Goal: Task Accomplishment & Management: Manage account settings

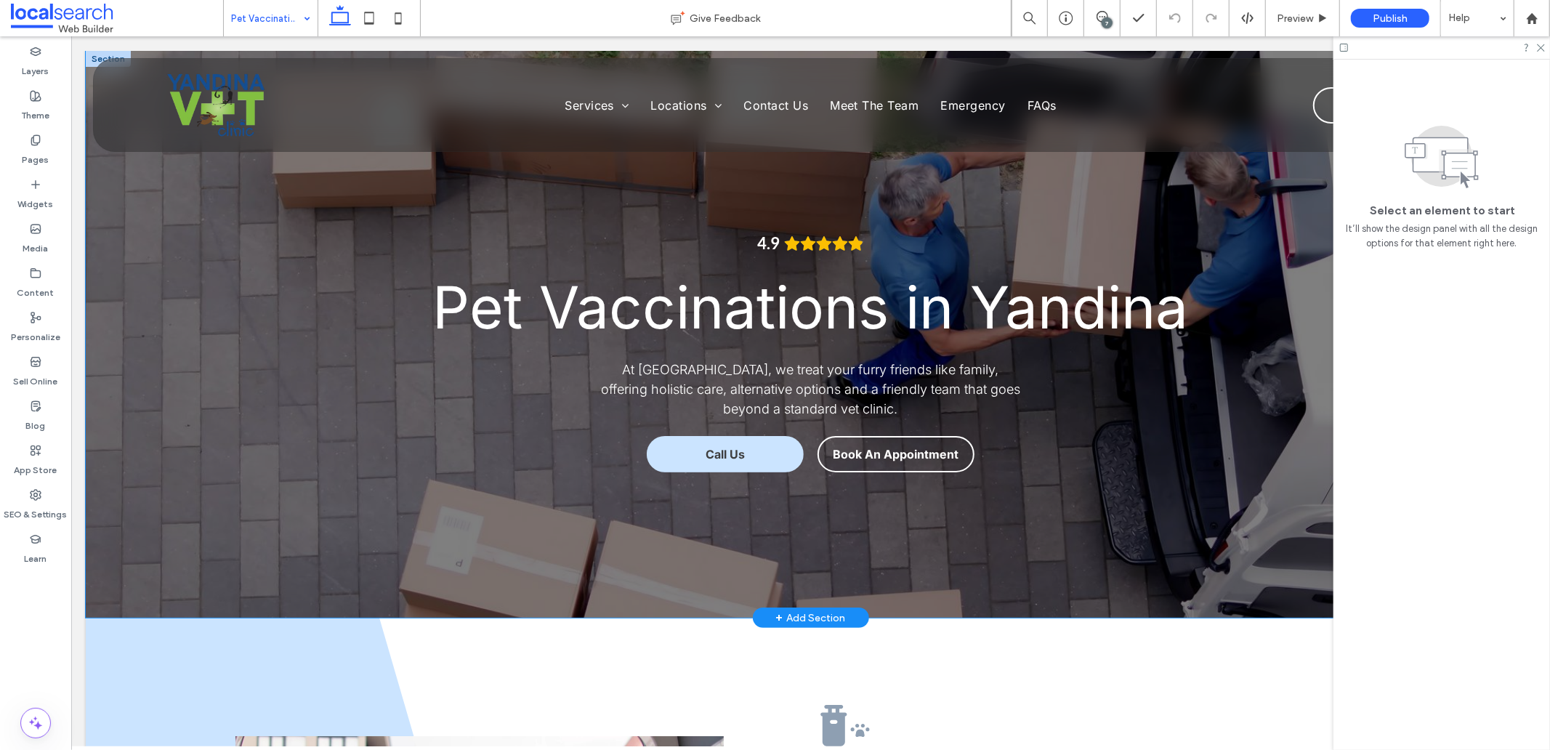
click at [147, 422] on div "4.9 Pet Vaccinations in Yandina At Yandina Vet Clinic, we treat your furry frie…" at bounding box center [810, 333] width 1450 height 567
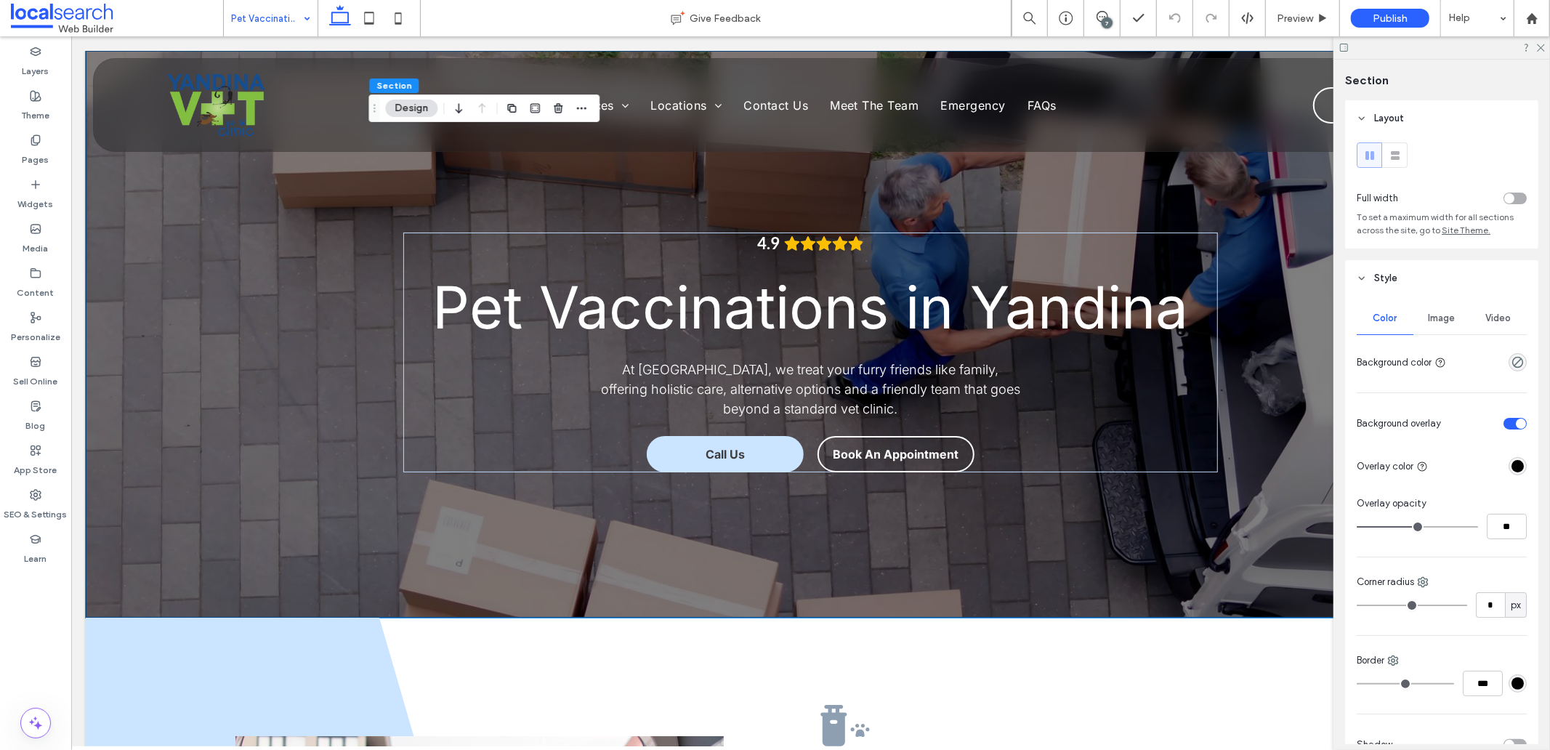
click at [1433, 315] on div "Image" at bounding box center [1442, 318] width 57 height 32
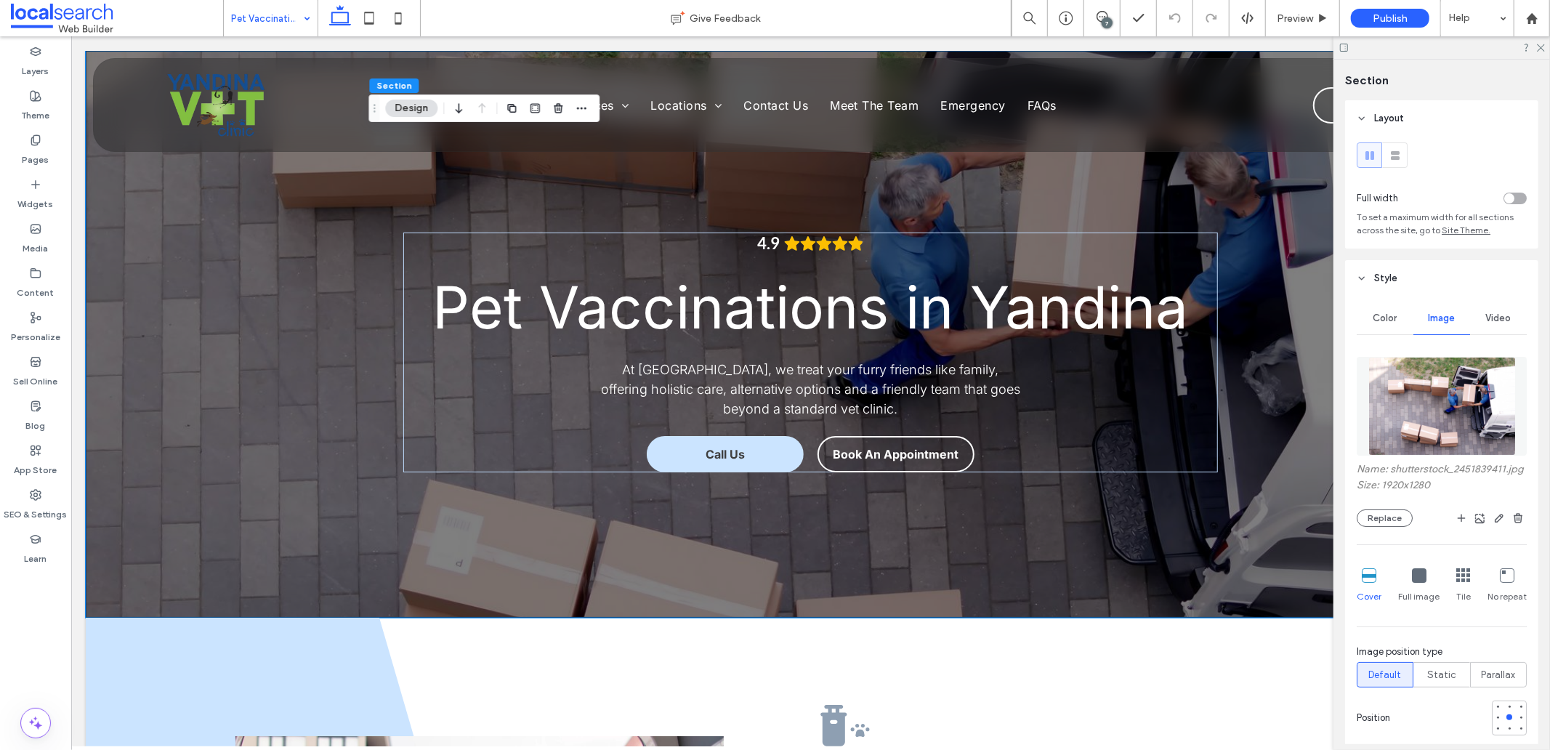
click at [1426, 412] on img at bounding box center [1443, 406] width 148 height 99
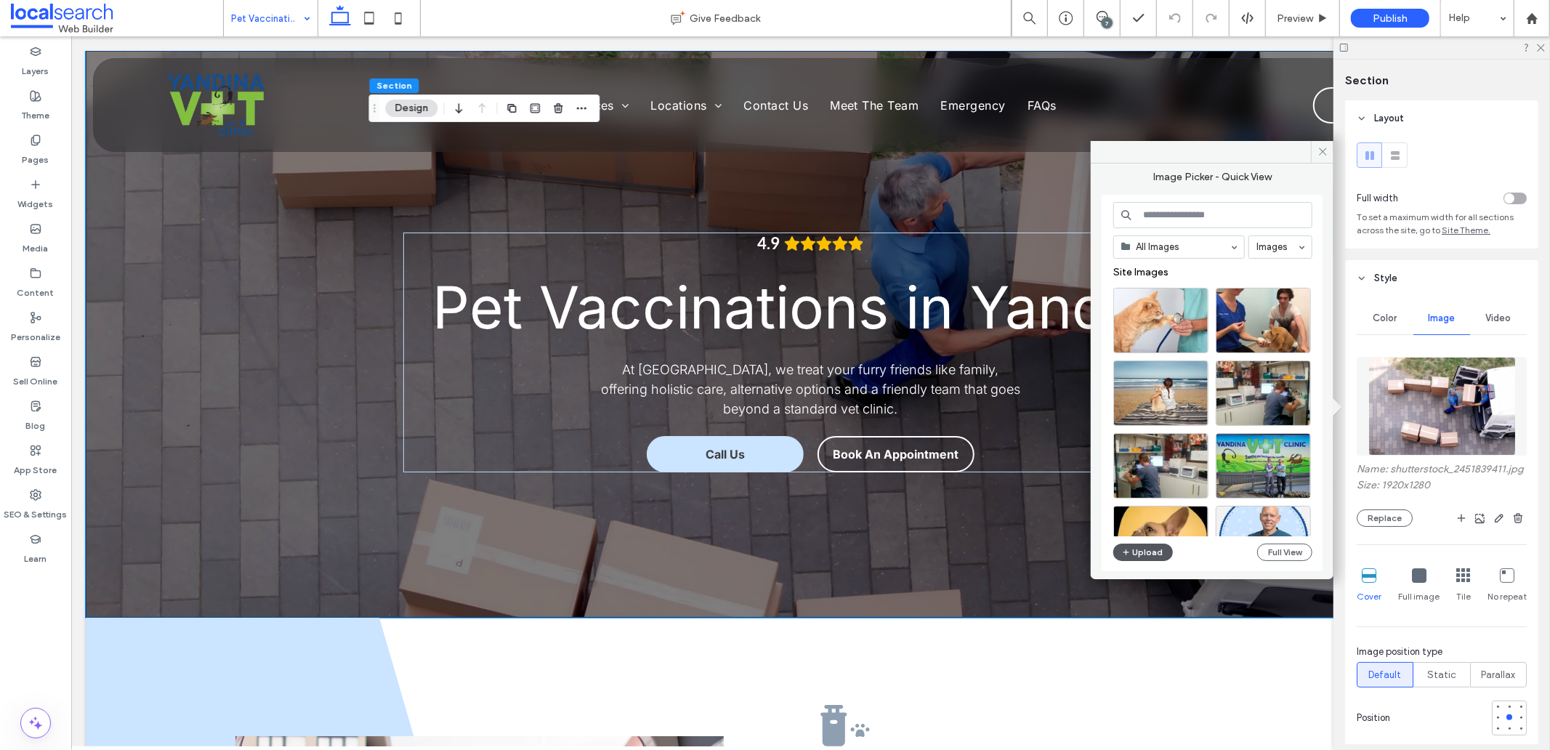
click at [1164, 551] on button "Upload" at bounding box center [1144, 552] width 60 height 17
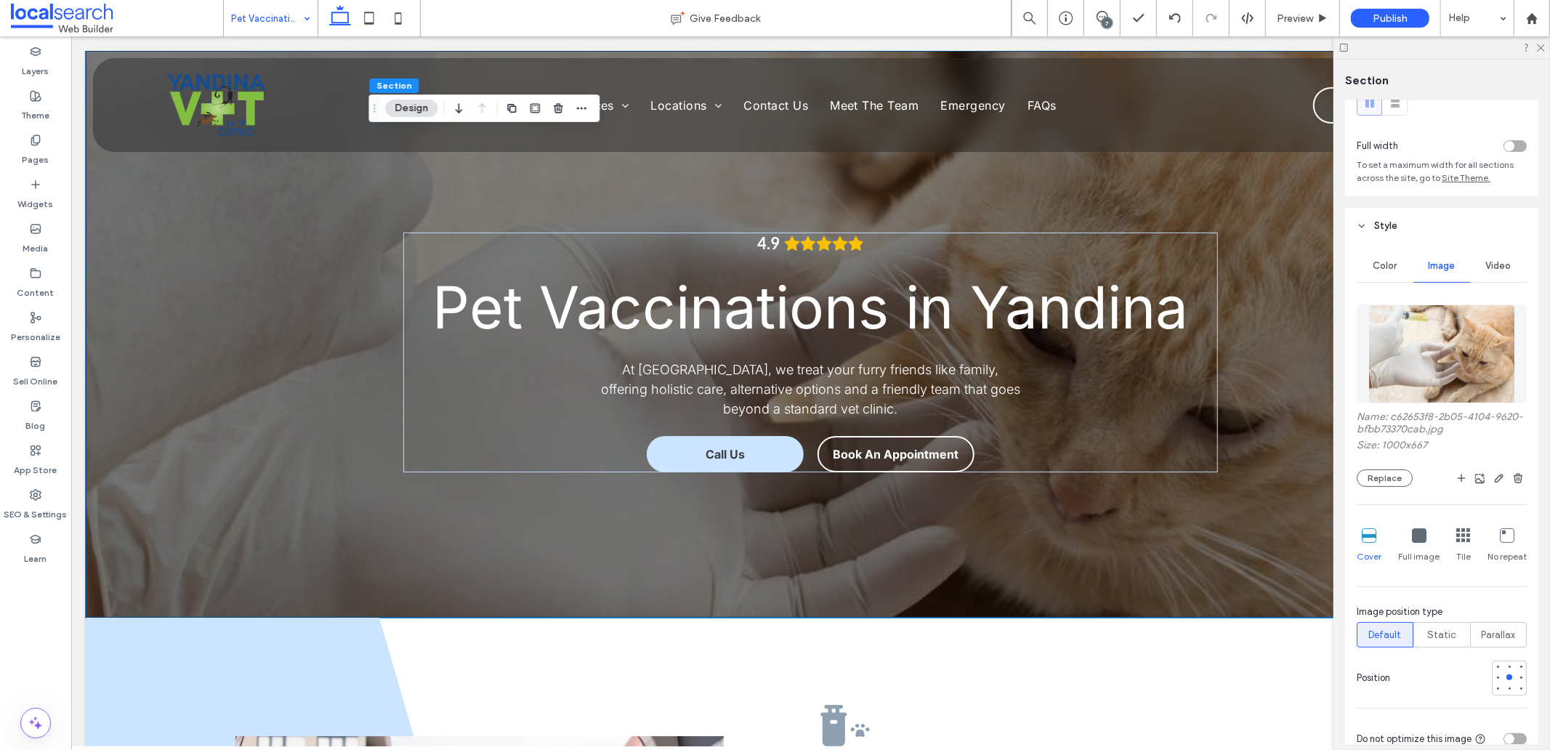
scroll to position [161, 0]
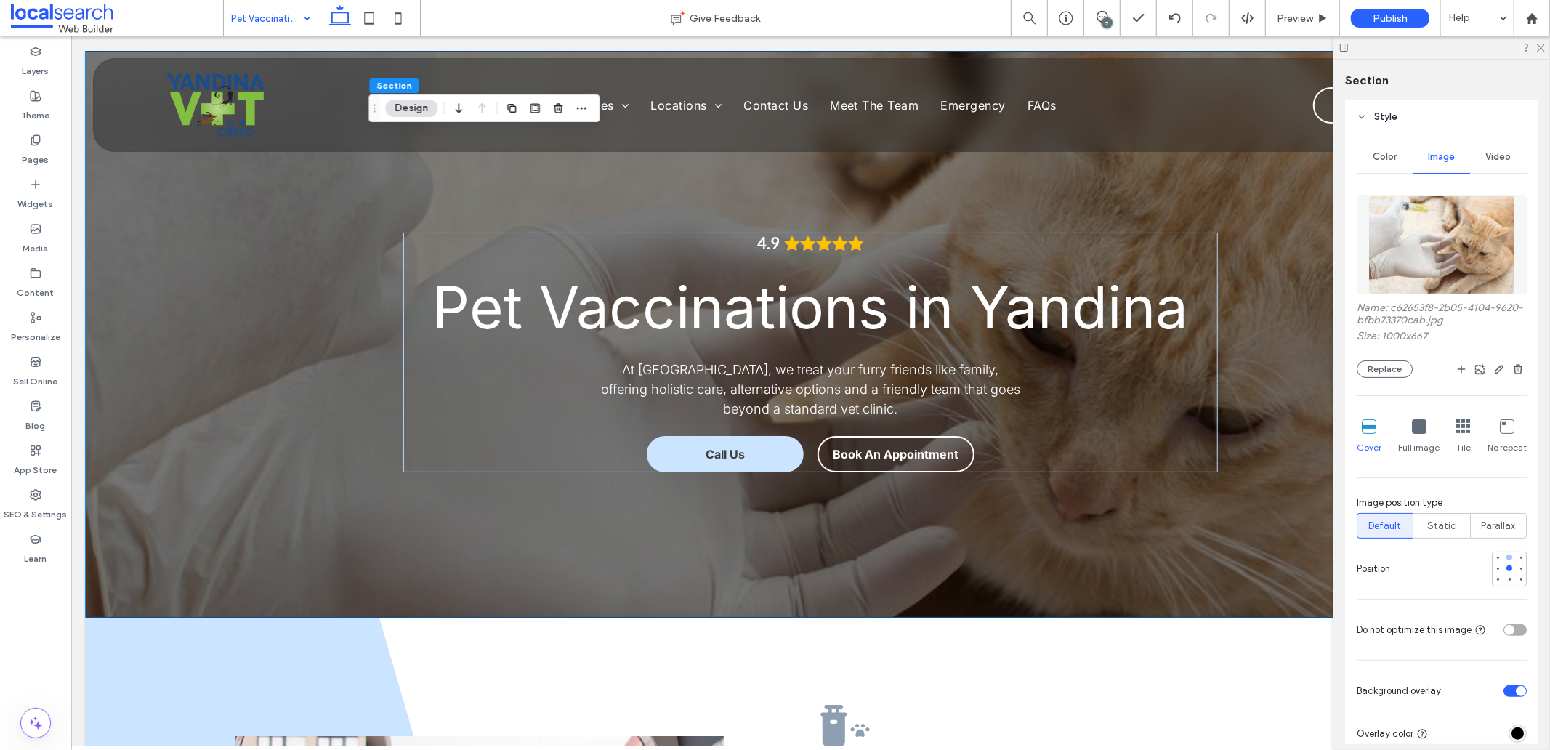
click at [1505, 555] on div at bounding box center [1510, 557] width 10 height 10
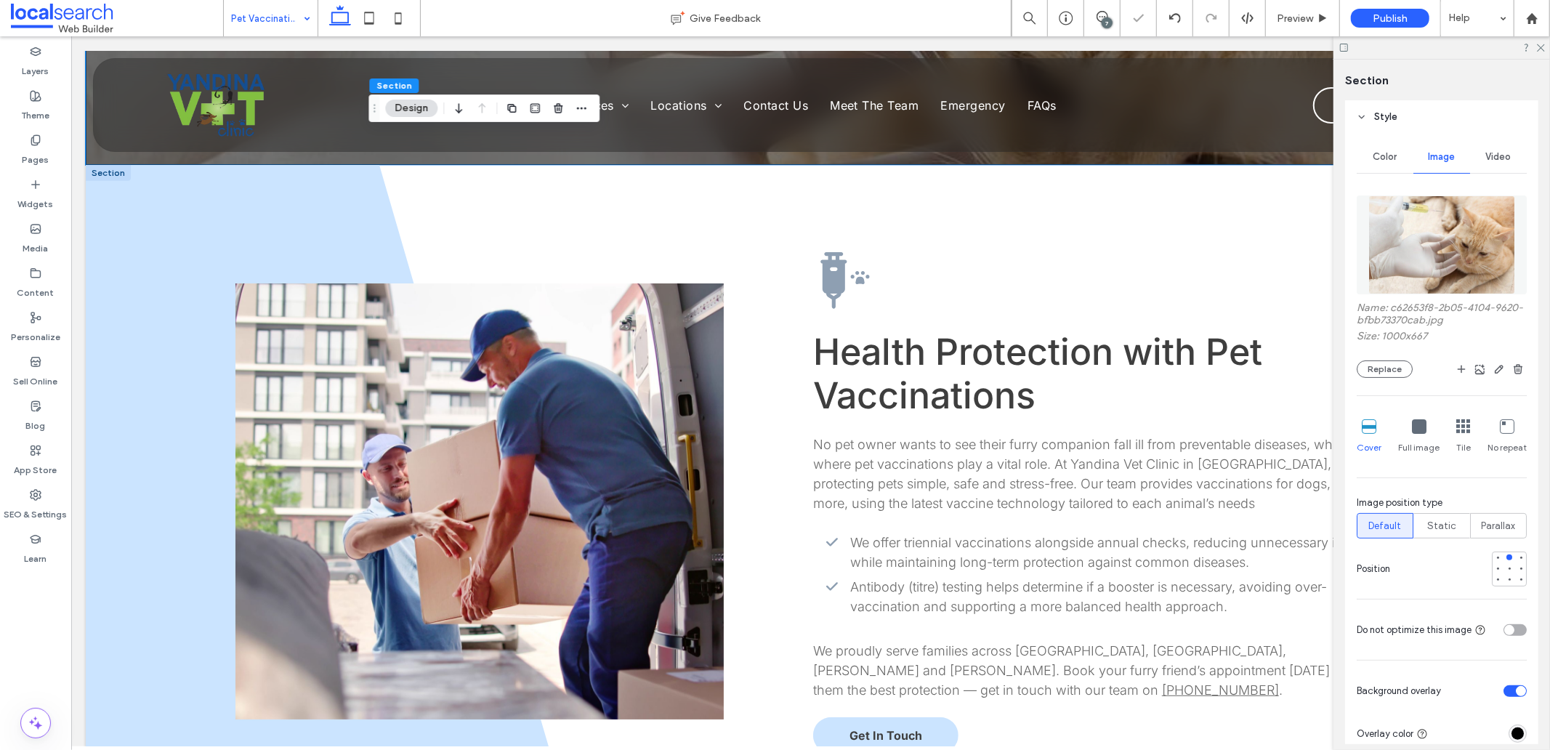
scroll to position [484, 0]
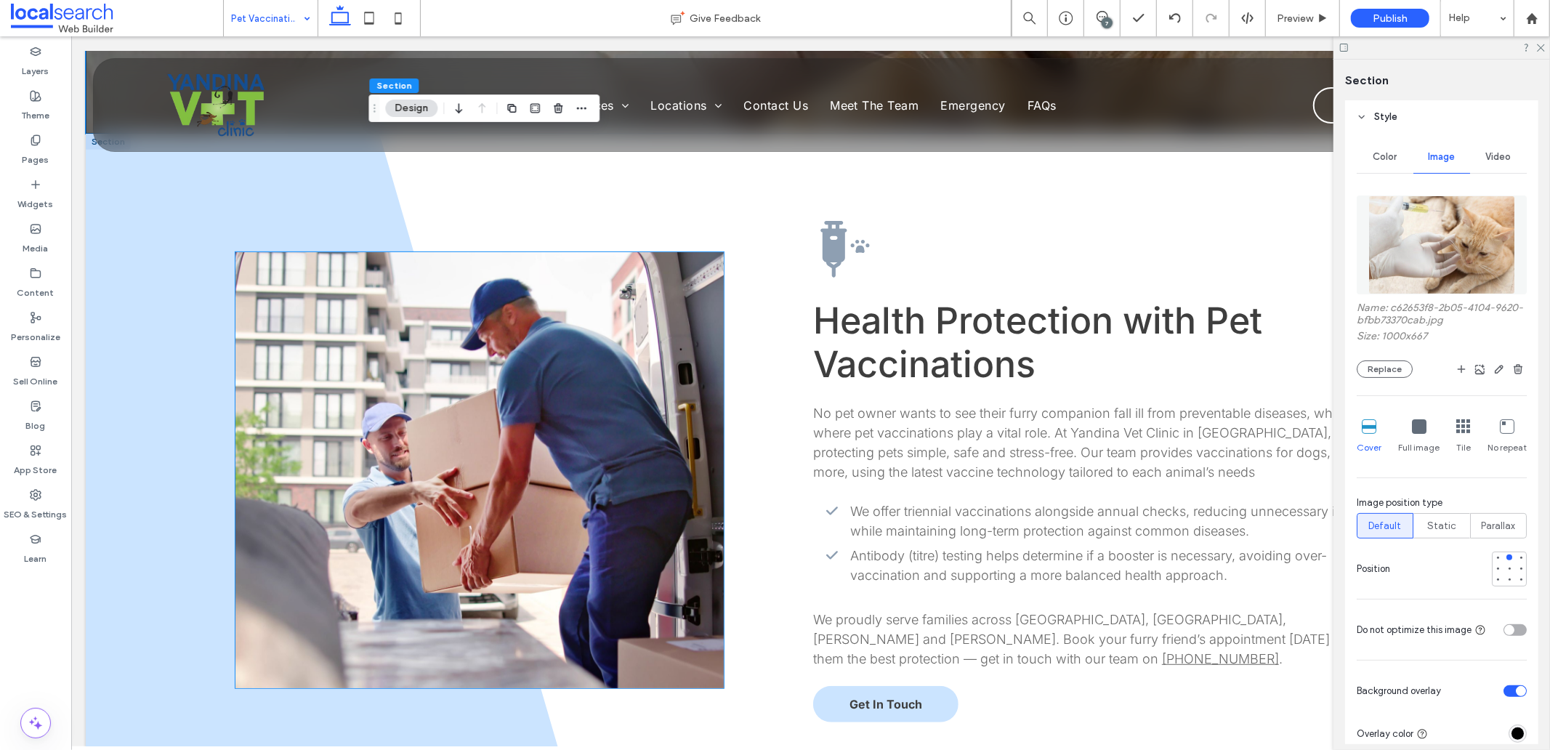
click at [513, 349] on link at bounding box center [479, 469] width 488 height 436
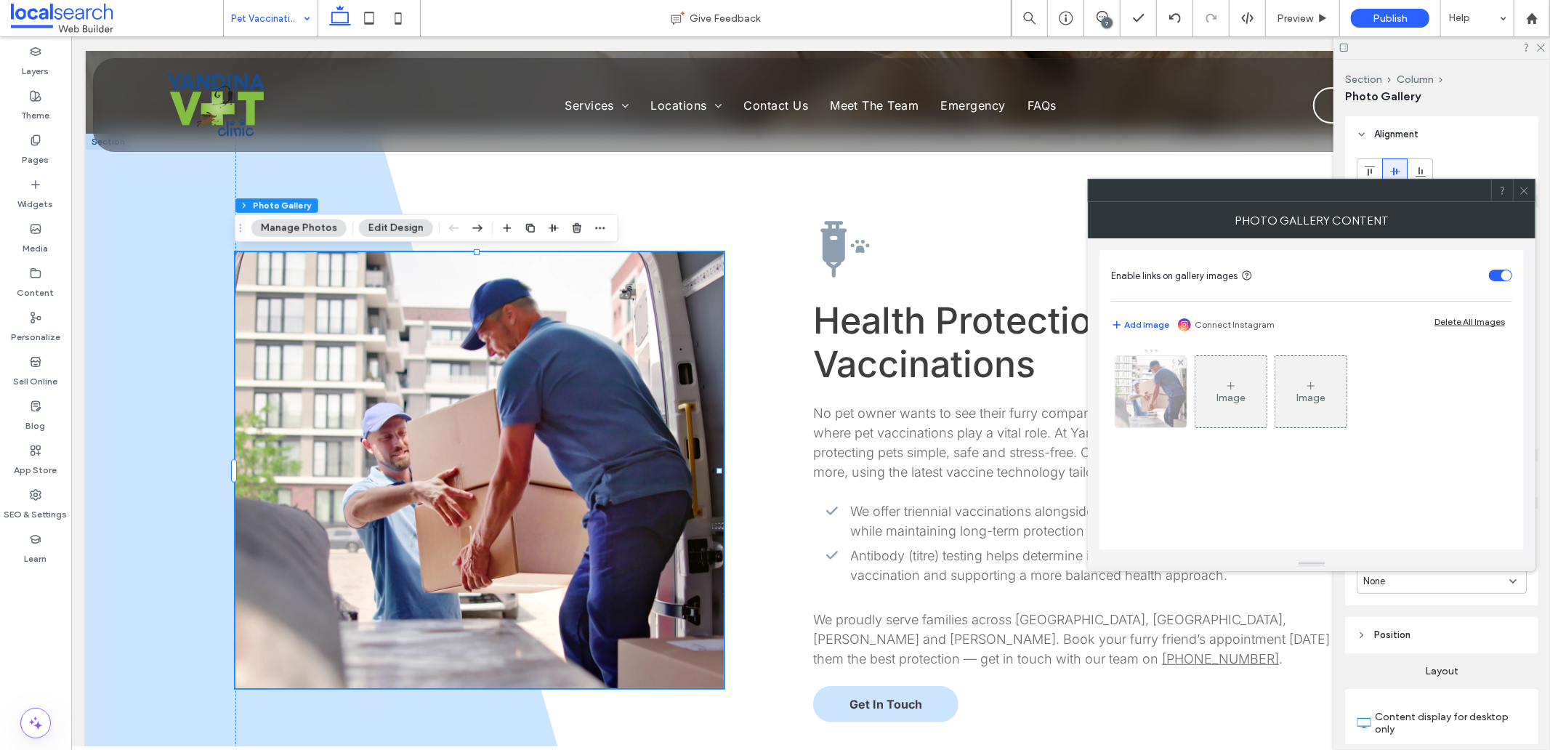
click at [1153, 393] on img at bounding box center [1151, 391] width 107 height 71
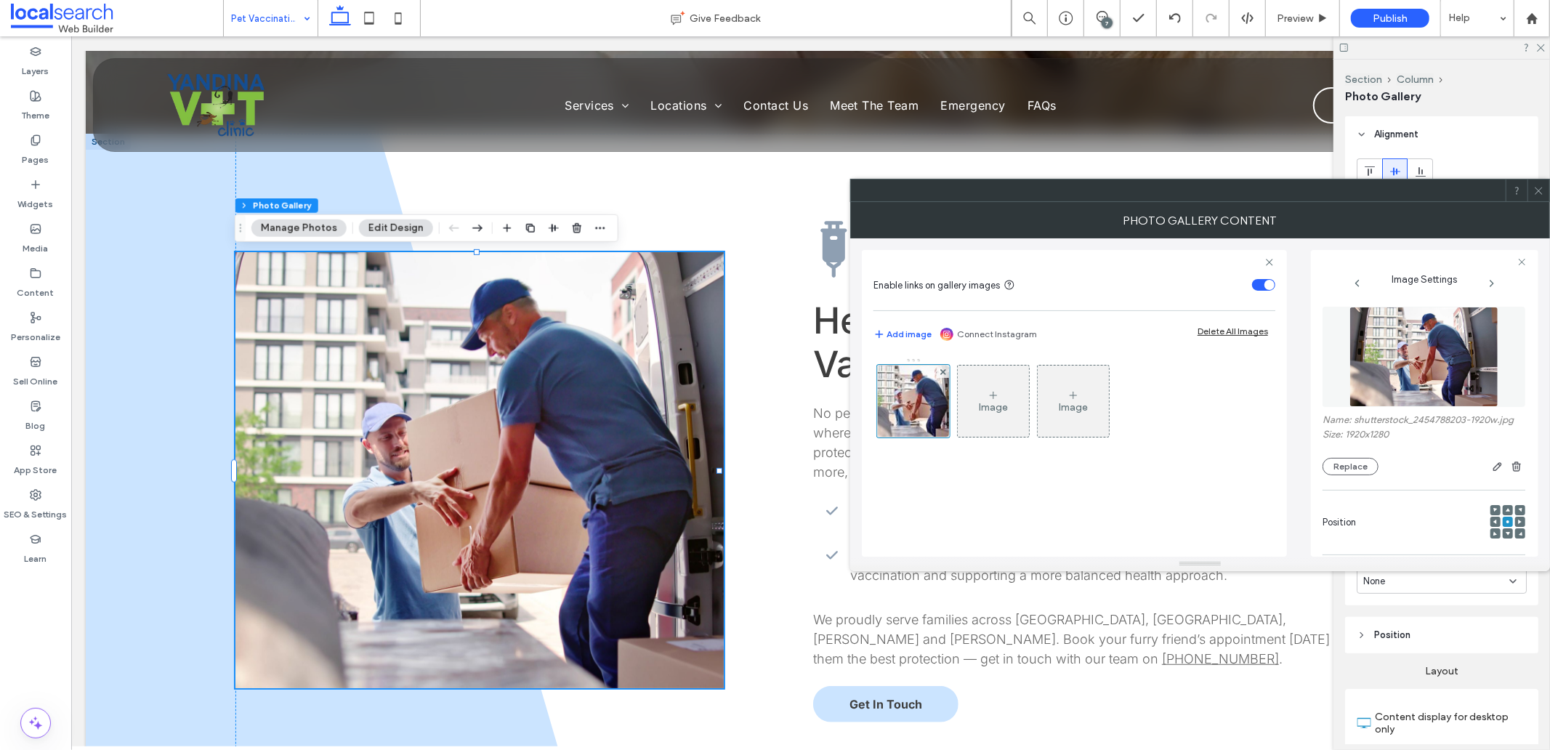
click at [1425, 366] on img at bounding box center [1425, 357] width 150 height 100
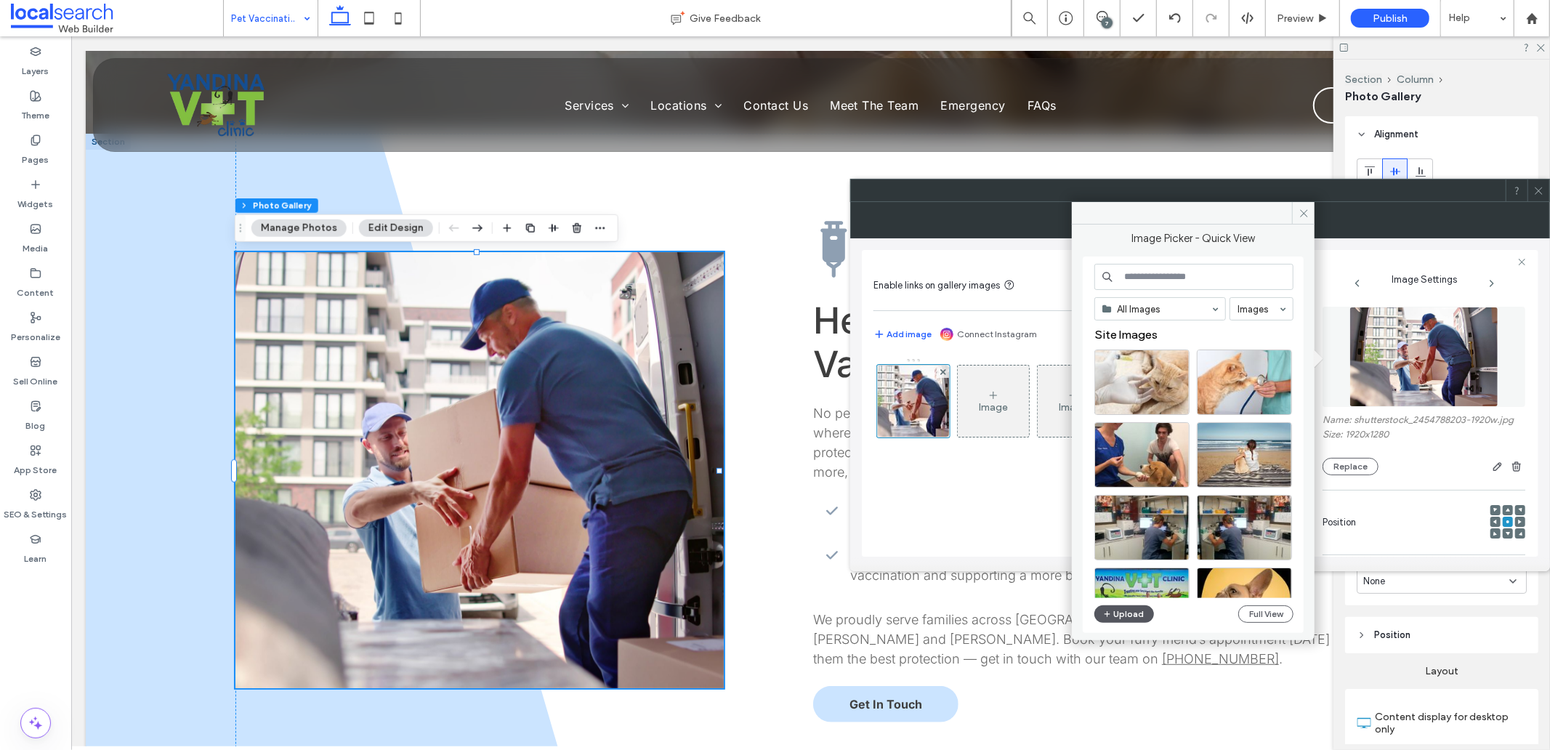
click at [1116, 611] on button "Upload" at bounding box center [1125, 613] width 60 height 17
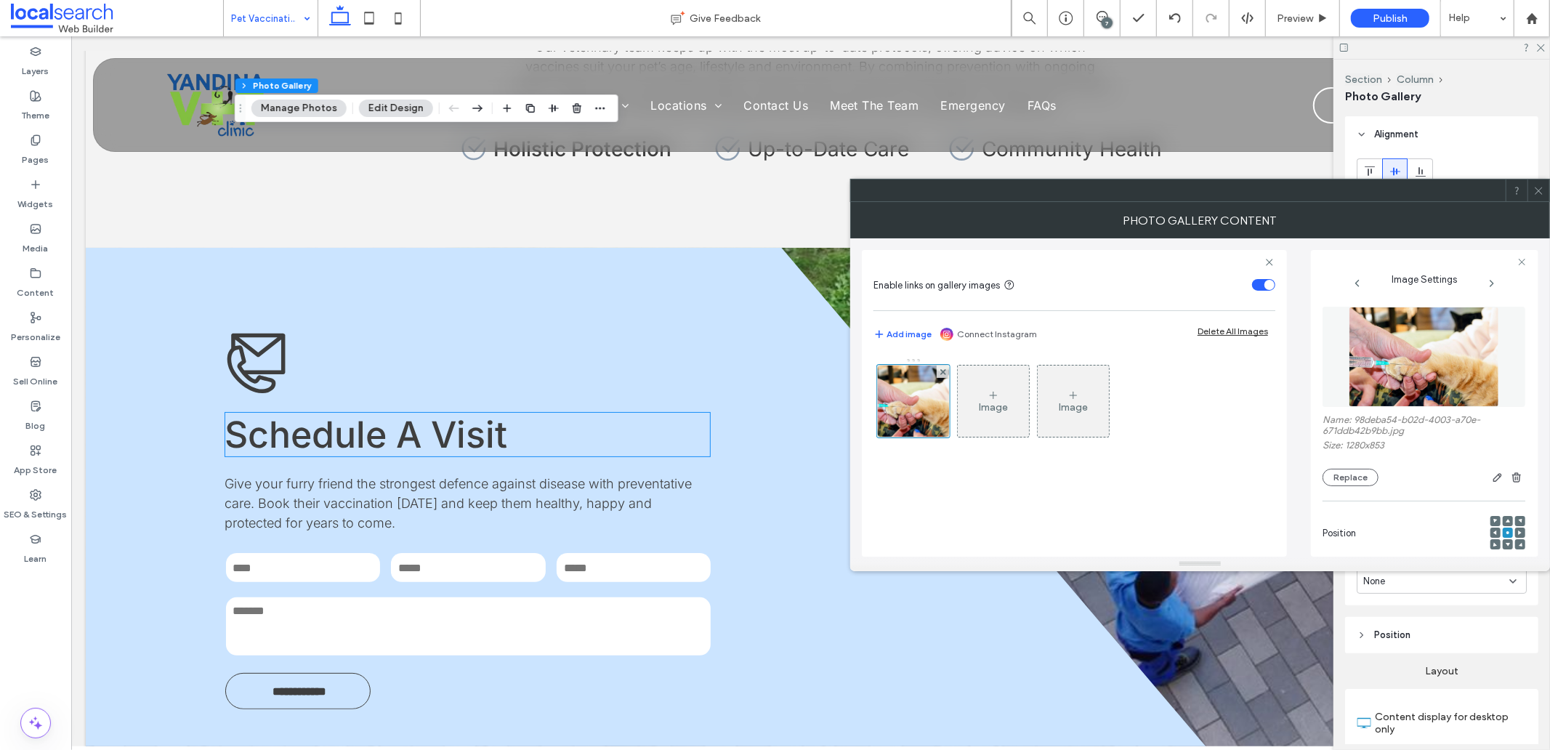
scroll to position [1615, 0]
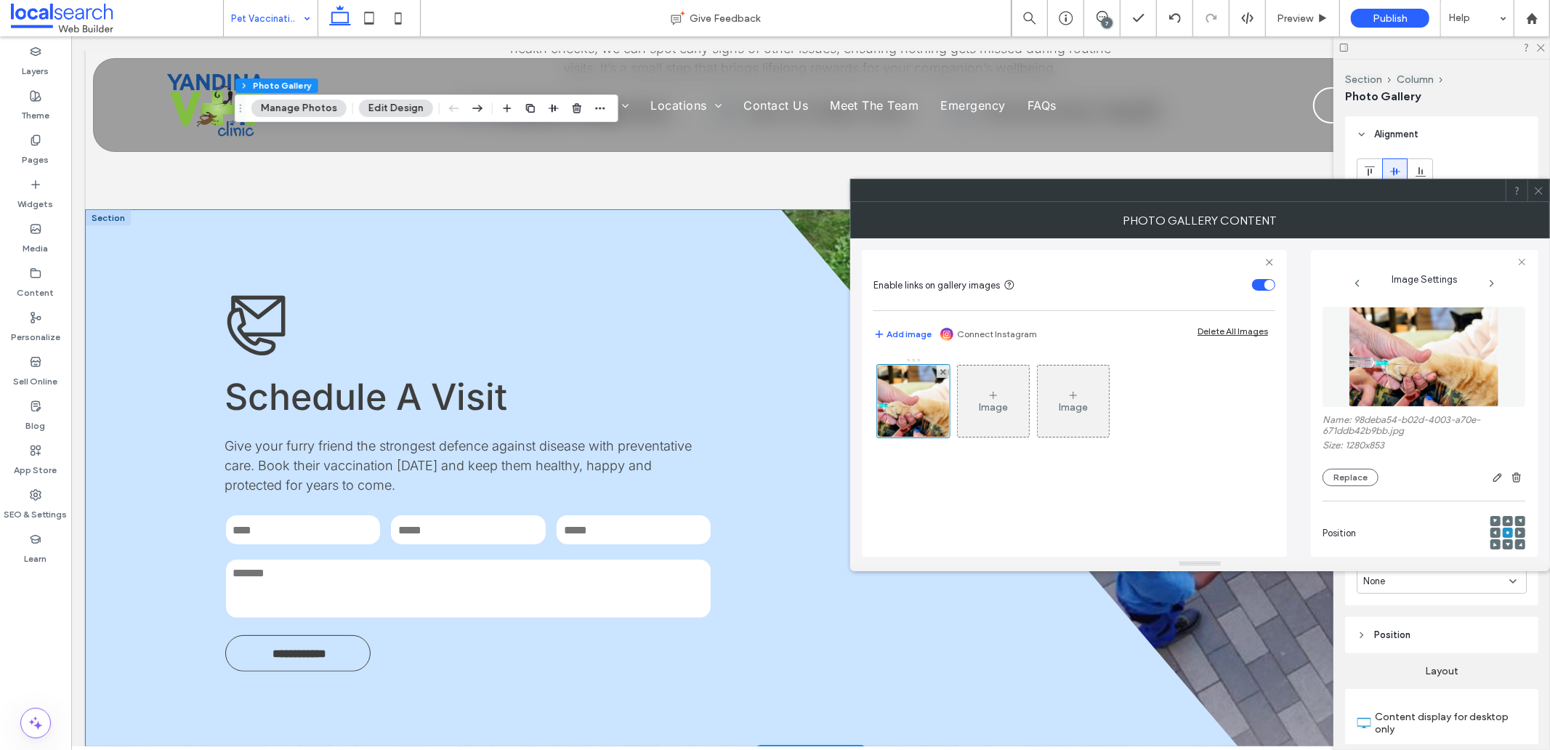
click at [1231, 661] on div "**********" at bounding box center [810, 481] width 1450 height 545
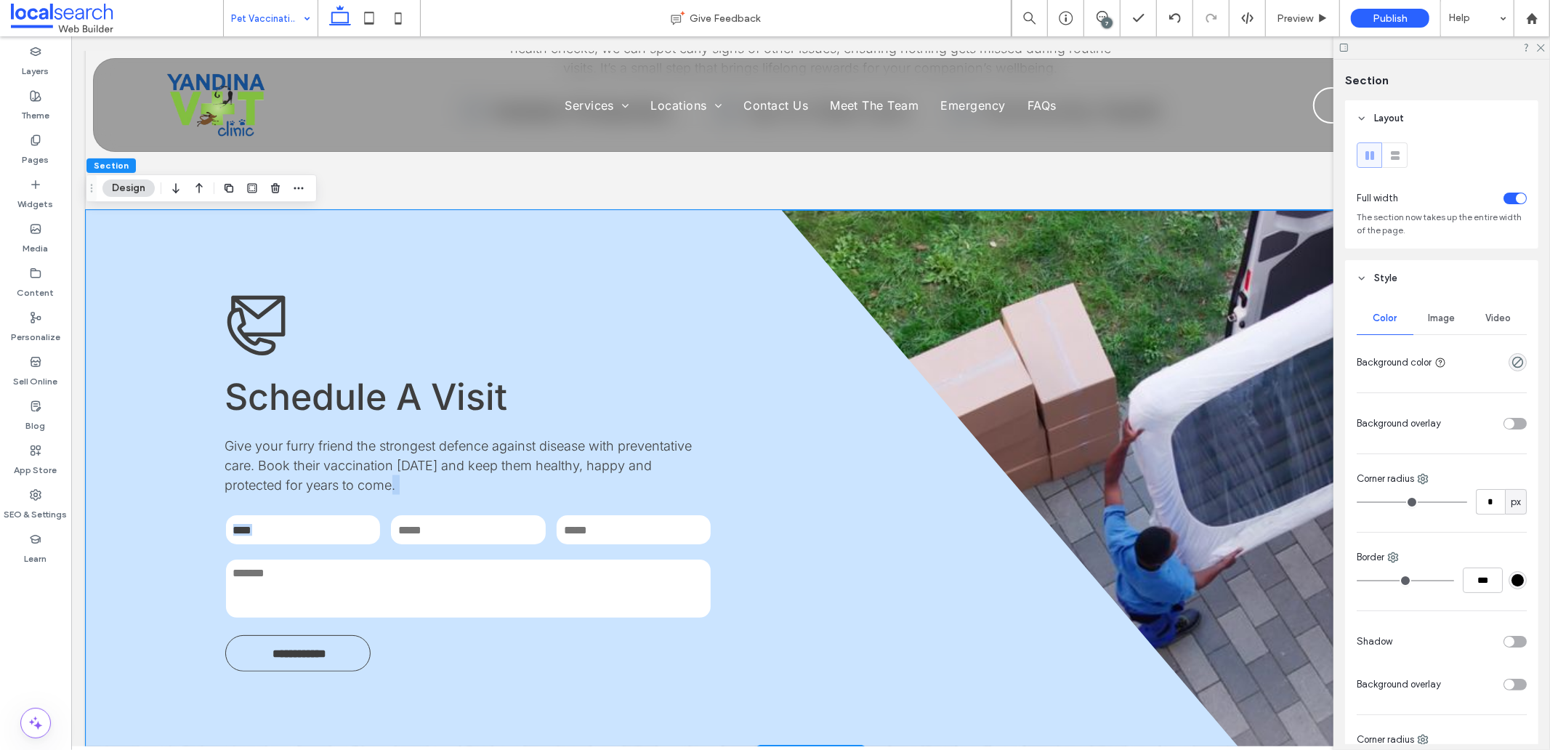
click at [1231, 661] on div "**********" at bounding box center [810, 481] width 1450 height 545
click at [1202, 484] on div "**********" at bounding box center [810, 481] width 1450 height 545
click at [1159, 395] on div "**********" at bounding box center [810, 481] width 1450 height 545
click at [1444, 323] on span "Image" at bounding box center [1442, 319] width 27 height 12
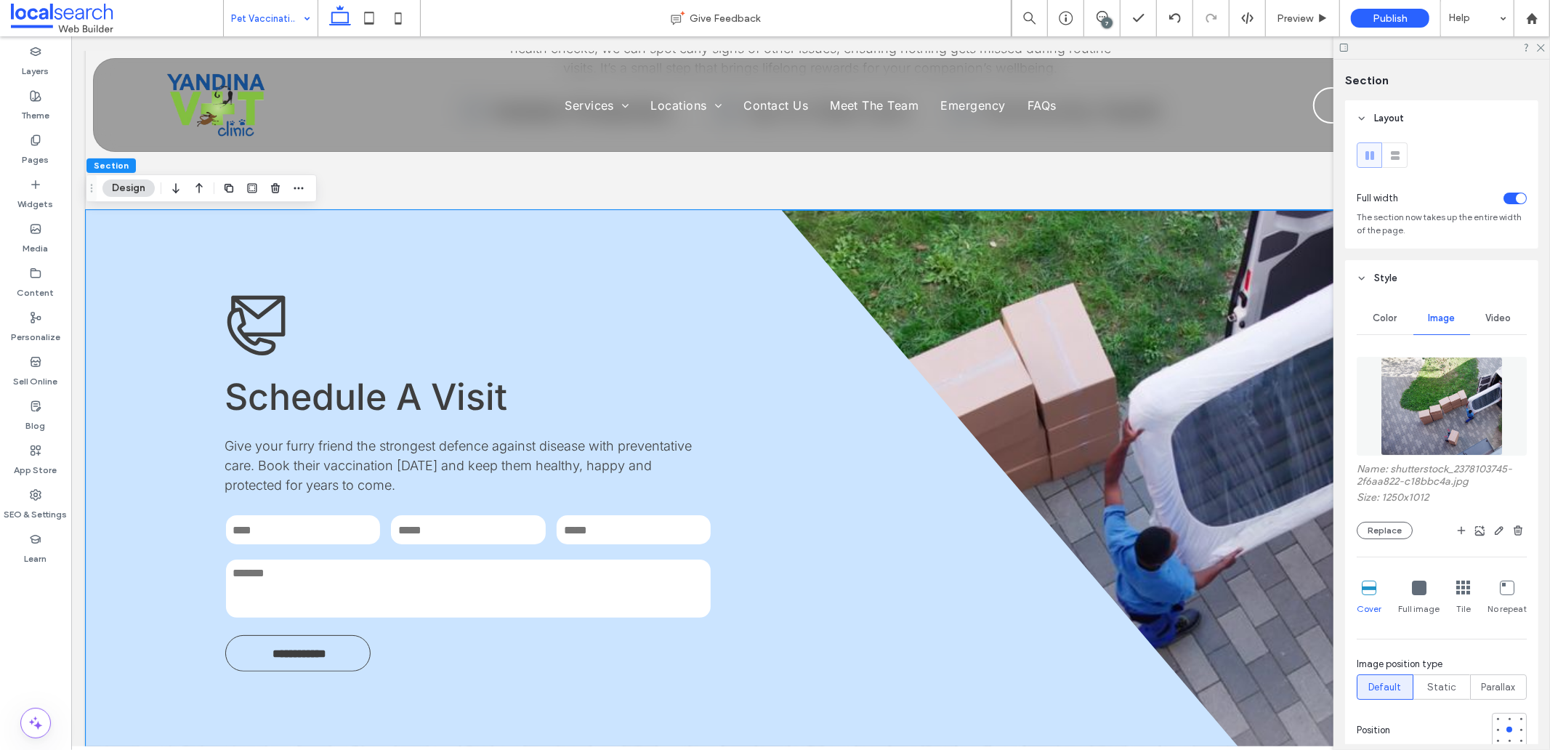
click at [1437, 400] on img at bounding box center [1442, 406] width 122 height 99
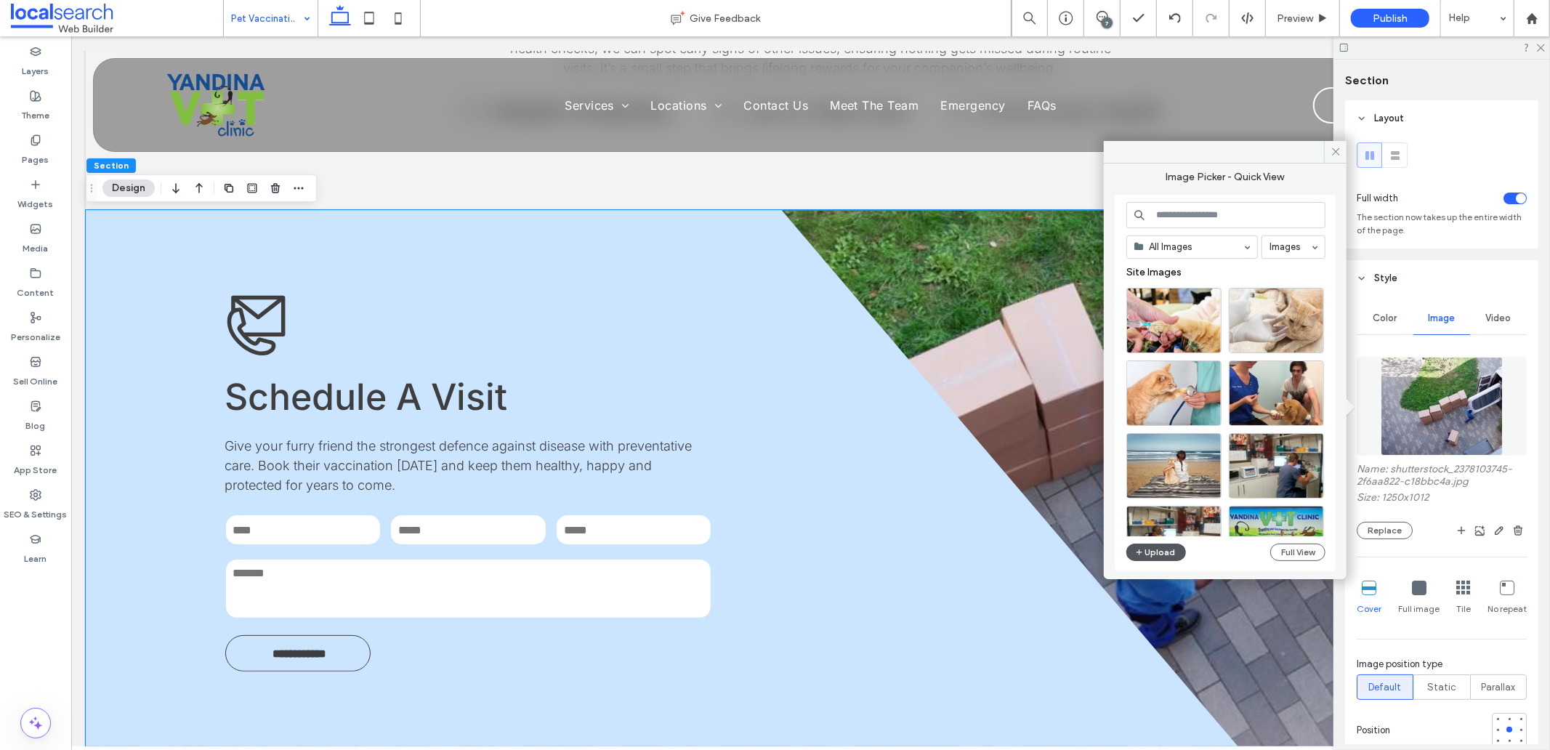
click at [1142, 550] on icon "button" at bounding box center [1139, 553] width 9 height 12
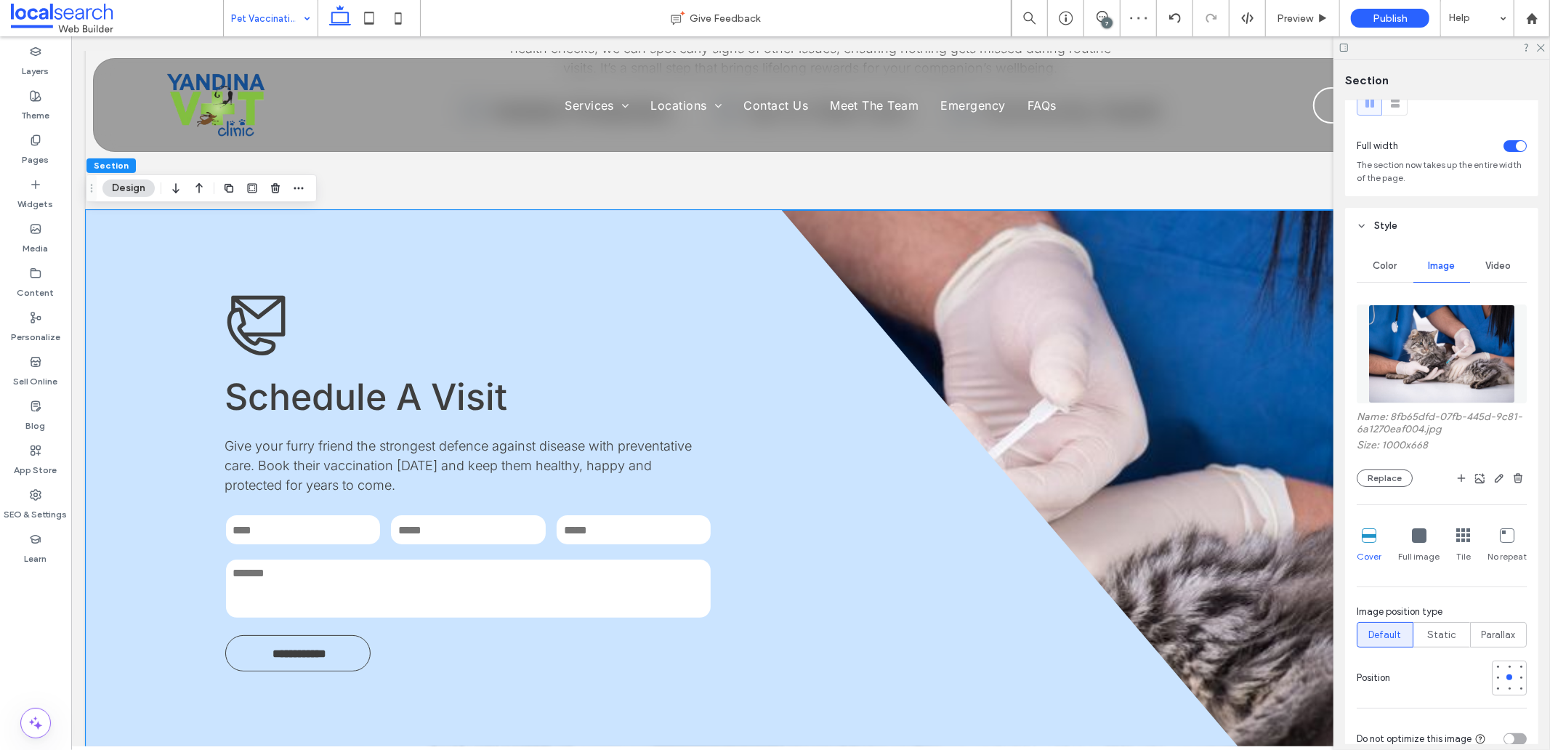
scroll to position [81, 0]
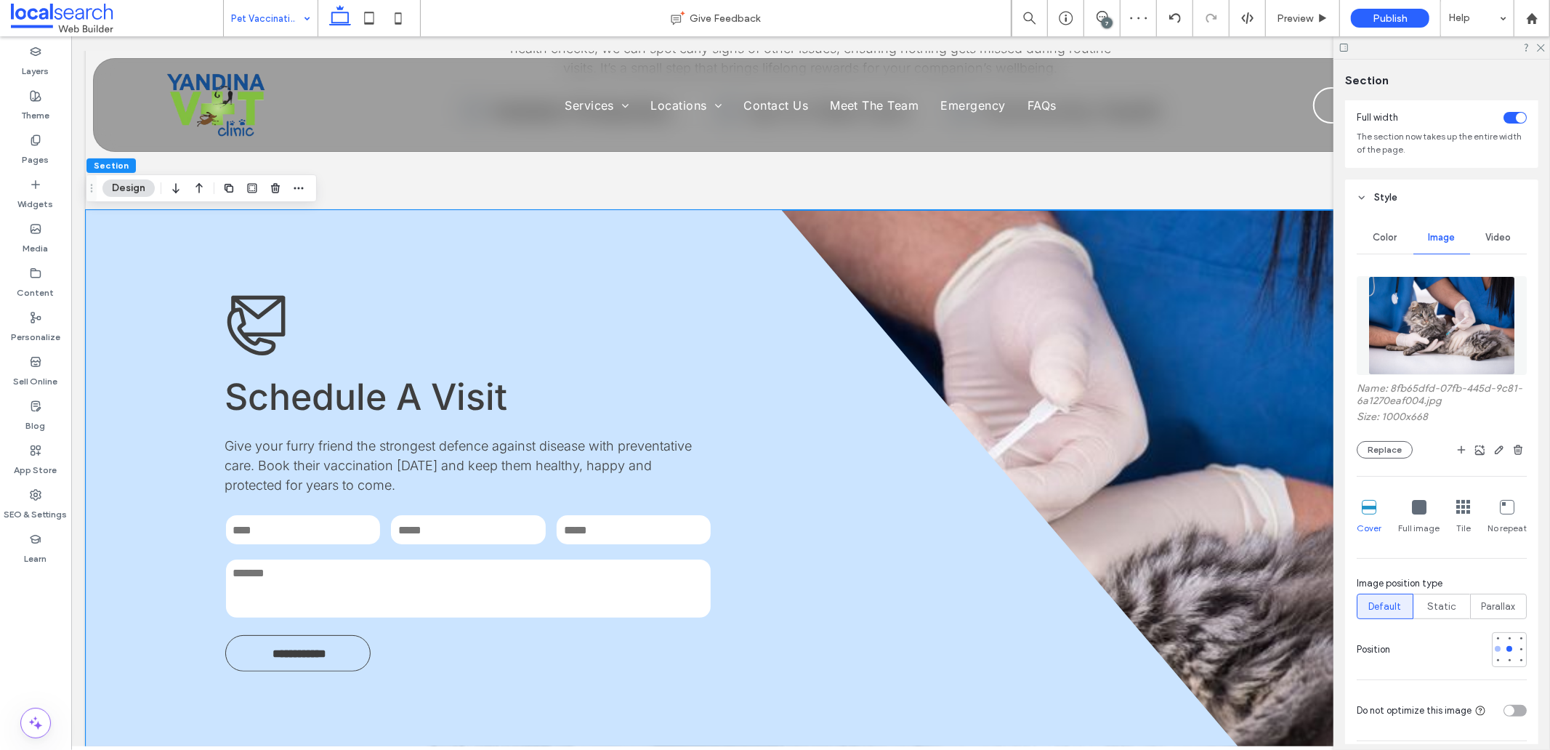
click at [1493, 650] on div at bounding box center [1498, 649] width 10 height 10
click at [1495, 658] on div at bounding box center [1498, 661] width 6 height 6
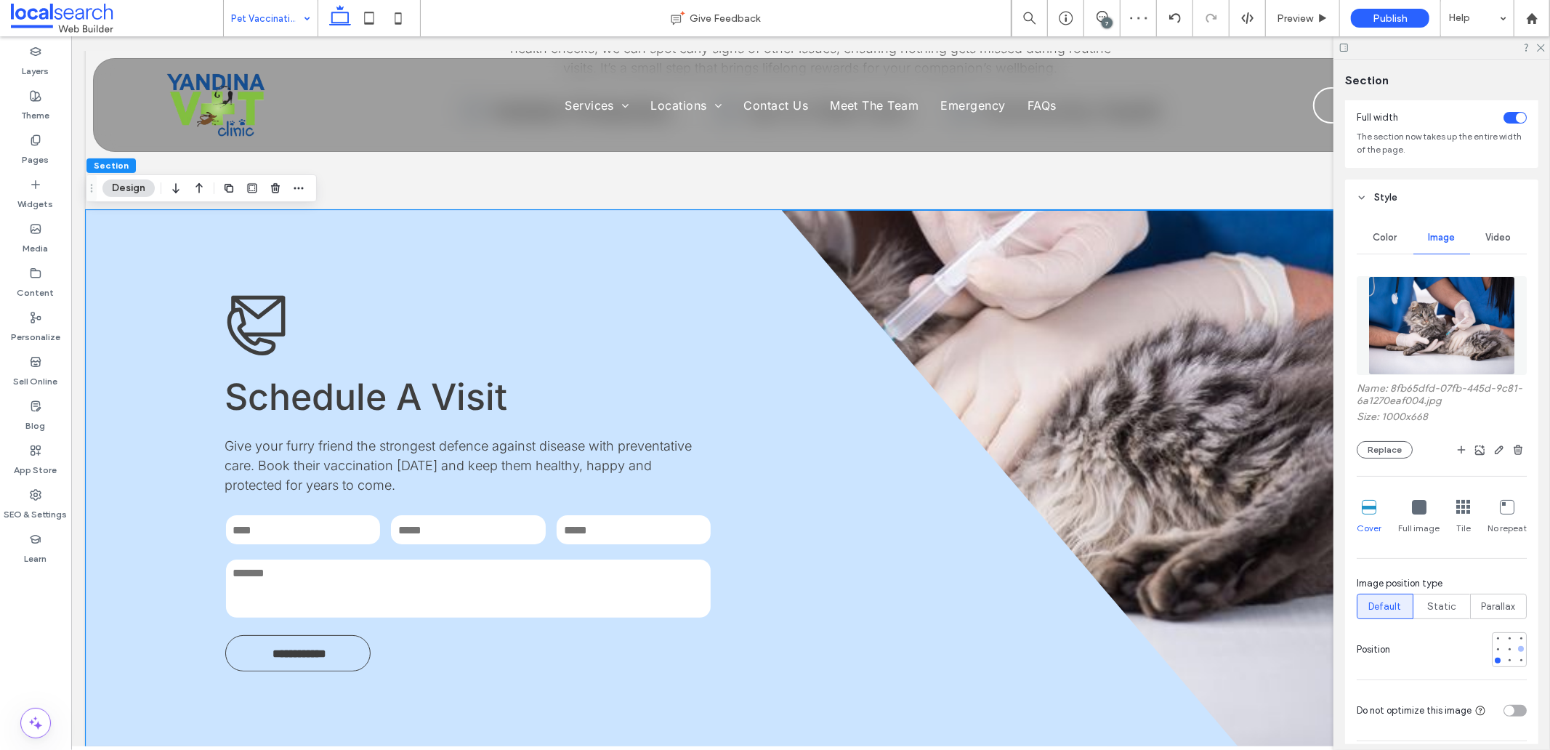
click at [1518, 651] on div at bounding box center [1521, 649] width 6 height 6
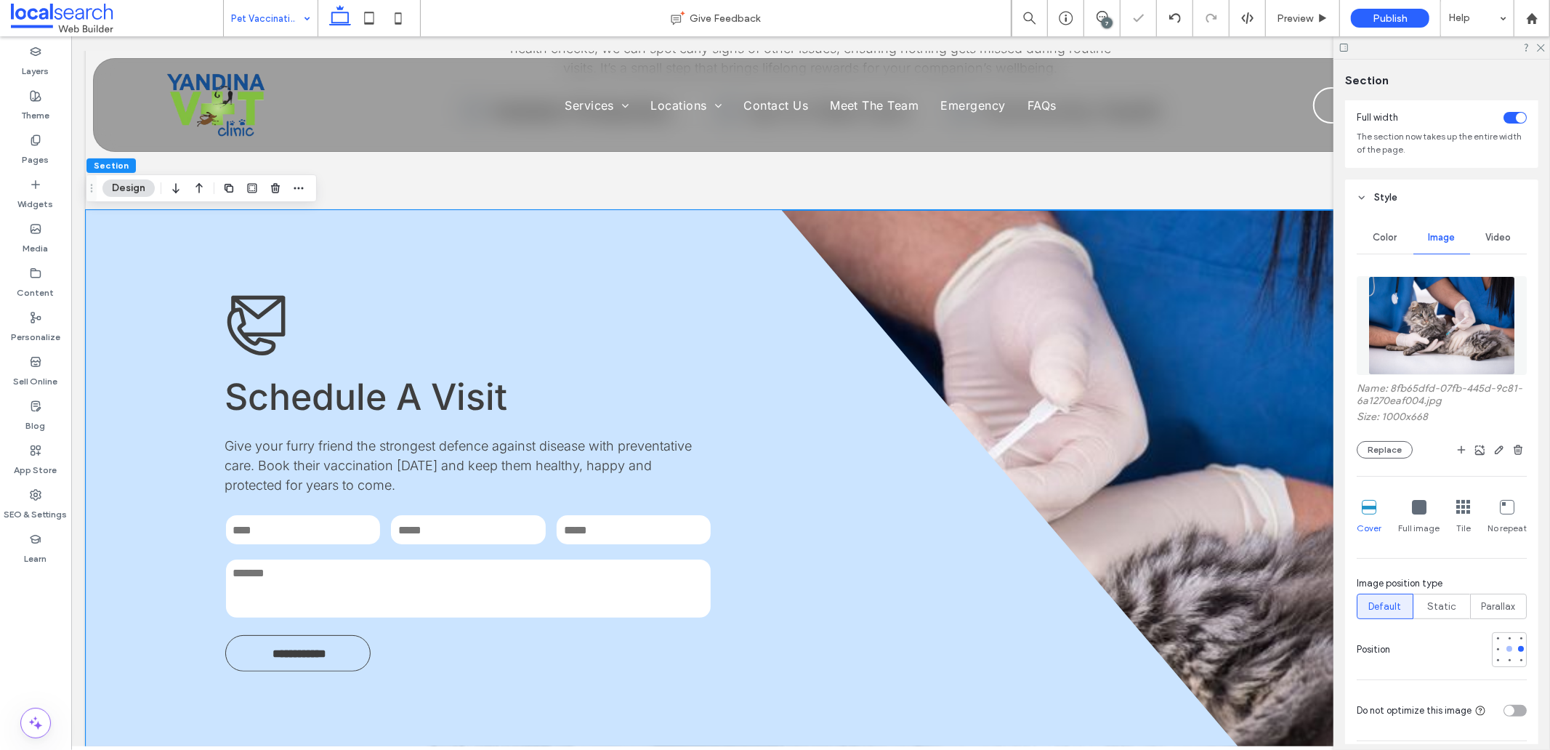
click at [1507, 651] on div at bounding box center [1510, 649] width 6 height 6
click at [1494, 651] on div at bounding box center [1498, 649] width 10 height 10
click at [1493, 659] on div at bounding box center [1498, 661] width 10 height 10
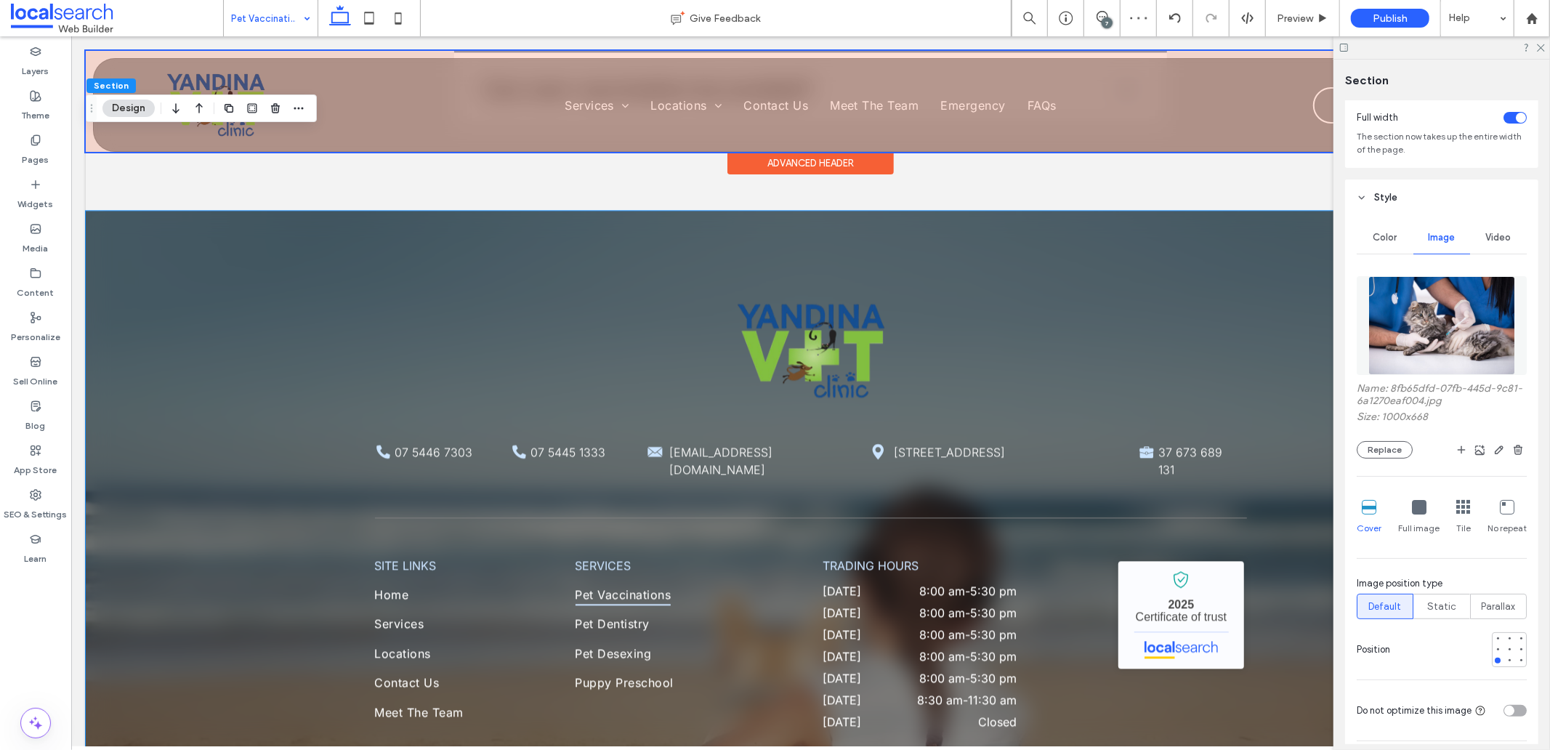
scroll to position [2923, 0]
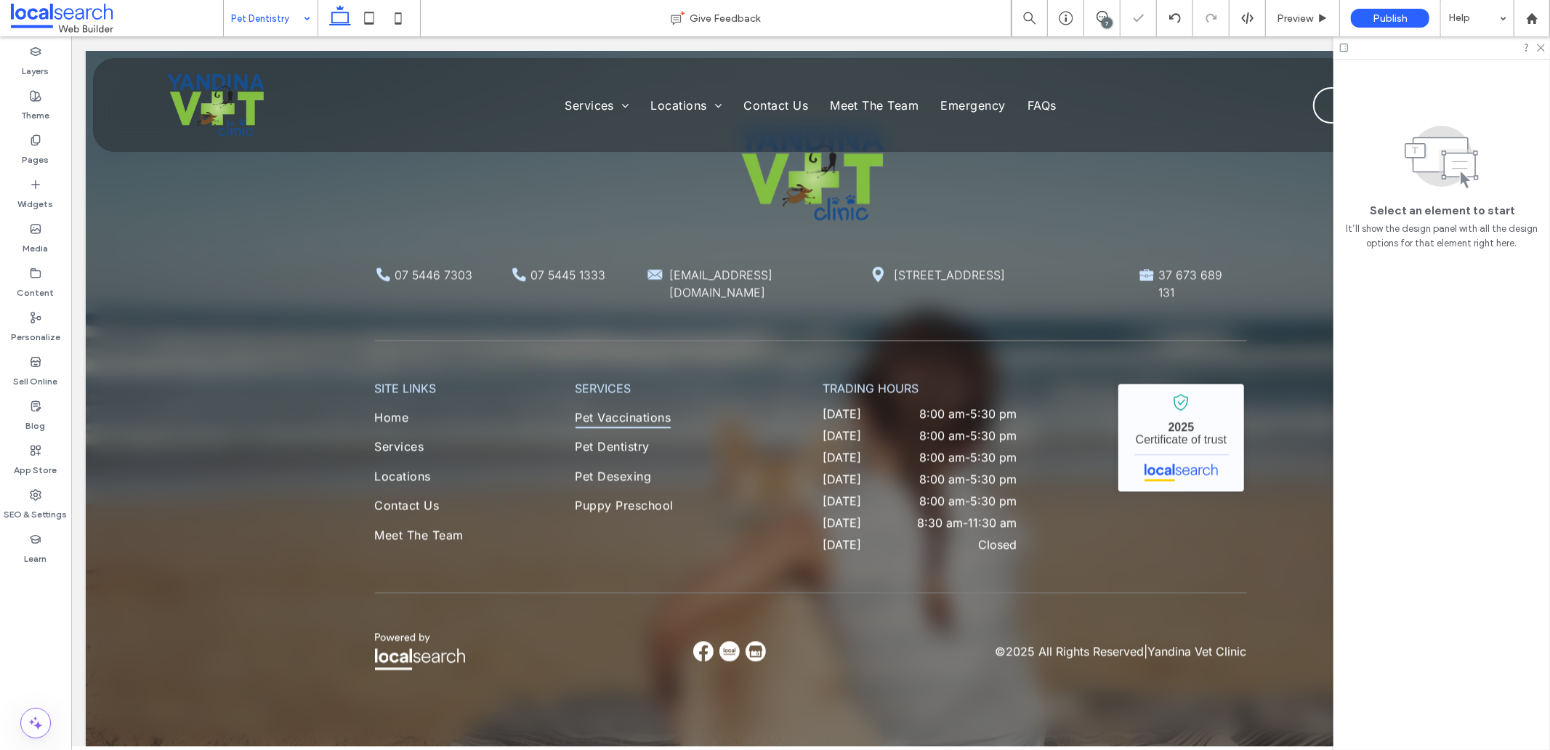
click at [278, 25] on input at bounding box center [267, 18] width 72 height 36
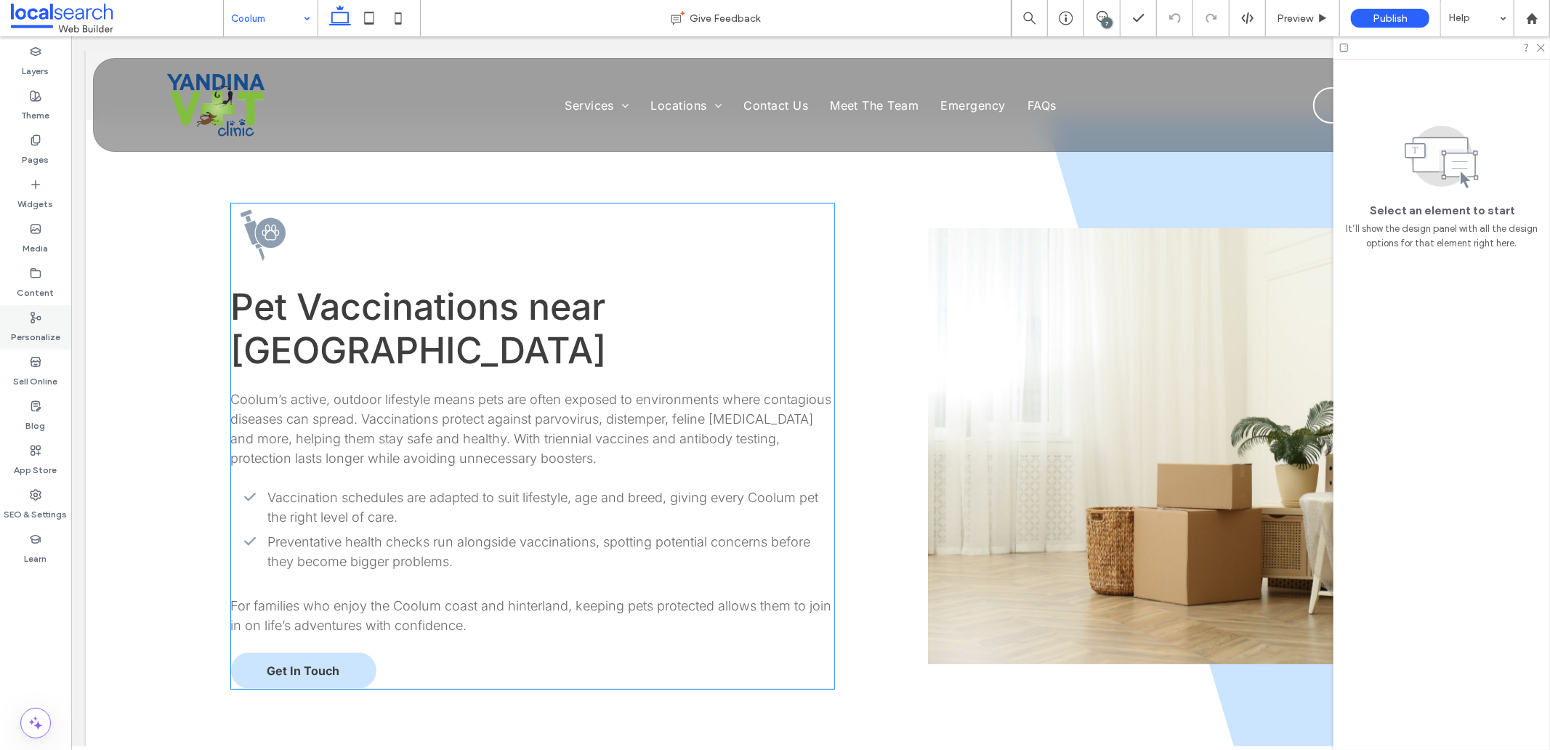
scroll to position [1130, 0]
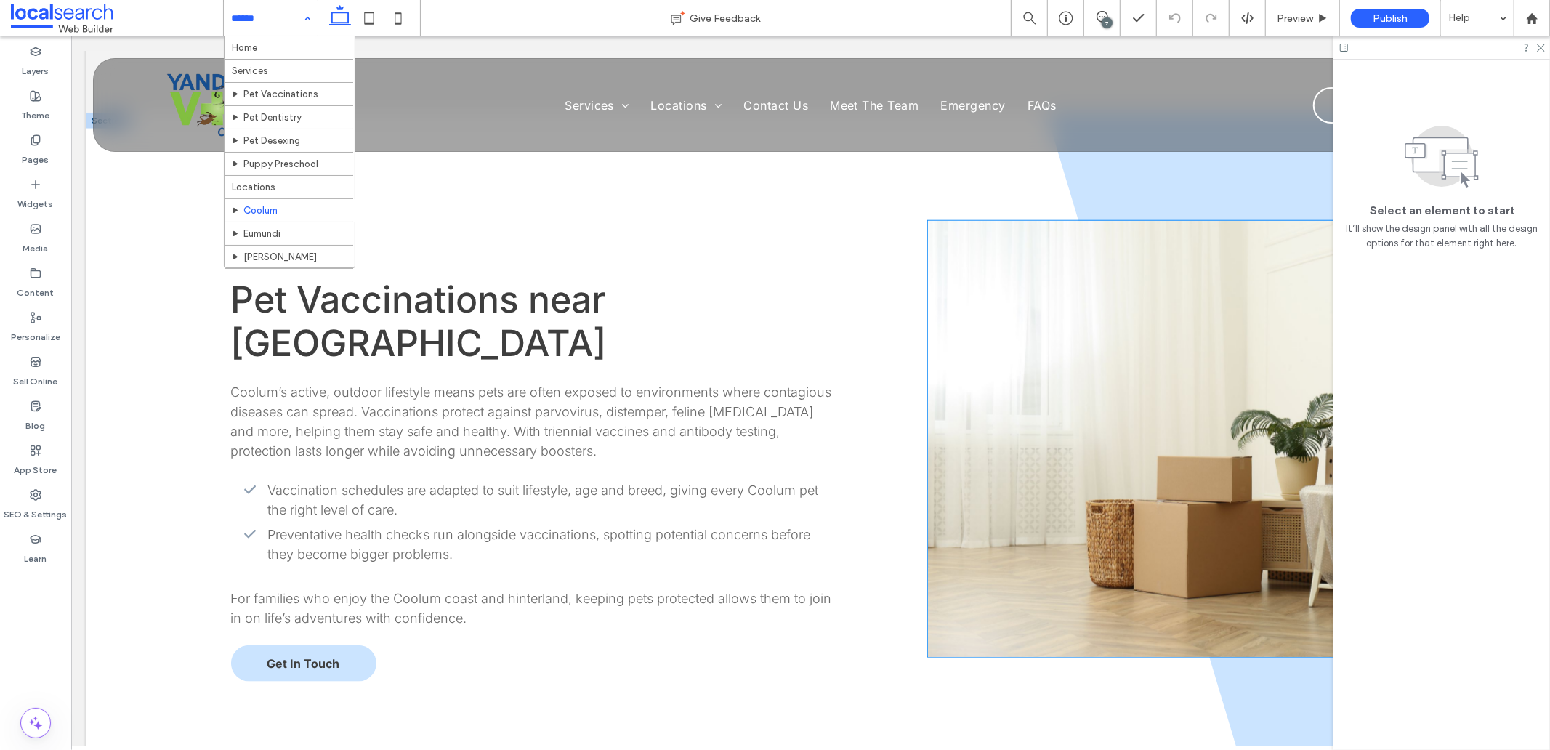
drag, startPoint x: 1419, startPoint y: 454, endPoint x: 1113, endPoint y: 374, distance: 316.8
click at [1113, 374] on link at bounding box center [1182, 438] width 510 height 436
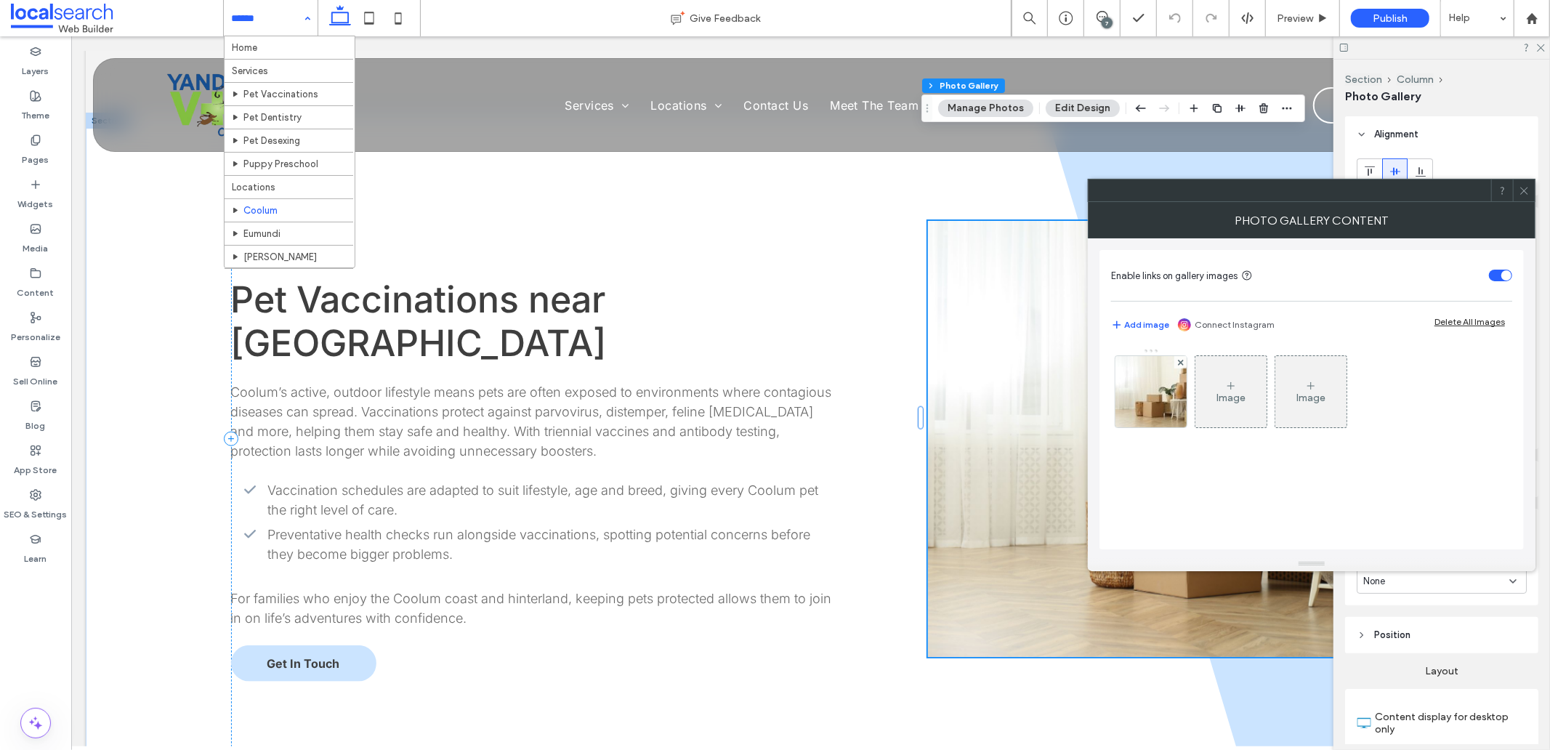
click at [1114, 387] on div "Image Image" at bounding box center [1311, 395] width 400 height 94
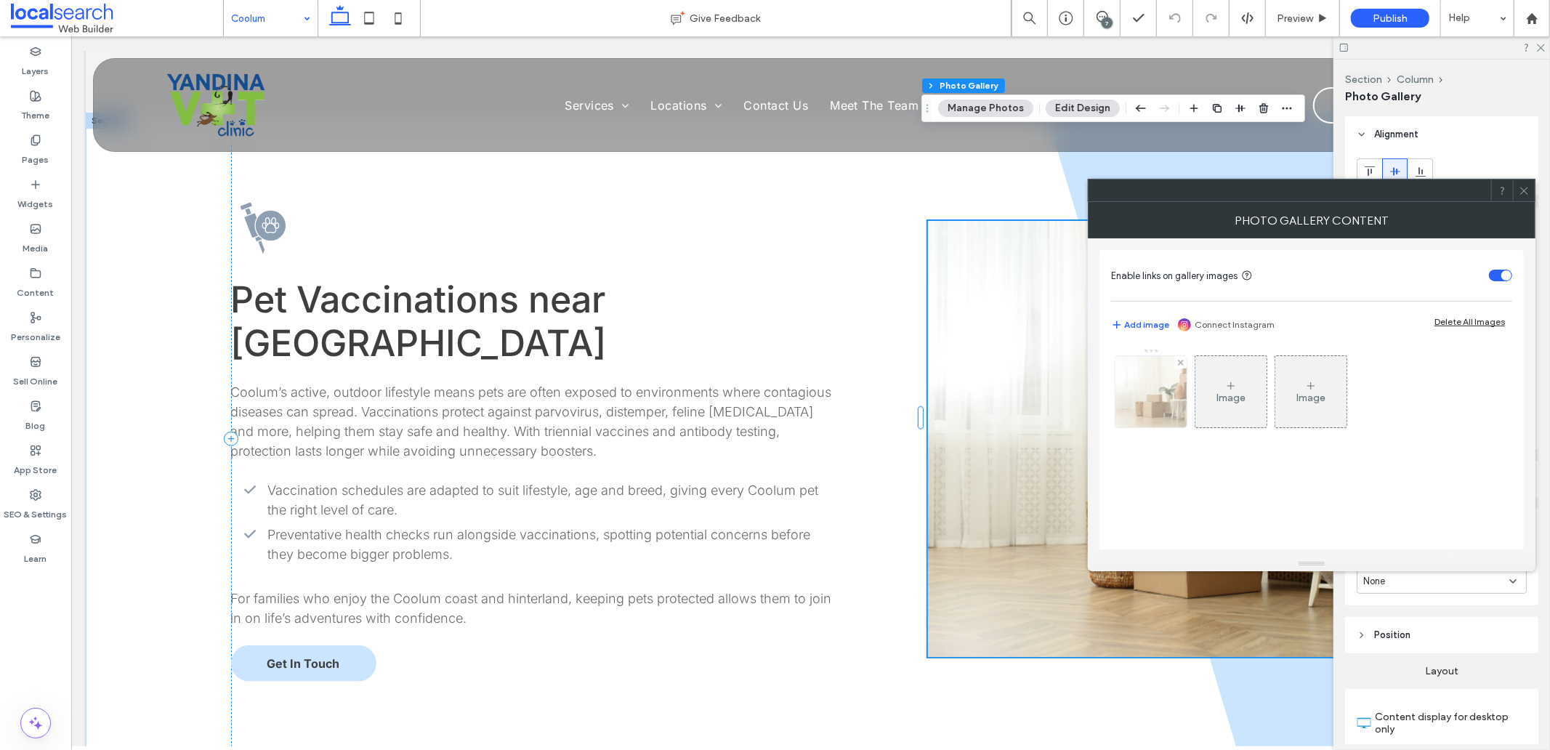
click at [1154, 390] on img at bounding box center [1151, 391] width 107 height 71
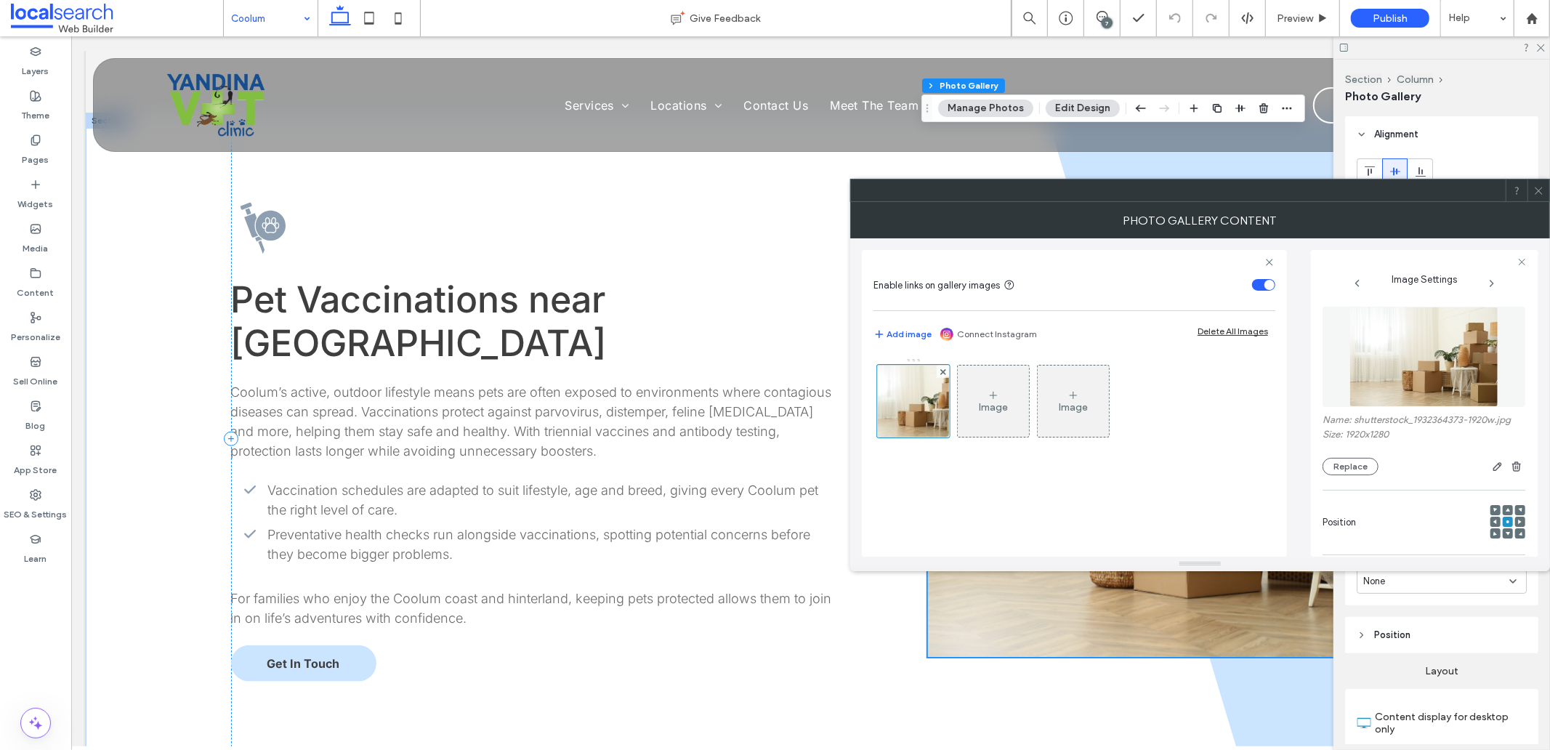
click at [1430, 371] on img at bounding box center [1425, 357] width 150 height 100
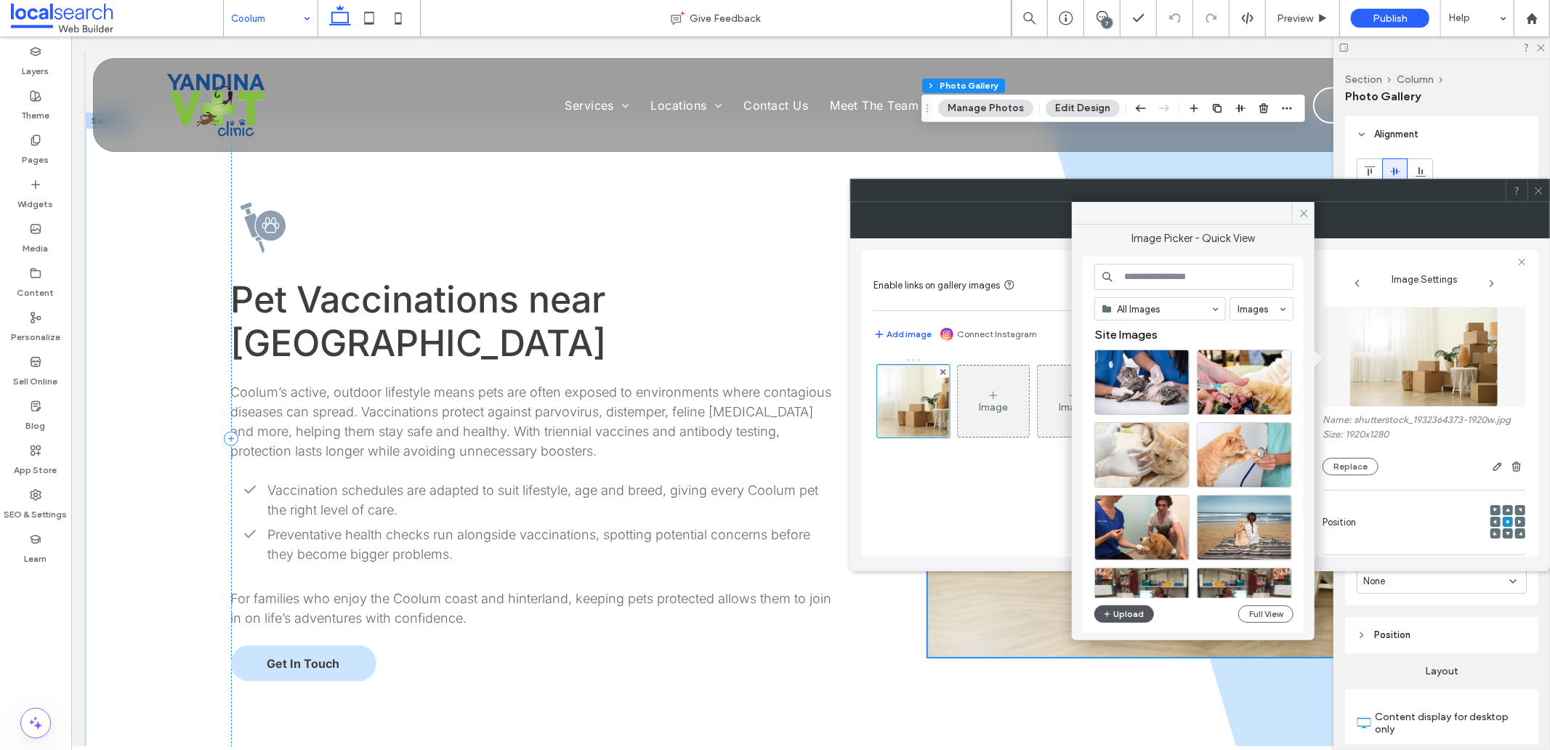
click at [1130, 614] on button "Upload" at bounding box center [1125, 613] width 60 height 17
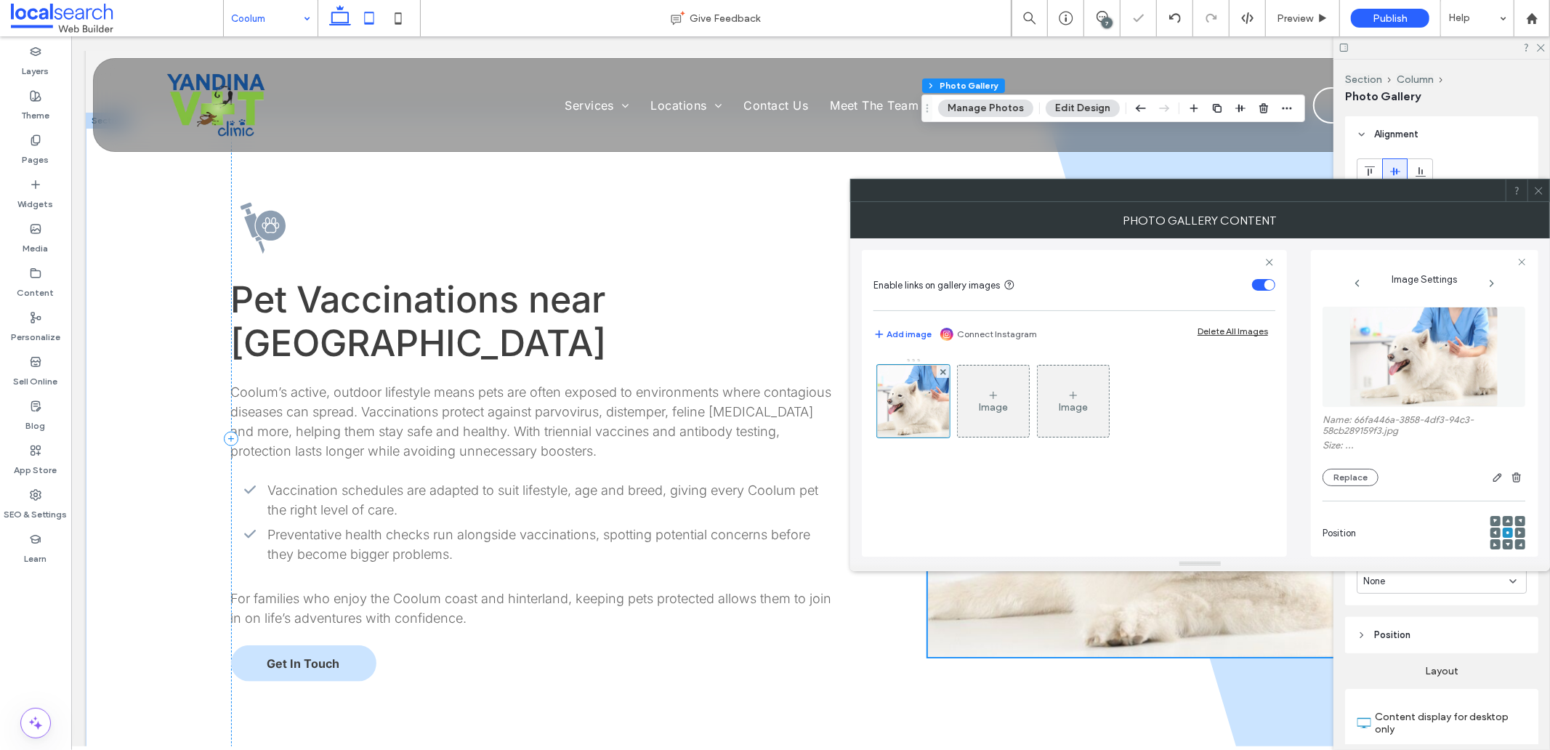
click at [367, 22] on icon at bounding box center [369, 18] width 29 height 29
type input "***"
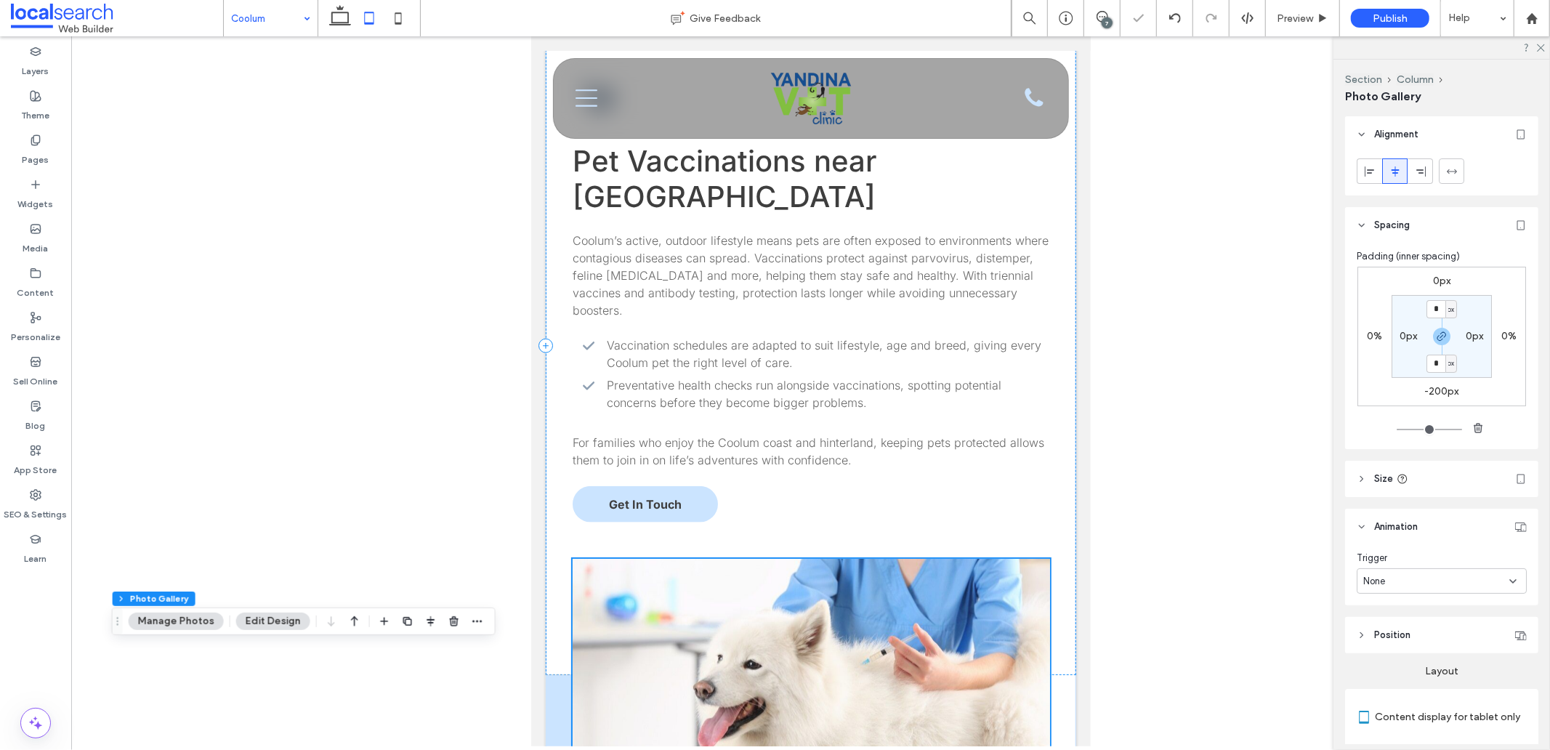
type input "***"
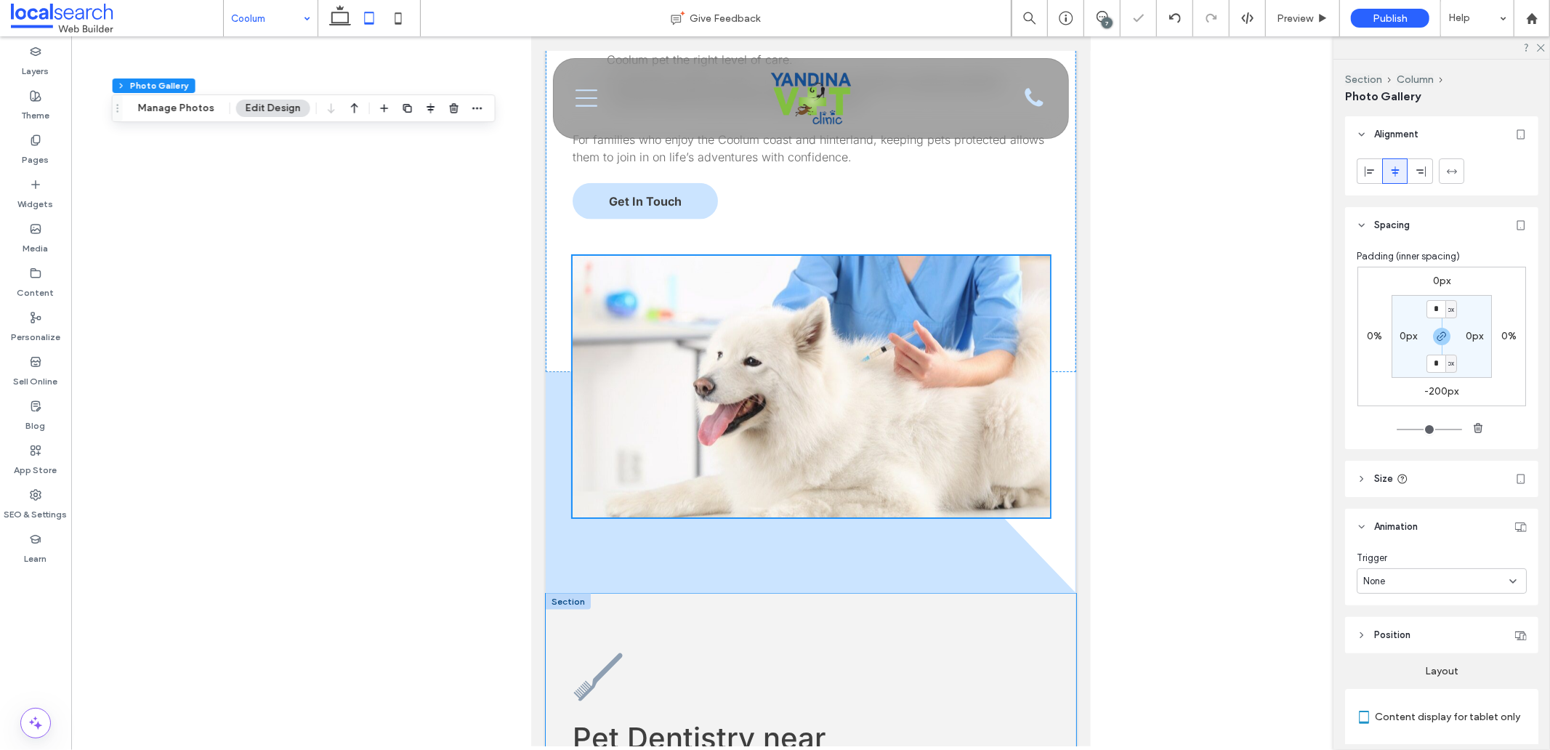
scroll to position [1288, 0]
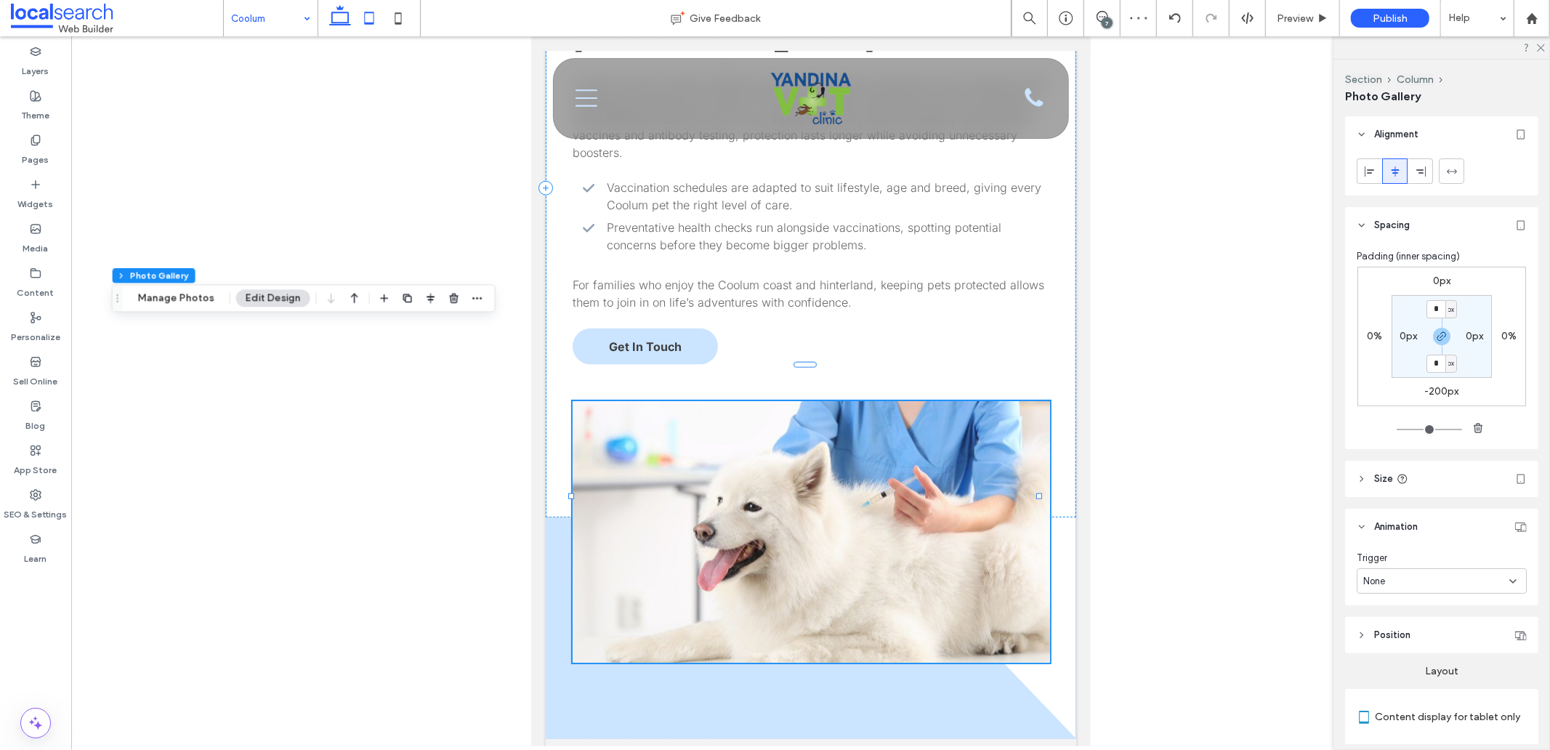
click at [340, 22] on icon at bounding box center [340, 18] width 29 height 29
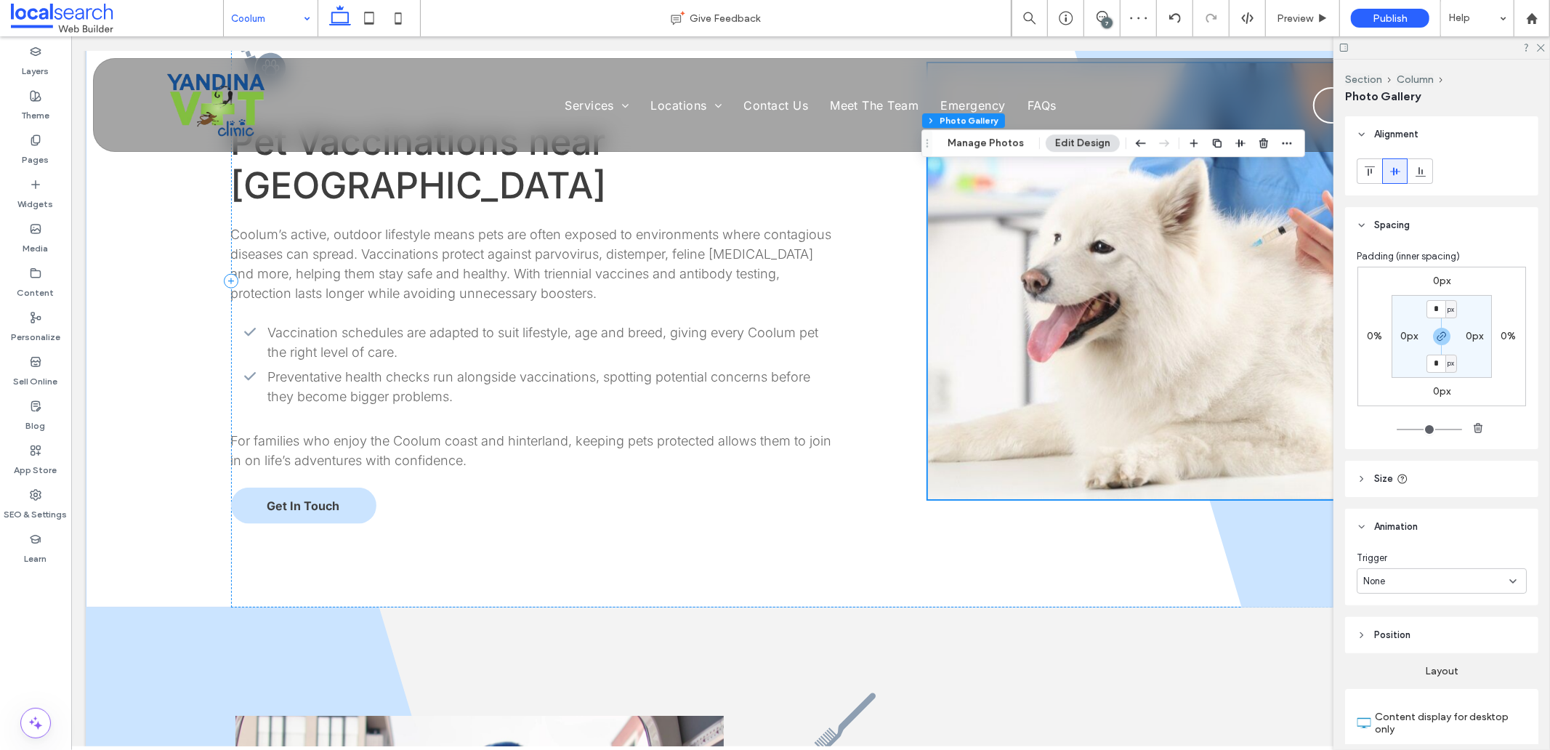
type input "**"
type input "****"
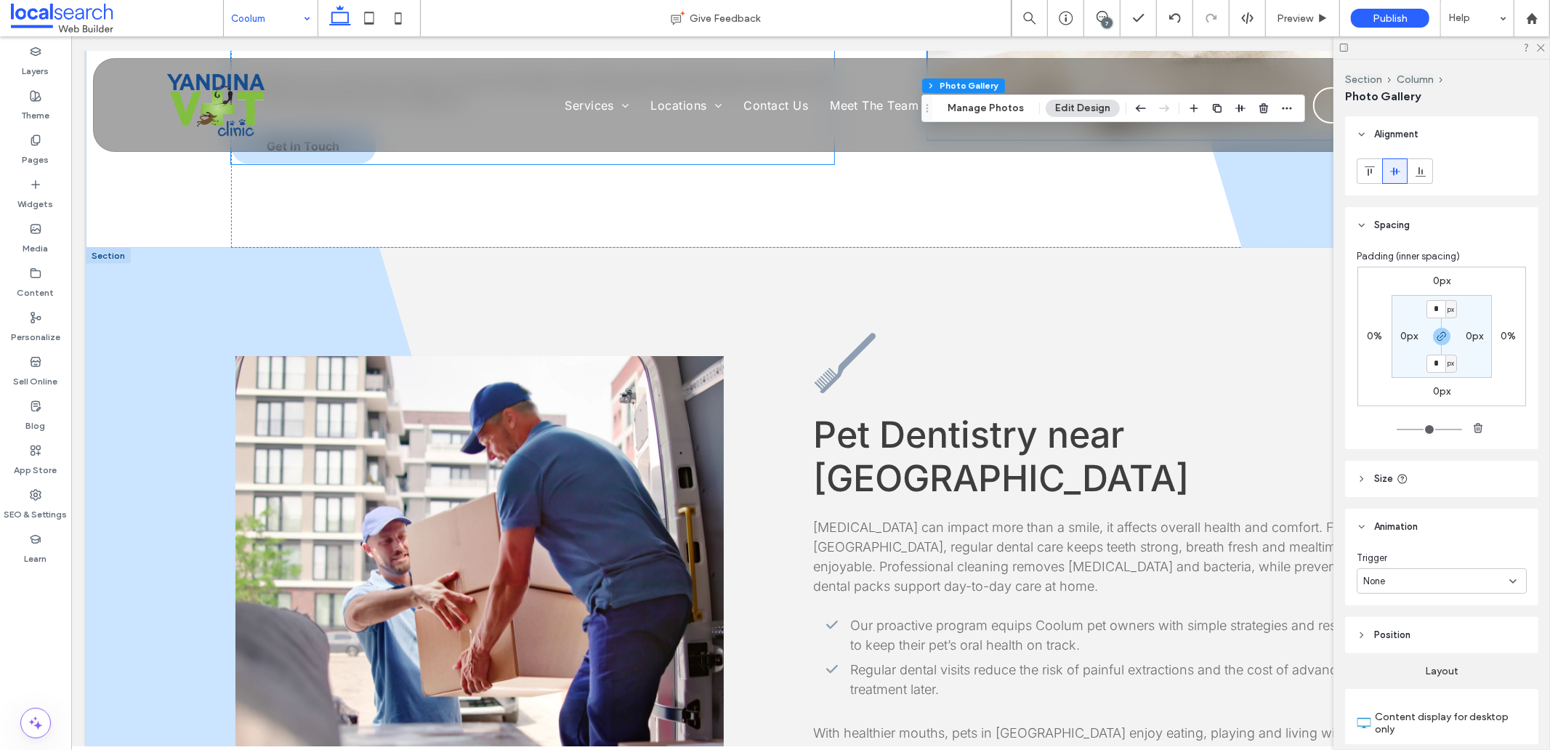
scroll to position [1658, 0]
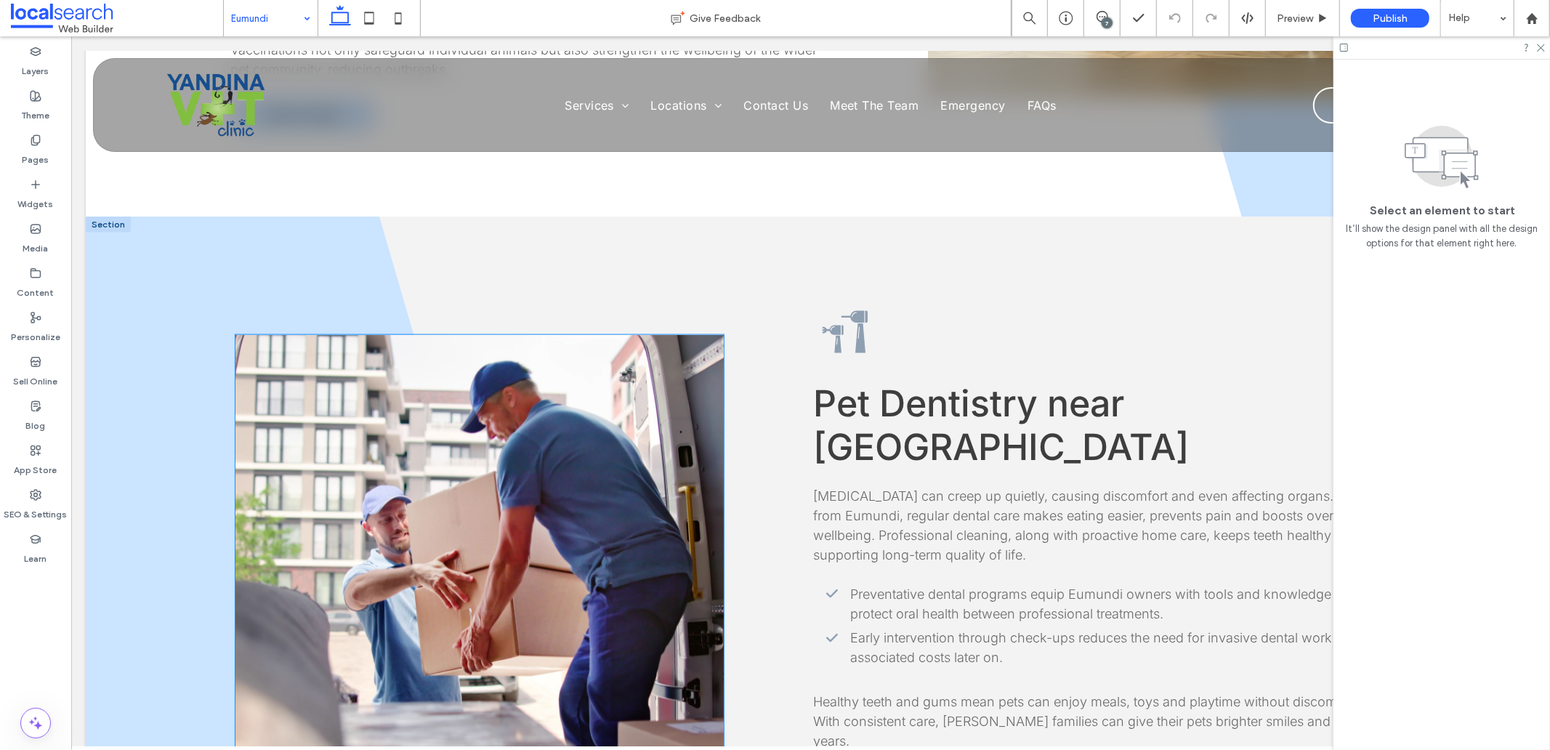
scroll to position [1776, 0]
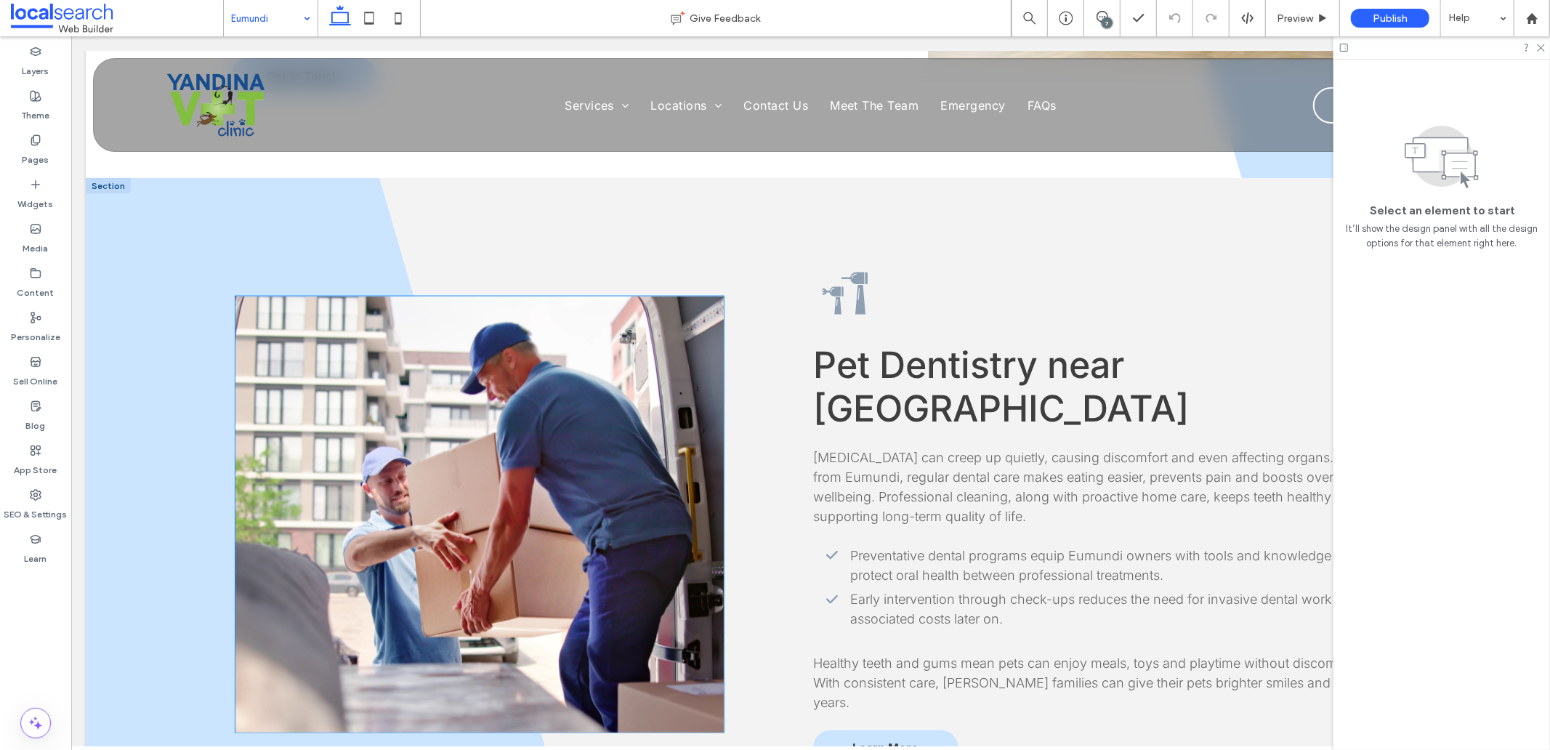
click at [478, 369] on link at bounding box center [479, 514] width 488 height 436
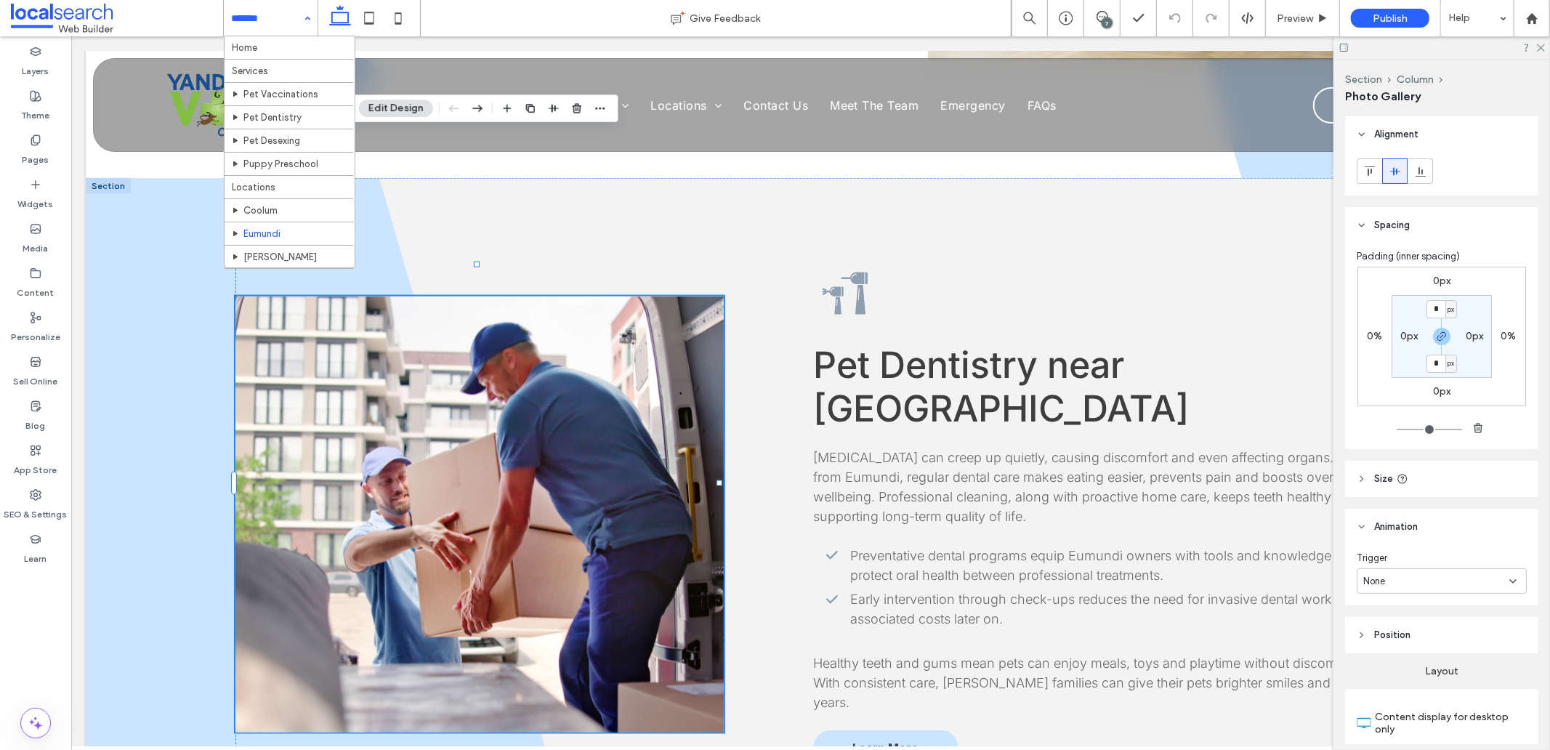
click at [478, 369] on link at bounding box center [479, 514] width 488 height 436
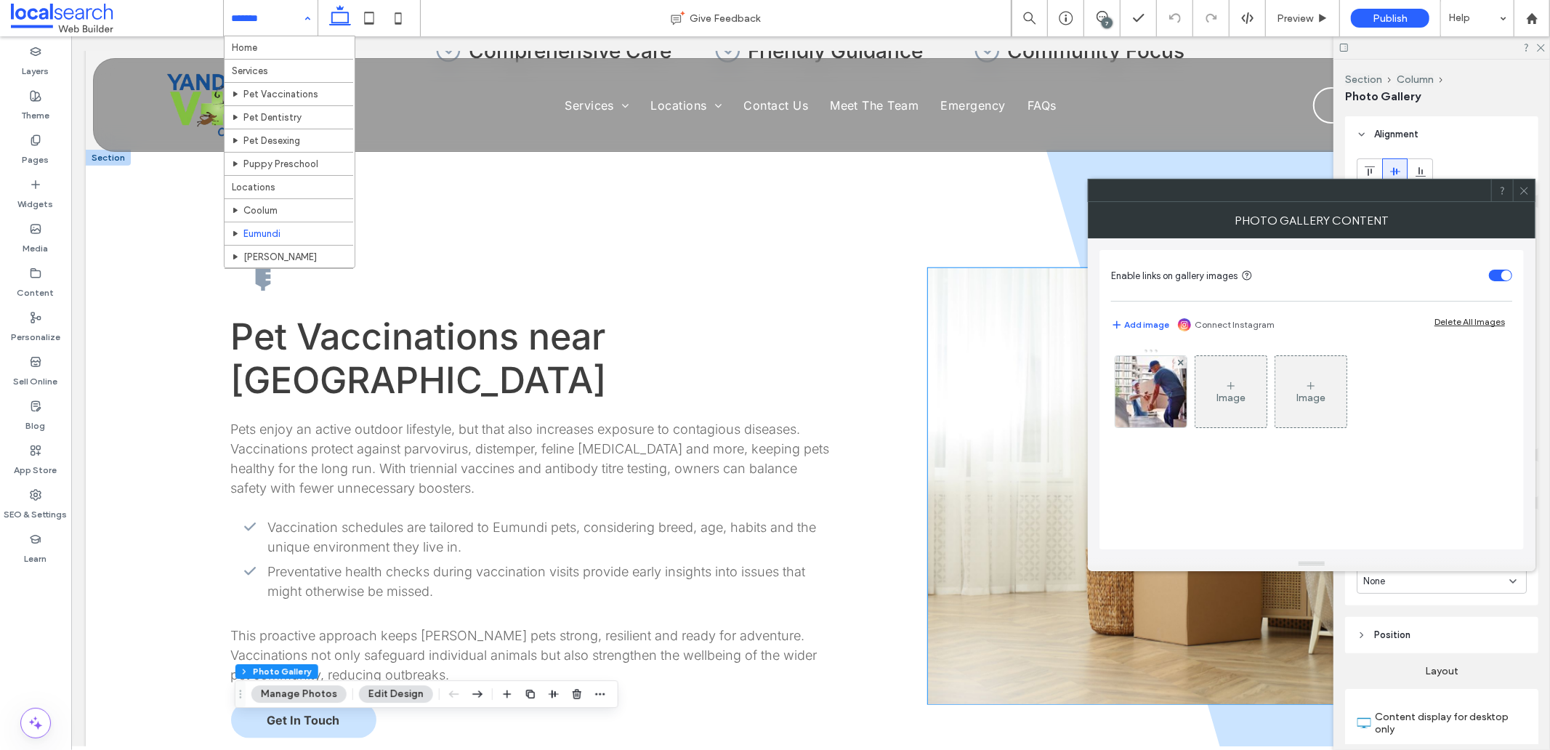
scroll to position [1130, 0]
click at [988, 399] on link at bounding box center [1182, 488] width 510 height 436
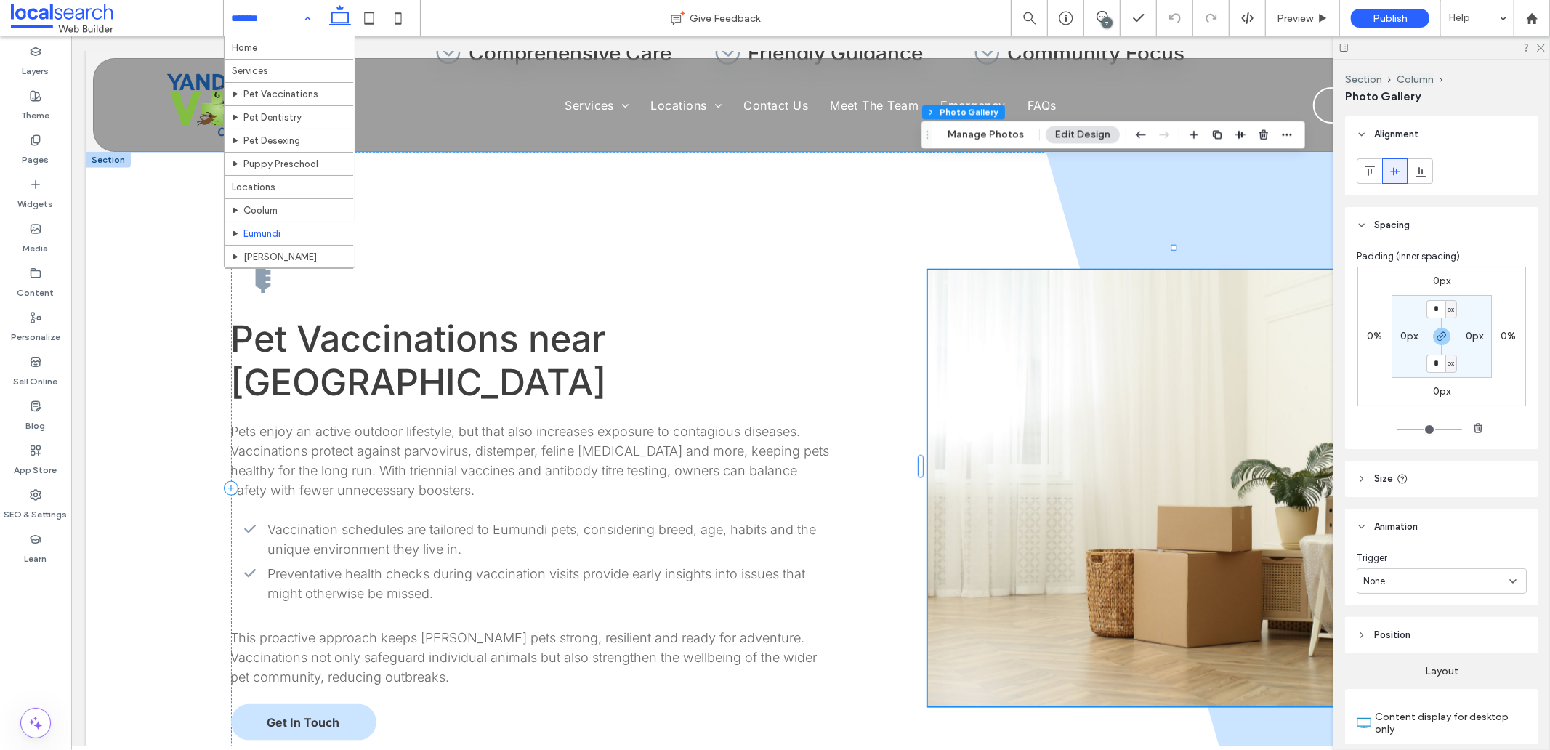
click at [988, 399] on link at bounding box center [1182, 488] width 510 height 436
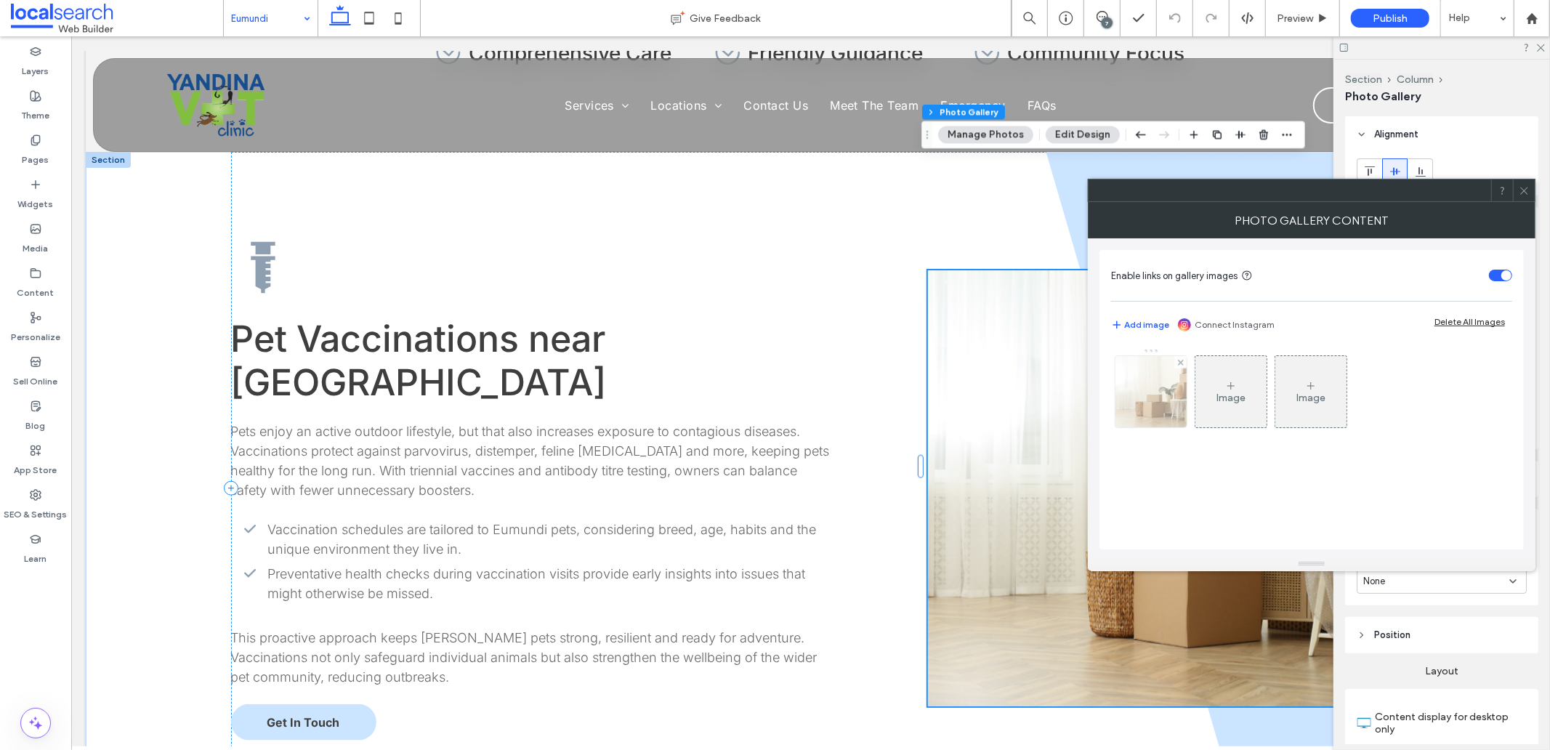
click at [1174, 403] on img at bounding box center [1151, 391] width 107 height 71
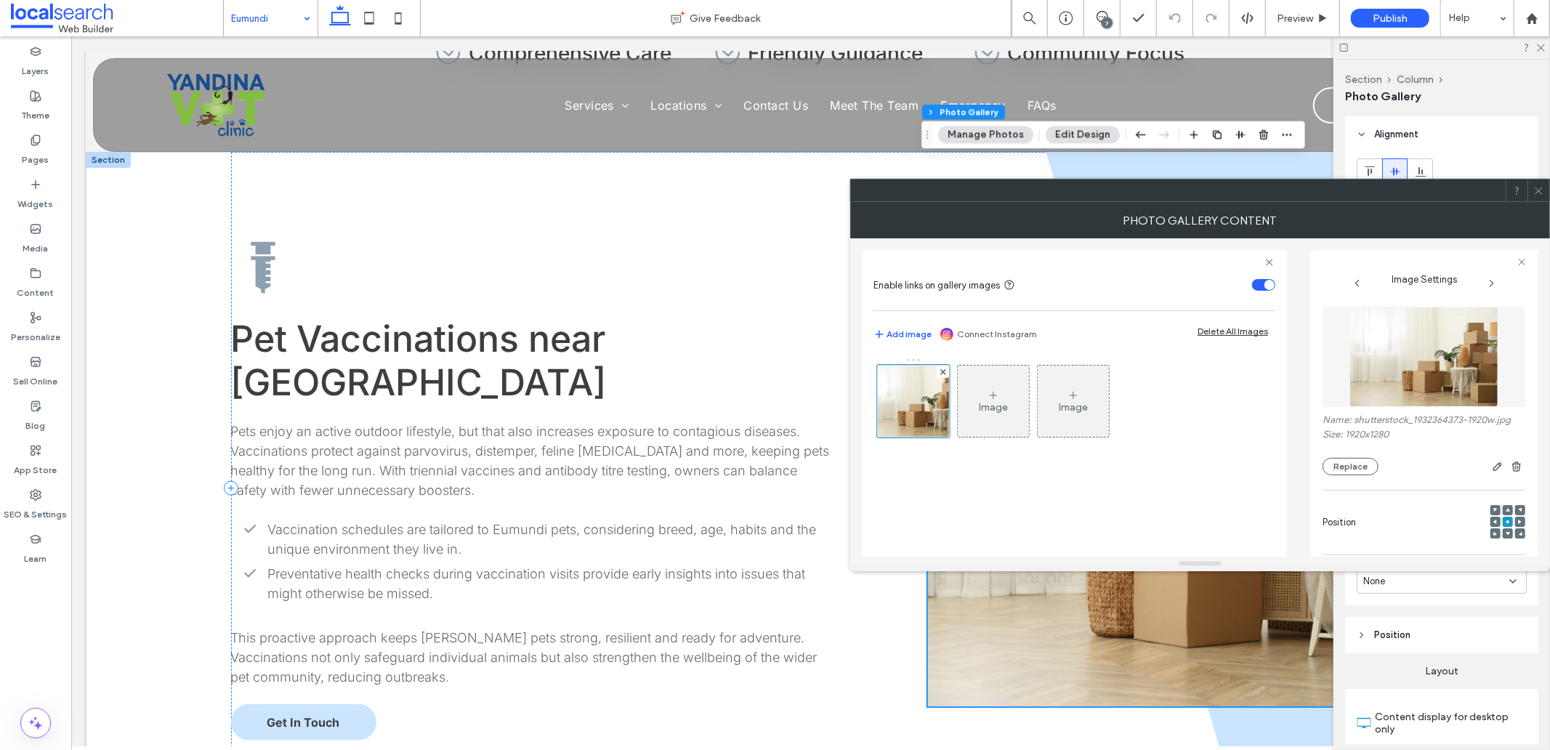
click at [1430, 380] on img at bounding box center [1425, 357] width 150 height 100
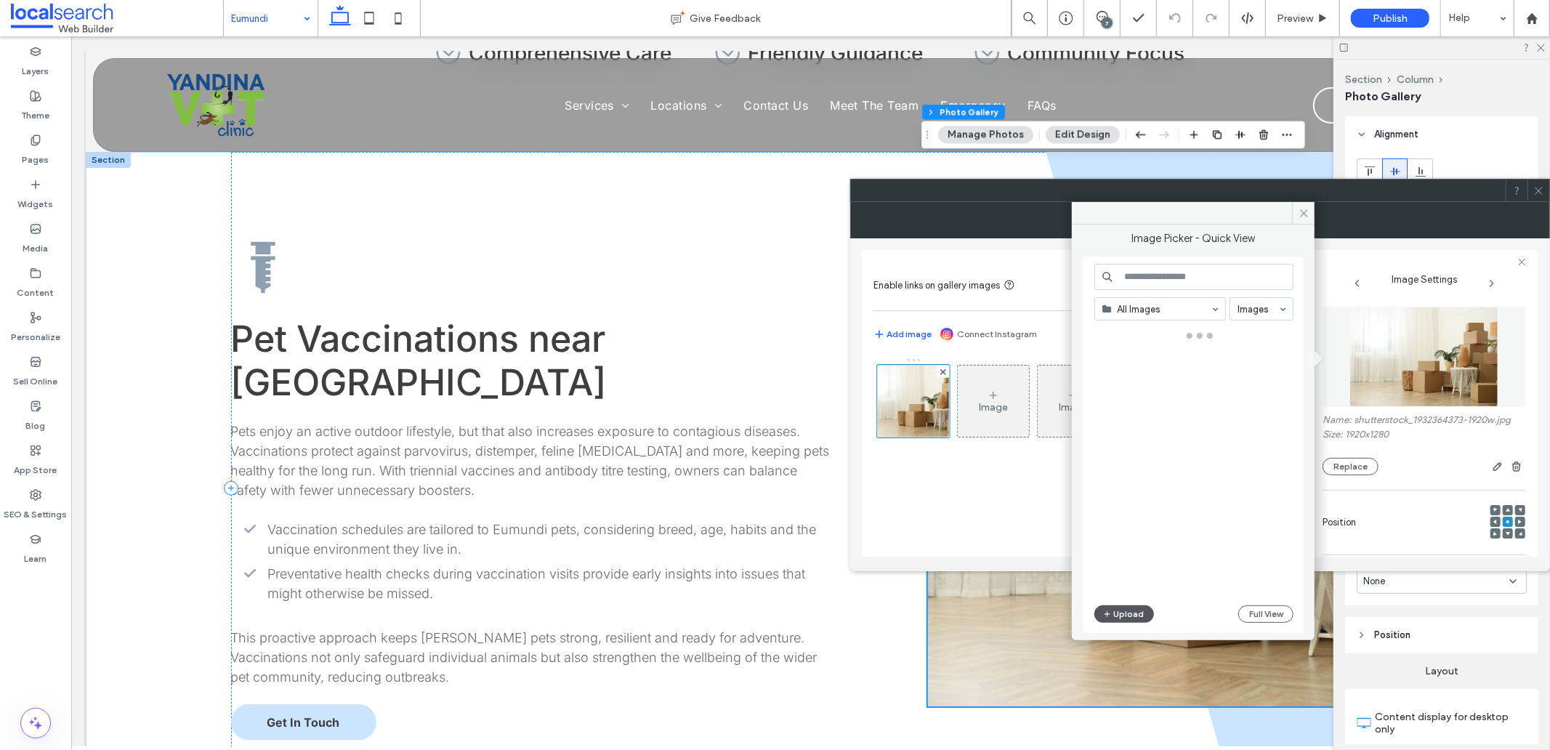
click at [1127, 607] on button "Upload" at bounding box center [1125, 613] width 60 height 17
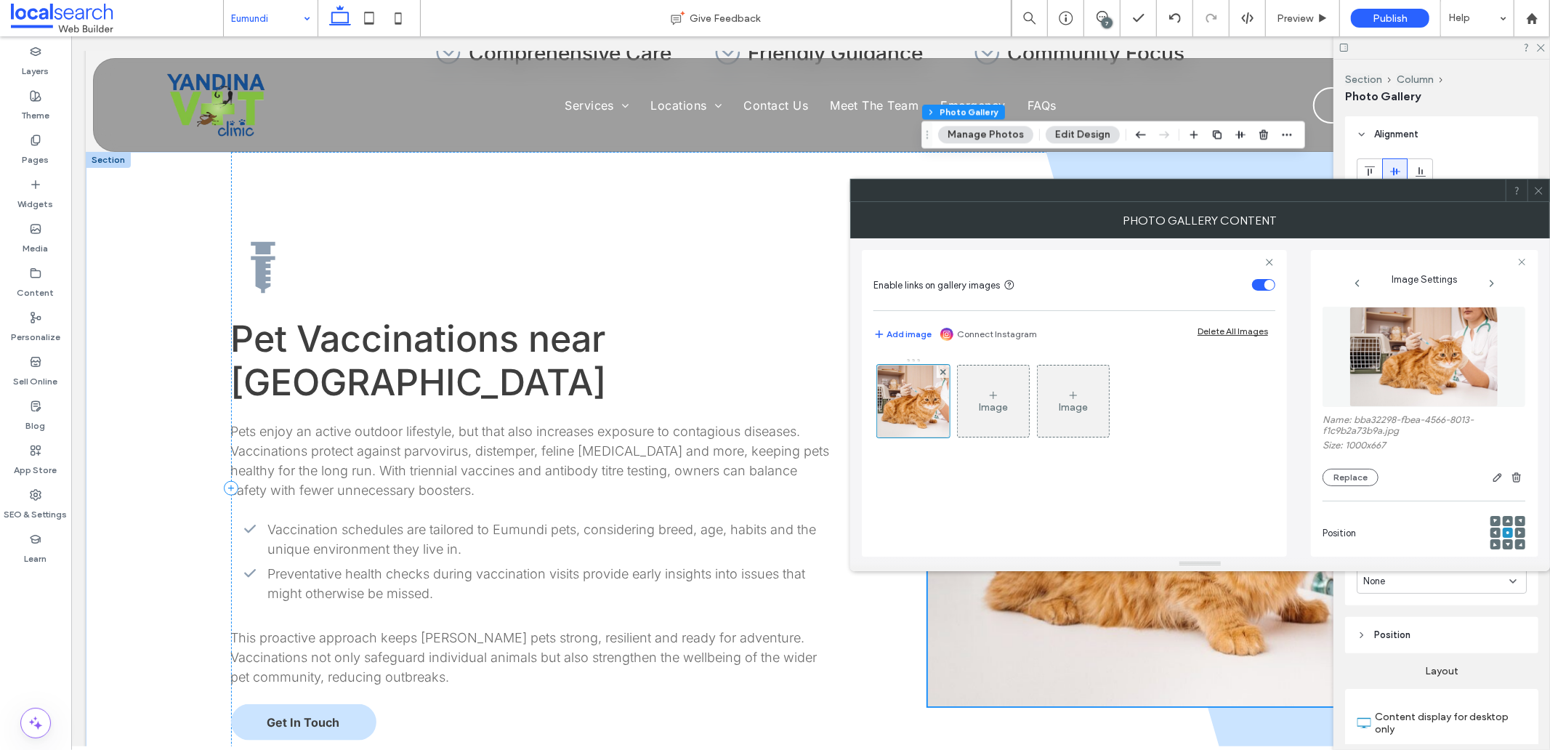
click at [1542, 191] on icon at bounding box center [1539, 190] width 11 height 11
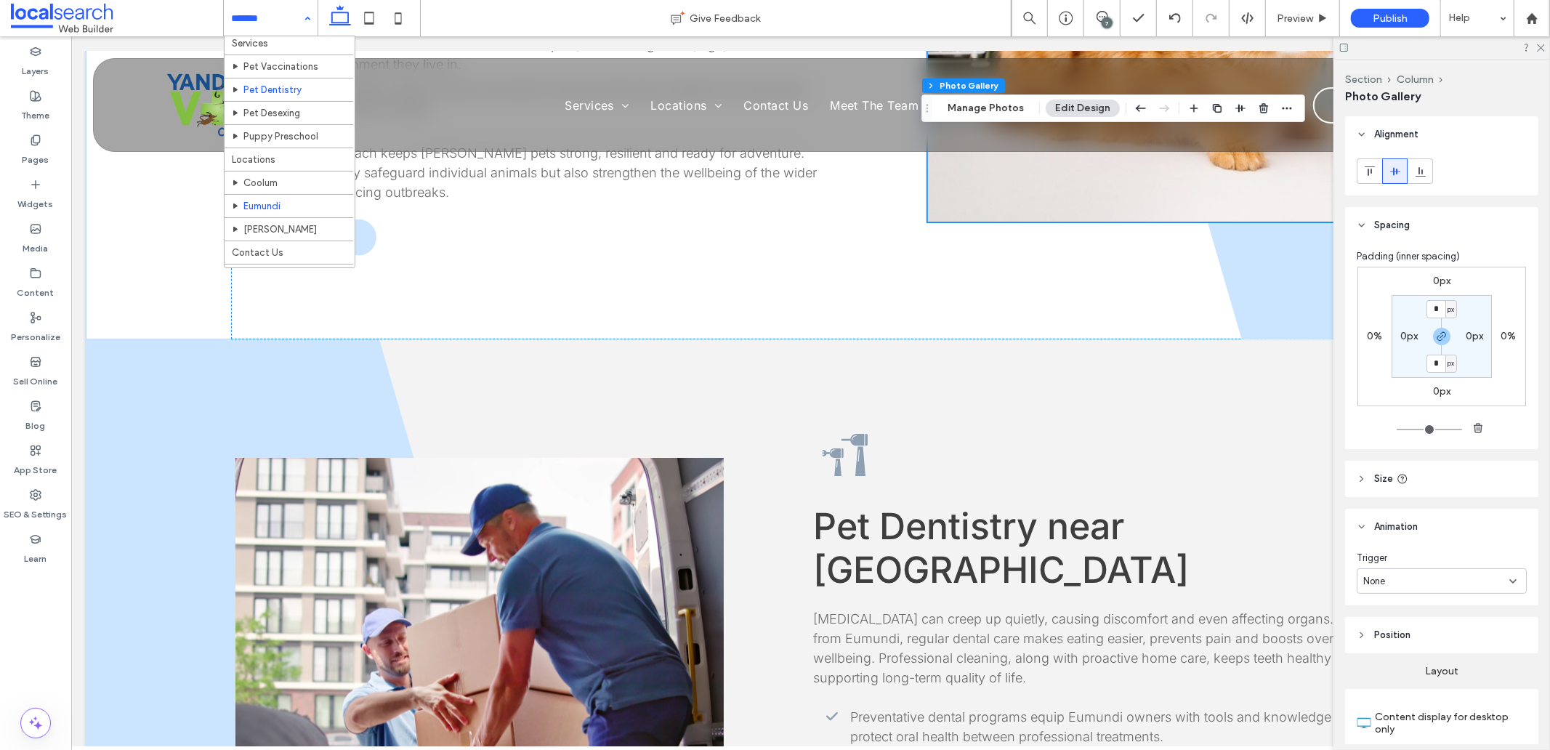
scroll to position [52, 0]
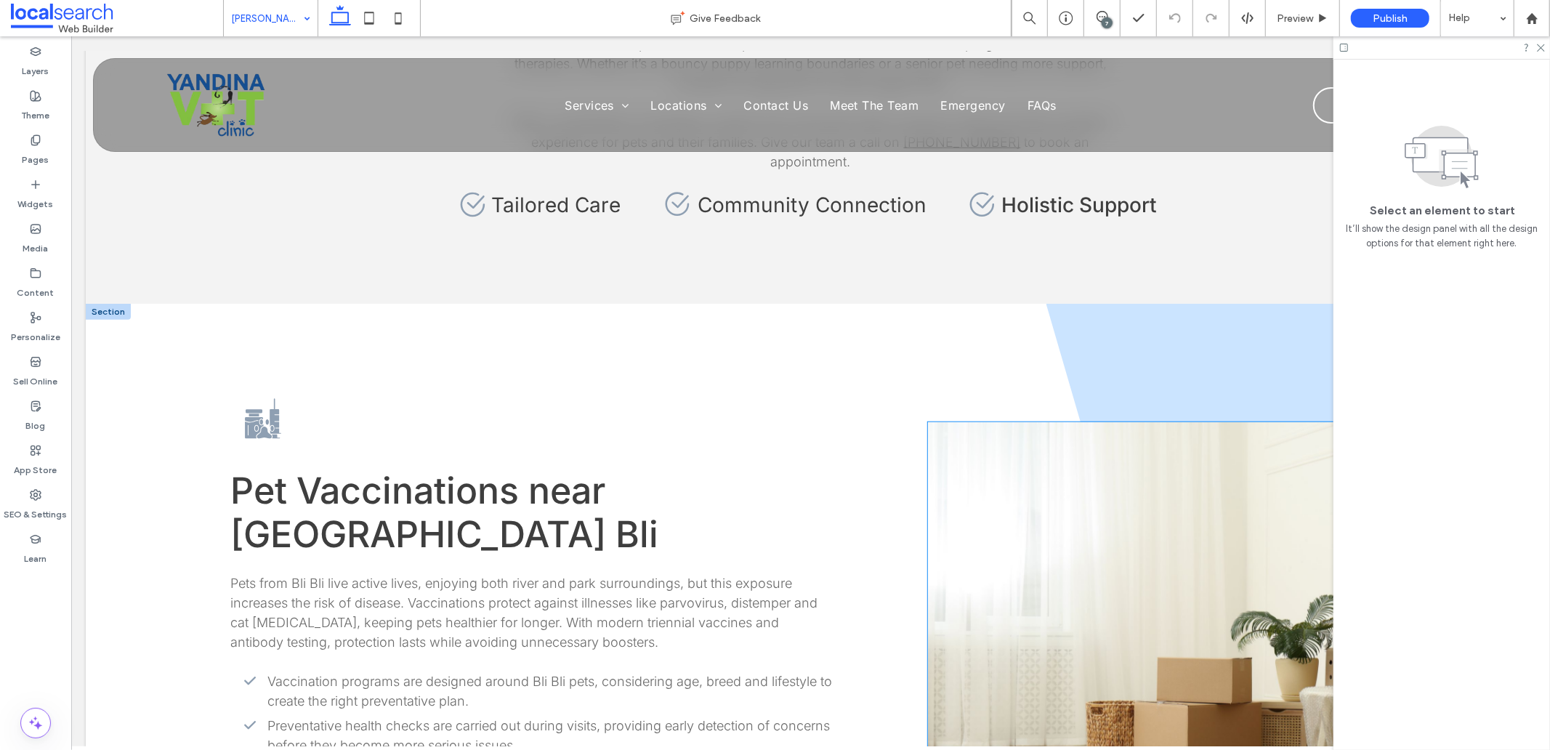
scroll to position [1050, 0]
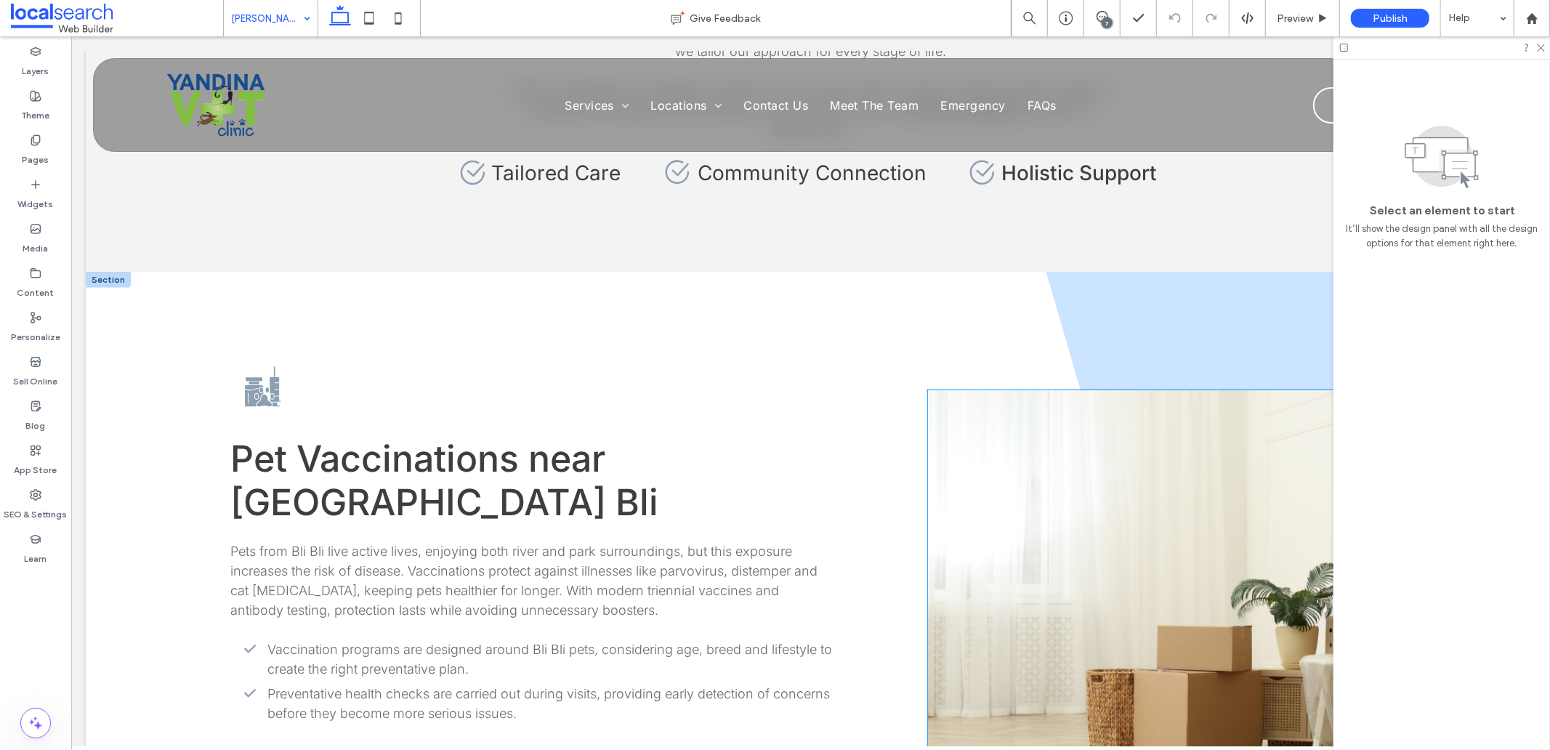
click at [1095, 495] on link at bounding box center [1182, 608] width 510 height 436
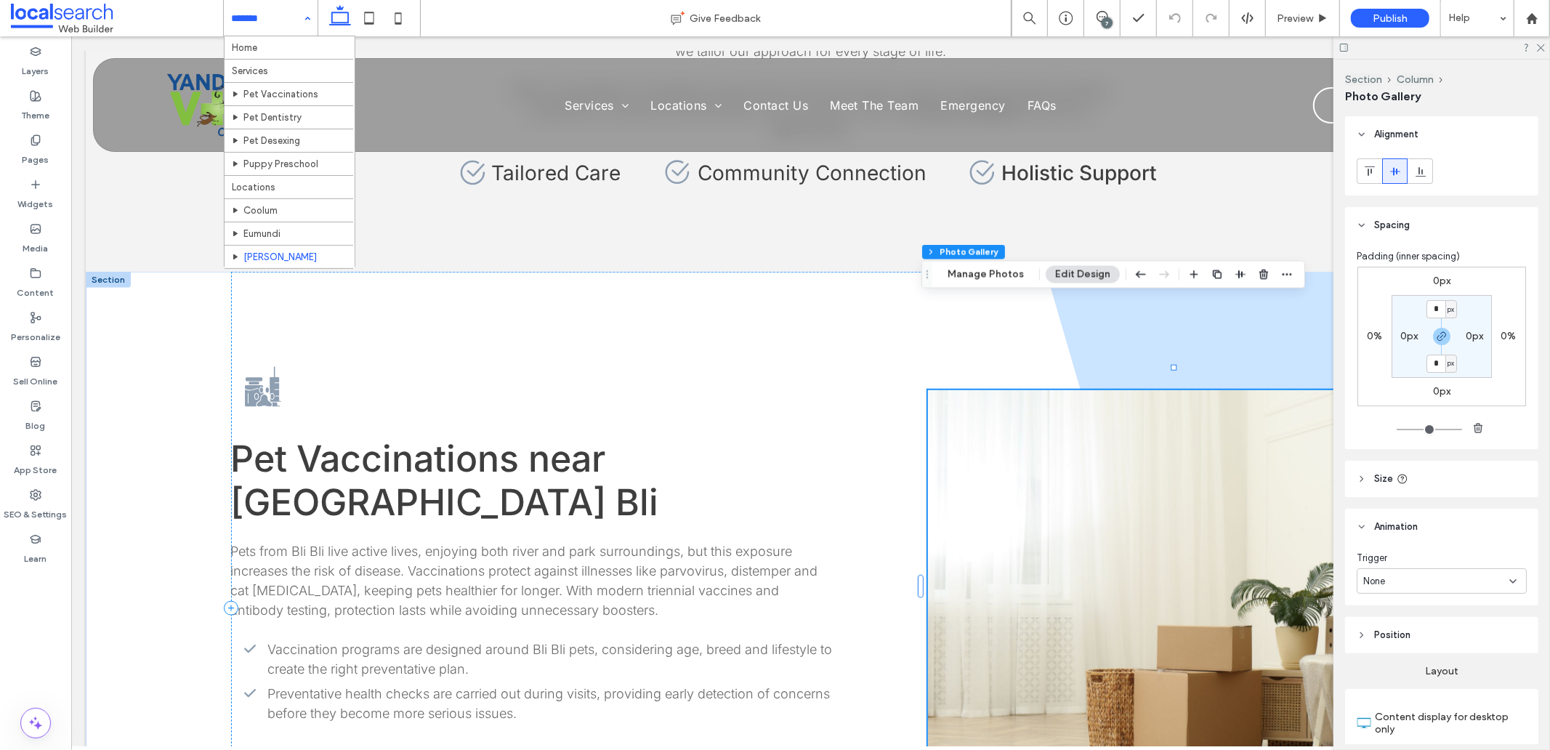
click at [1095, 495] on link at bounding box center [1182, 608] width 510 height 436
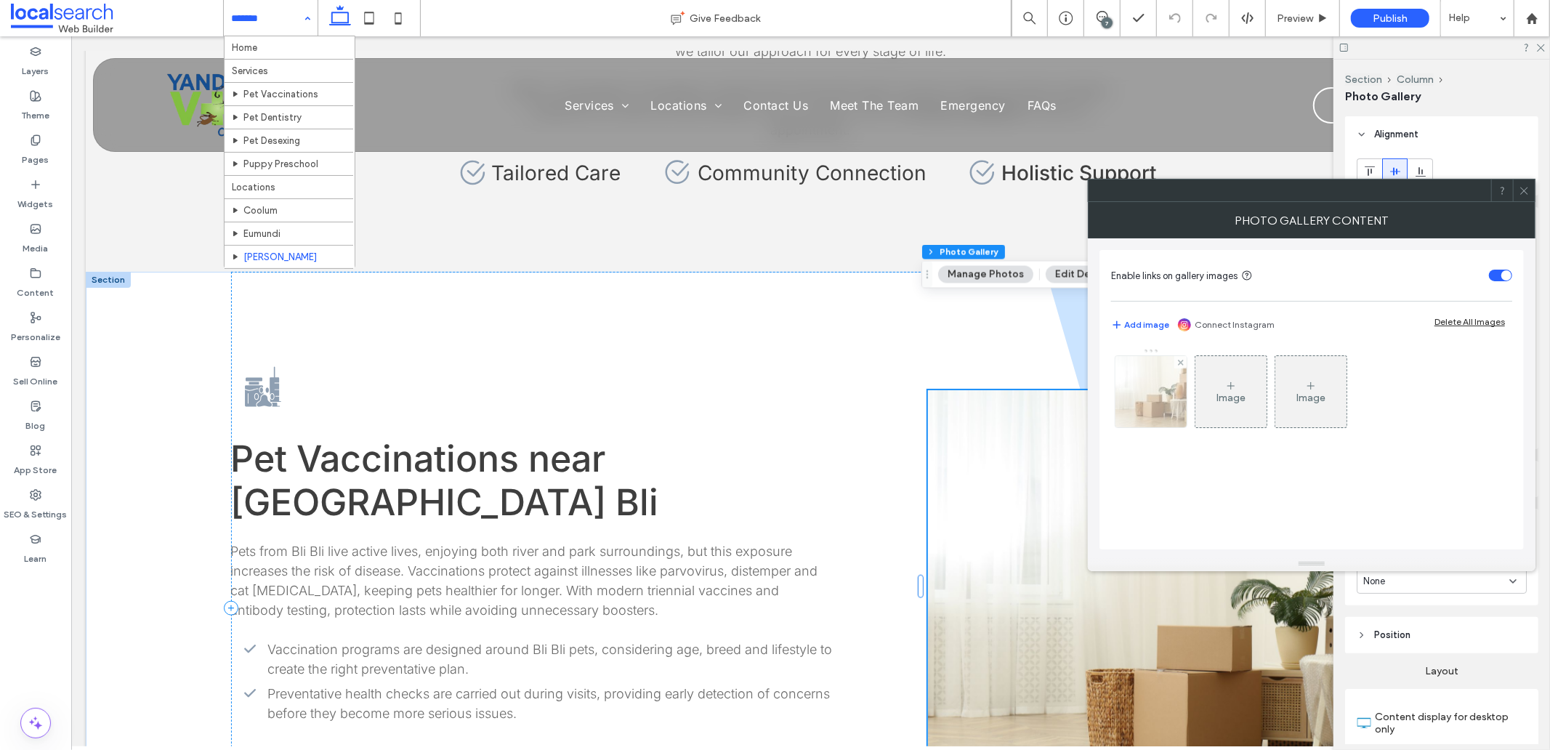
click at [1175, 396] on img at bounding box center [1151, 391] width 107 height 71
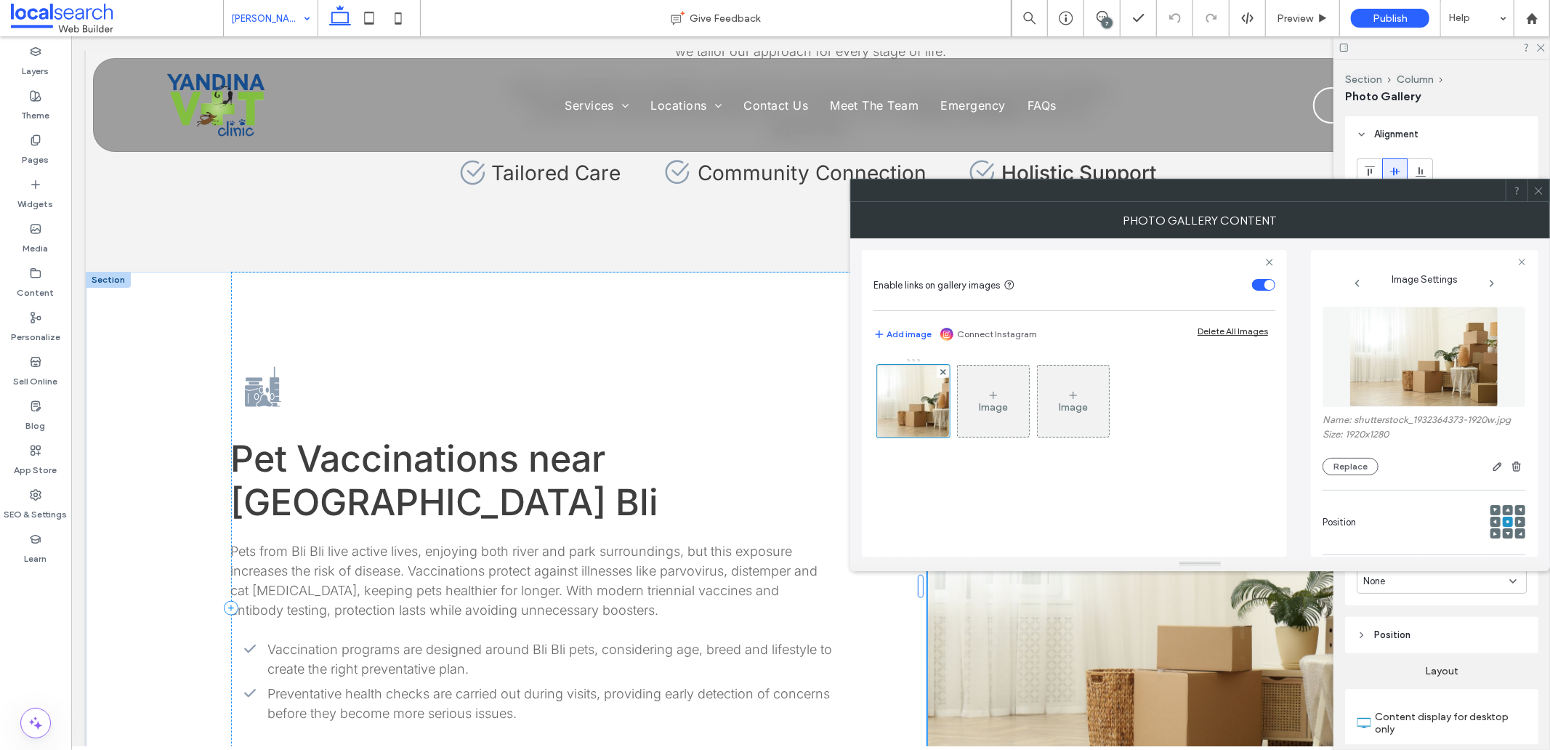
click at [1405, 356] on img at bounding box center [1425, 357] width 150 height 100
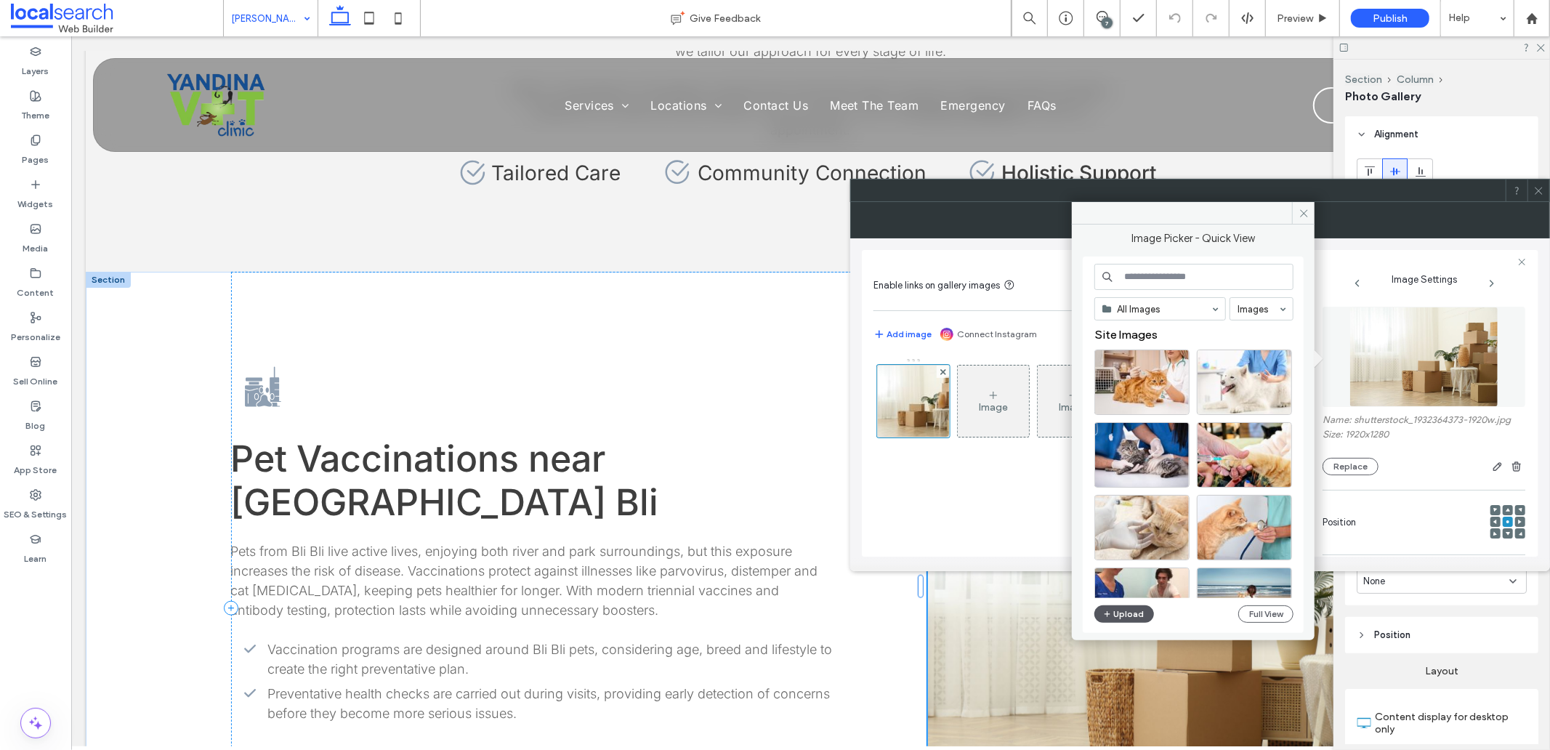
click at [1117, 615] on button "Upload" at bounding box center [1125, 613] width 60 height 17
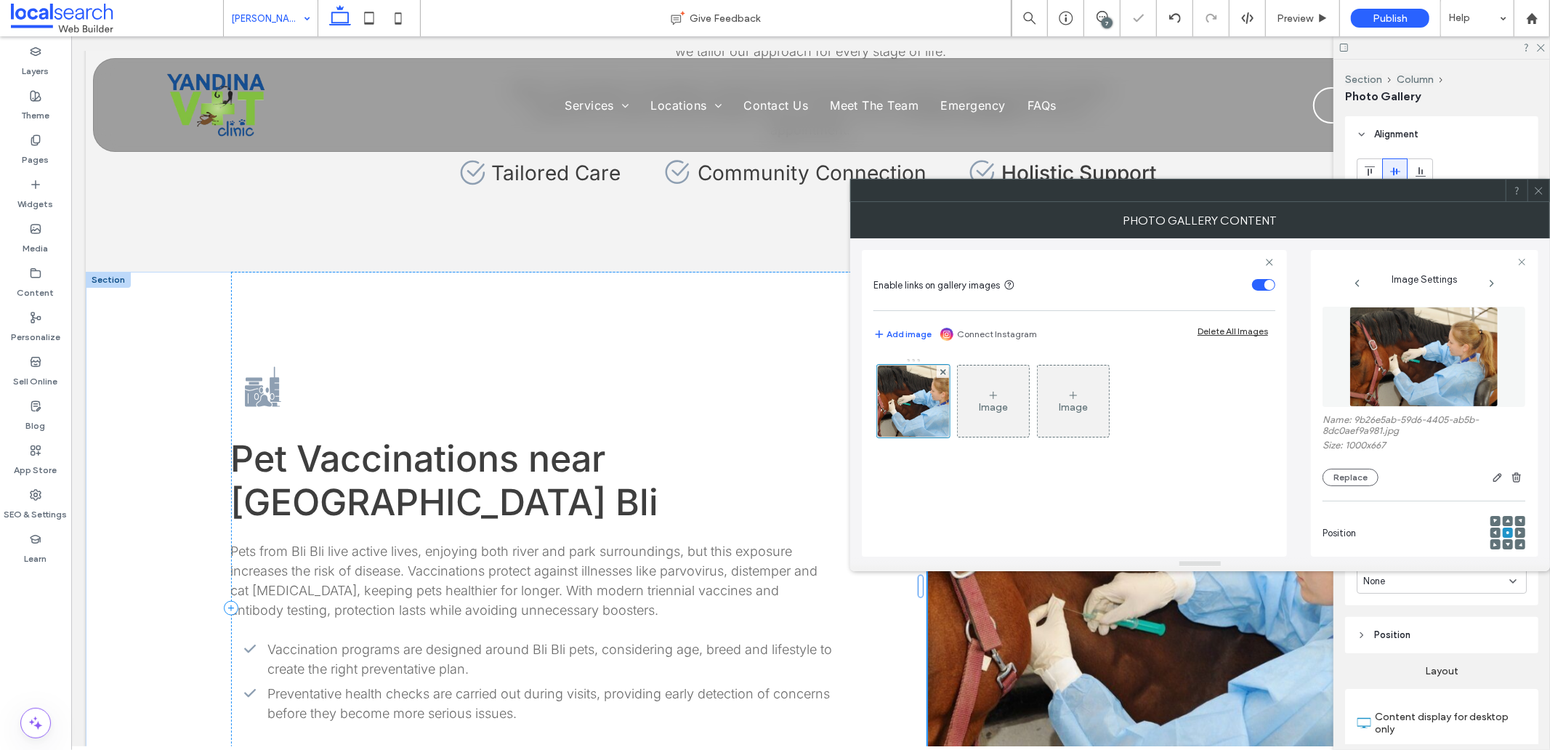
click at [1535, 187] on icon at bounding box center [1539, 190] width 11 height 11
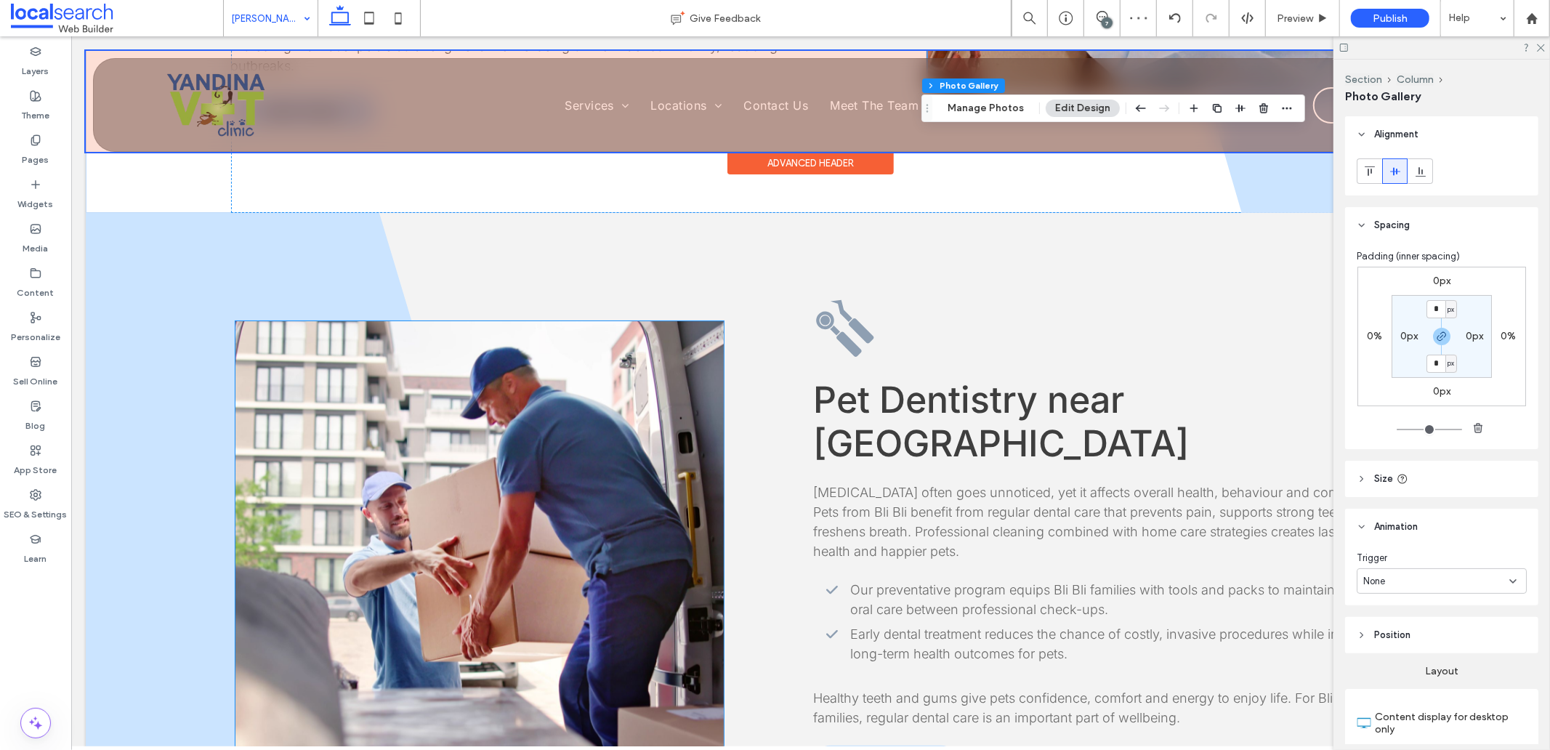
scroll to position [1938, 0]
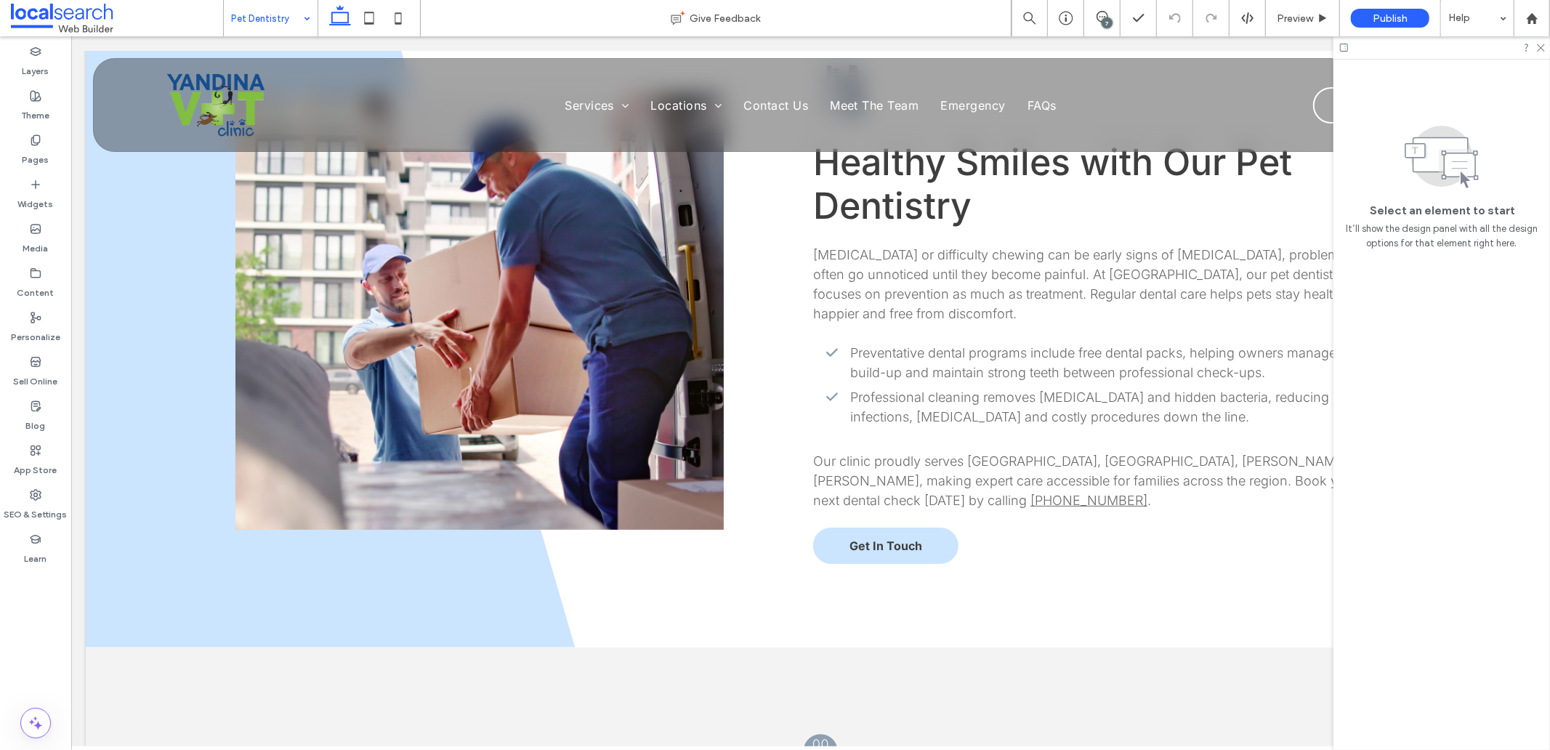
scroll to position [645, 0]
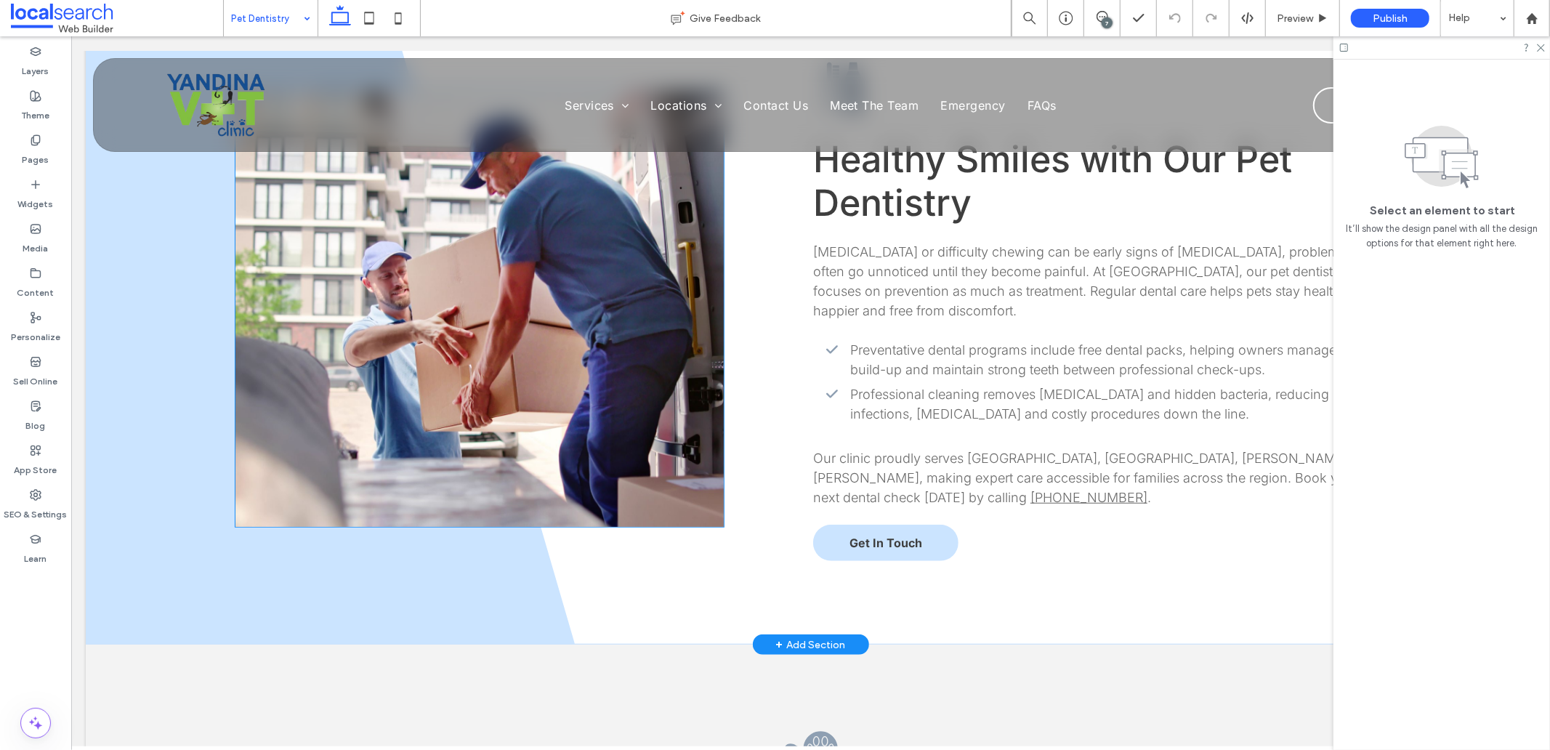
click at [505, 421] on link at bounding box center [479, 308] width 488 height 436
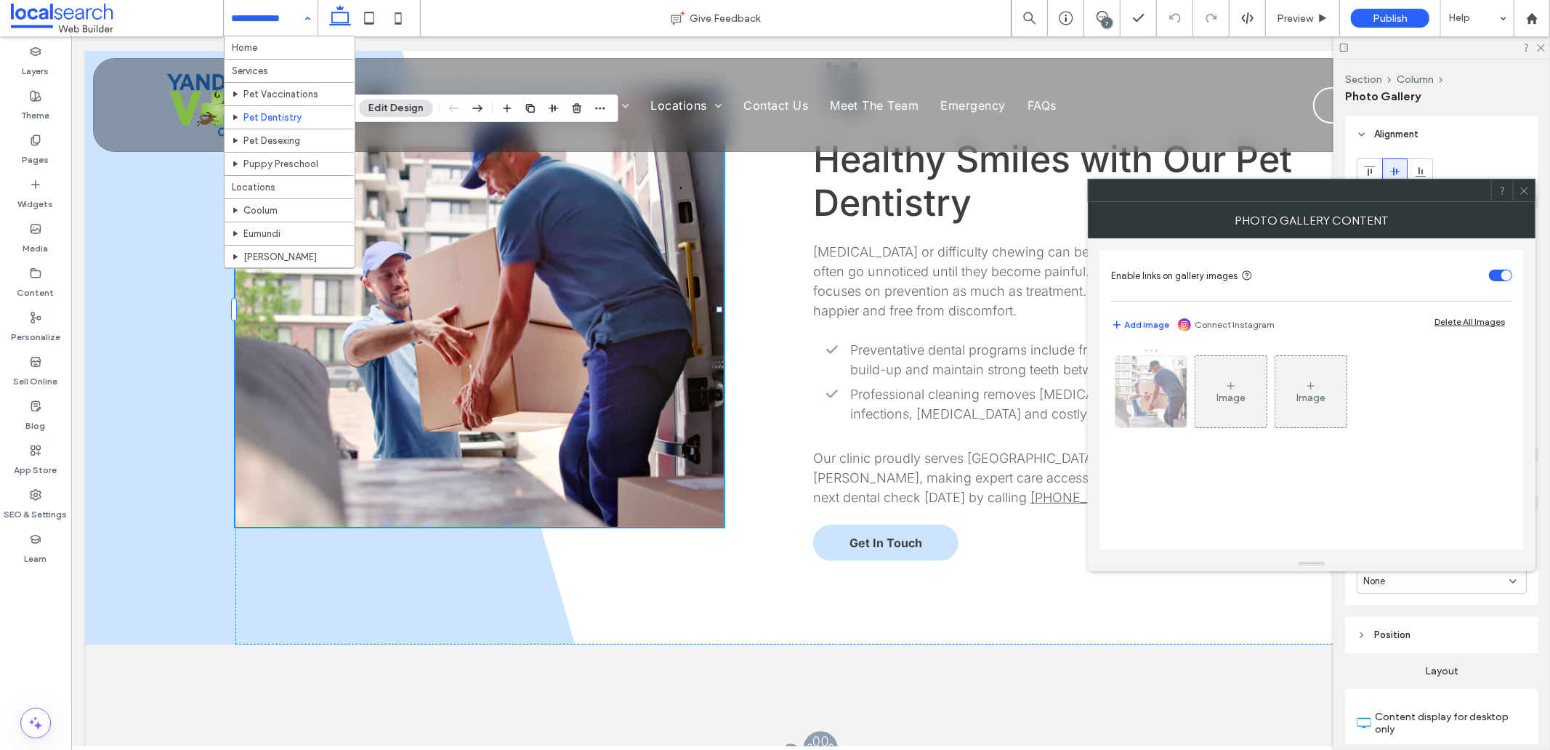
click at [1147, 411] on img at bounding box center [1151, 391] width 107 height 71
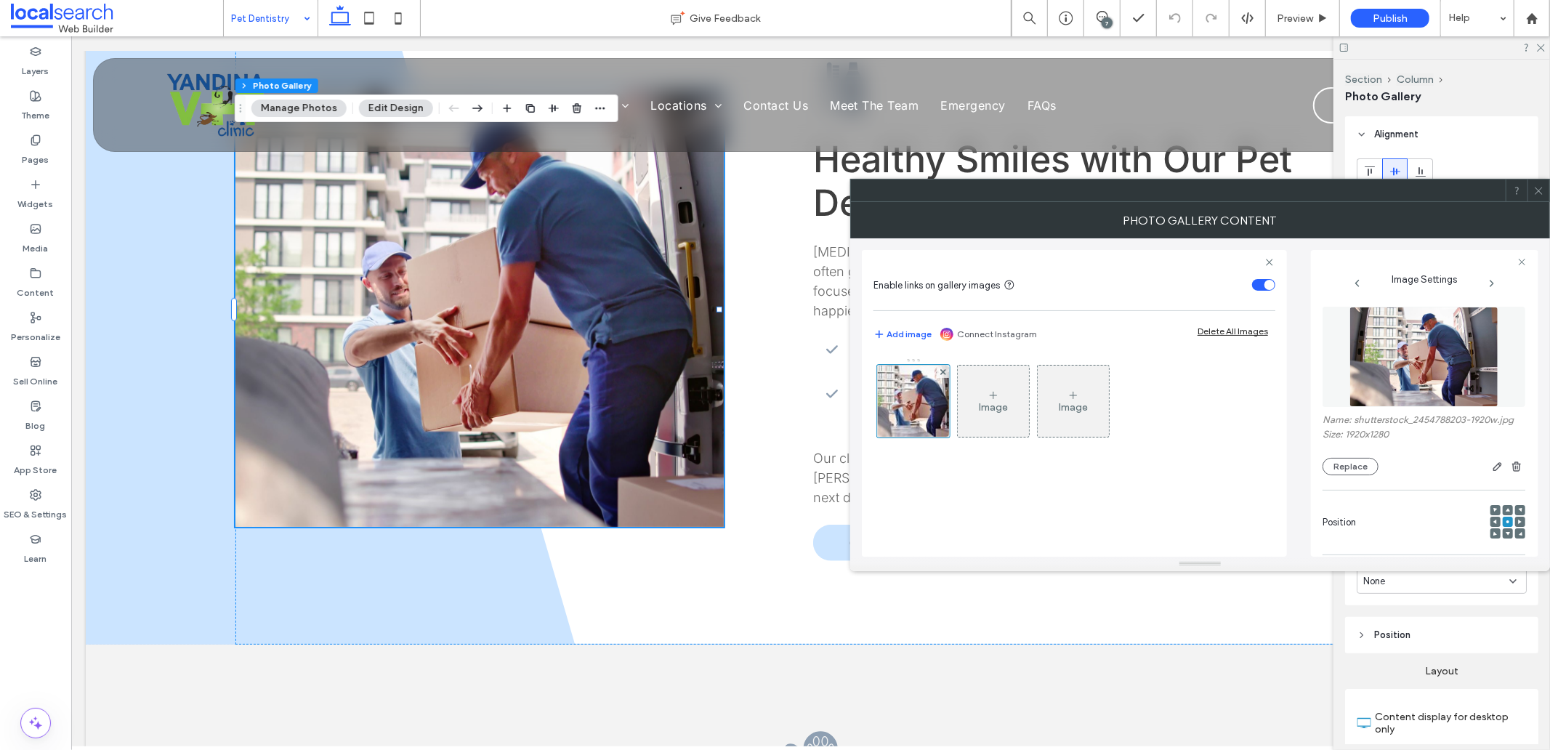
click at [1379, 379] on img at bounding box center [1425, 357] width 150 height 100
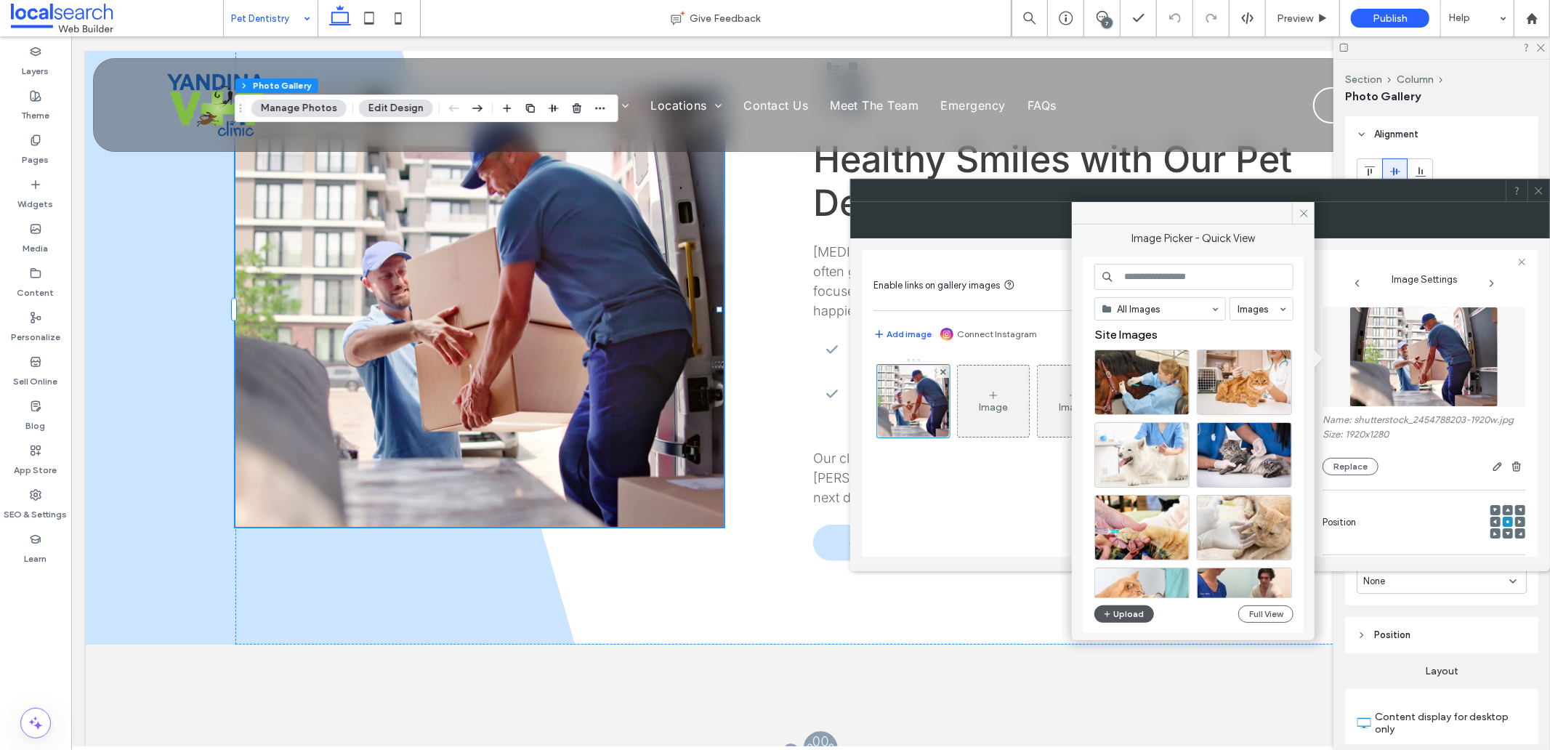
click at [1127, 616] on button "Upload" at bounding box center [1125, 613] width 60 height 17
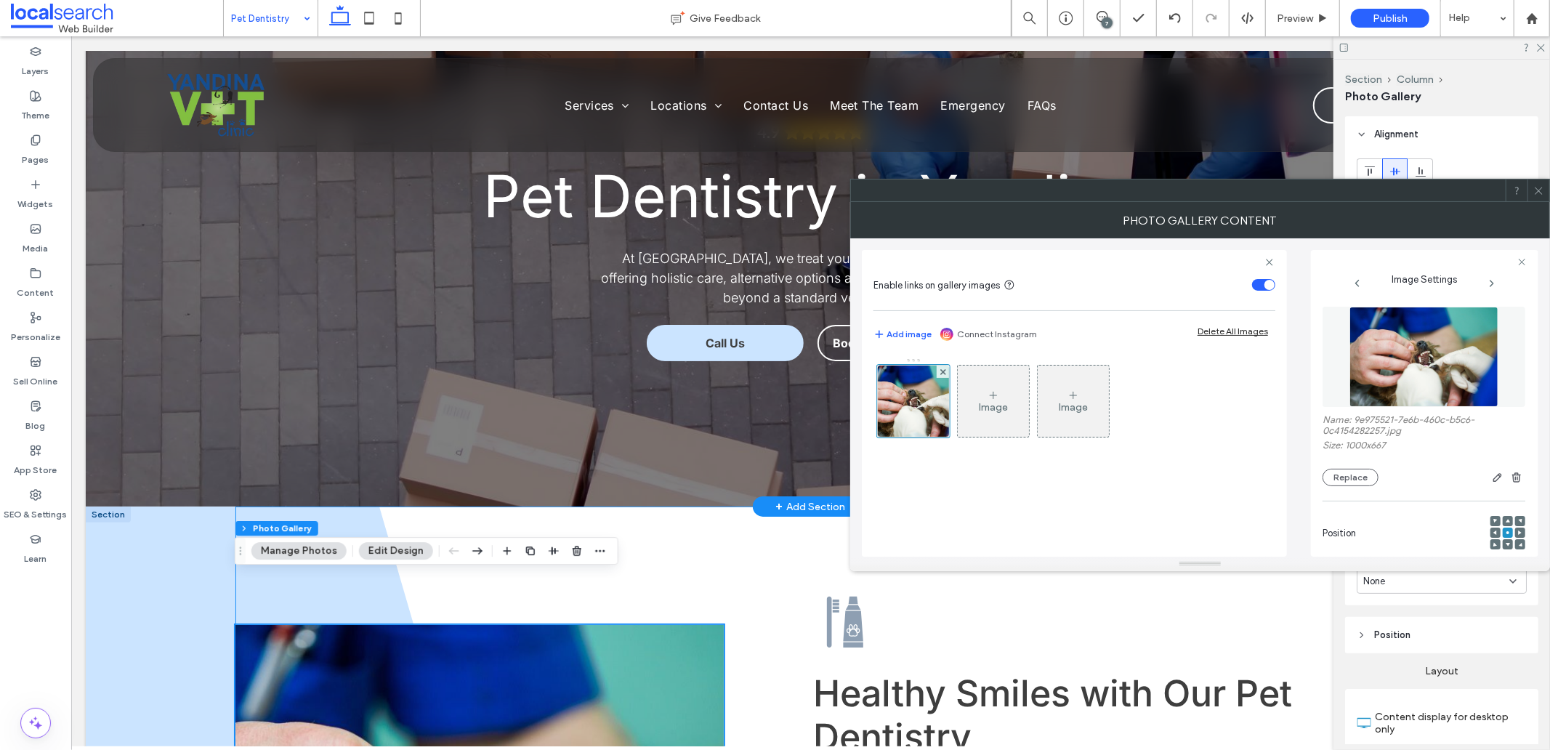
scroll to position [0, 0]
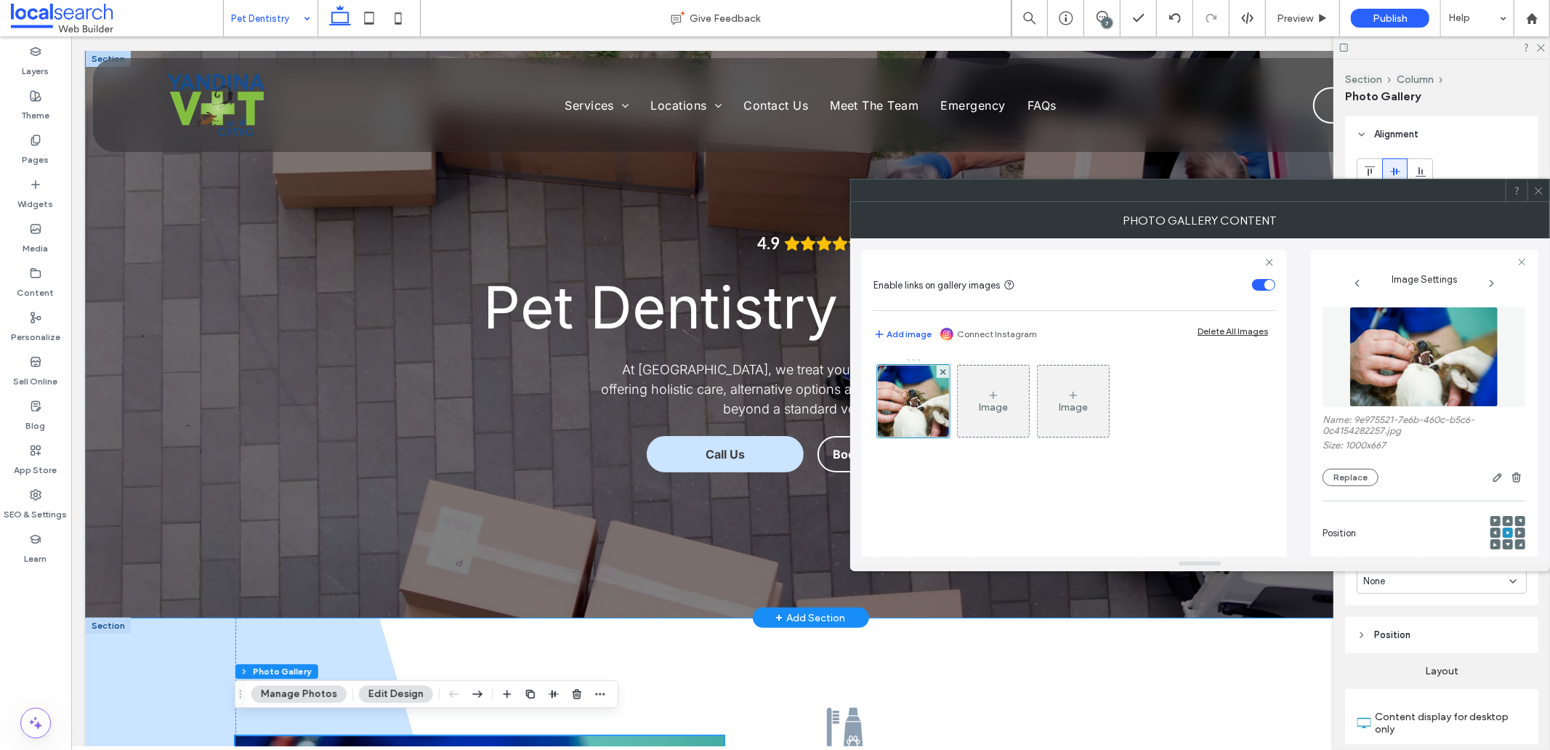
click at [199, 469] on div "4.9 Pet Dentistry in Yandina At Yandina Vet Clinic, we treat your furry friends…" at bounding box center [810, 333] width 1450 height 567
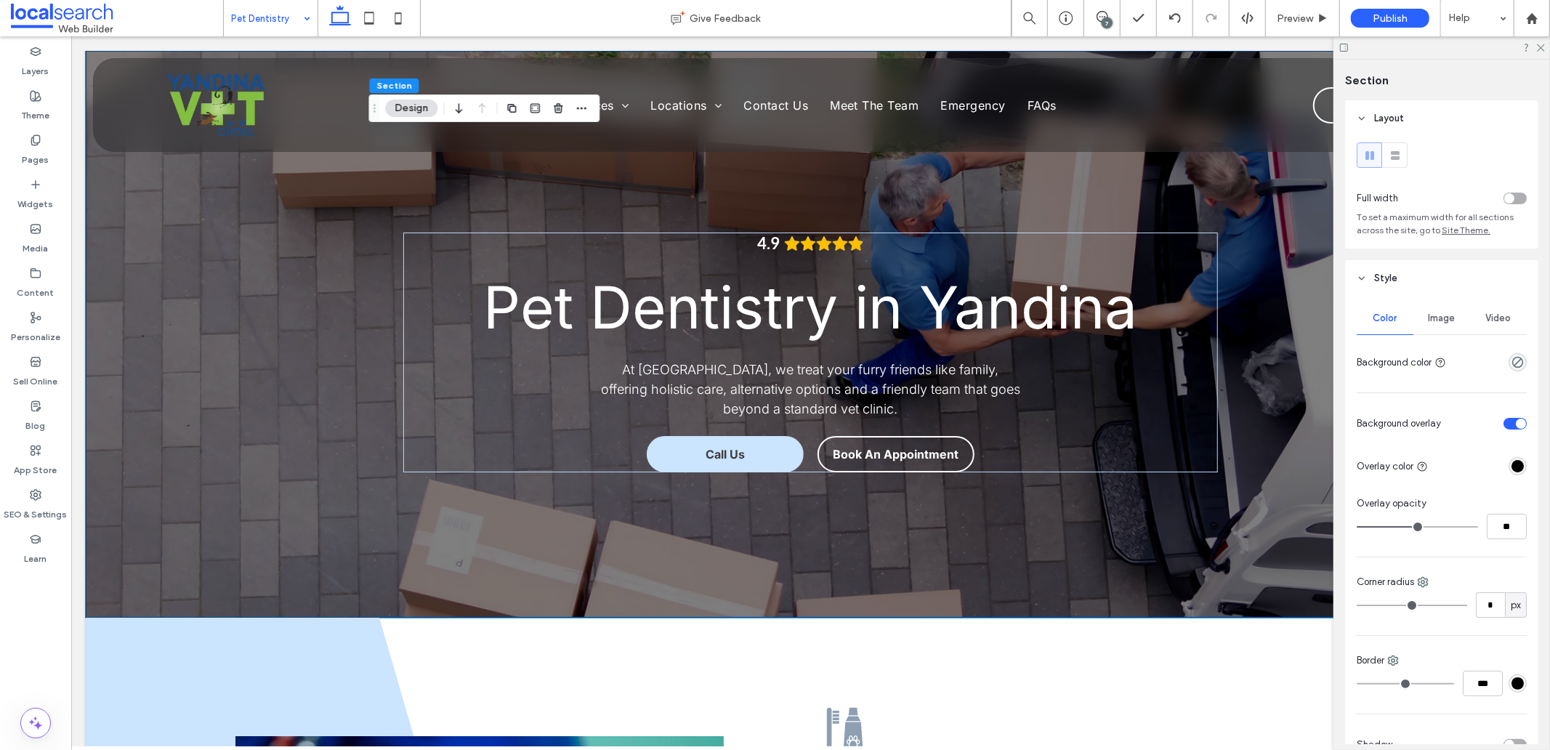
click at [1429, 323] on span "Image" at bounding box center [1442, 319] width 27 height 12
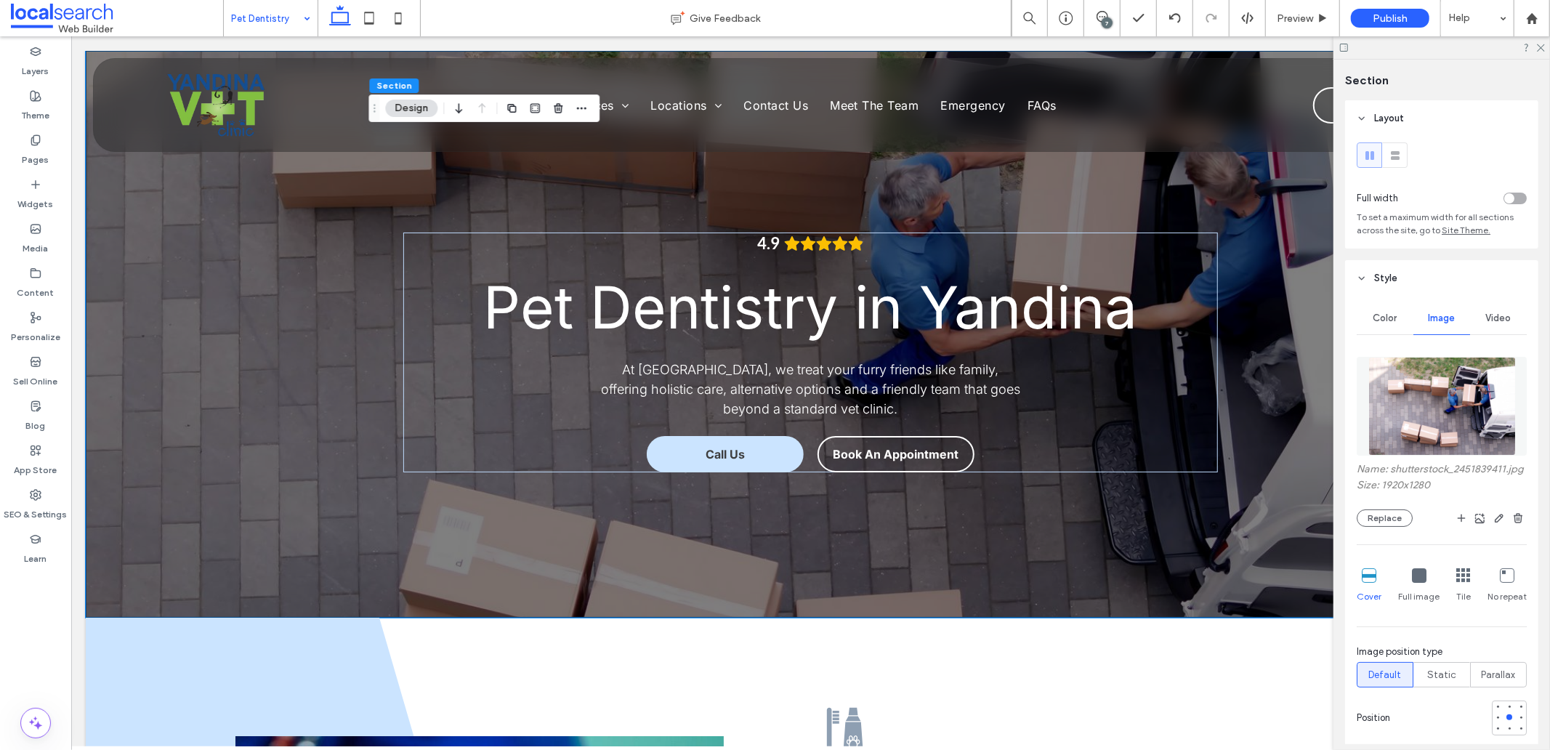
click at [1421, 434] on img at bounding box center [1443, 406] width 148 height 99
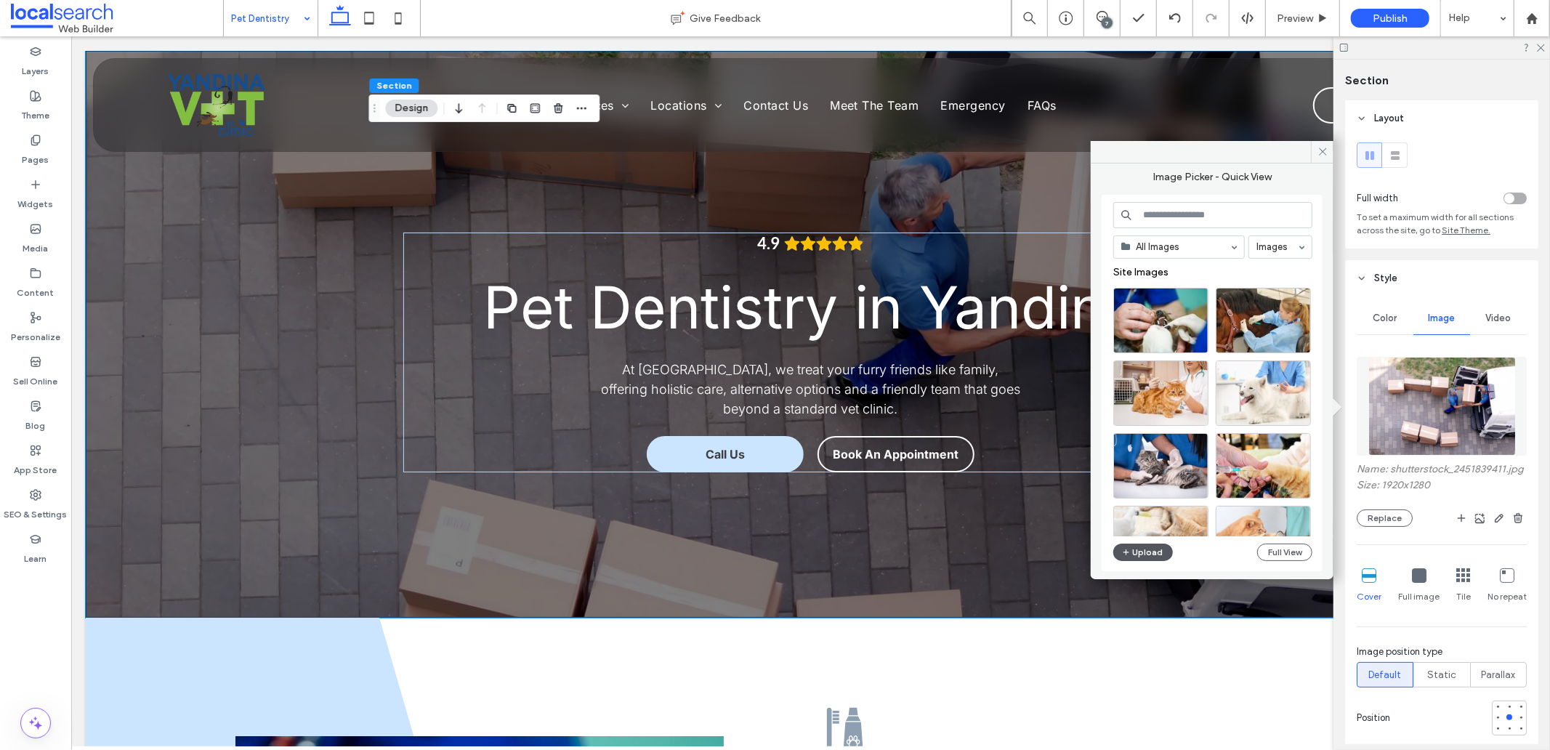
click at [1150, 553] on button "Upload" at bounding box center [1144, 552] width 60 height 17
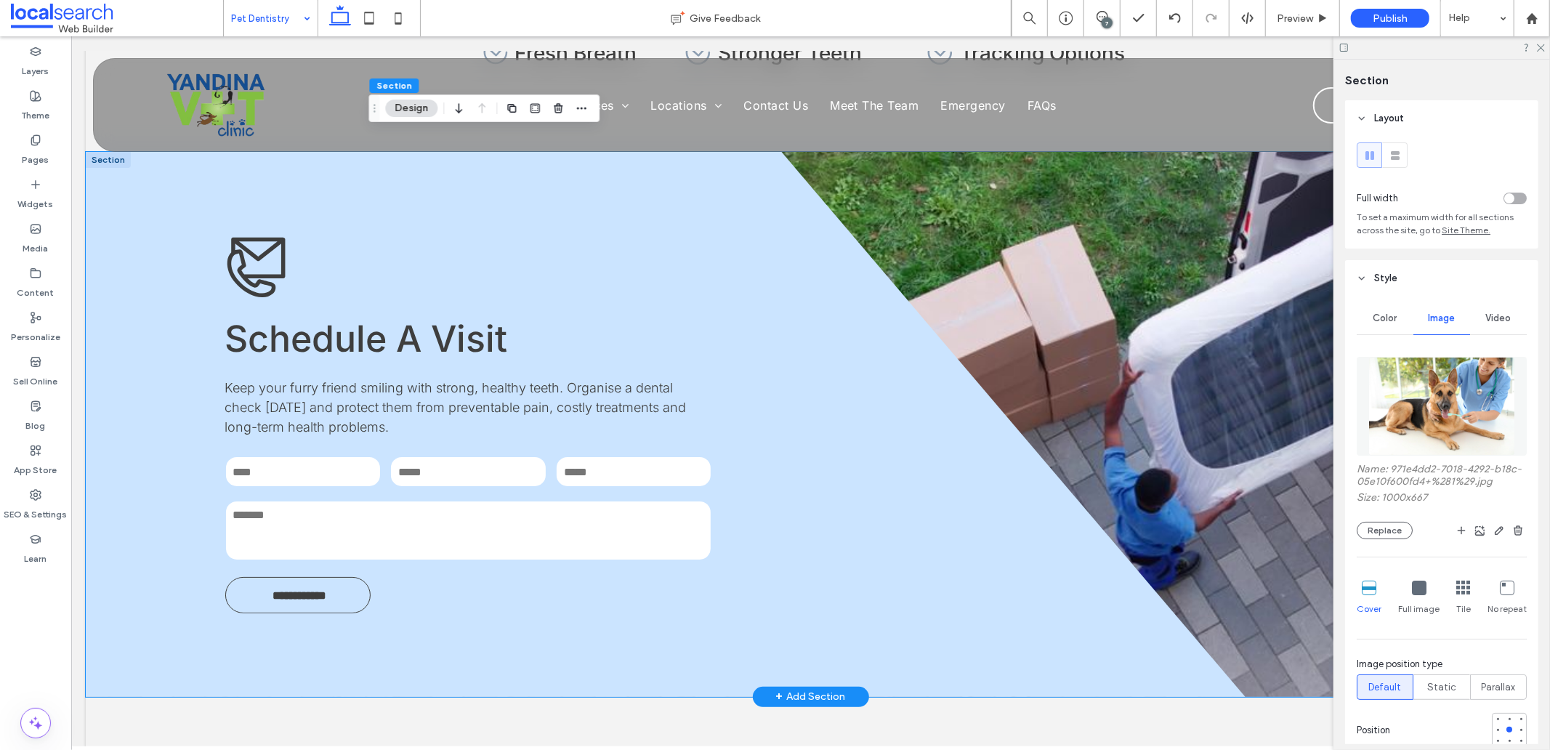
scroll to position [1696, 0]
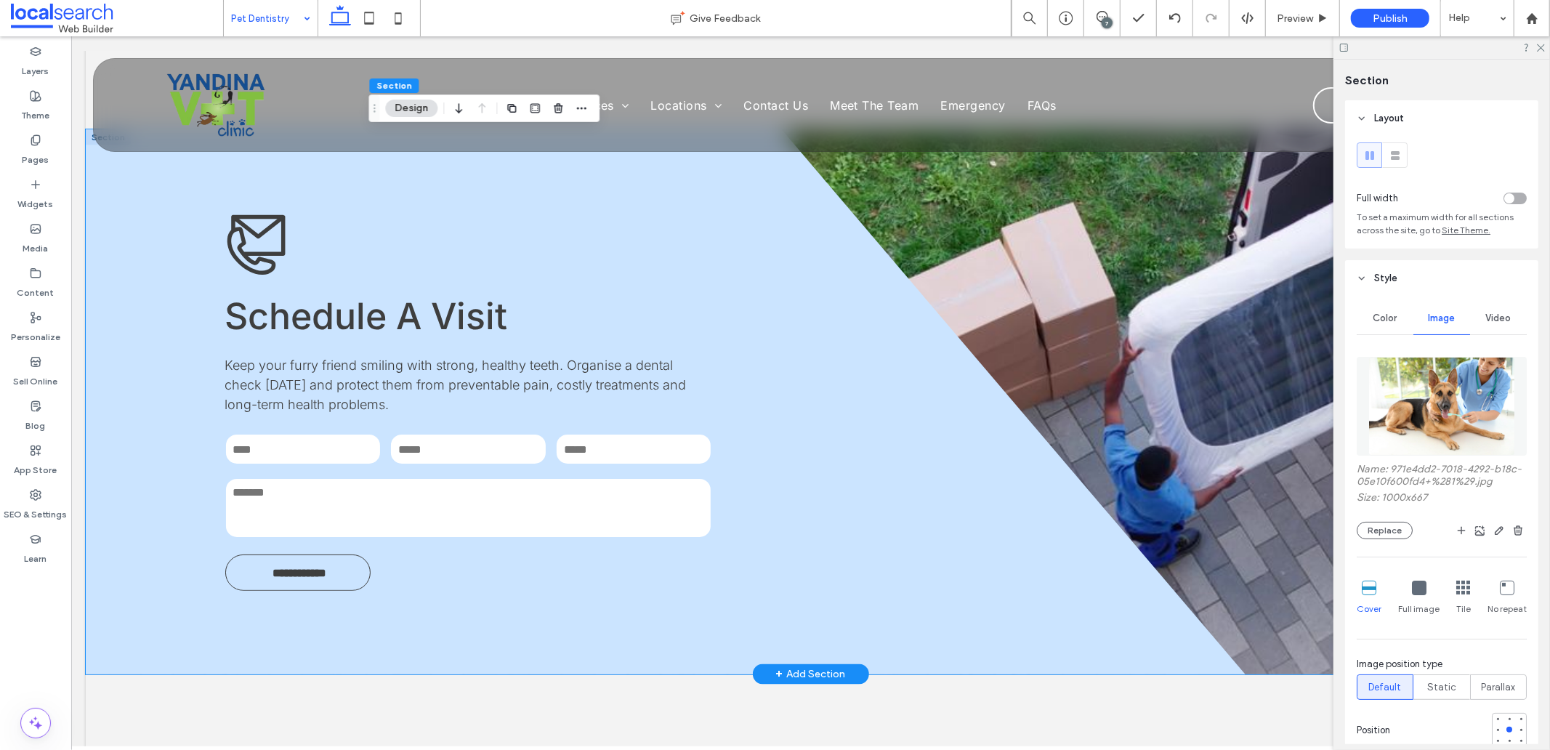
click at [1188, 446] on div "**********" at bounding box center [810, 401] width 1450 height 545
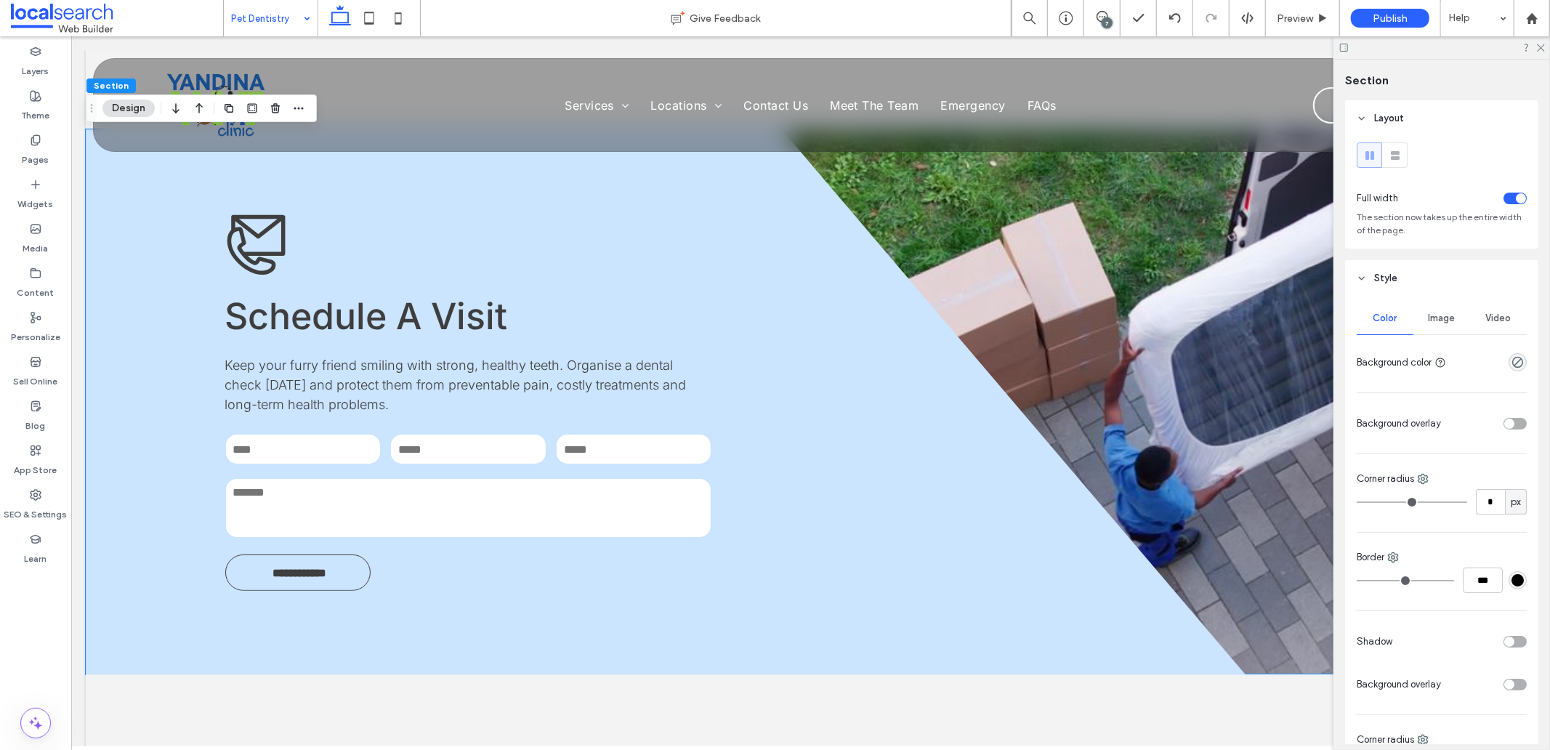
click at [1433, 327] on div "Image" at bounding box center [1442, 318] width 57 height 32
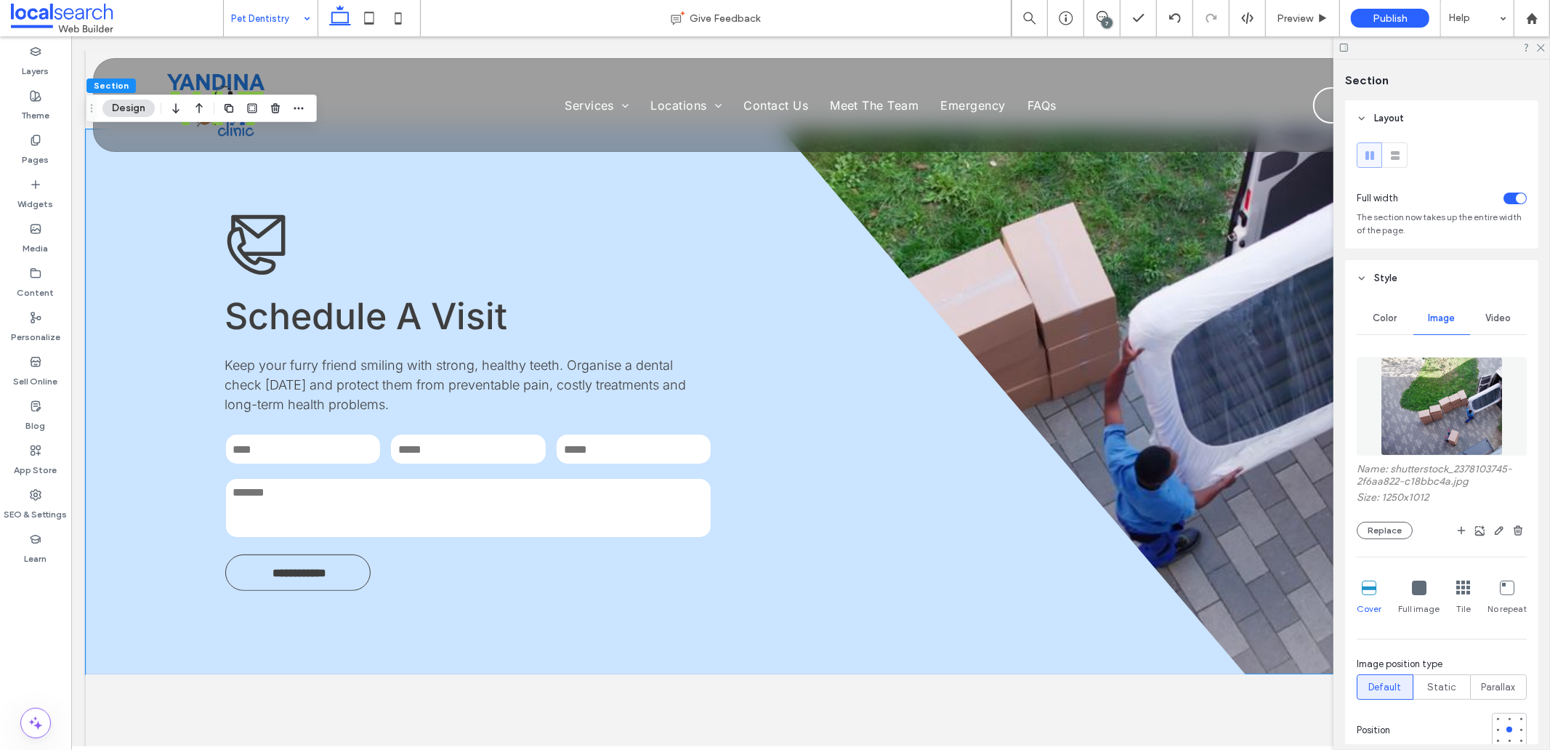
click at [1386, 416] on img at bounding box center [1442, 406] width 122 height 99
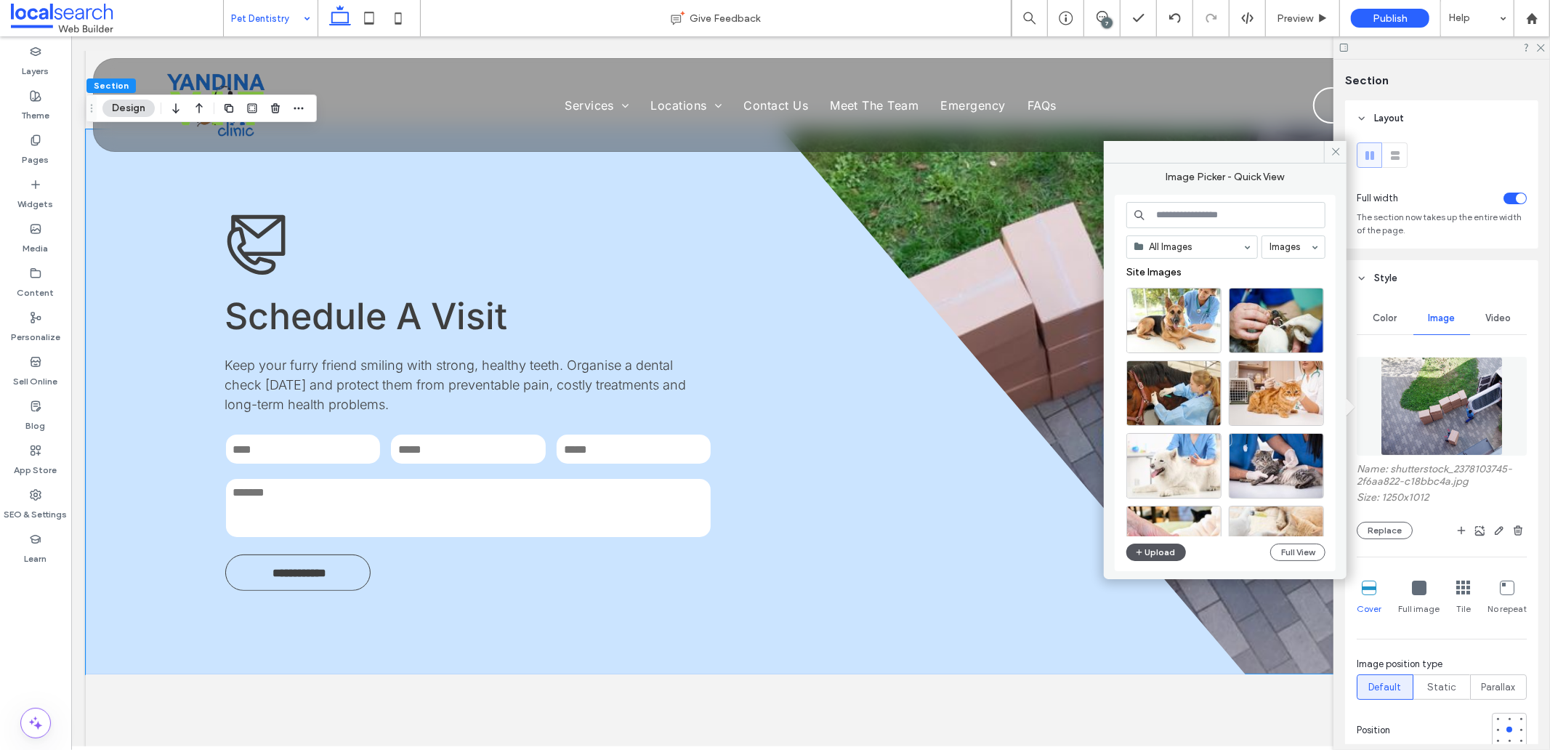
click at [1158, 554] on button "Upload" at bounding box center [1157, 552] width 60 height 17
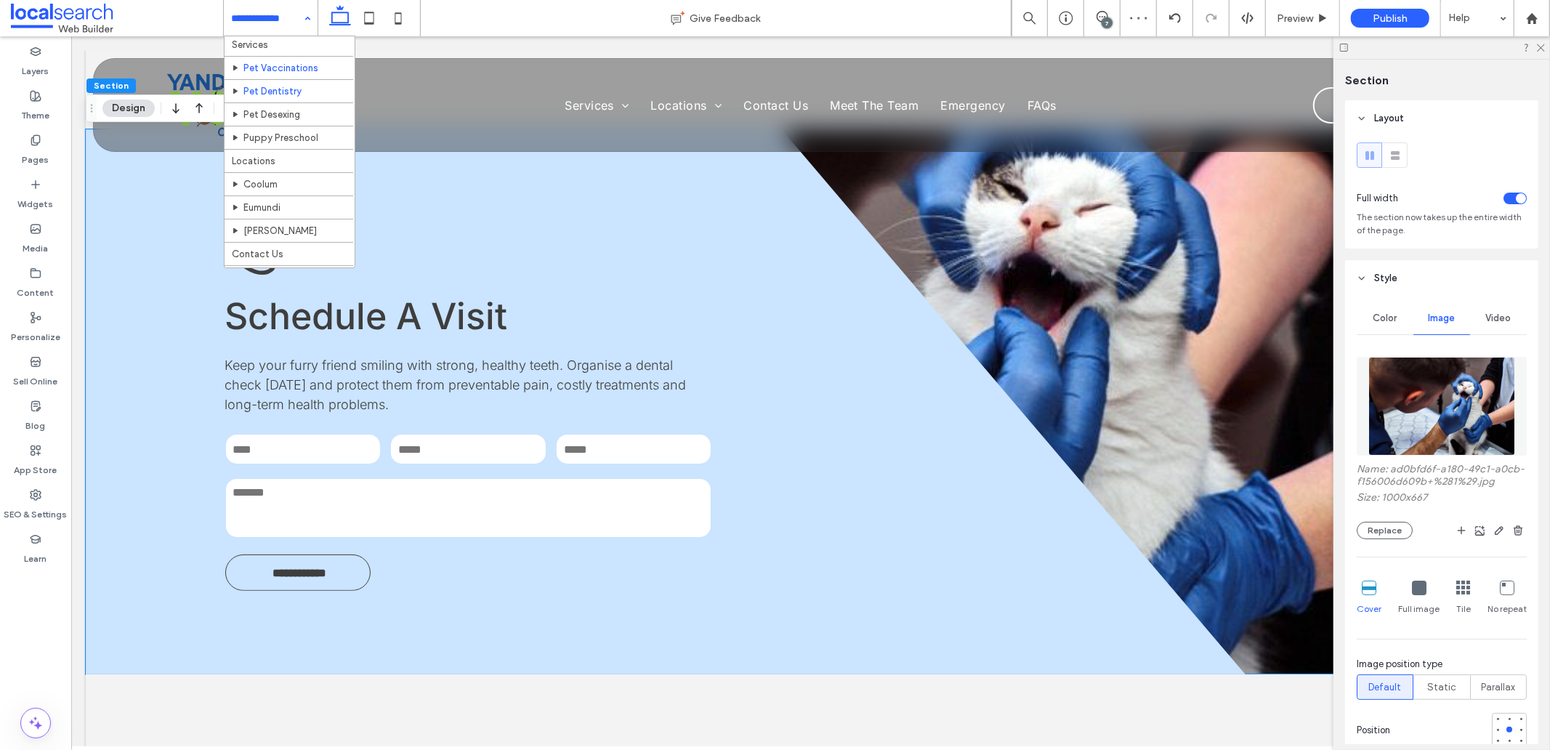
scroll to position [52, 0]
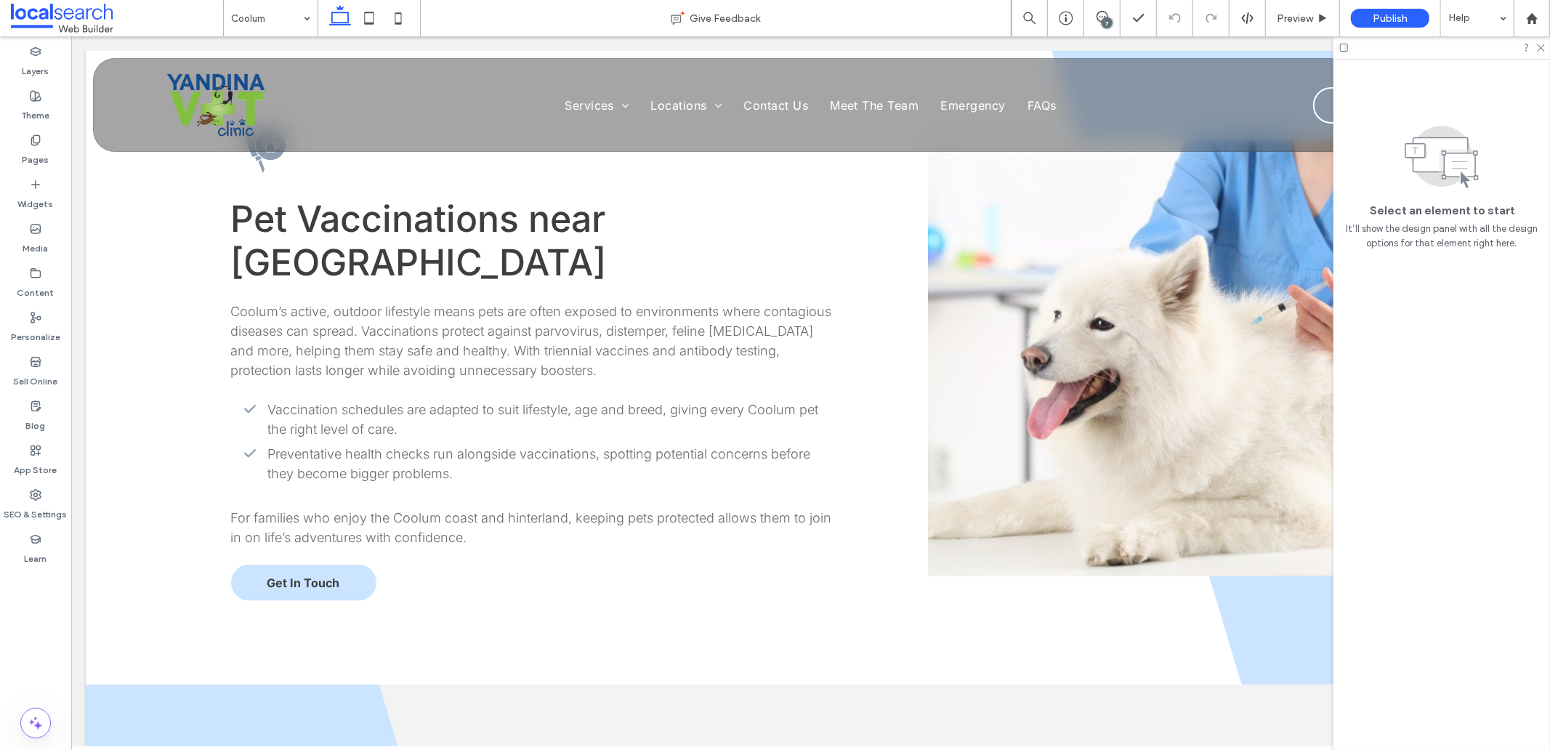
scroll to position [1534, 0]
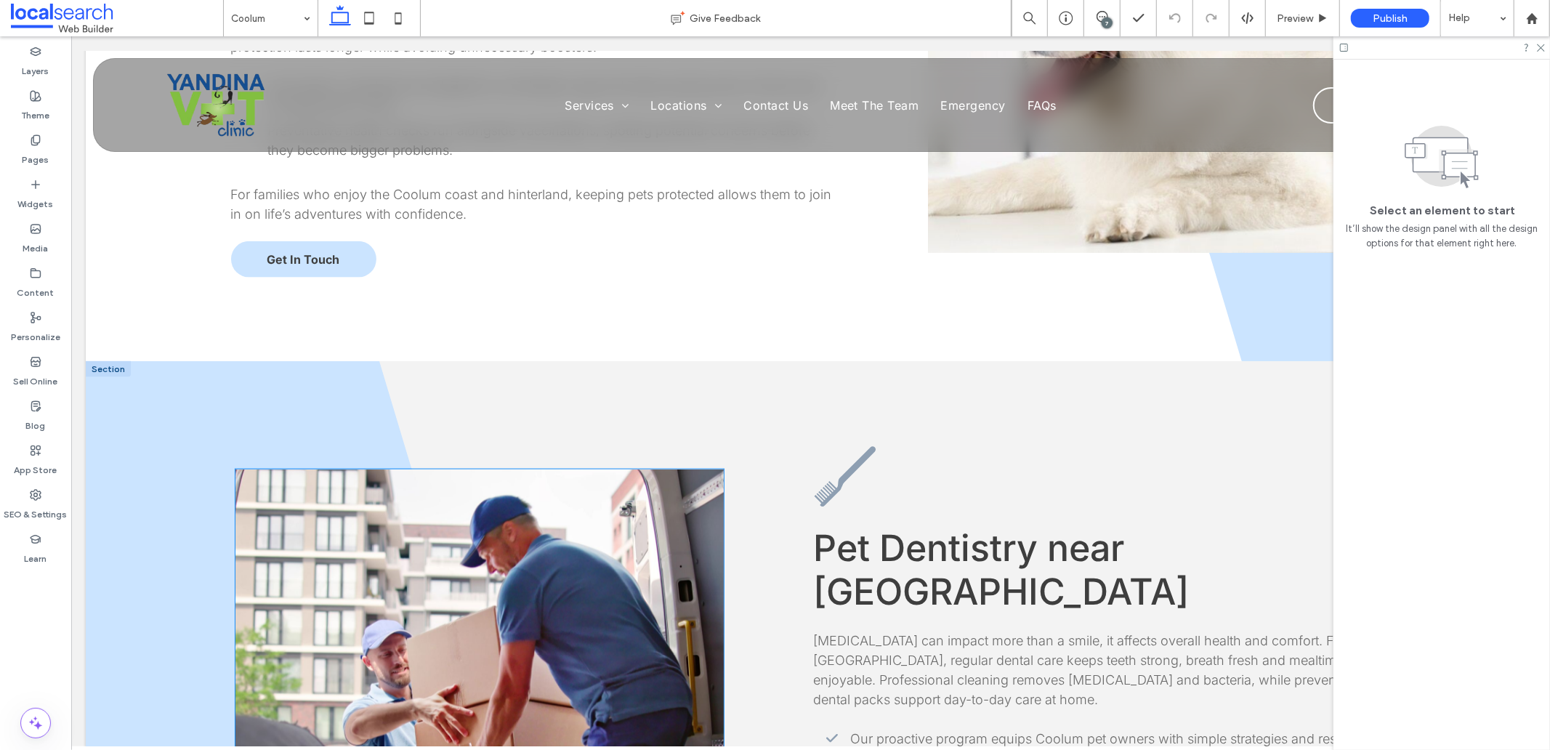
click at [543, 469] on link at bounding box center [479, 687] width 488 height 436
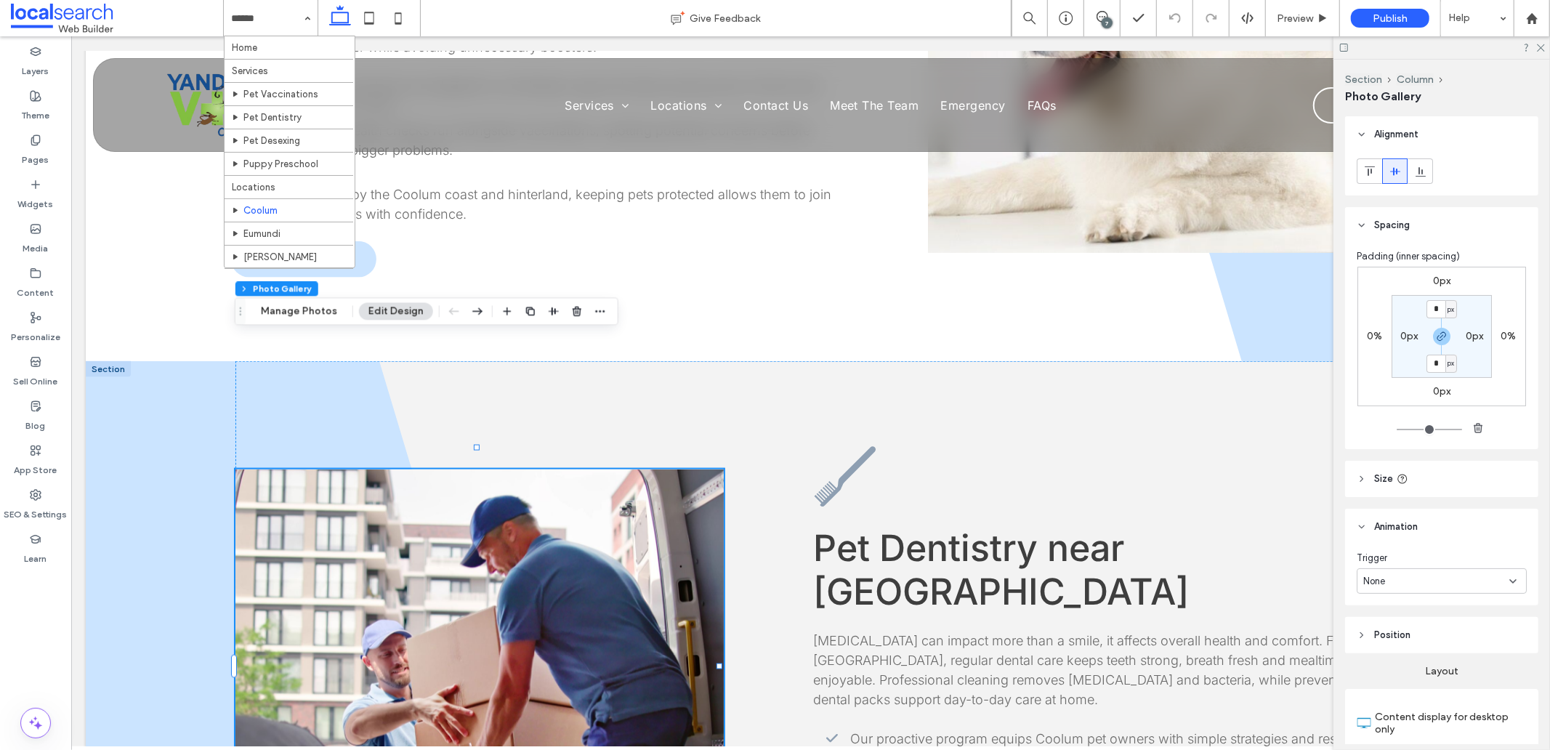
click at [543, 469] on link at bounding box center [479, 687] width 488 height 436
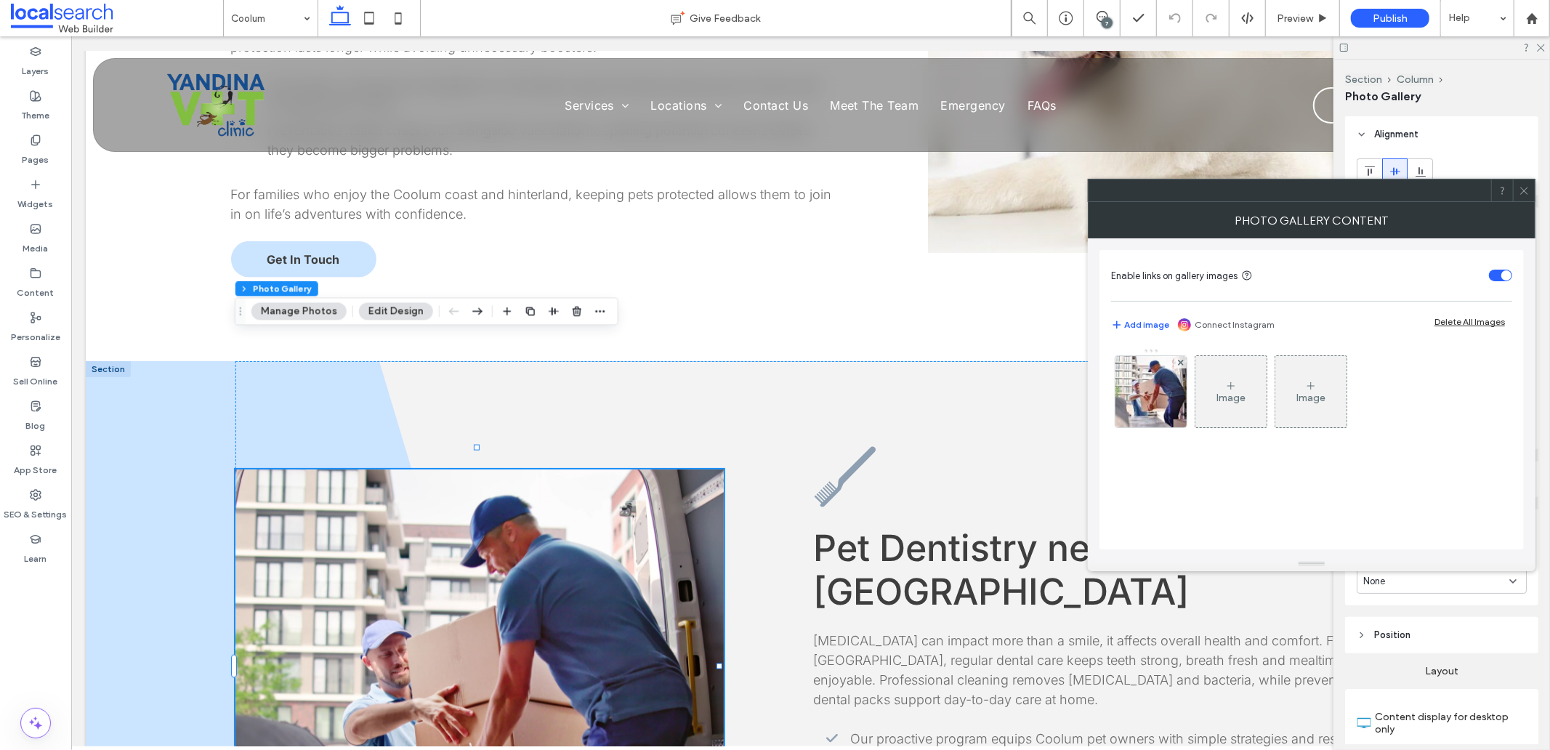
drag, startPoint x: 1131, startPoint y: 385, endPoint x: 1358, endPoint y: 379, distance: 226.8
click at [1134, 386] on img at bounding box center [1151, 391] width 107 height 71
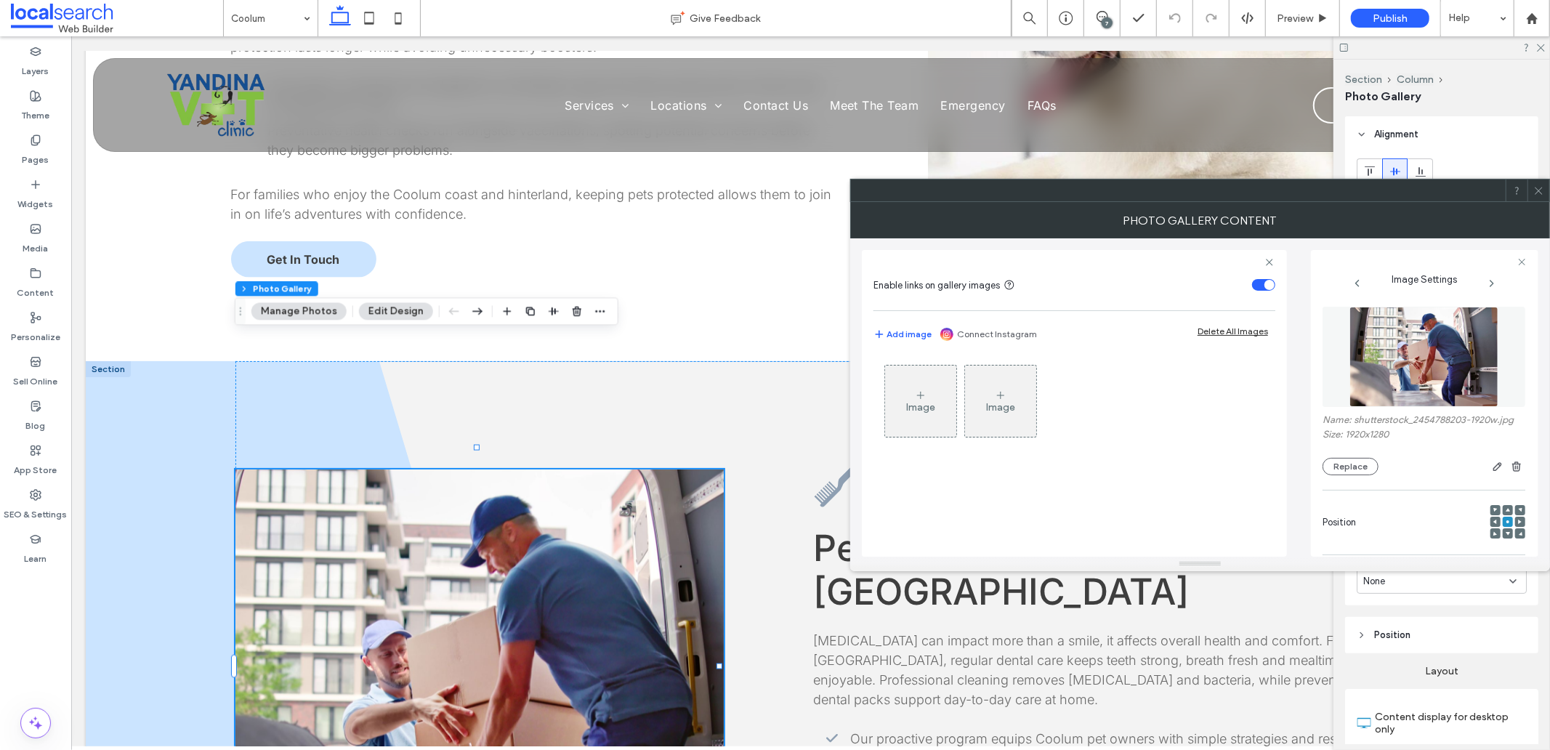
click at [1412, 368] on img at bounding box center [1425, 357] width 150 height 100
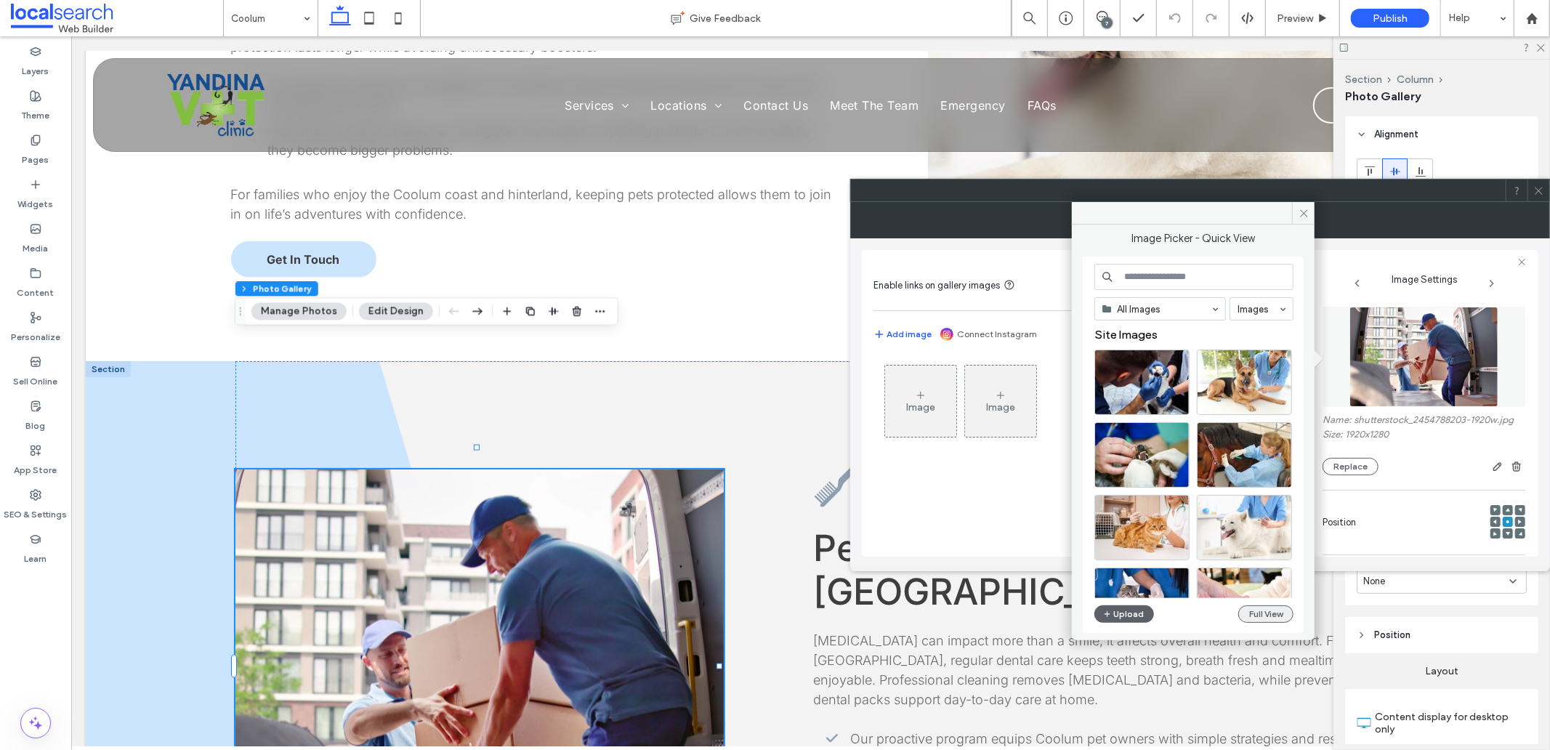
click at [1250, 608] on button "Full View" at bounding box center [1266, 613] width 55 height 17
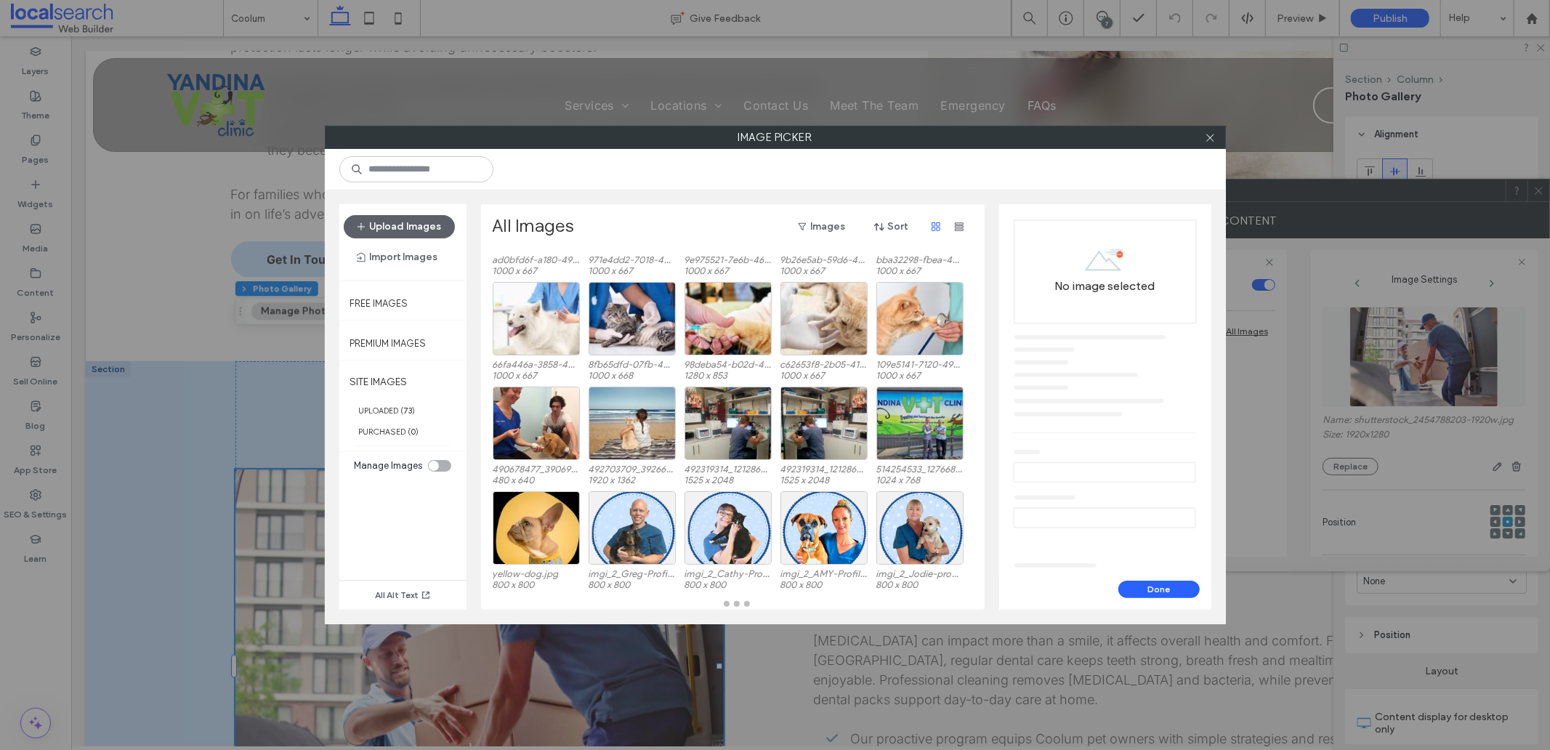
scroll to position [103, 0]
click at [424, 222] on button "Upload Images" at bounding box center [399, 226] width 111 height 23
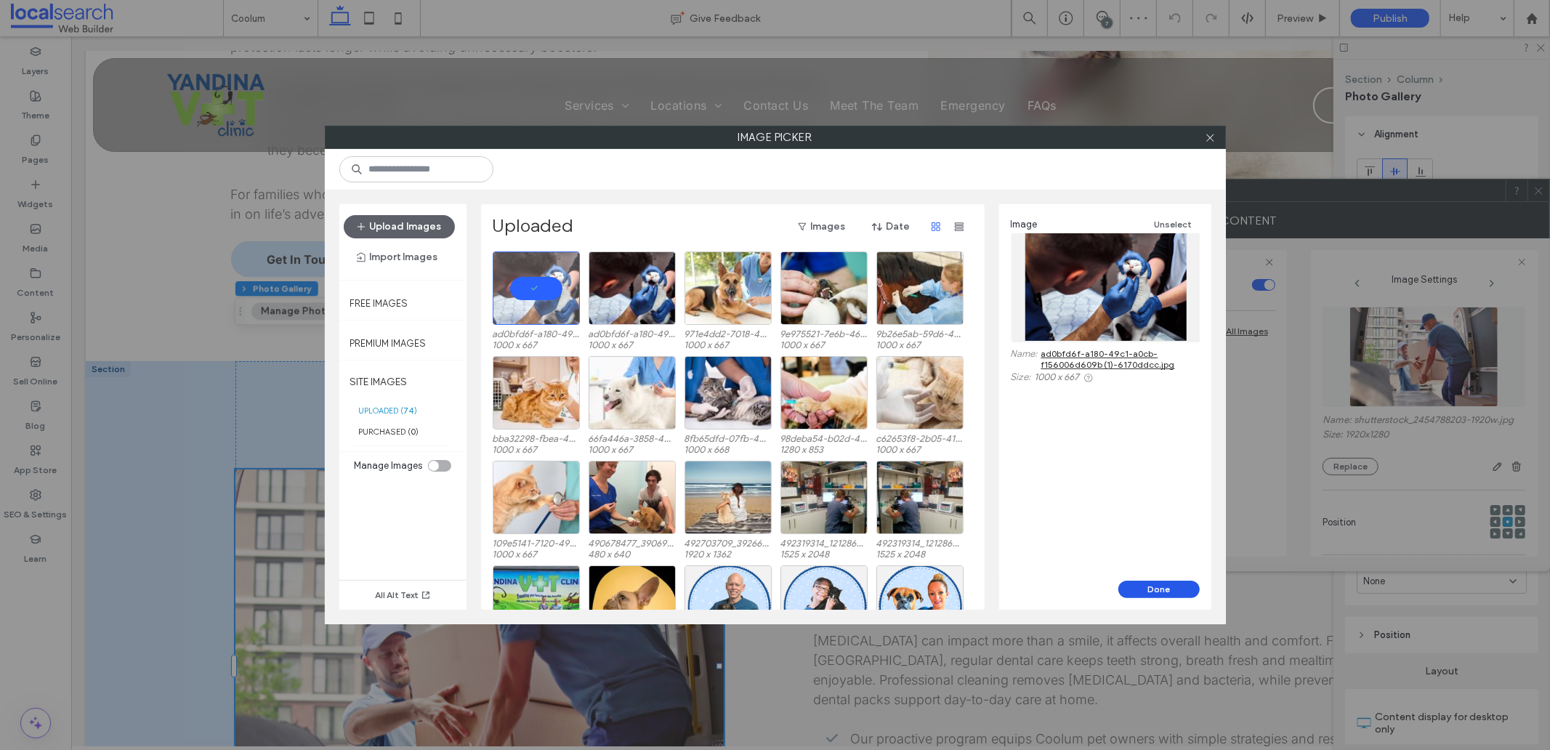
click at [1154, 590] on button "Done" at bounding box center [1159, 589] width 81 height 17
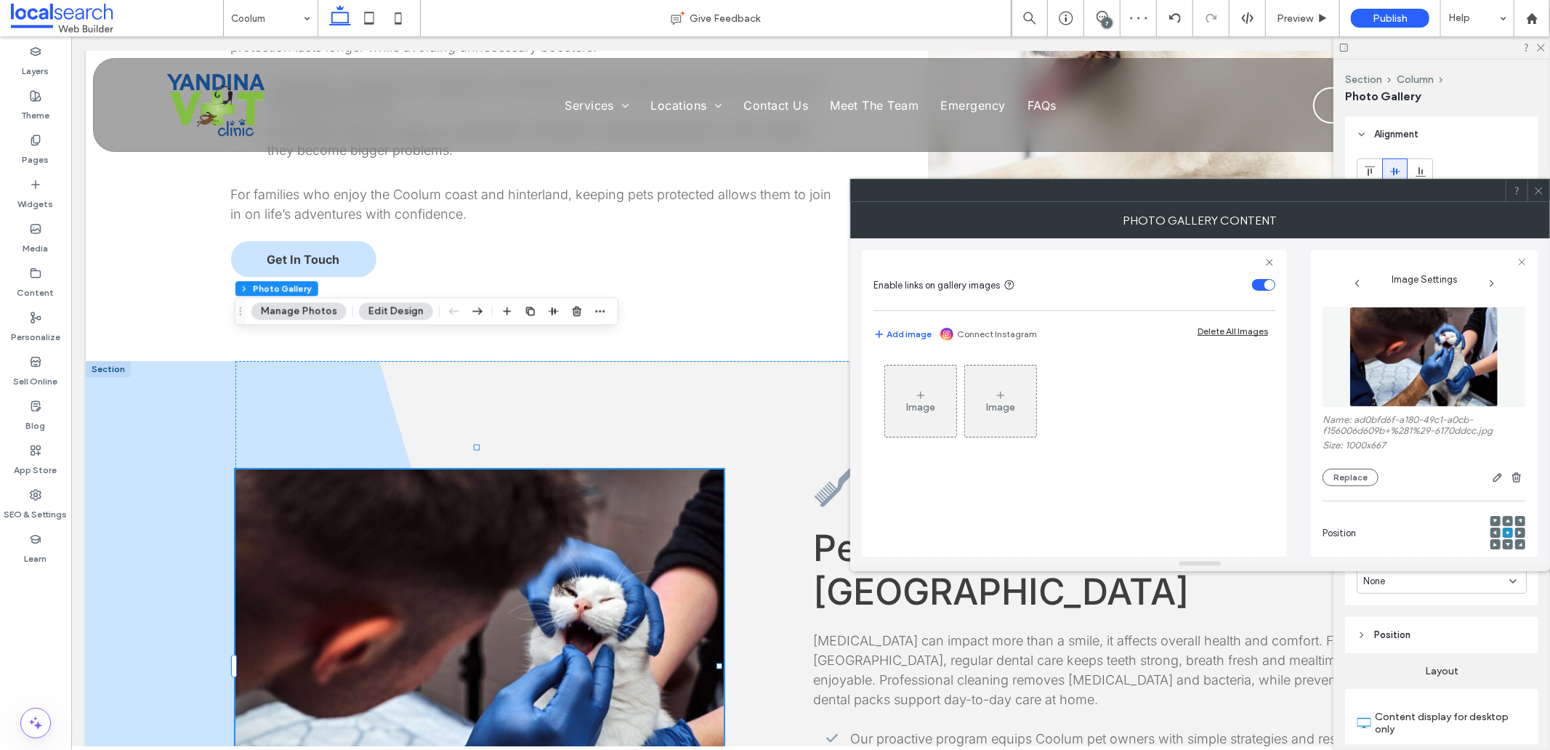
click at [1545, 192] on div at bounding box center [1539, 191] width 22 height 22
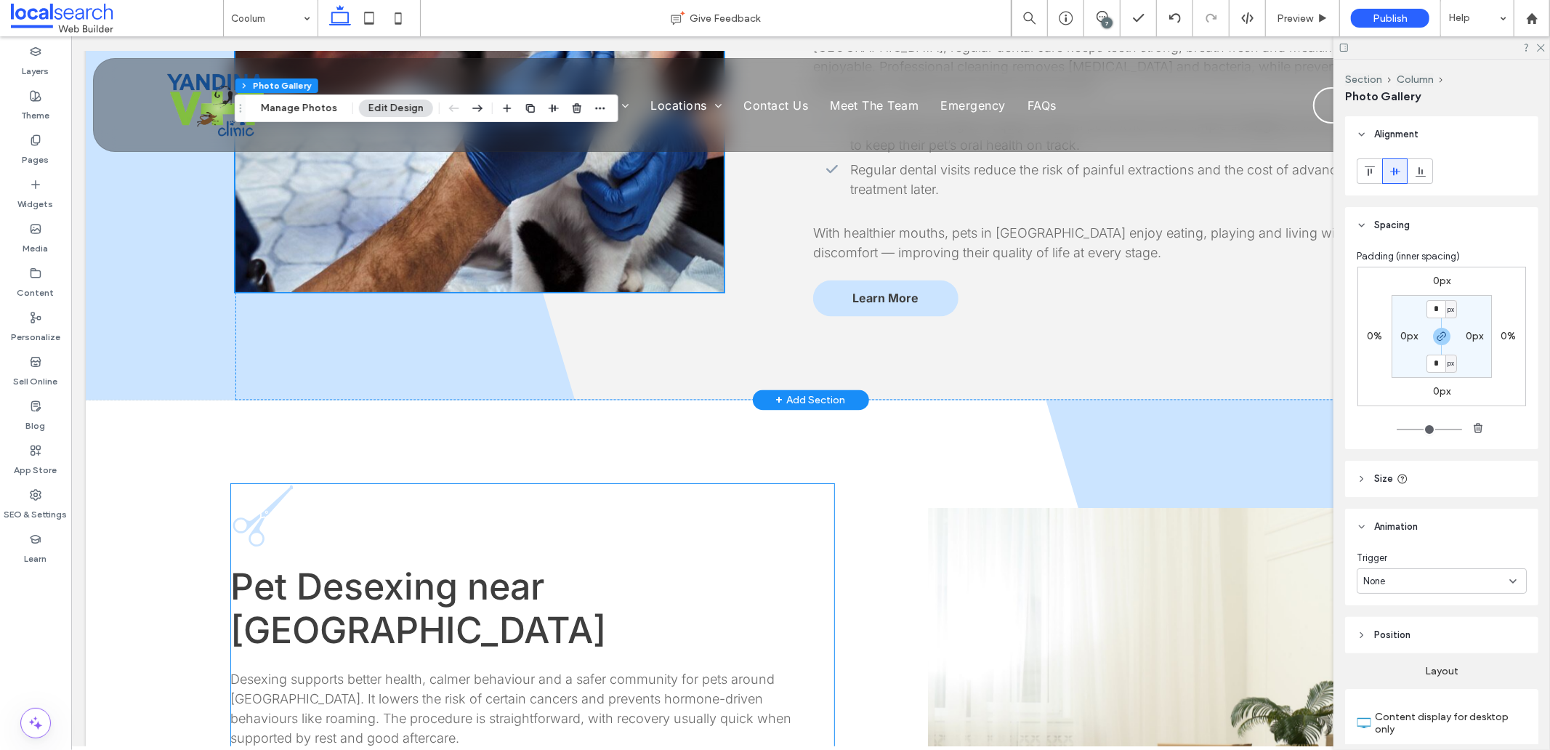
scroll to position [1696, 0]
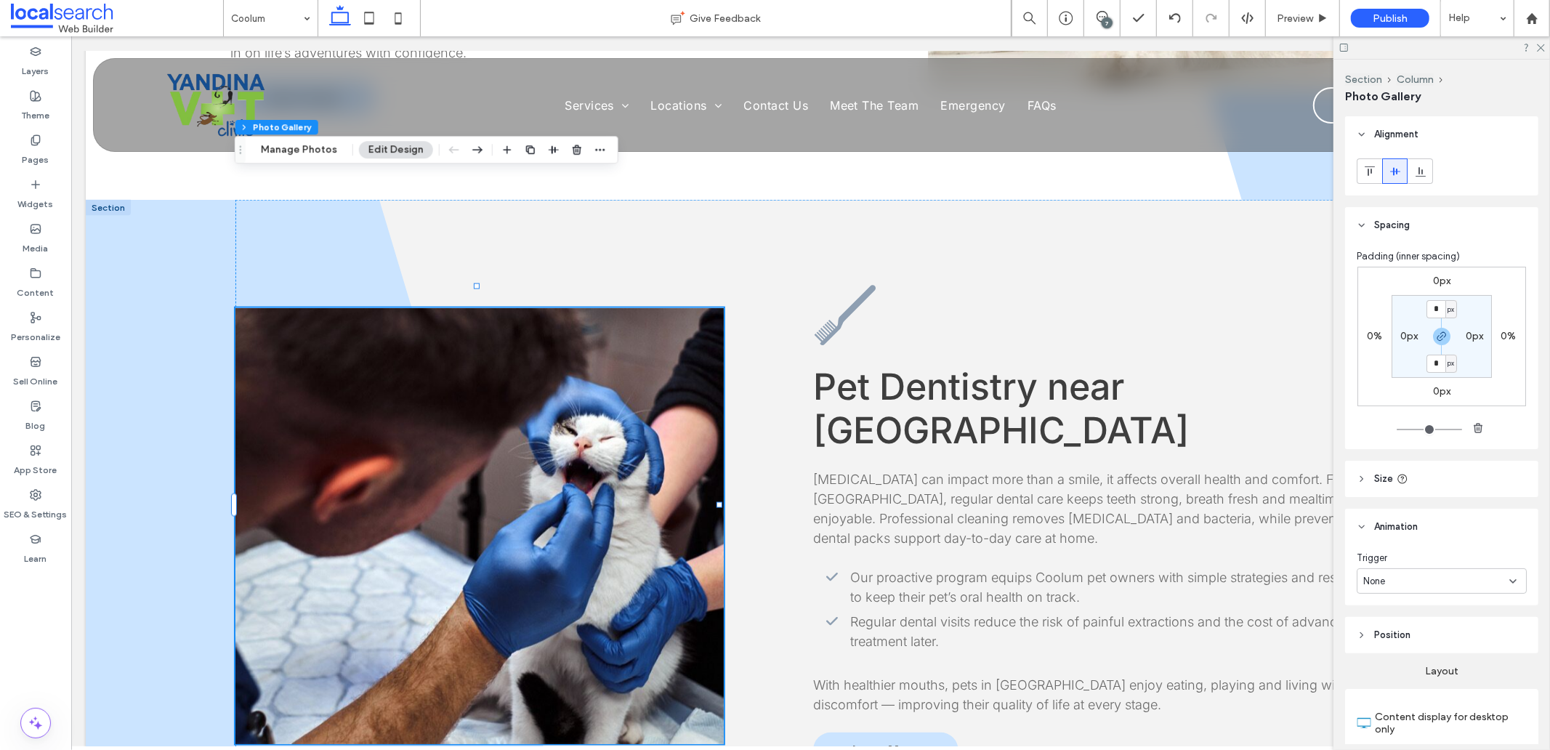
click at [661, 438] on link at bounding box center [479, 525] width 488 height 436
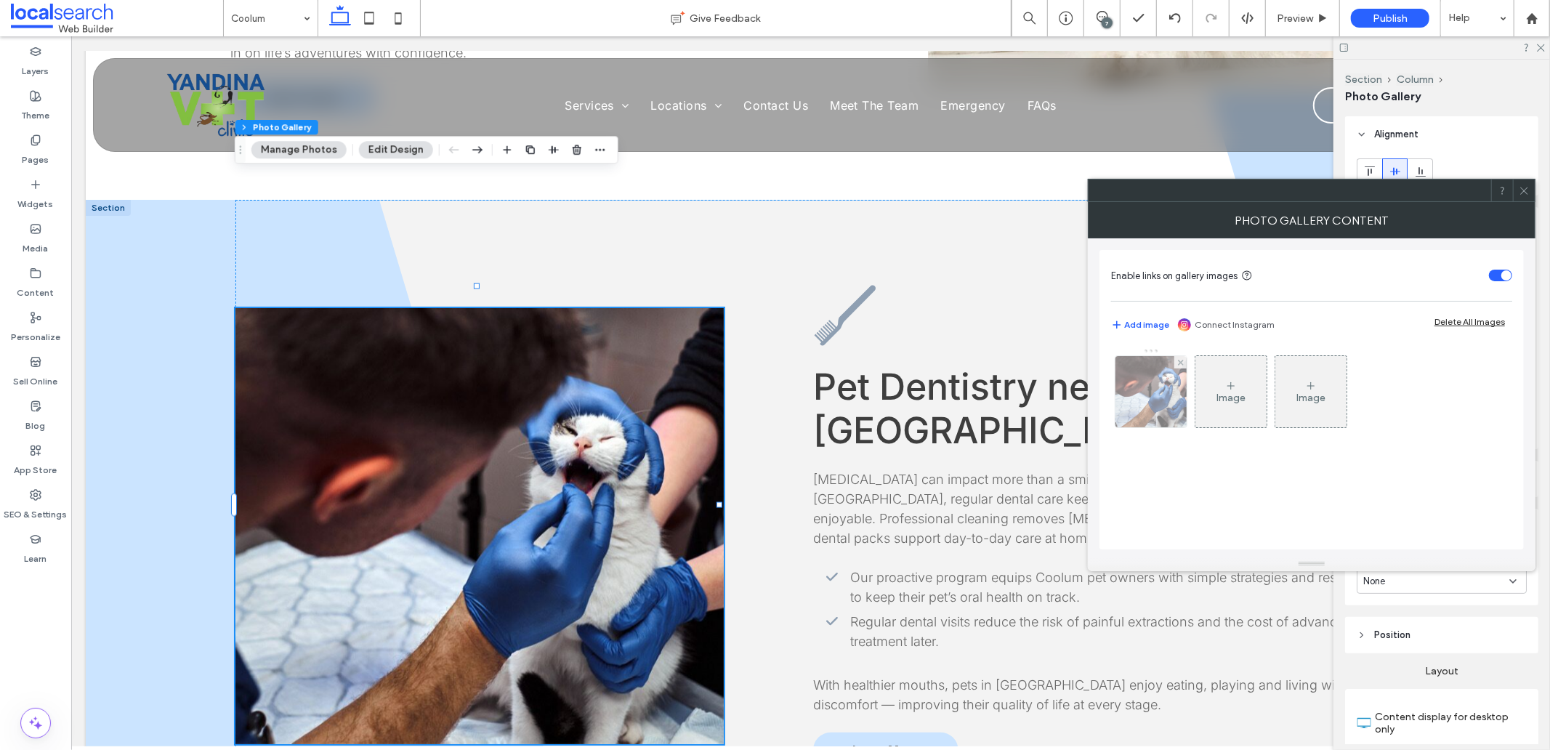
click at [1163, 397] on img at bounding box center [1151, 391] width 107 height 71
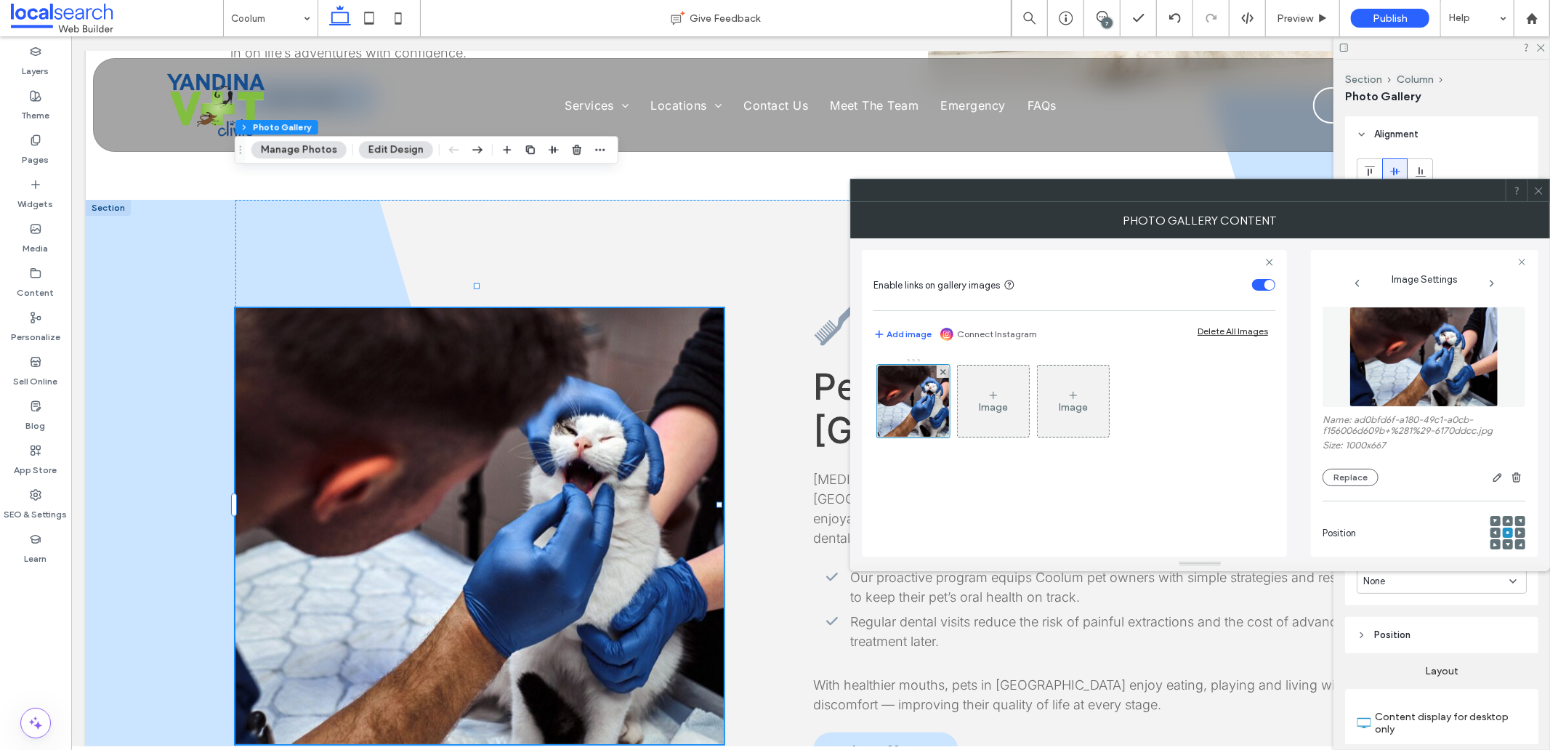
click at [1430, 359] on img at bounding box center [1425, 357] width 150 height 100
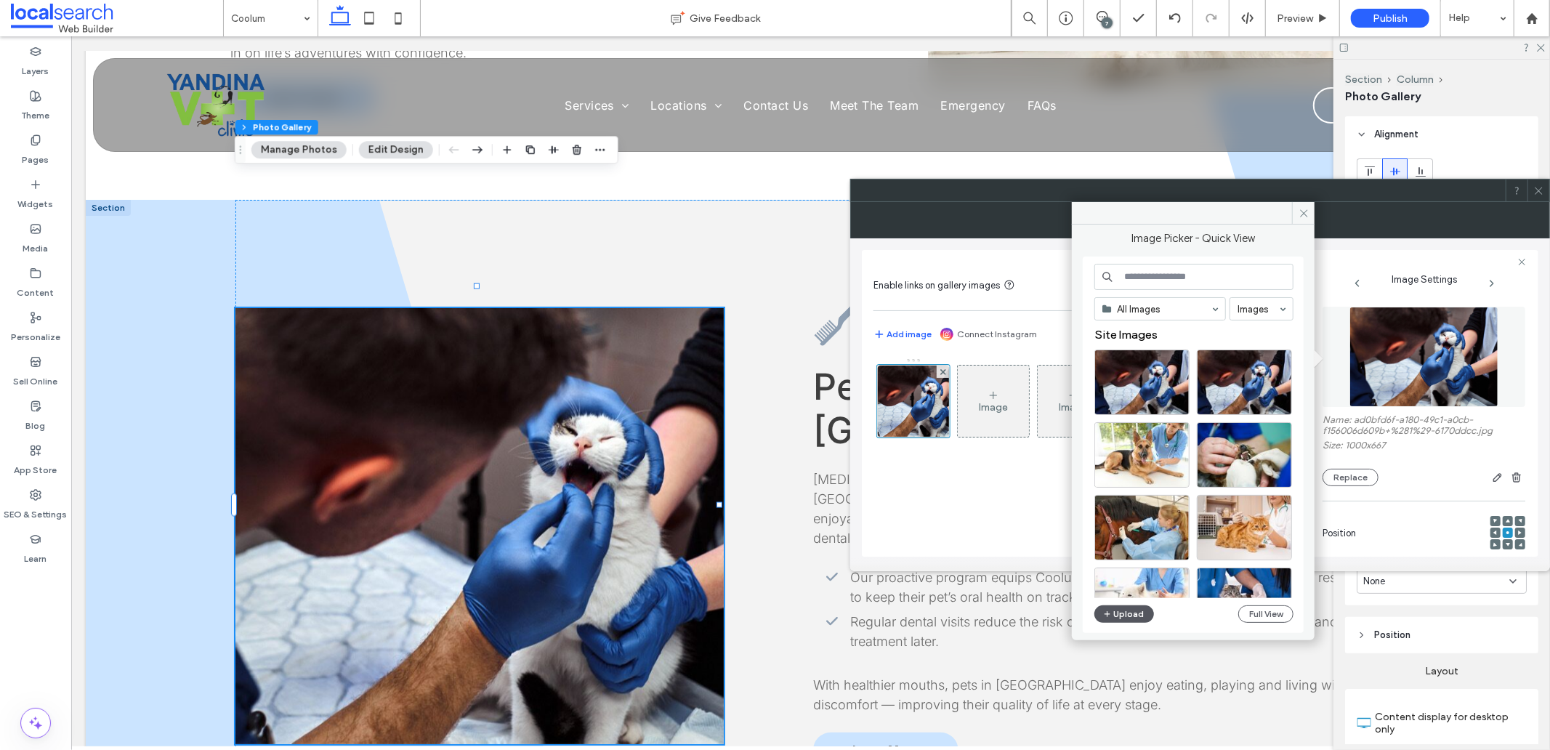
click at [1128, 608] on button "Upload" at bounding box center [1125, 613] width 60 height 17
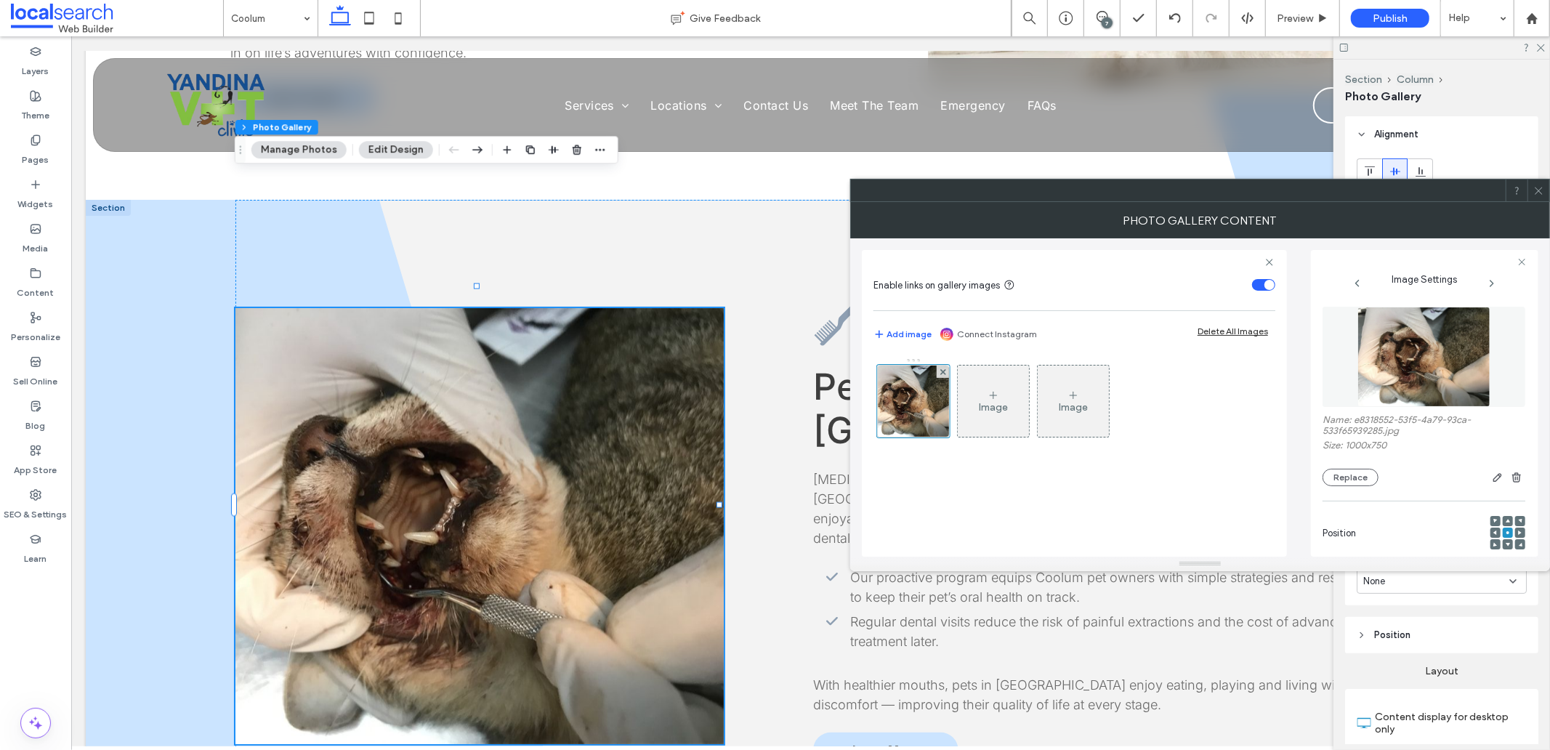
click at [1539, 194] on icon at bounding box center [1539, 190] width 11 height 11
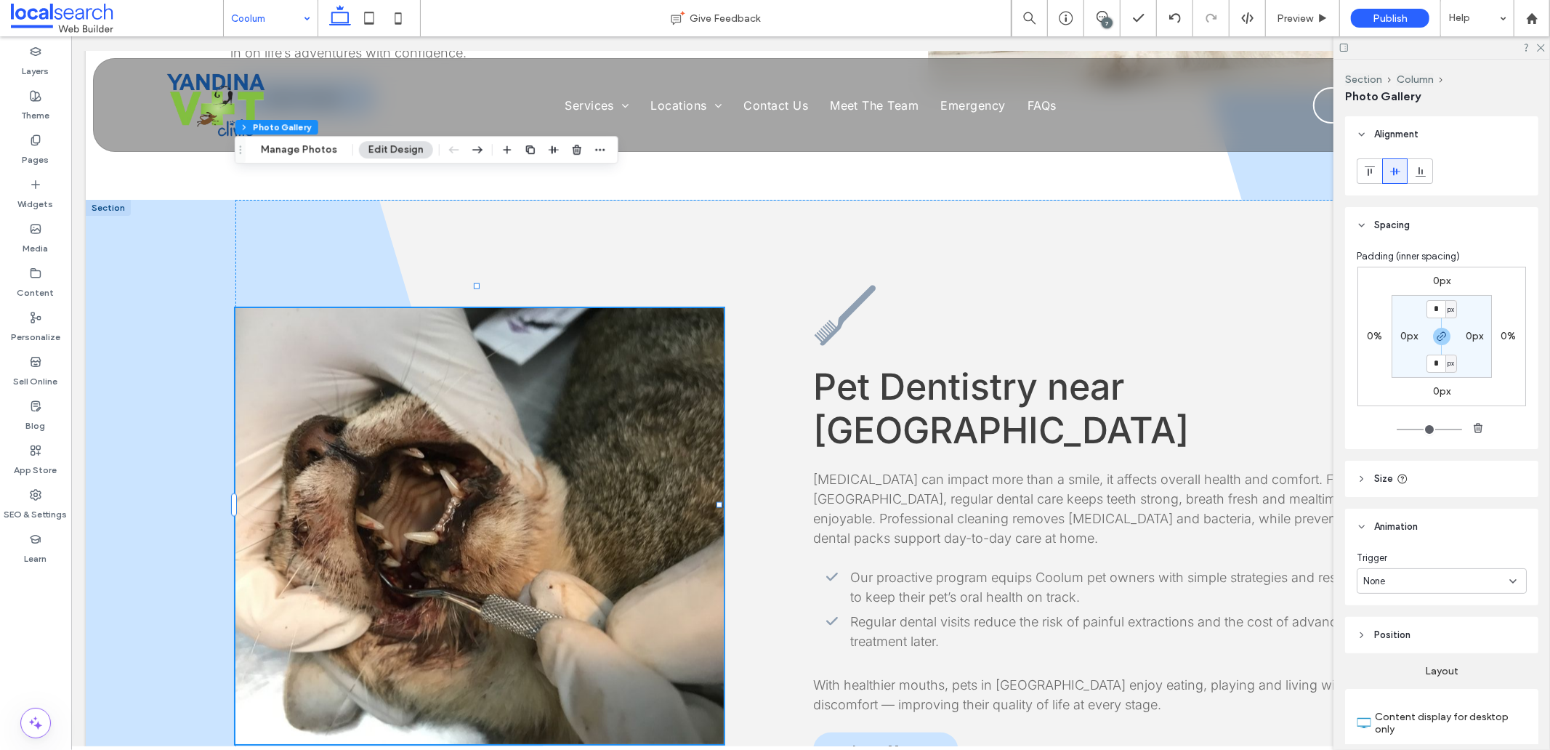
drag, startPoint x: 277, startPoint y: 15, endPoint x: 281, endPoint y: 31, distance: 15.9
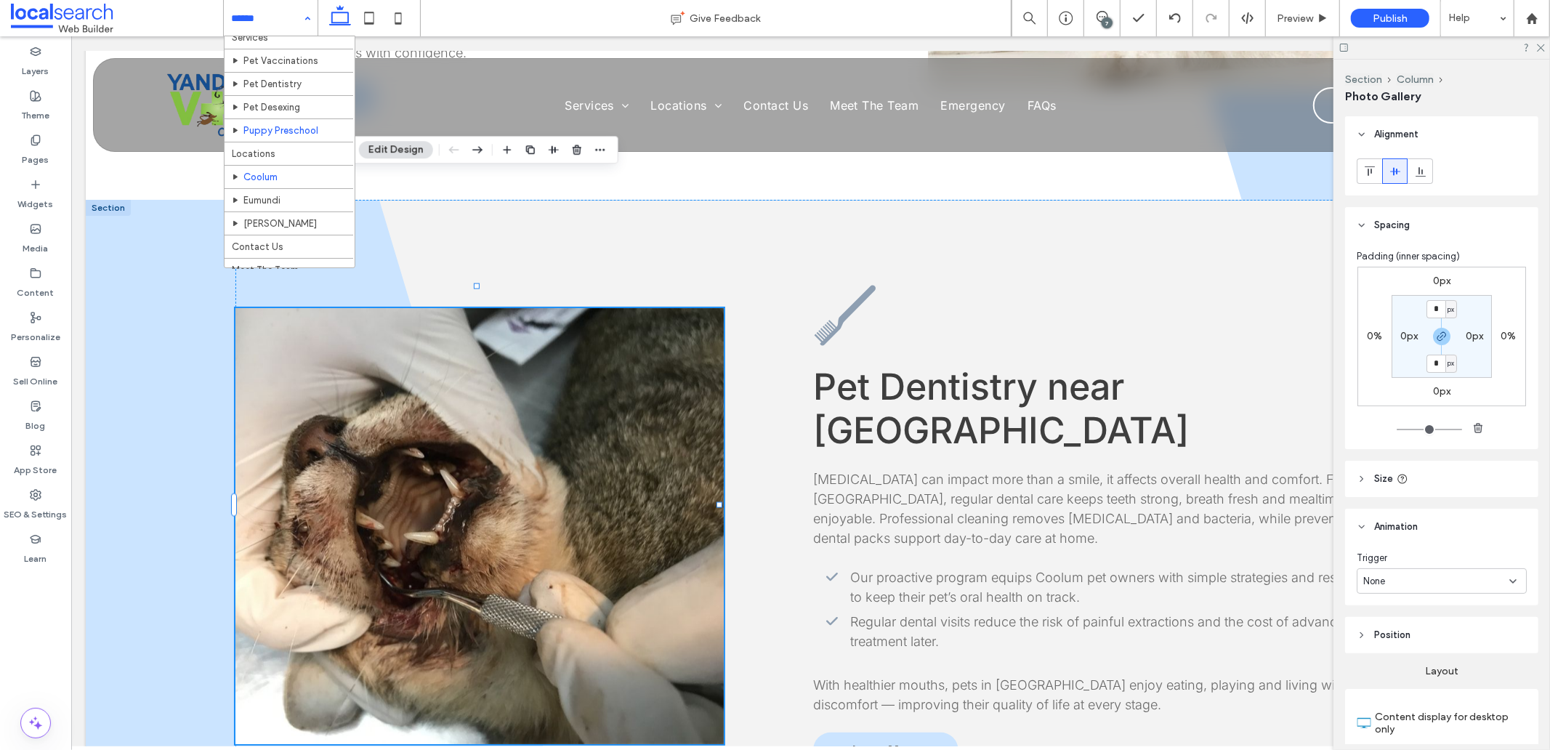
scroll to position [52, 0]
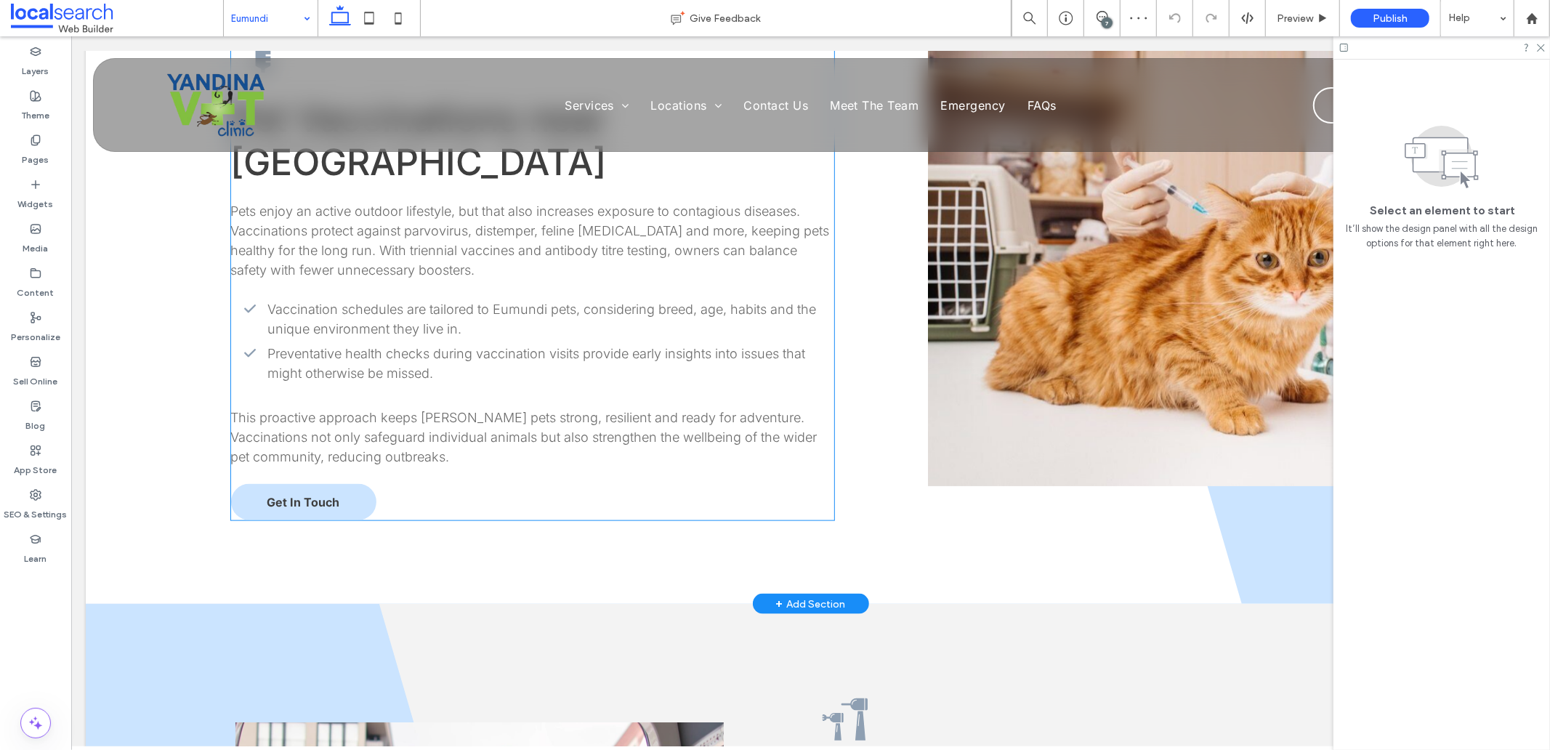
scroll to position [1615, 0]
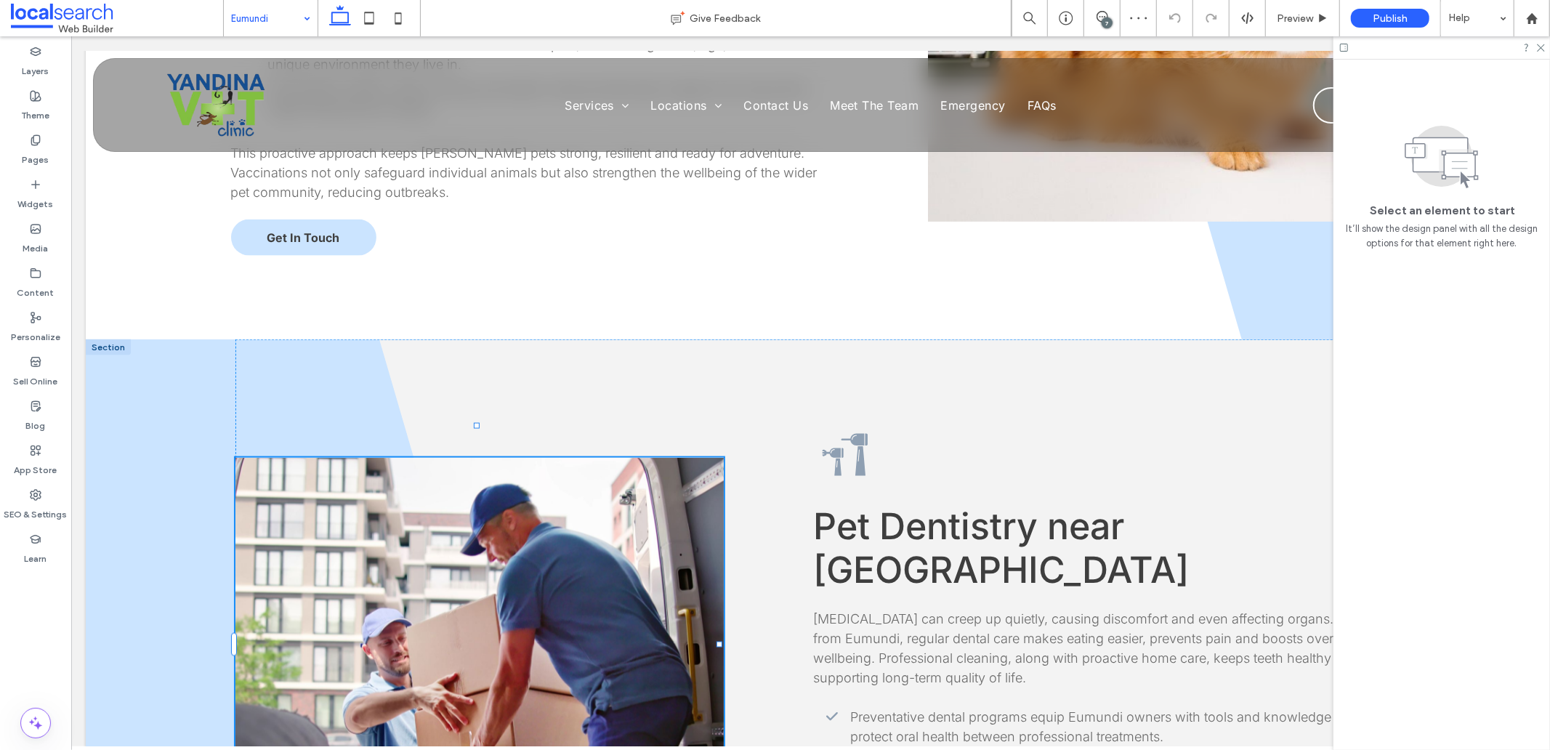
click at [455, 475] on link at bounding box center [479, 675] width 488 height 436
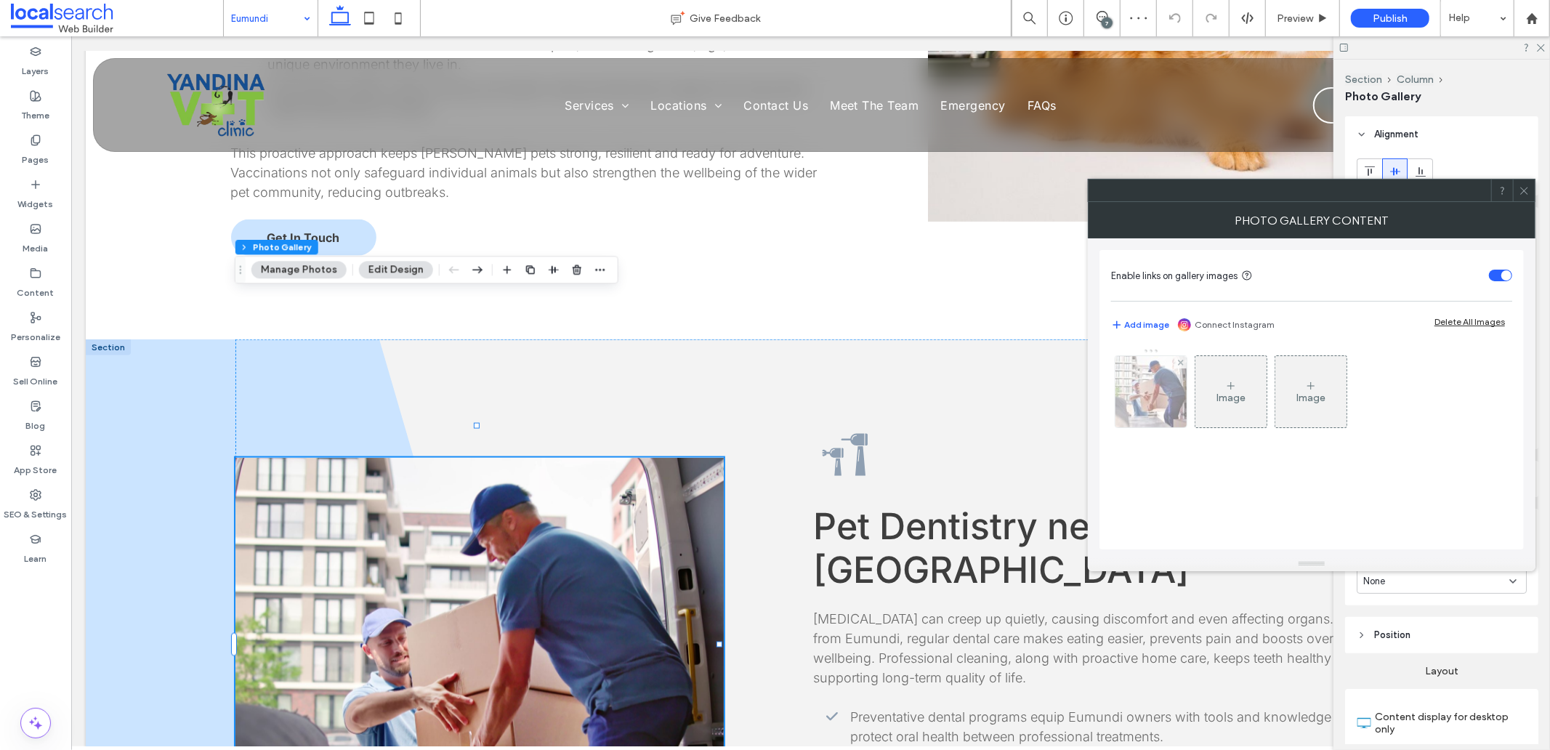
click at [1148, 403] on img at bounding box center [1151, 391] width 107 height 71
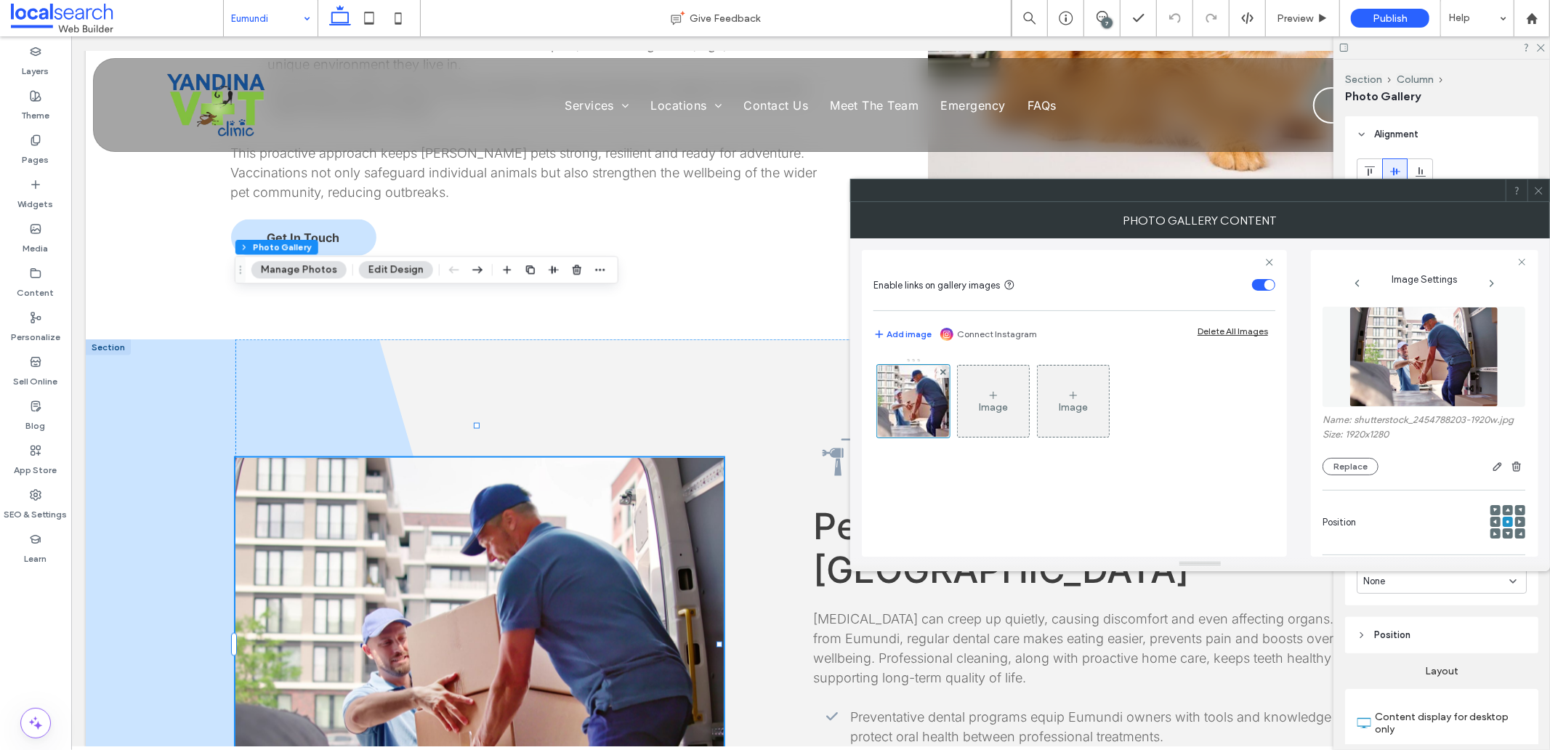
click at [1413, 351] on img at bounding box center [1425, 357] width 150 height 100
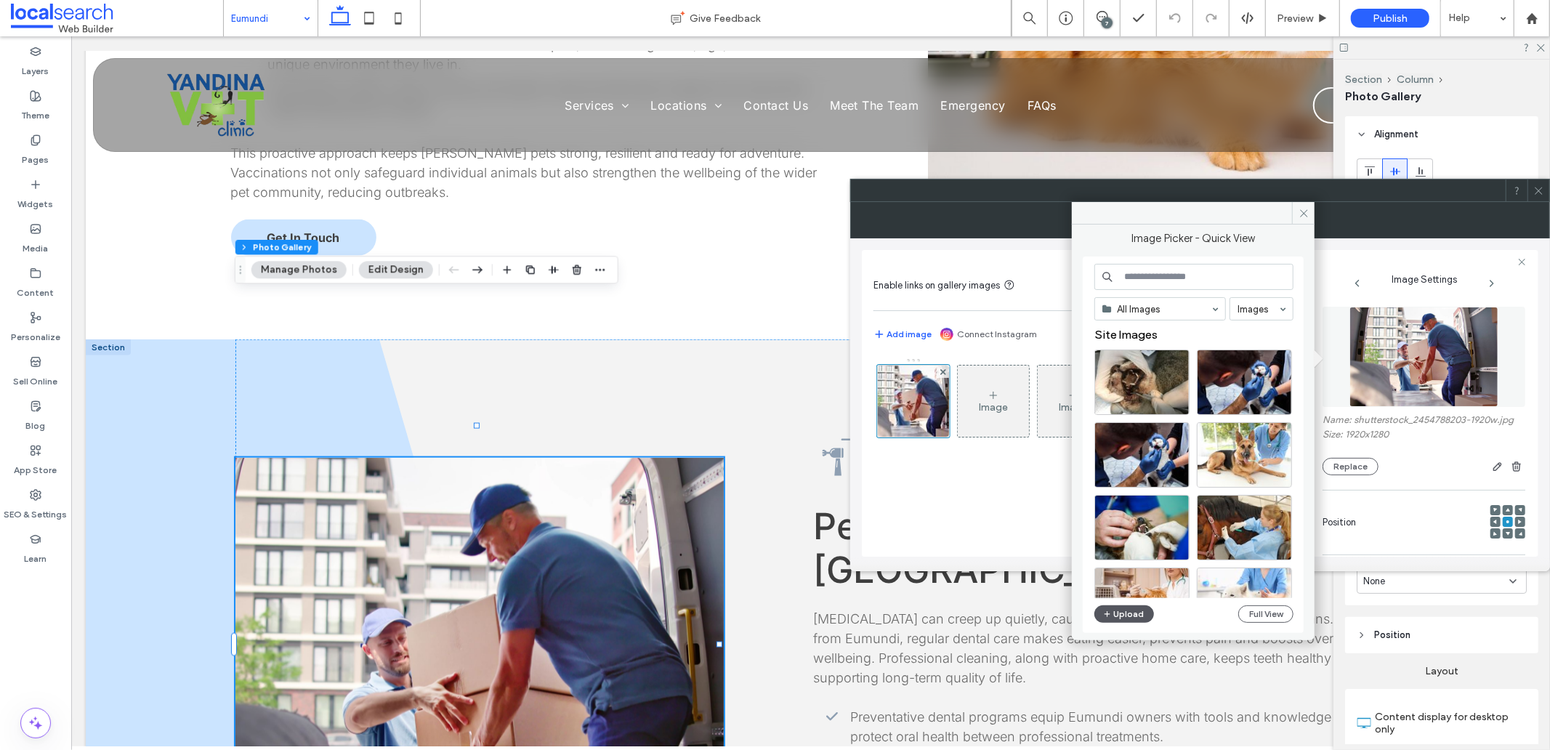
click at [1132, 611] on button "Upload" at bounding box center [1125, 613] width 60 height 17
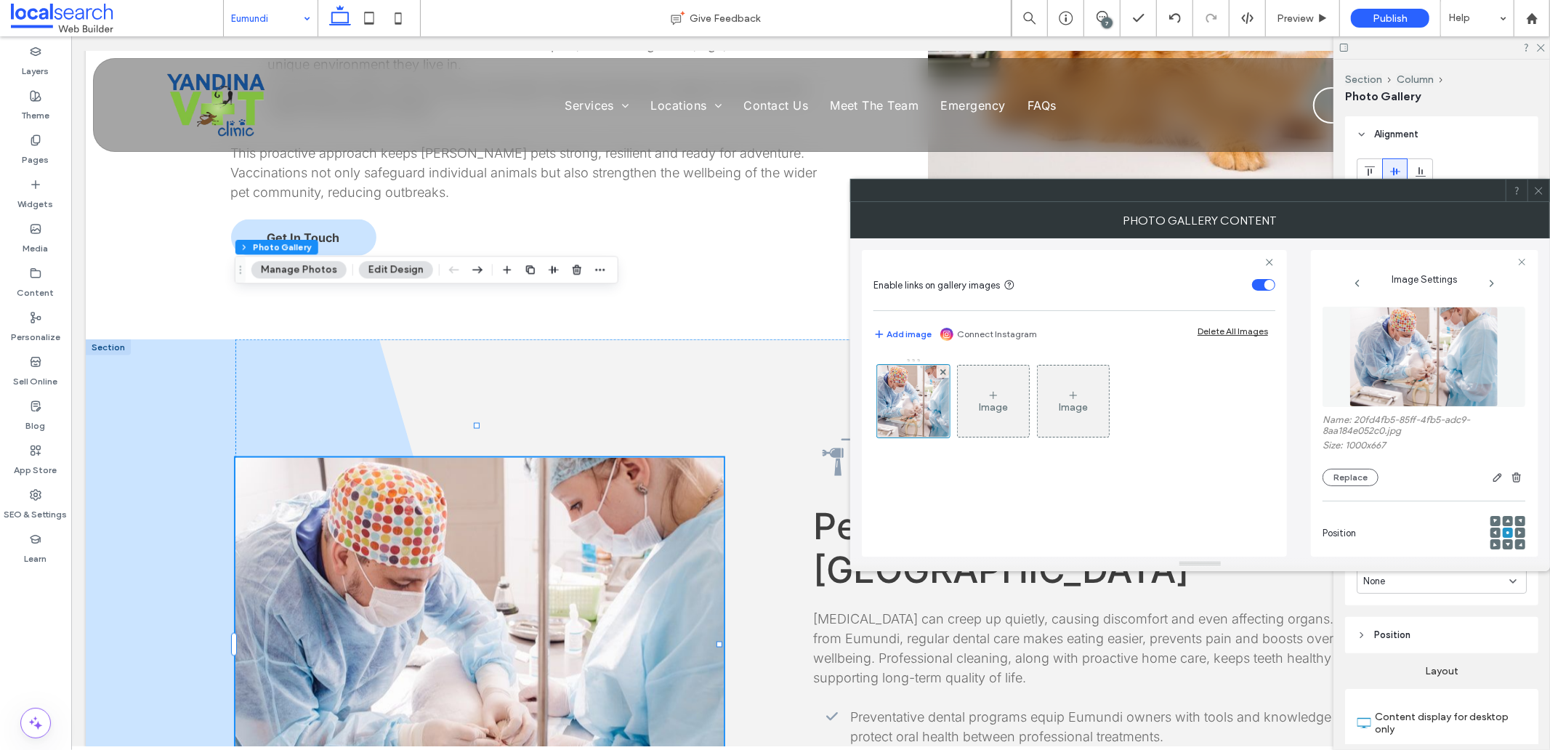
click at [1542, 189] on icon at bounding box center [1539, 190] width 11 height 11
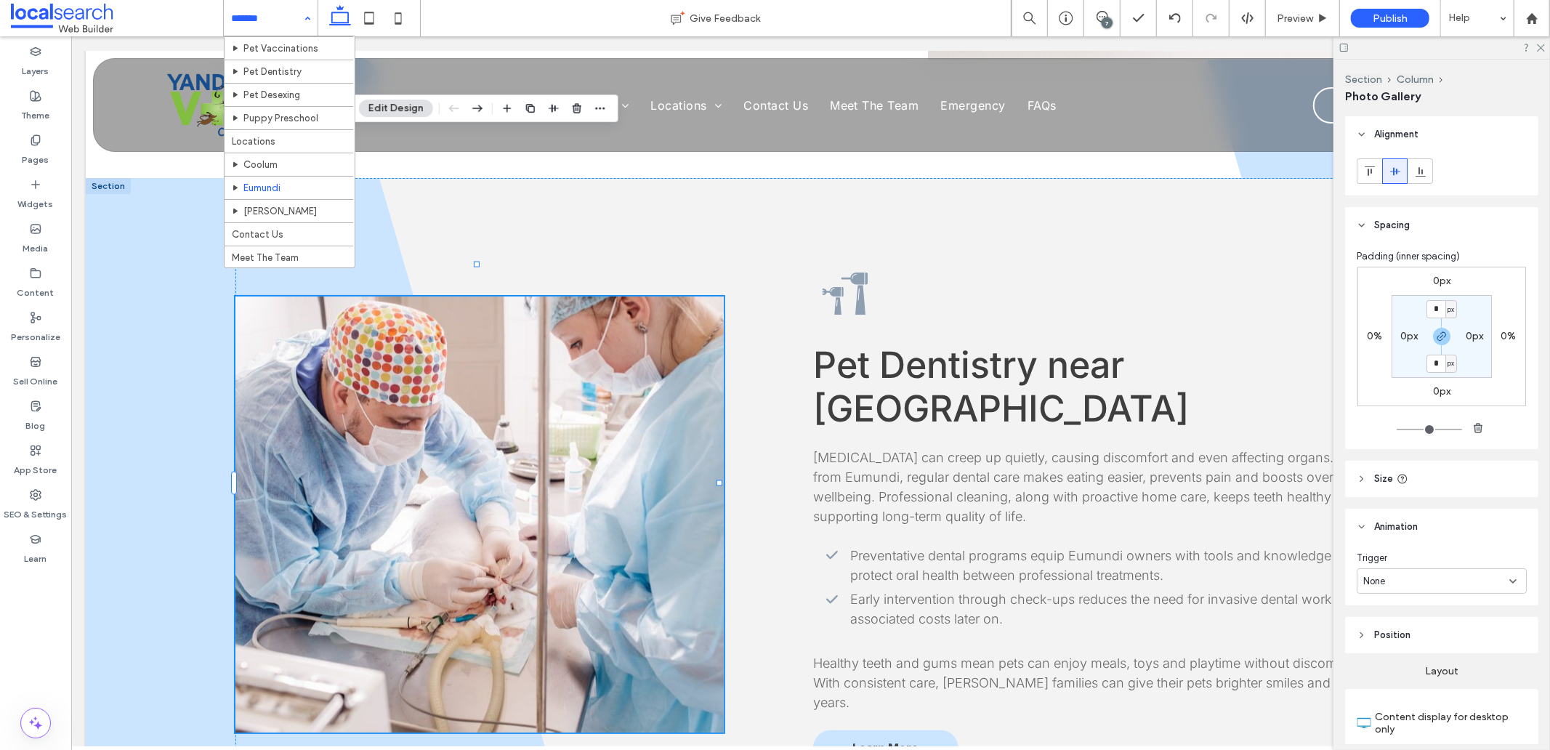
scroll to position [52, 0]
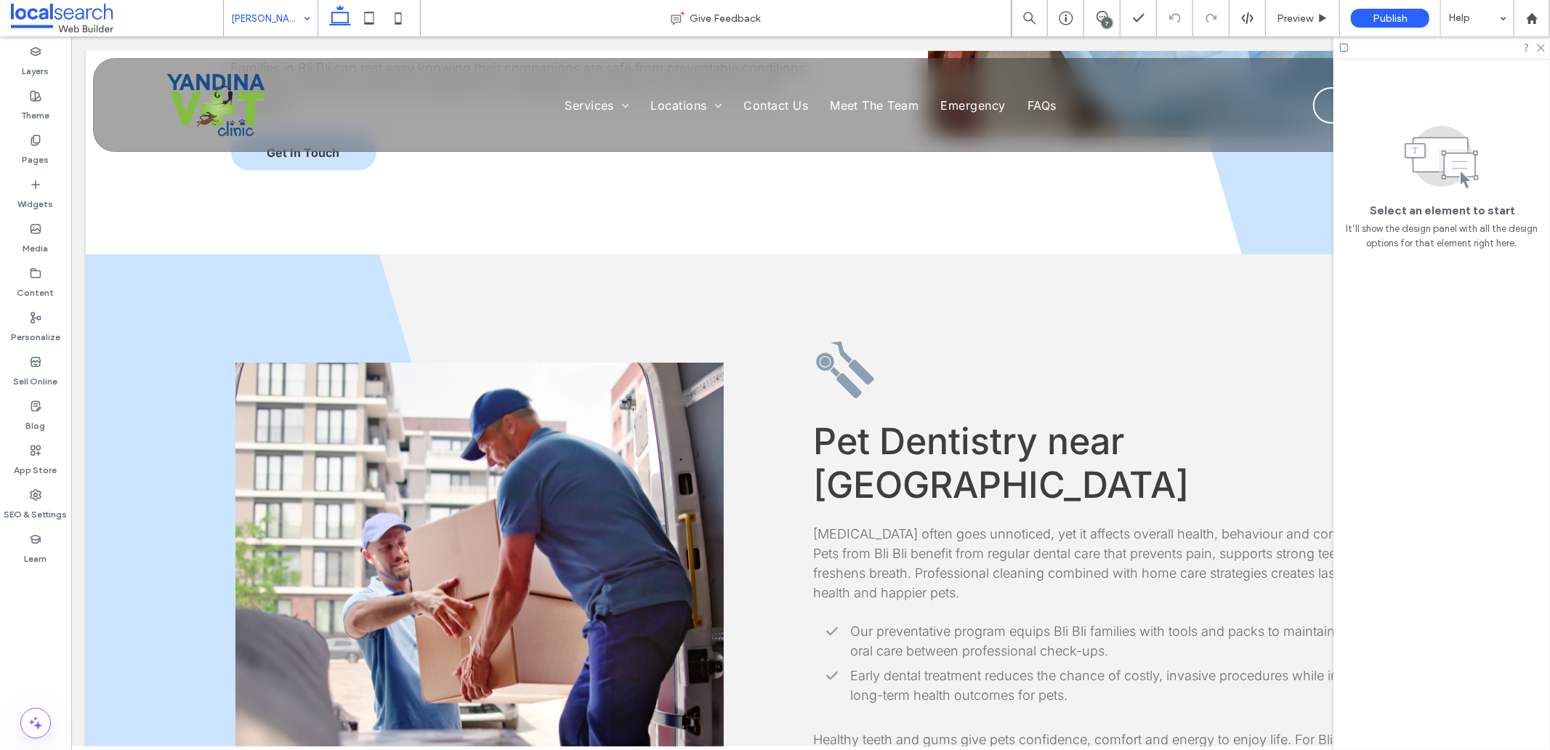
scroll to position [1776, 0]
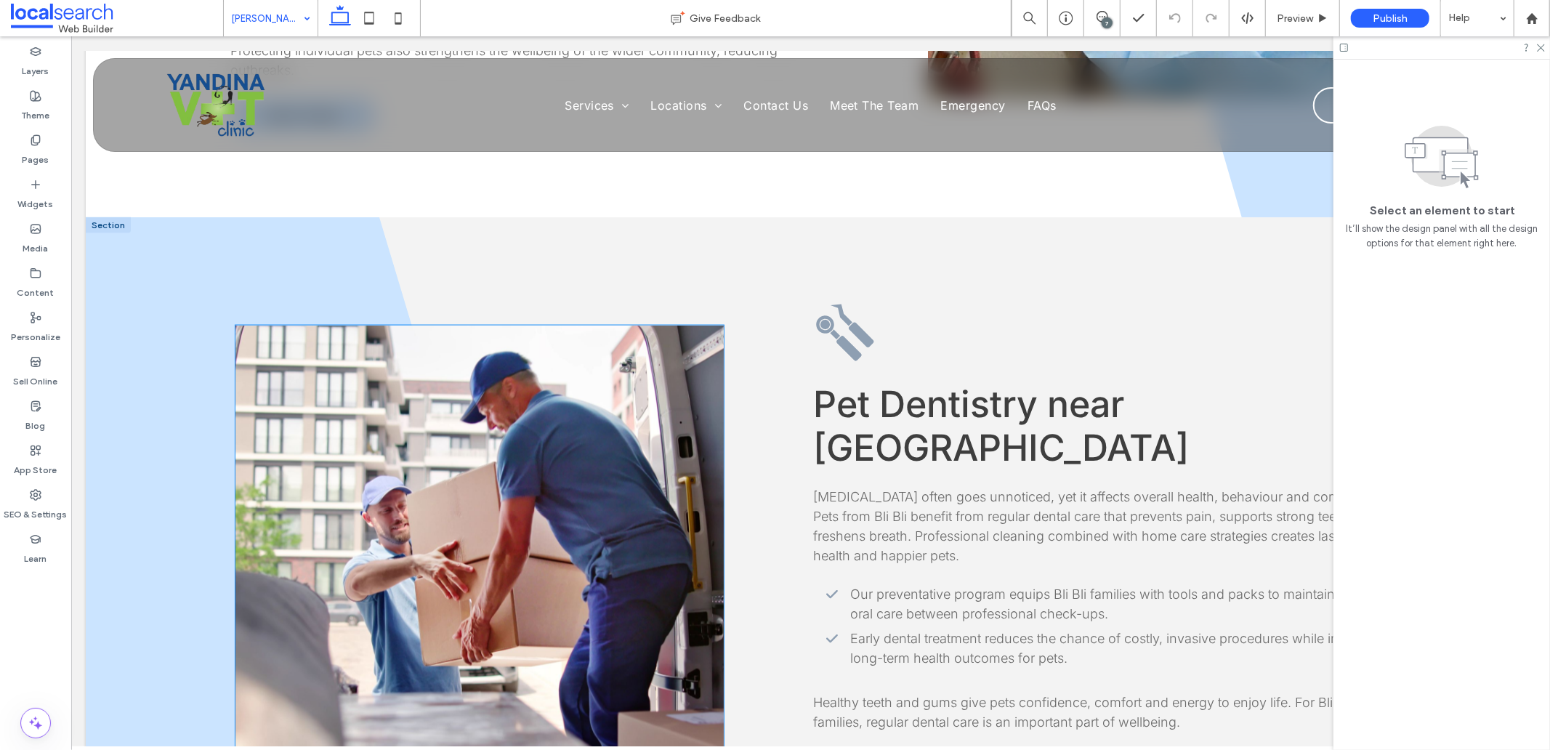
click at [506, 473] on link at bounding box center [479, 543] width 488 height 436
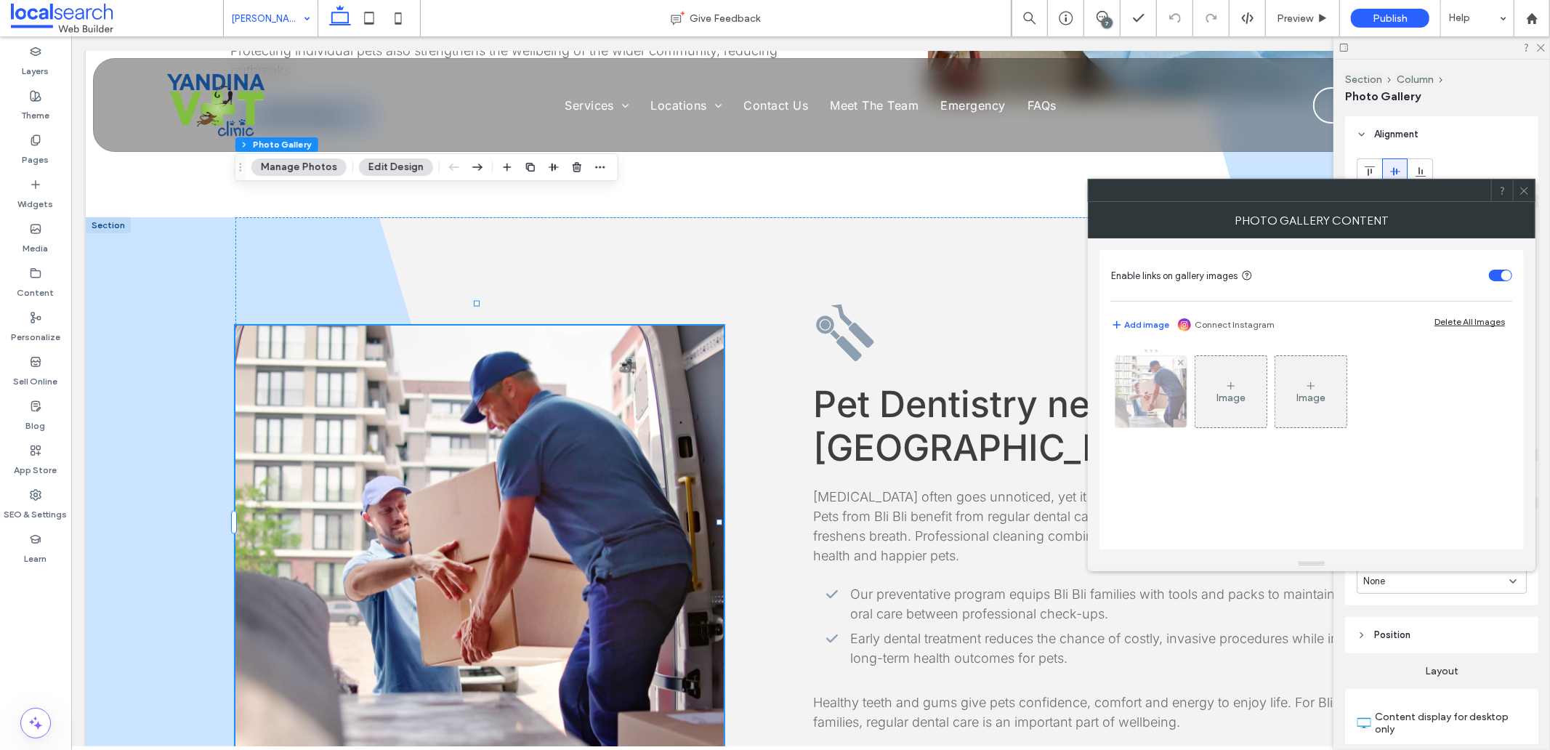
click at [1137, 395] on img at bounding box center [1151, 391] width 107 height 71
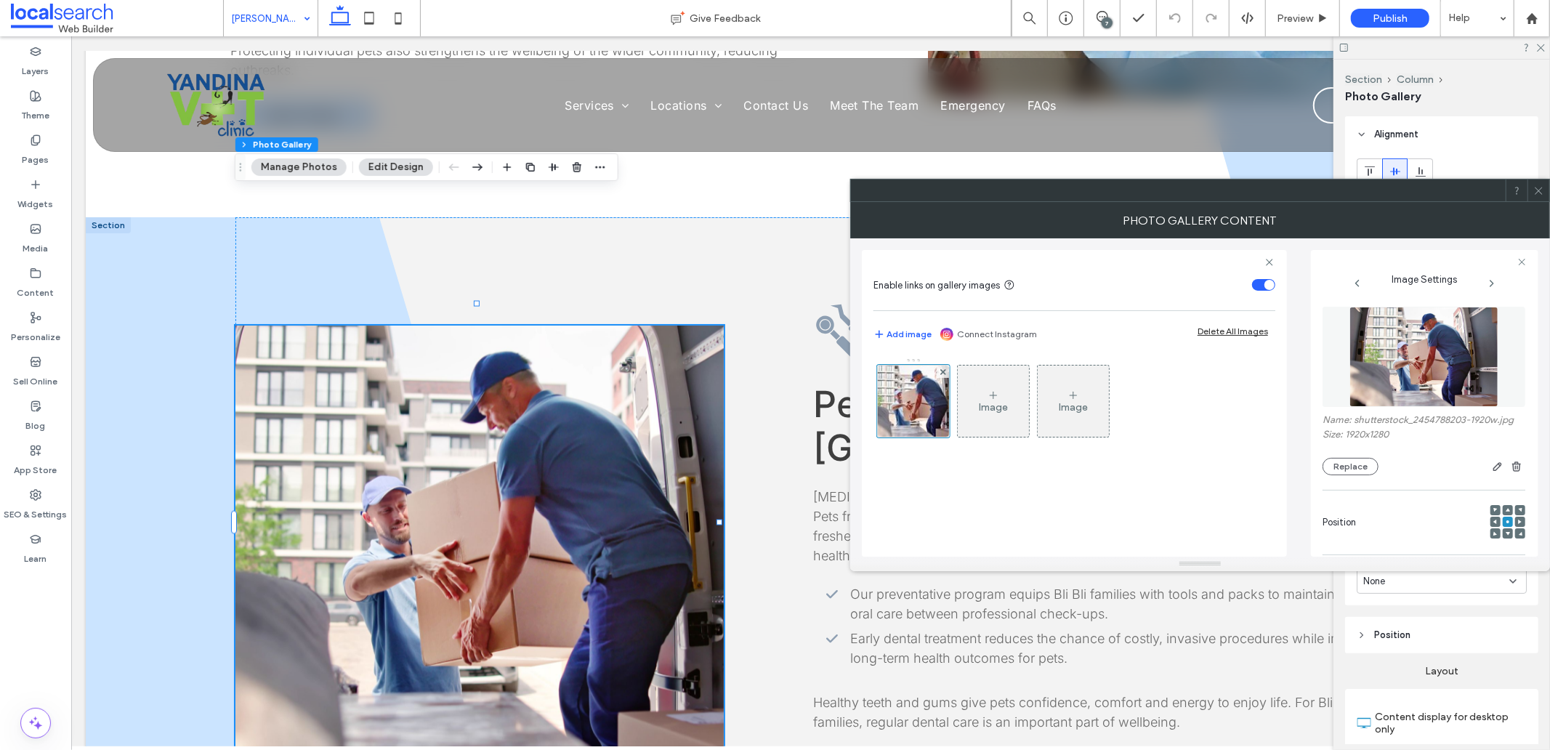
click at [1472, 380] on img at bounding box center [1425, 357] width 150 height 100
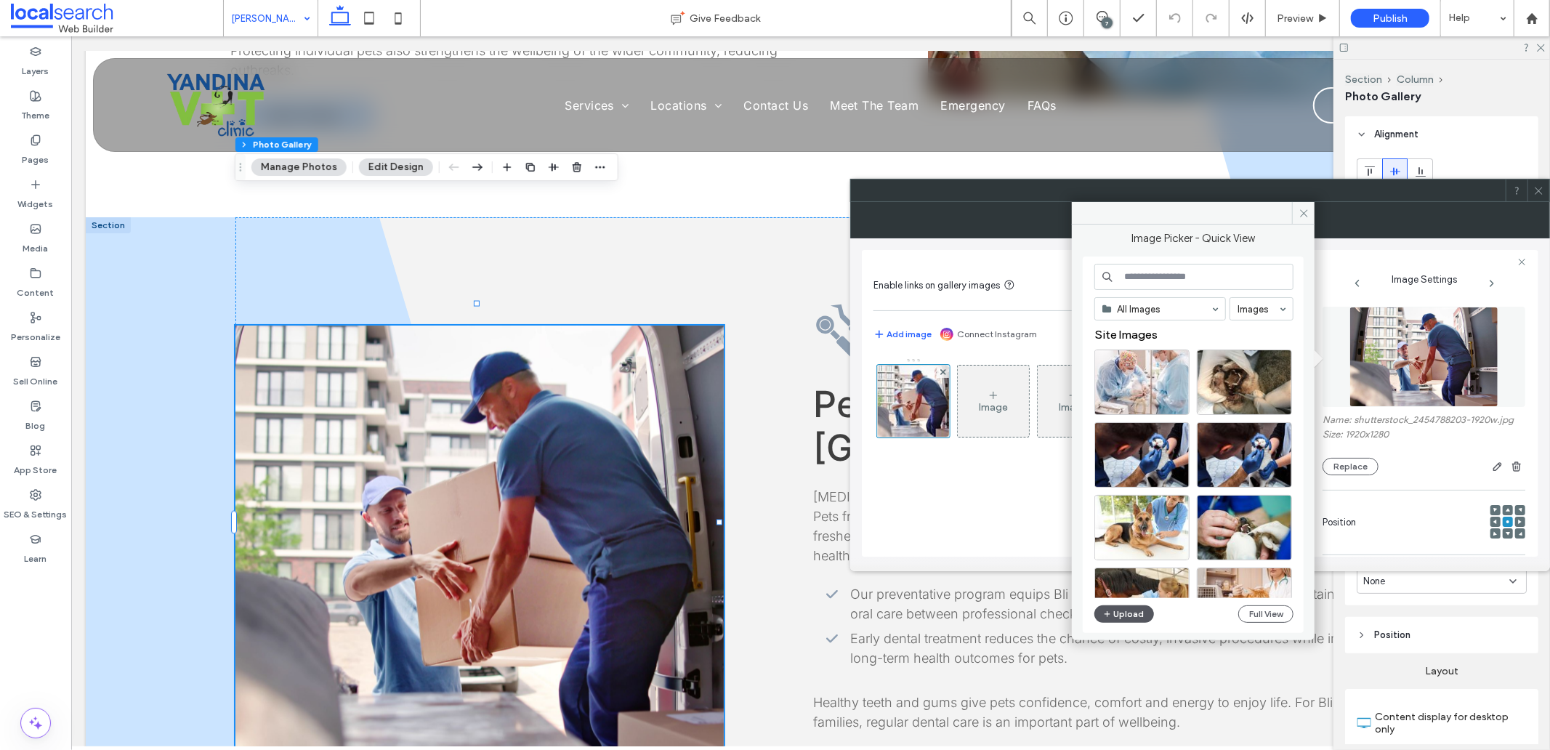
click at [1123, 612] on button "Upload" at bounding box center [1125, 613] width 60 height 17
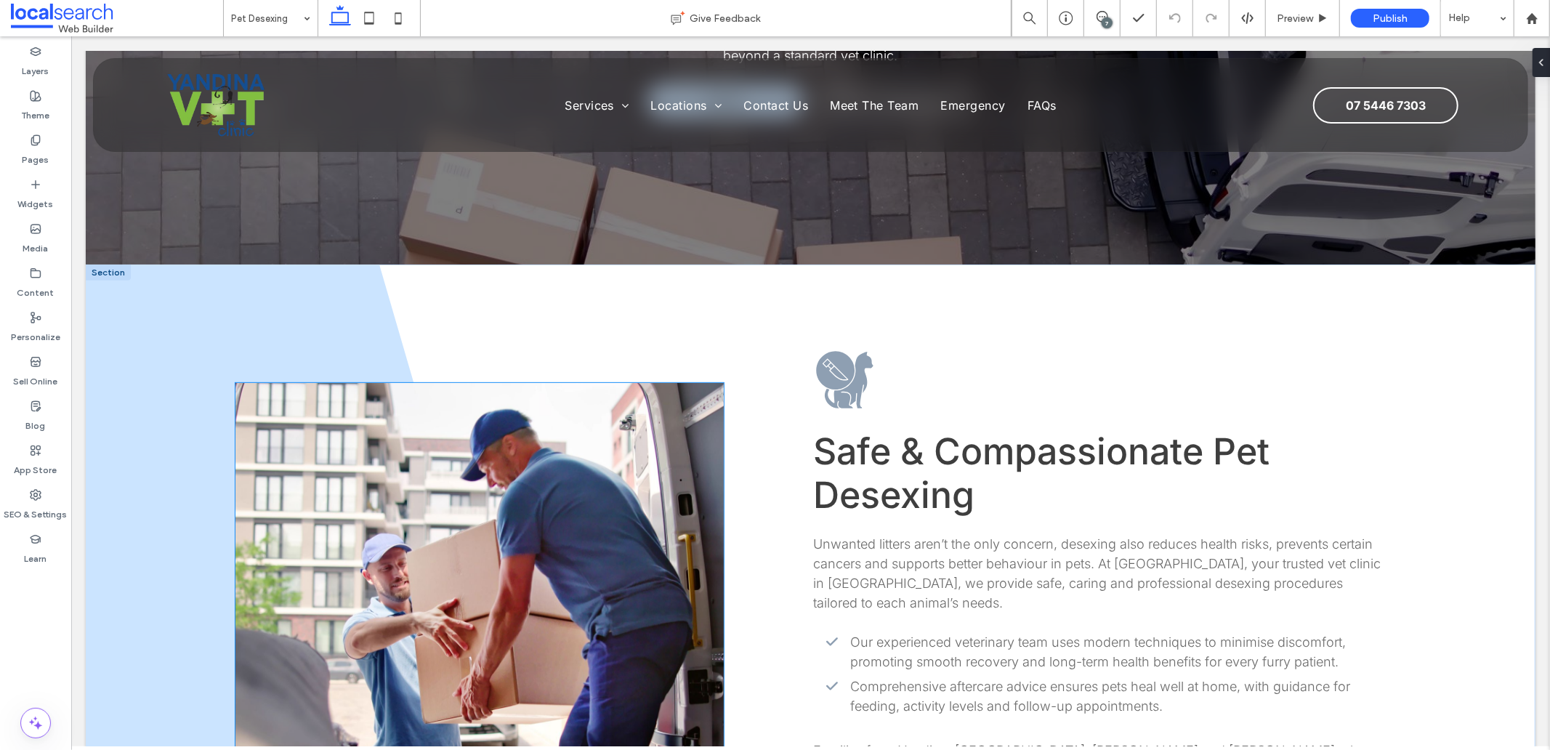
scroll to position [565, 0]
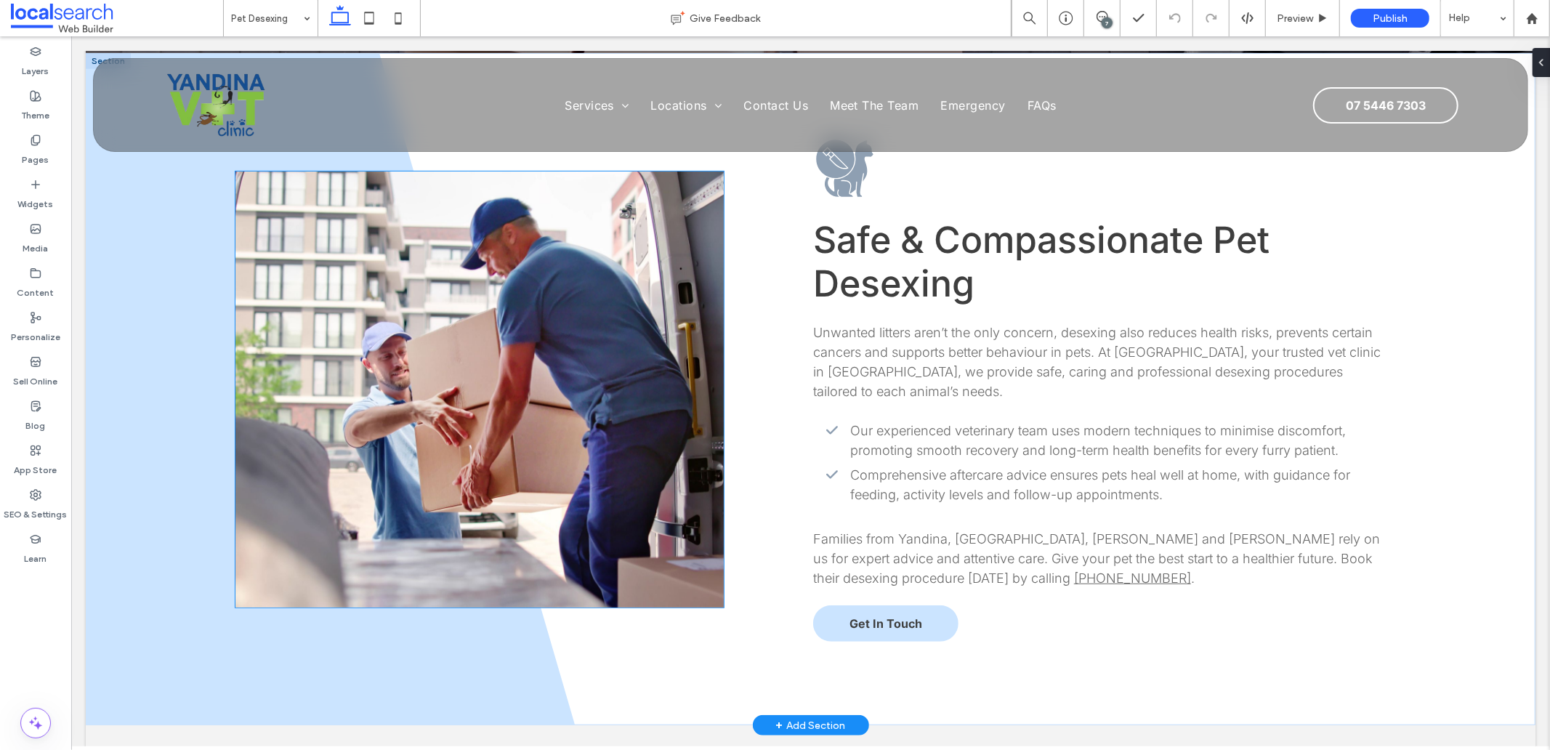
click at [433, 414] on link at bounding box center [479, 389] width 488 height 436
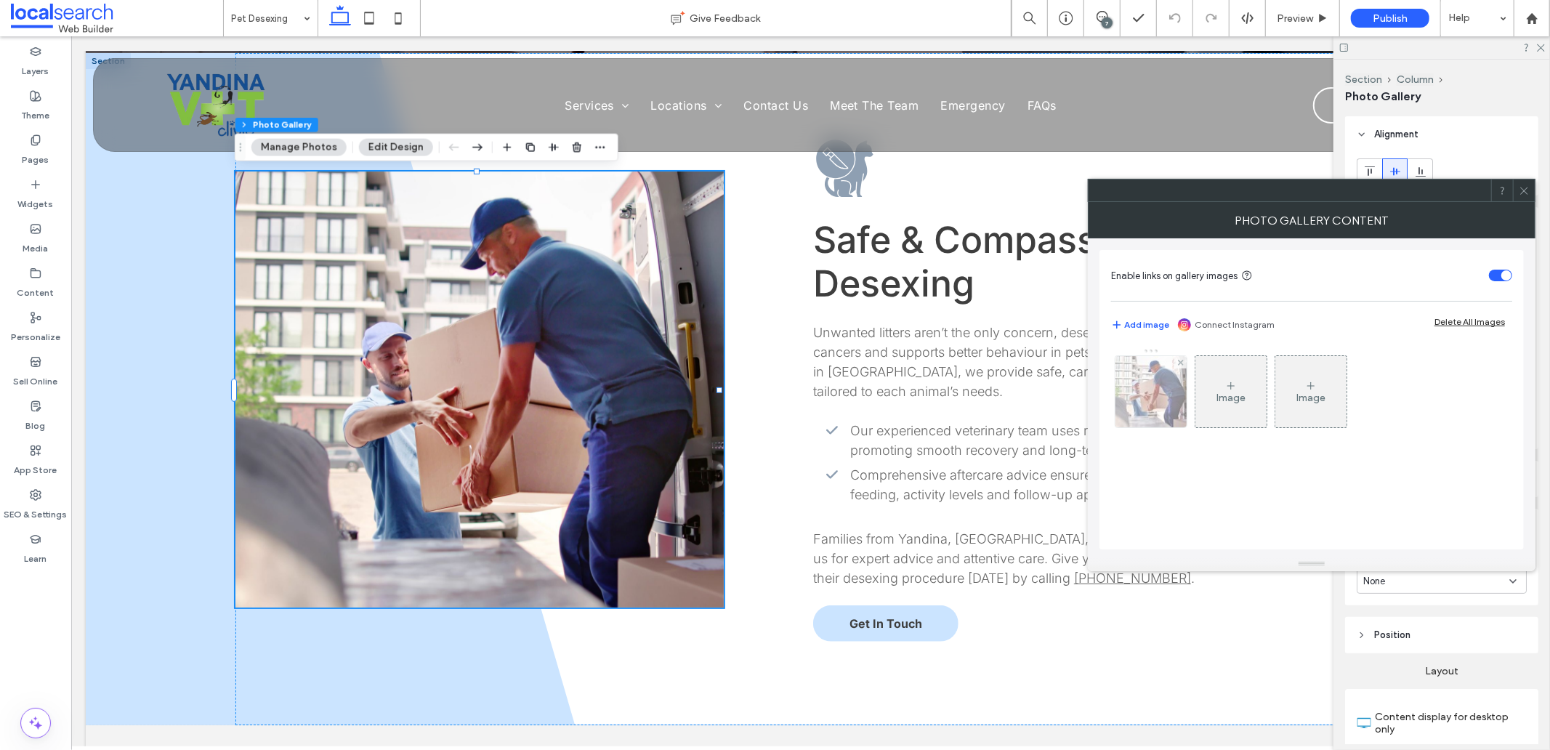
drag, startPoint x: 1140, startPoint y: 382, endPoint x: 1393, endPoint y: 382, distance: 253.7
click at [1141, 382] on img at bounding box center [1151, 391] width 107 height 71
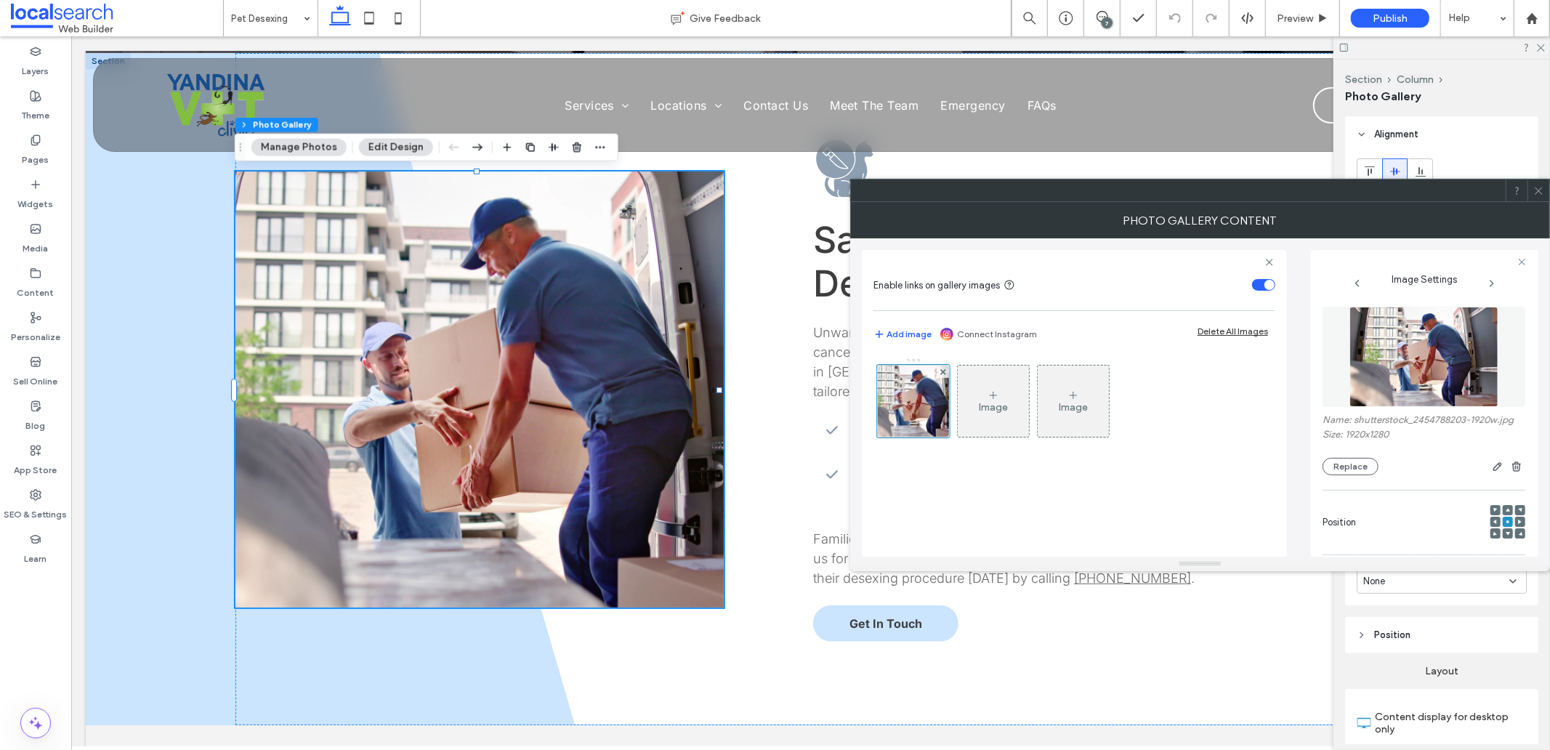
click at [1451, 375] on img at bounding box center [1425, 357] width 150 height 100
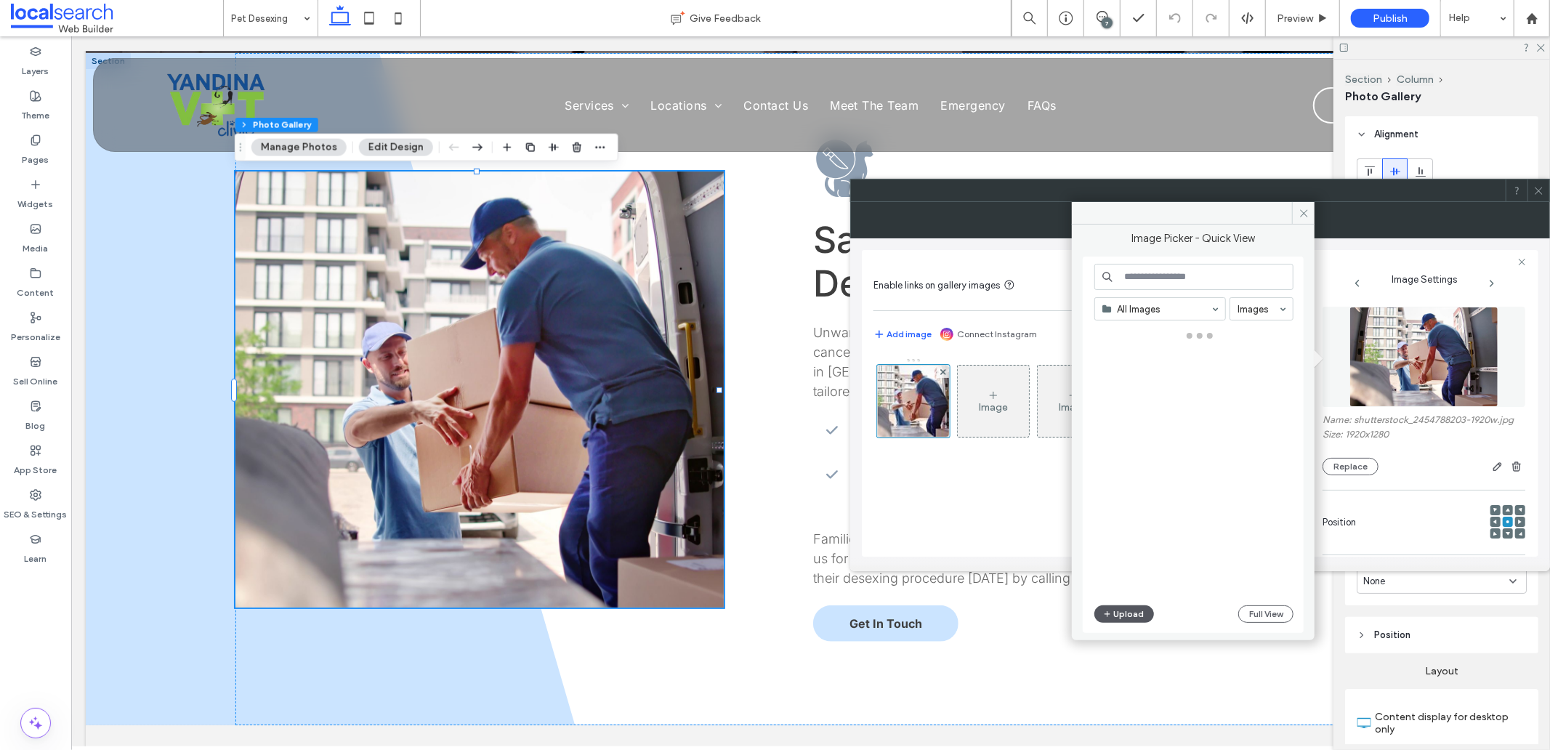
click at [1124, 611] on button "Upload" at bounding box center [1125, 613] width 60 height 17
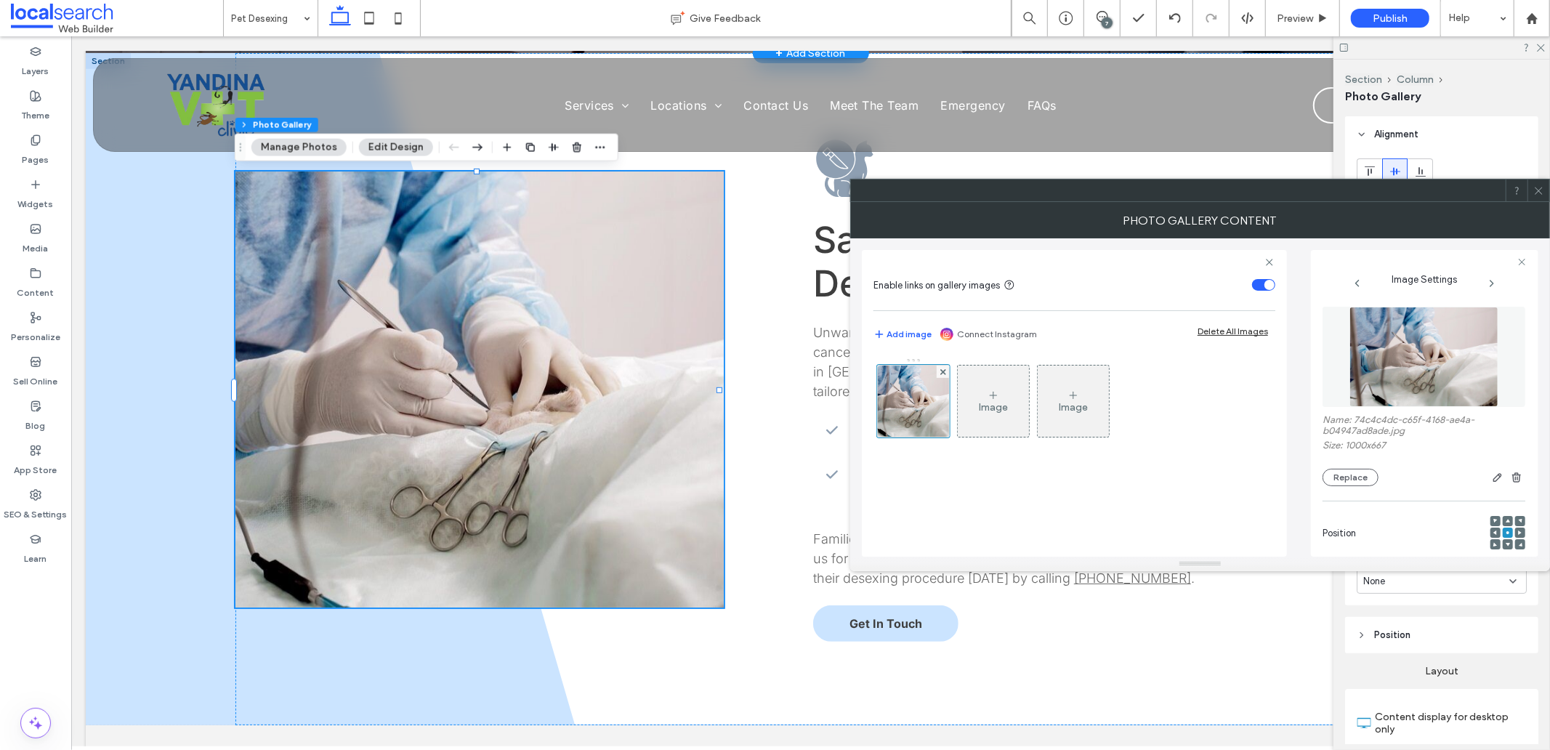
scroll to position [0, 0]
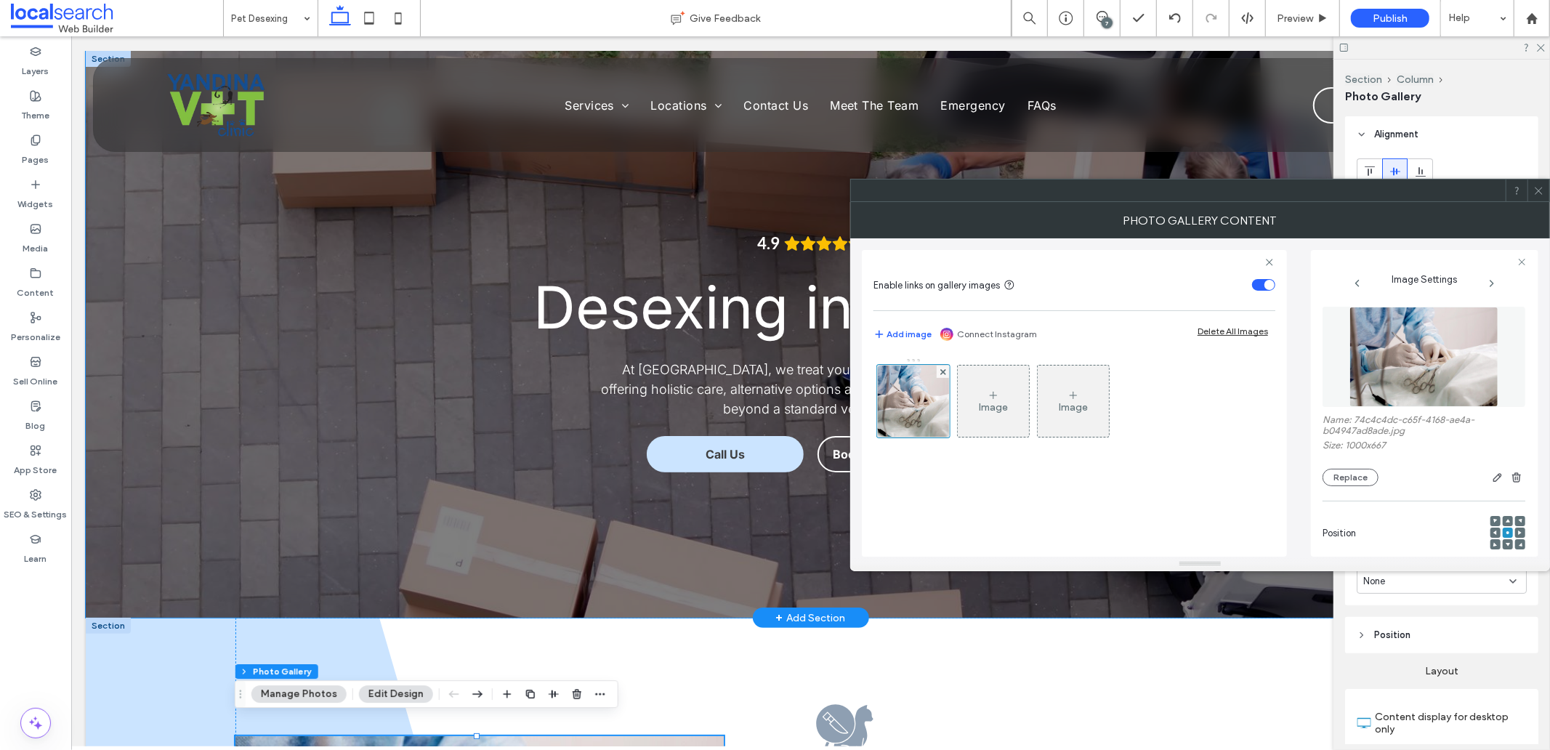
click at [225, 467] on div "4.9 Desexing in Yandina At Yandina Vet Clinic, we treat your furry friends like…" at bounding box center [810, 333] width 1450 height 567
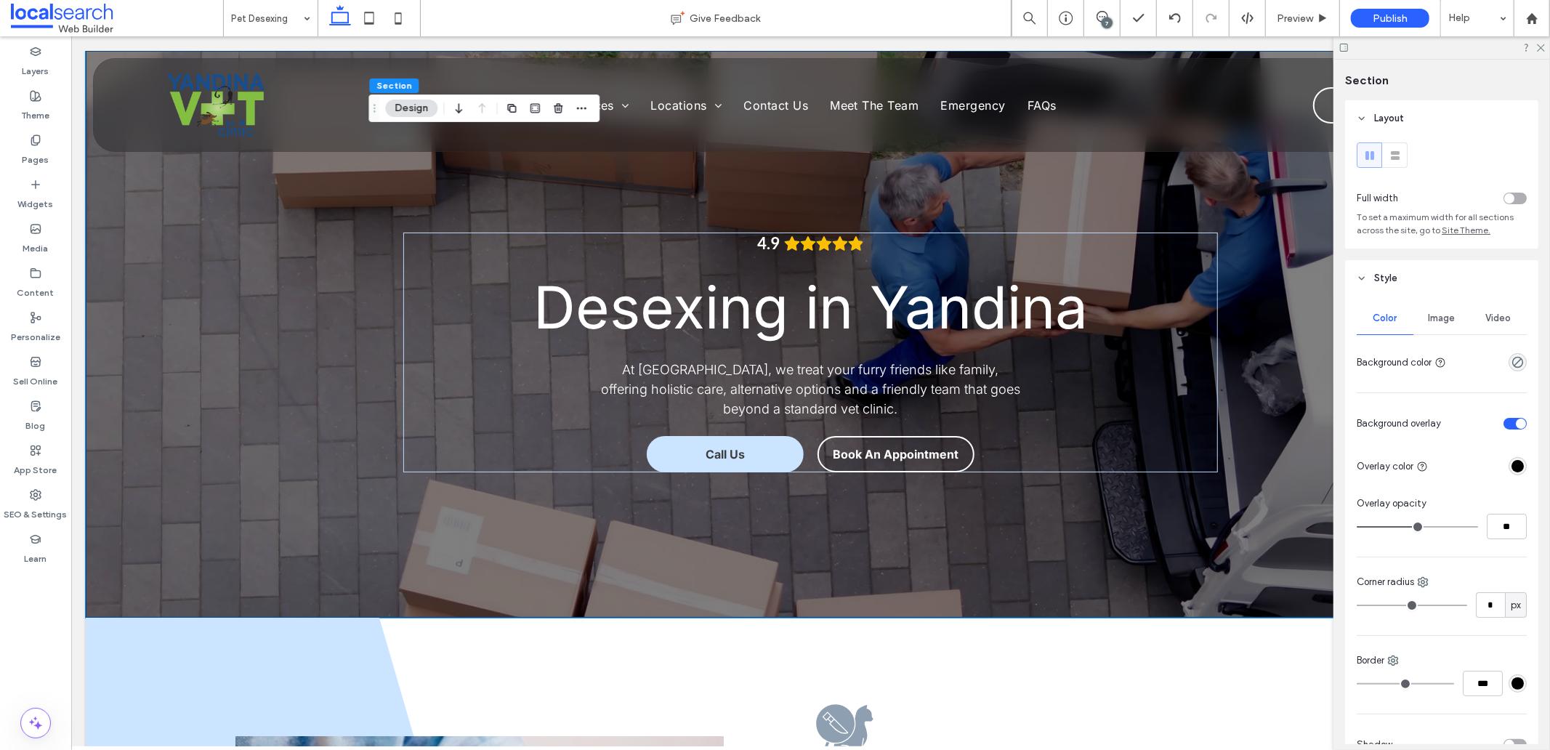
click at [1441, 324] on span "Image" at bounding box center [1442, 319] width 27 height 12
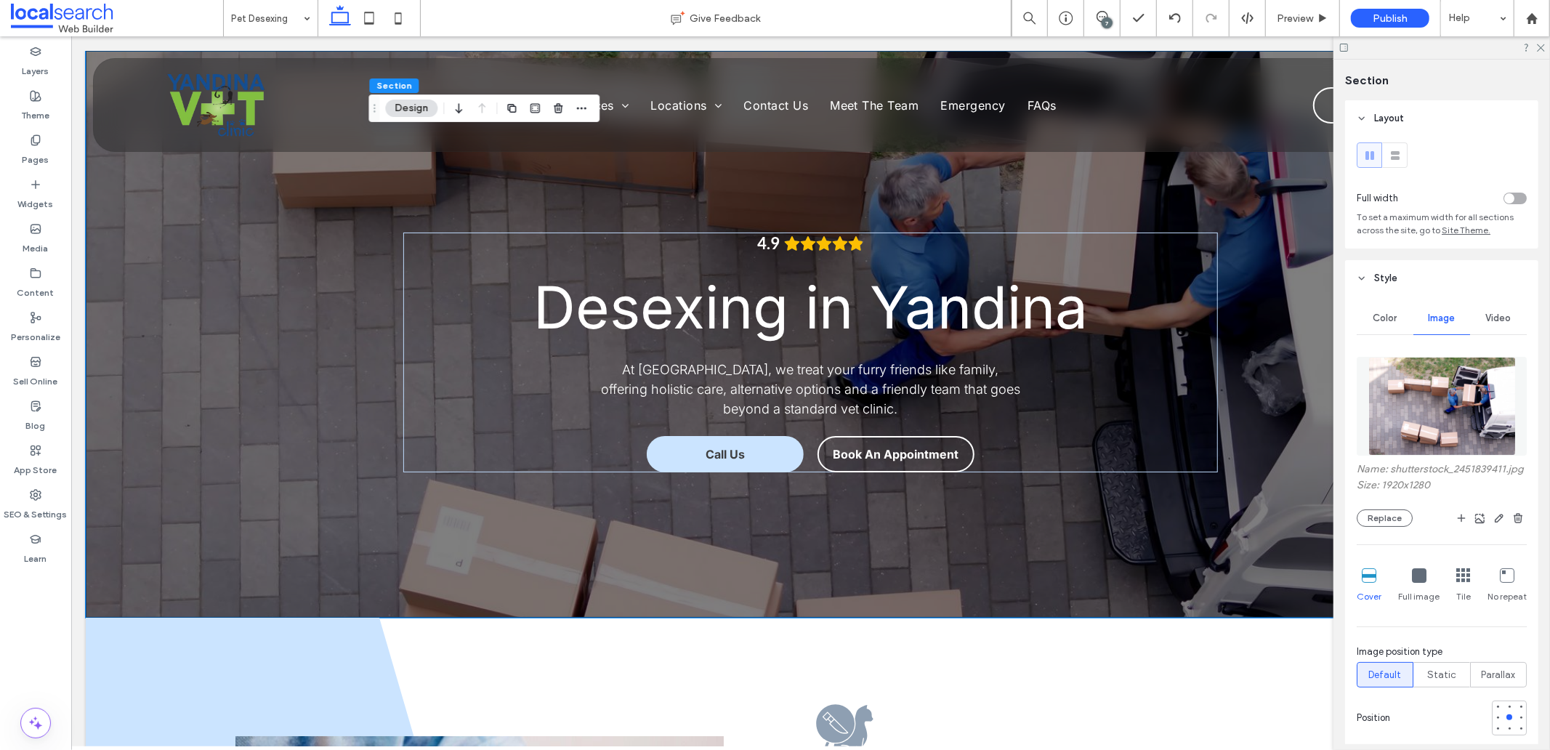
click at [1408, 374] on img at bounding box center [1443, 406] width 148 height 99
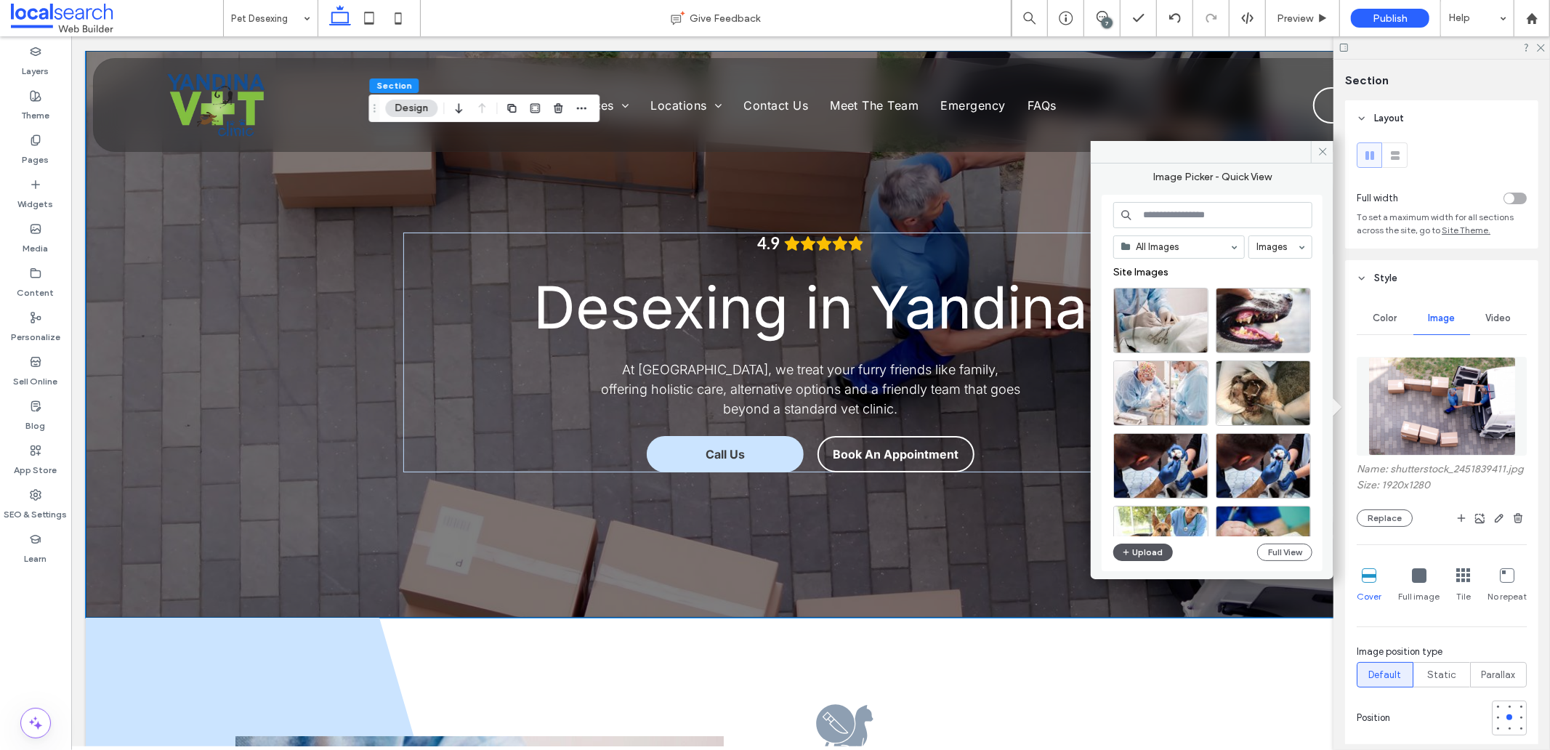
click at [1143, 548] on button "Upload" at bounding box center [1144, 552] width 60 height 17
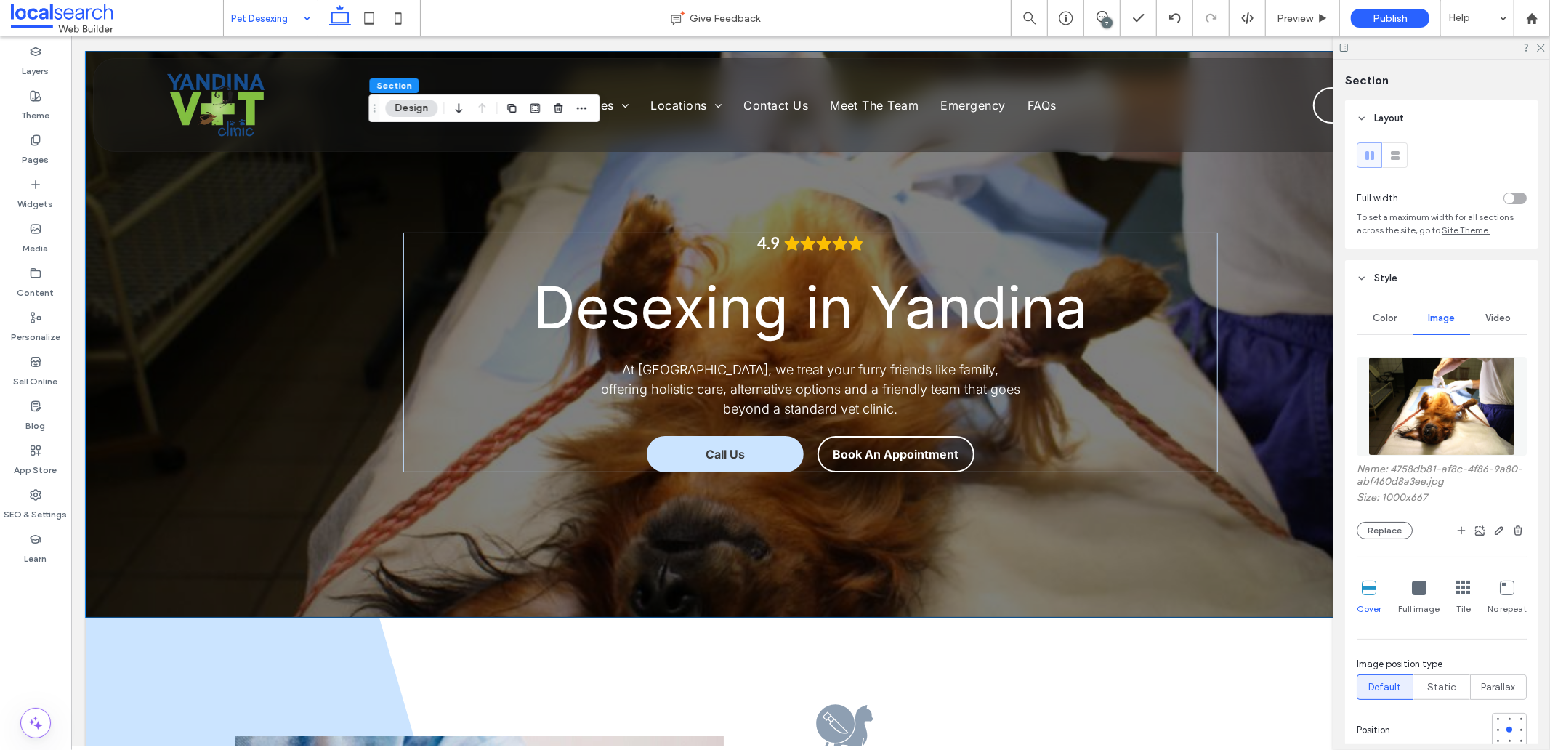
click at [301, 16] on div "Pet Desexing" at bounding box center [271, 18] width 94 height 36
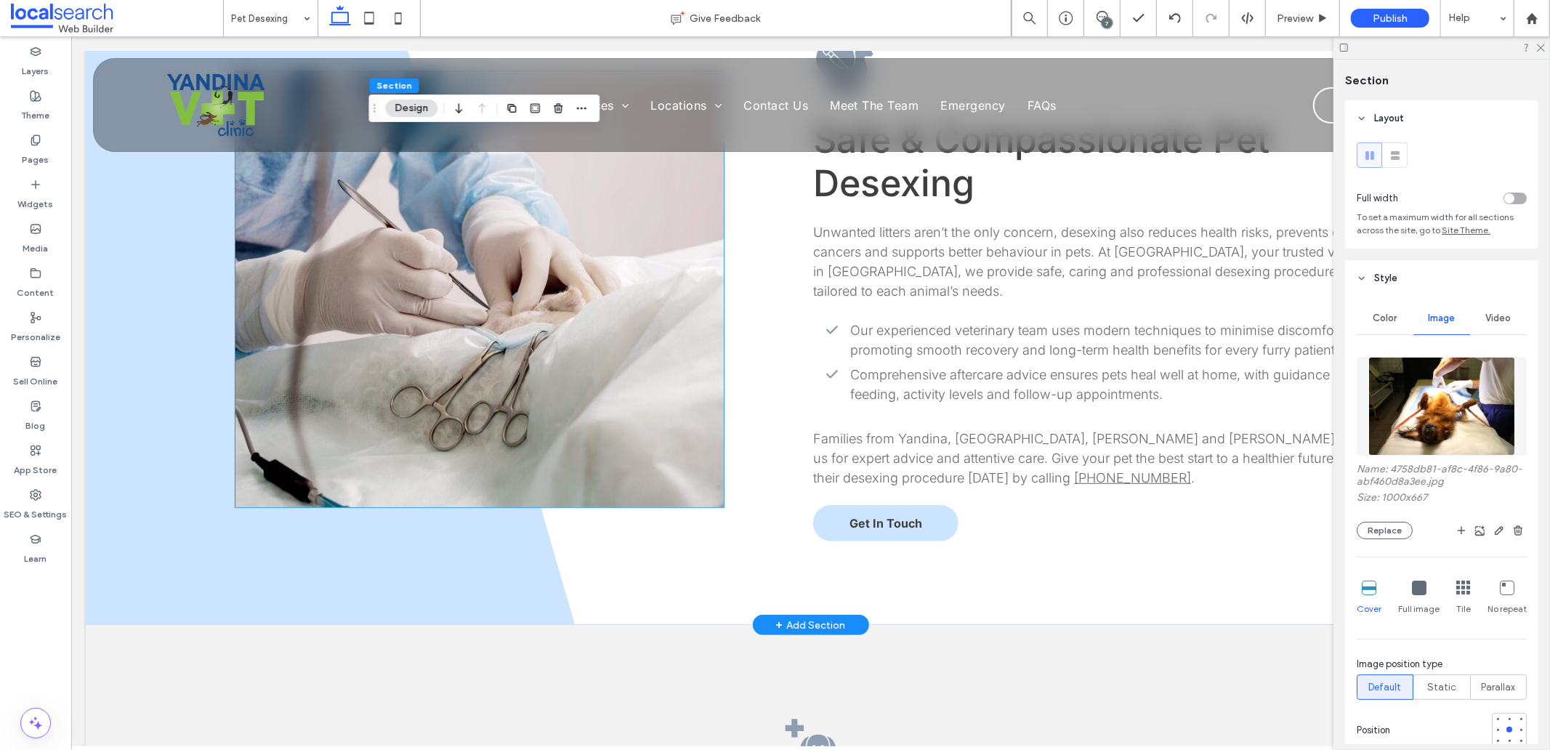
scroll to position [645, 0]
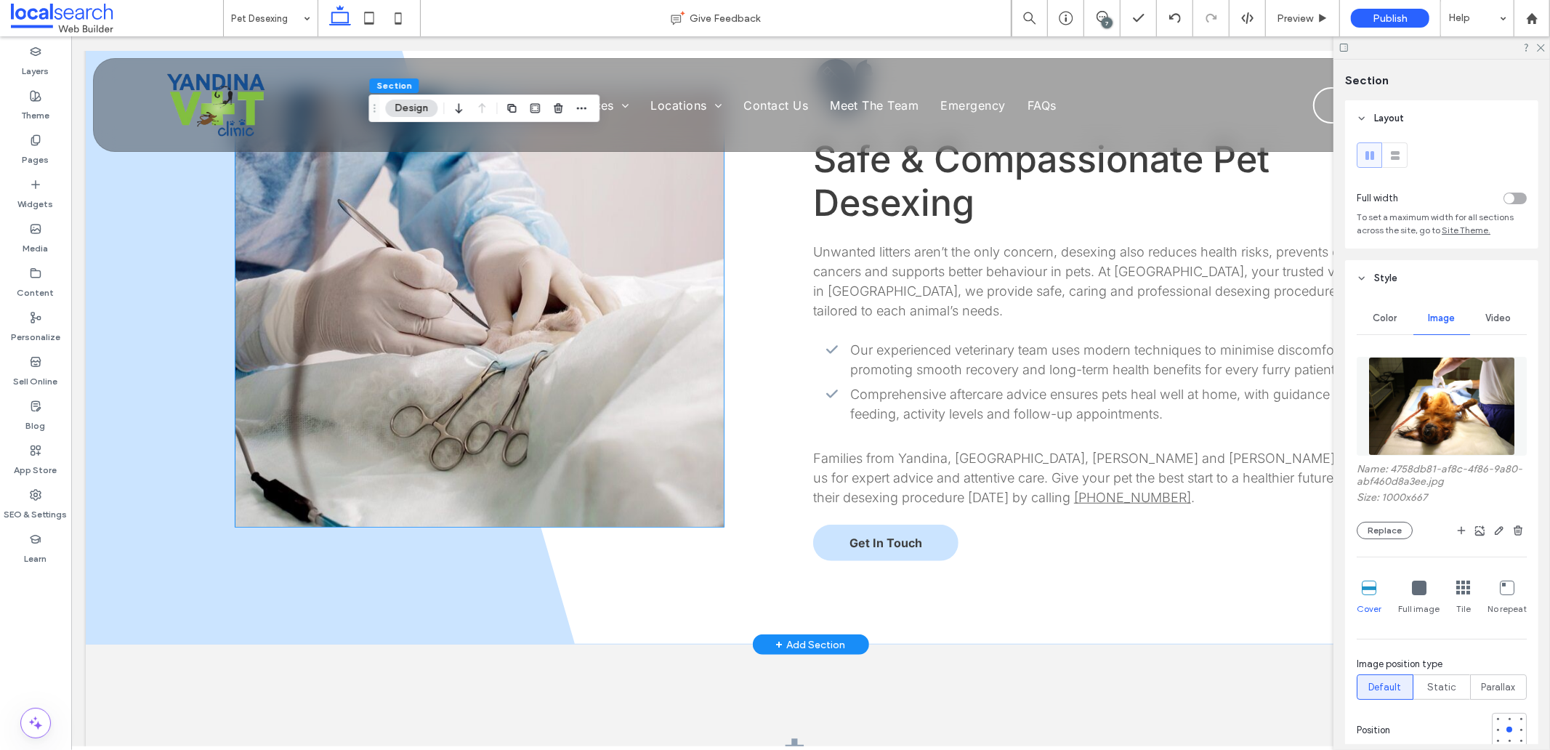
click at [563, 395] on link at bounding box center [479, 308] width 488 height 436
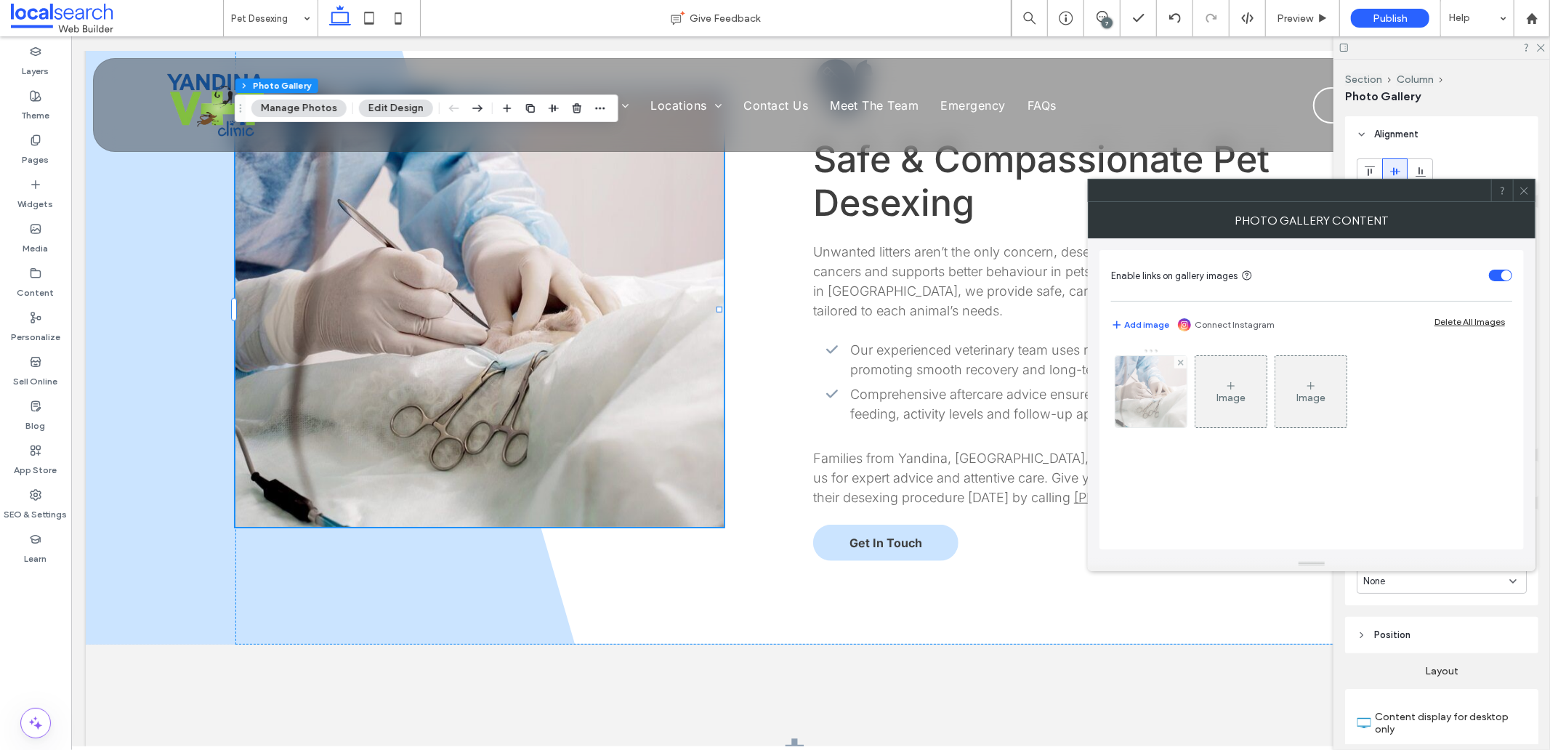
click at [1169, 402] on img at bounding box center [1151, 391] width 107 height 71
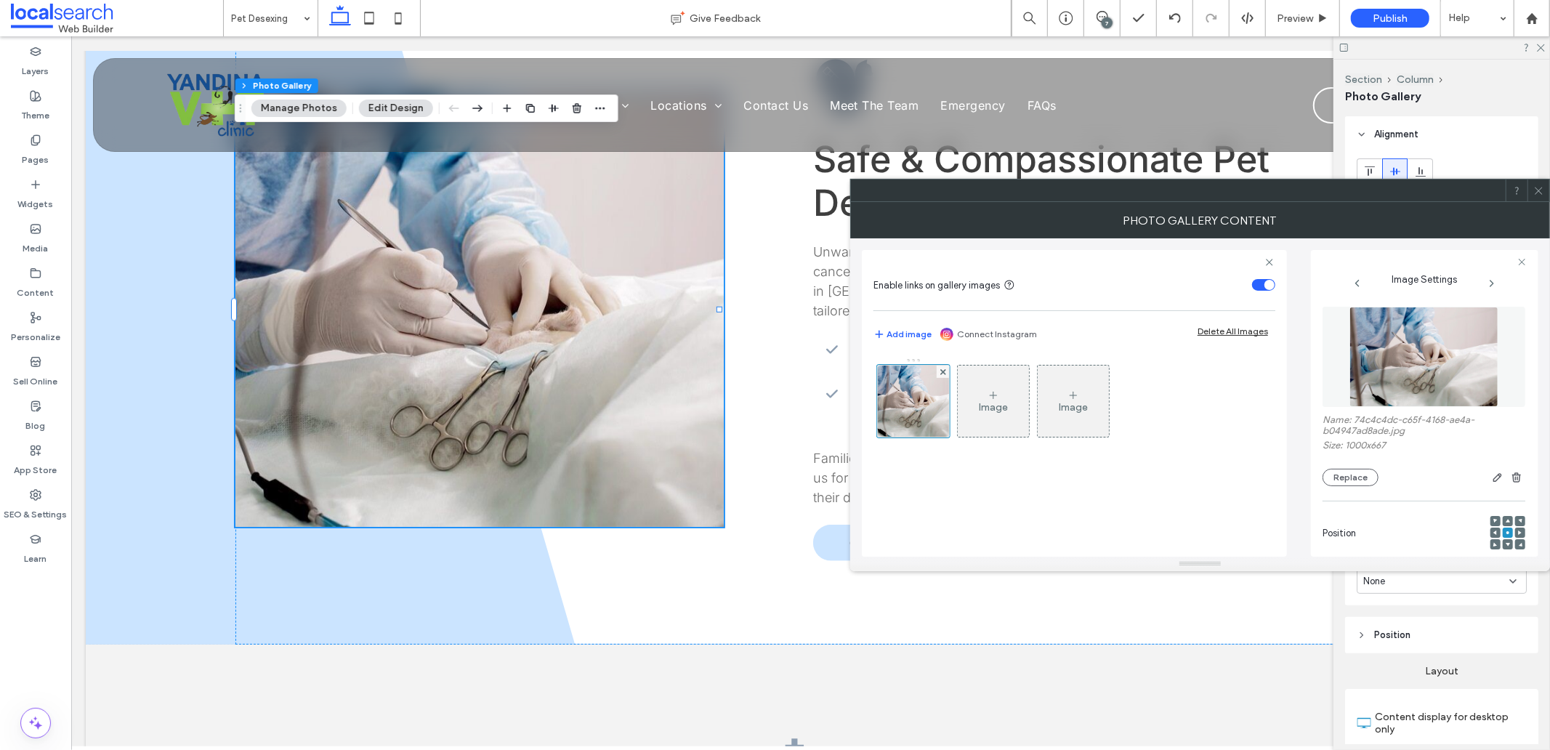
click at [1390, 383] on img at bounding box center [1425, 357] width 150 height 100
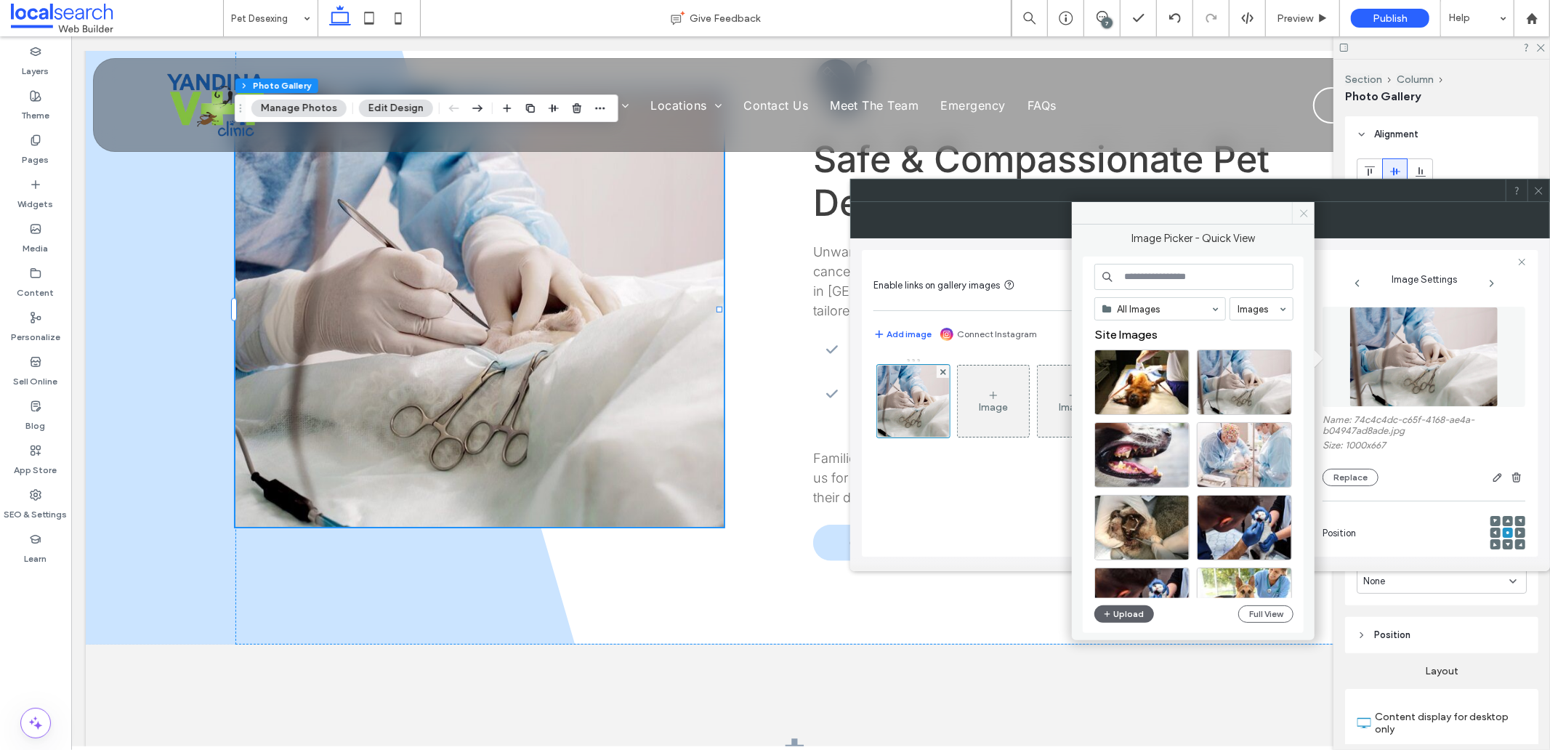
click at [1304, 213] on use at bounding box center [1303, 212] width 7 height 7
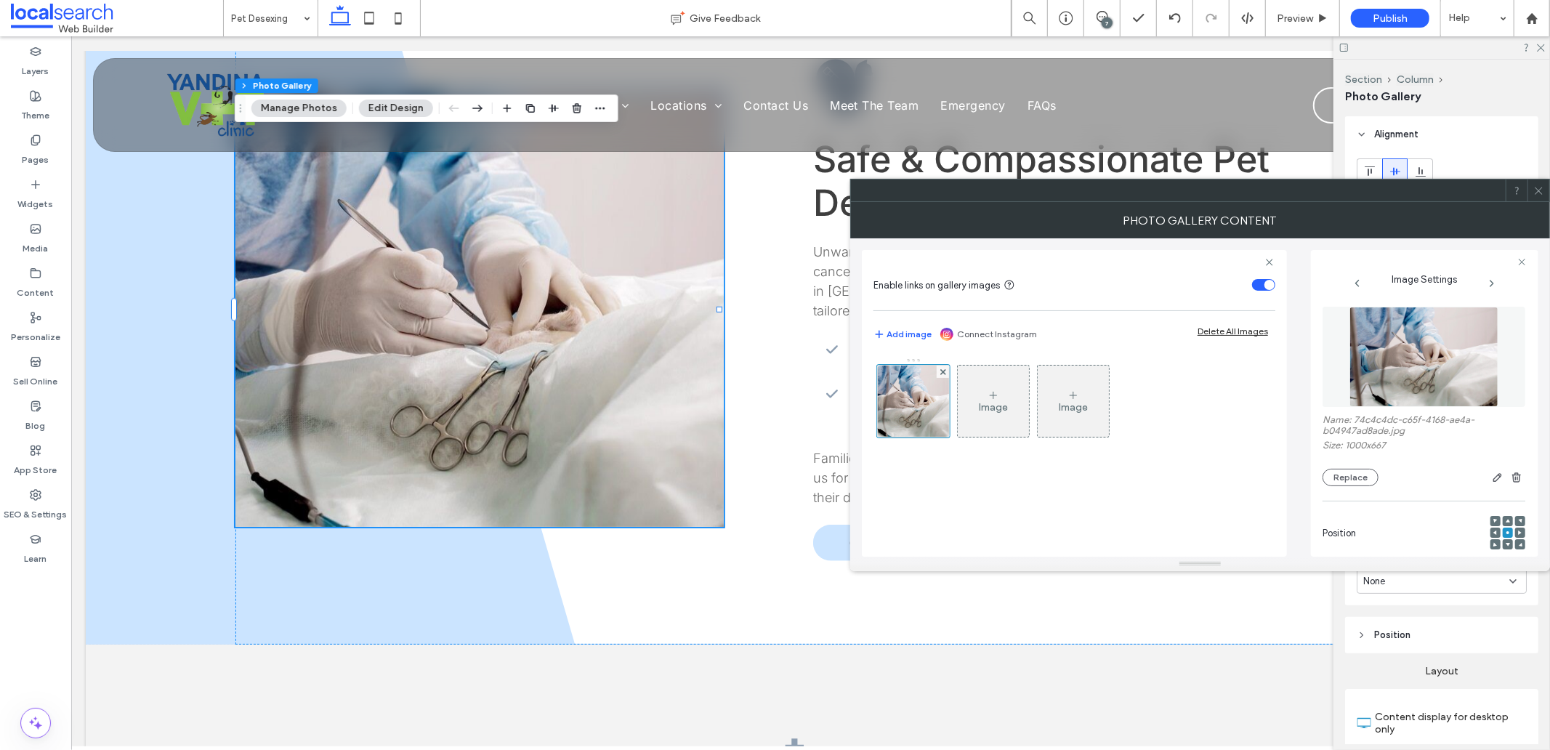
drag, startPoint x: 1534, startPoint y: 193, endPoint x: 1528, endPoint y: 197, distance: 7.5
click at [1534, 194] on icon at bounding box center [1539, 190] width 11 height 11
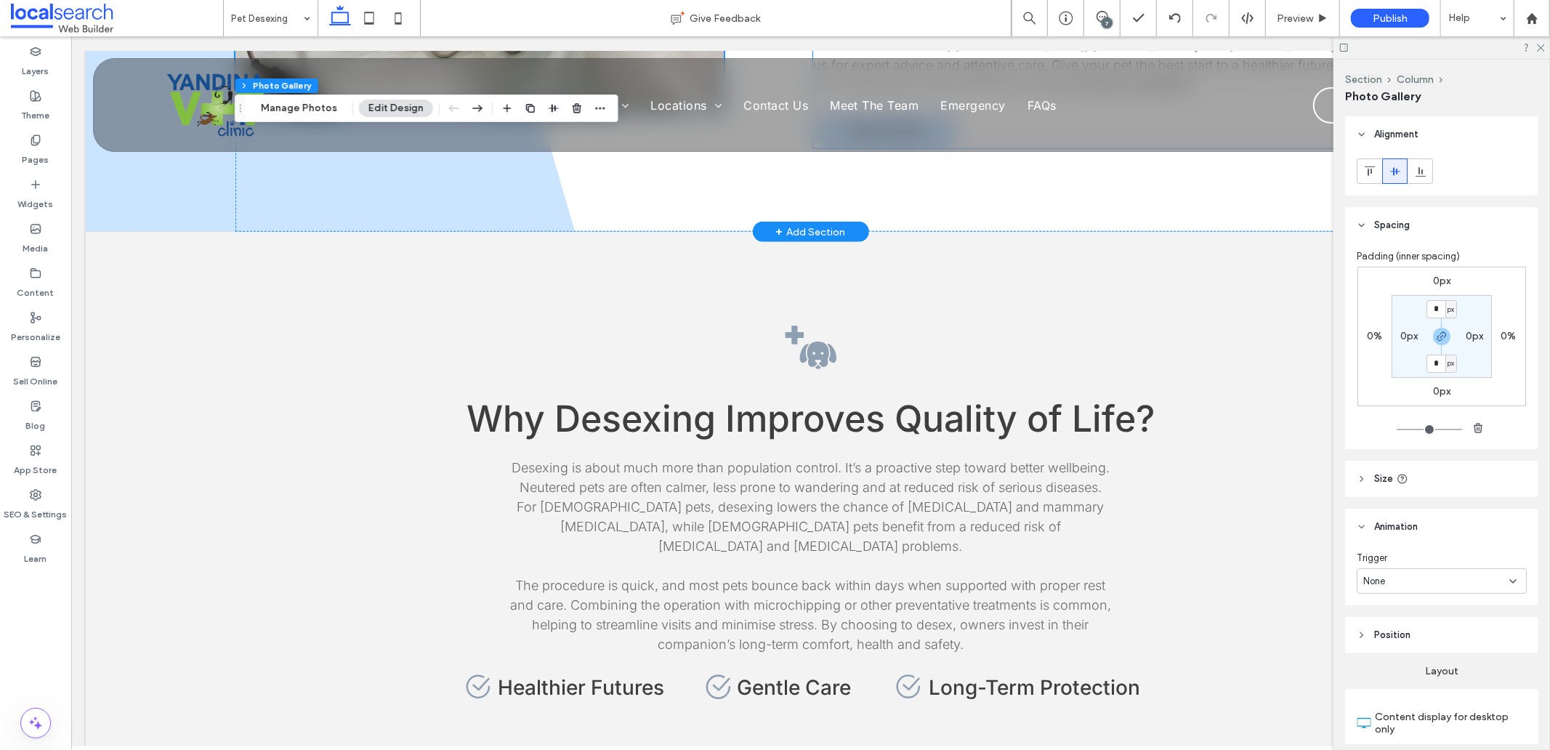
scroll to position [1454, 0]
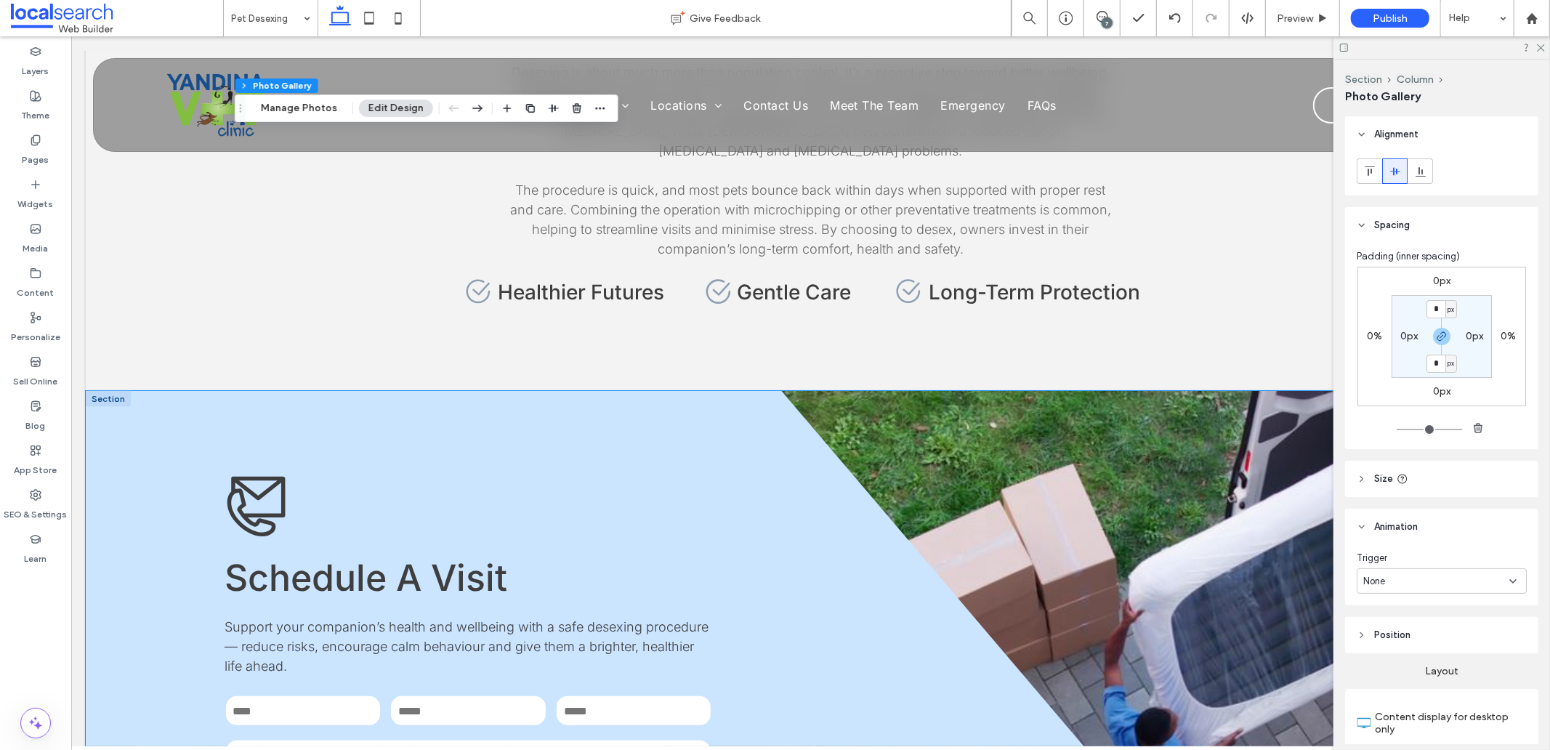
click at [1000, 498] on div "**********" at bounding box center [810, 662] width 1450 height 545
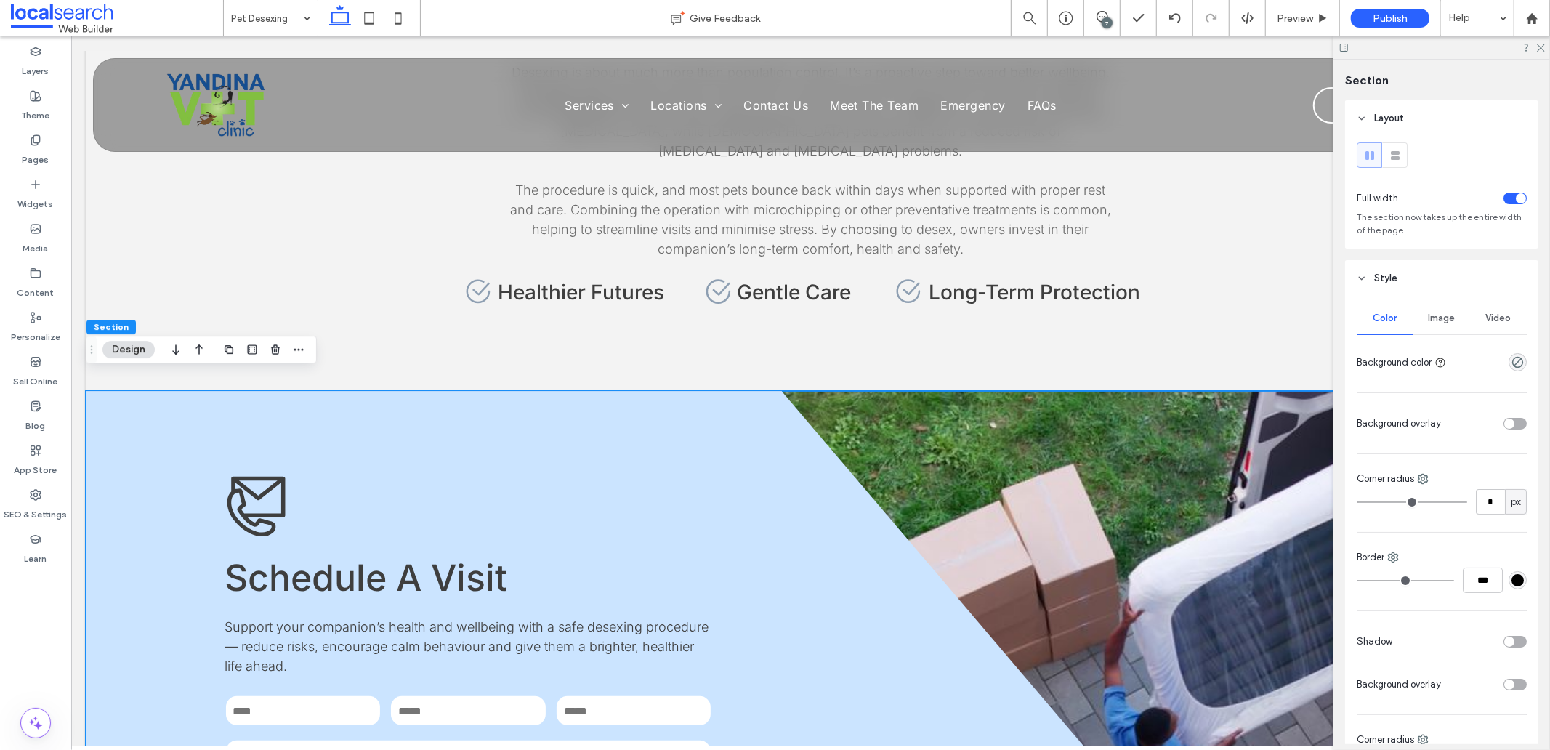
click at [1419, 320] on div "Image" at bounding box center [1442, 318] width 57 height 32
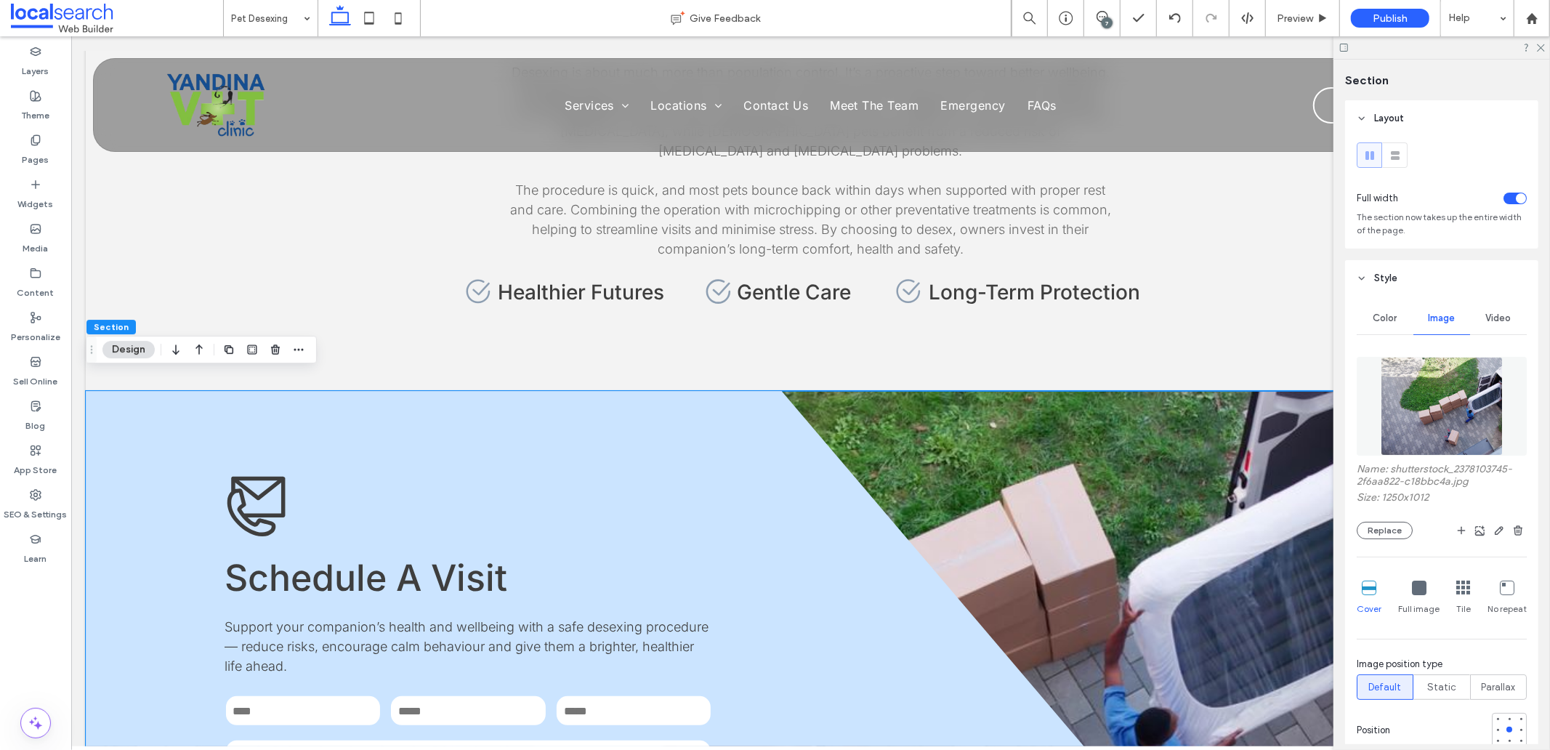
click at [1449, 402] on img at bounding box center [1442, 406] width 122 height 99
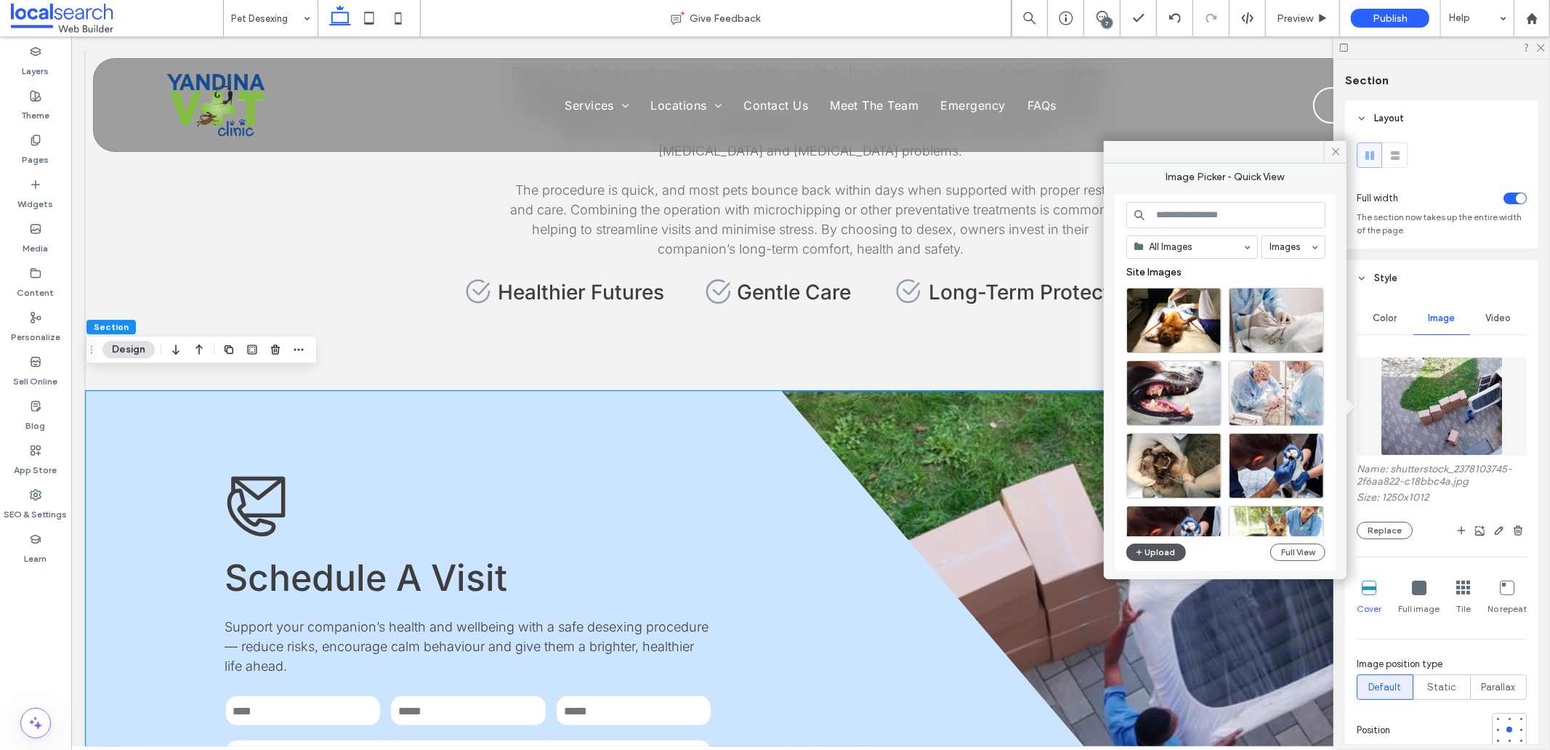
click at [1154, 546] on button "Upload" at bounding box center [1157, 552] width 60 height 17
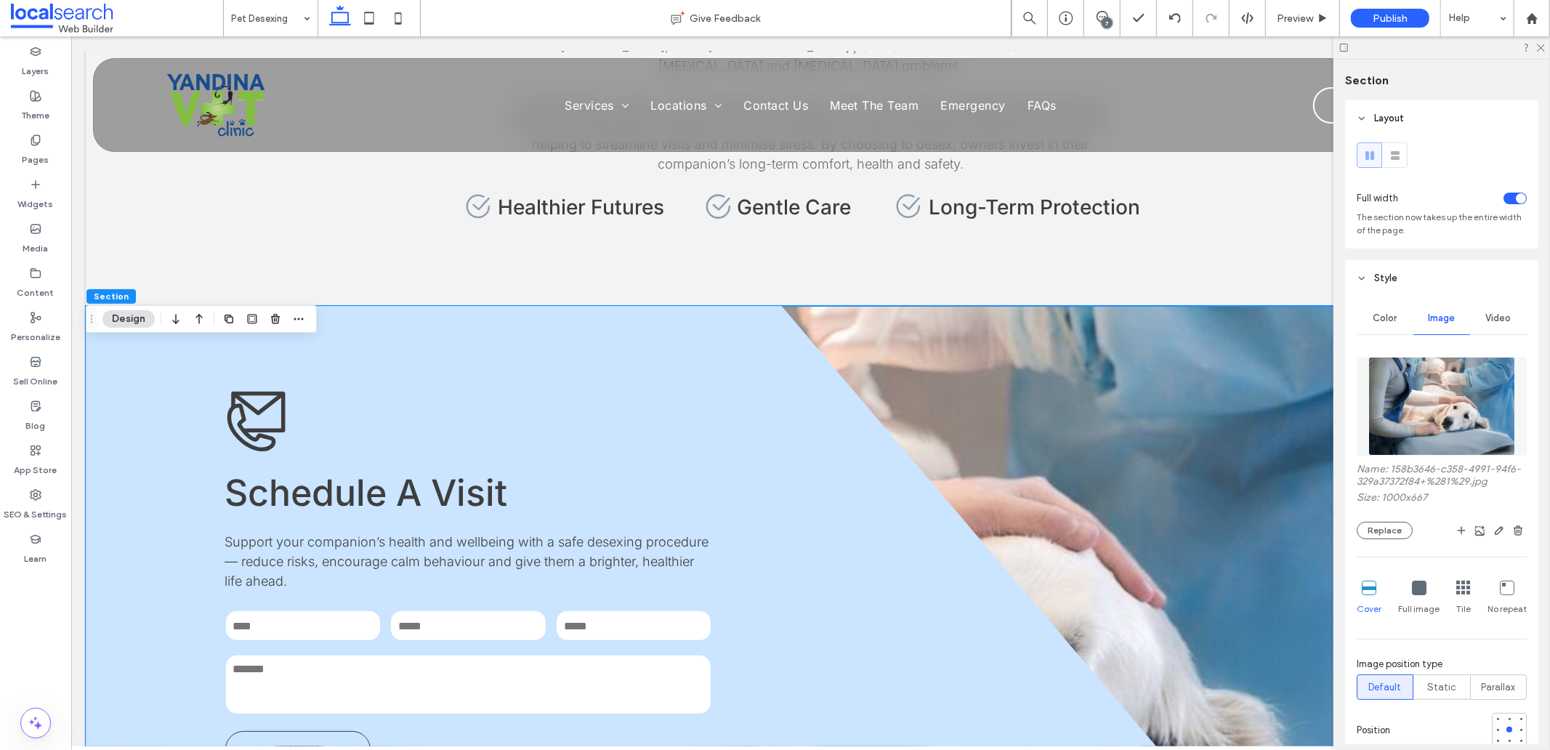
scroll to position [1696, 0]
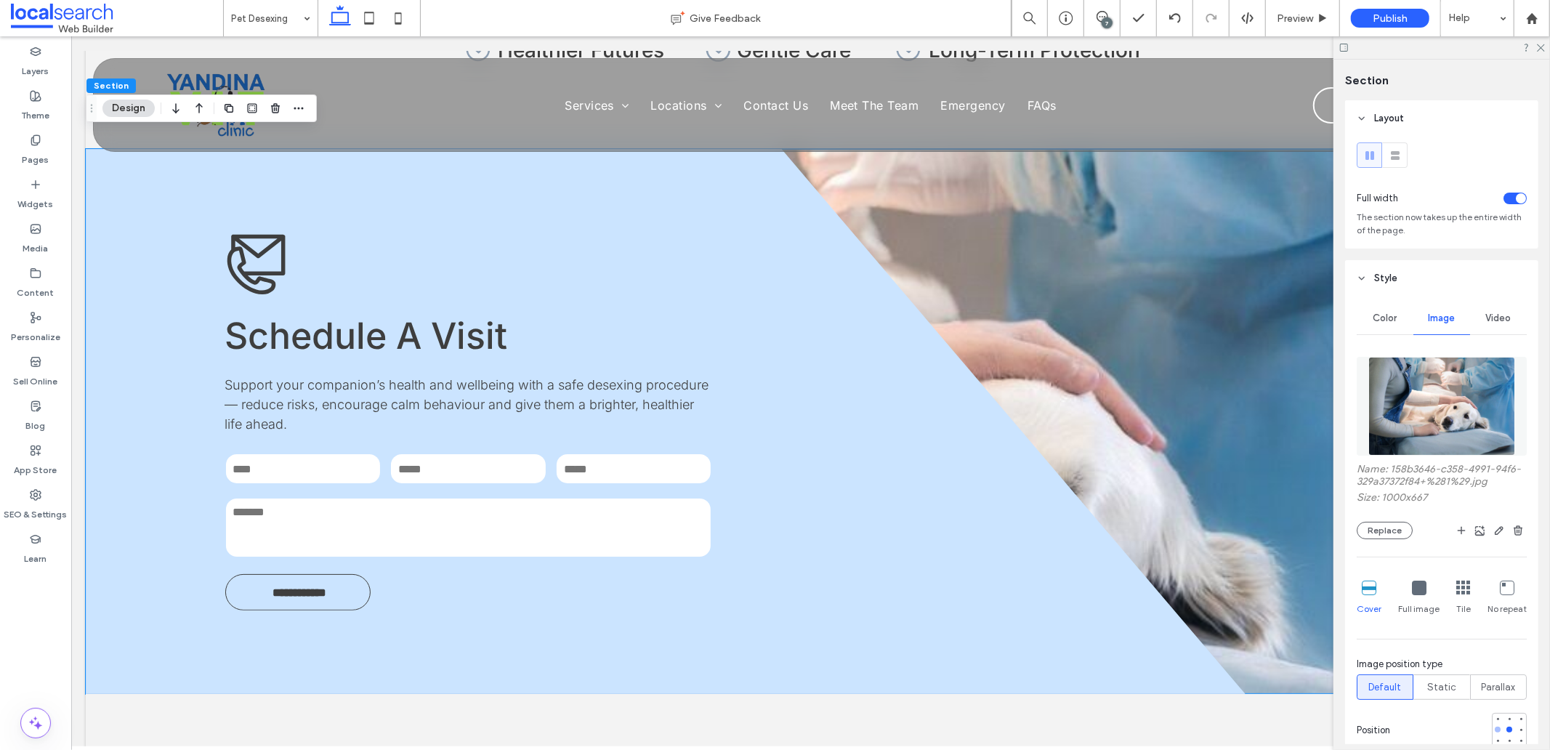
click at [1495, 732] on div at bounding box center [1498, 730] width 6 height 6
click at [1518, 732] on div at bounding box center [1521, 730] width 6 height 6
click at [1493, 722] on div at bounding box center [1498, 719] width 10 height 10
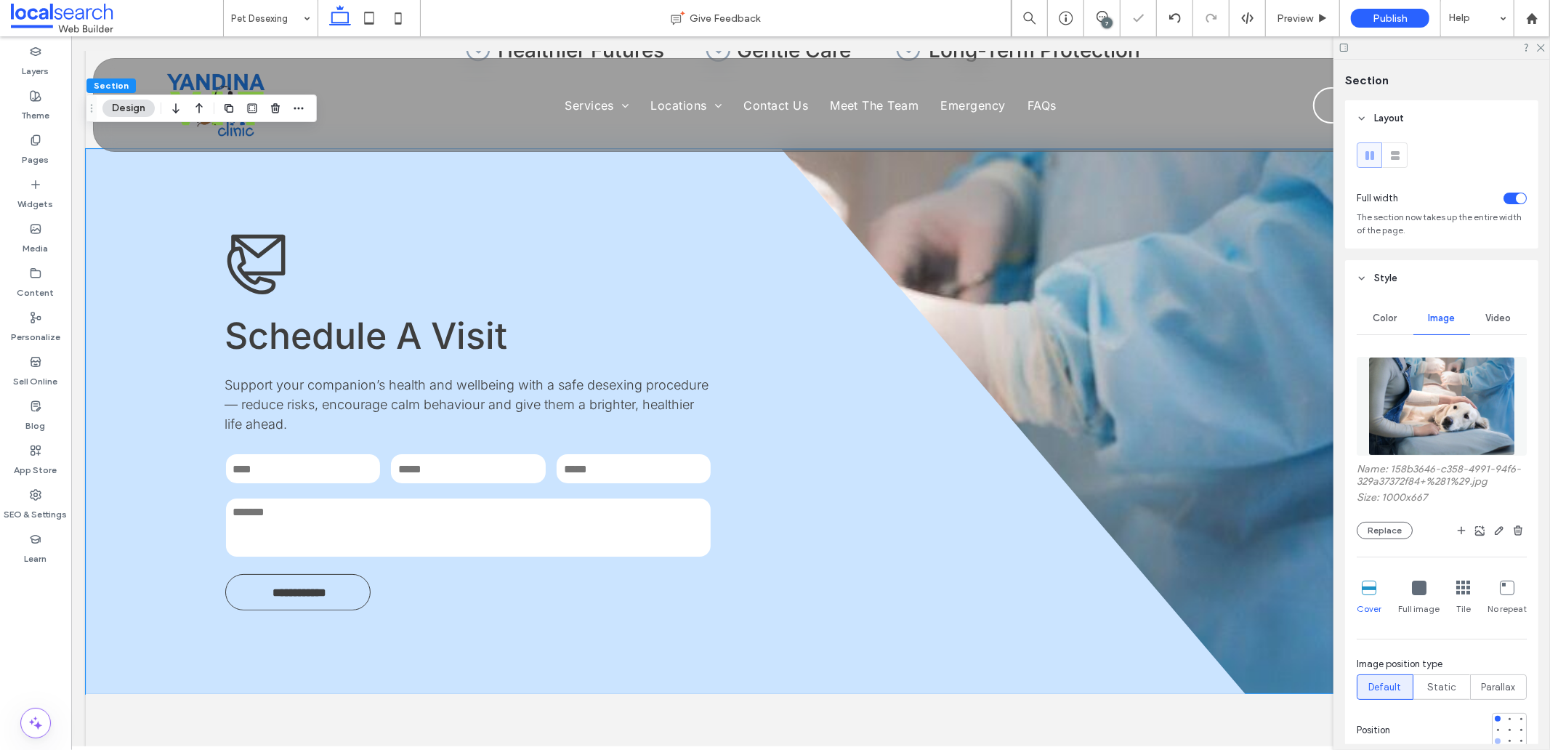
click at [1493, 739] on div at bounding box center [1498, 741] width 10 height 10
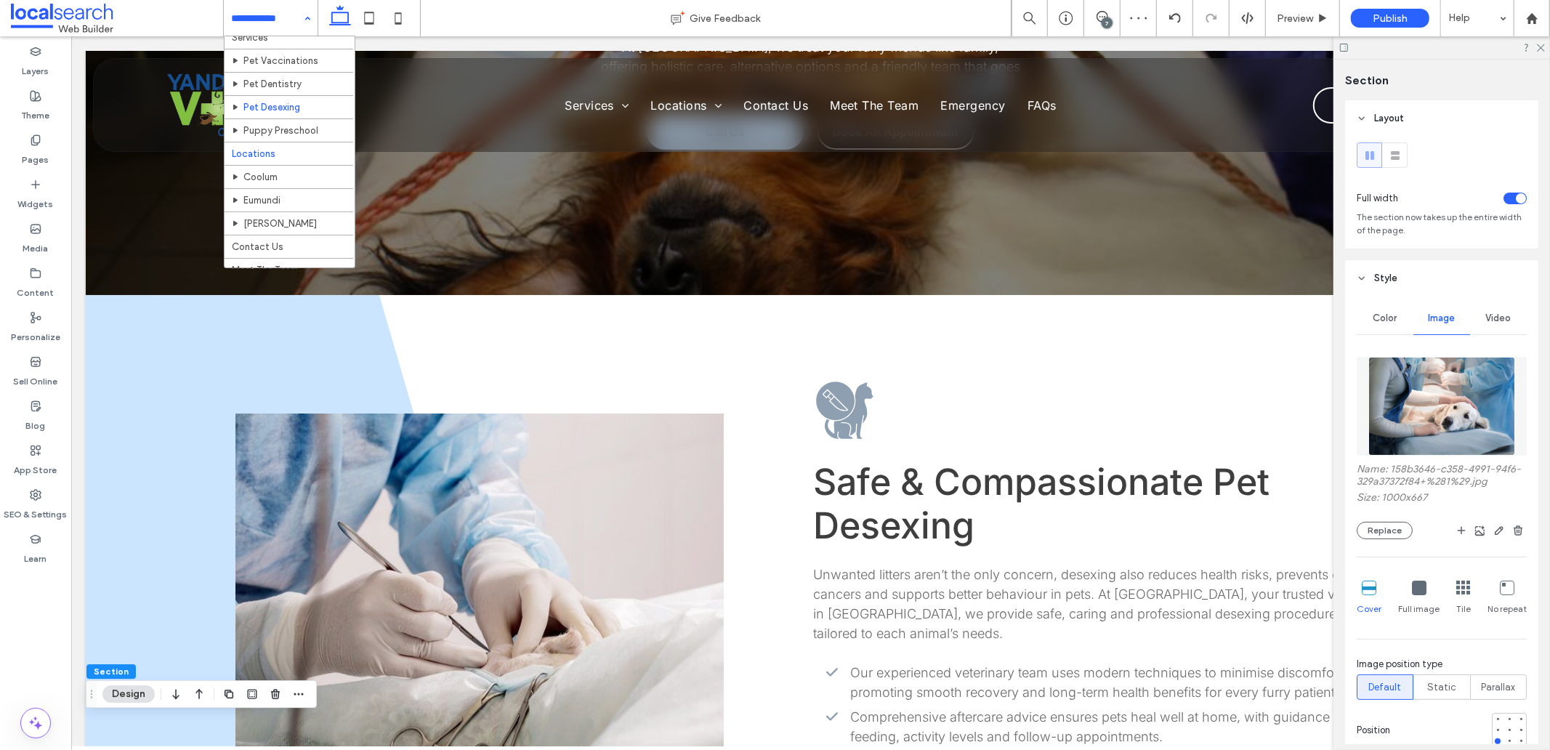
scroll to position [52, 0]
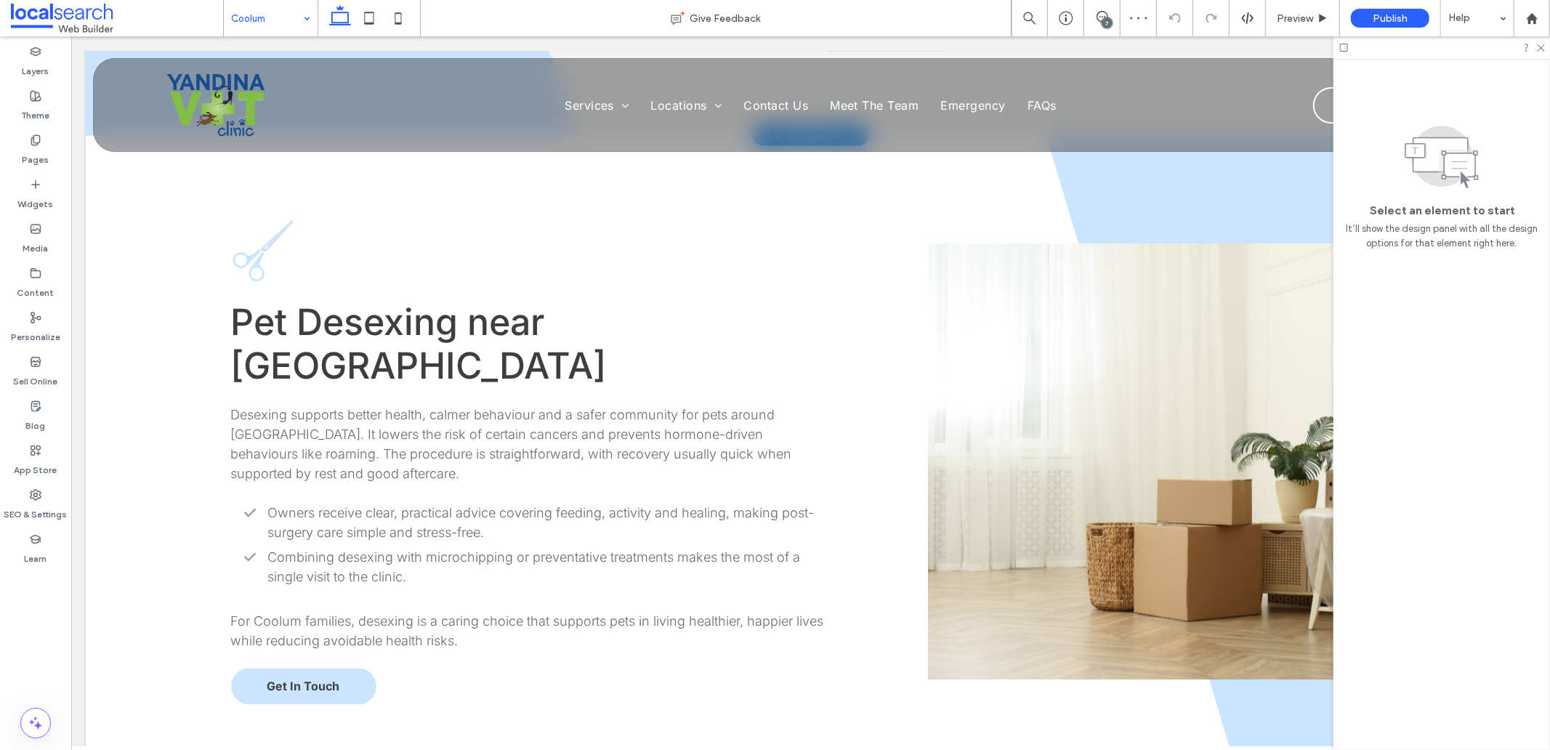
scroll to position [2423, 0]
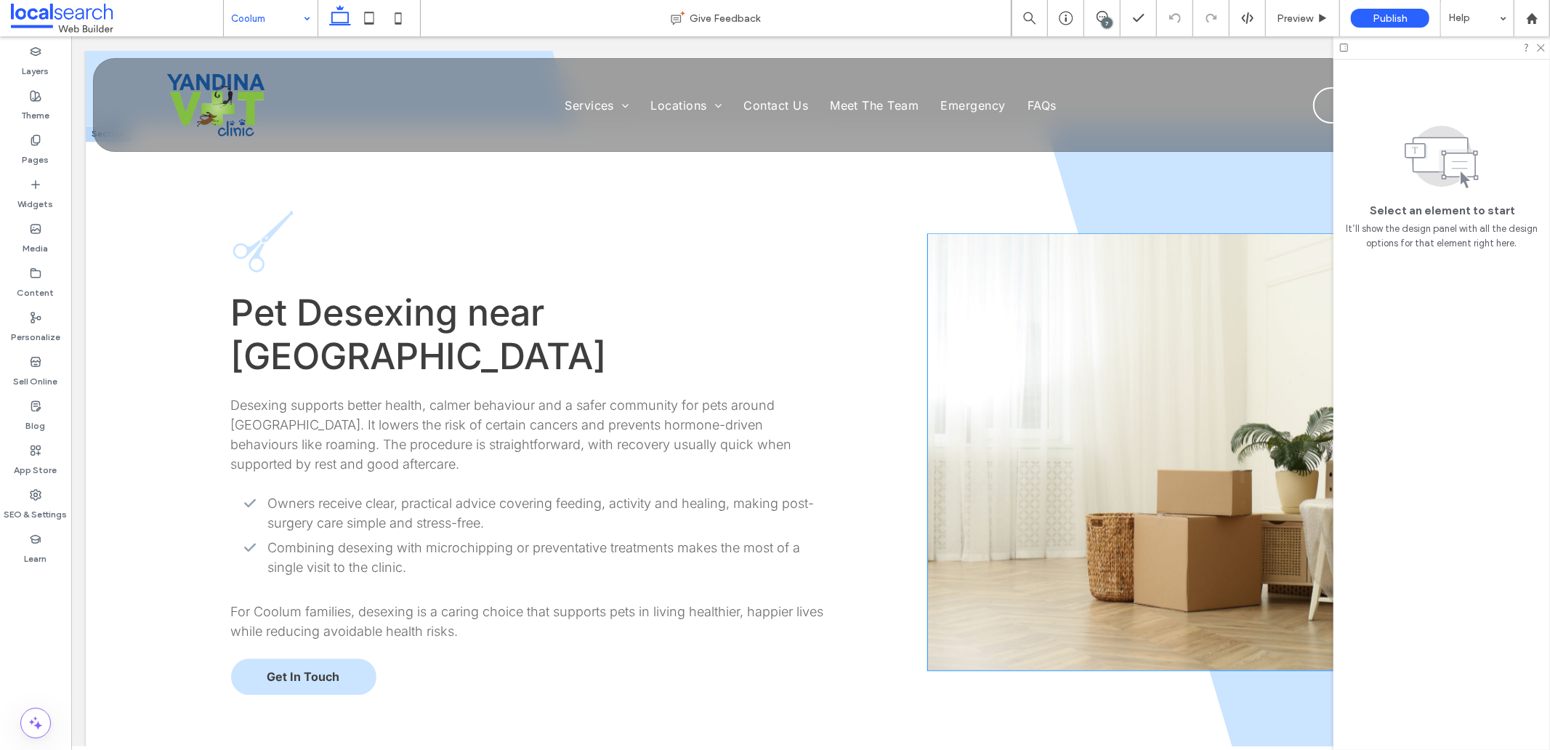
click at [1012, 395] on link at bounding box center [1182, 451] width 510 height 436
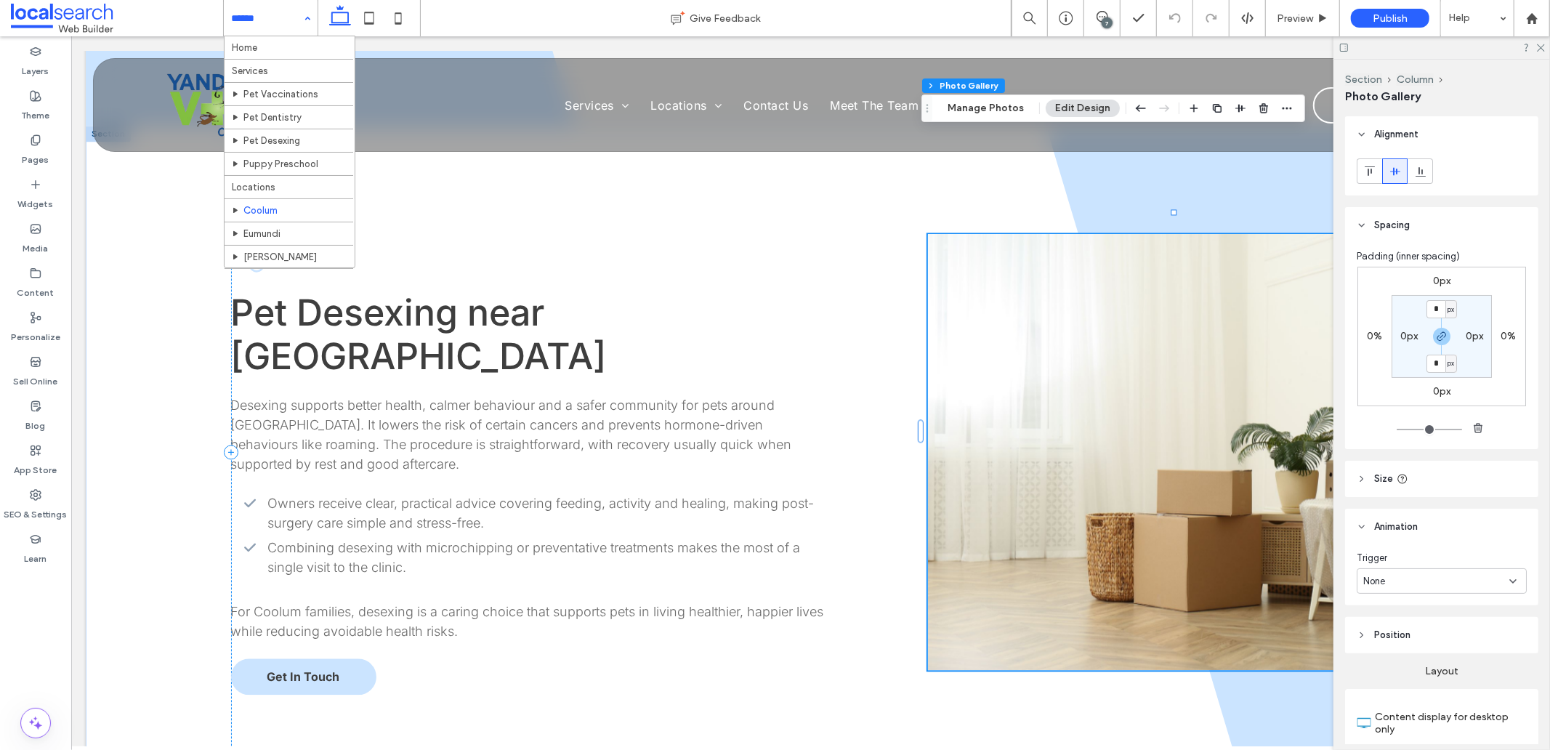
click at [1012, 395] on link at bounding box center [1182, 451] width 510 height 436
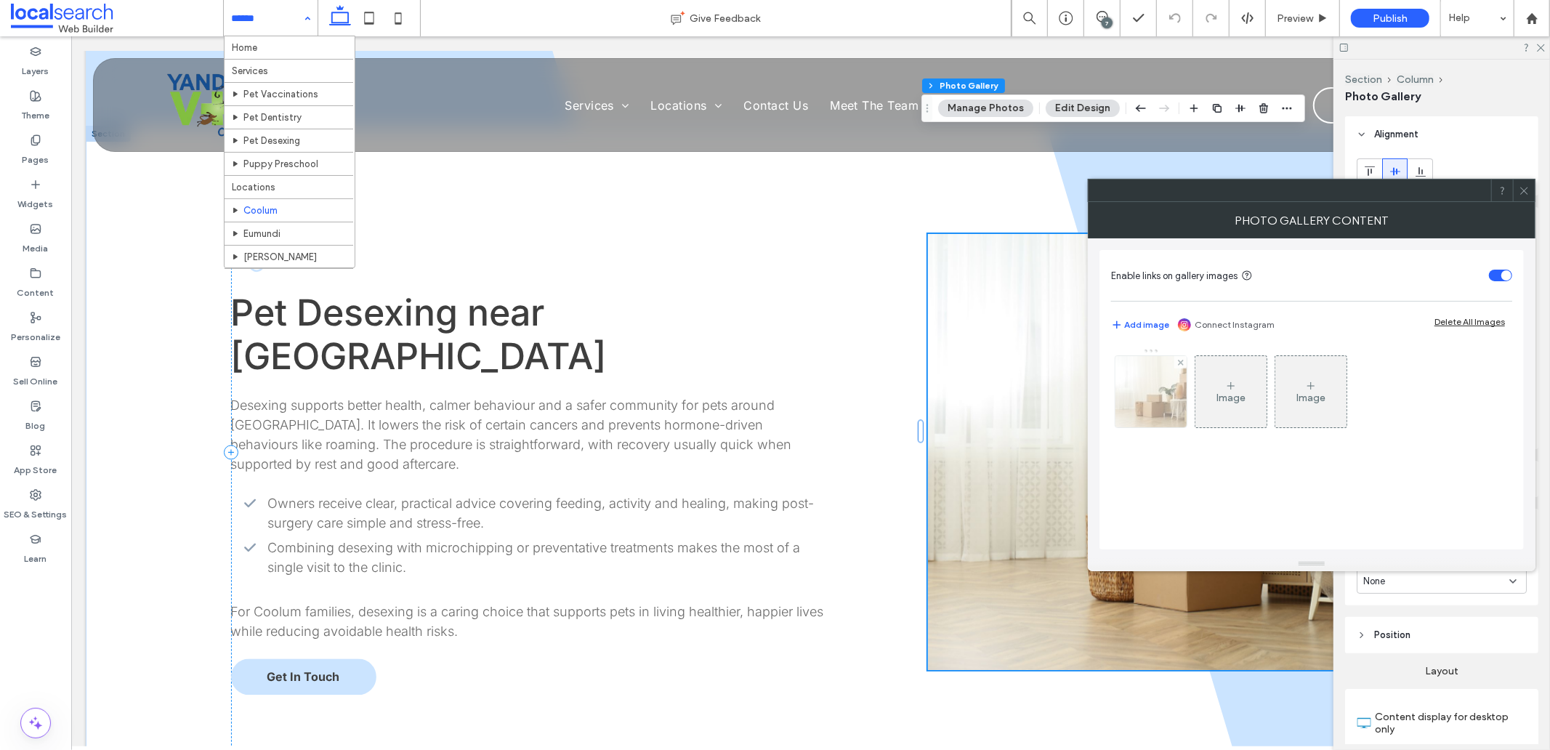
click at [1161, 408] on img at bounding box center [1151, 391] width 107 height 71
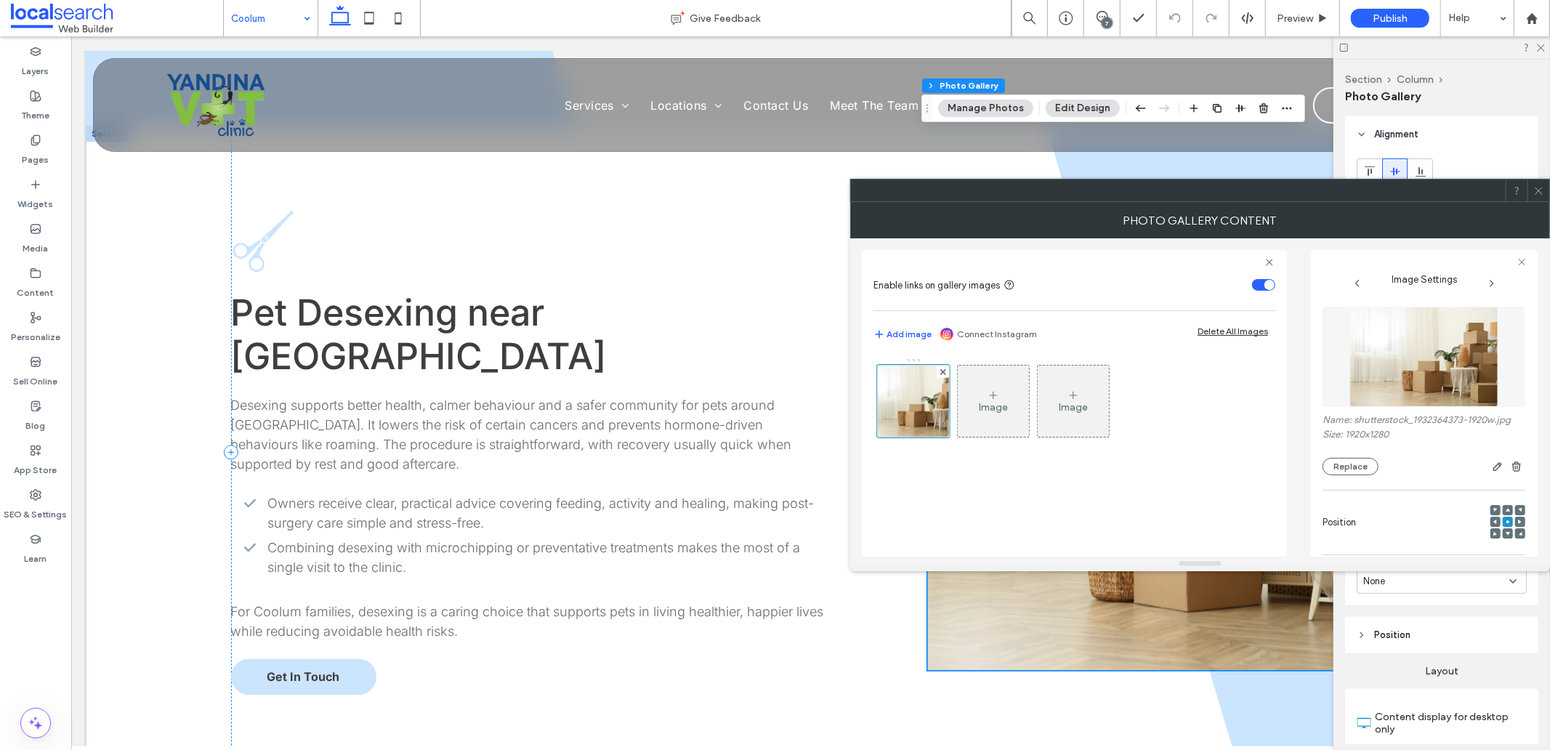
click at [1430, 382] on img at bounding box center [1425, 357] width 150 height 100
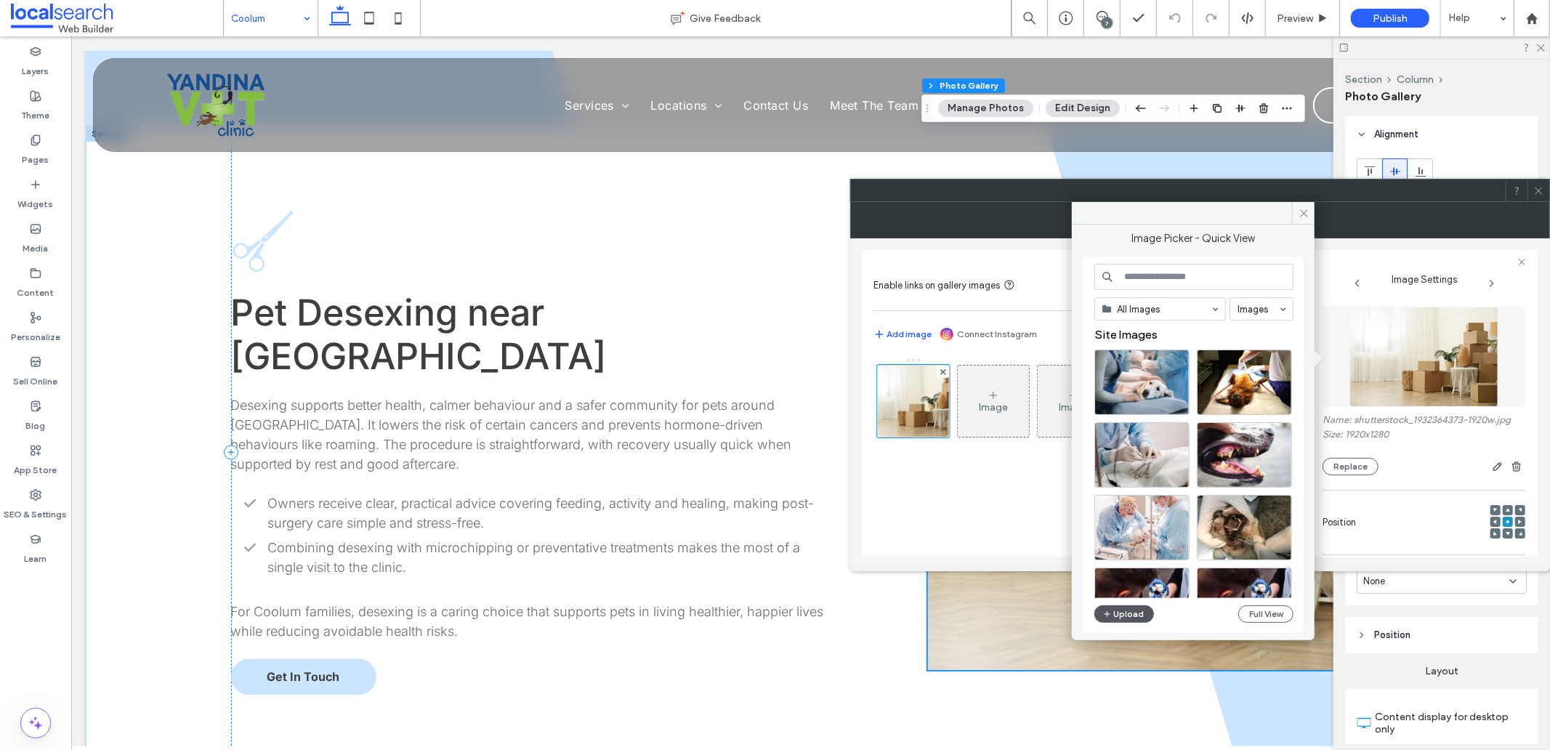
click at [1127, 611] on button "Upload" at bounding box center [1125, 613] width 60 height 17
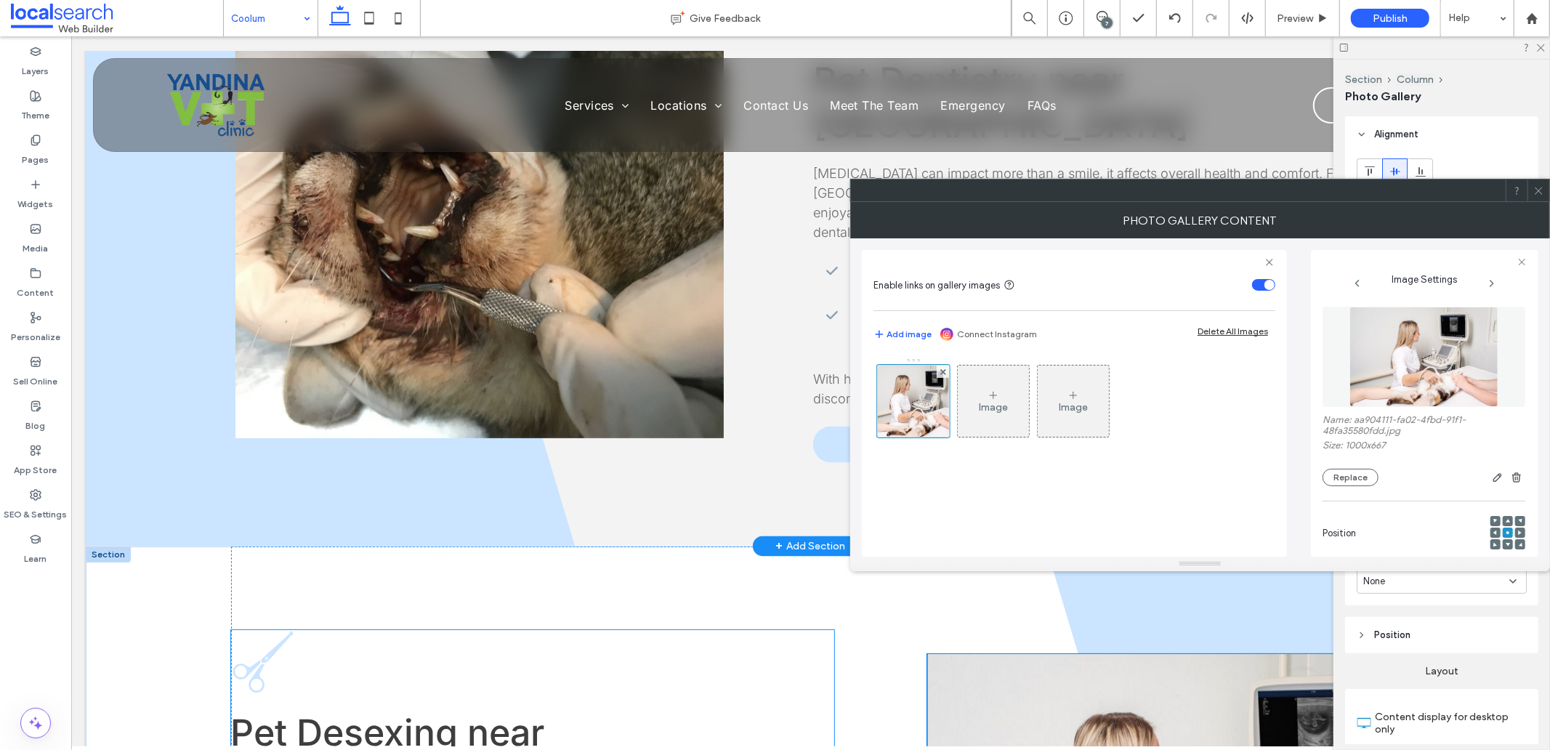
scroll to position [1938, 0]
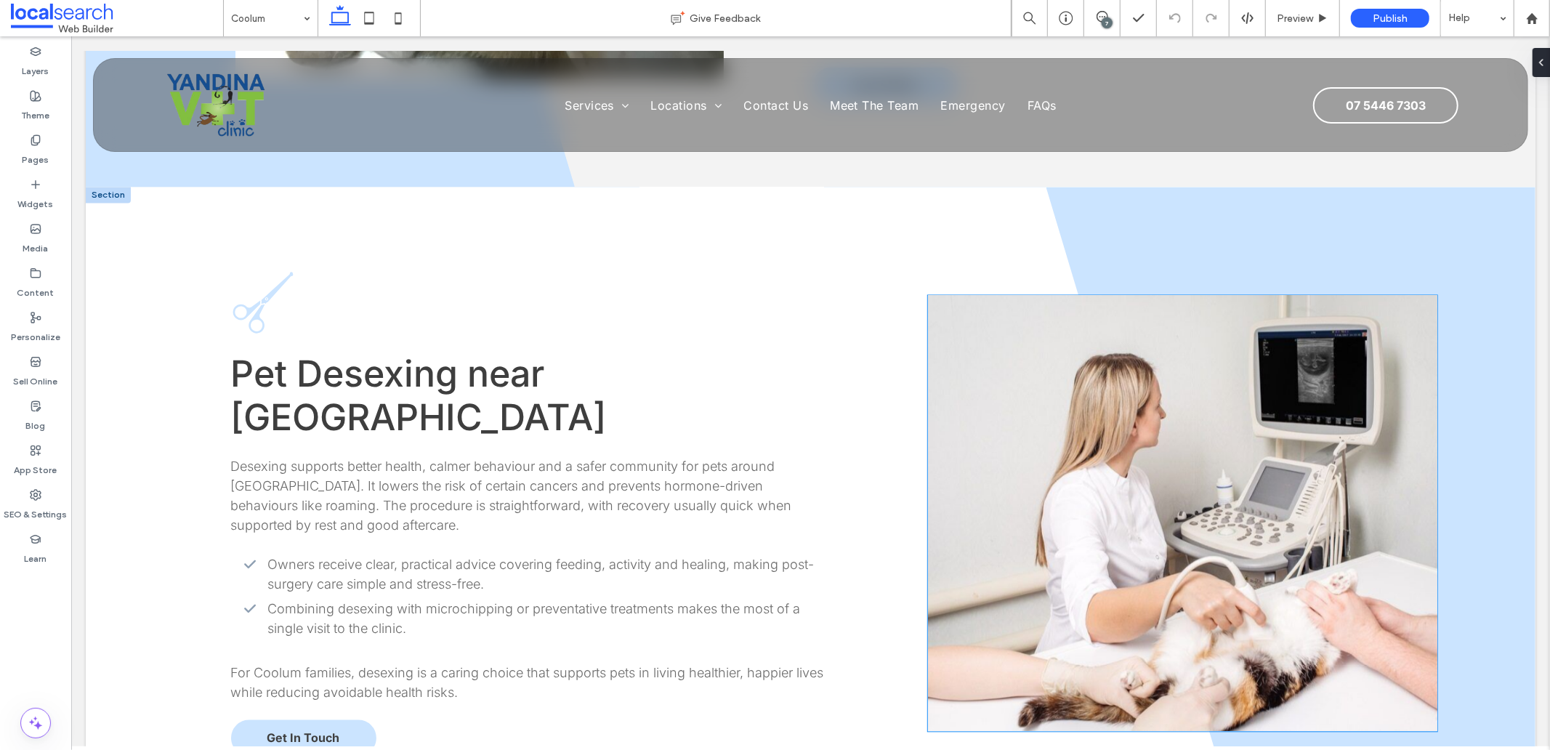
scroll to position [2342, 0]
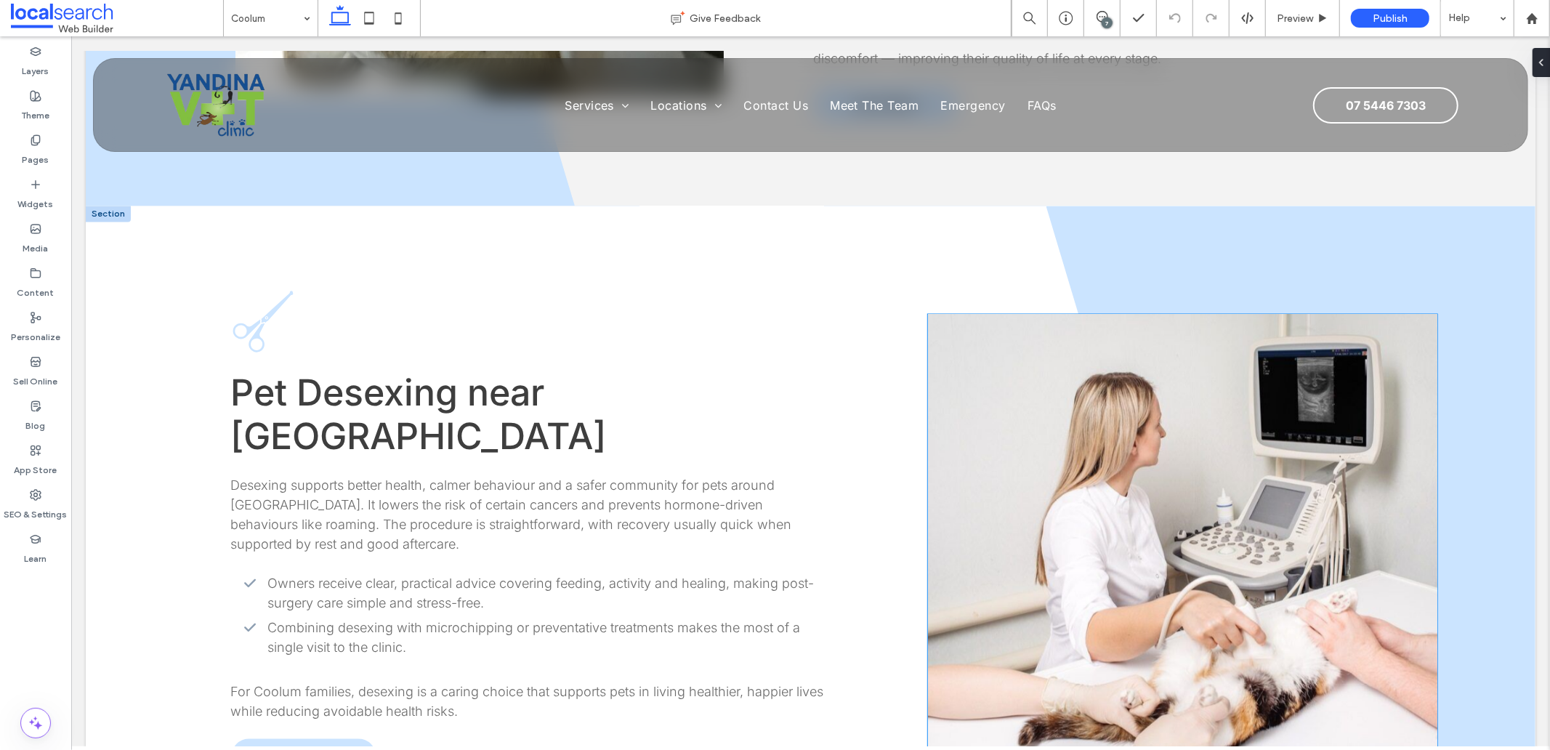
click at [1199, 393] on link at bounding box center [1182, 532] width 510 height 436
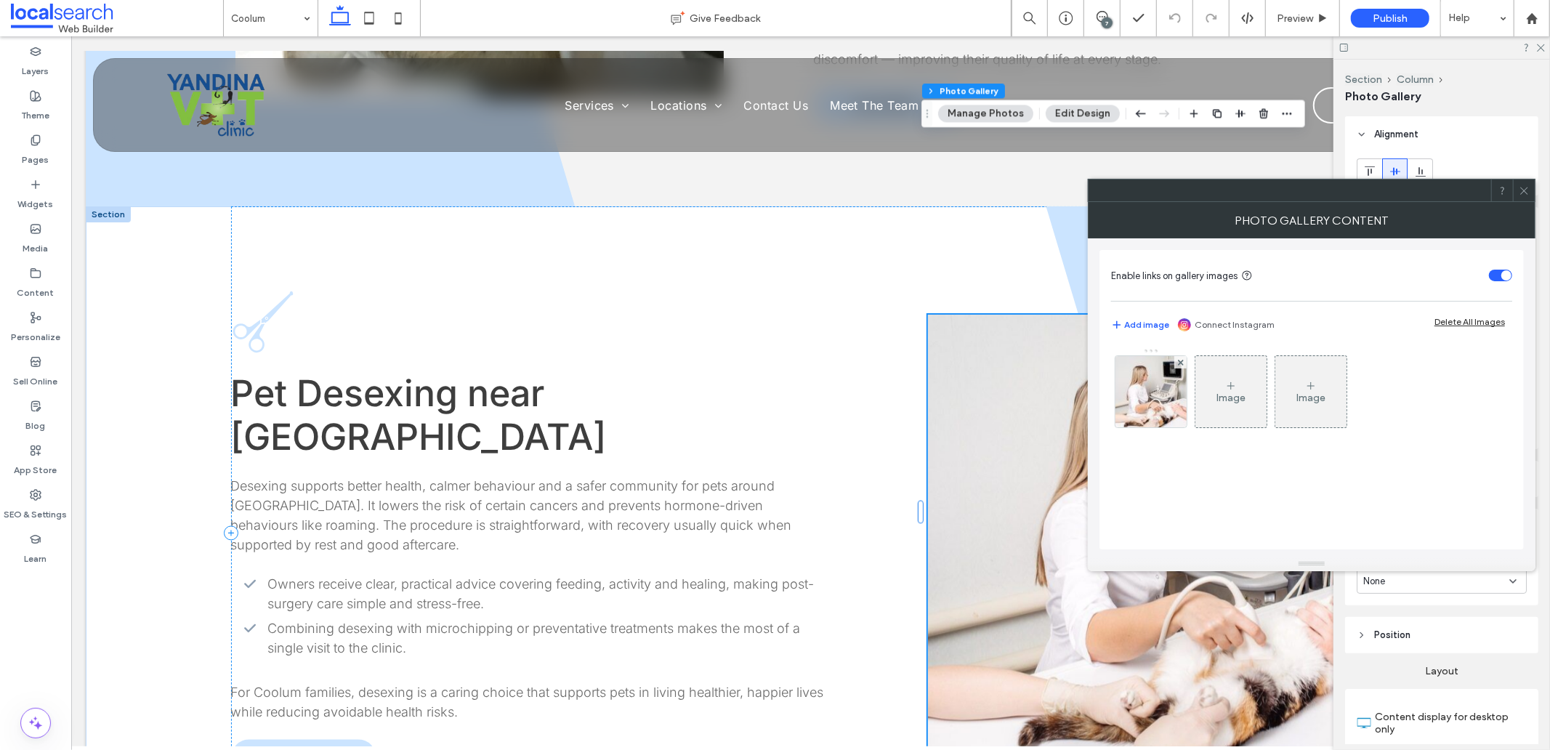
click at [1521, 193] on use at bounding box center [1524, 190] width 7 height 7
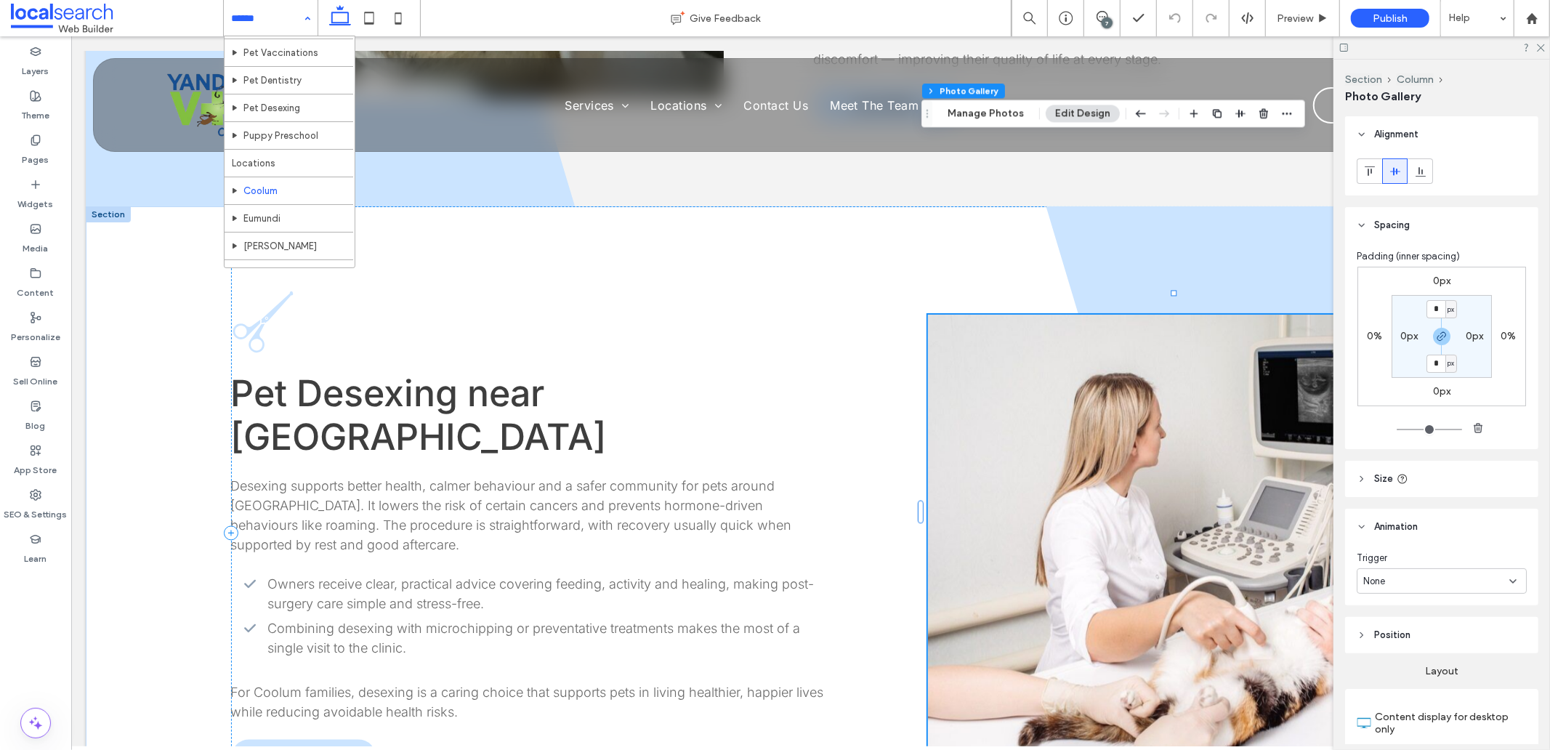
scroll to position [103, 0]
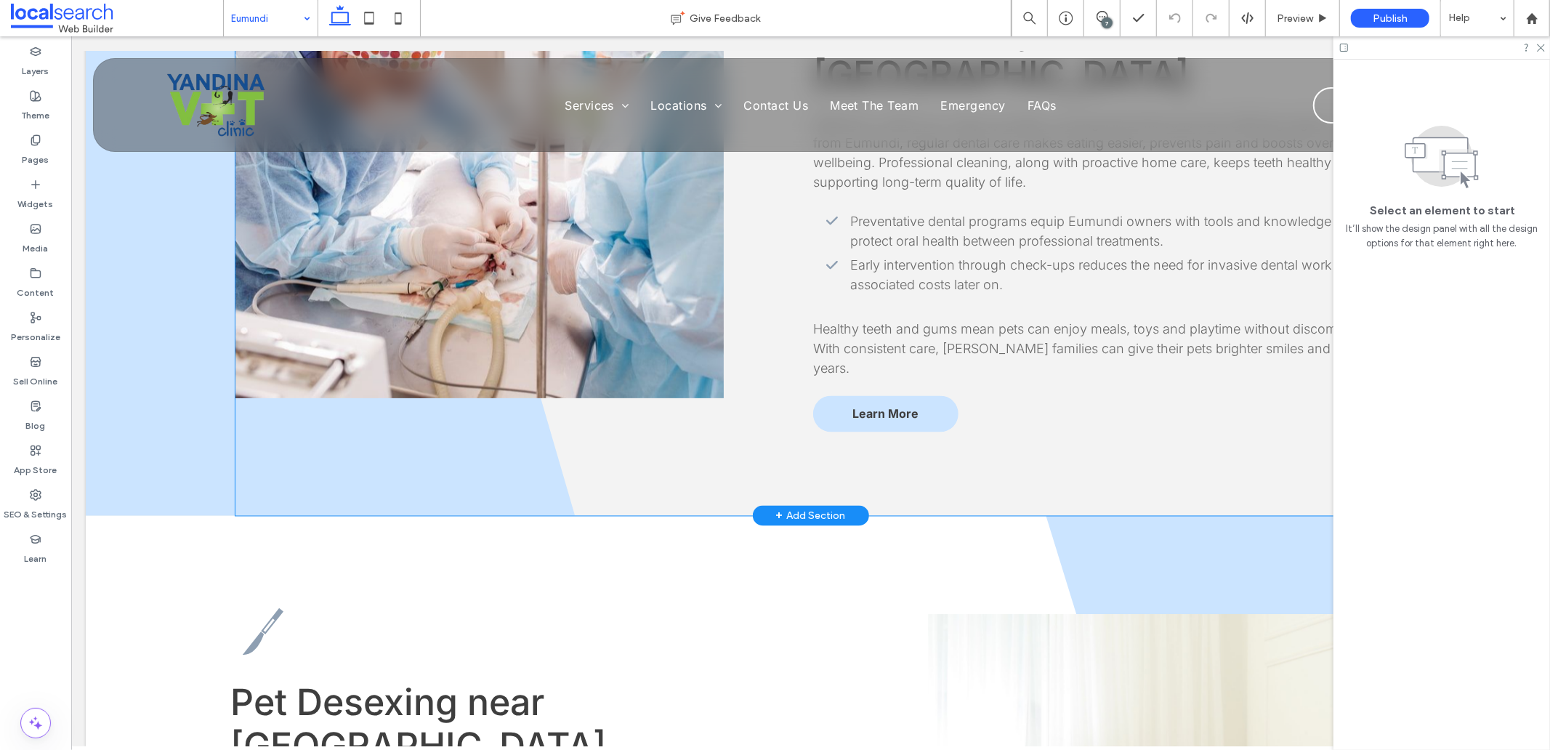
scroll to position [2342, 0]
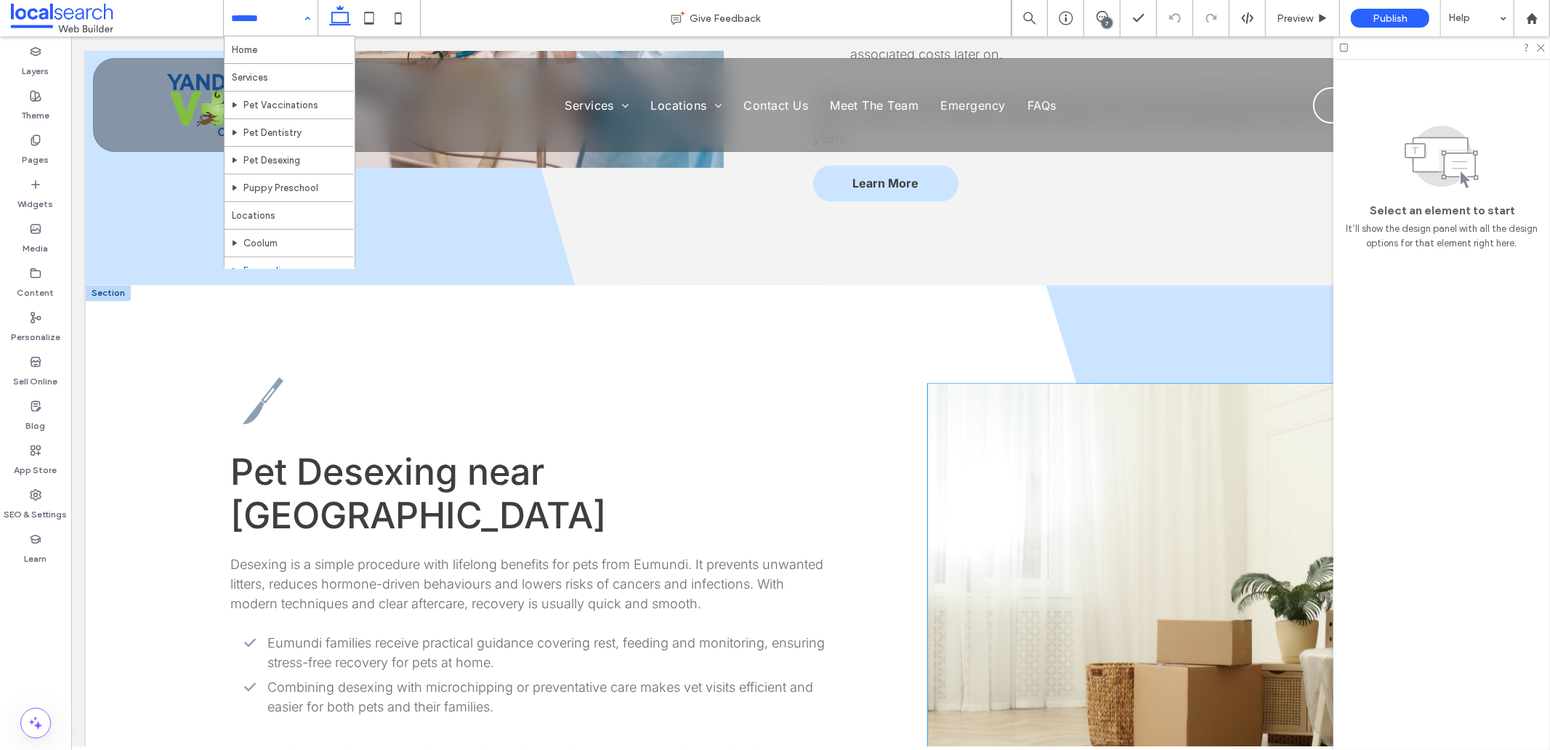
click at [1098, 430] on link at bounding box center [1182, 601] width 510 height 436
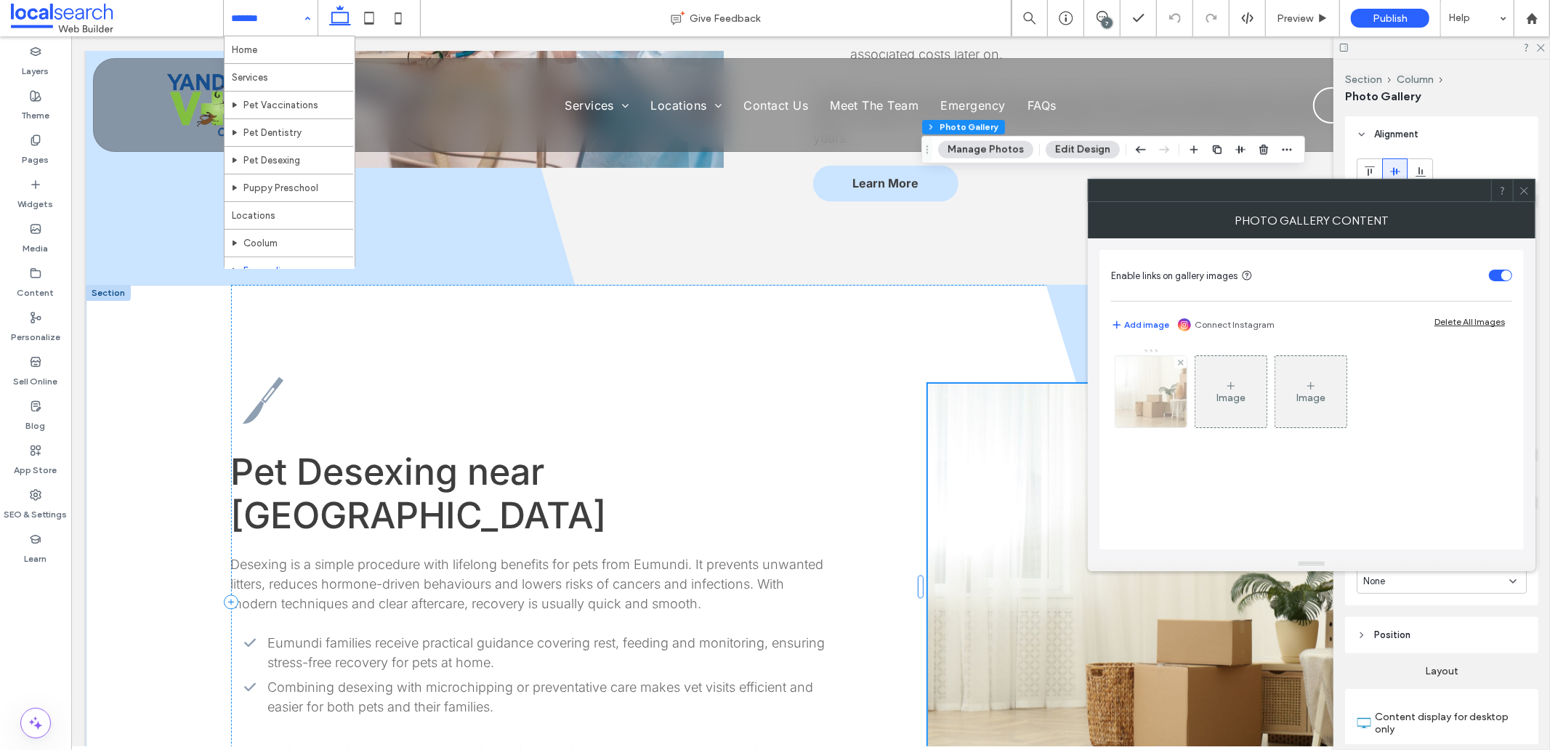
click at [1127, 375] on img at bounding box center [1151, 391] width 107 height 71
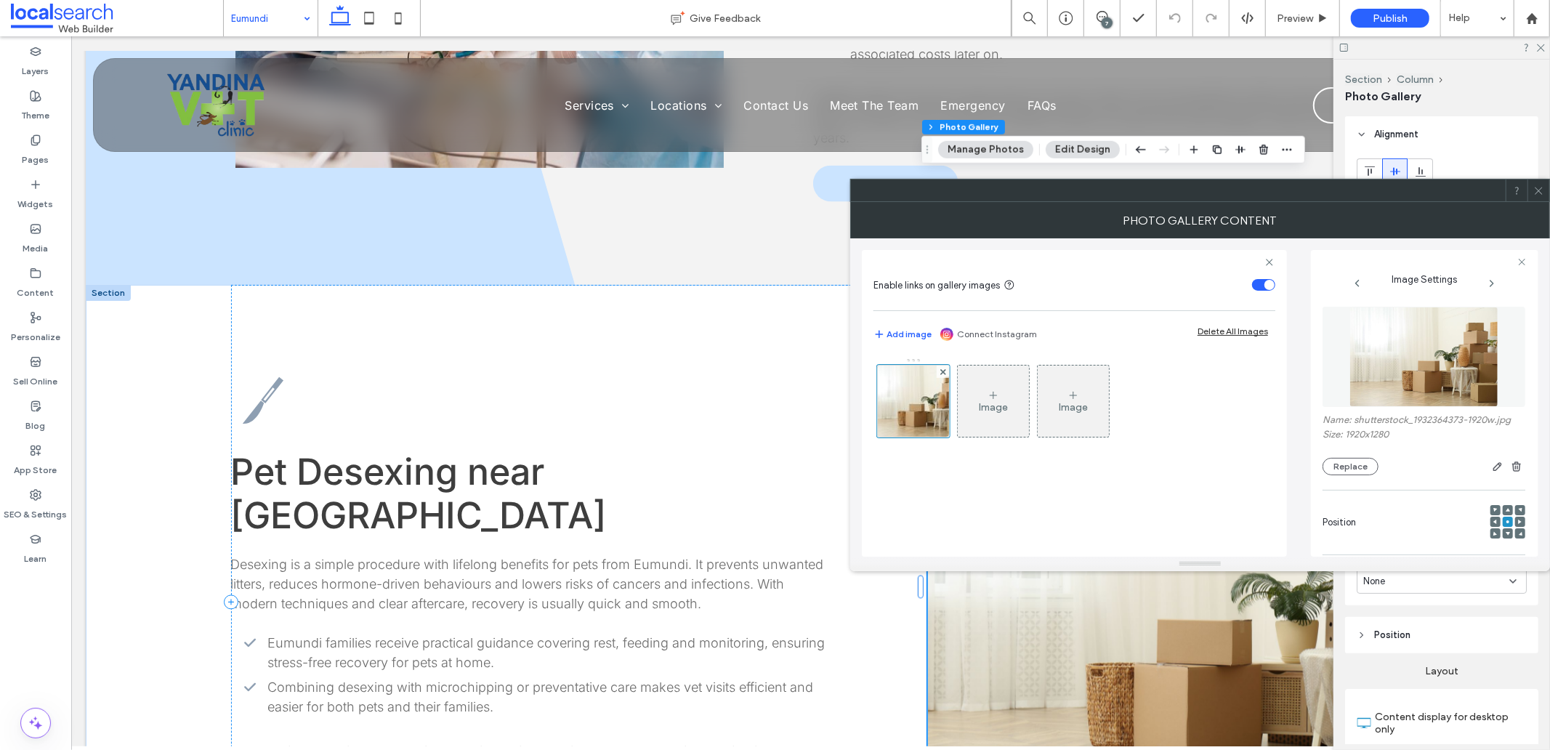
click at [1396, 379] on img at bounding box center [1425, 357] width 150 height 100
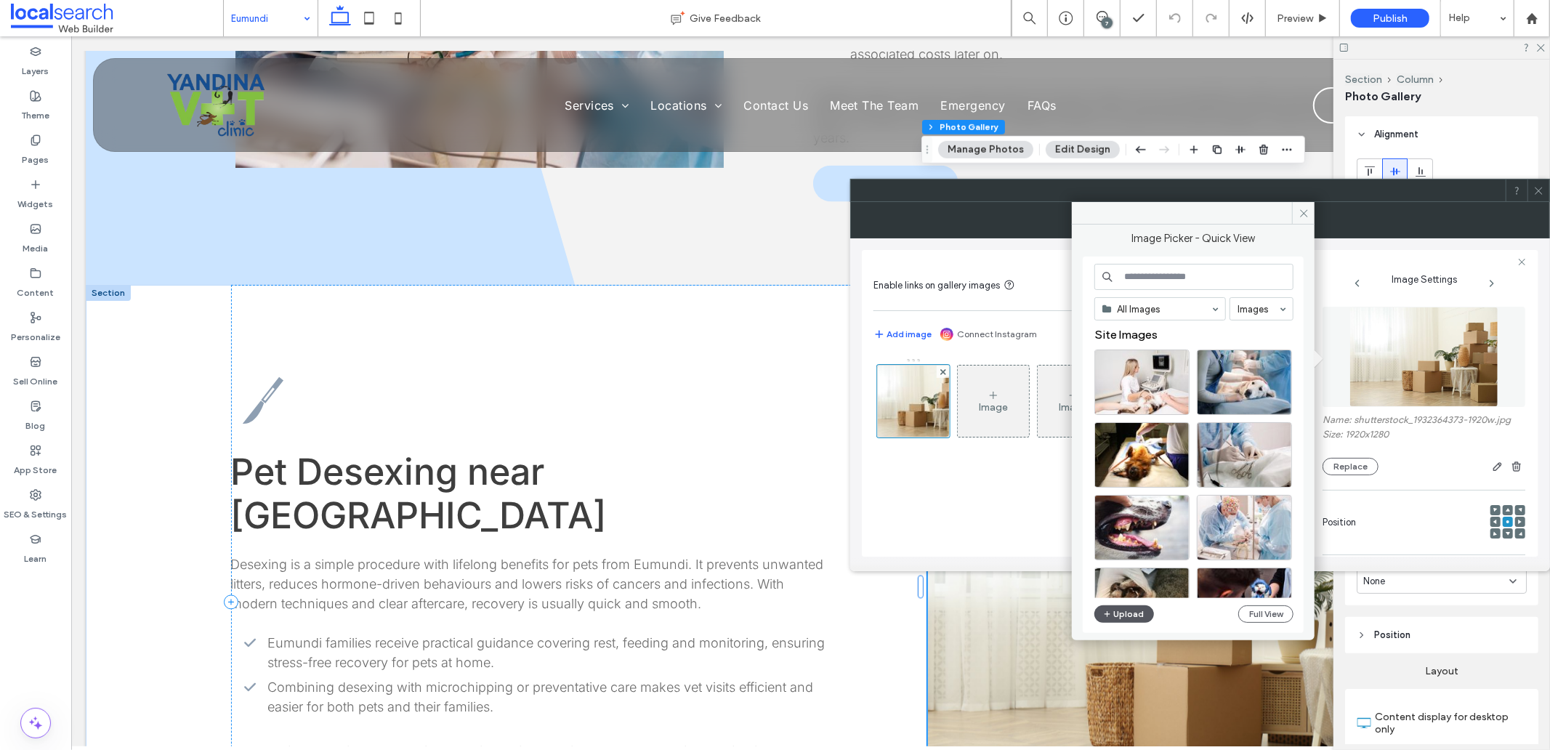
click at [1121, 607] on button "Upload" at bounding box center [1125, 613] width 60 height 17
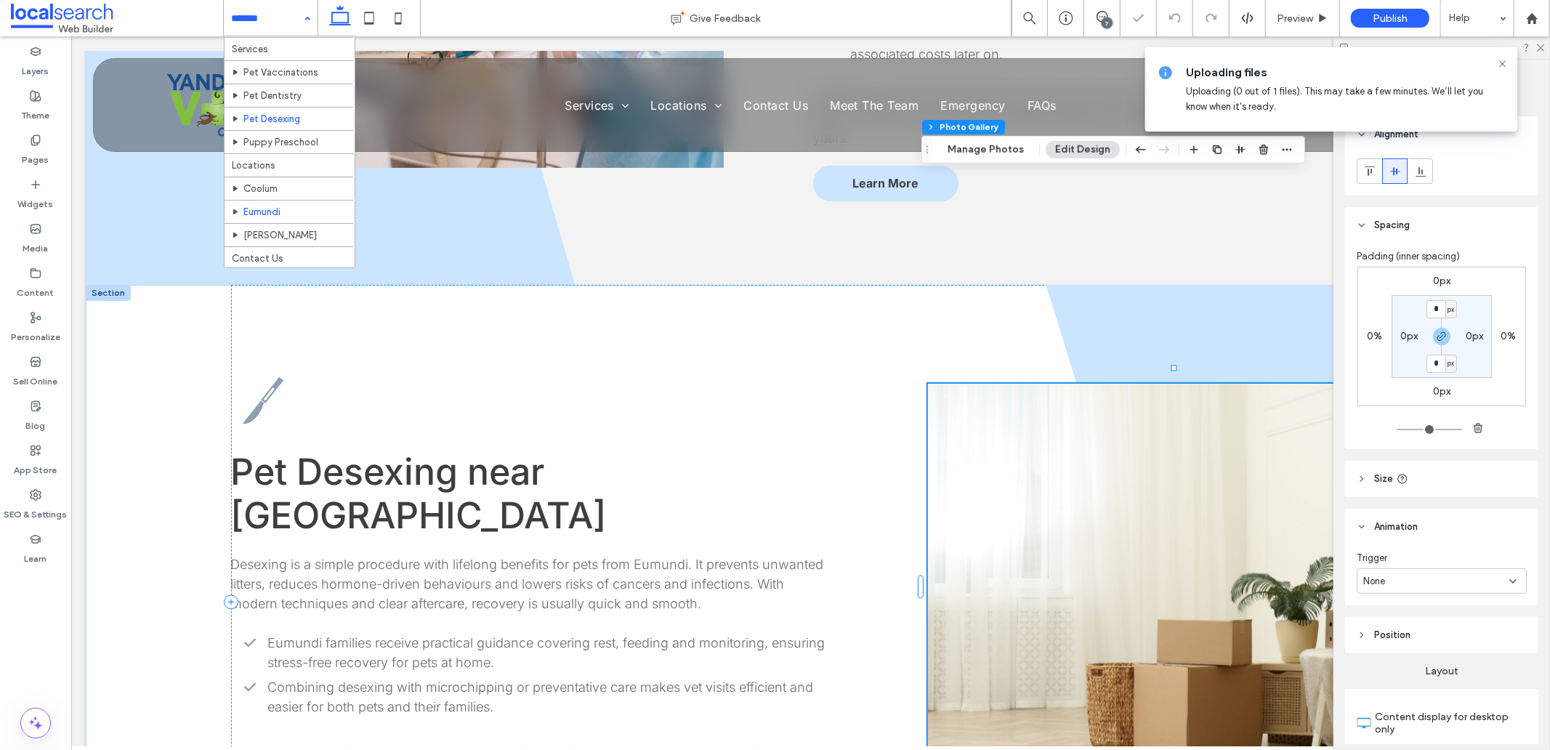
scroll to position [52, 0]
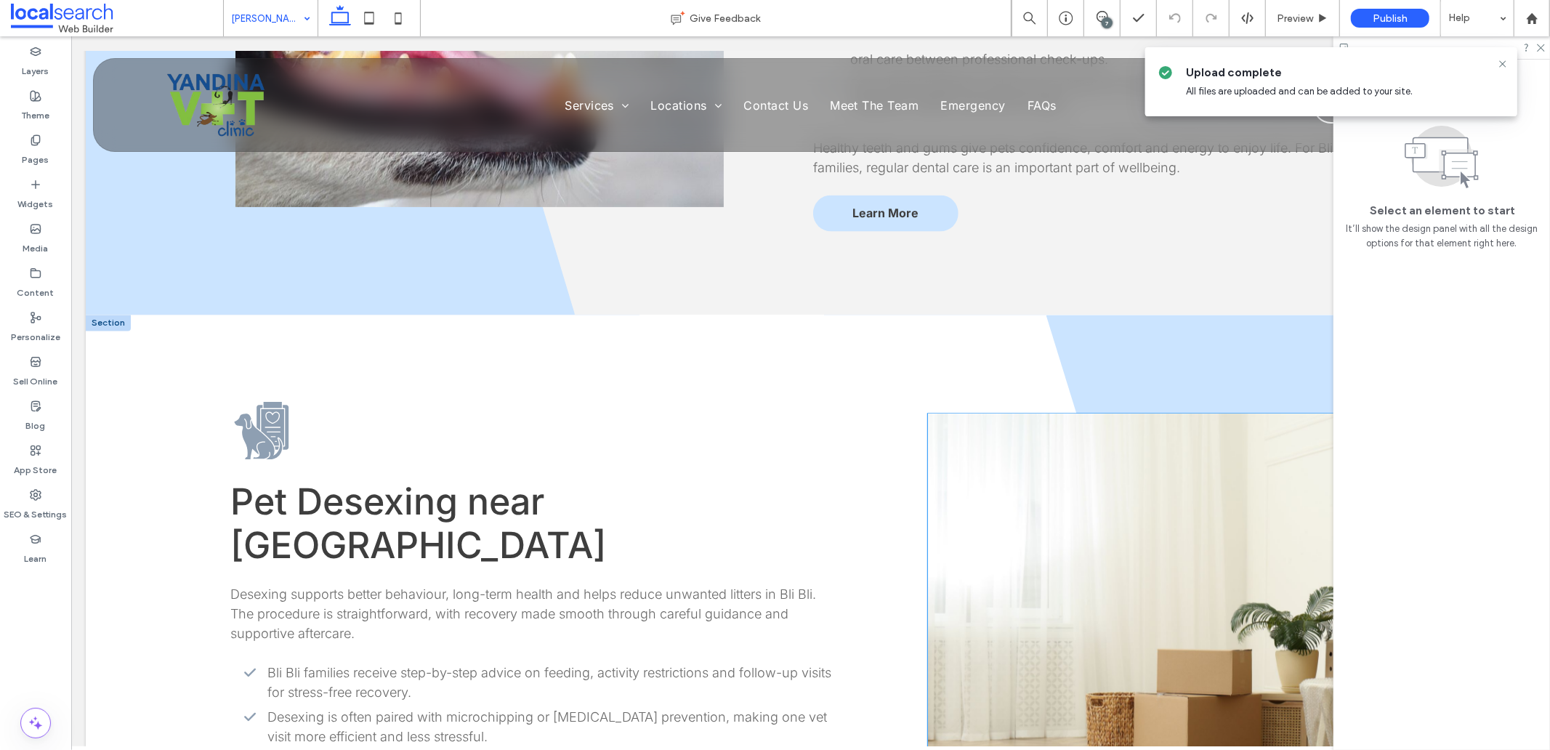
scroll to position [2423, 0]
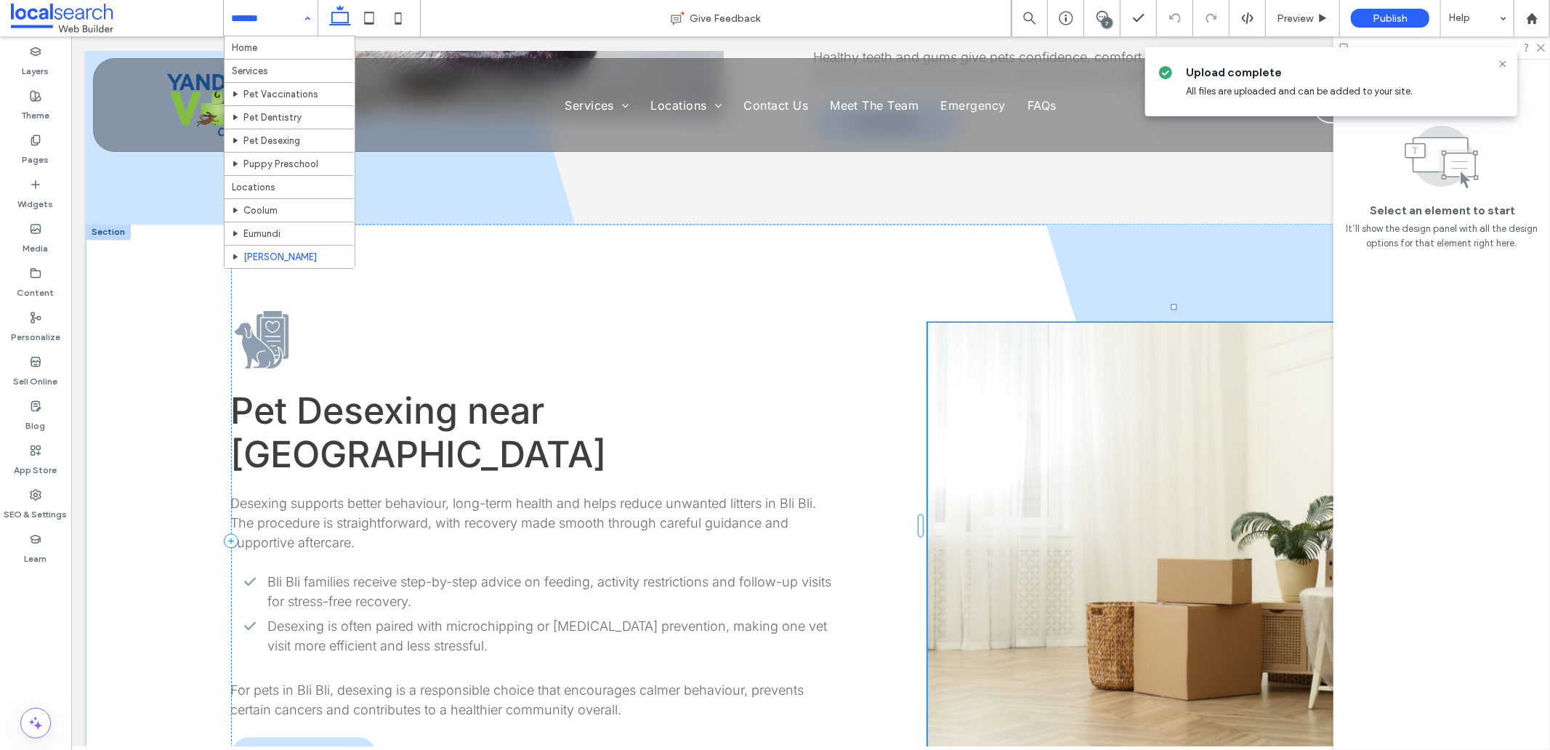
click at [1037, 401] on link at bounding box center [1182, 540] width 510 height 436
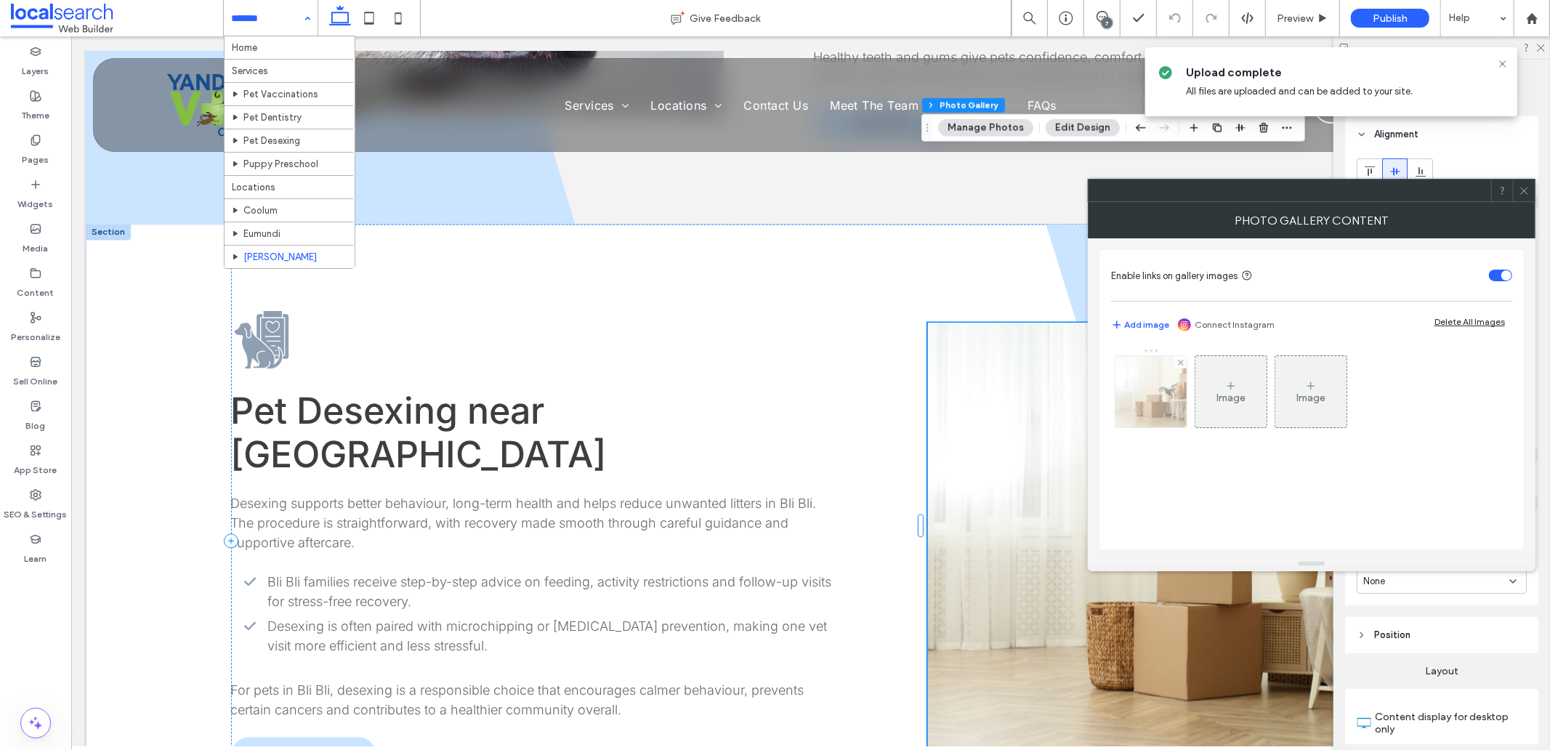
click at [1189, 382] on div "Image Image" at bounding box center [1311, 395] width 400 height 94
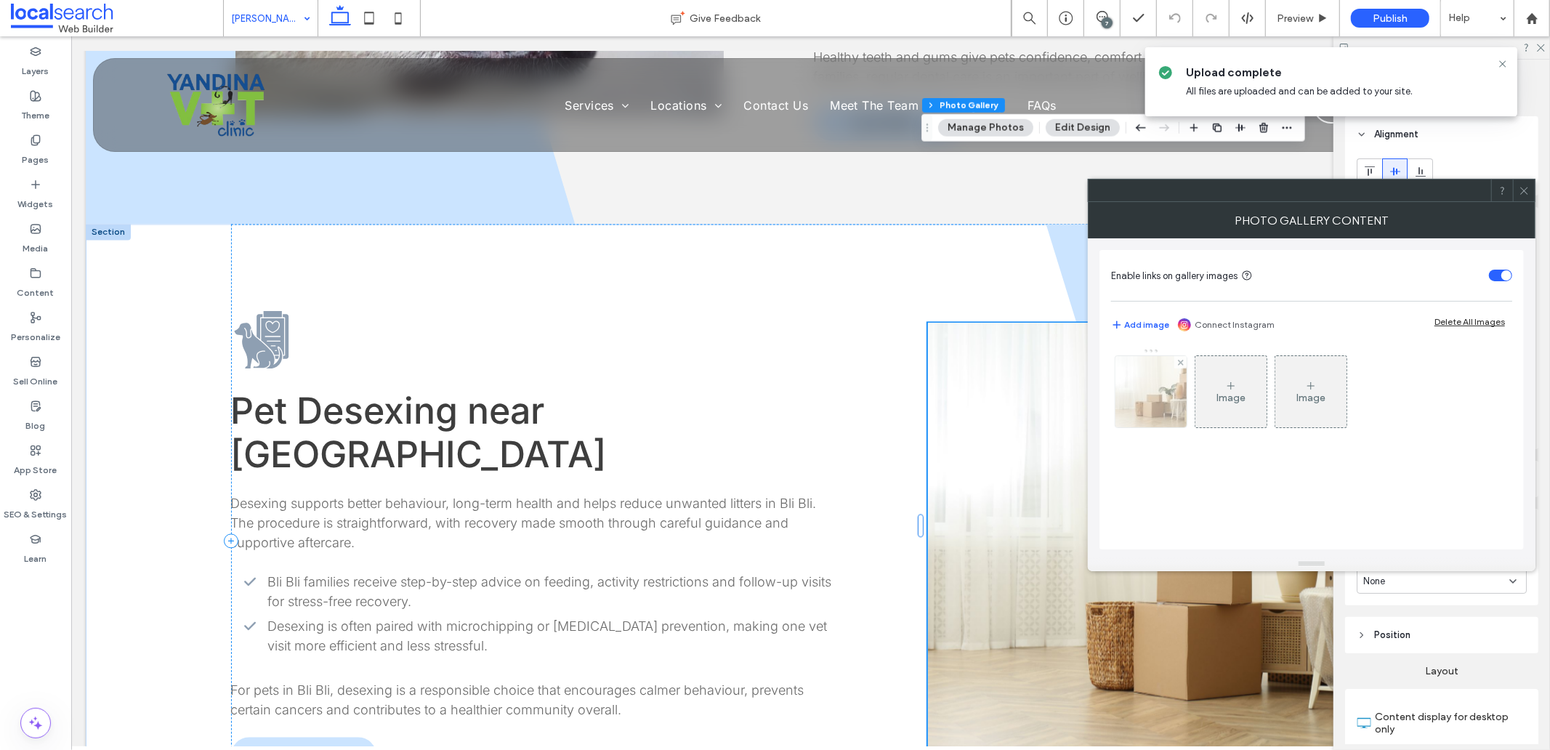
click at [1180, 390] on img at bounding box center [1151, 391] width 107 height 71
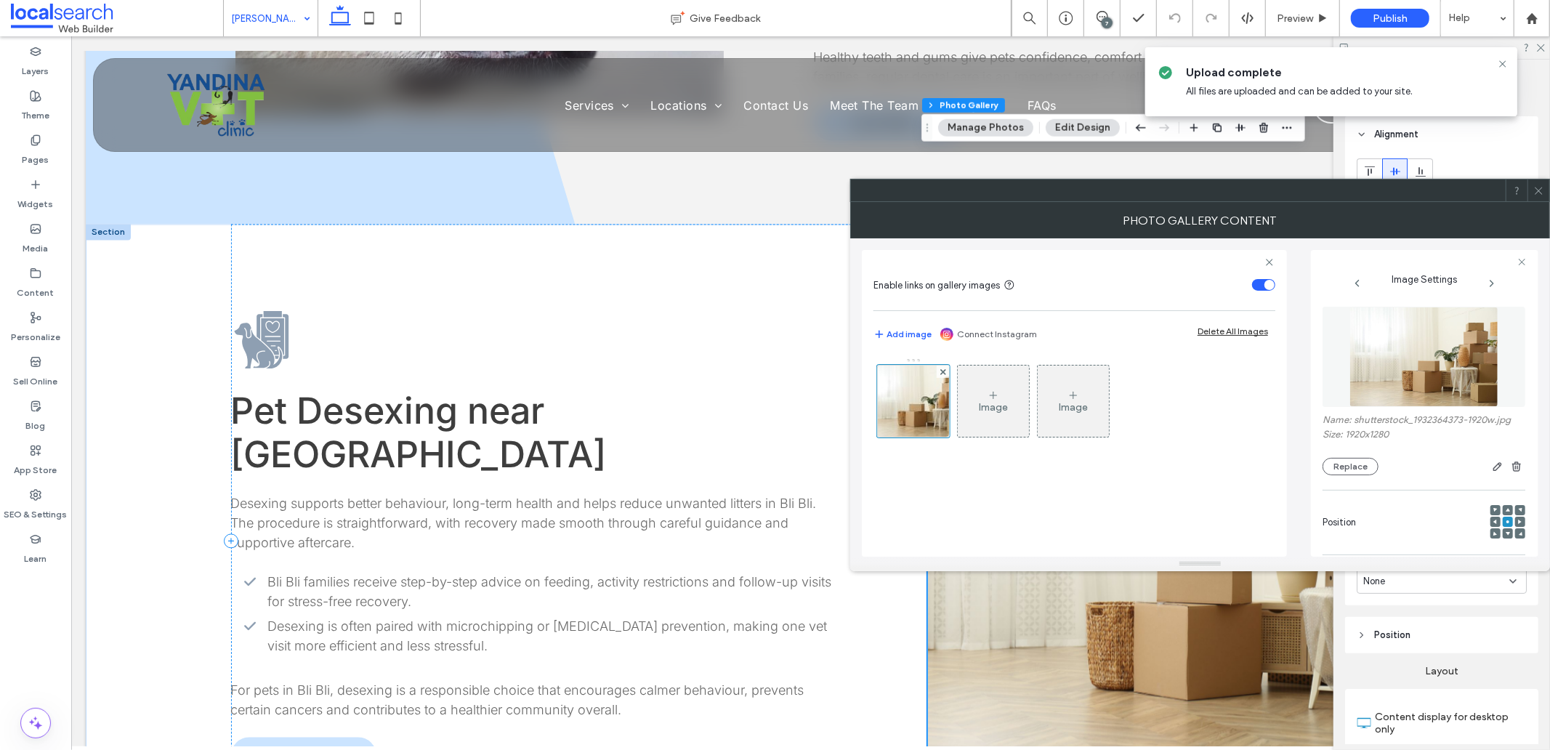
click at [1380, 372] on img at bounding box center [1425, 357] width 150 height 100
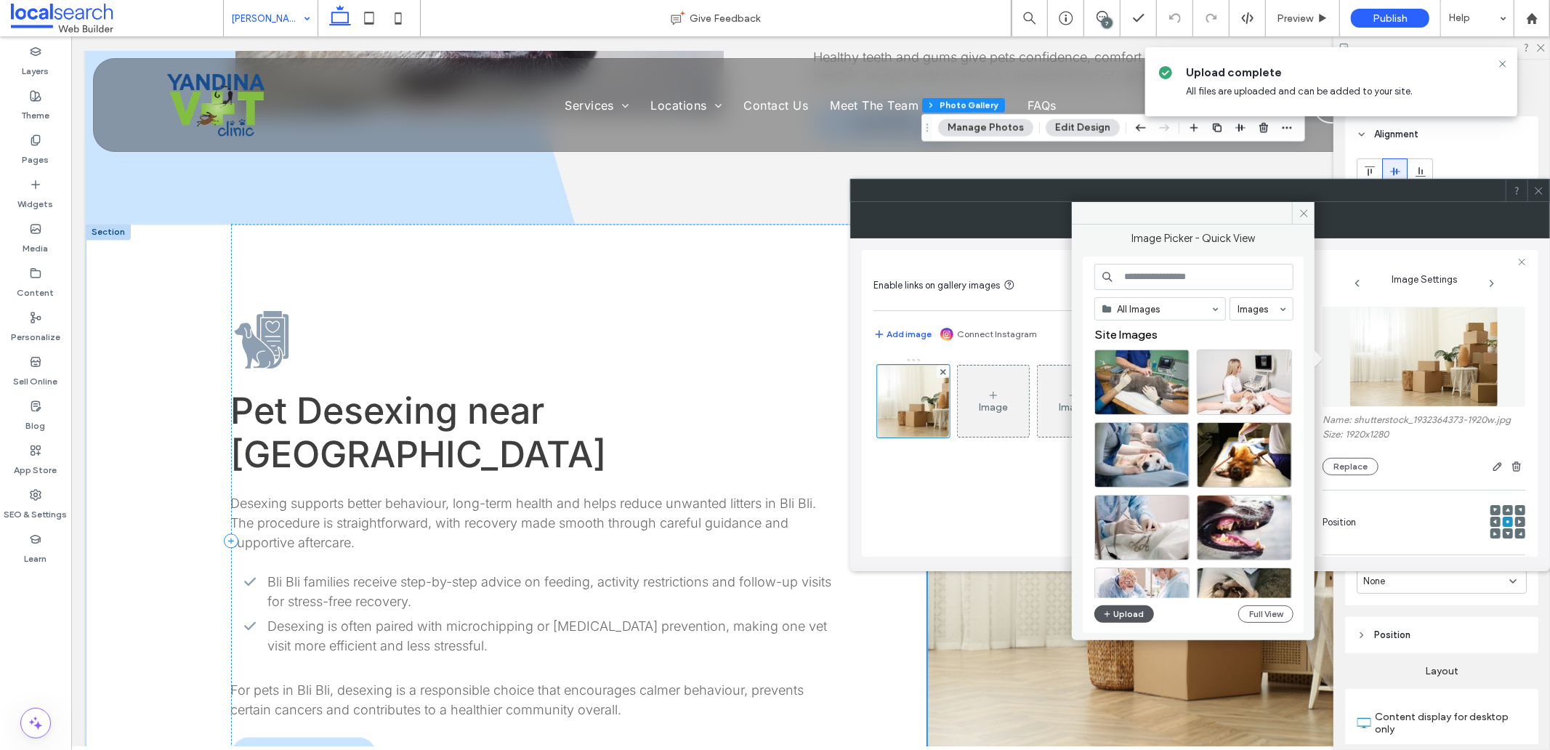
click at [1116, 611] on button "Upload" at bounding box center [1125, 613] width 60 height 17
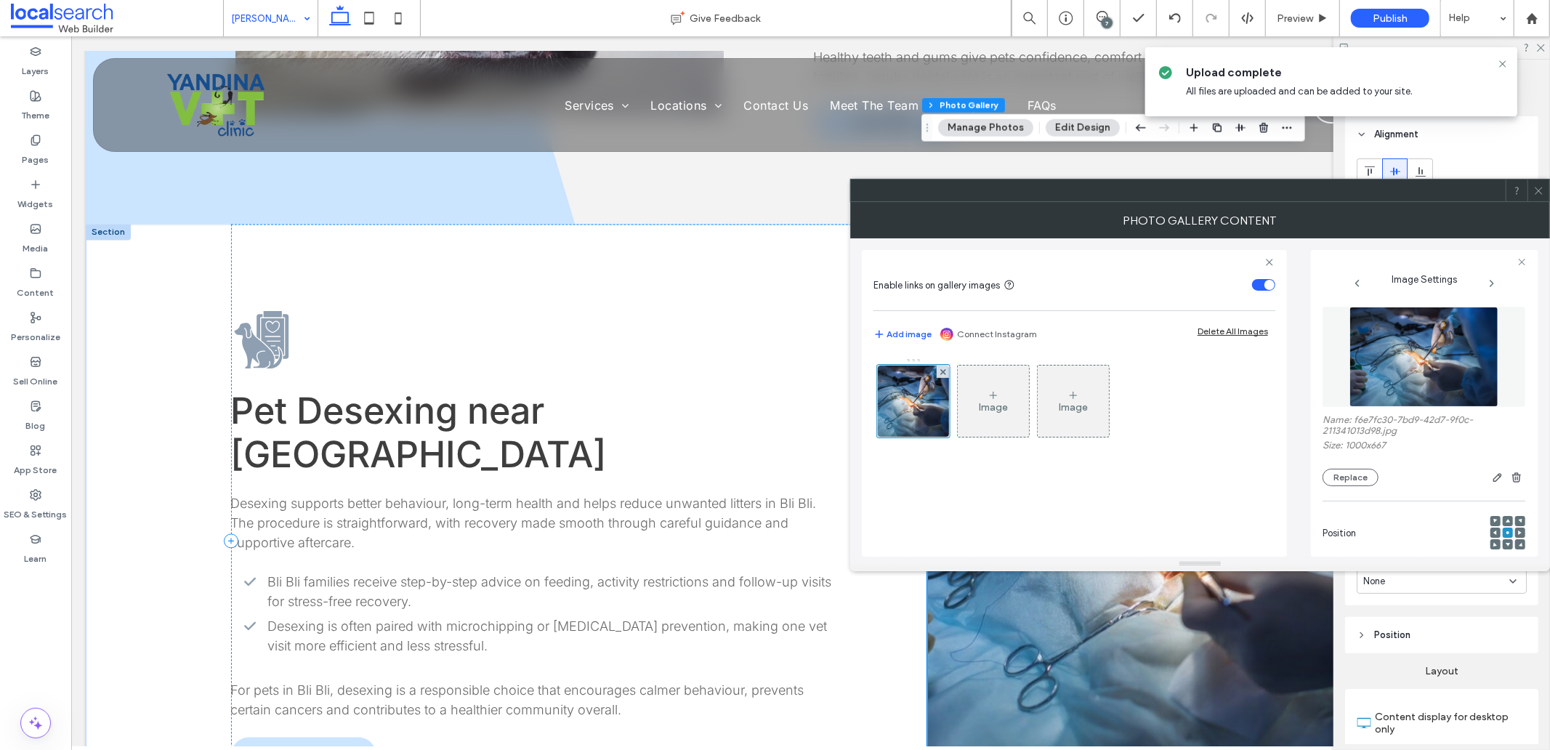
click at [1537, 182] on span at bounding box center [1539, 191] width 11 height 22
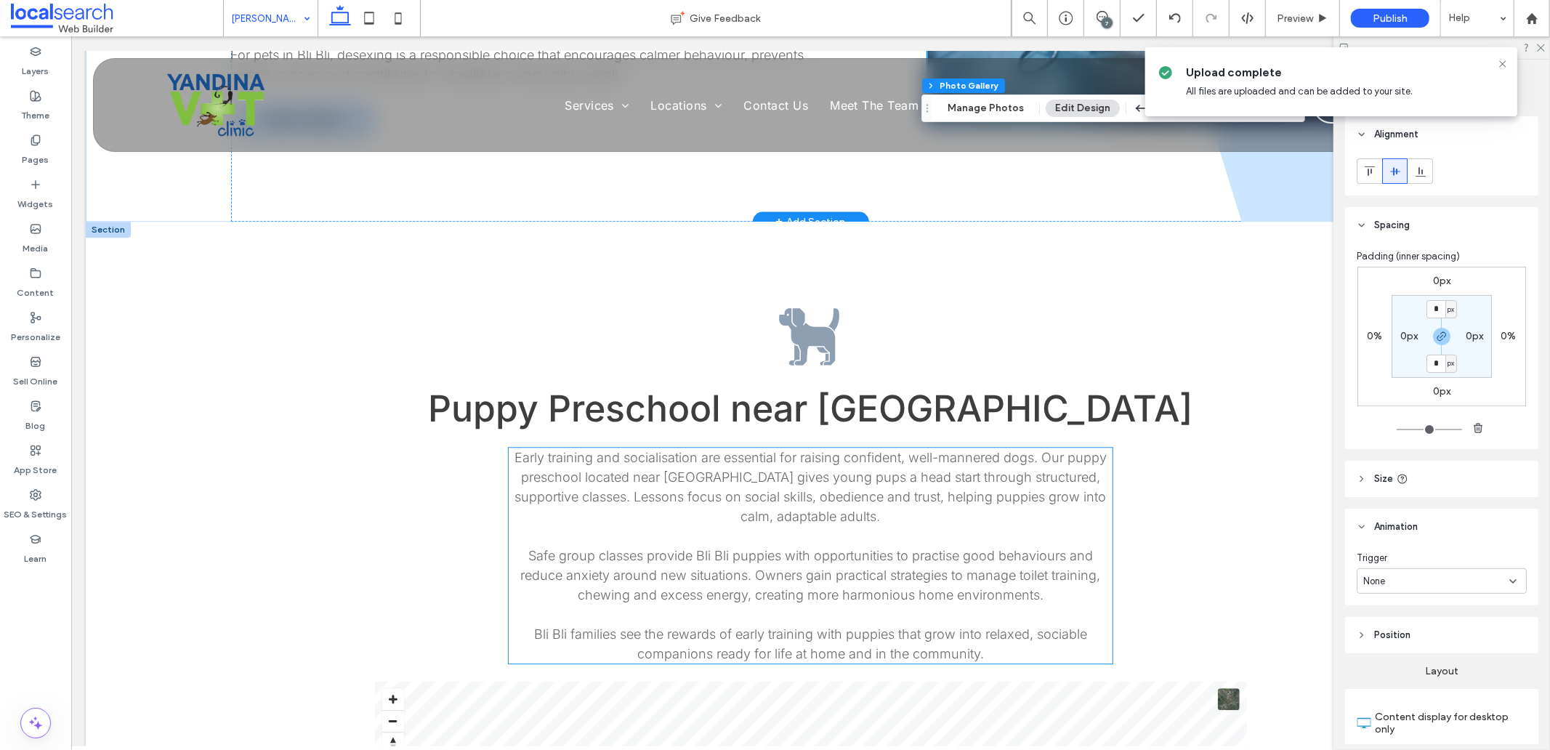
scroll to position [3069, 0]
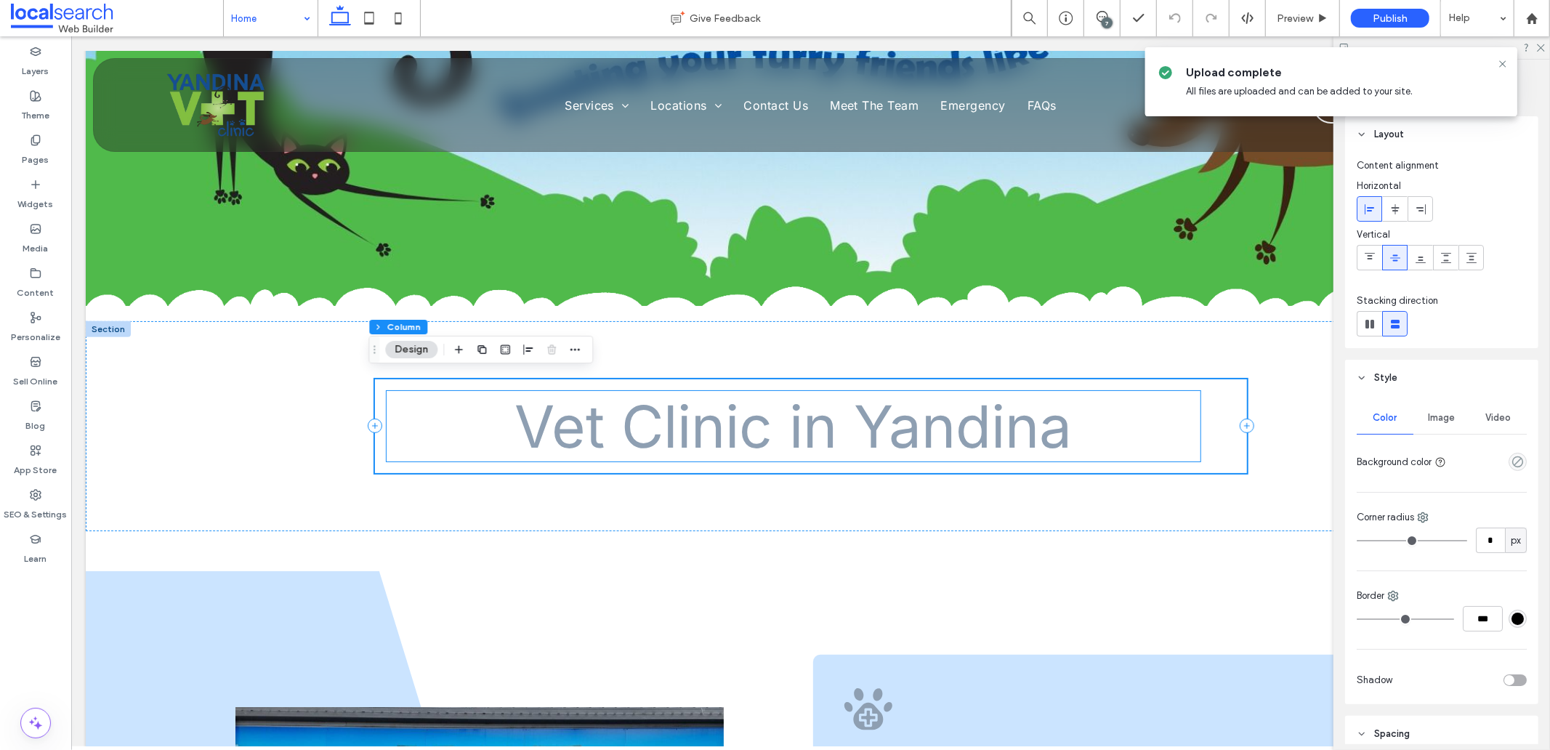
click at [560, 432] on span "Vet Clinic in Yandina" at bounding box center [792, 425] width 557 height 71
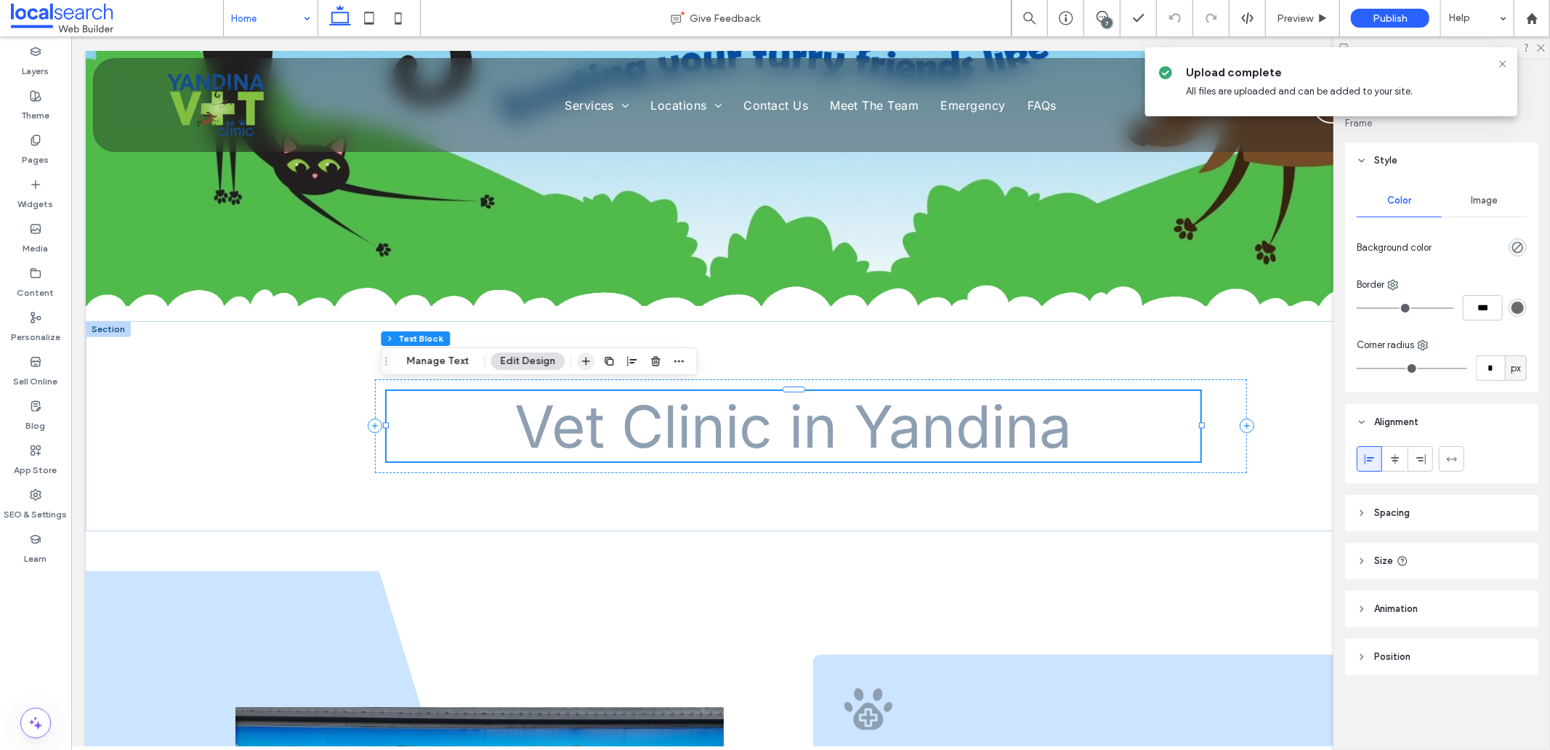
click at [583, 363] on use "button" at bounding box center [586, 362] width 8 height 8
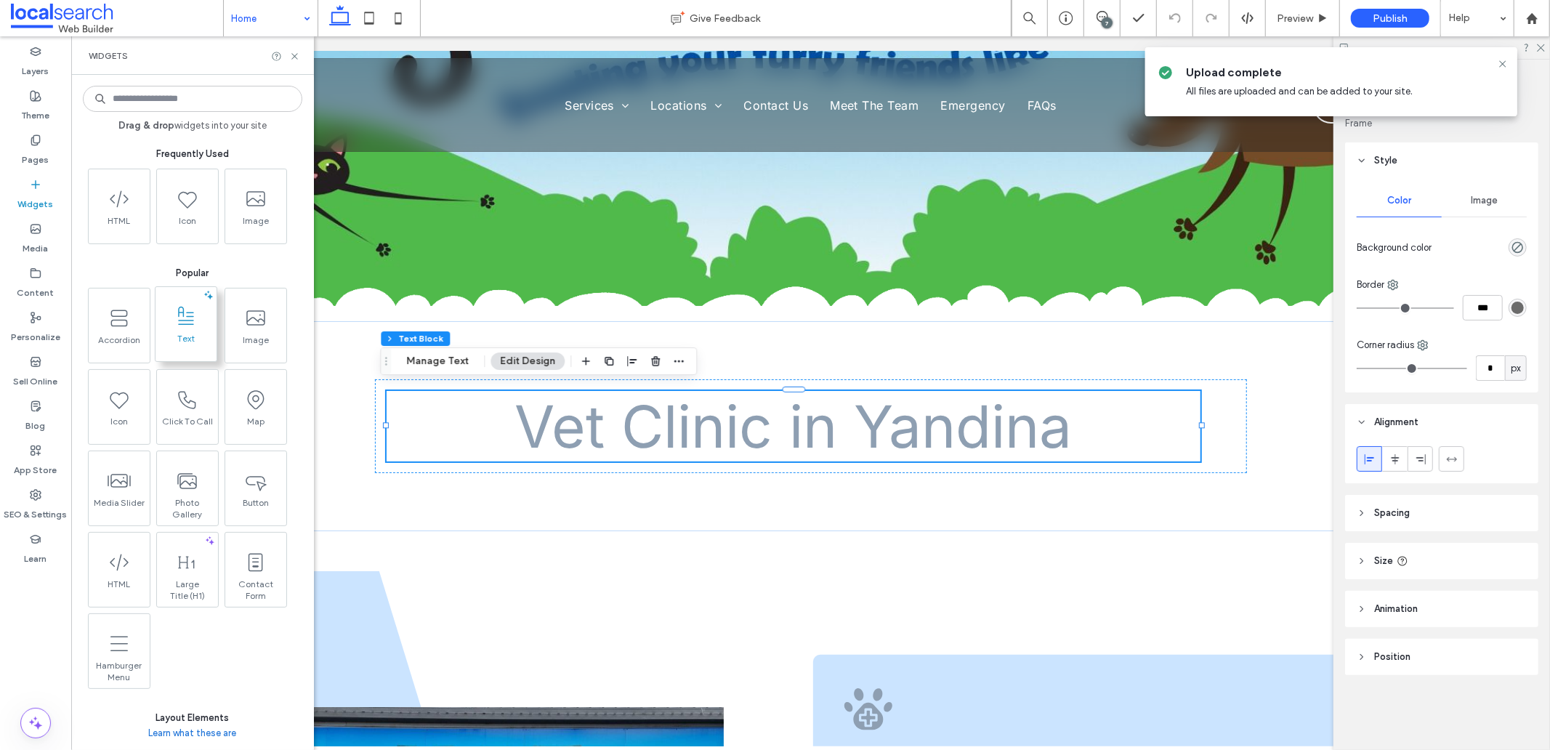
click at [173, 310] on span at bounding box center [186, 316] width 61 height 33
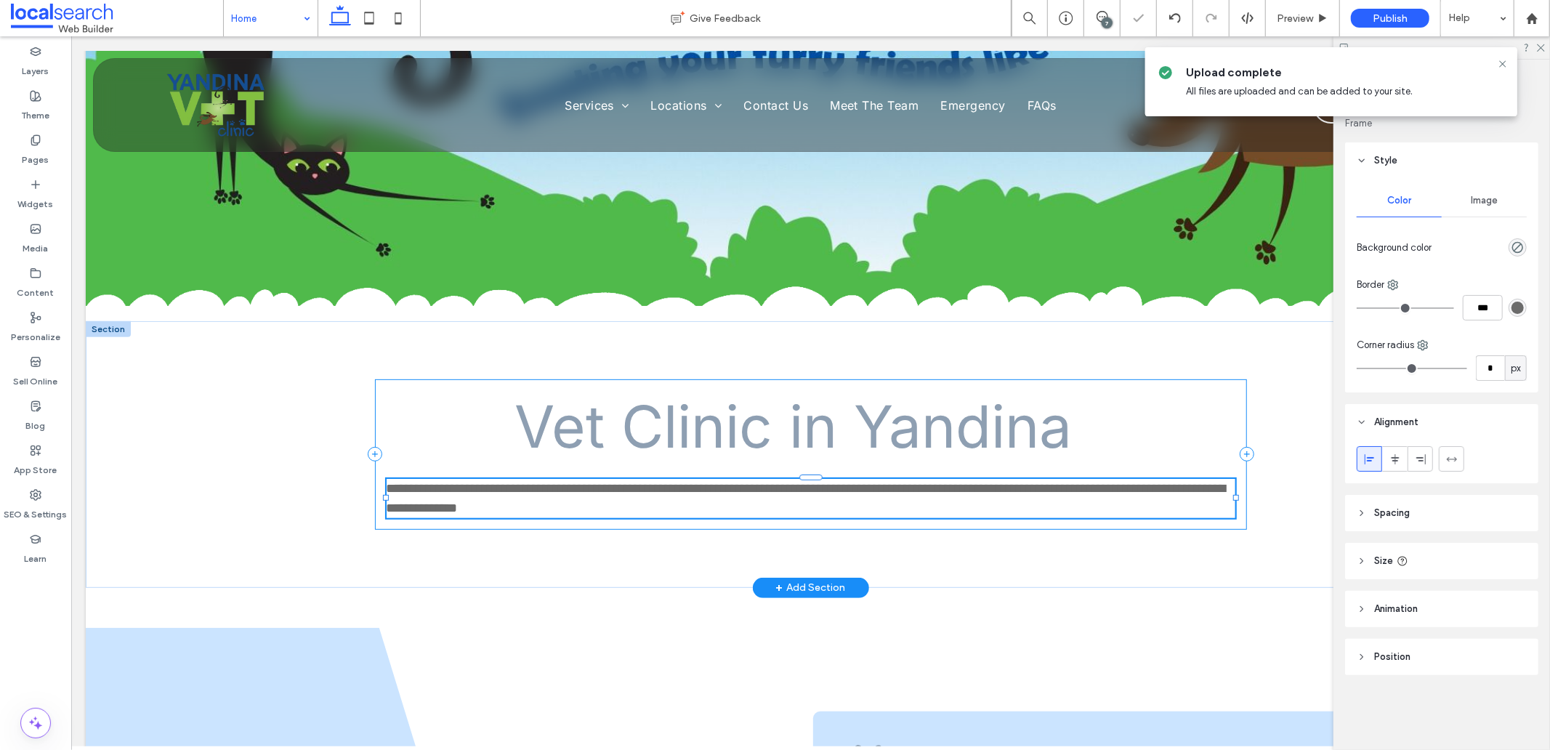
type input "*****"
type input "**"
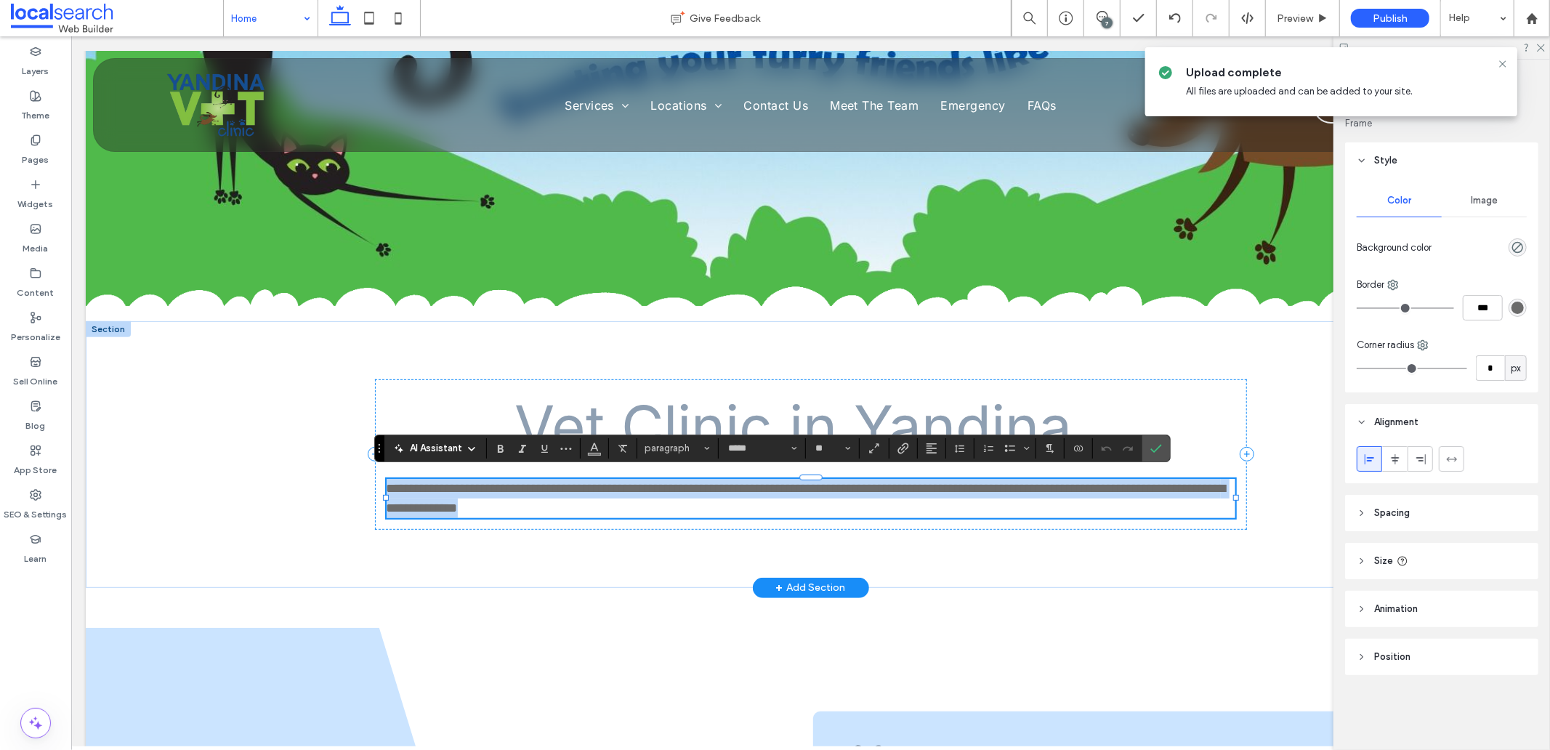
click at [635, 504] on p "**********" at bounding box center [810, 497] width 849 height 39
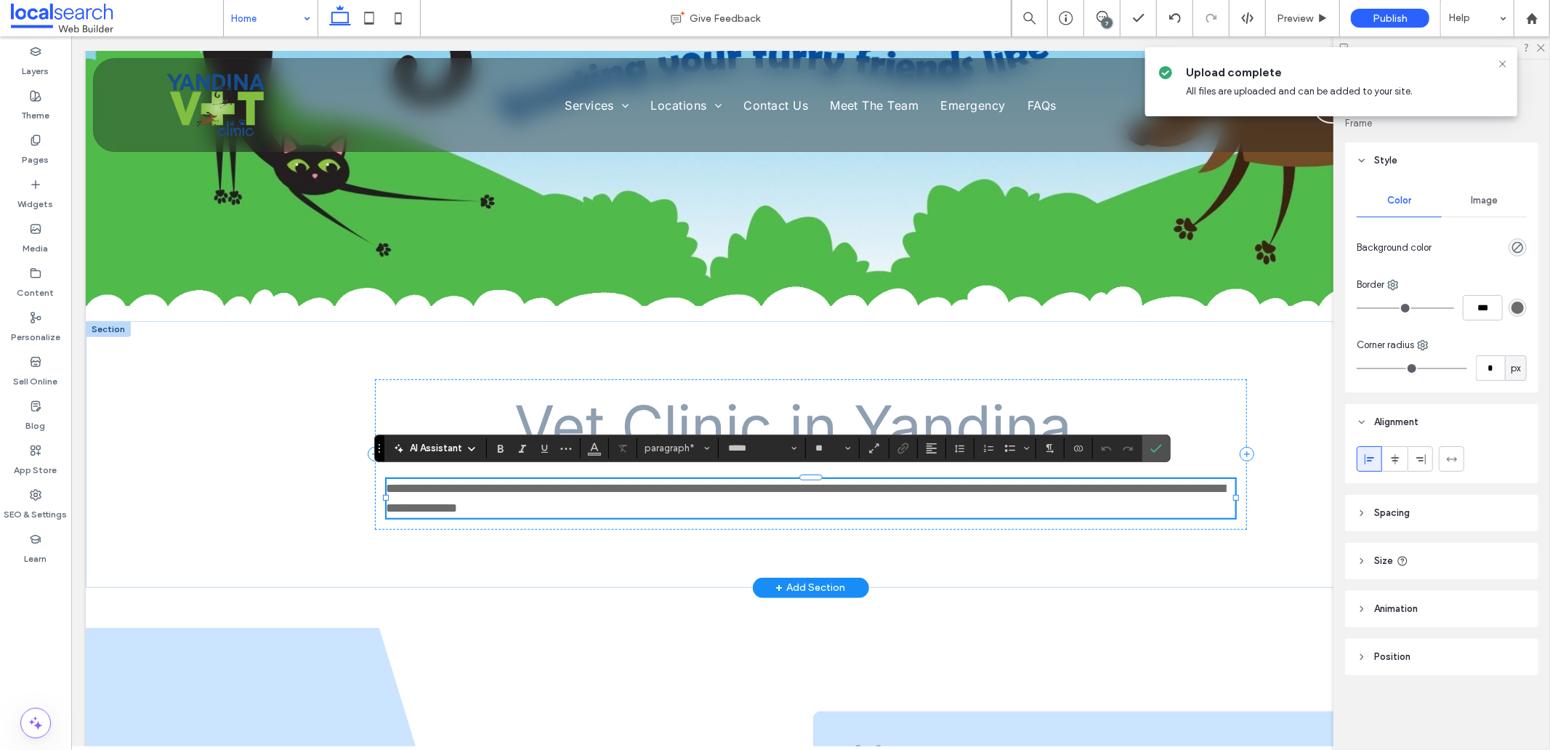
click at [635, 504] on p "**********" at bounding box center [810, 497] width 849 height 39
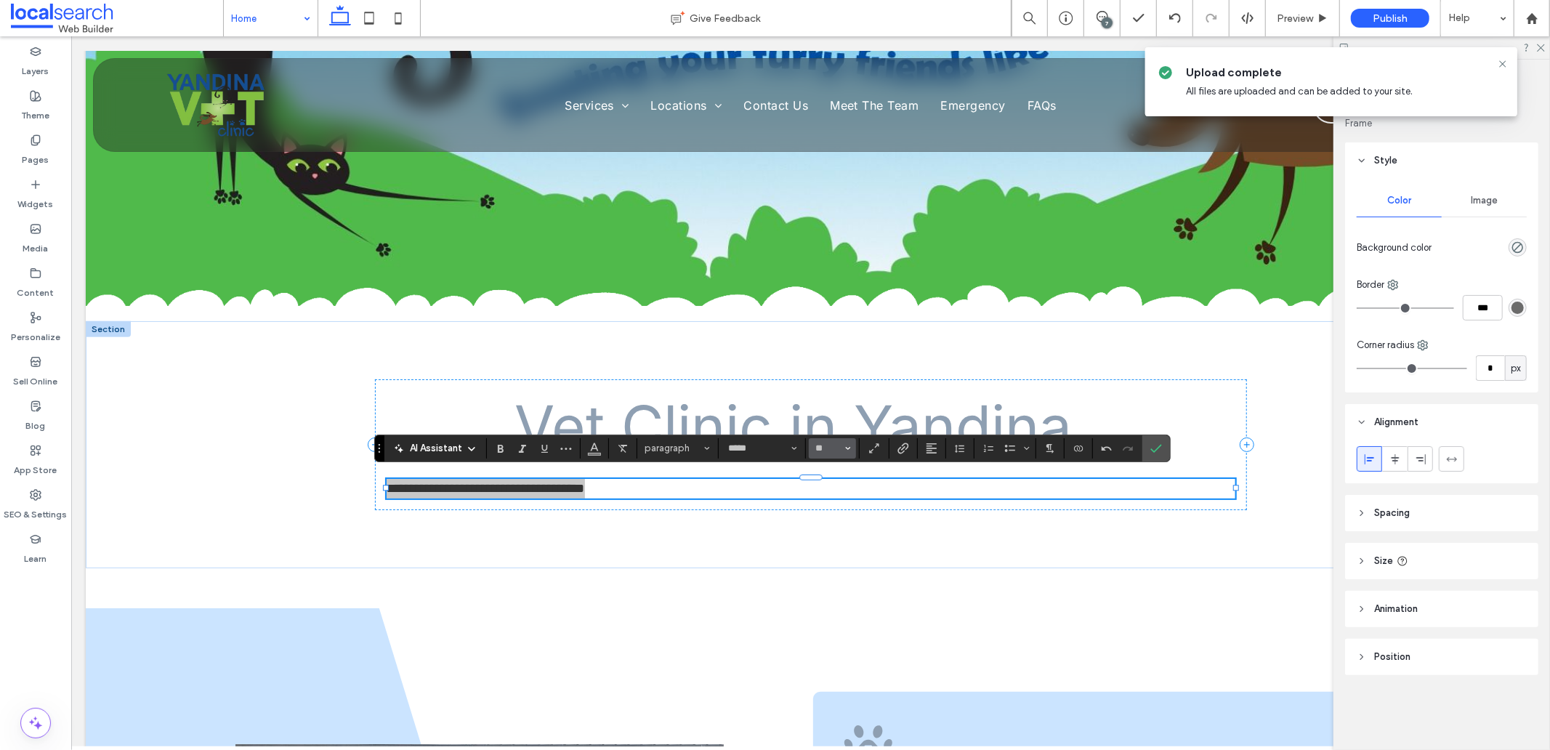
click at [823, 452] on input "**" at bounding box center [828, 449] width 28 height 12
click at [832, 555] on label "24" at bounding box center [832, 554] width 47 height 20
type input "**"
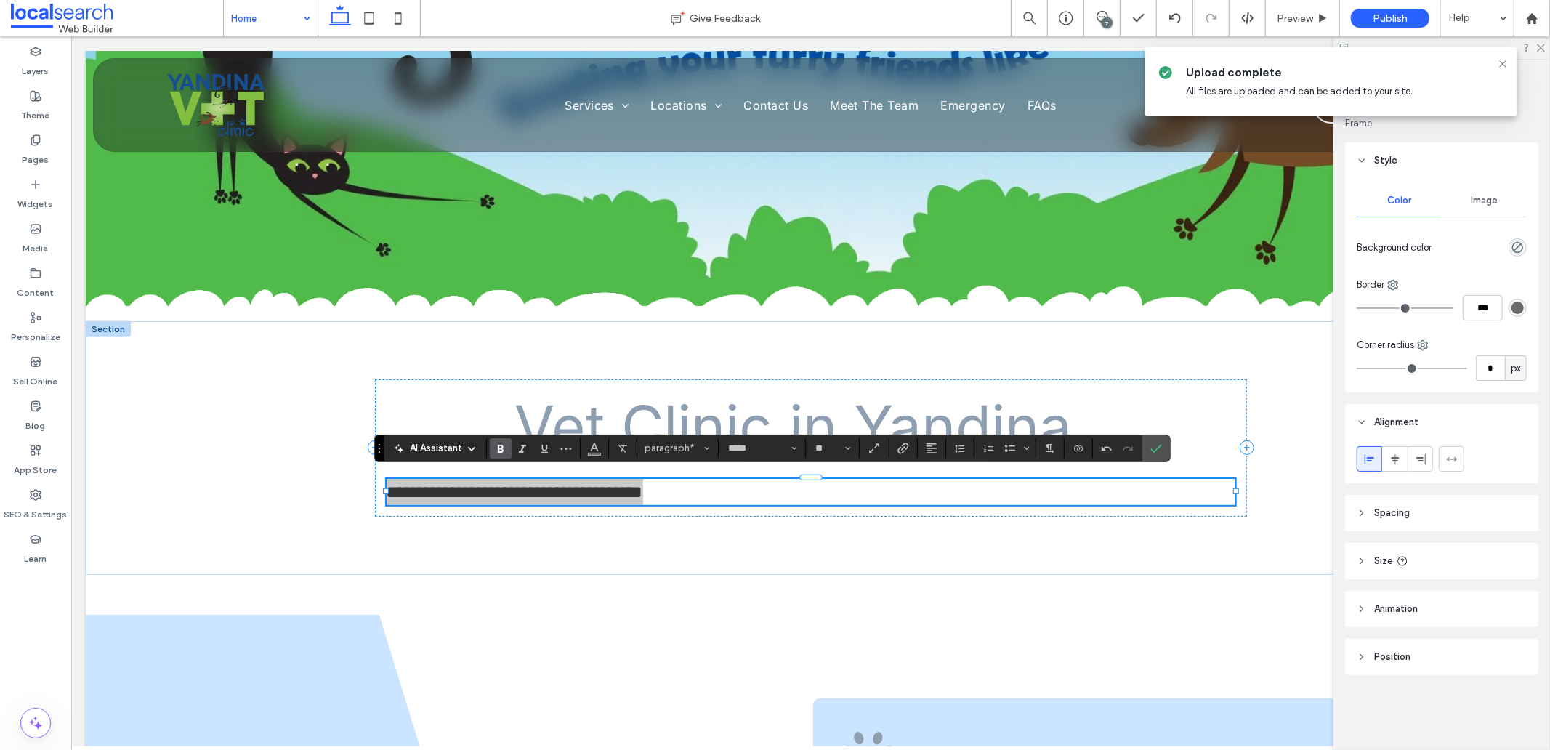
click at [499, 454] on icon "Bold" at bounding box center [501, 449] width 12 height 12
click at [632, 491] on strong "**********" at bounding box center [514, 491] width 257 height 17
click at [725, 486] on p "**********" at bounding box center [810, 491] width 849 height 26
click at [1392, 454] on icon at bounding box center [1396, 460] width 12 height 12
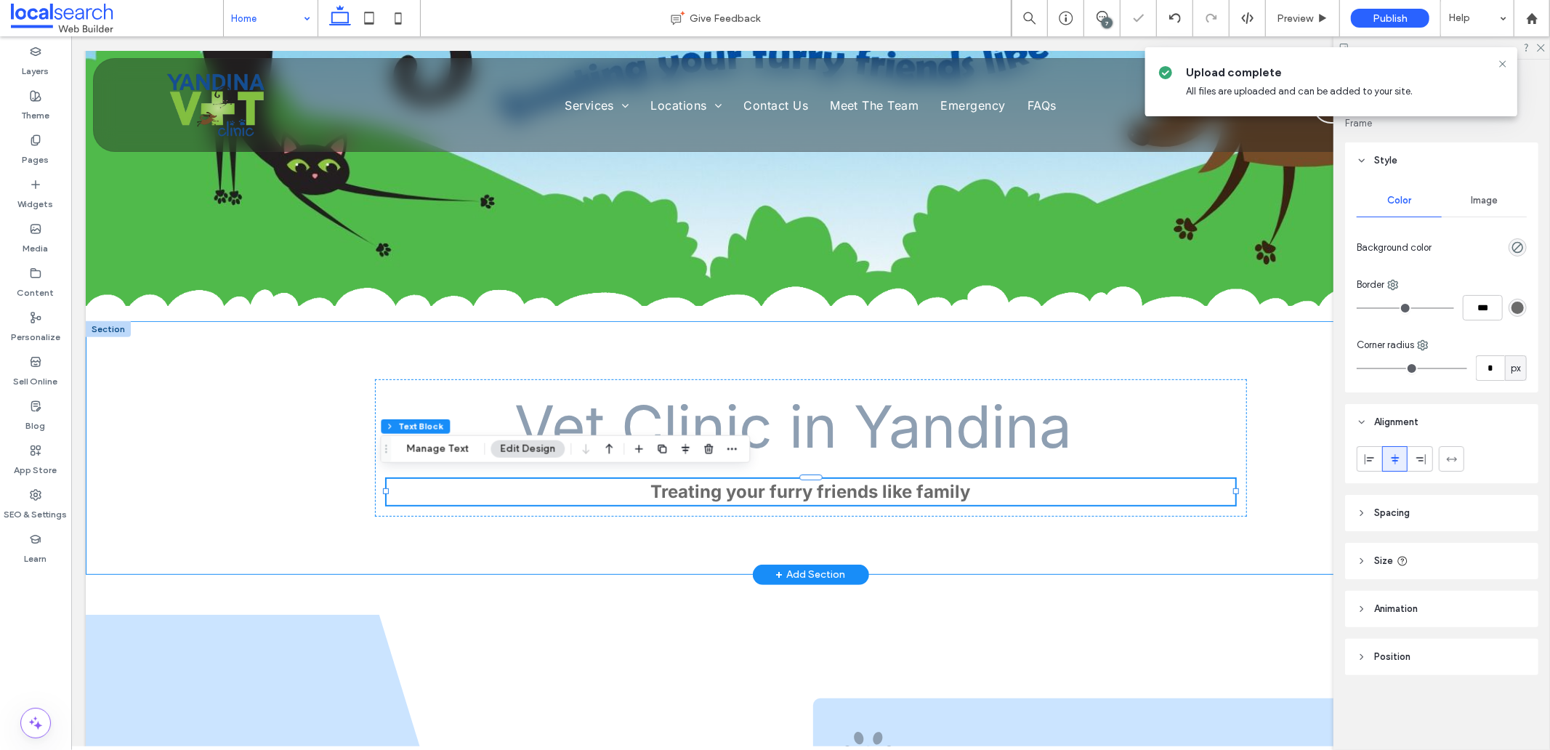
click at [742, 539] on div "Vet Clinic in Yandina Treating your furry friends like family" at bounding box center [810, 448] width 872 height 254
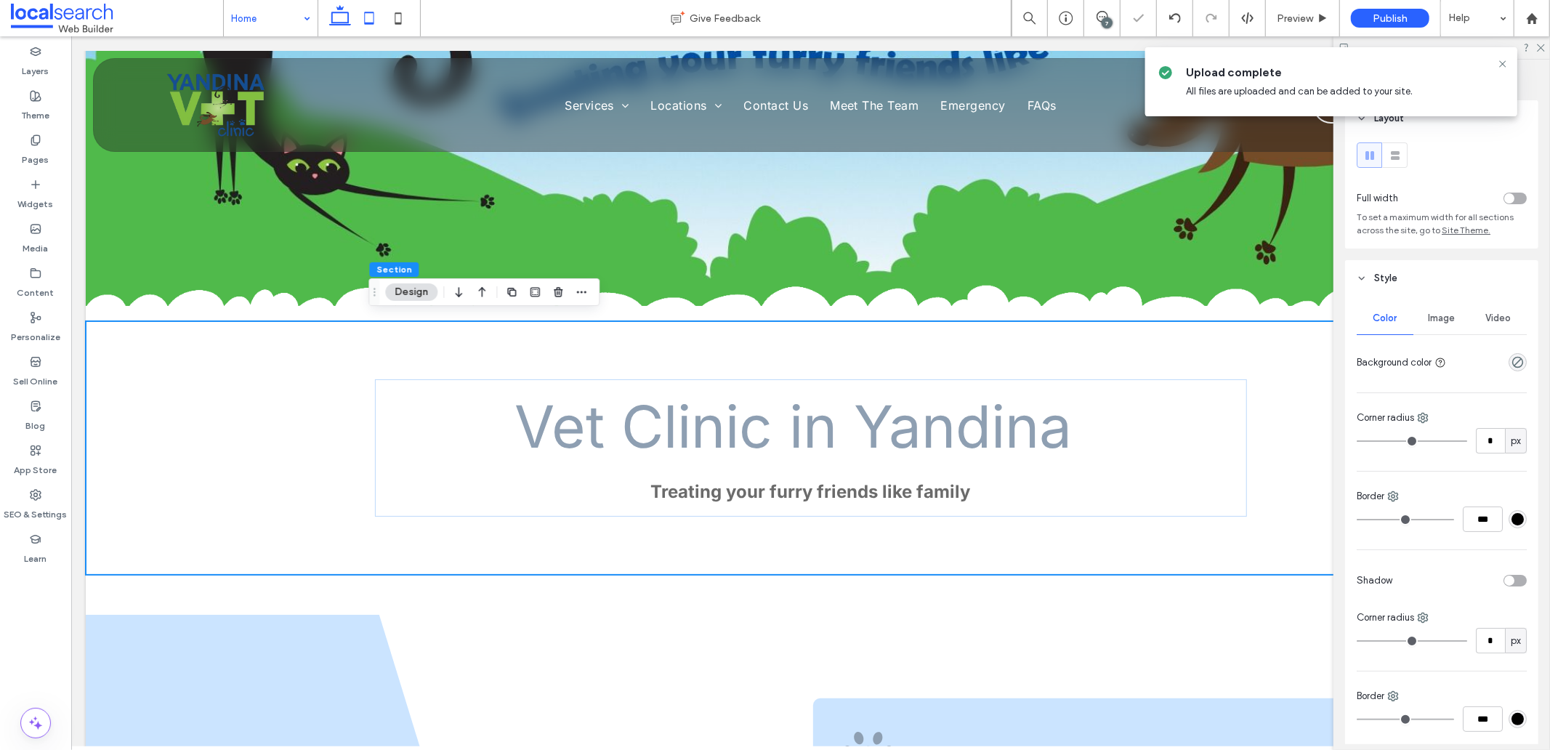
click at [366, 24] on use at bounding box center [368, 18] width 9 height 12
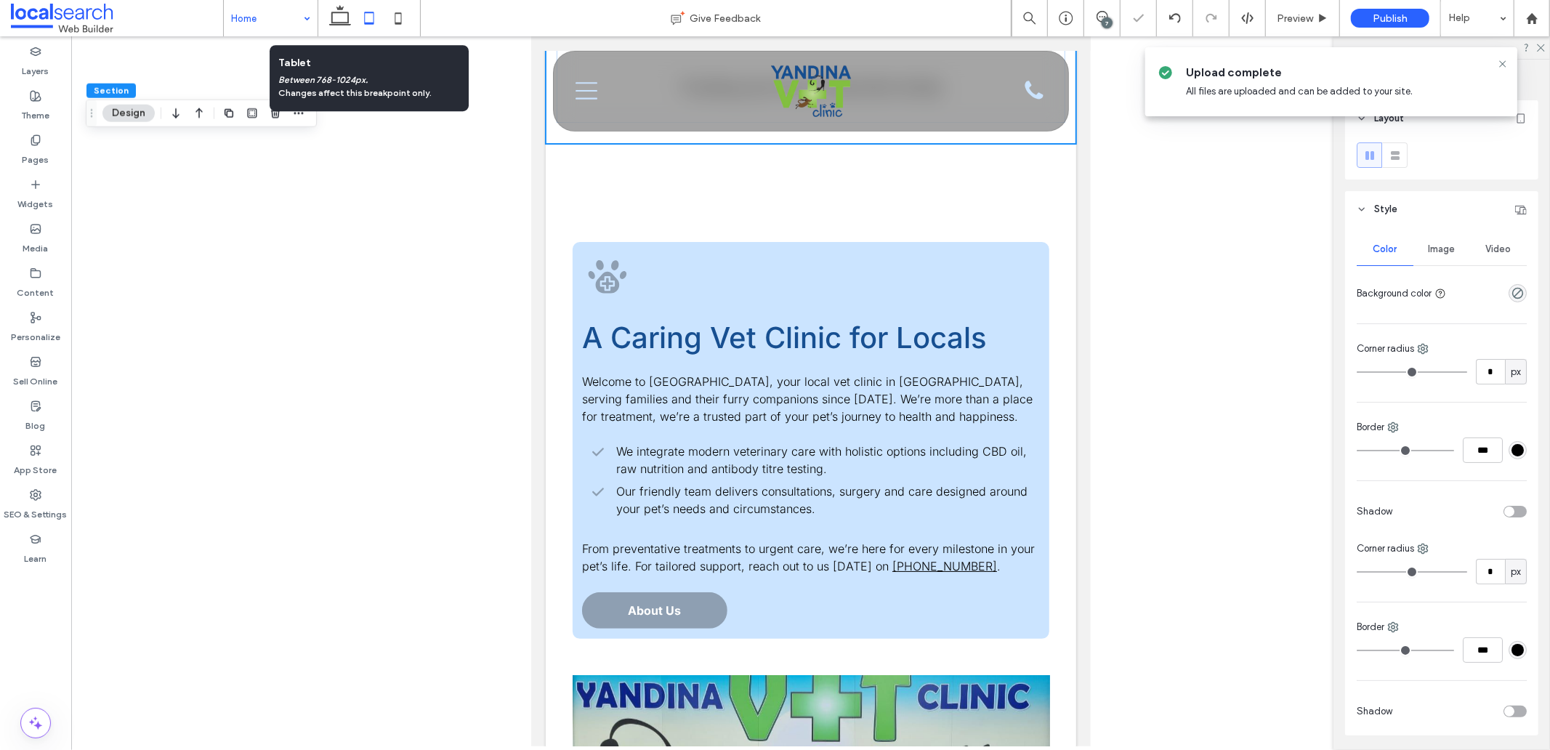
scroll to position [230, 0]
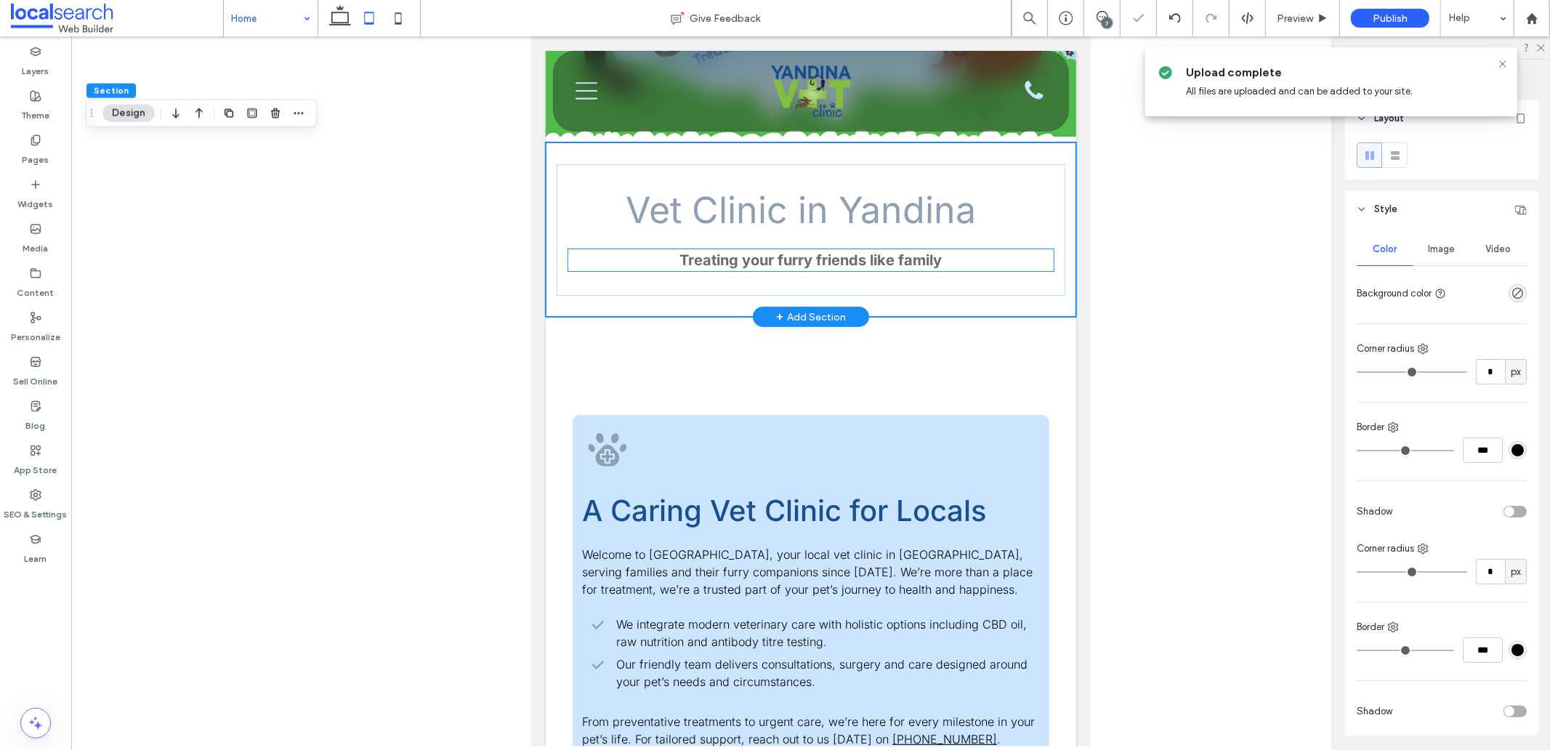
click at [717, 257] on strong "Treating your furry friends like family" at bounding box center [811, 259] width 262 height 17
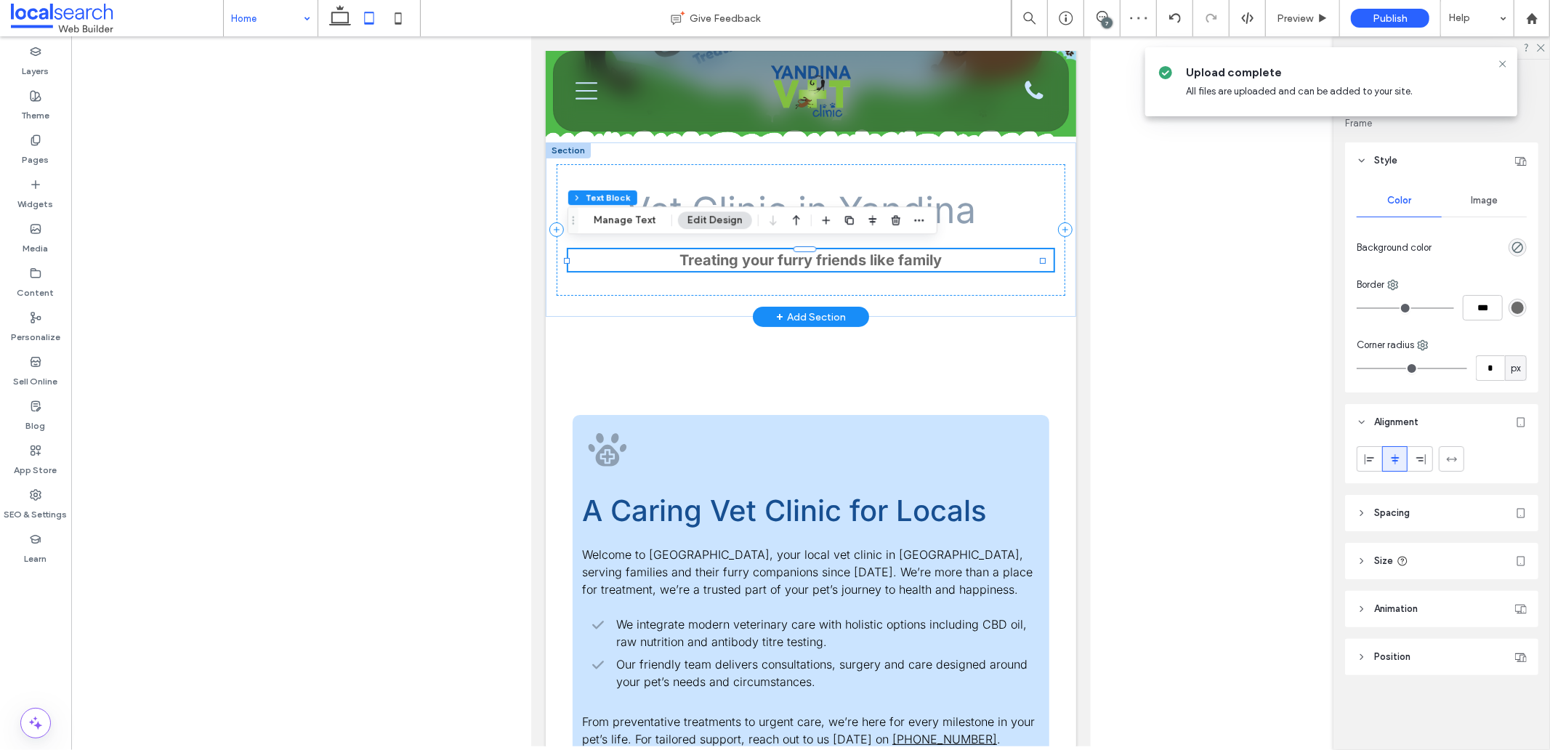
click at [717, 257] on div "Treating your furry friends like family" at bounding box center [811, 260] width 486 height 22
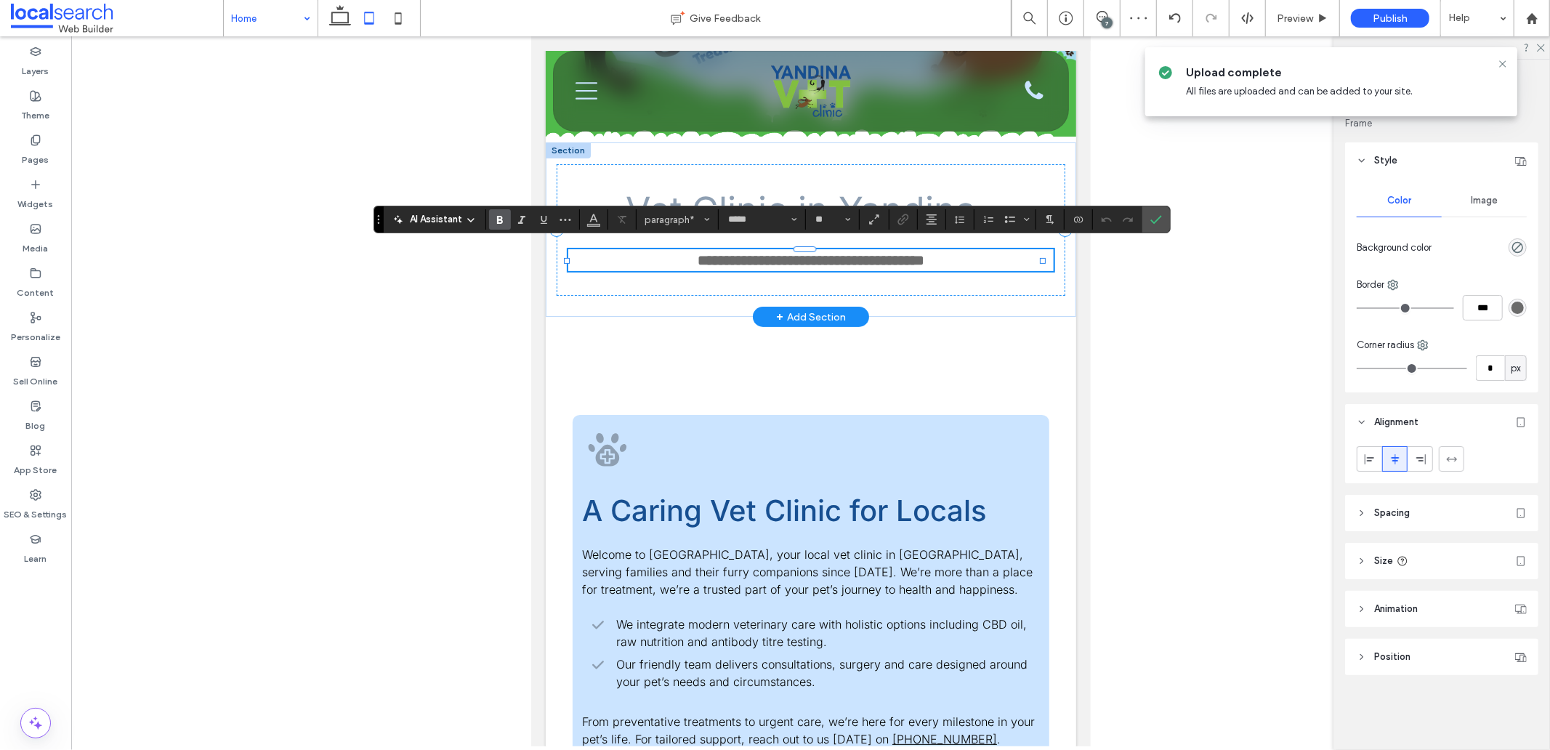
click at [860, 257] on strong "**********" at bounding box center [810, 259] width 227 height 15
click at [599, 223] on icon "Color" at bounding box center [594, 218] width 12 height 12
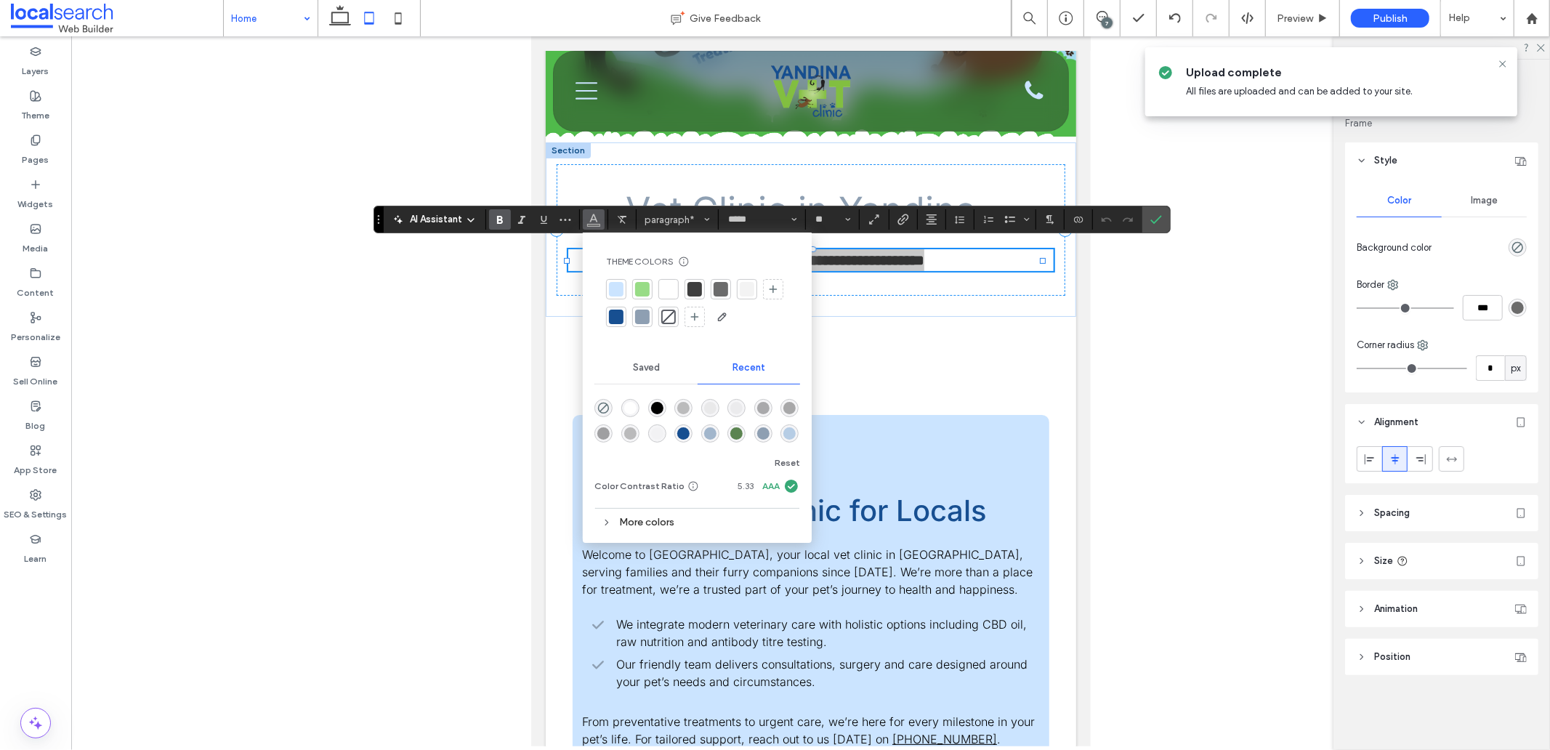
click at [643, 316] on div at bounding box center [642, 317] width 15 height 15
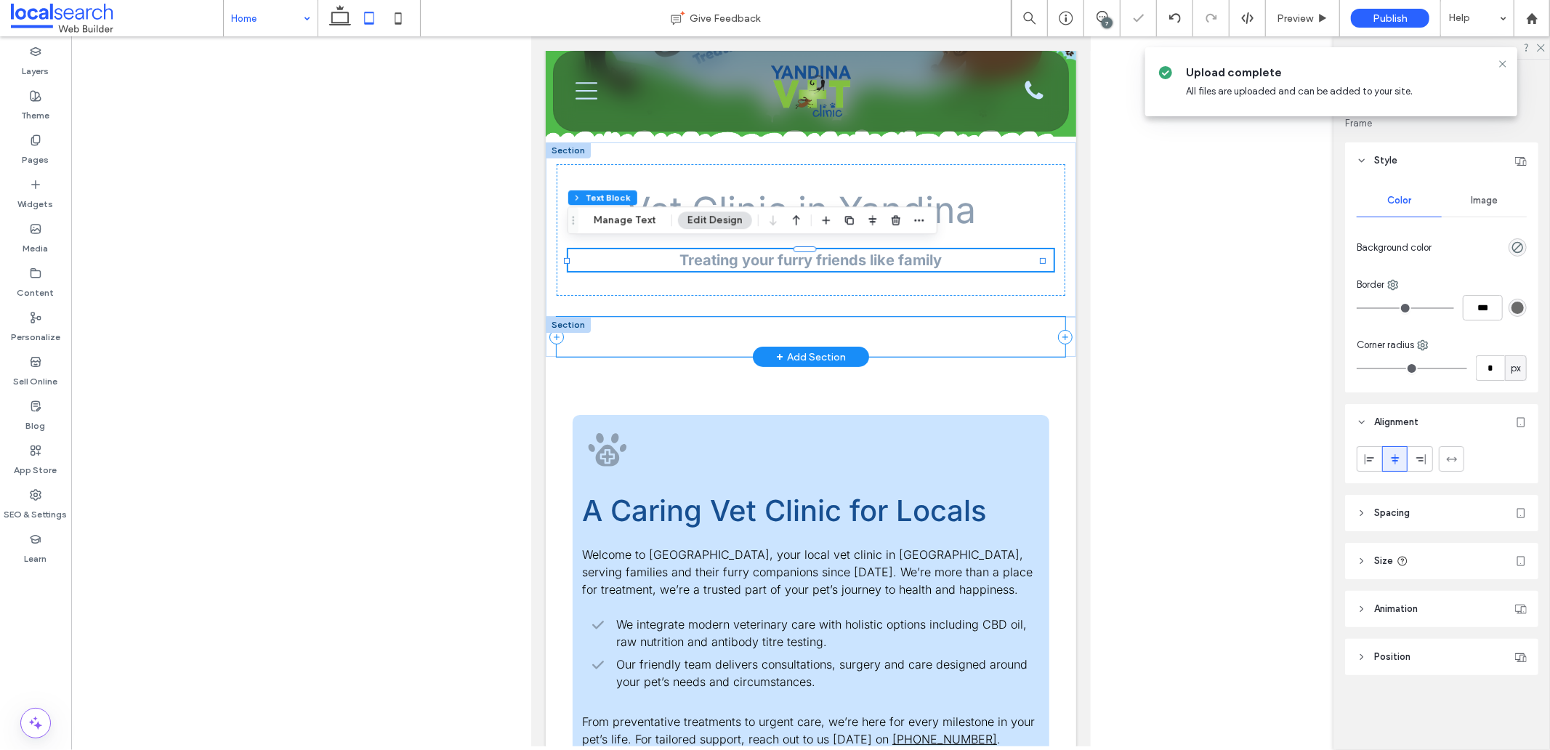
click at [837, 337] on div "upside-down-WHITE-footer-banner-1-1" at bounding box center [811, 336] width 510 height 40
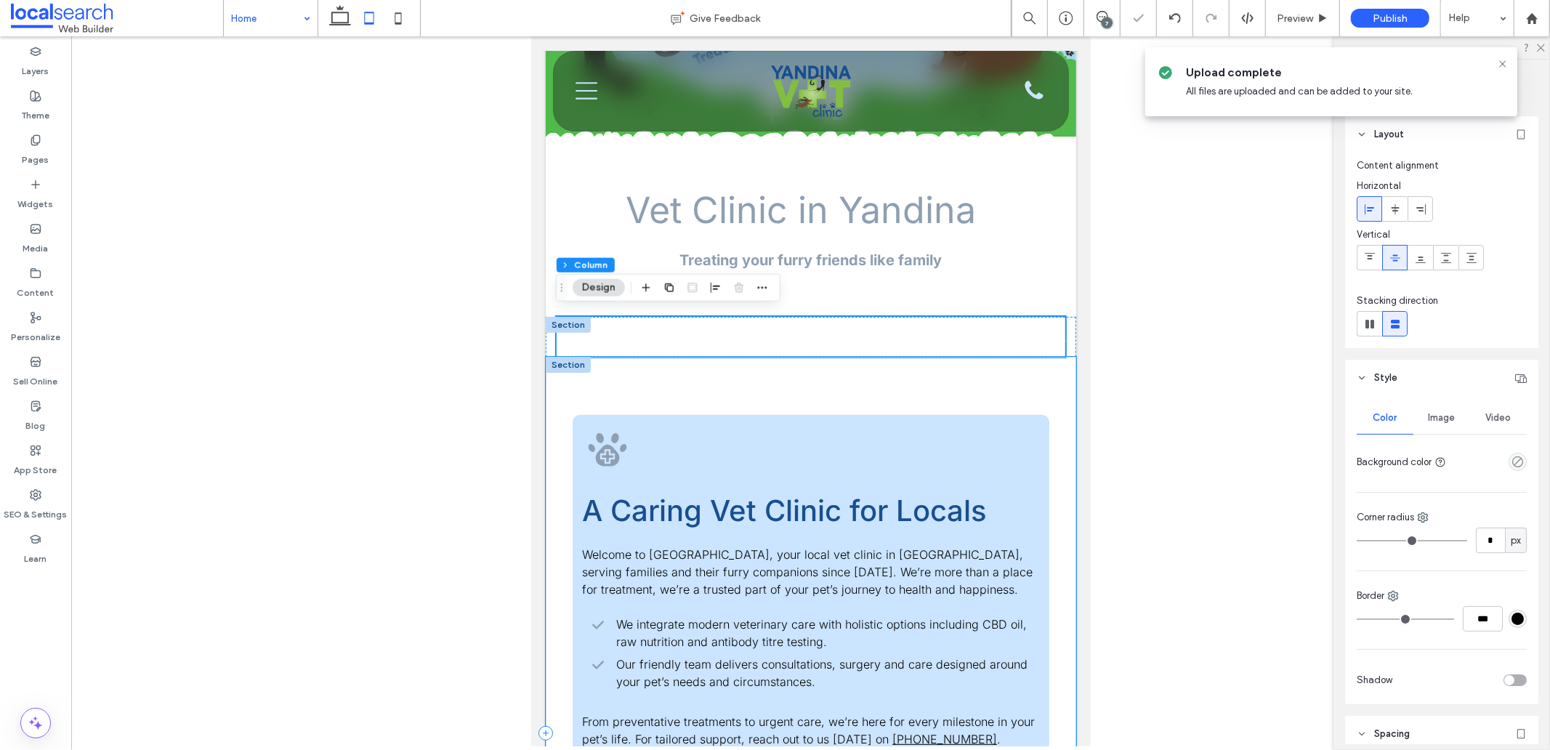
click at [726, 375] on div "Vet Icon A Caring Vet Clinic for Locals Welcome to Yandina Vet Clinic, your loc…" at bounding box center [810, 732] width 531 height 752
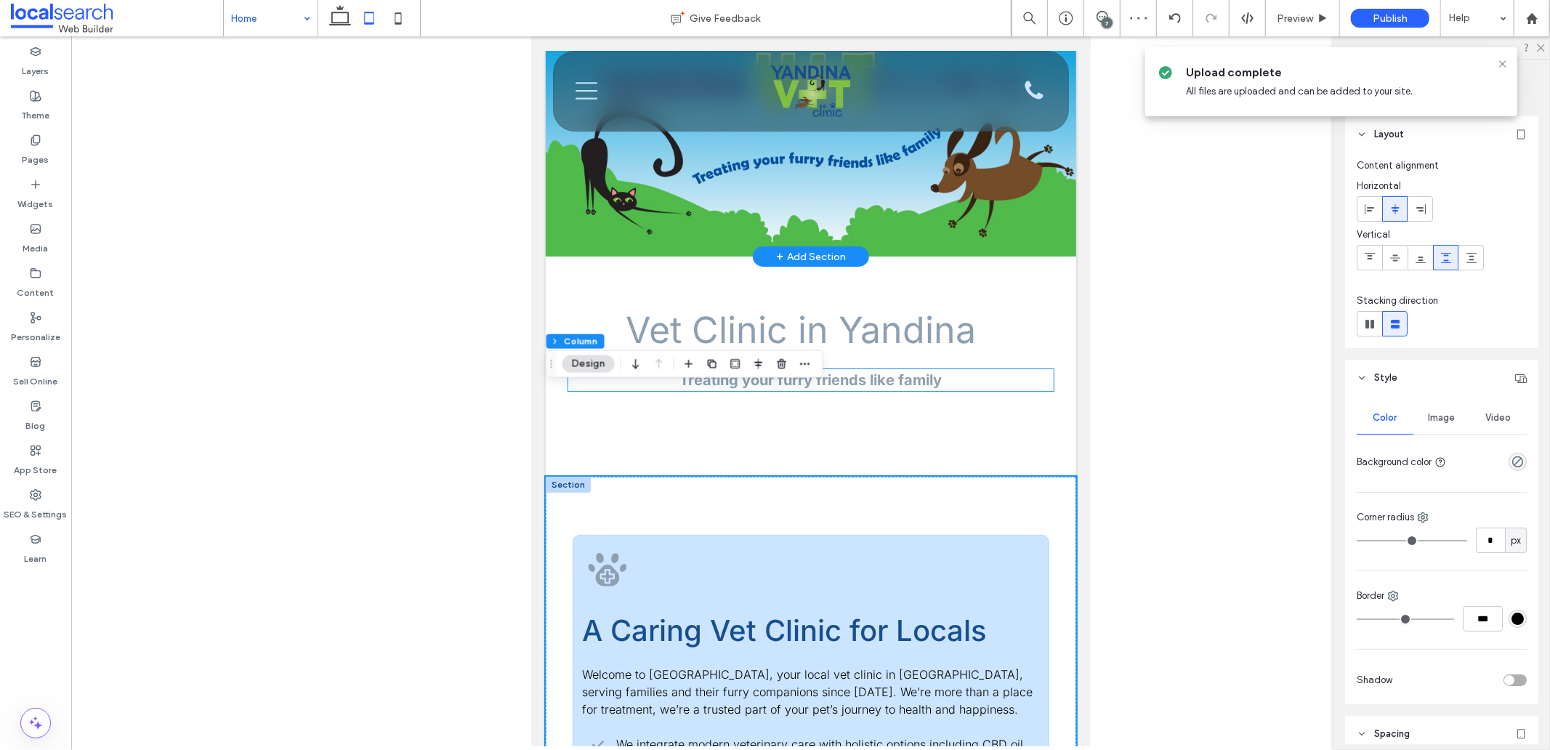
scroll to position [0, 0]
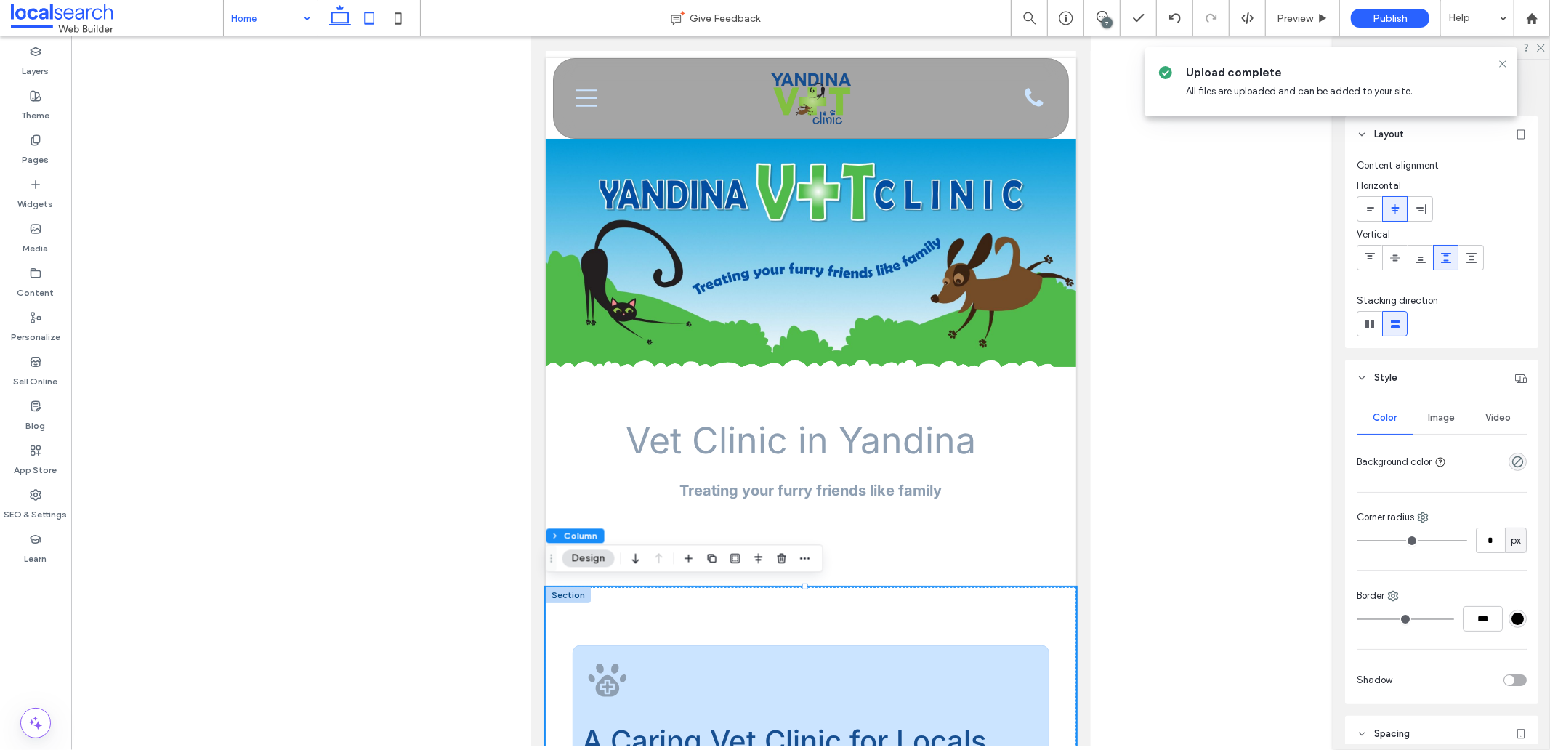
click at [336, 16] on icon at bounding box center [340, 18] width 29 height 29
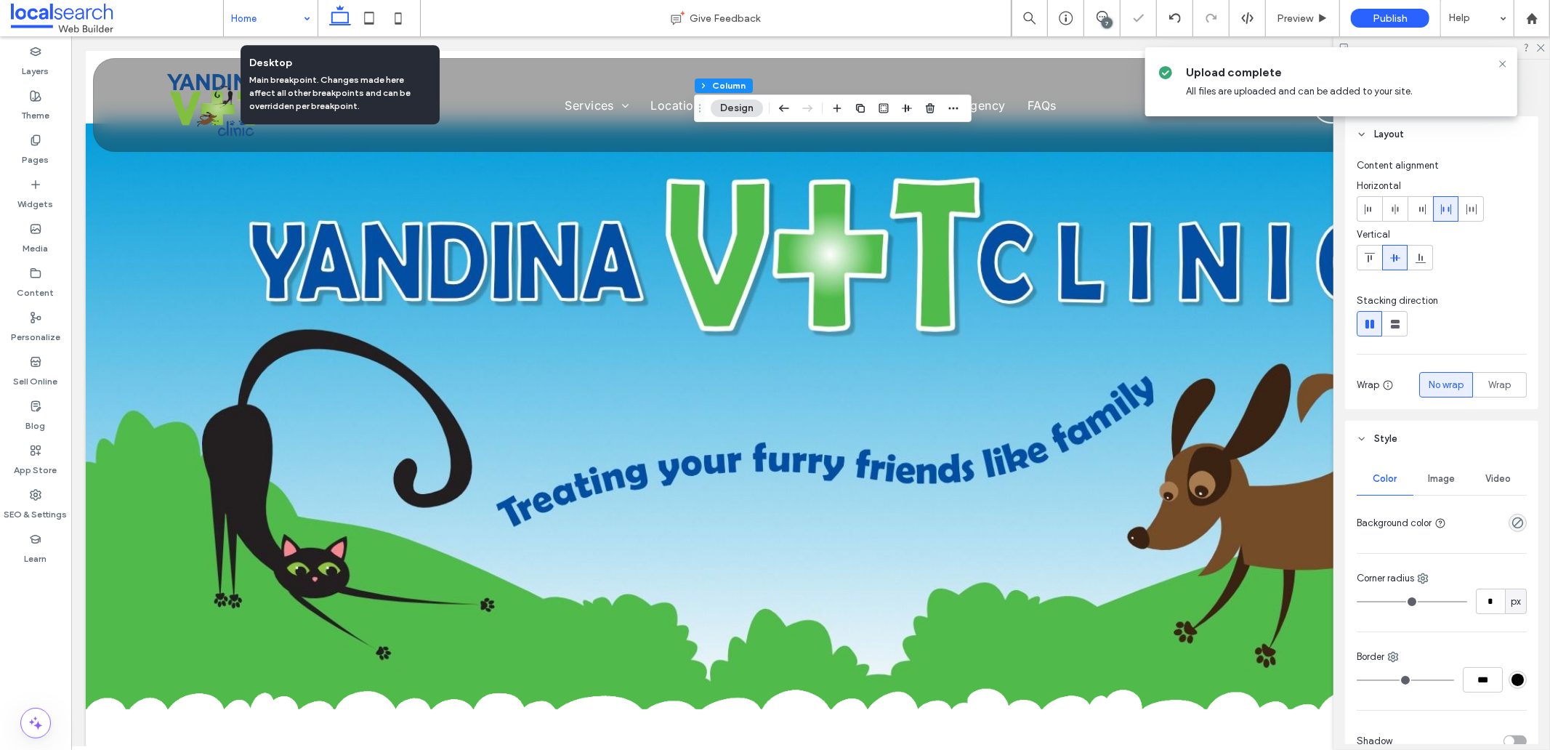
type input "*"
type input "**"
type input "***"
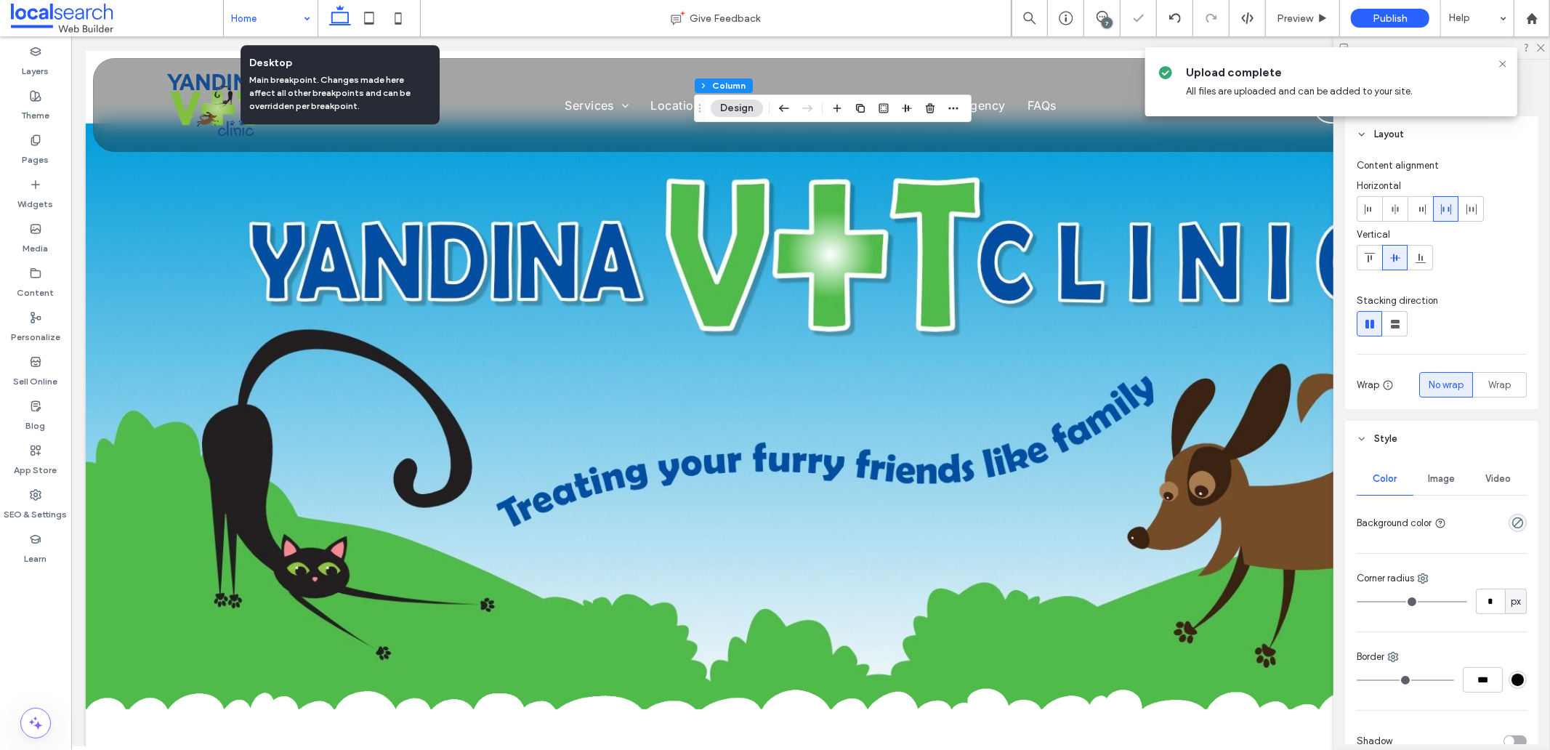
type input "**"
type input "*****"
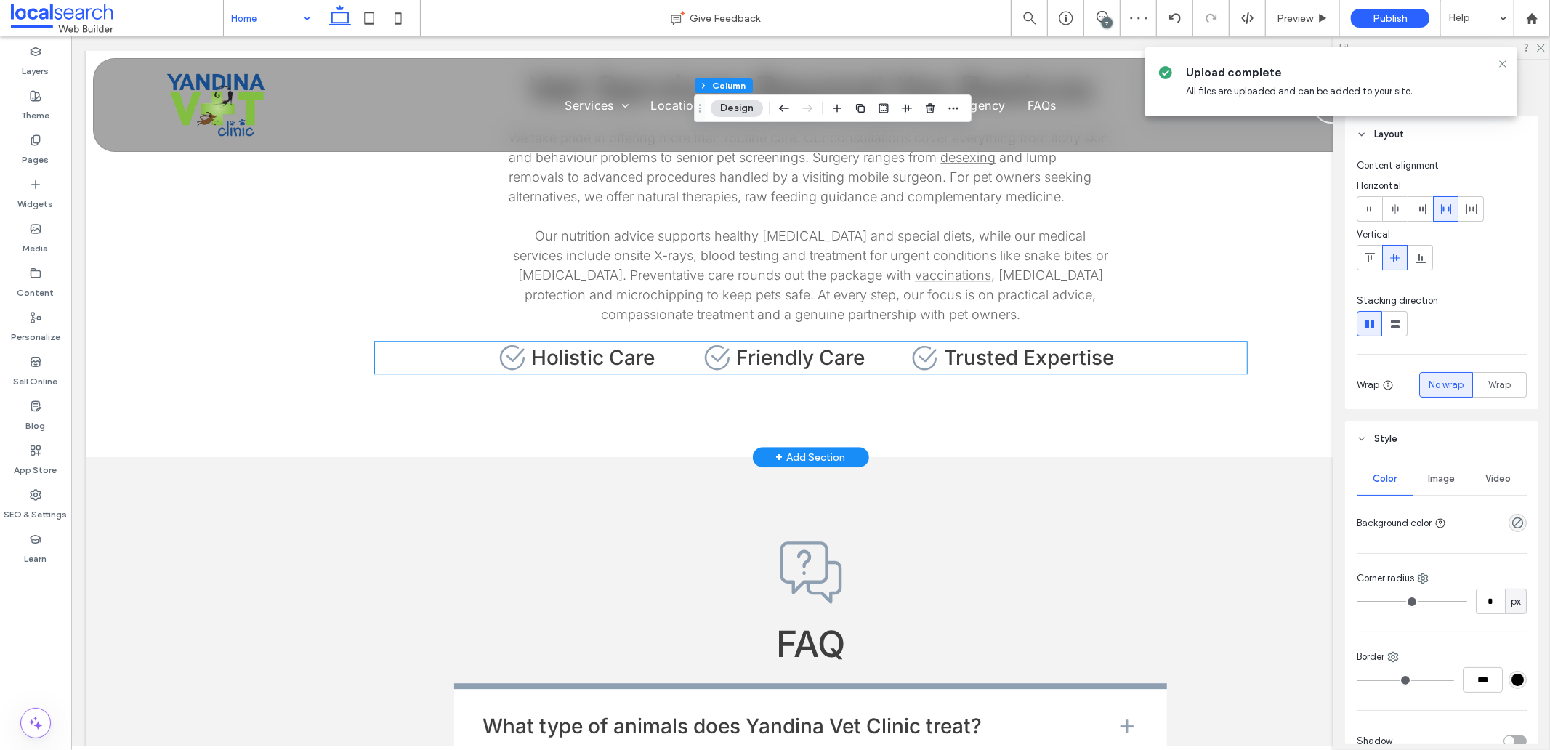
scroll to position [3205, 0]
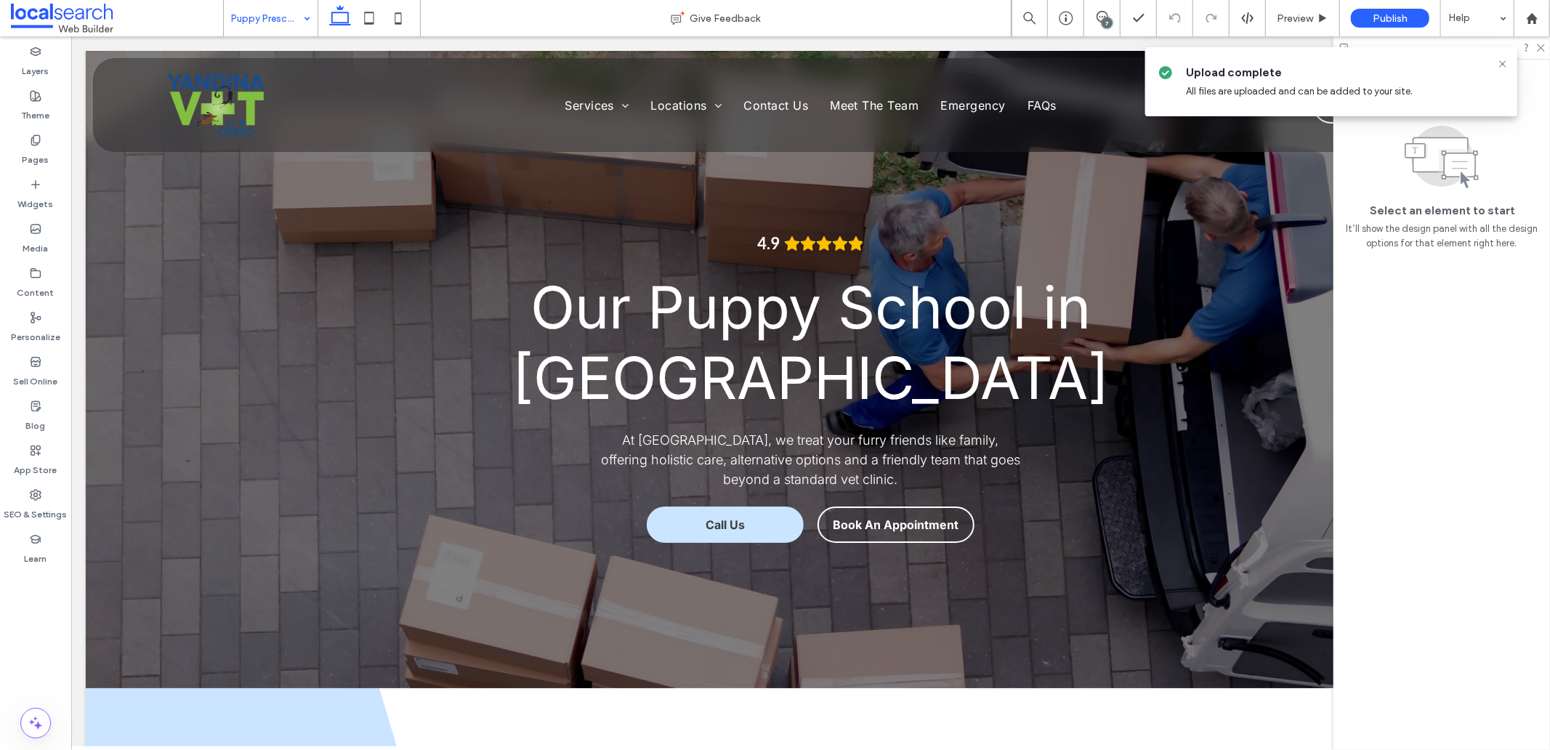
drag, startPoint x: 1502, startPoint y: 66, endPoint x: 1450, endPoint y: 84, distance: 54.5
click at [1502, 66] on icon at bounding box center [1503, 64] width 12 height 12
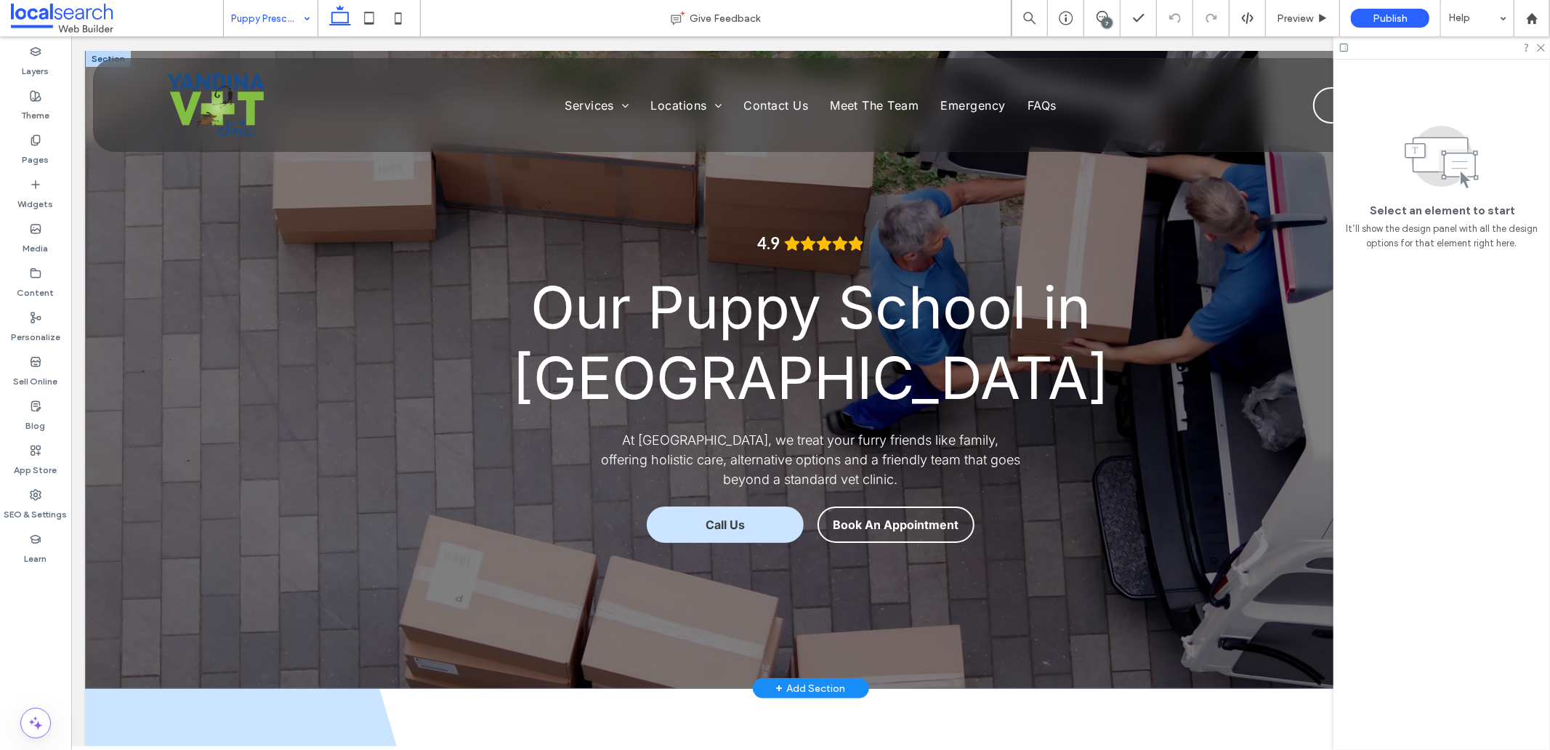
drag, startPoint x: 258, startPoint y: 534, endPoint x: 1299, endPoint y: 484, distance: 1042.0
click at [258, 534] on div "4.9 Our Puppy School in Yandina At Yandina Vet Clinic, we treat your furry frie…" at bounding box center [810, 368] width 1450 height 637
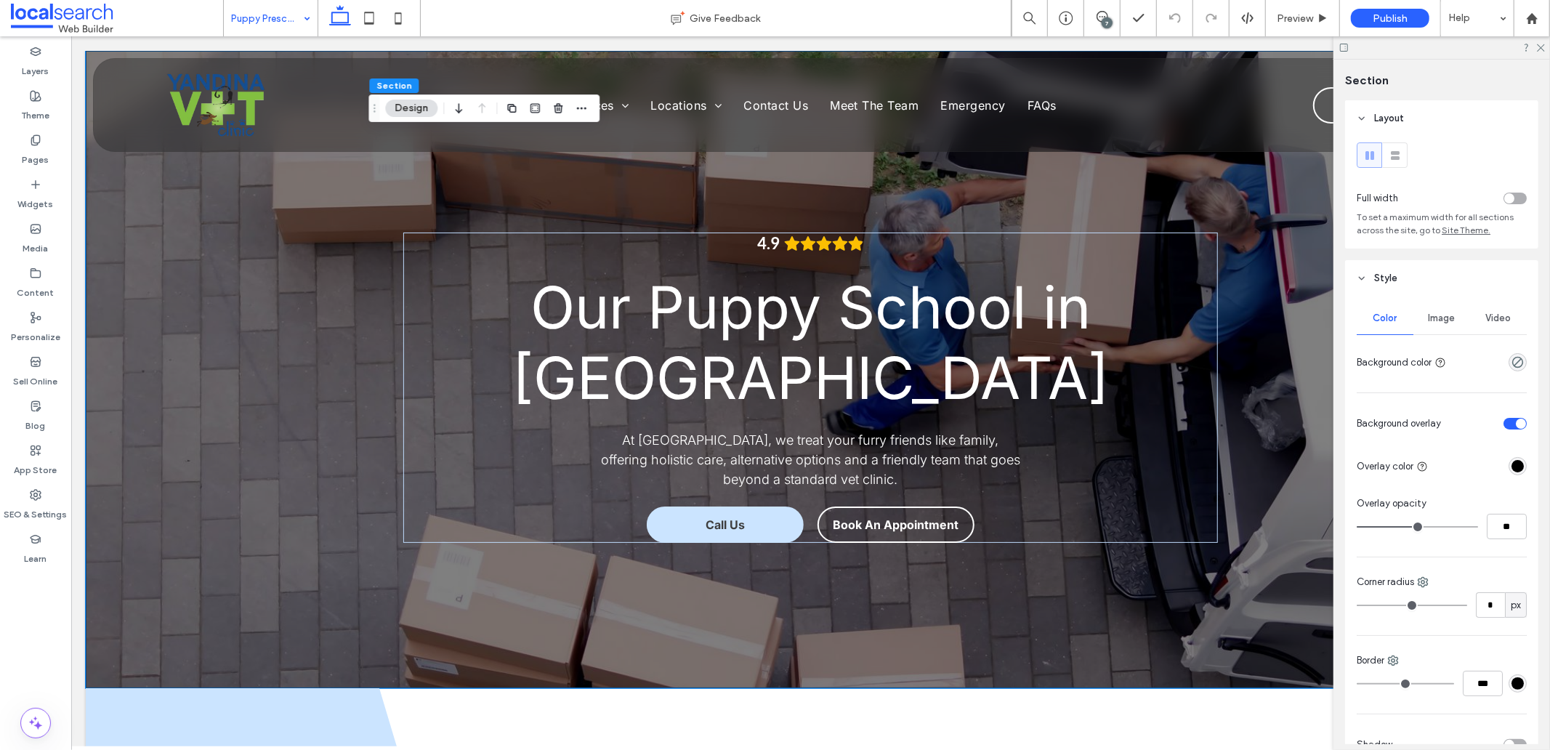
click at [1508, 294] on header "Style" at bounding box center [1441, 278] width 193 height 36
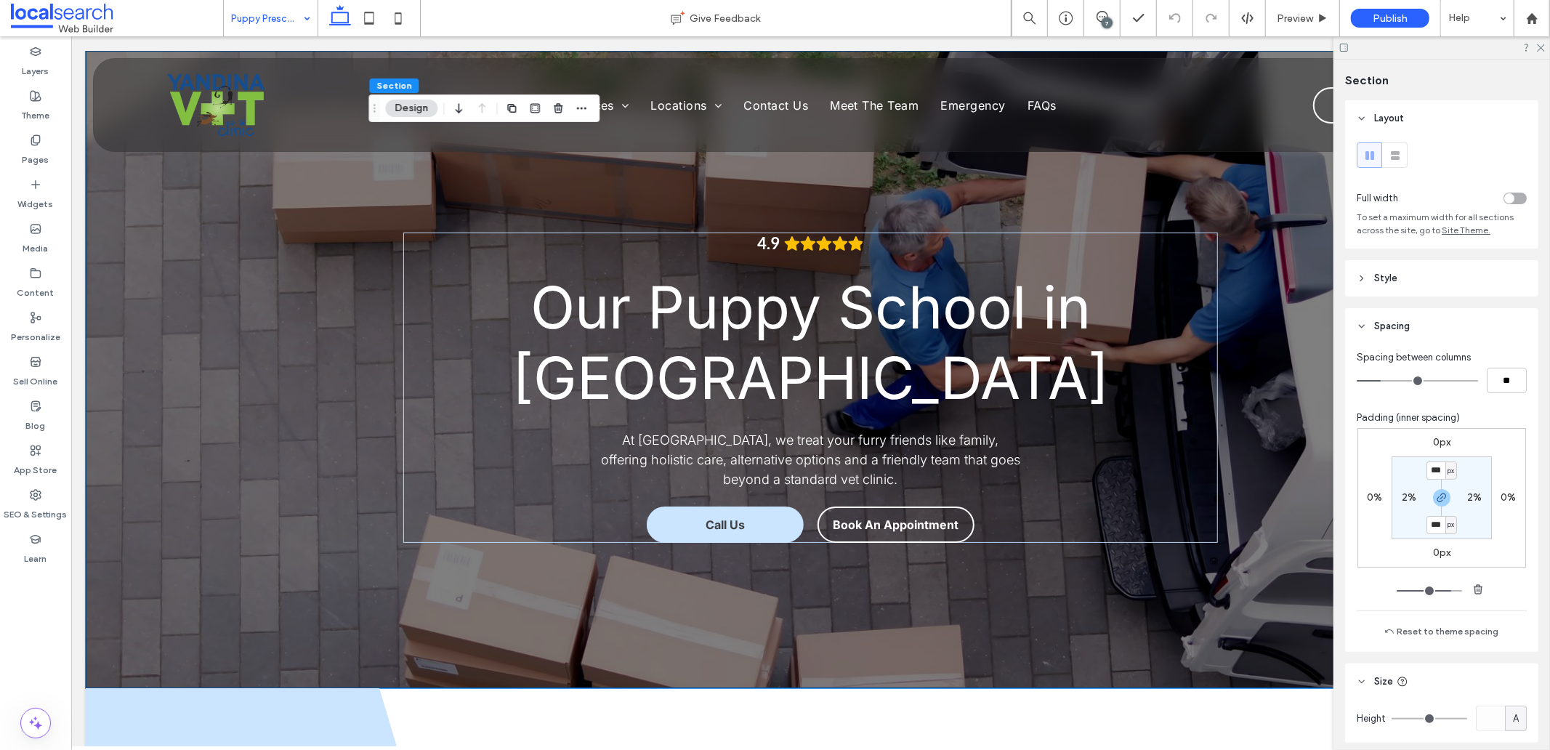
click at [1418, 286] on header "Style" at bounding box center [1441, 278] width 193 height 36
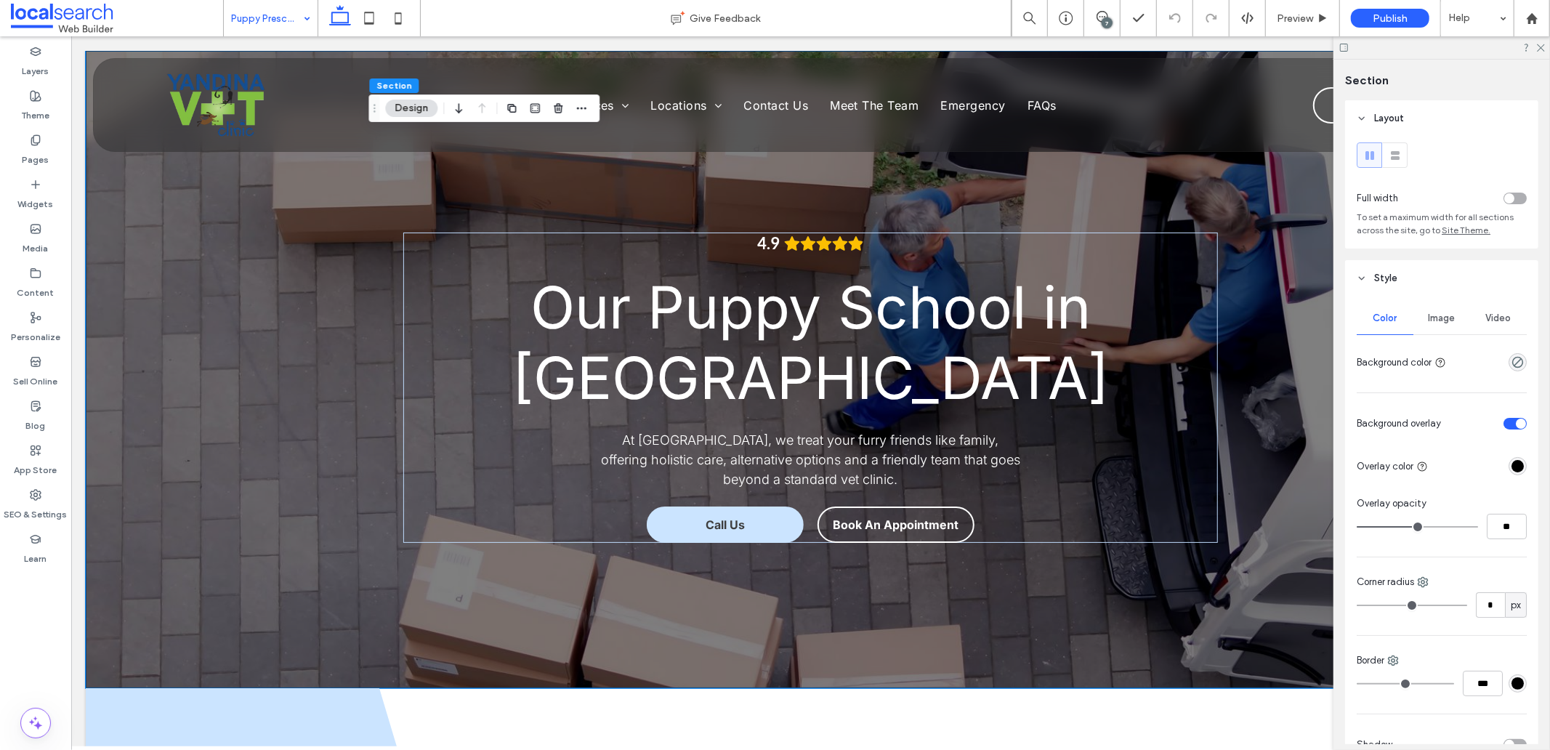
click at [1436, 310] on div "Image" at bounding box center [1442, 318] width 57 height 32
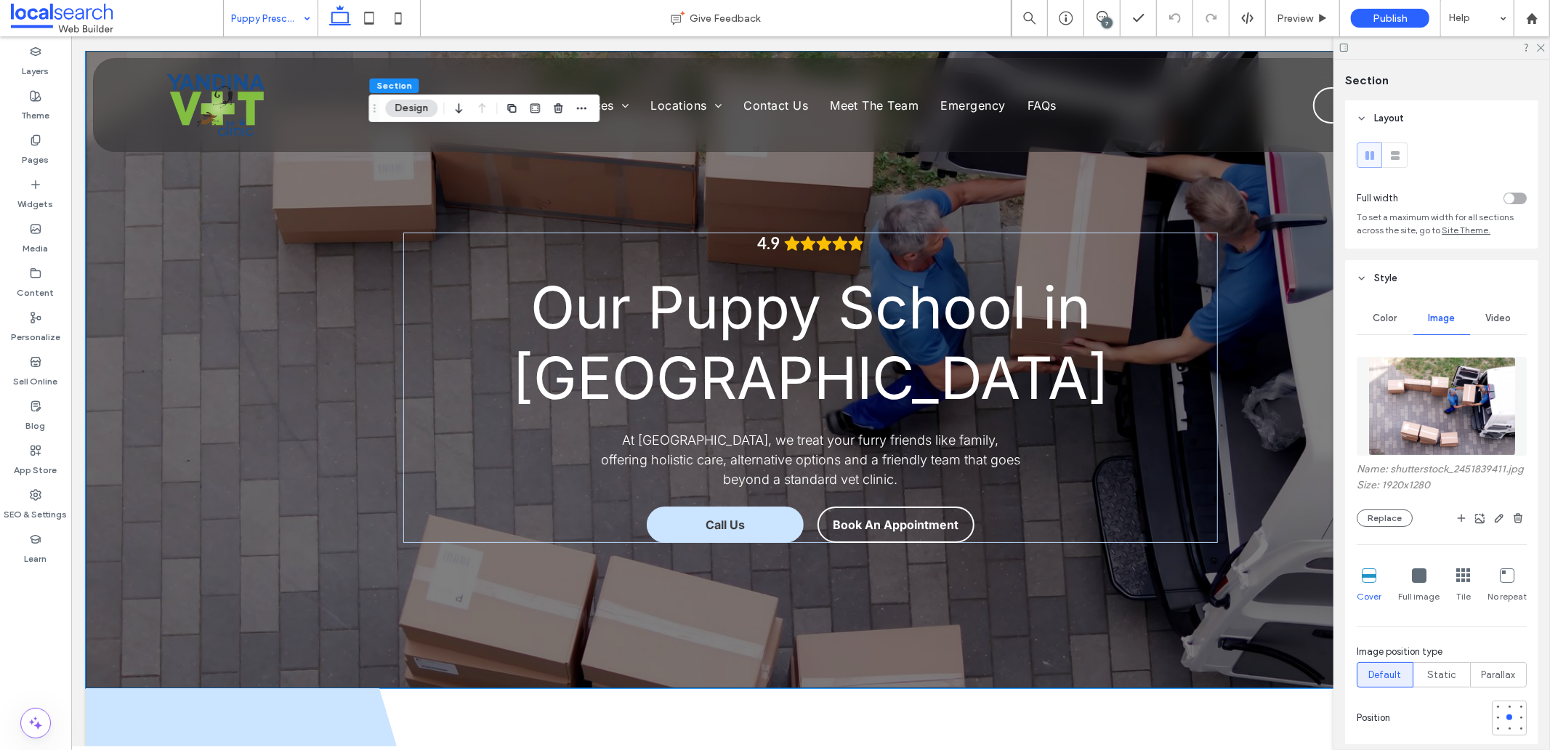
click at [1400, 388] on img at bounding box center [1443, 406] width 148 height 99
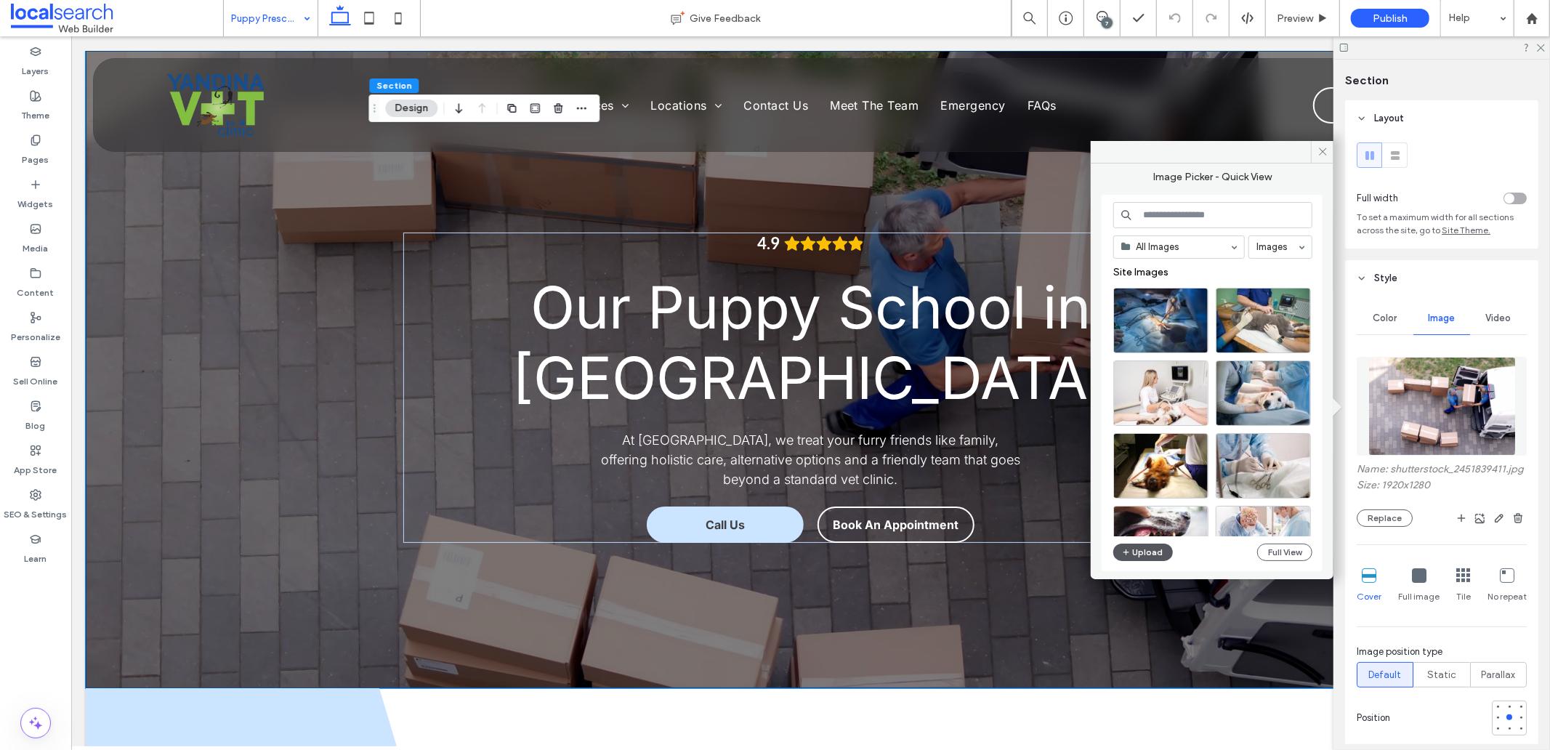
click at [1140, 546] on button "Upload" at bounding box center [1144, 552] width 60 height 17
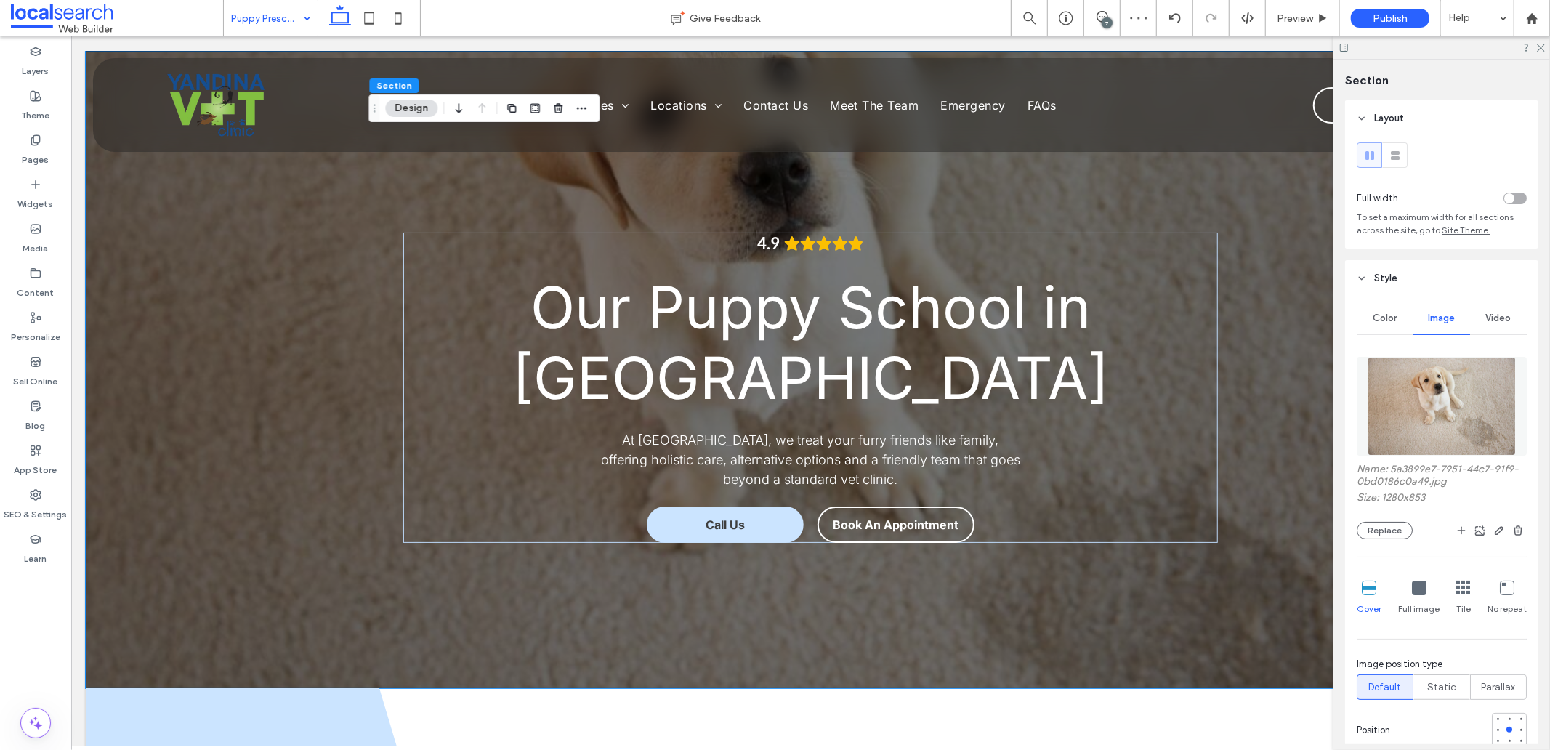
scroll to position [81, 0]
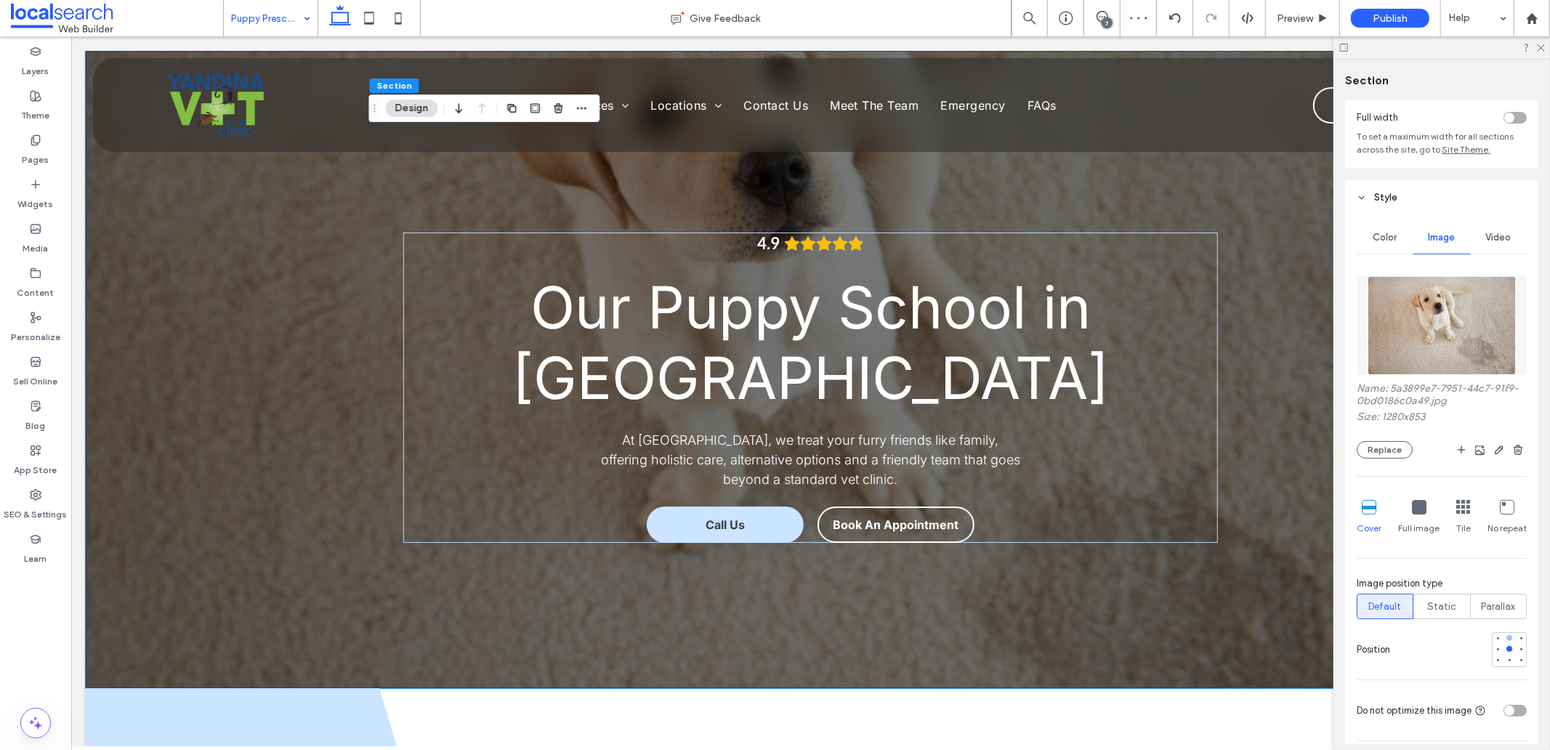
click at [1507, 640] on div at bounding box center [1510, 638] width 6 height 6
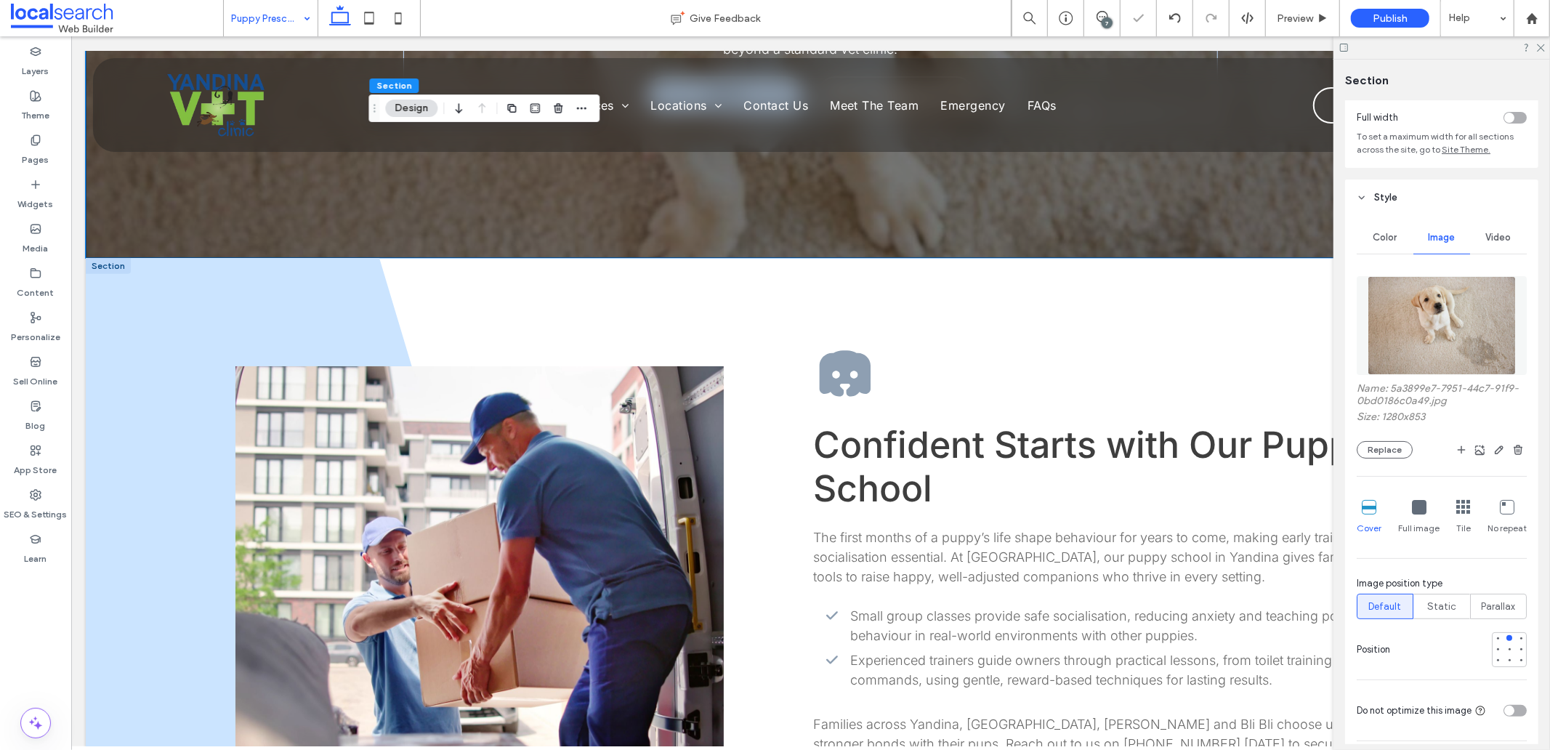
scroll to position [484, 0]
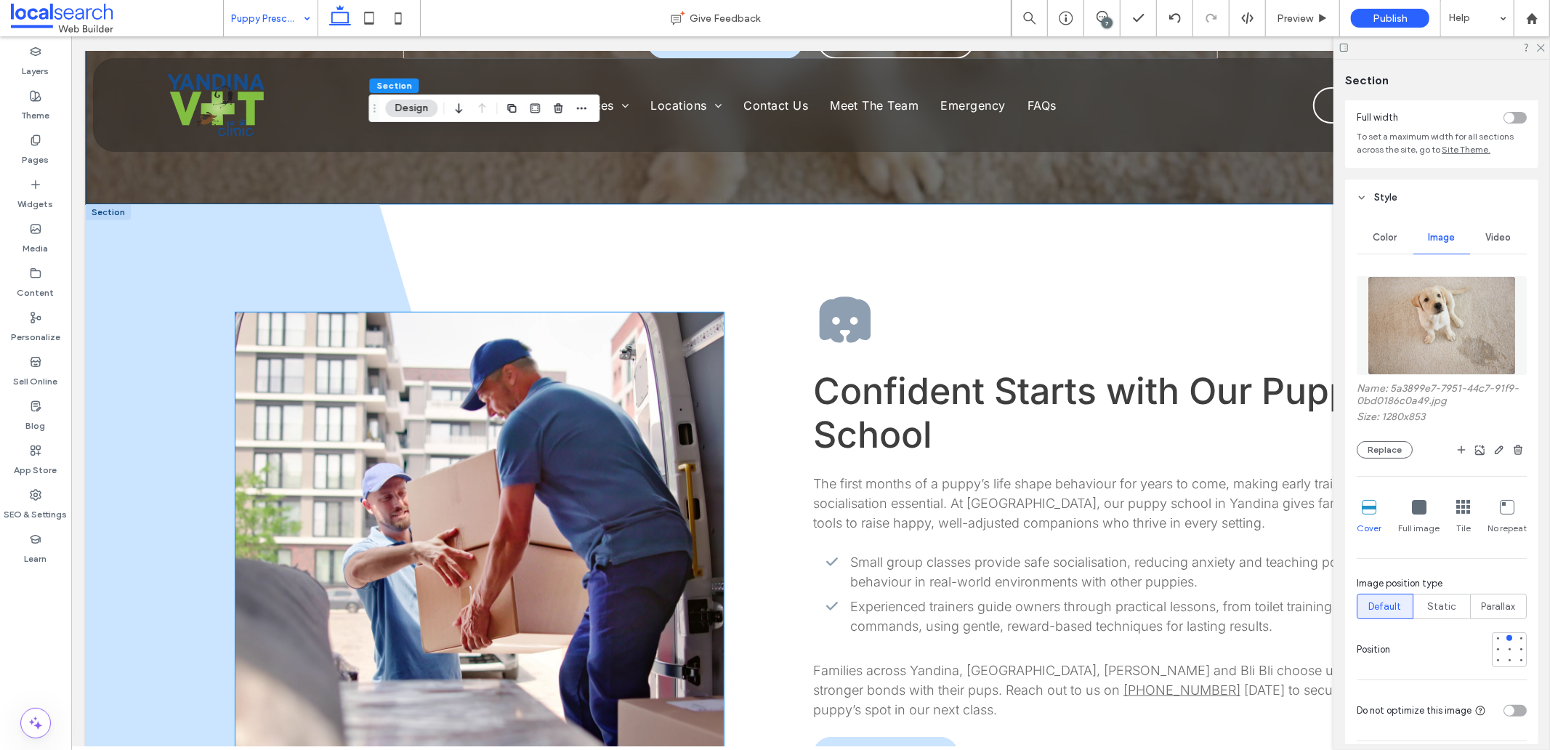
click at [542, 459] on link at bounding box center [479, 530] width 488 height 436
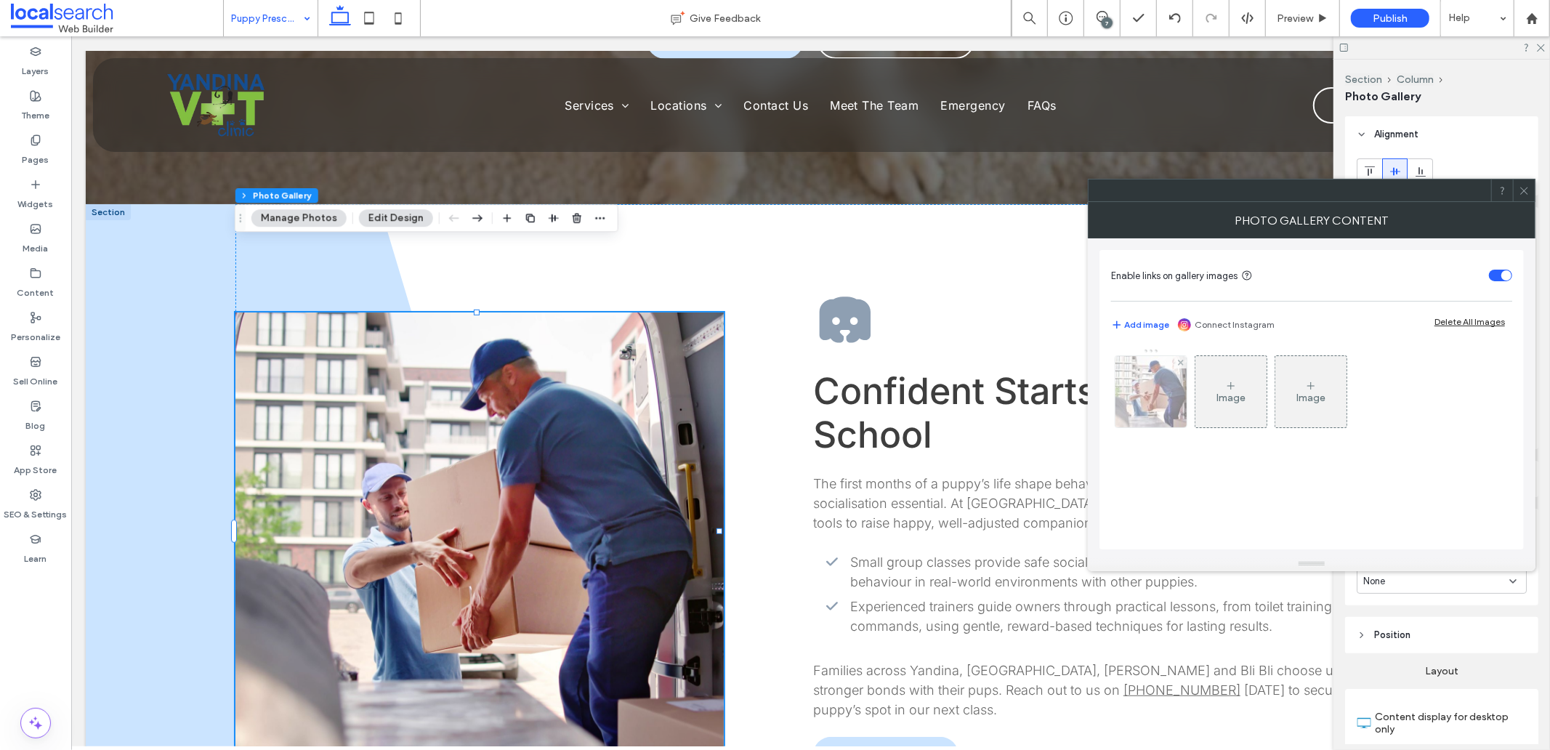
click at [1145, 409] on img at bounding box center [1151, 391] width 107 height 71
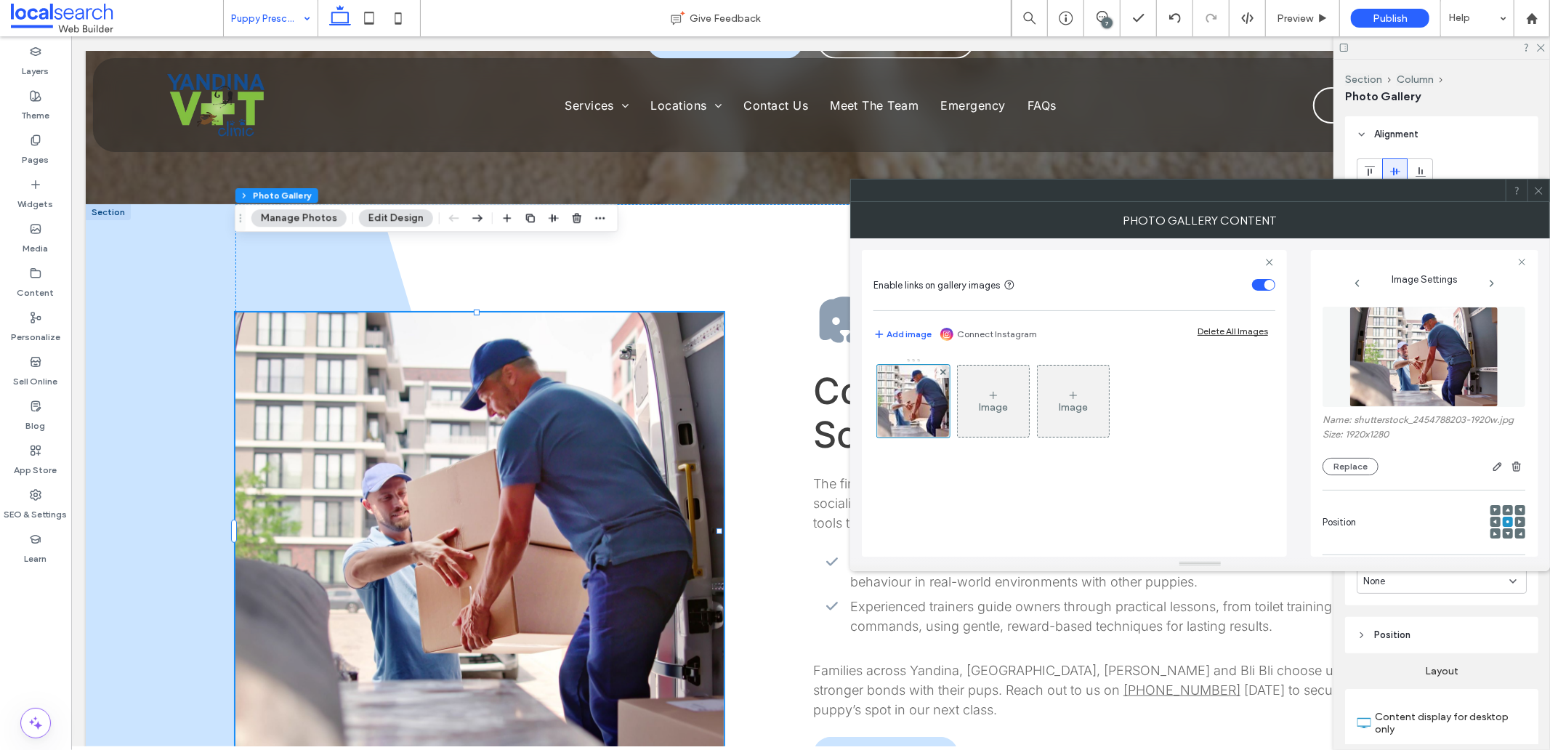
click at [1426, 344] on img at bounding box center [1425, 357] width 150 height 100
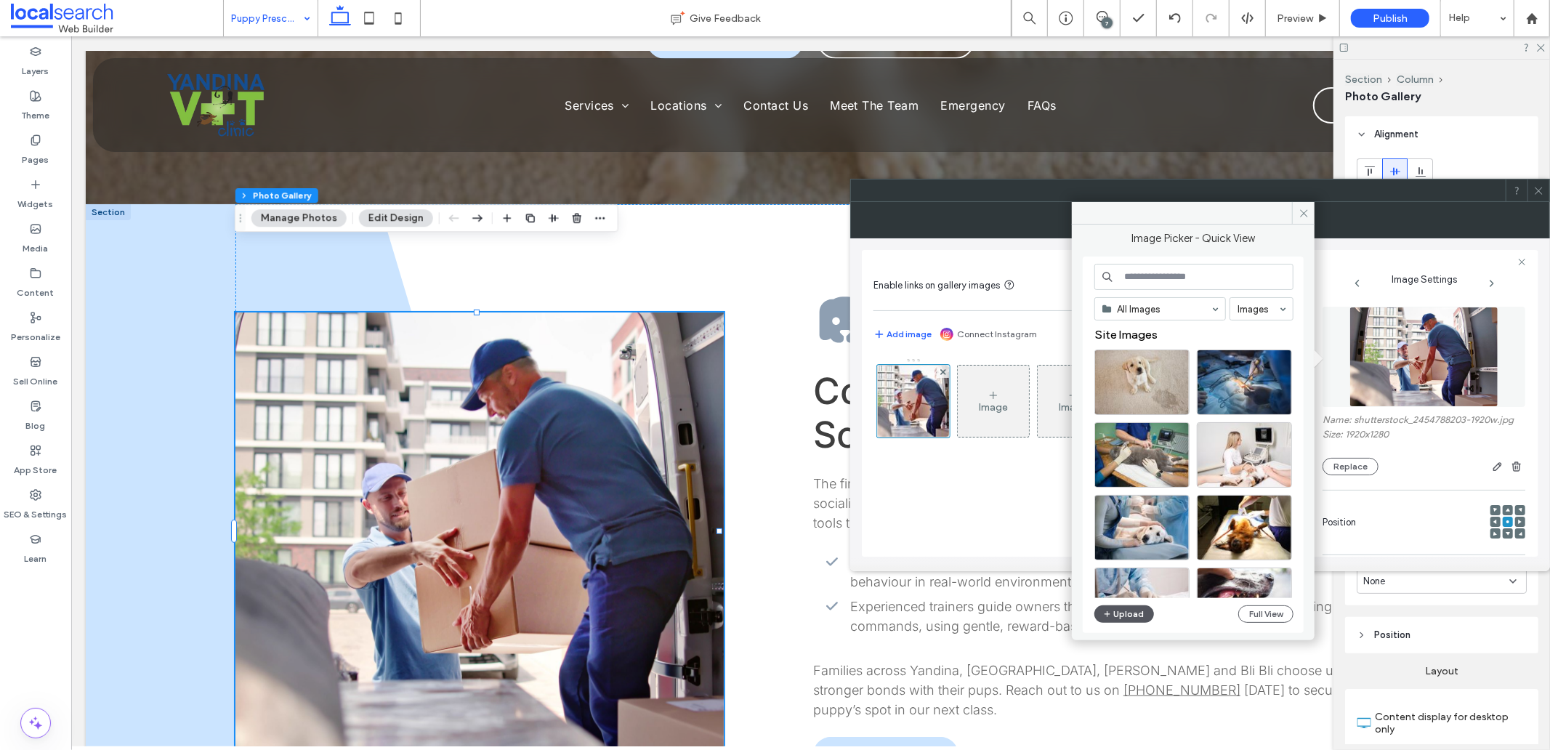
click at [1103, 618] on icon "button" at bounding box center [1107, 614] width 9 height 12
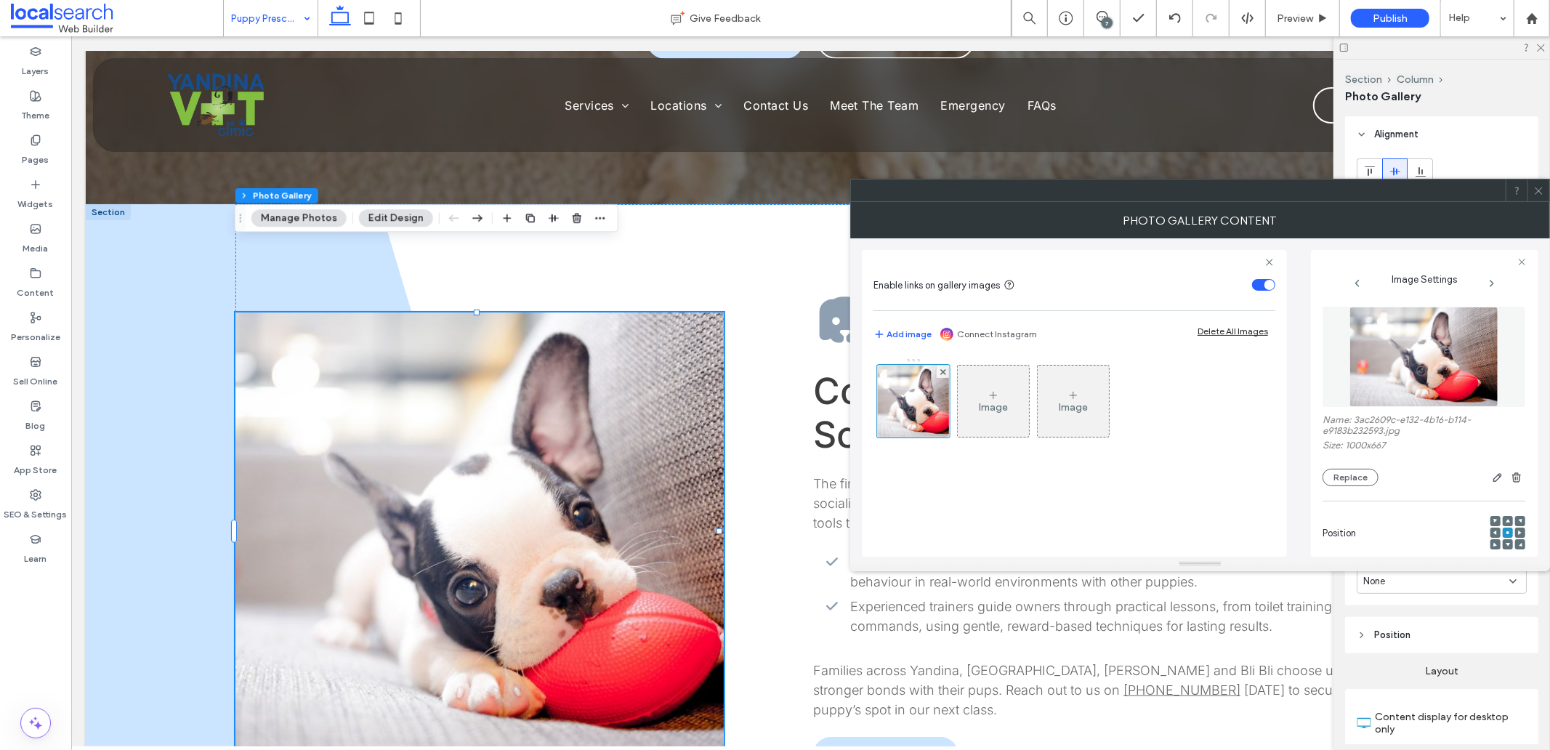
drag, startPoint x: 1538, startPoint y: 198, endPoint x: 1516, endPoint y: 208, distance: 24.1
click at [1538, 198] on span at bounding box center [1539, 191] width 11 height 22
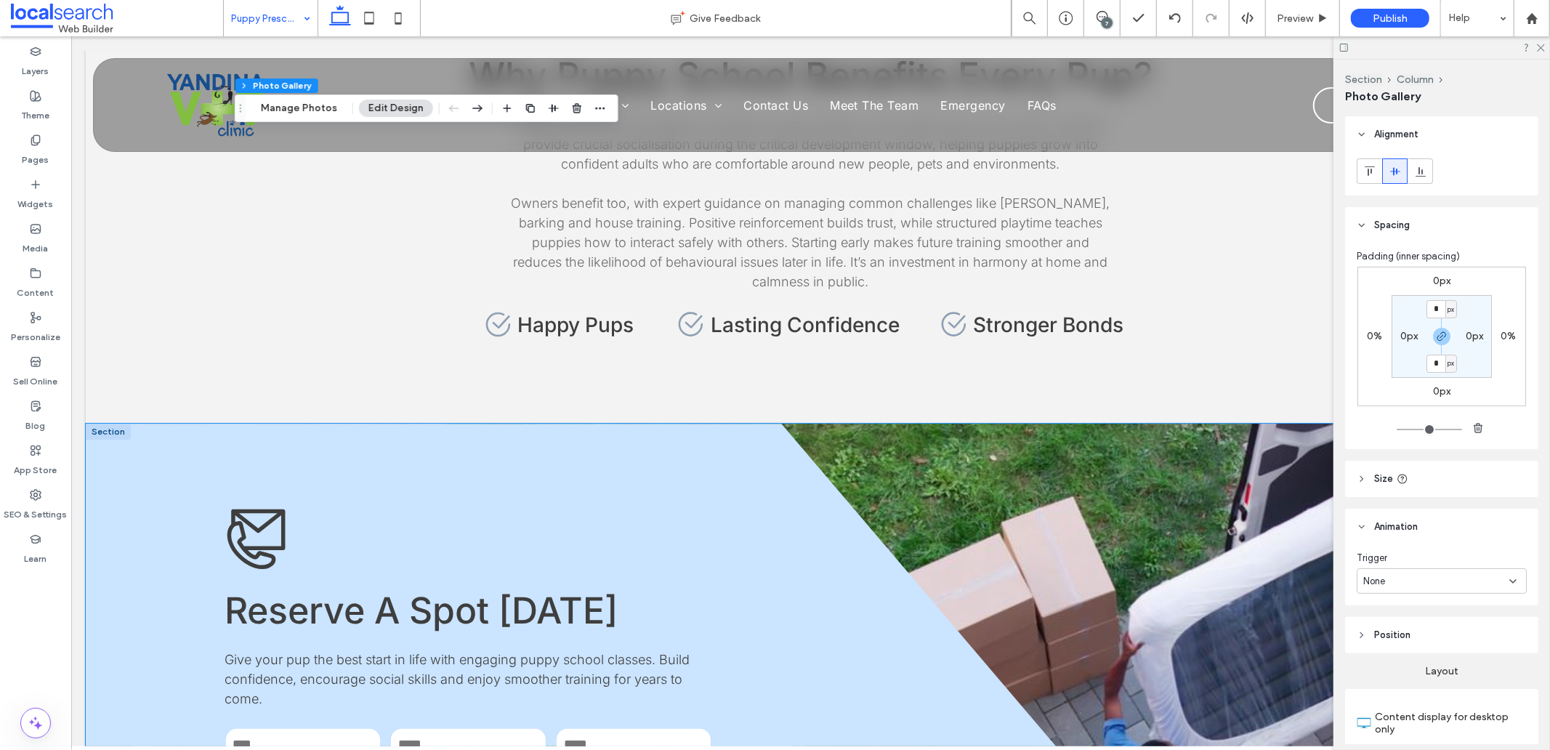
scroll to position [1454, 0]
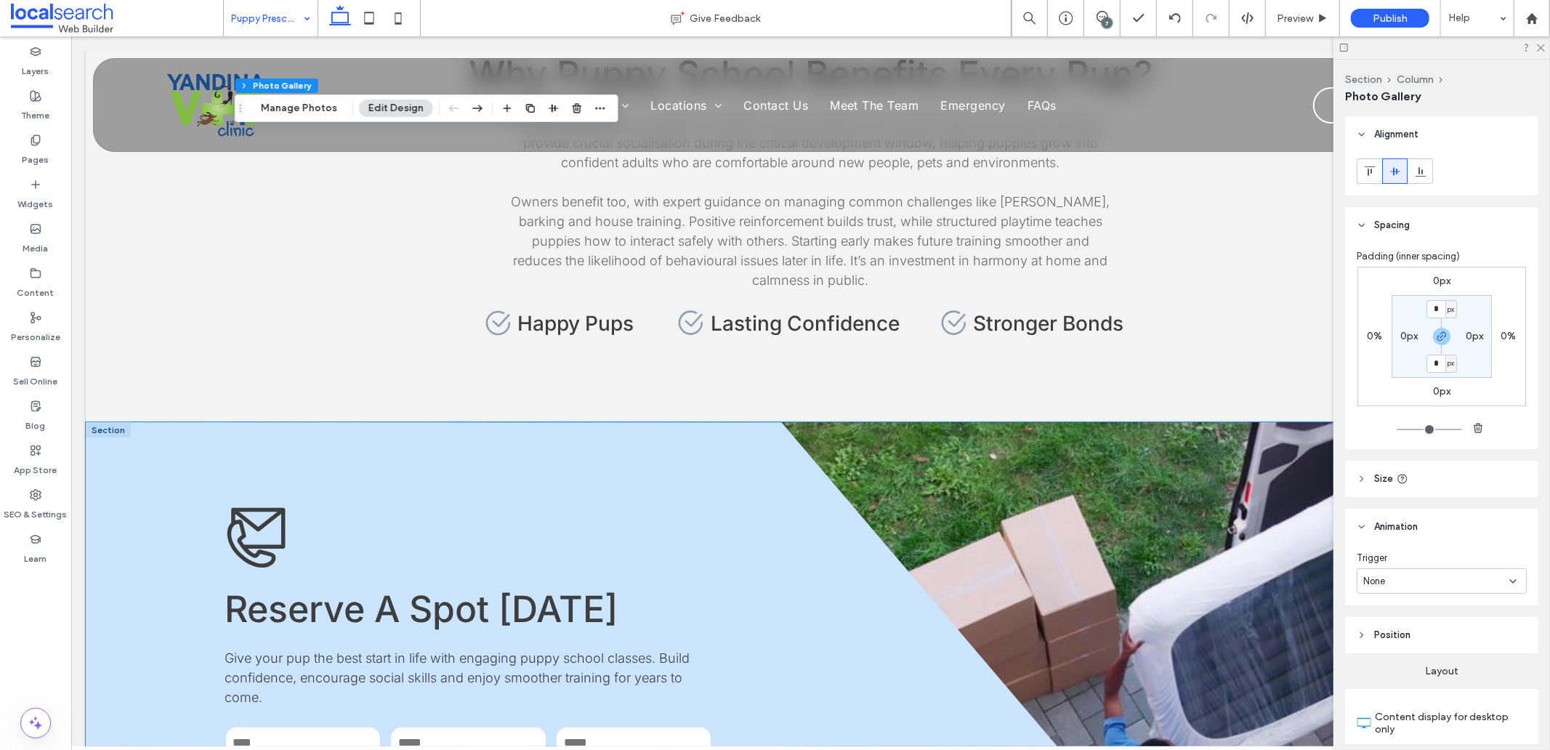
click at [1040, 479] on div "**********" at bounding box center [810, 694] width 1450 height 545
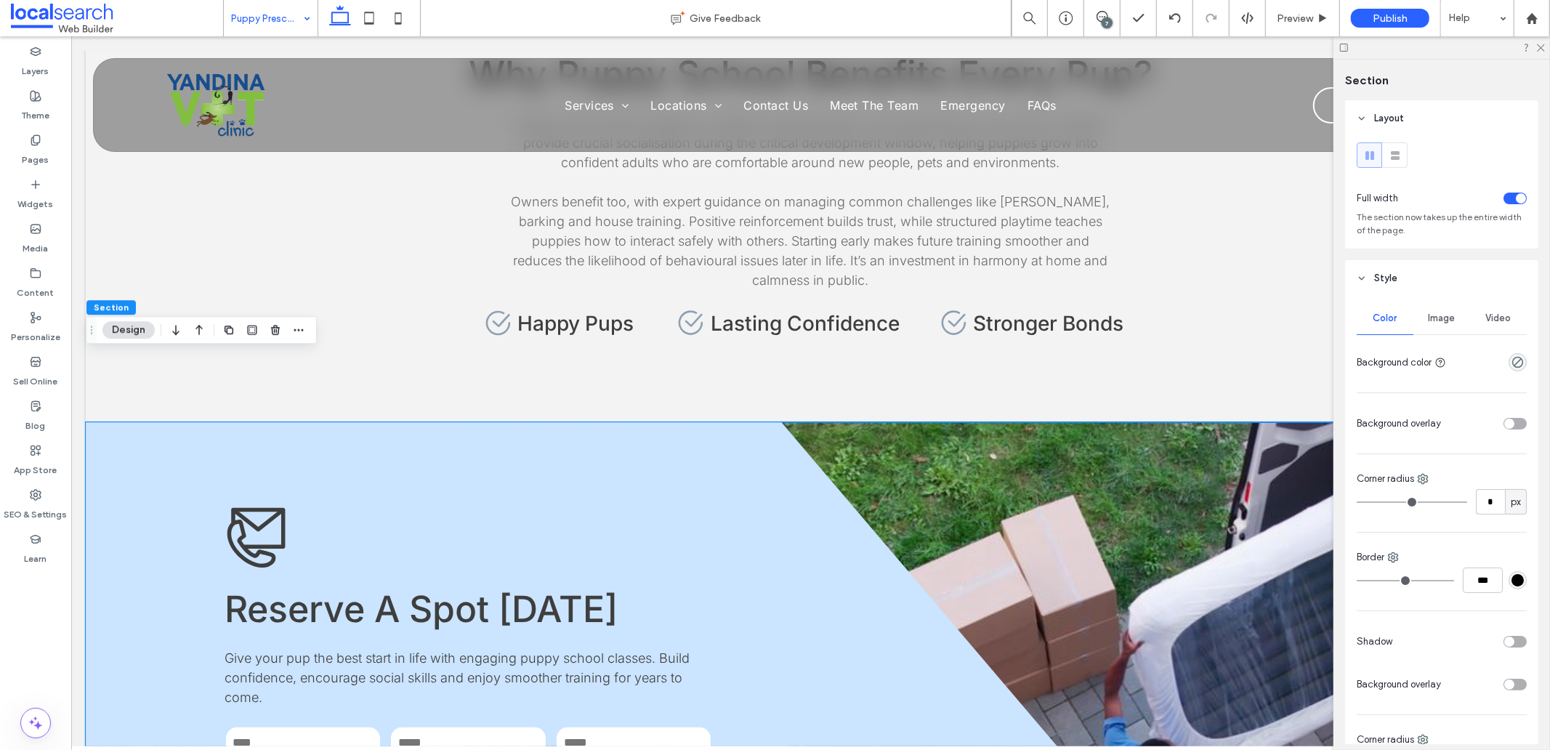
click at [1062, 523] on div "**********" at bounding box center [810, 694] width 1450 height 545
click at [1423, 321] on div "Image" at bounding box center [1442, 318] width 57 height 32
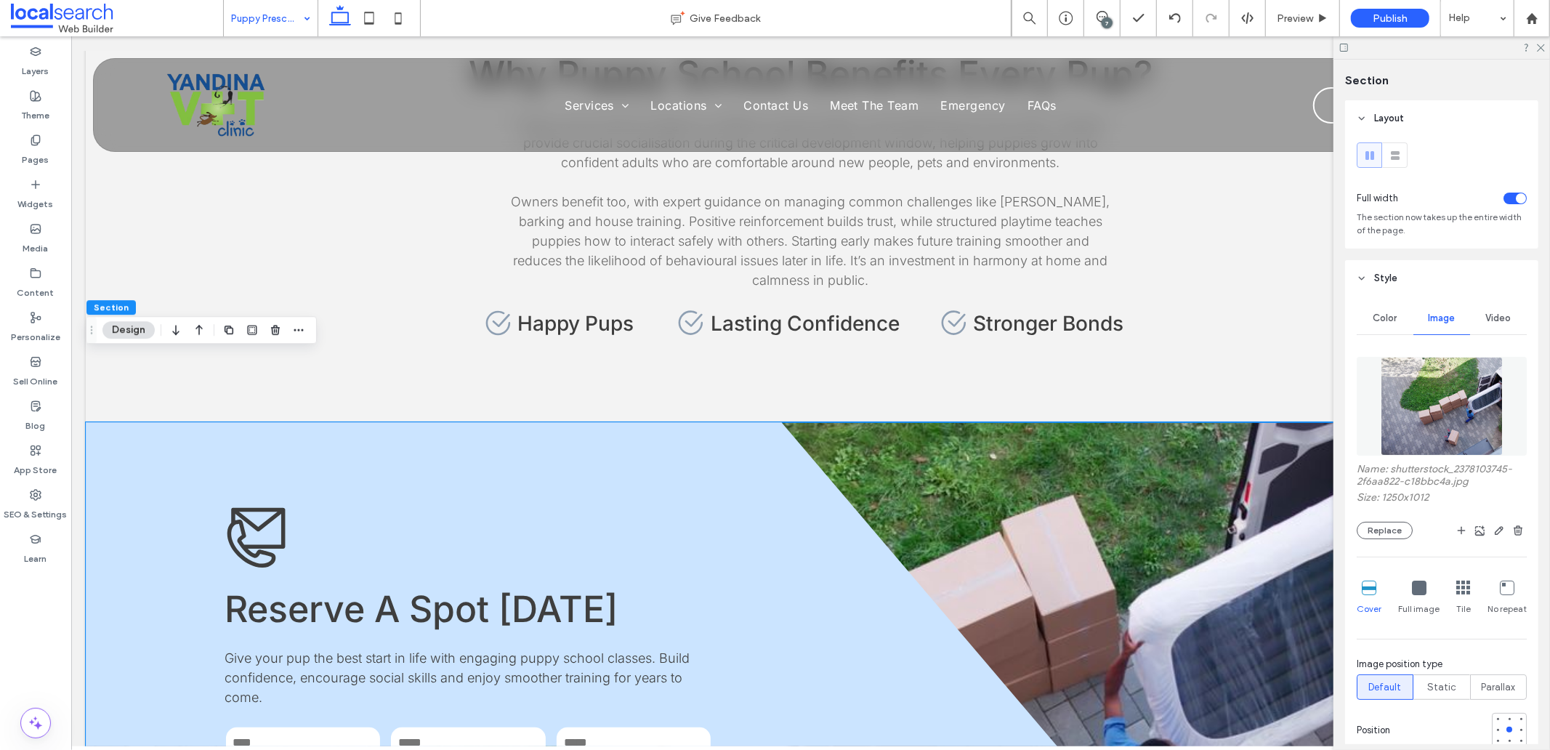
click at [1445, 438] on img at bounding box center [1442, 406] width 122 height 99
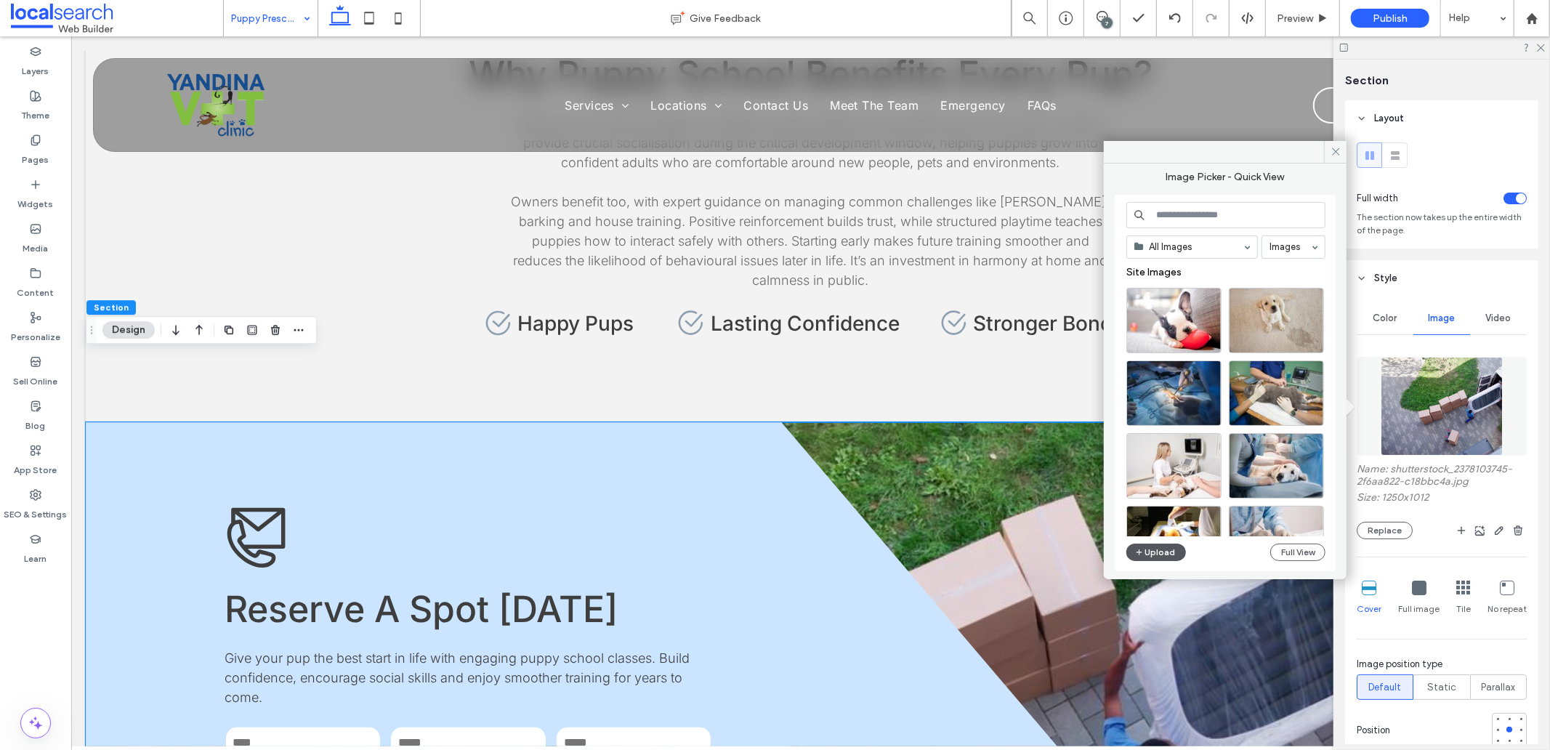
click at [1158, 549] on button "Upload" at bounding box center [1157, 552] width 60 height 17
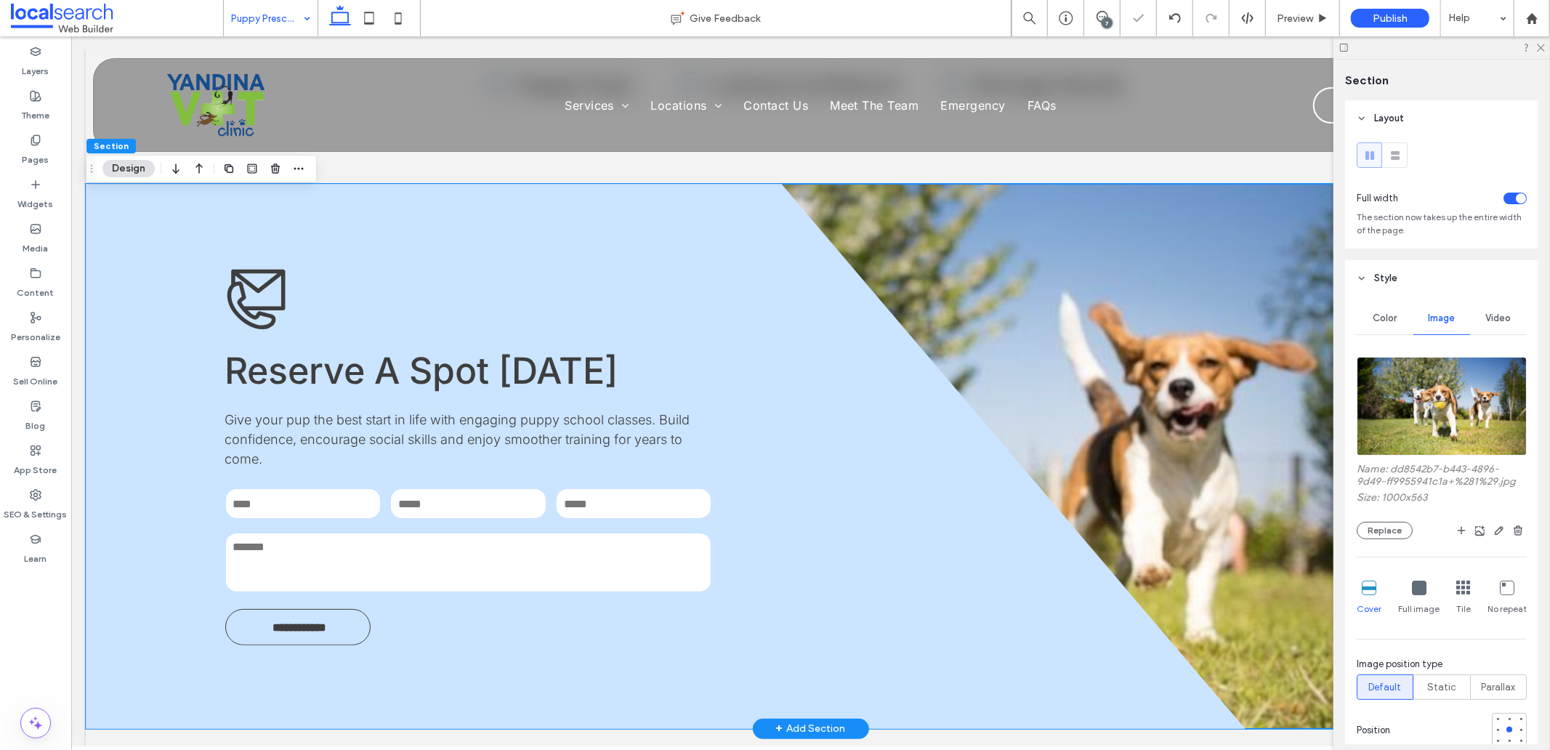
scroll to position [1696, 0]
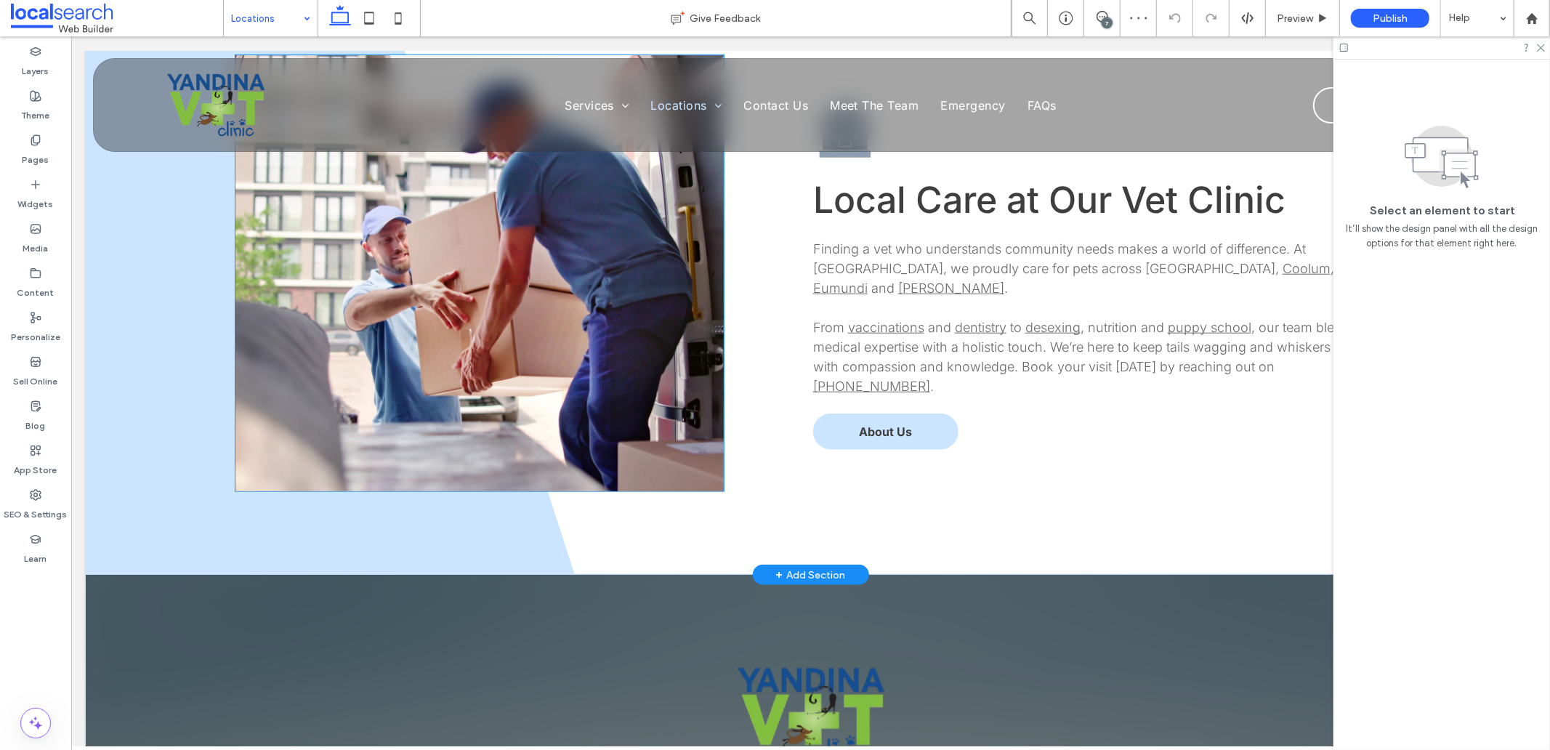
scroll to position [1050, 0]
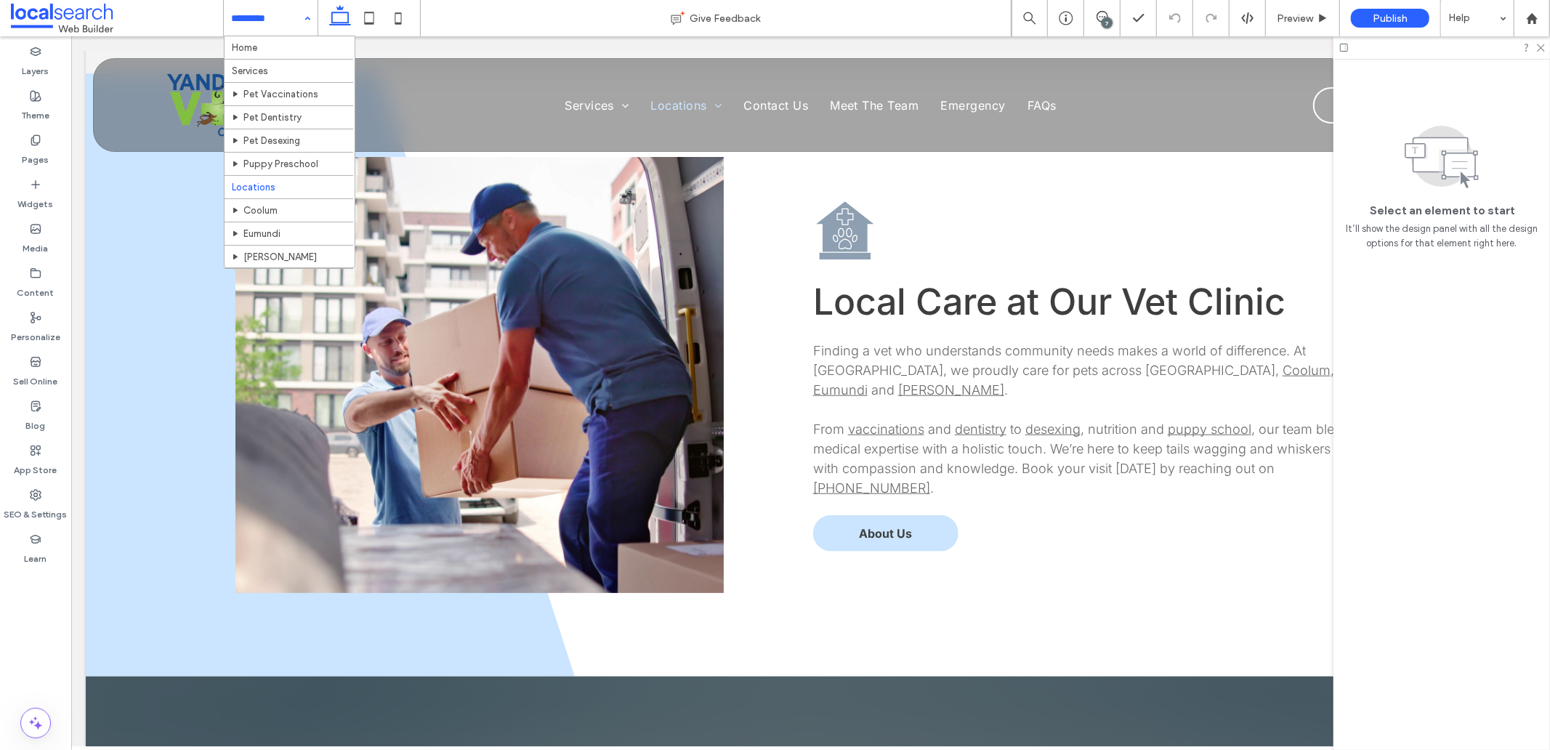
click at [247, 22] on input at bounding box center [267, 18] width 72 height 36
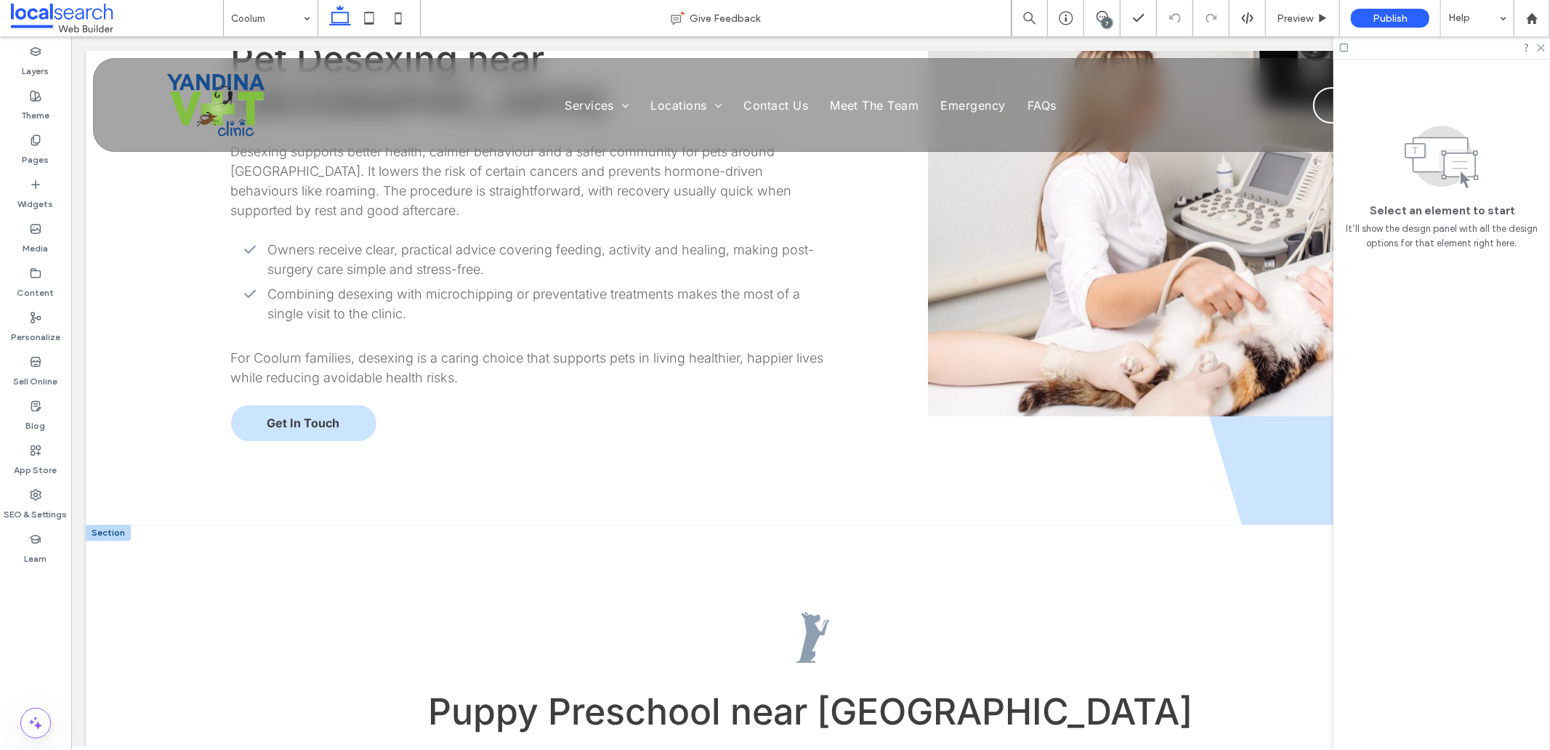
scroll to position [2665, 0]
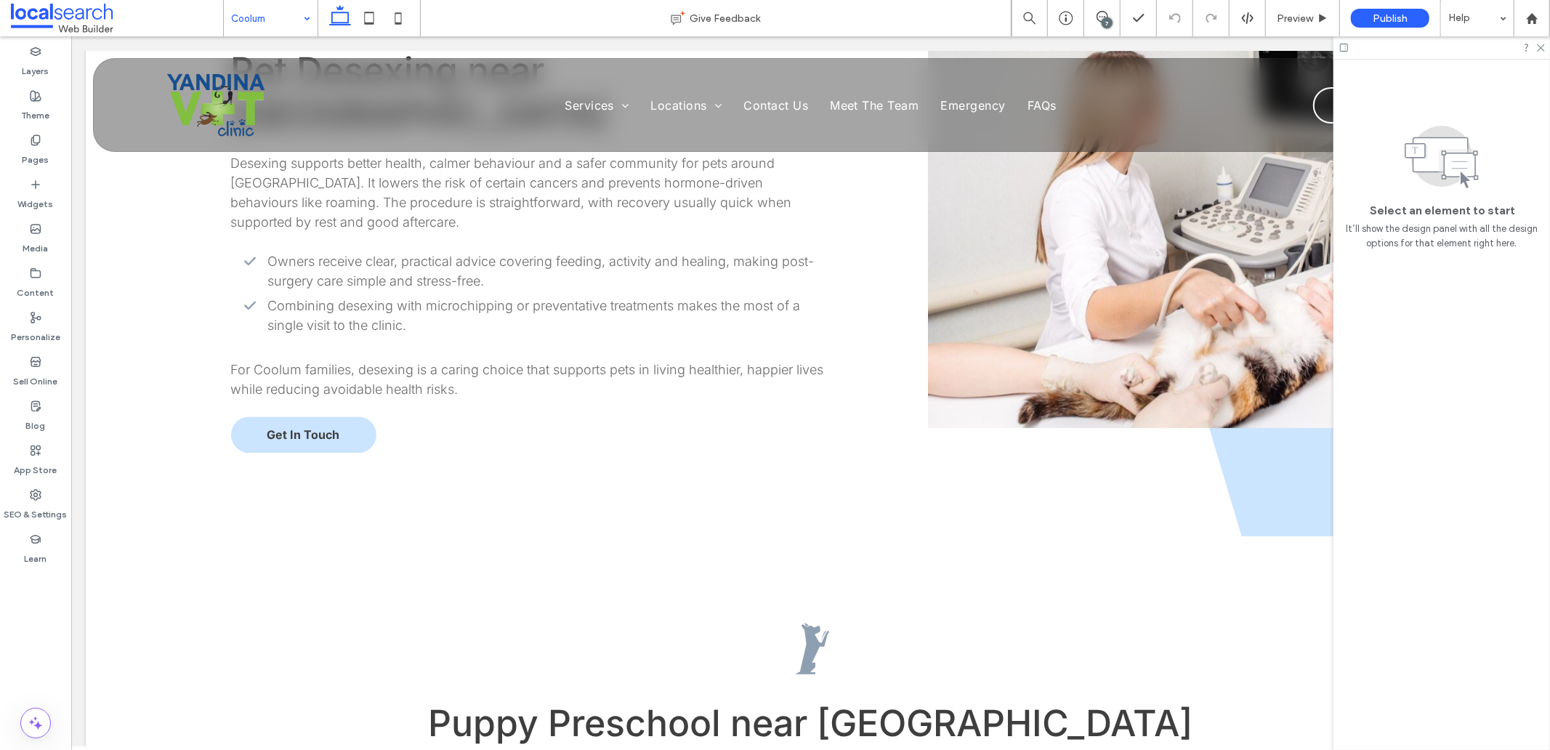
click at [254, 12] on input at bounding box center [267, 18] width 72 height 36
click at [265, 18] on input at bounding box center [267, 18] width 72 height 36
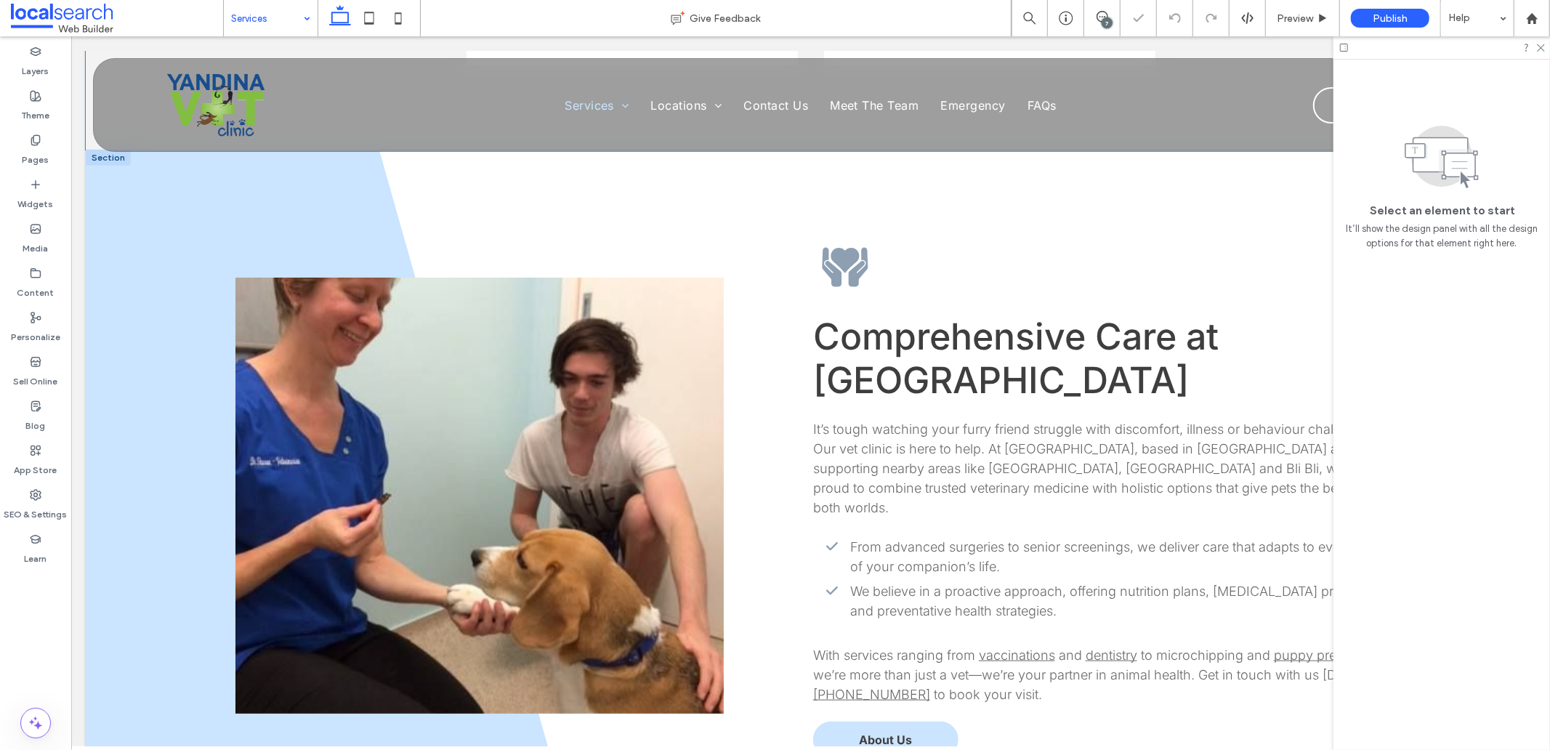
scroll to position [1372, 0]
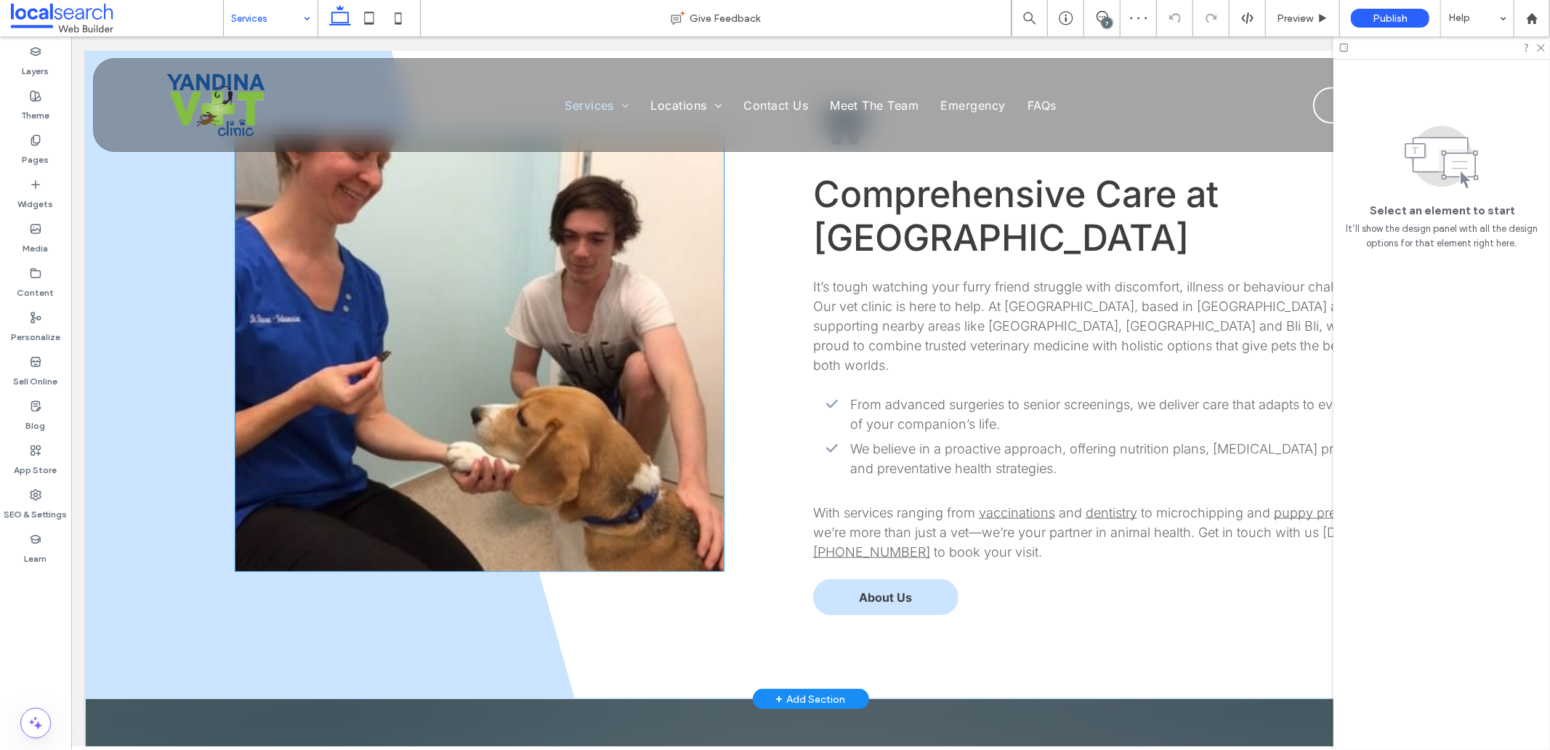
click at [523, 364] on link at bounding box center [479, 352] width 488 height 436
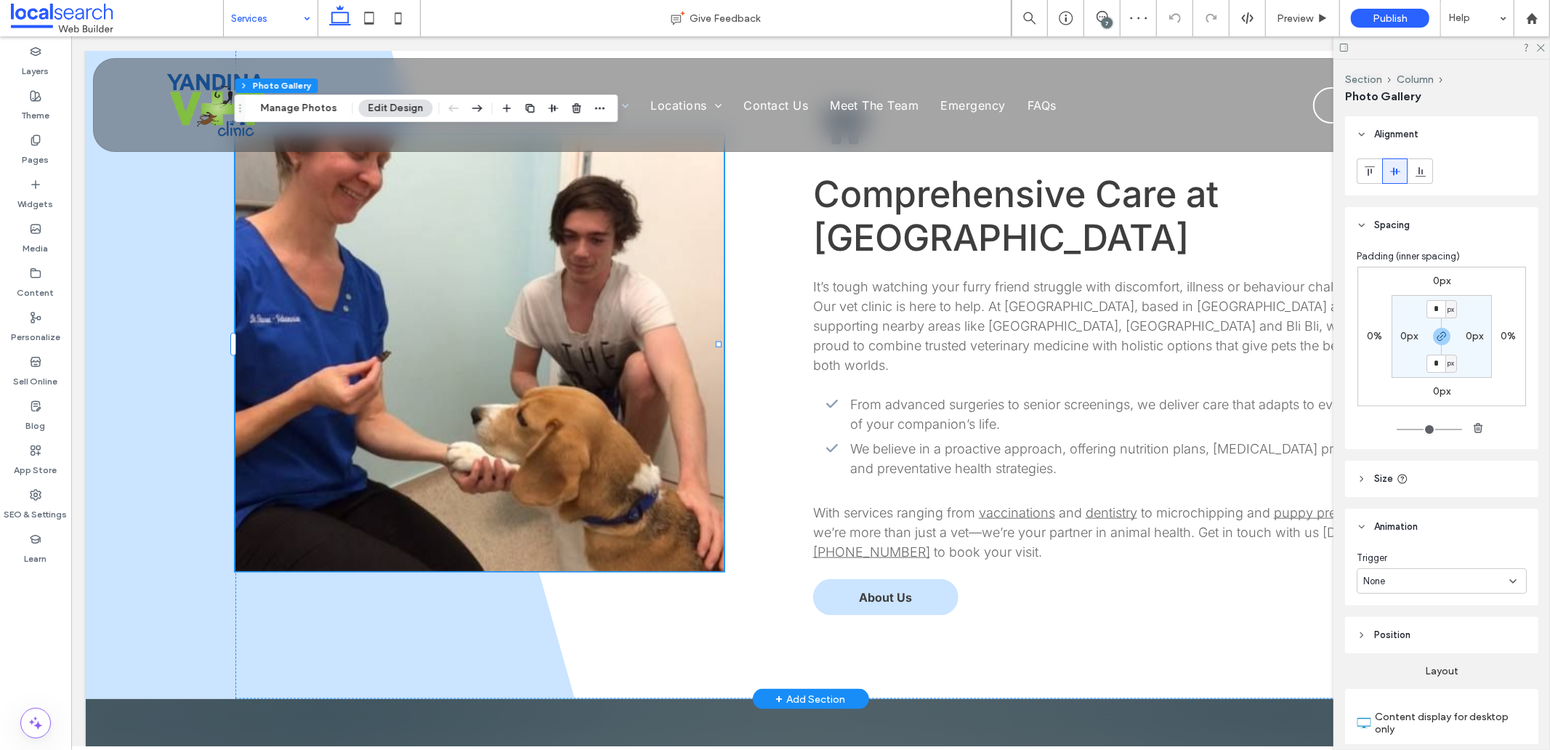
click at [523, 363] on link at bounding box center [479, 352] width 488 height 436
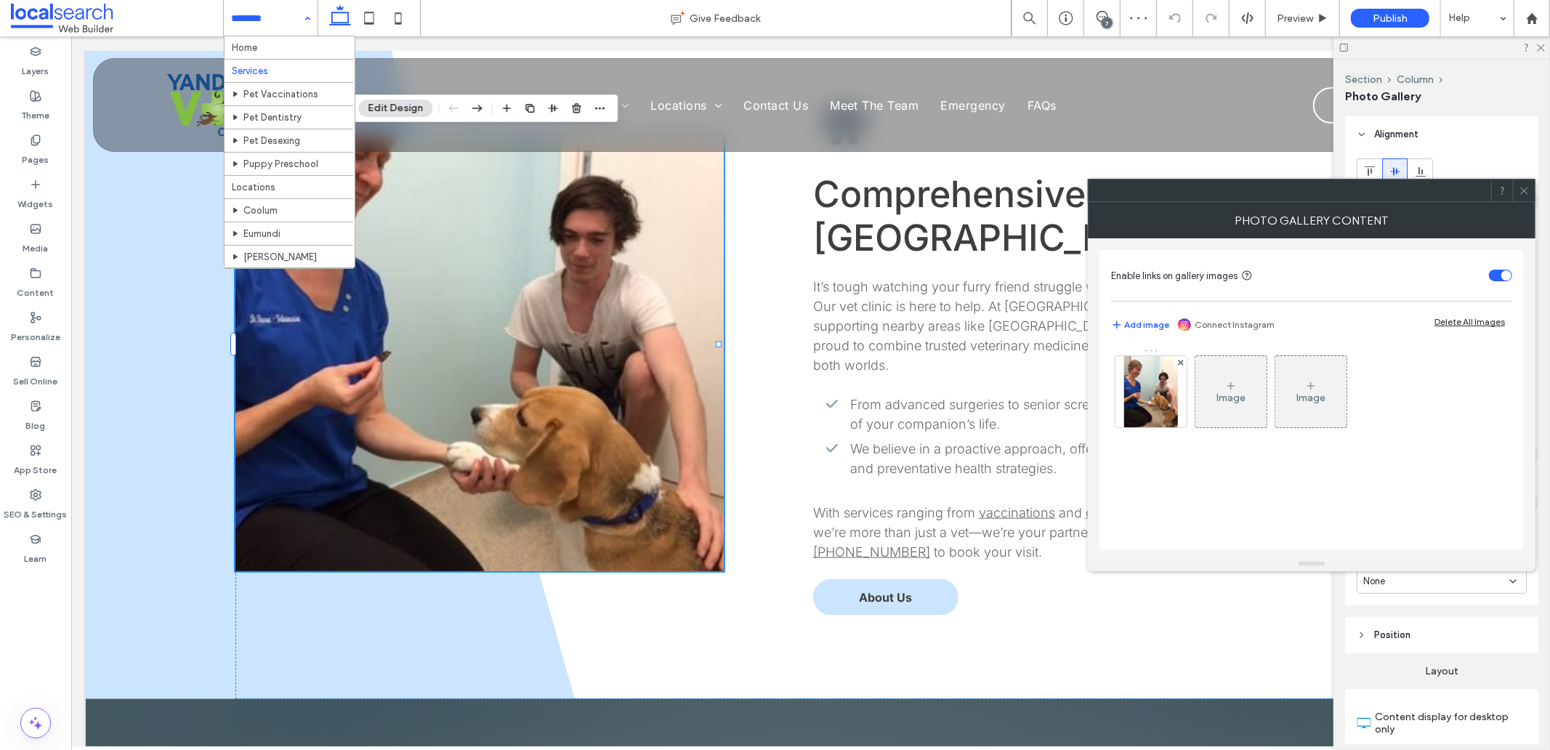
click at [278, 15] on input at bounding box center [267, 18] width 72 height 36
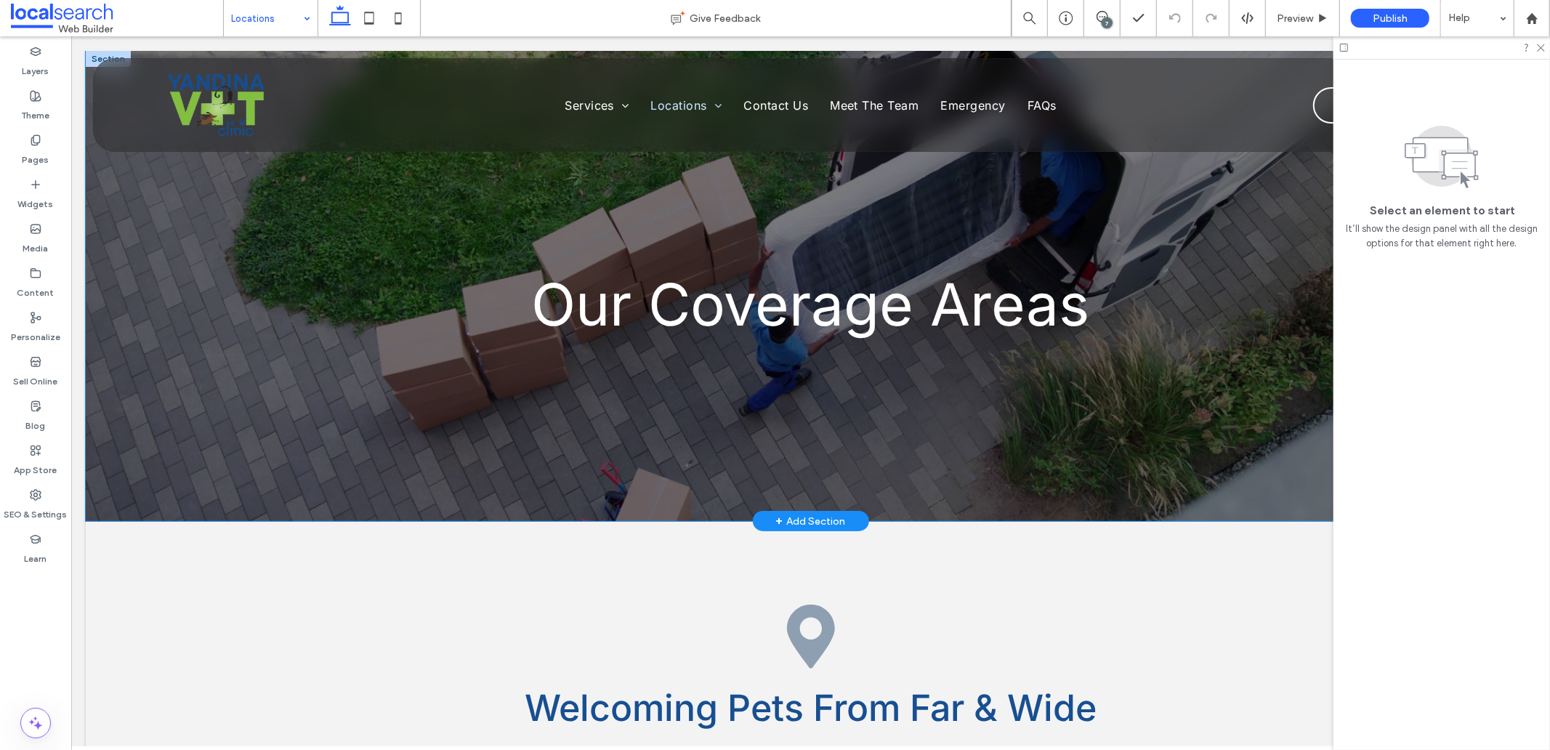
click at [293, 436] on div "Our Coverage Areas" at bounding box center [810, 285] width 1450 height 470
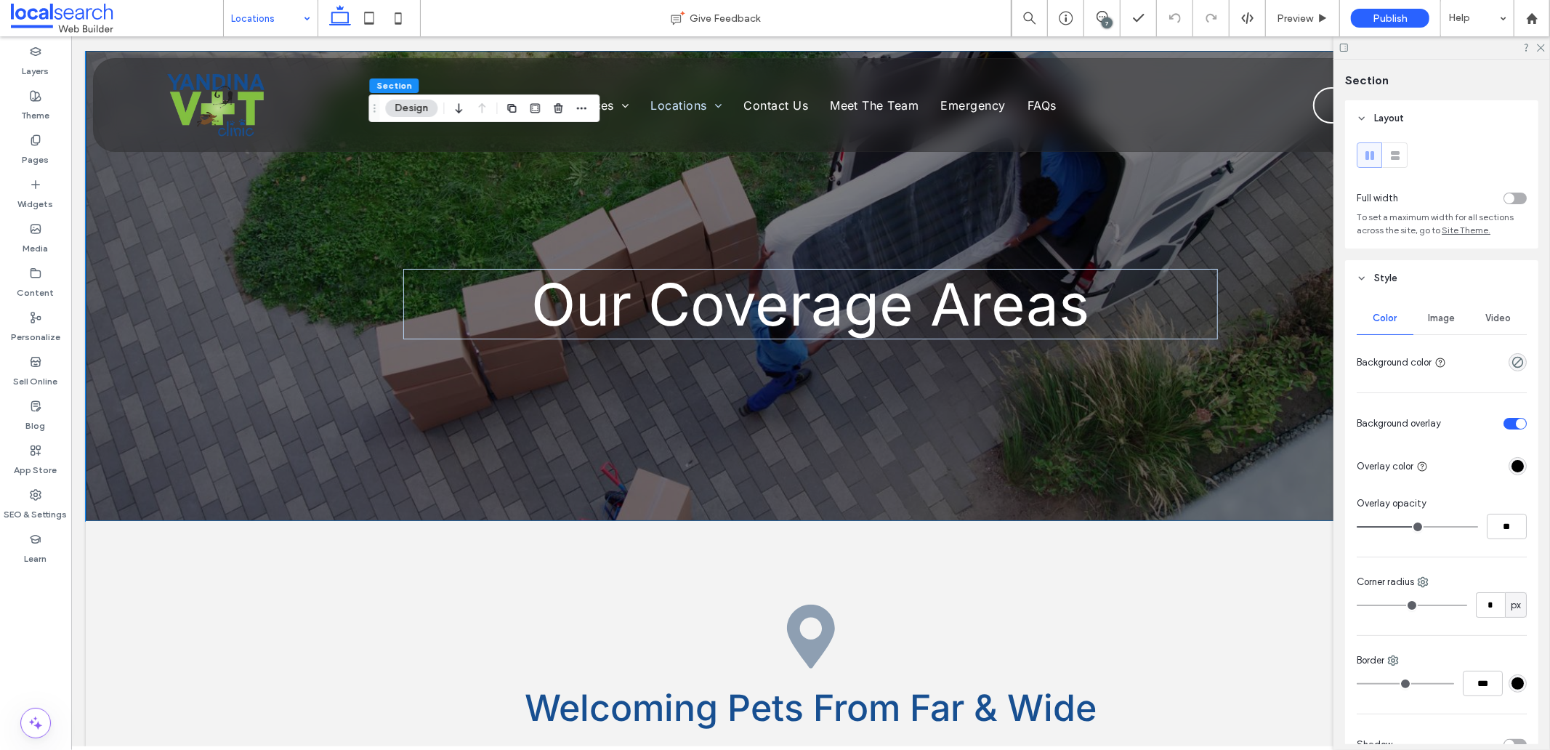
click at [1429, 323] on span "Image" at bounding box center [1442, 319] width 27 height 12
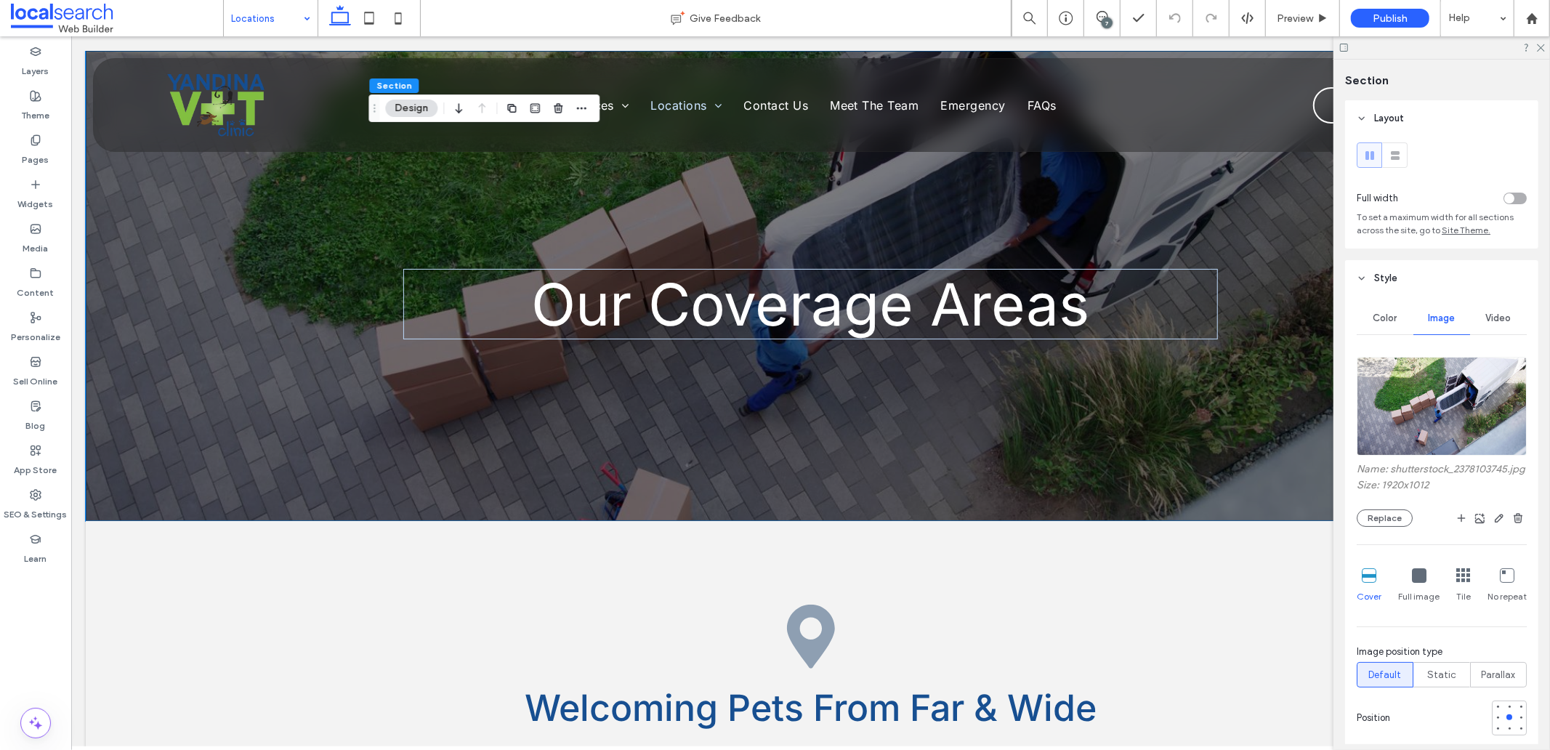
click at [1434, 390] on img at bounding box center [1442, 406] width 170 height 99
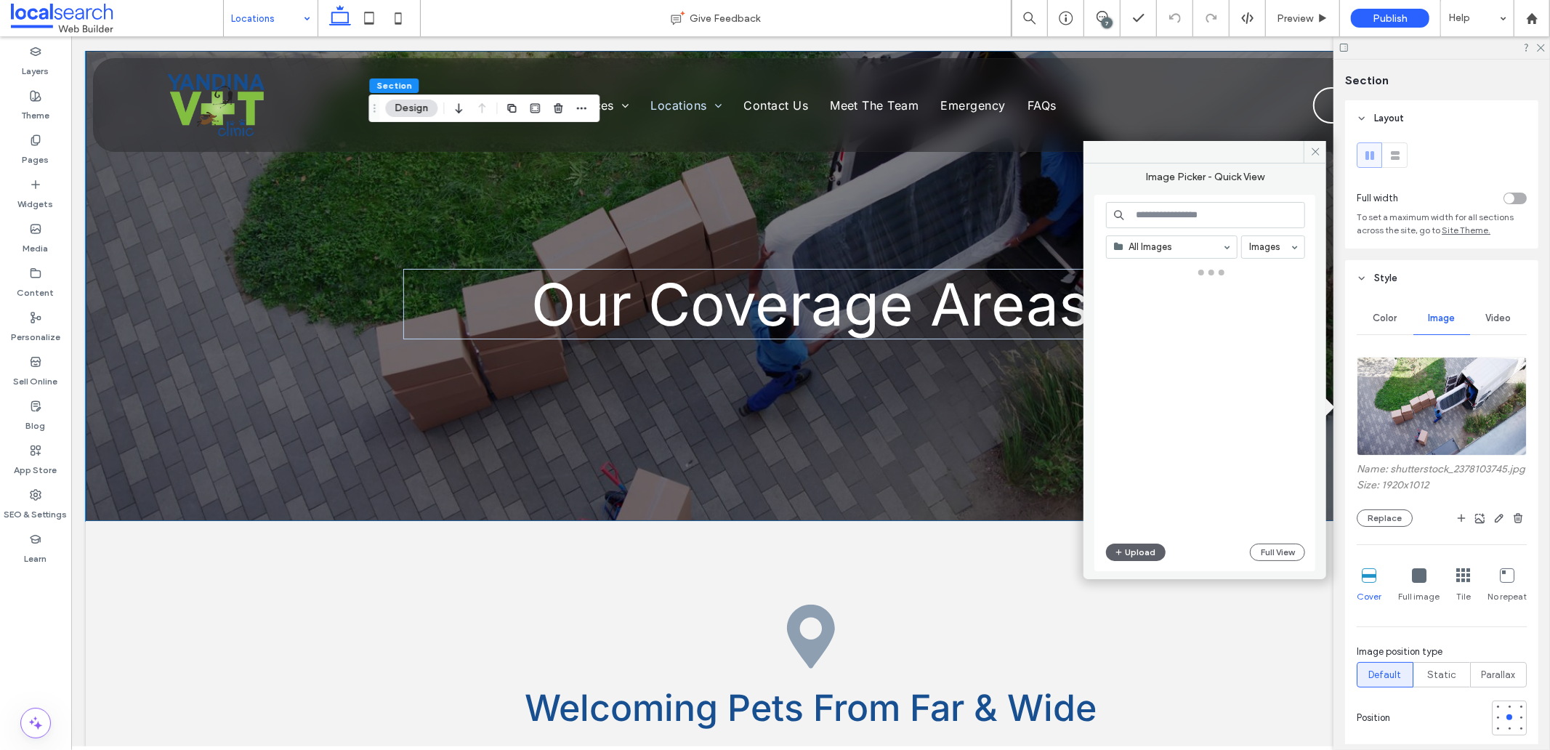
click at [1240, 551] on div "Upload Full View" at bounding box center [1205, 552] width 199 height 17
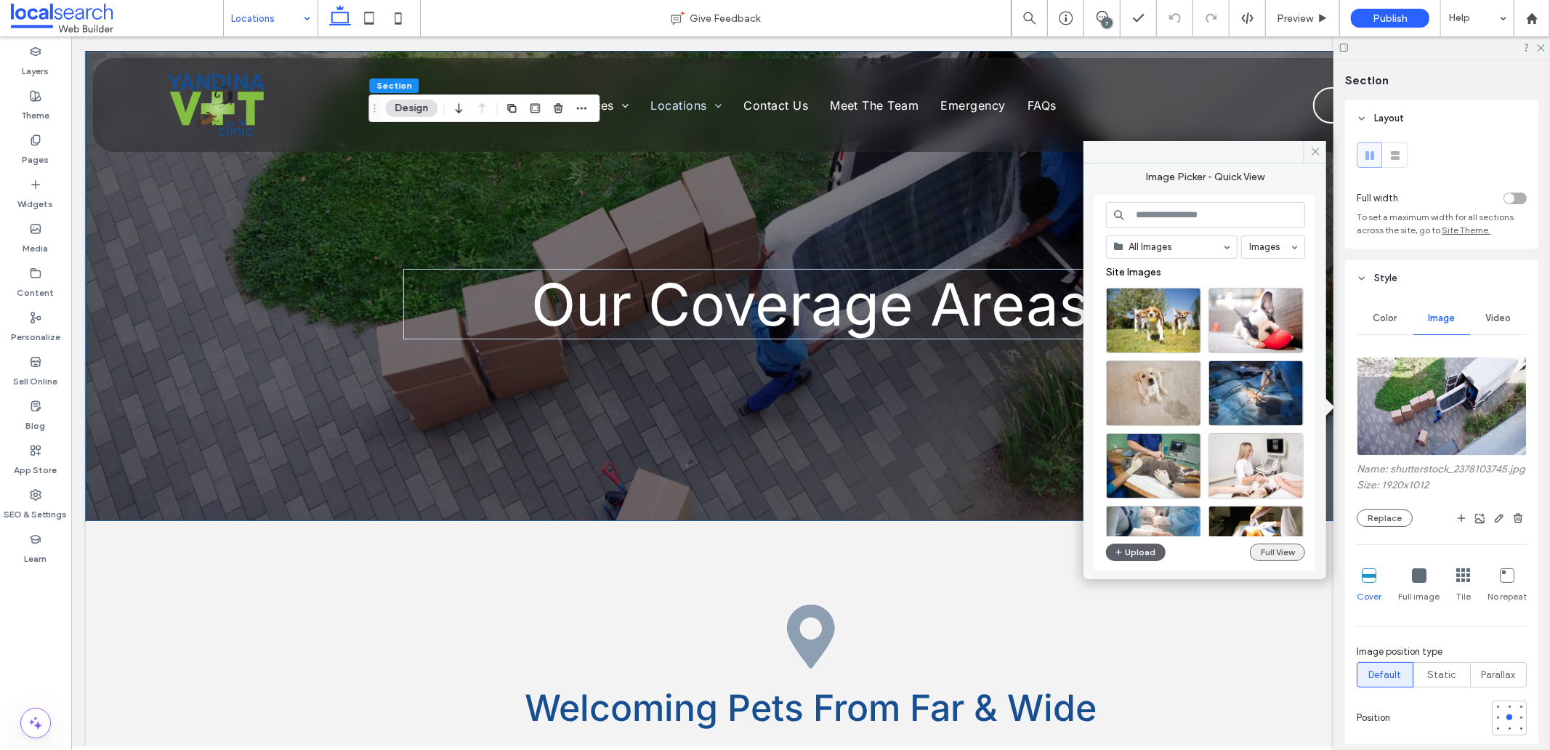
click at [1250, 551] on button "Full View" at bounding box center [1277, 552] width 55 height 17
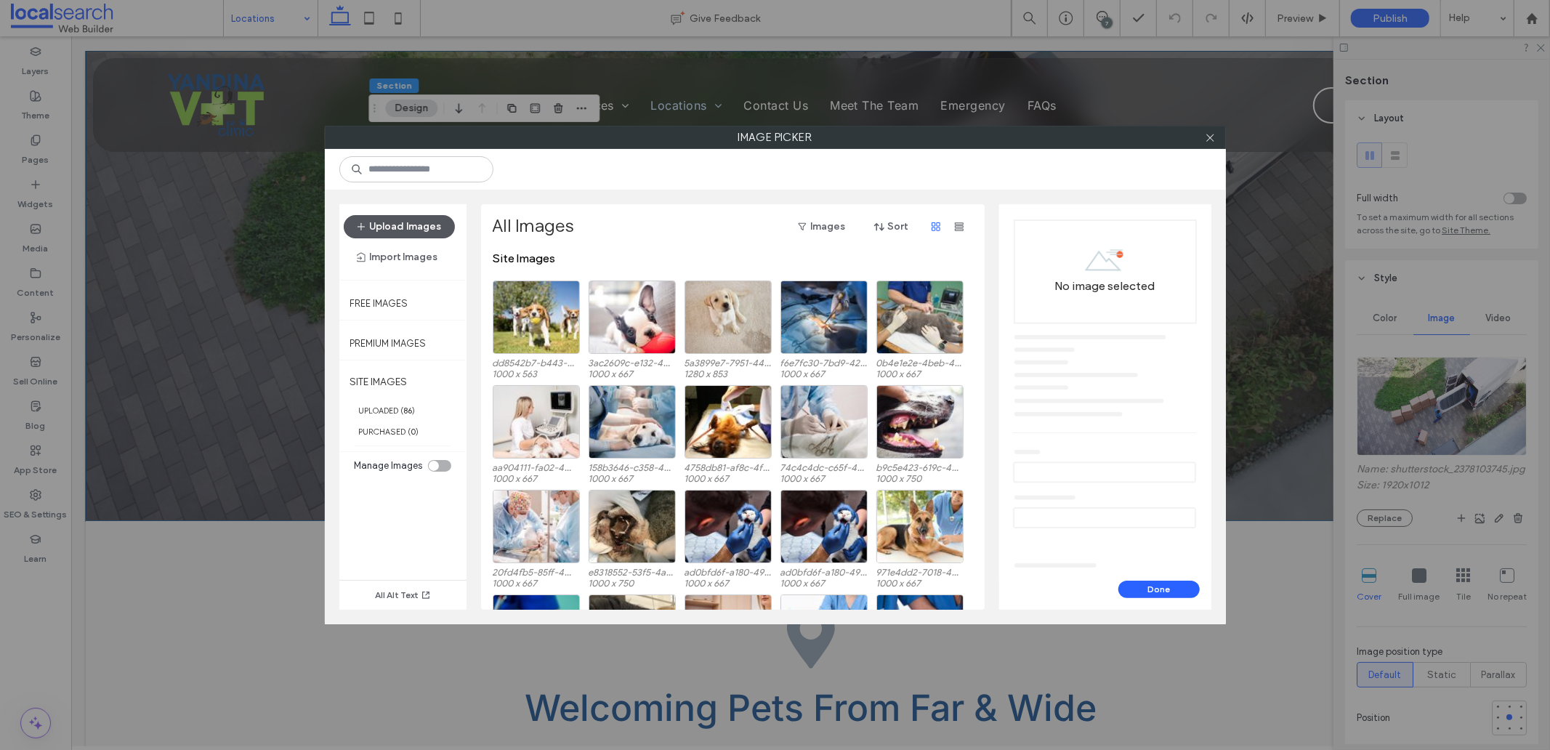
click at [405, 221] on button "Upload Images" at bounding box center [399, 226] width 111 height 23
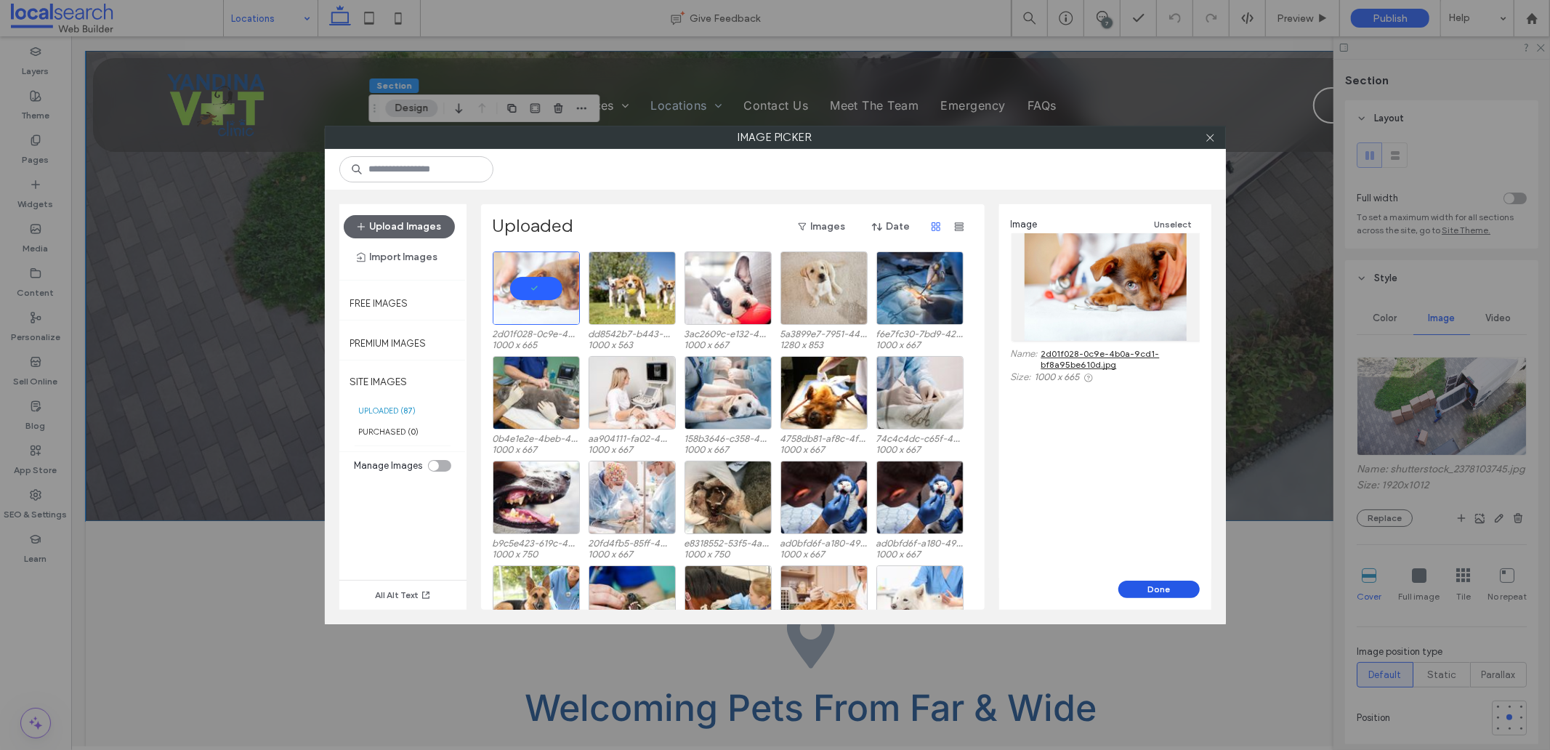
click at [1145, 584] on button "Done" at bounding box center [1159, 589] width 81 height 17
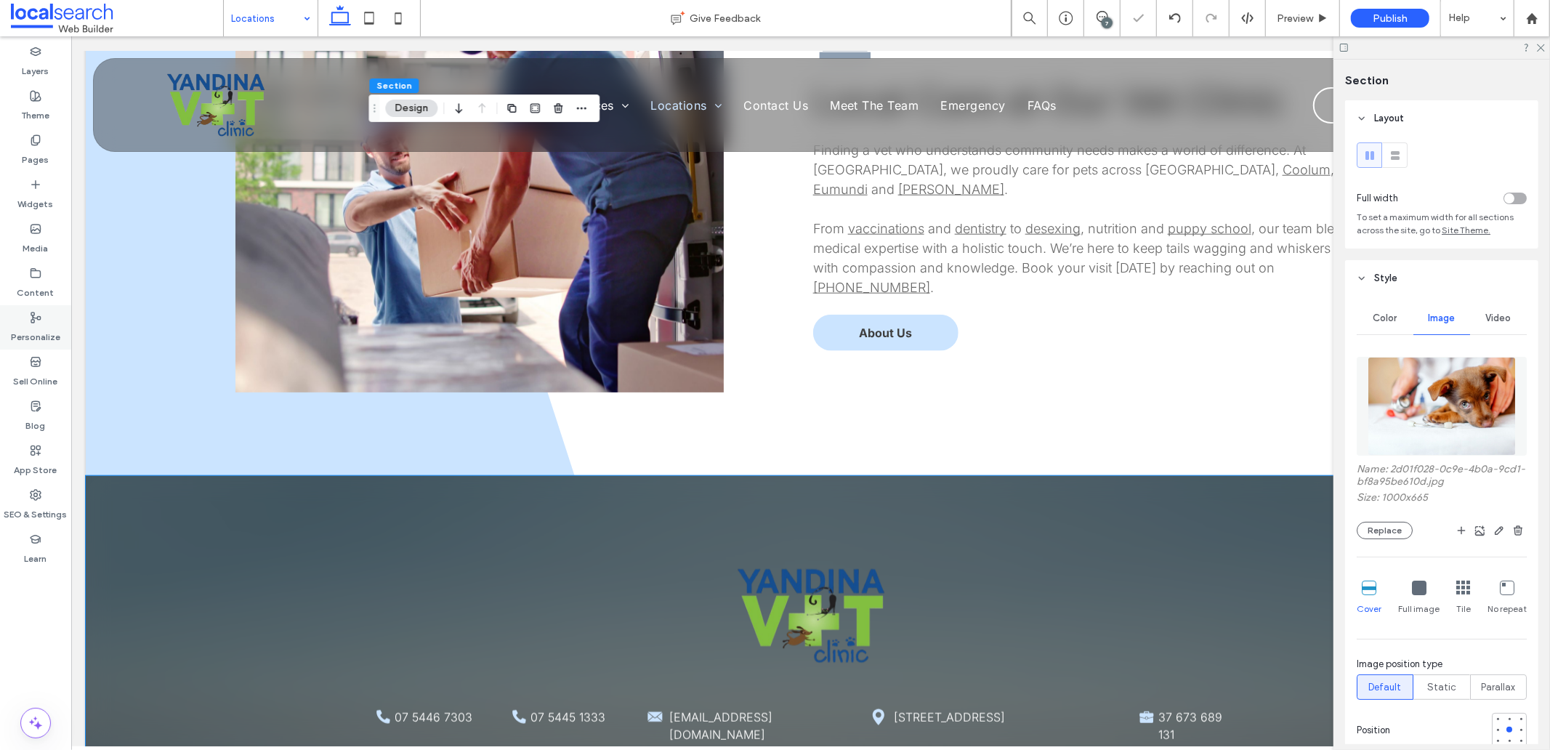
scroll to position [1211, 0]
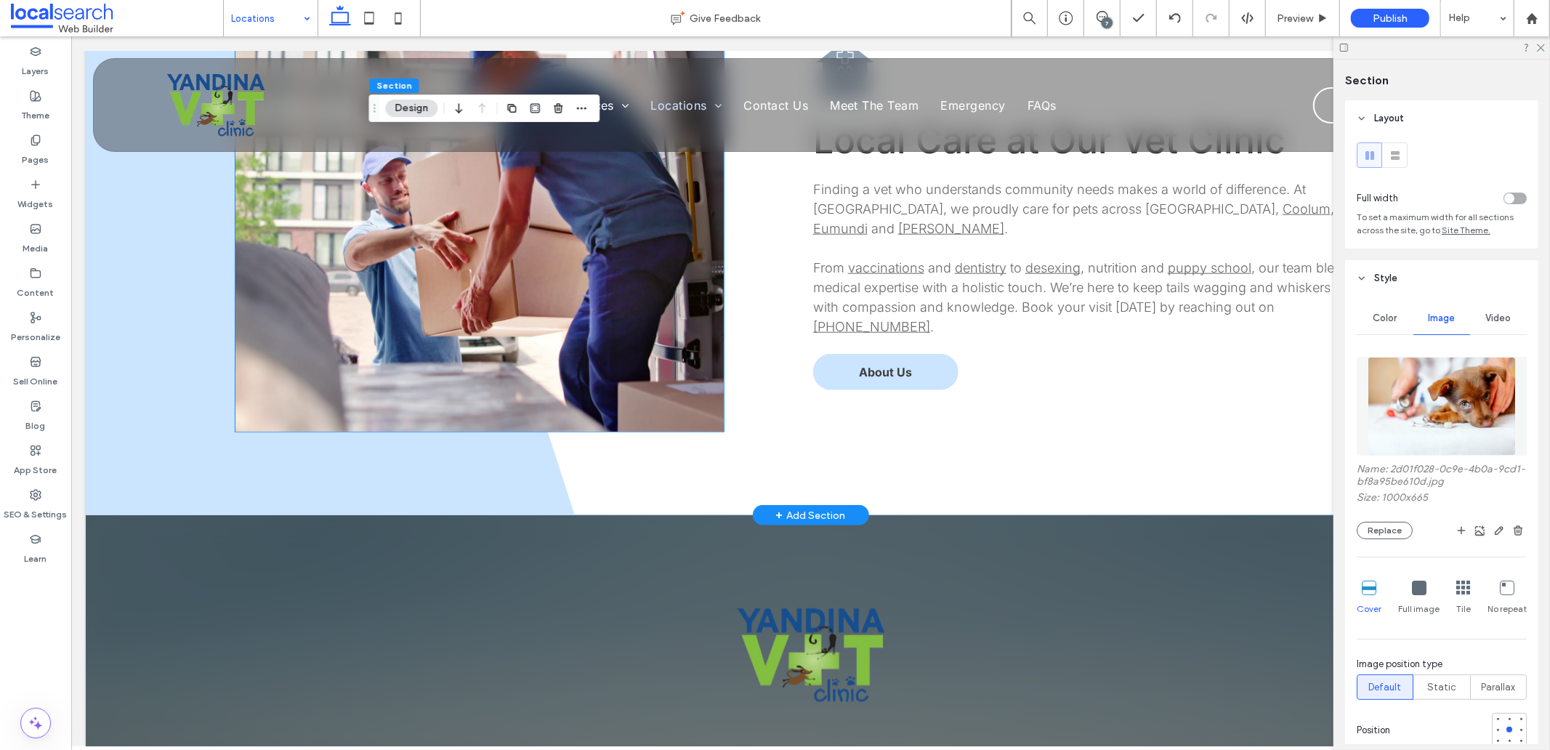
click at [513, 244] on link at bounding box center [479, 213] width 488 height 436
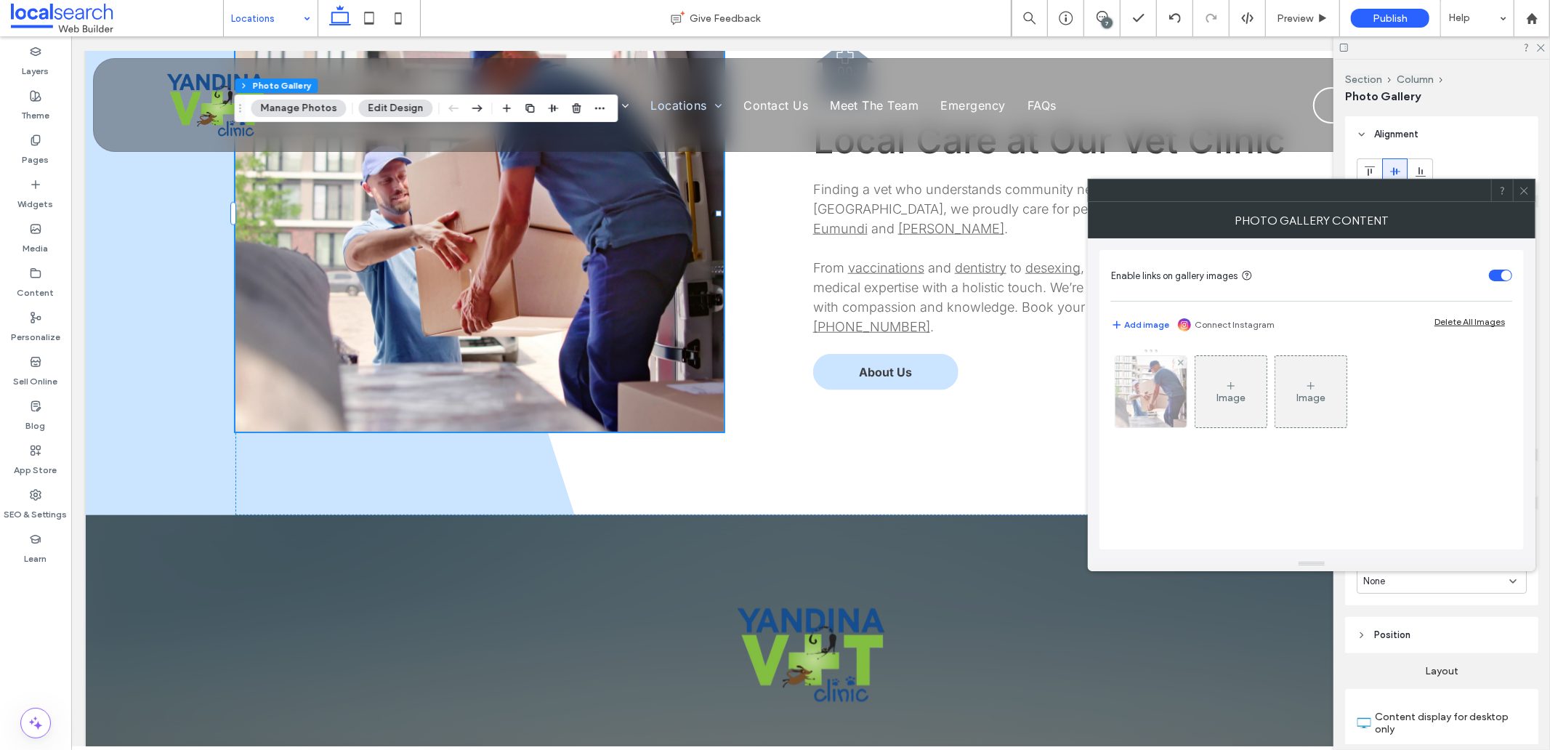
click at [1123, 403] on img at bounding box center [1151, 391] width 107 height 71
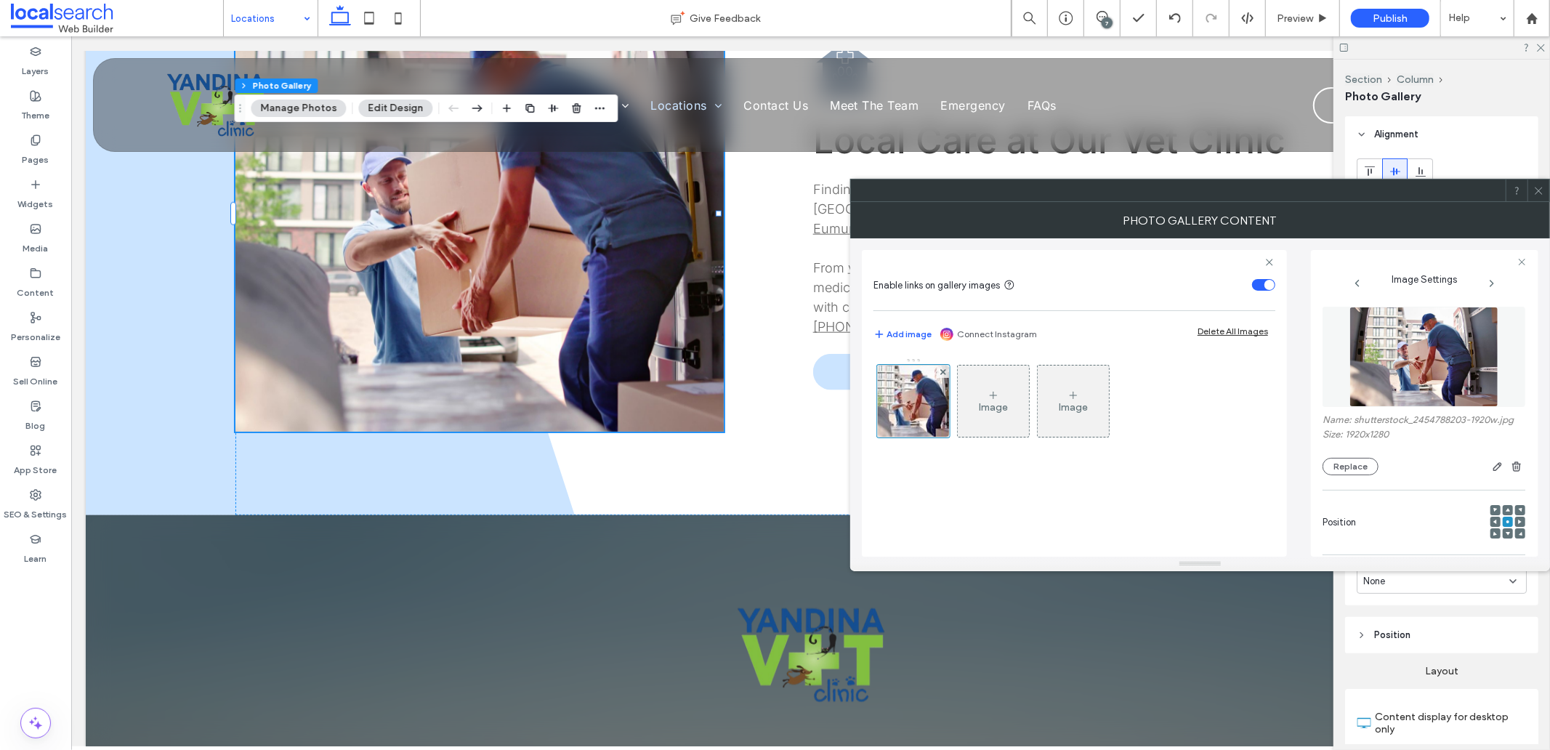
click at [1428, 372] on img at bounding box center [1425, 357] width 150 height 100
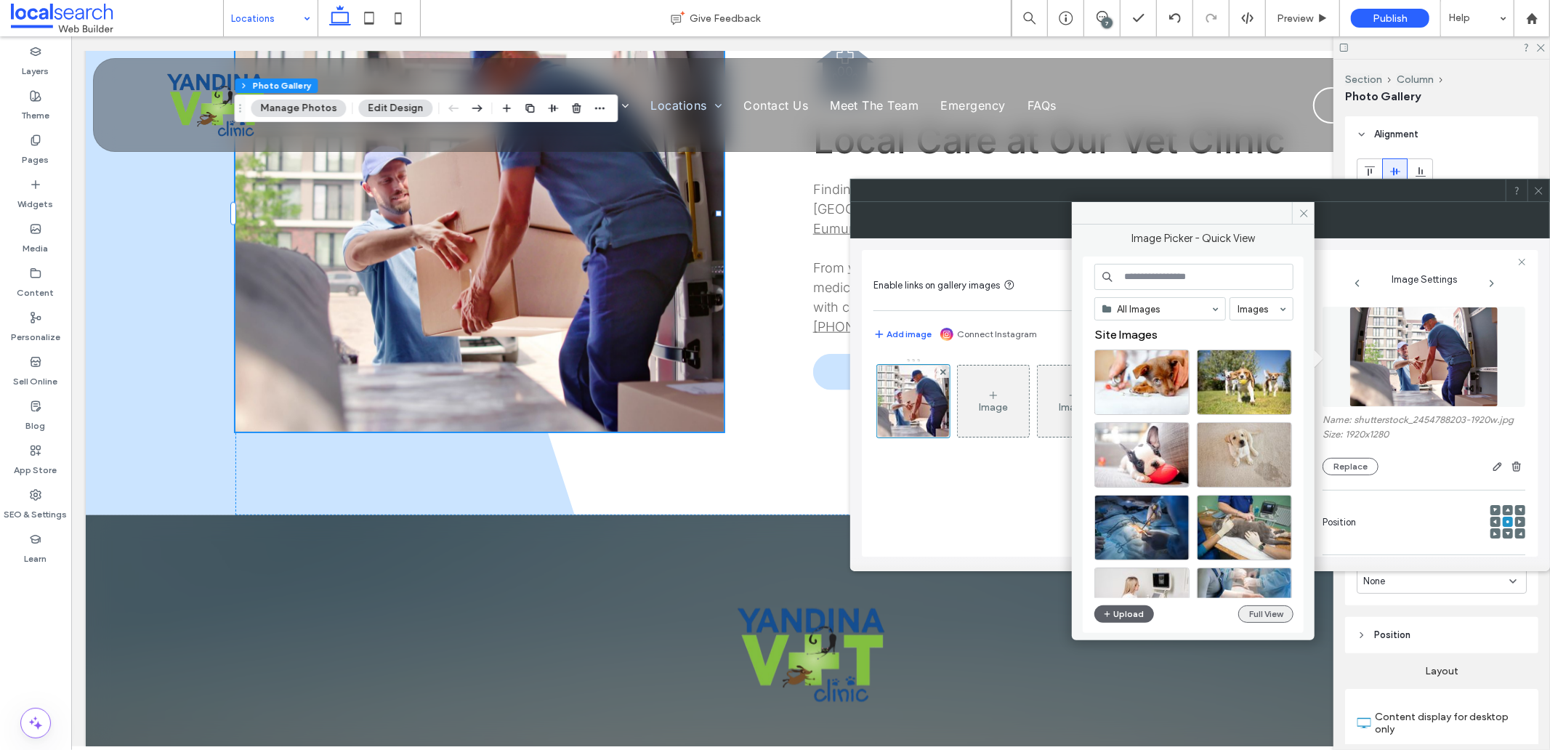
click at [1267, 612] on button "Full View" at bounding box center [1266, 613] width 55 height 17
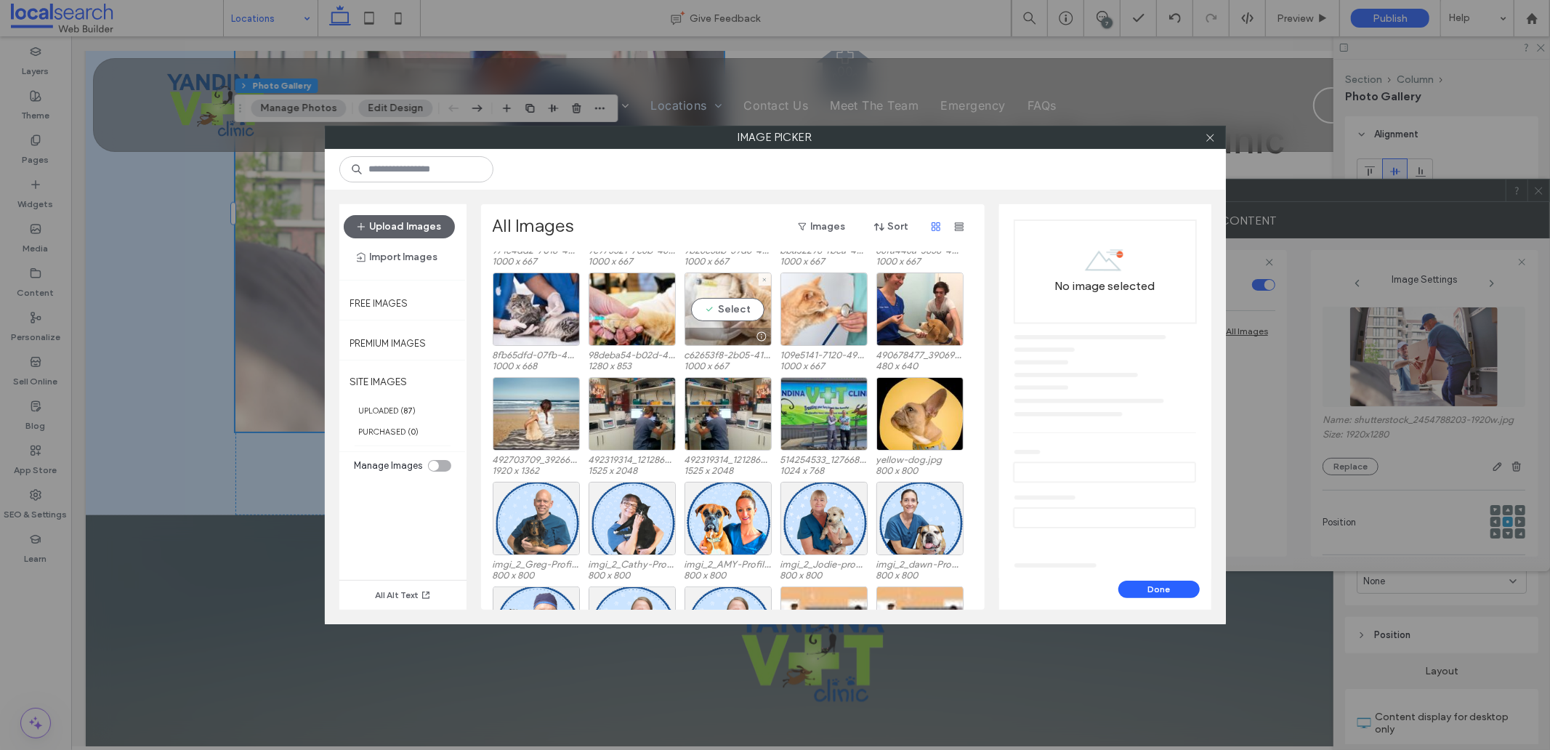
scroll to position [507, 0]
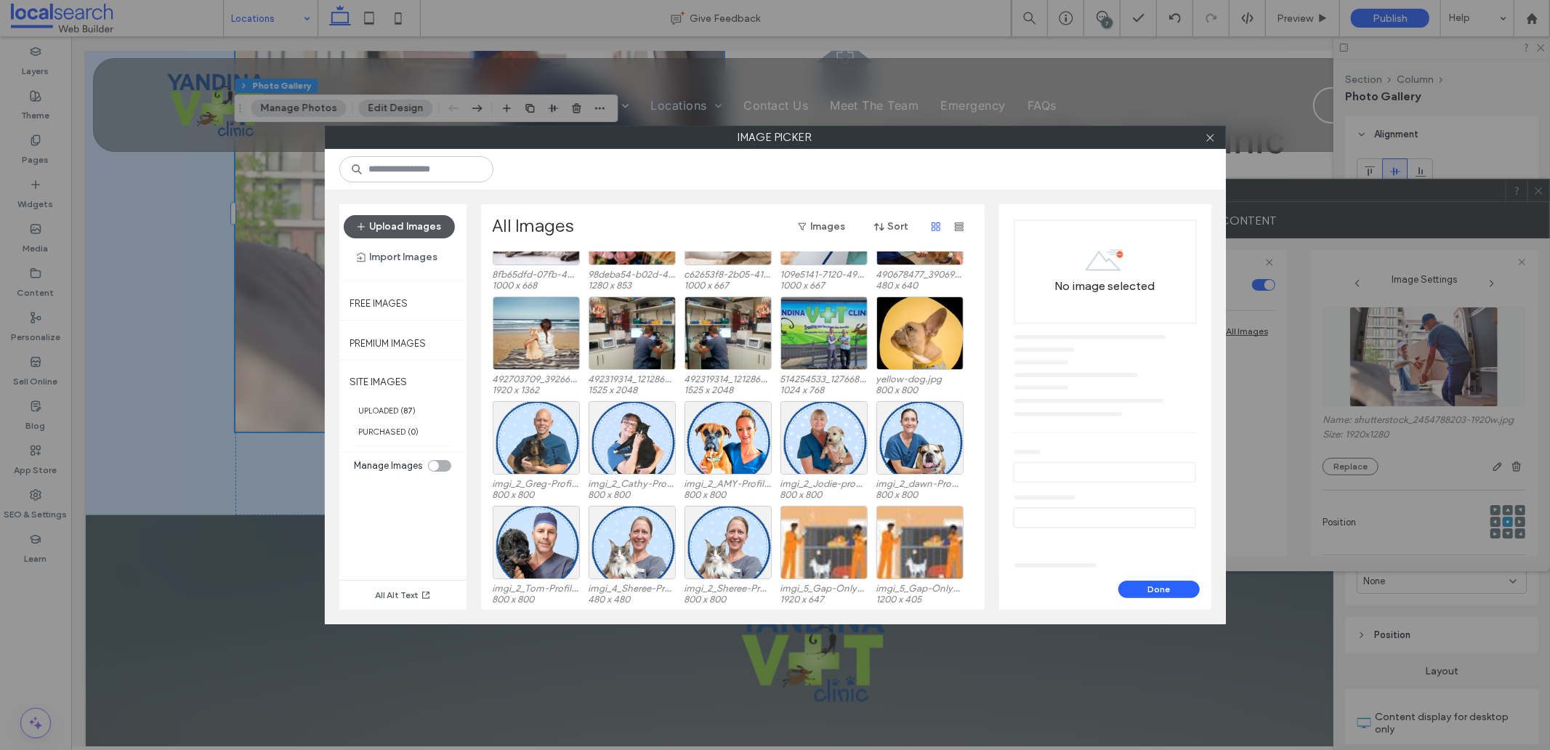
click at [390, 220] on button "Upload Images" at bounding box center [399, 226] width 111 height 23
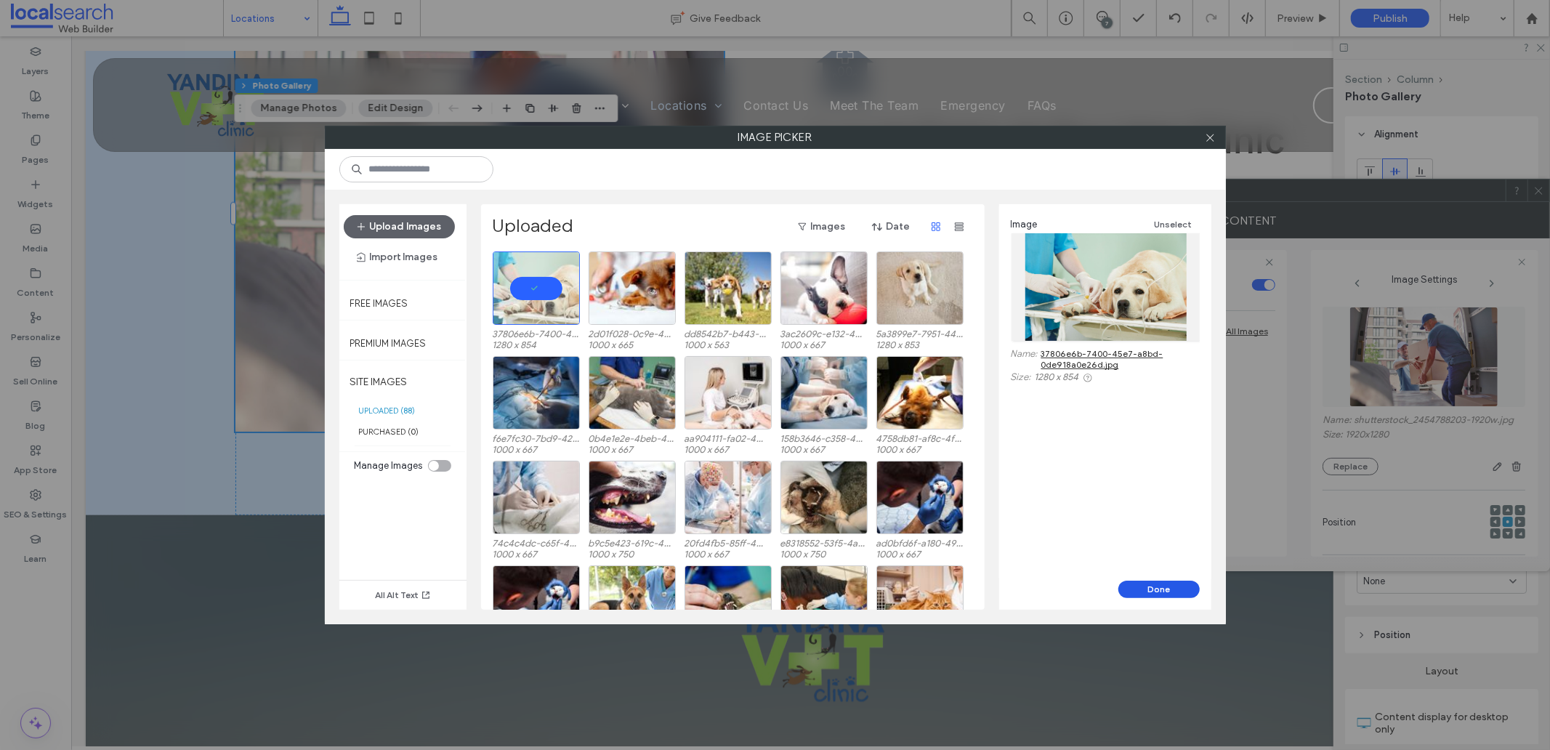
click at [1173, 582] on button "Done" at bounding box center [1159, 589] width 81 height 17
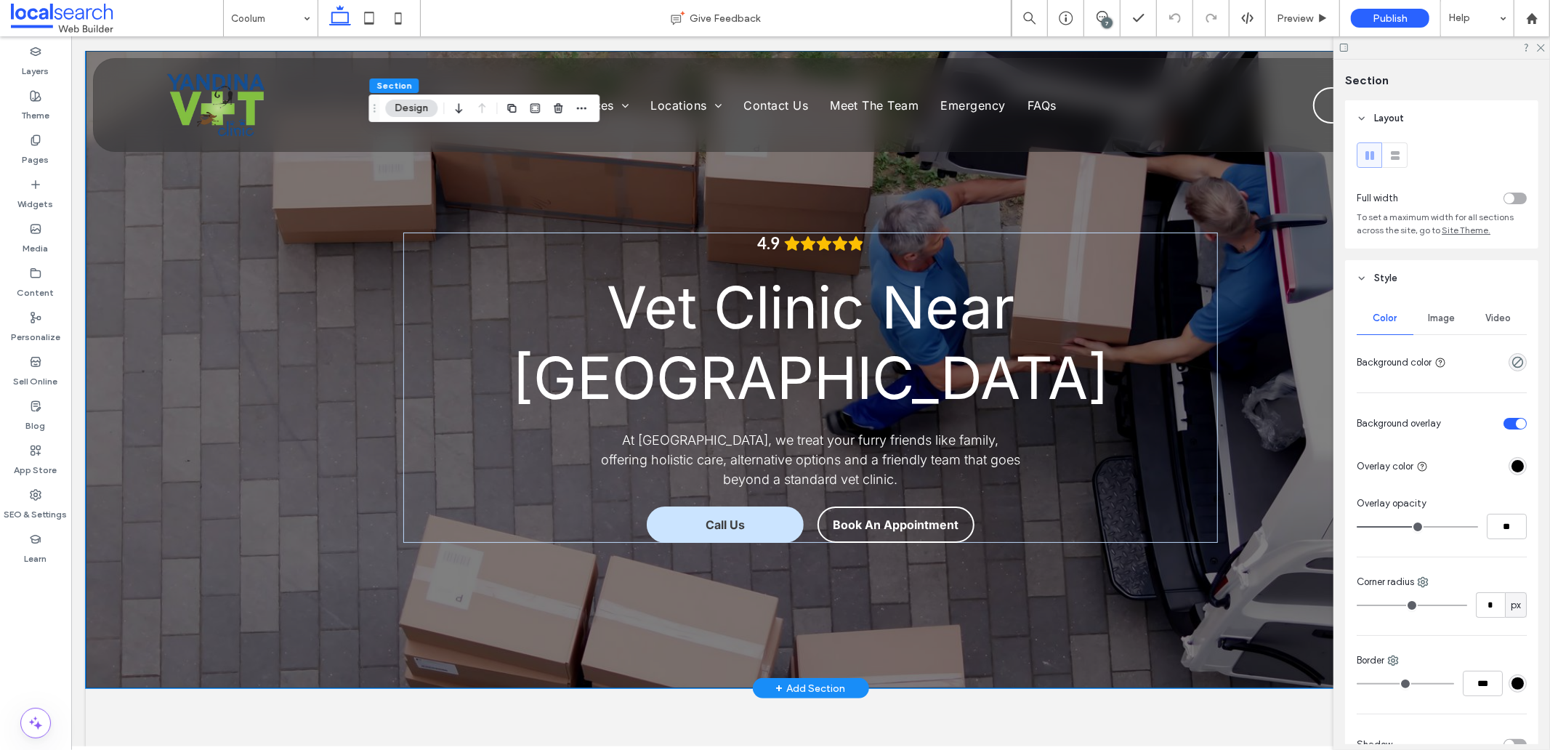
click at [286, 488] on div "4.9 Vet Clinic Near [GEOGRAPHIC_DATA] At [GEOGRAPHIC_DATA], we treat your furry…" at bounding box center [810, 368] width 1450 height 637
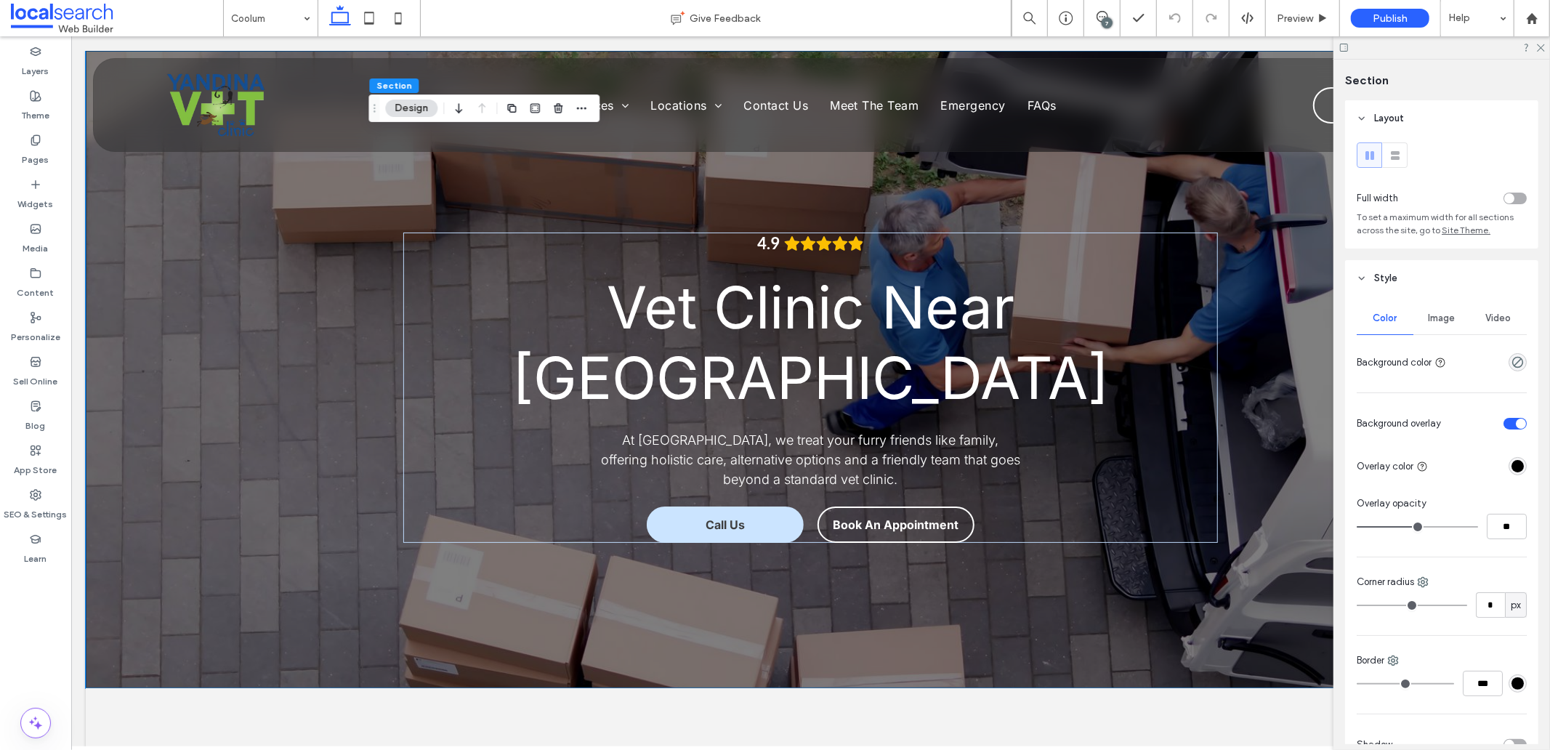
click at [1441, 324] on span "Image" at bounding box center [1442, 319] width 27 height 12
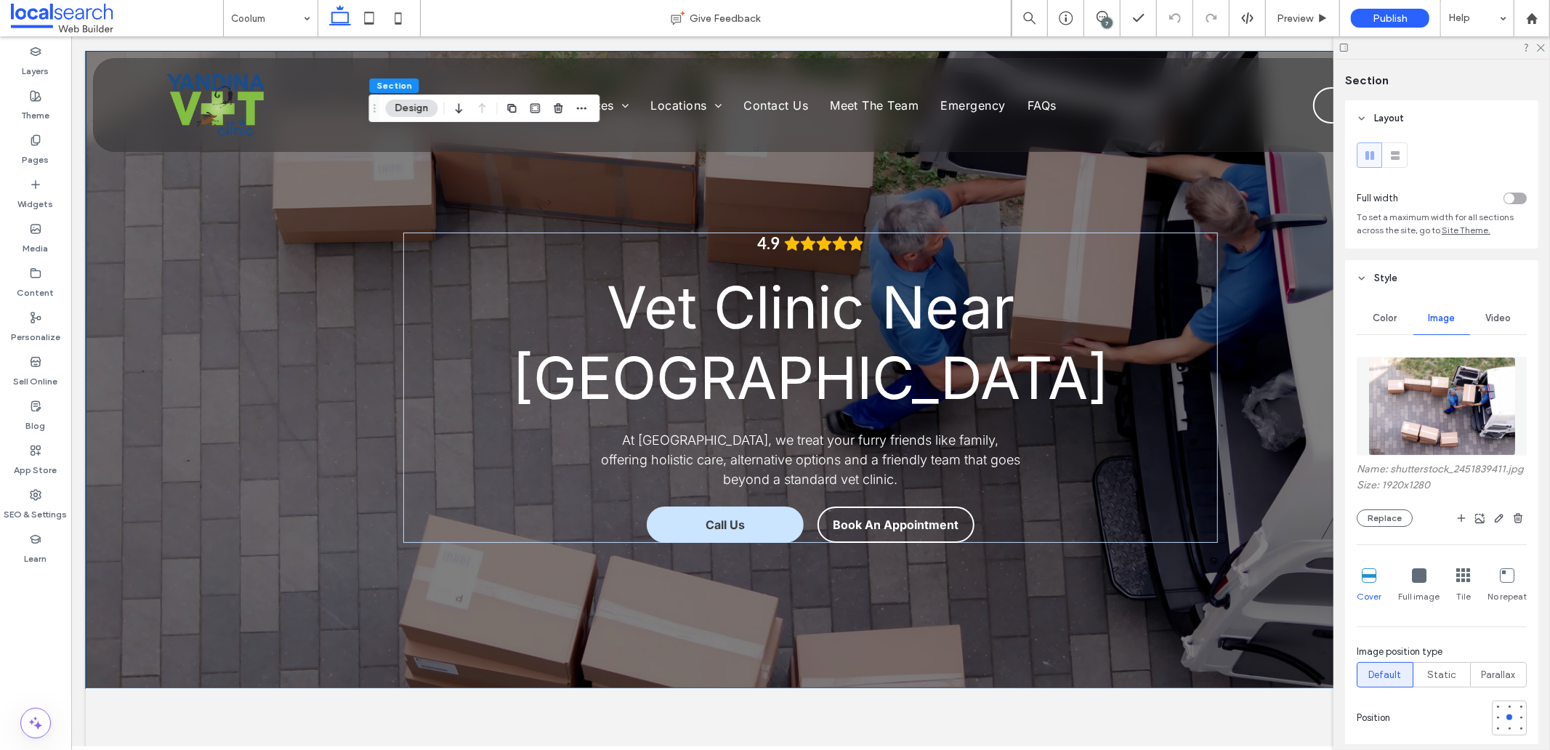
click at [1394, 376] on img at bounding box center [1443, 406] width 148 height 99
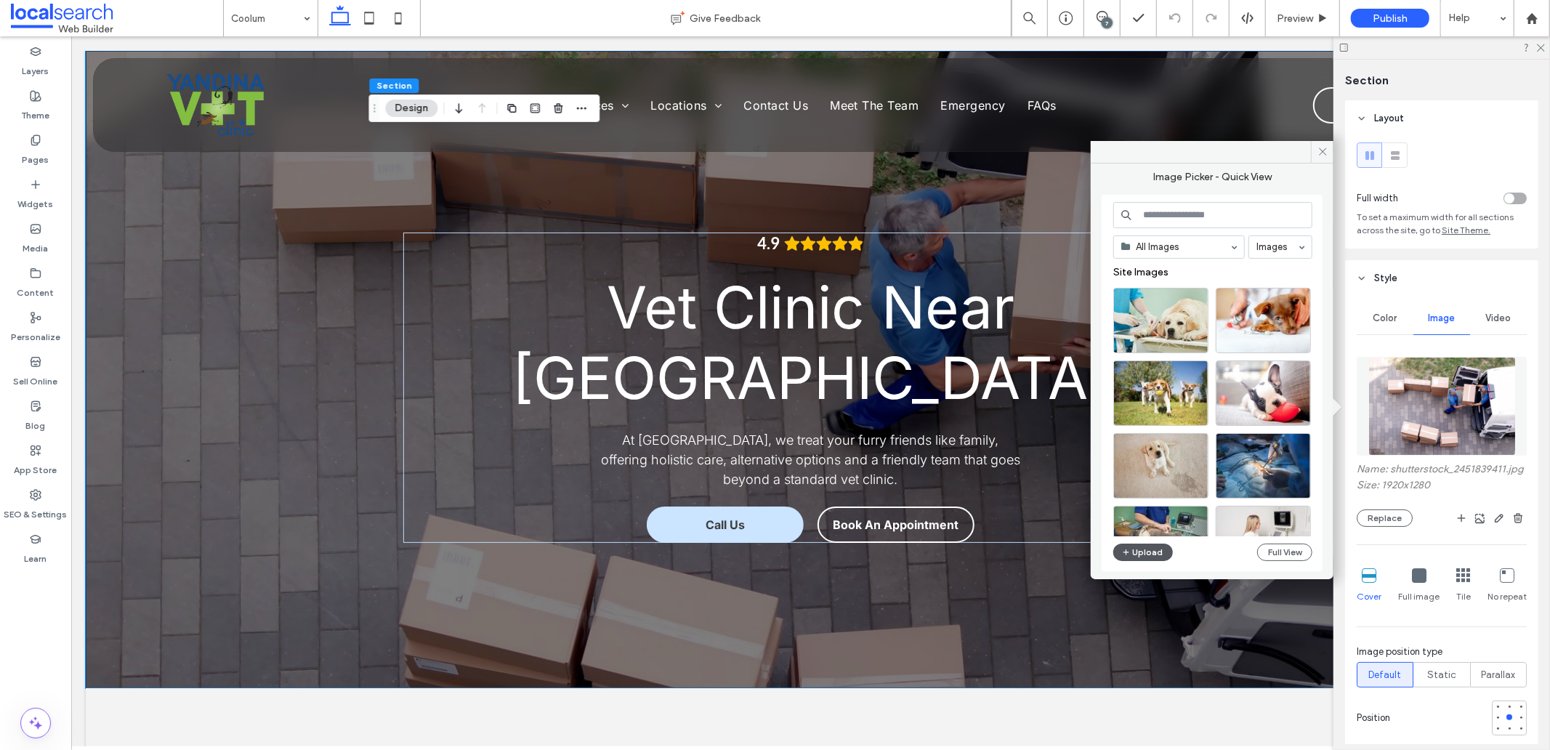
click at [1152, 551] on button "Upload" at bounding box center [1144, 552] width 60 height 17
click at [1273, 556] on button "Full View" at bounding box center [1284, 552] width 55 height 17
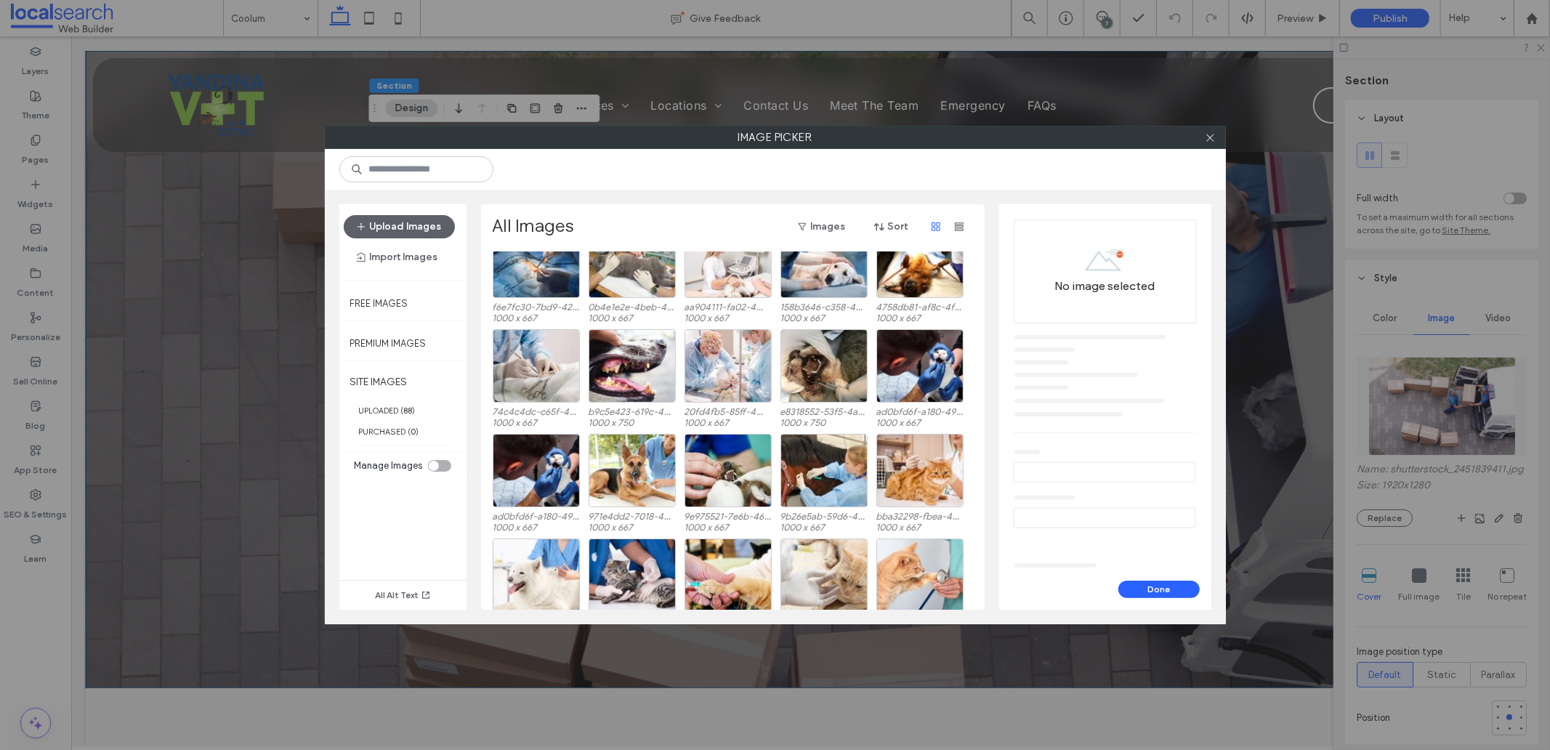
scroll to position [161, 0]
click at [422, 229] on button "Upload Images" at bounding box center [399, 226] width 111 height 23
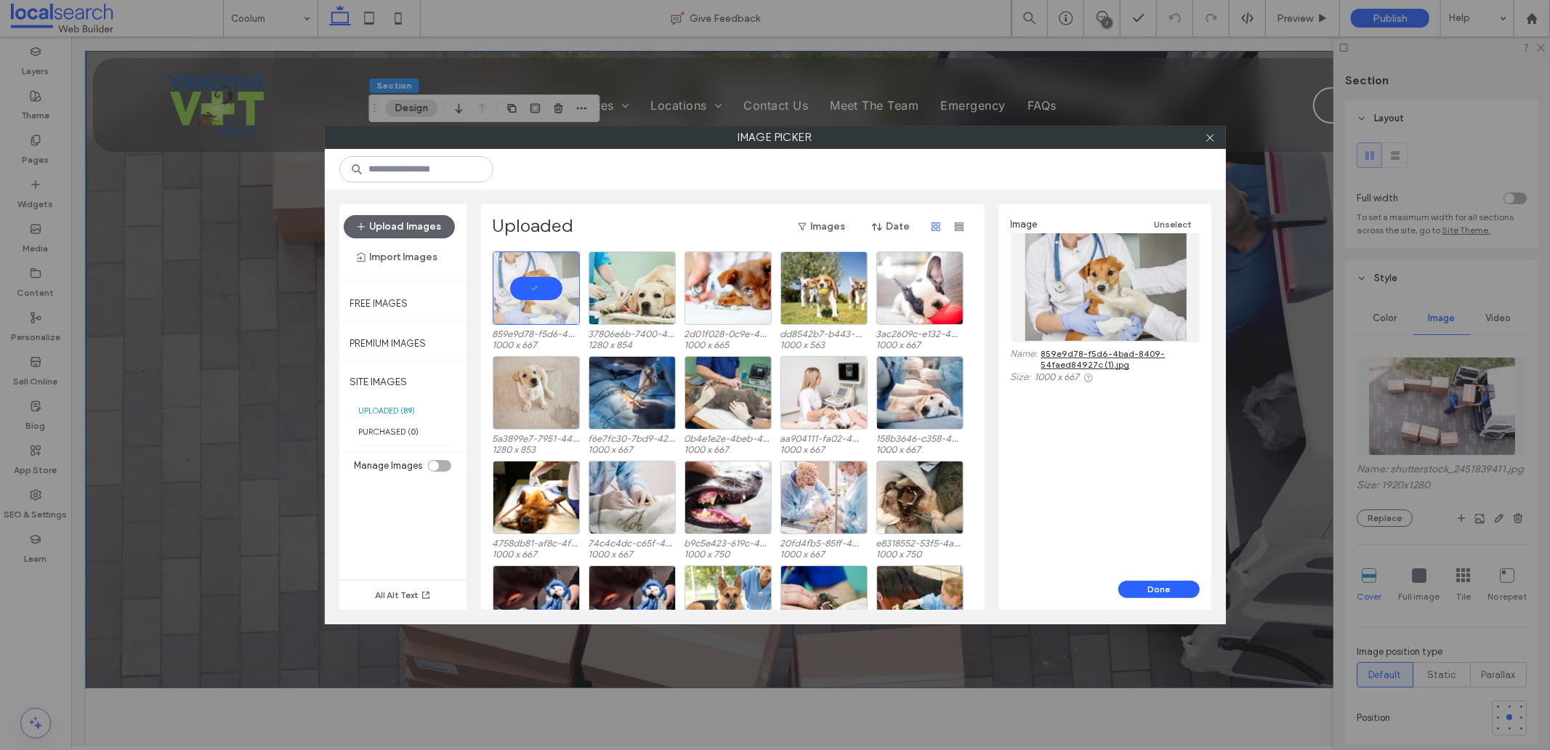
click at [1136, 579] on div "Image Unselect Name: 859e9d78-f5d6-4bad-8409-54faed84927c (1).jpg Size: 1000 x …" at bounding box center [1105, 392] width 212 height 376
click at [1137, 582] on button "Done" at bounding box center [1159, 589] width 81 height 17
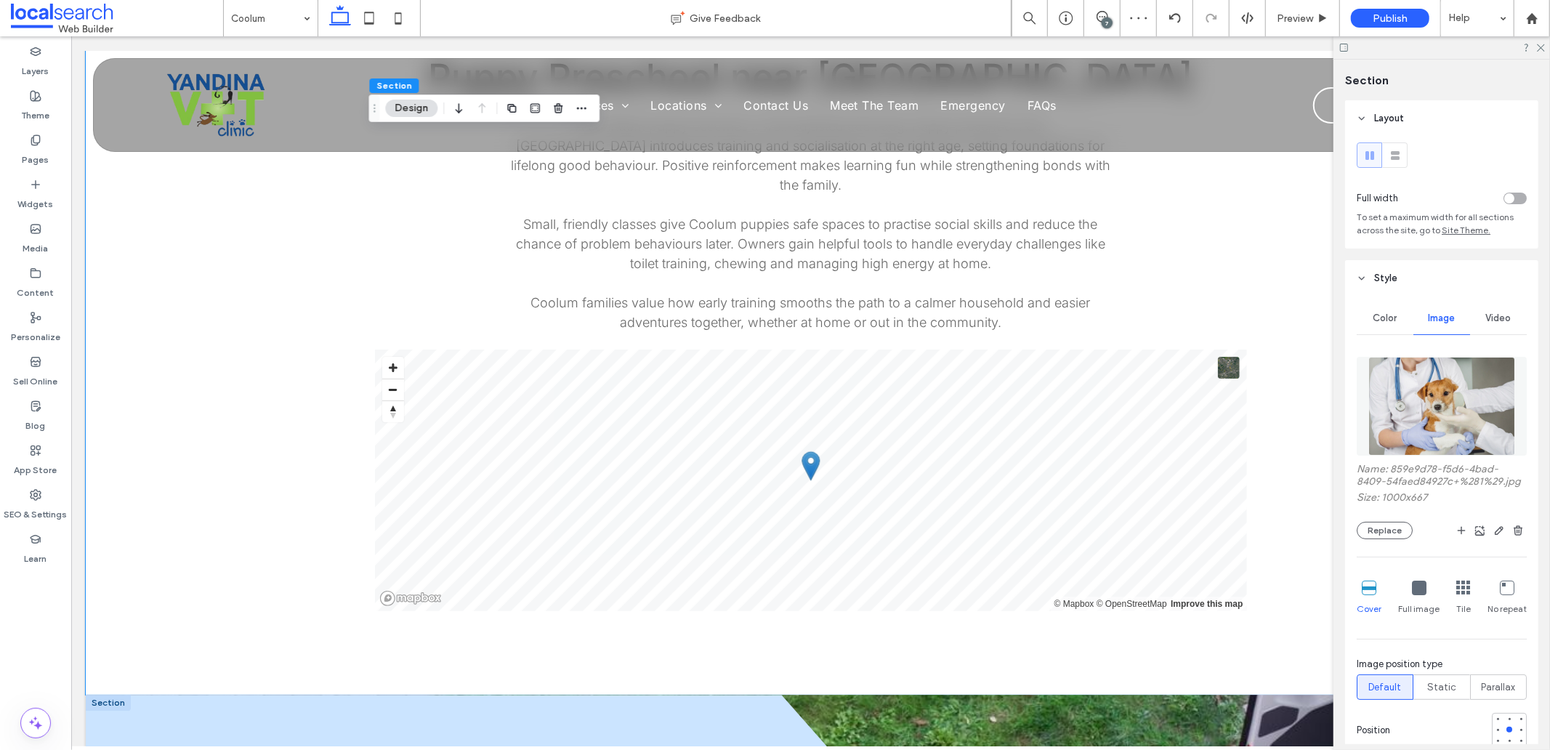
scroll to position [3715, 0]
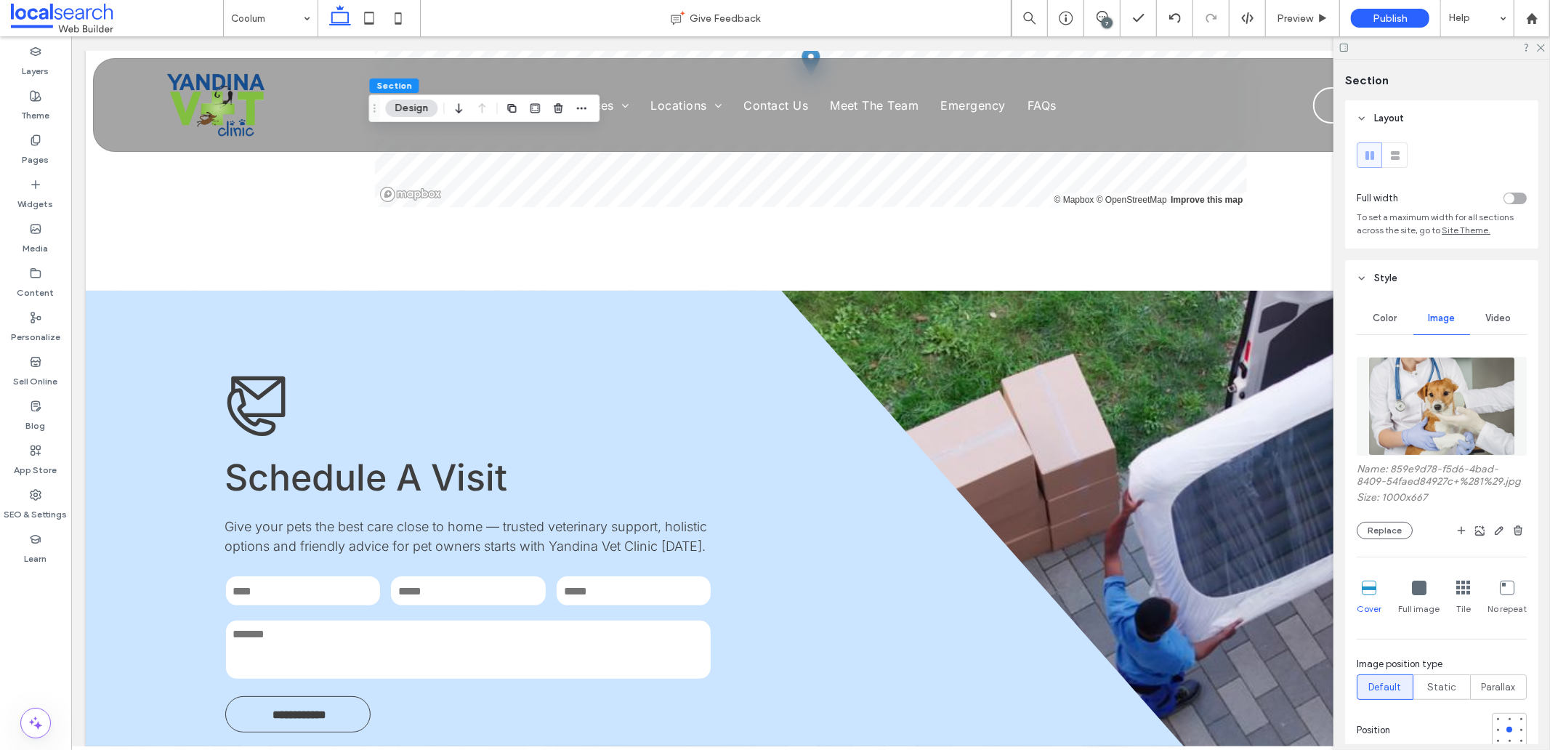
click at [1441, 403] on img at bounding box center [1443, 406] width 148 height 99
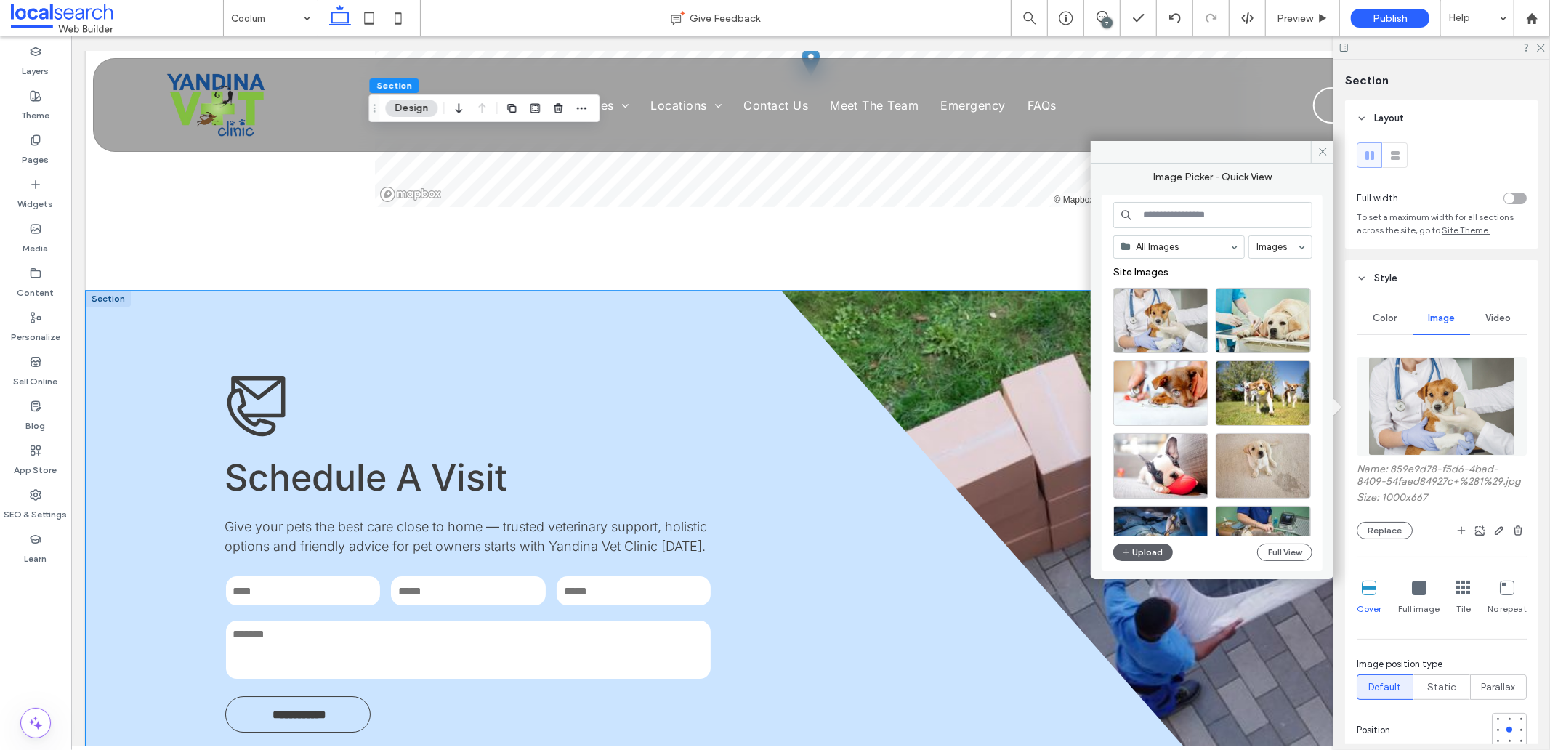
click at [1024, 290] on div "**********" at bounding box center [810, 552] width 1450 height 525
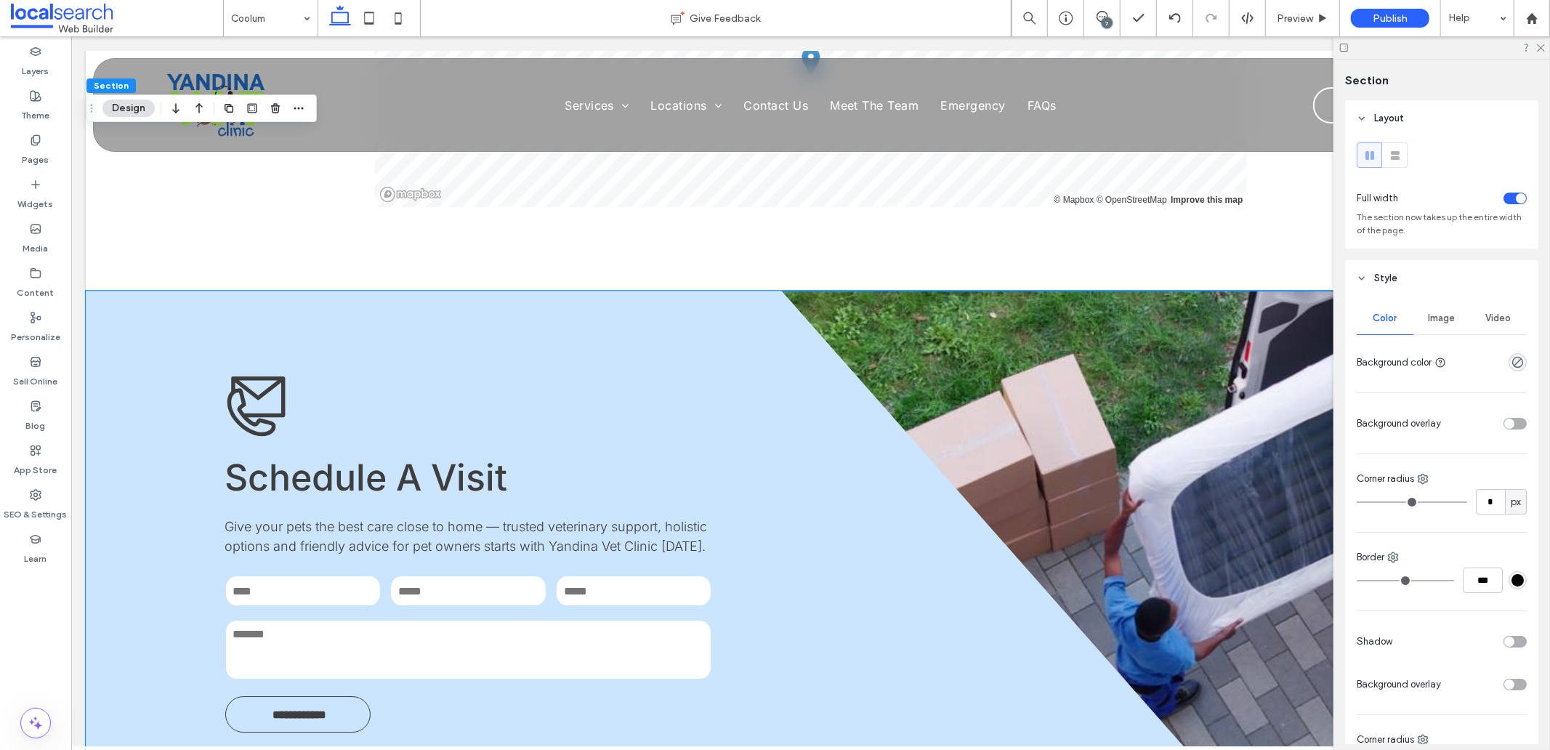
click at [1047, 290] on div "**********" at bounding box center [810, 552] width 1450 height 525
click at [1430, 323] on span "Image" at bounding box center [1442, 319] width 27 height 12
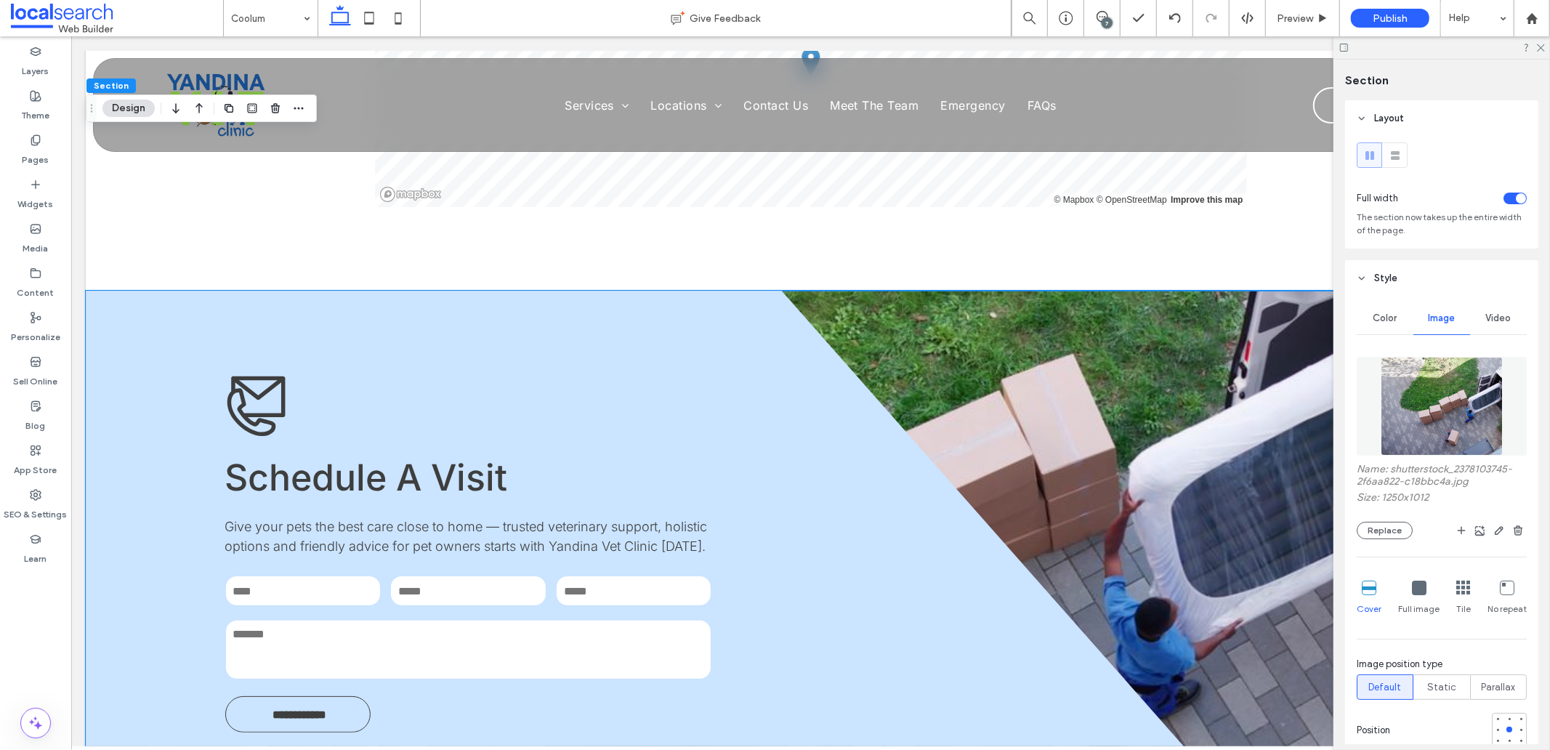
click at [1426, 391] on img at bounding box center [1442, 406] width 122 height 99
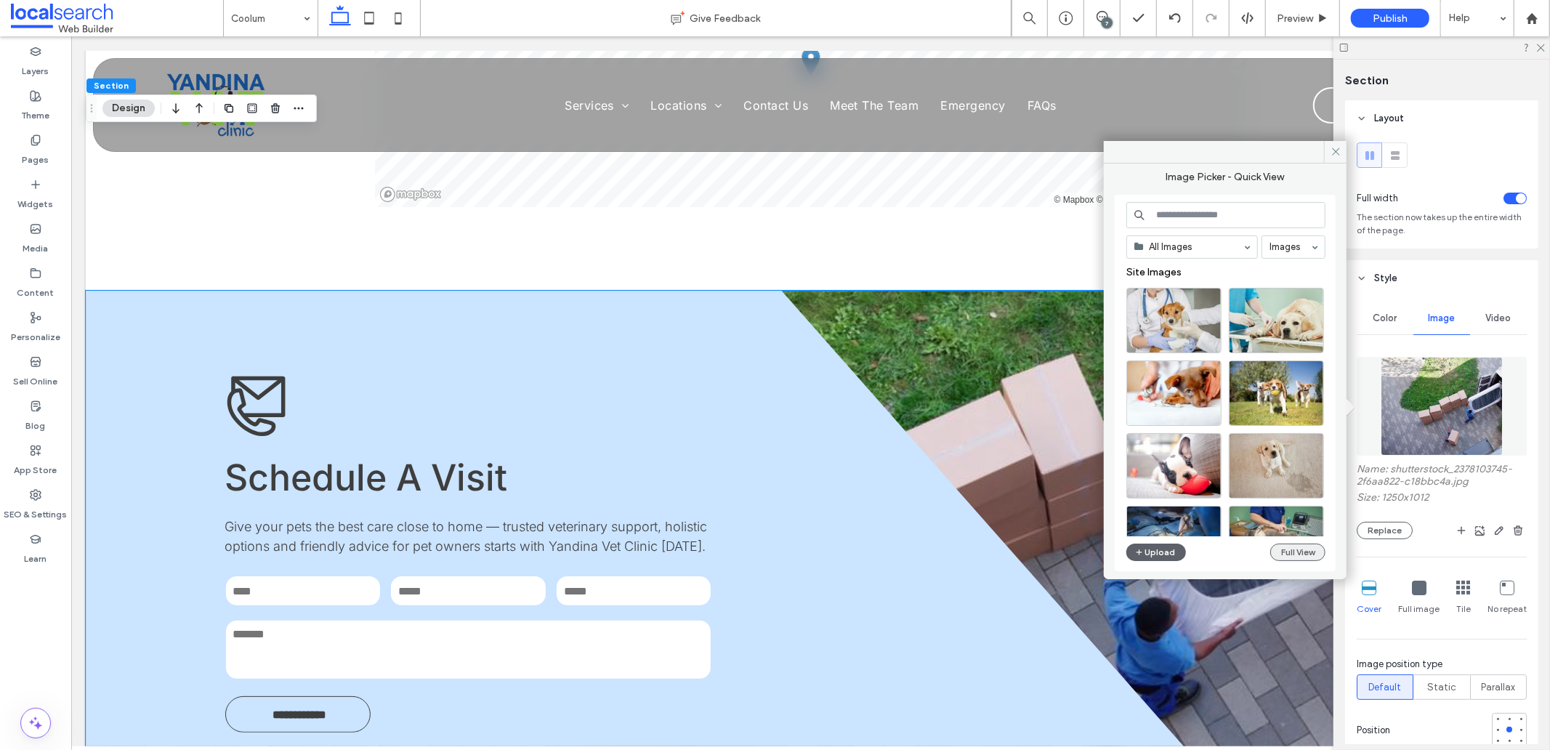
click at [1285, 547] on button "Full View" at bounding box center [1297, 552] width 55 height 17
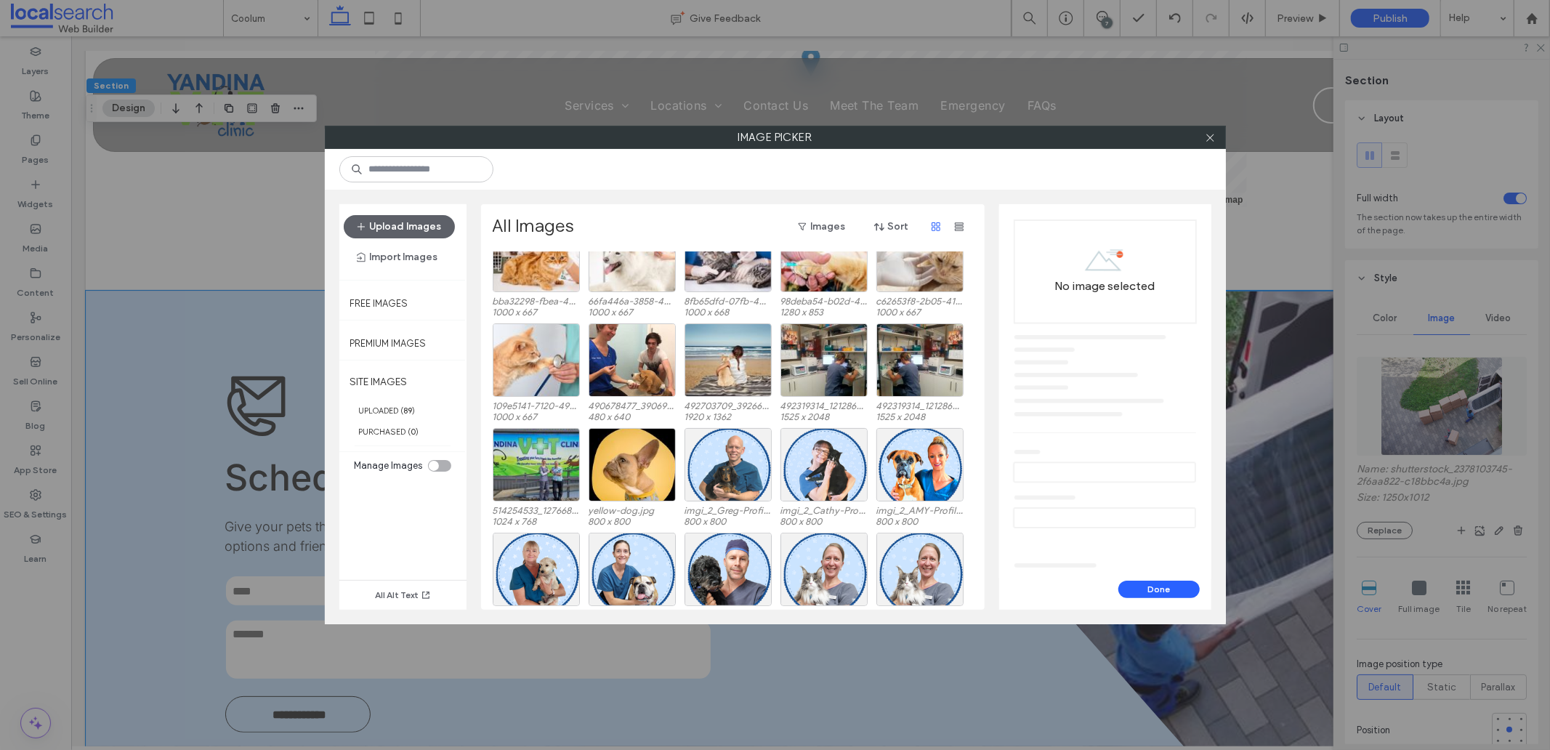
scroll to position [507, 0]
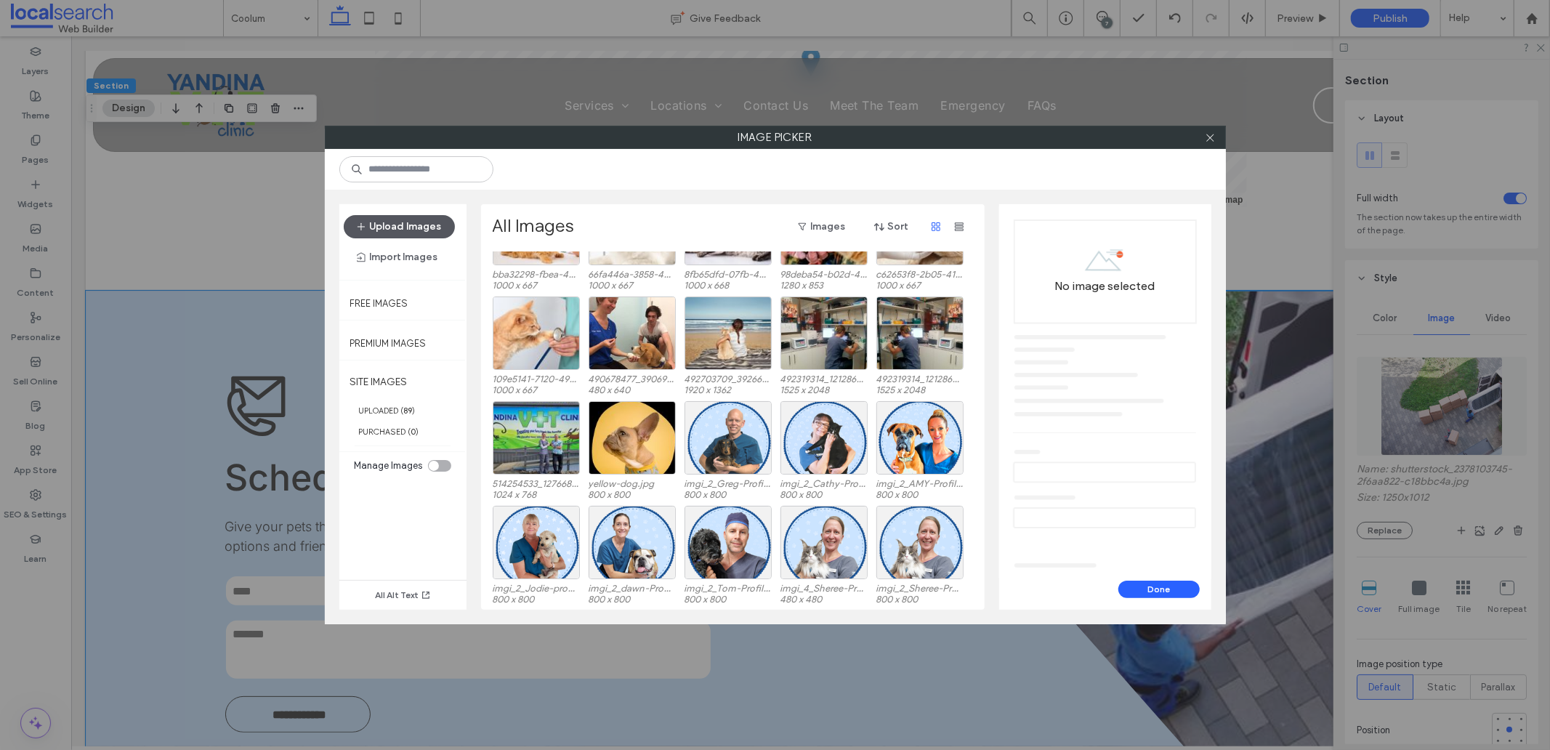
click at [408, 224] on button "Upload Images" at bounding box center [399, 226] width 111 height 23
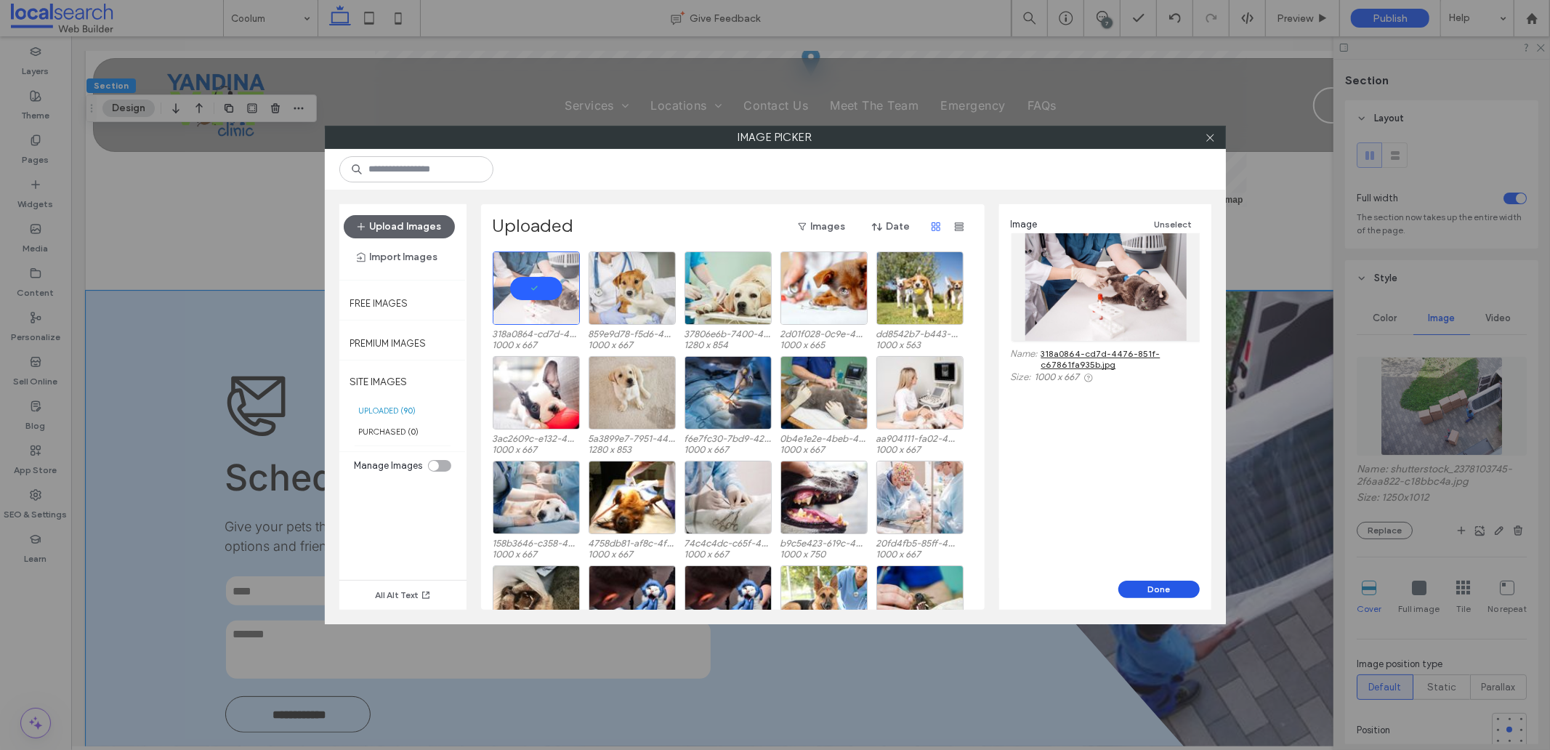
click at [1185, 587] on button "Done" at bounding box center [1159, 589] width 81 height 17
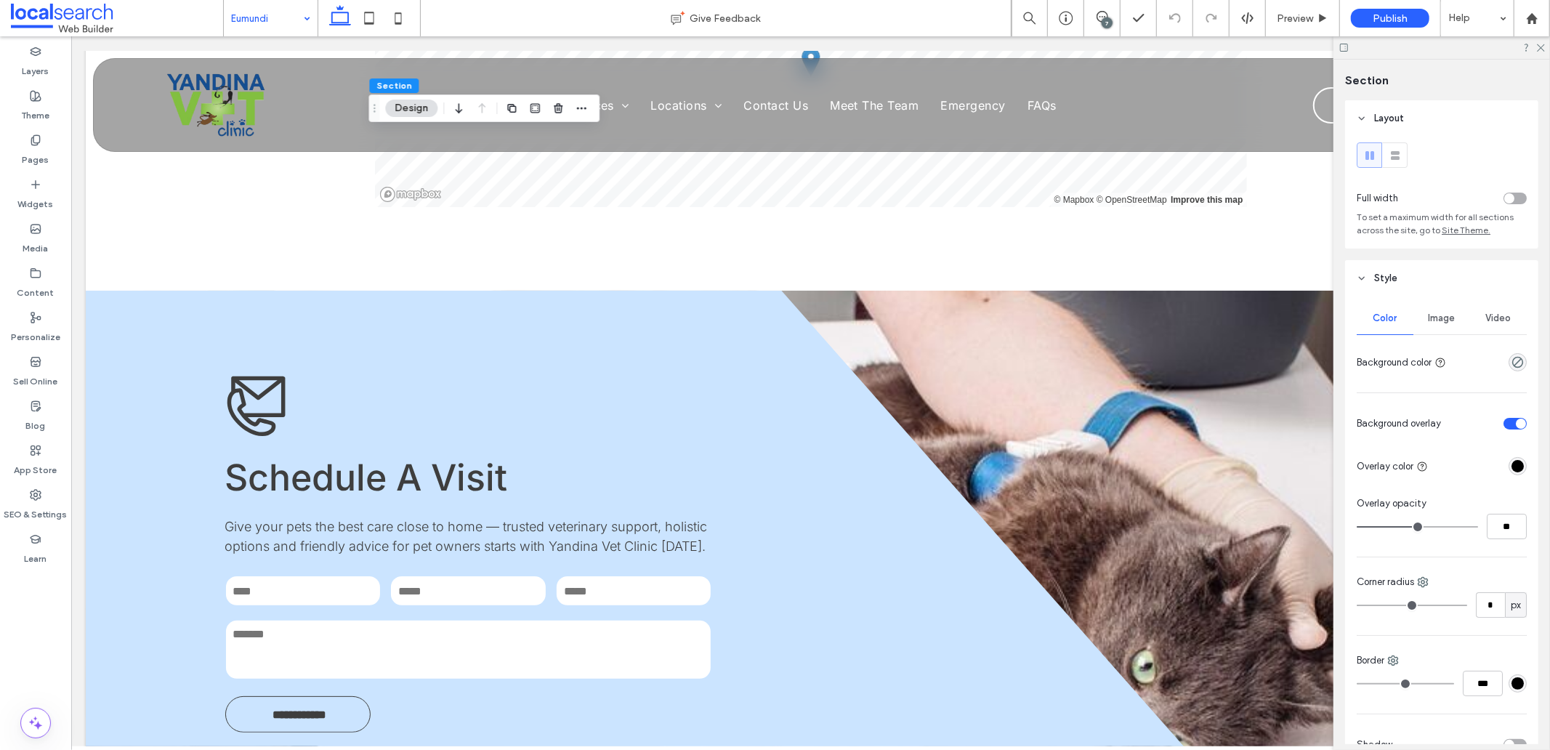
click at [1434, 321] on span "Image" at bounding box center [1442, 319] width 27 height 12
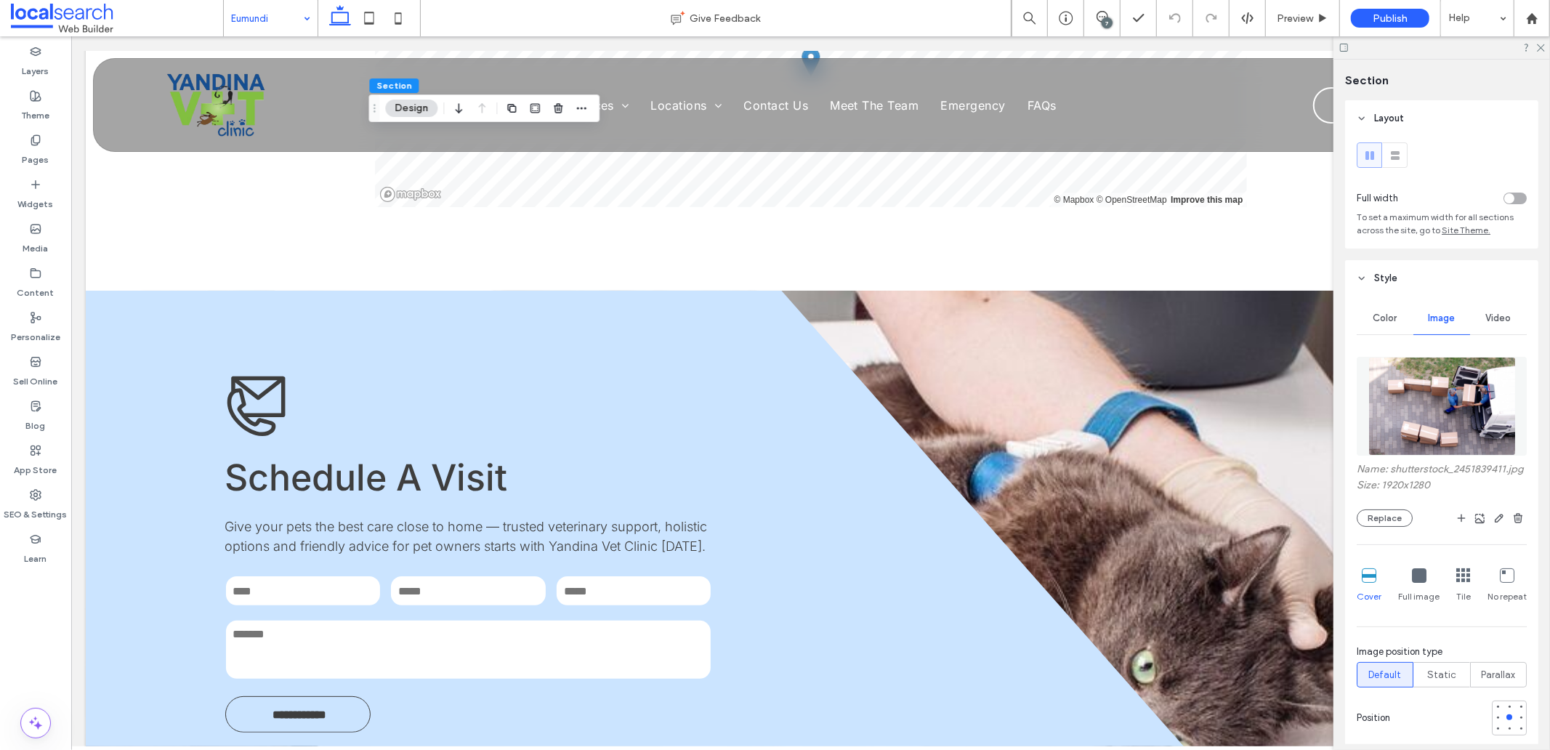
click at [1440, 371] on img at bounding box center [1443, 406] width 148 height 99
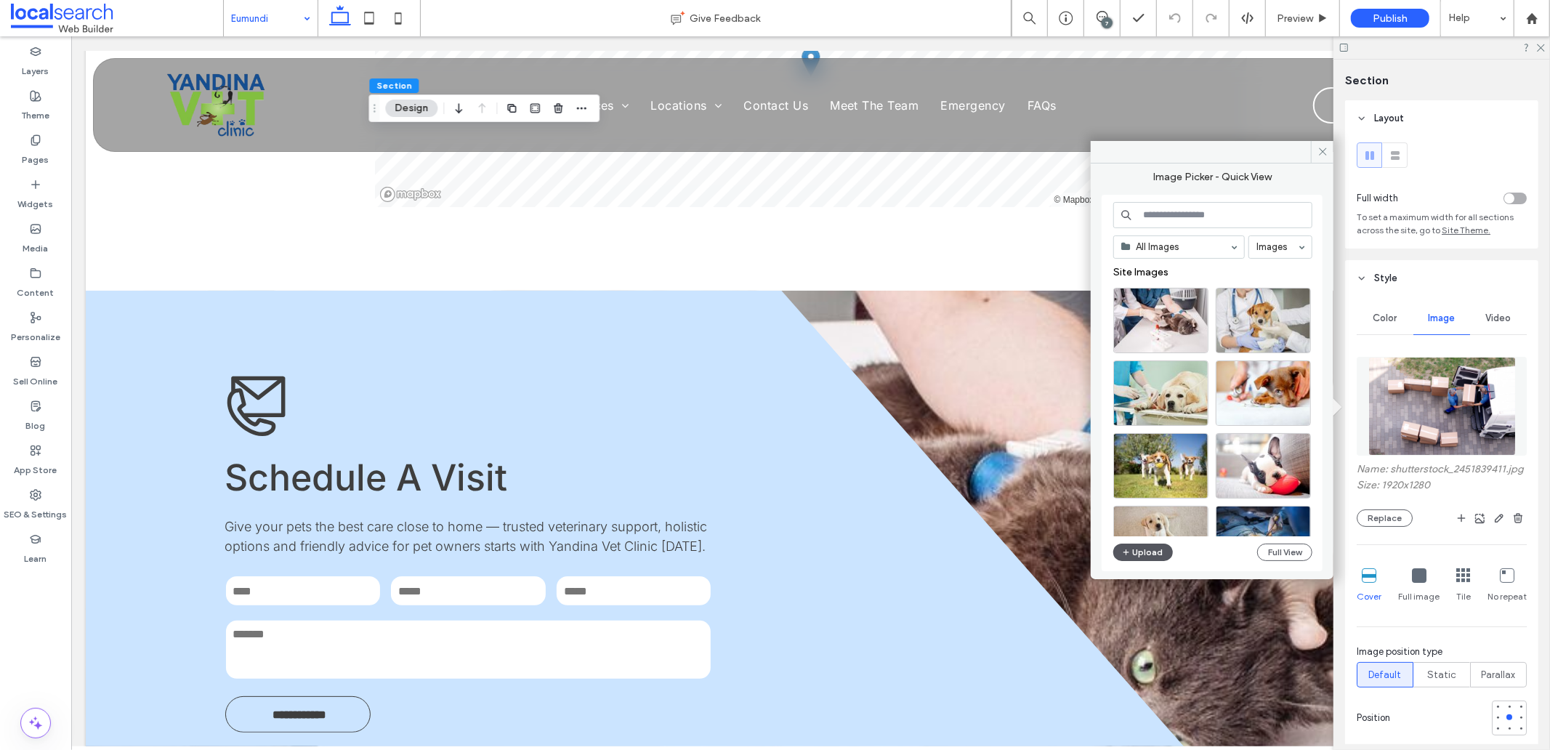
click at [1153, 548] on button "Upload" at bounding box center [1144, 552] width 60 height 17
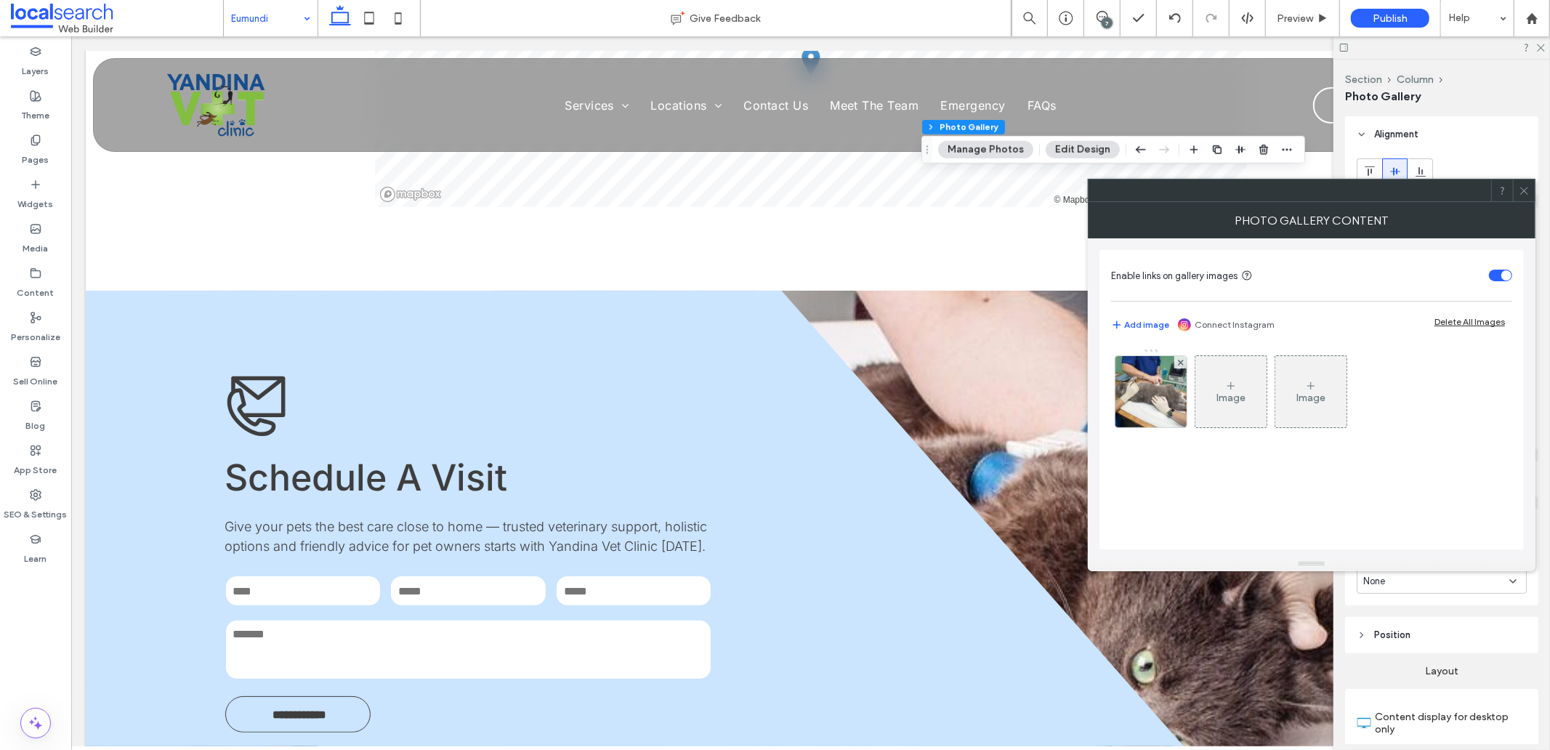
click at [1519, 193] on icon at bounding box center [1524, 190] width 11 height 11
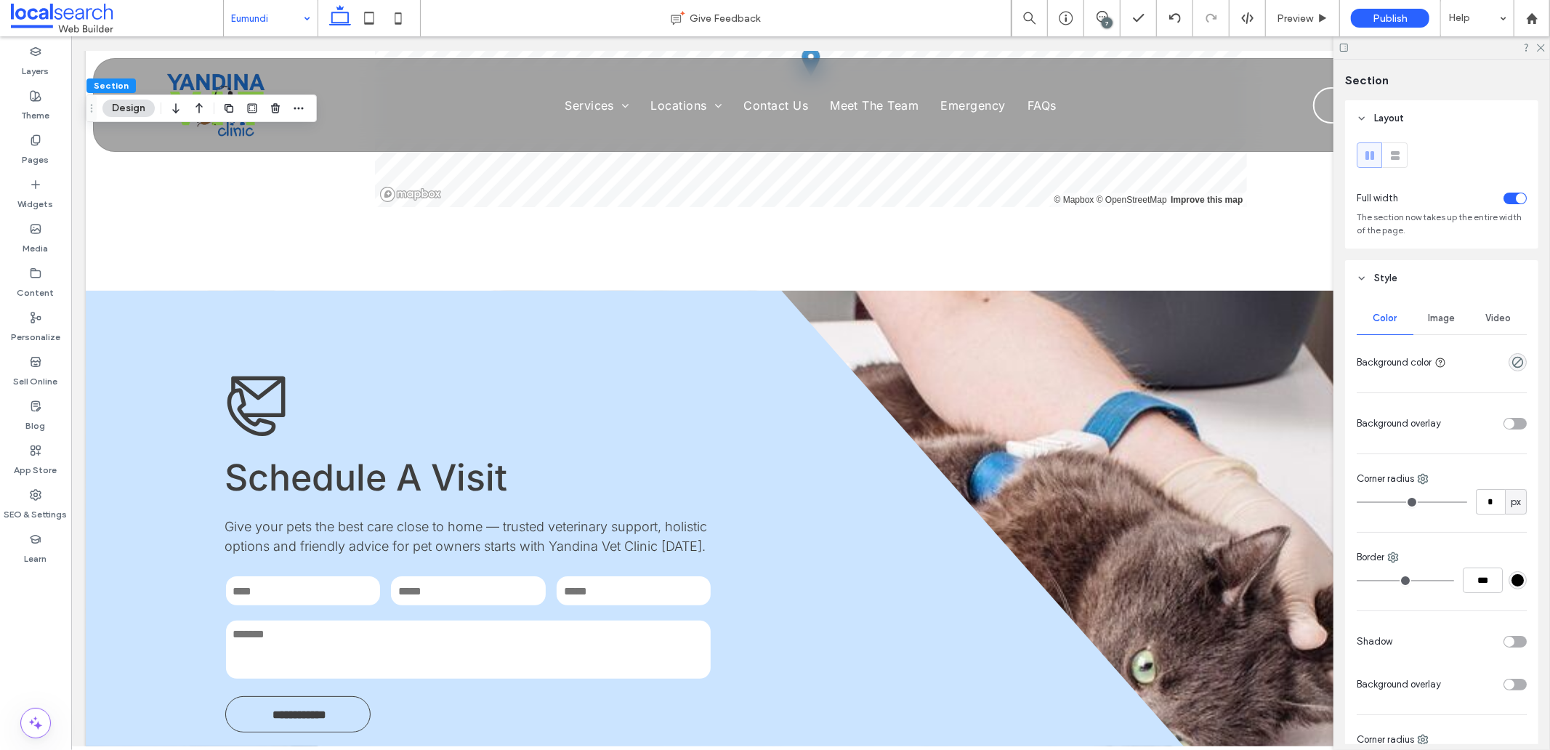
click at [1443, 321] on span "Image" at bounding box center [1442, 319] width 27 height 12
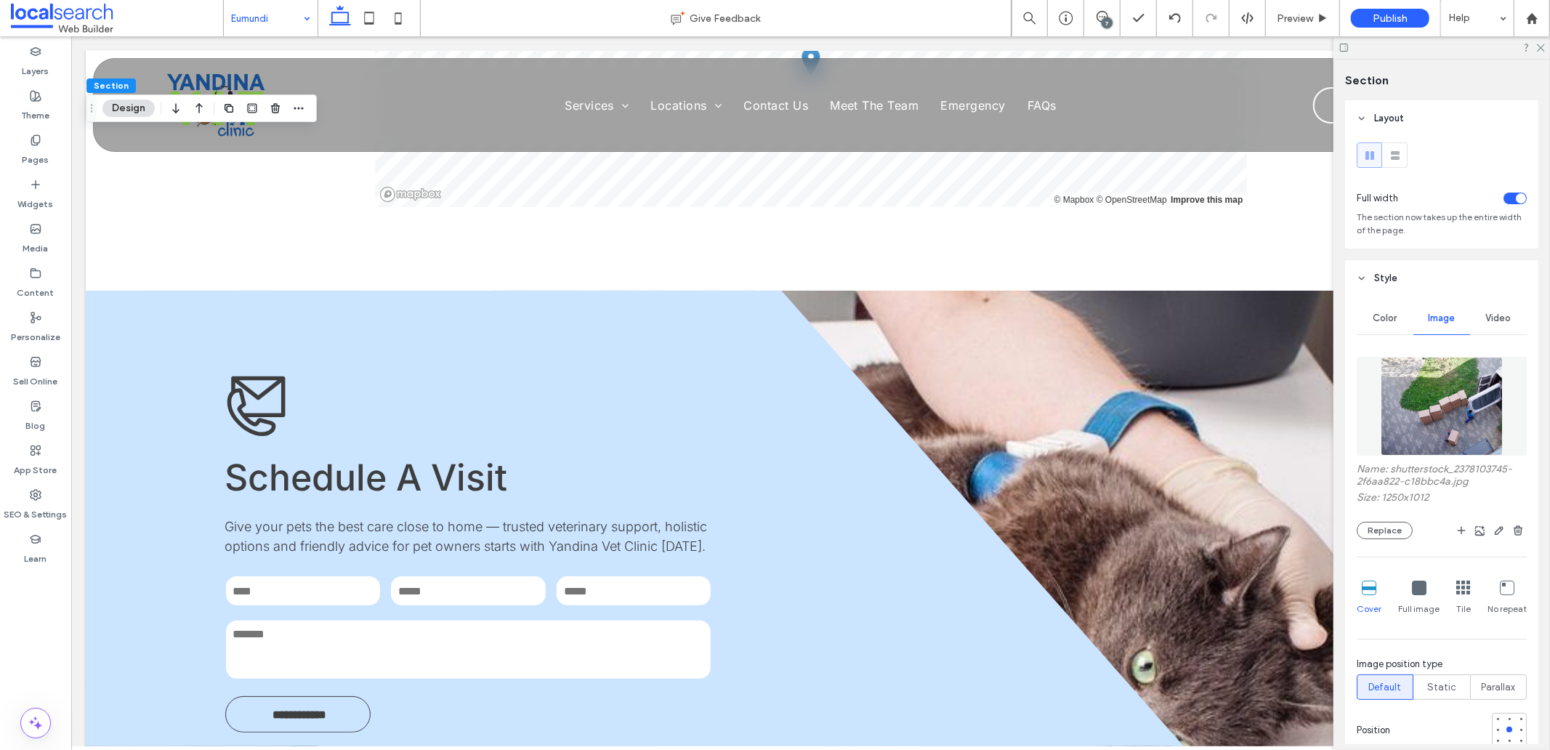
click at [1456, 406] on img at bounding box center [1442, 406] width 122 height 99
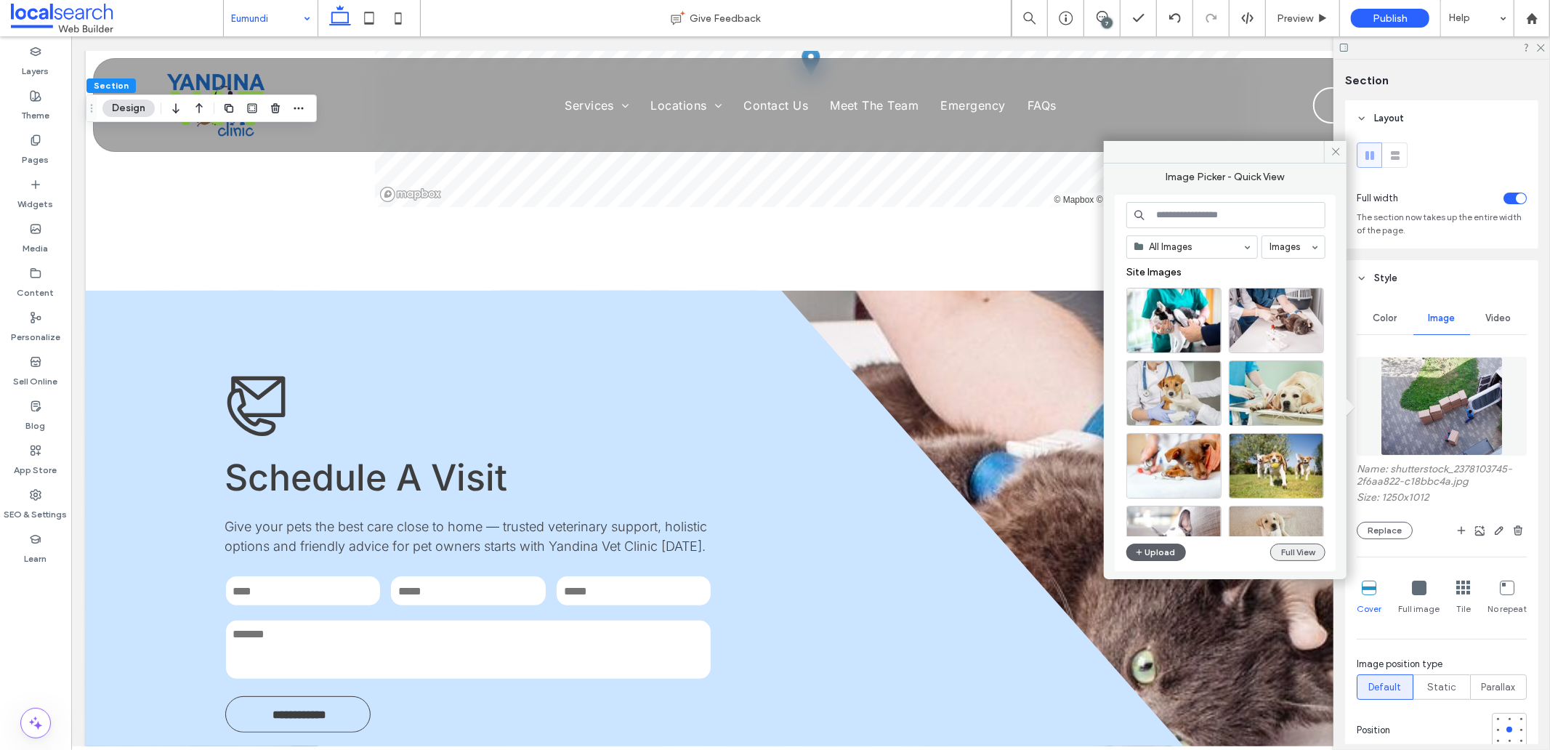
click at [1290, 558] on button "Full View" at bounding box center [1297, 552] width 55 height 17
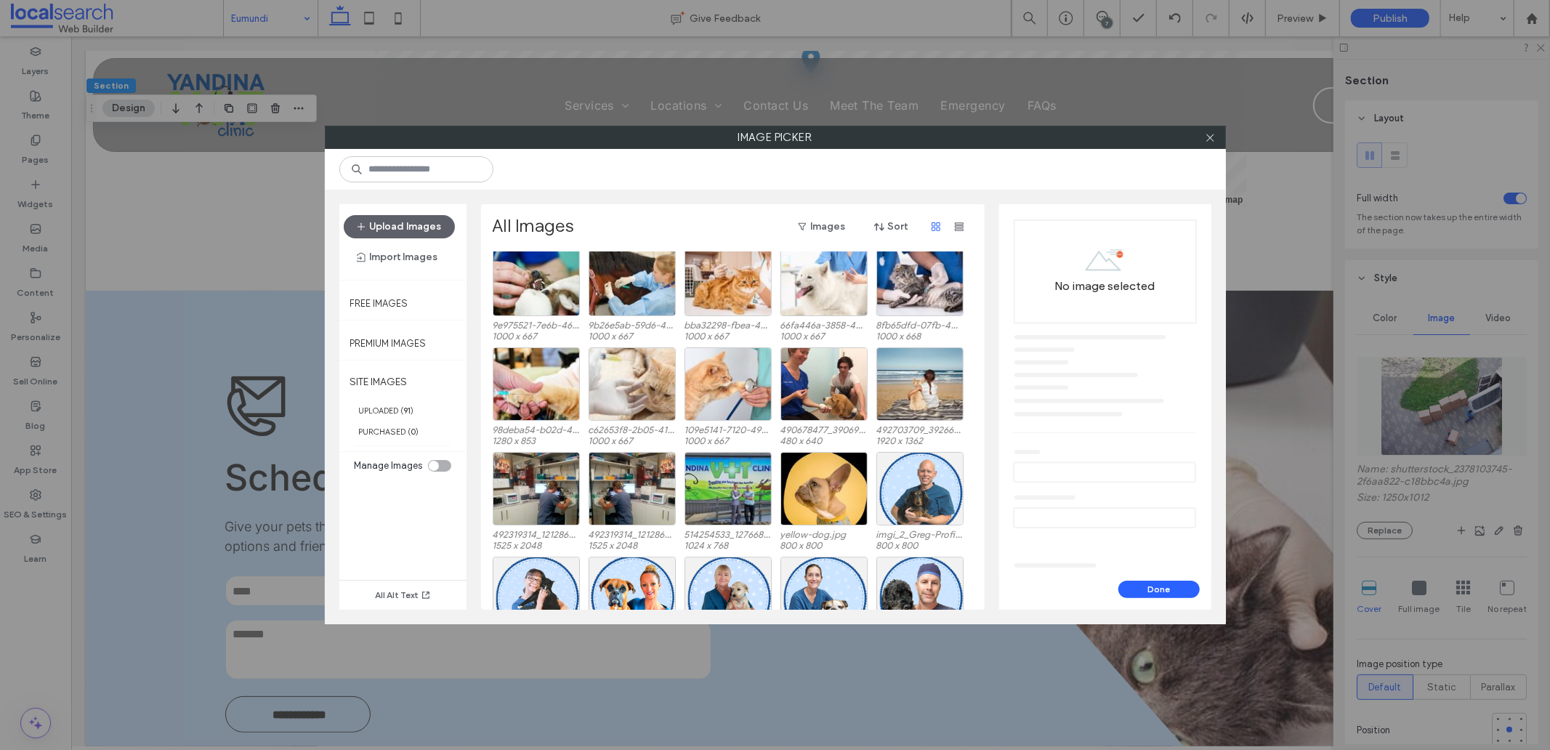
scroll to position [484, 0]
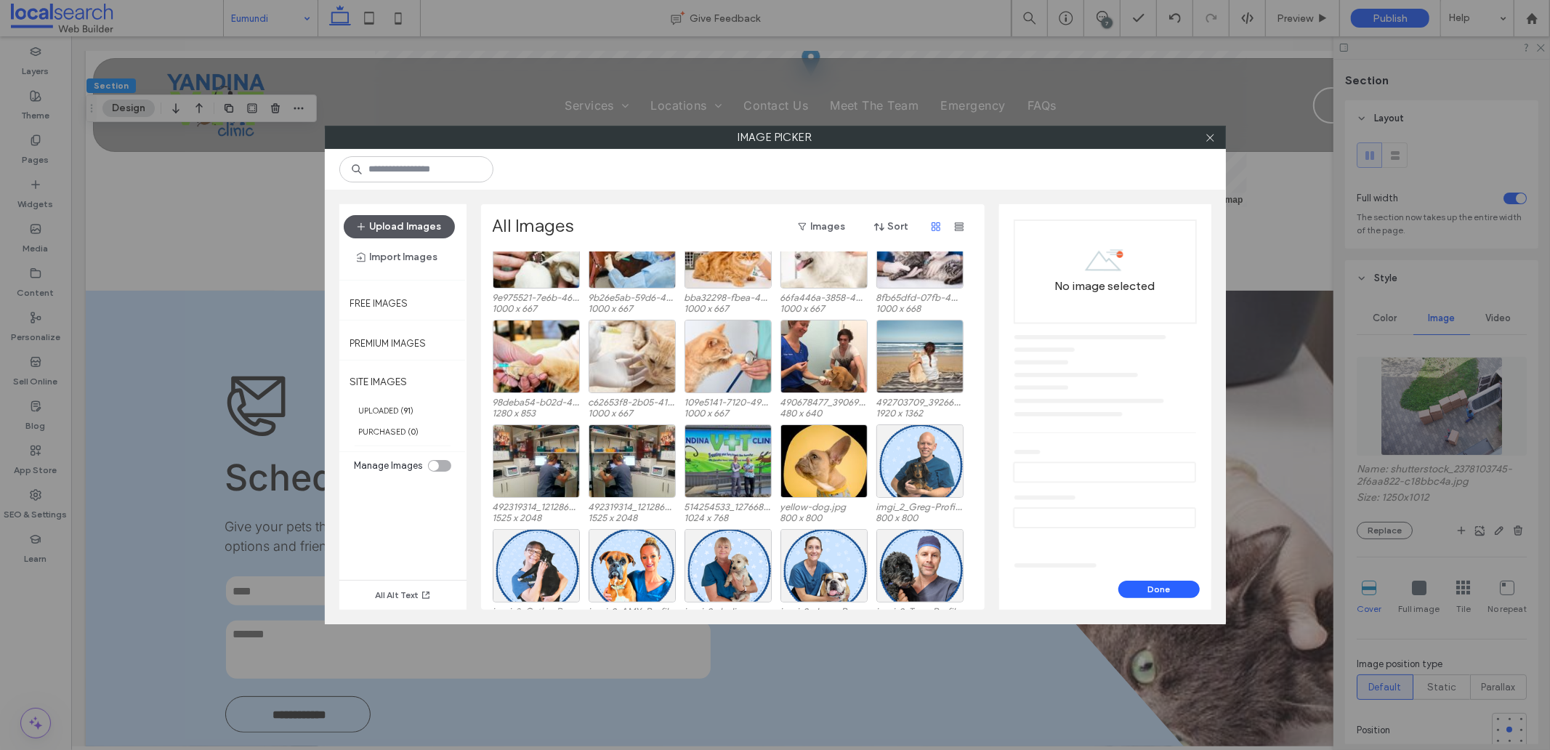
click at [423, 227] on button "Upload Images" at bounding box center [399, 226] width 111 height 23
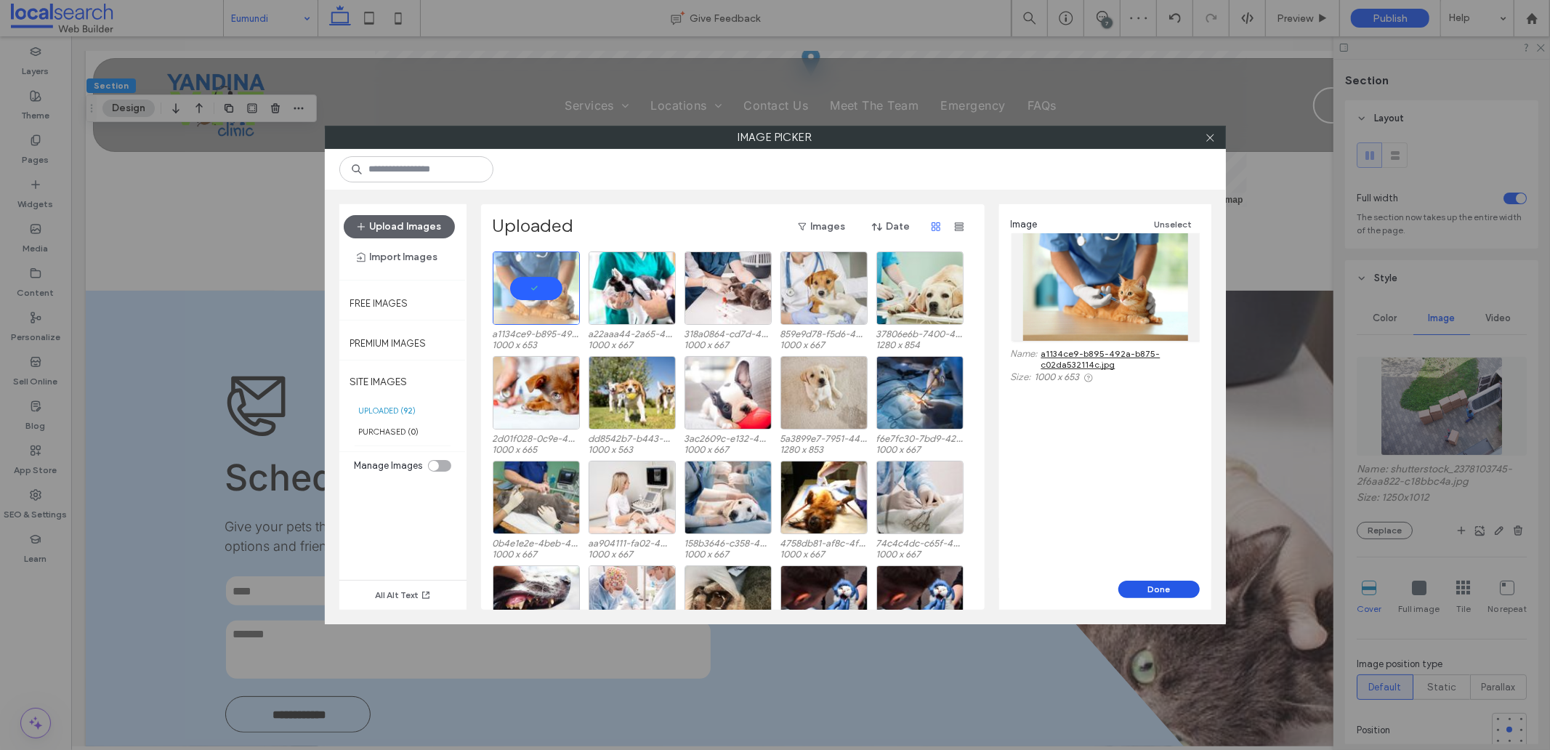
click at [1142, 584] on button "Done" at bounding box center [1159, 589] width 81 height 17
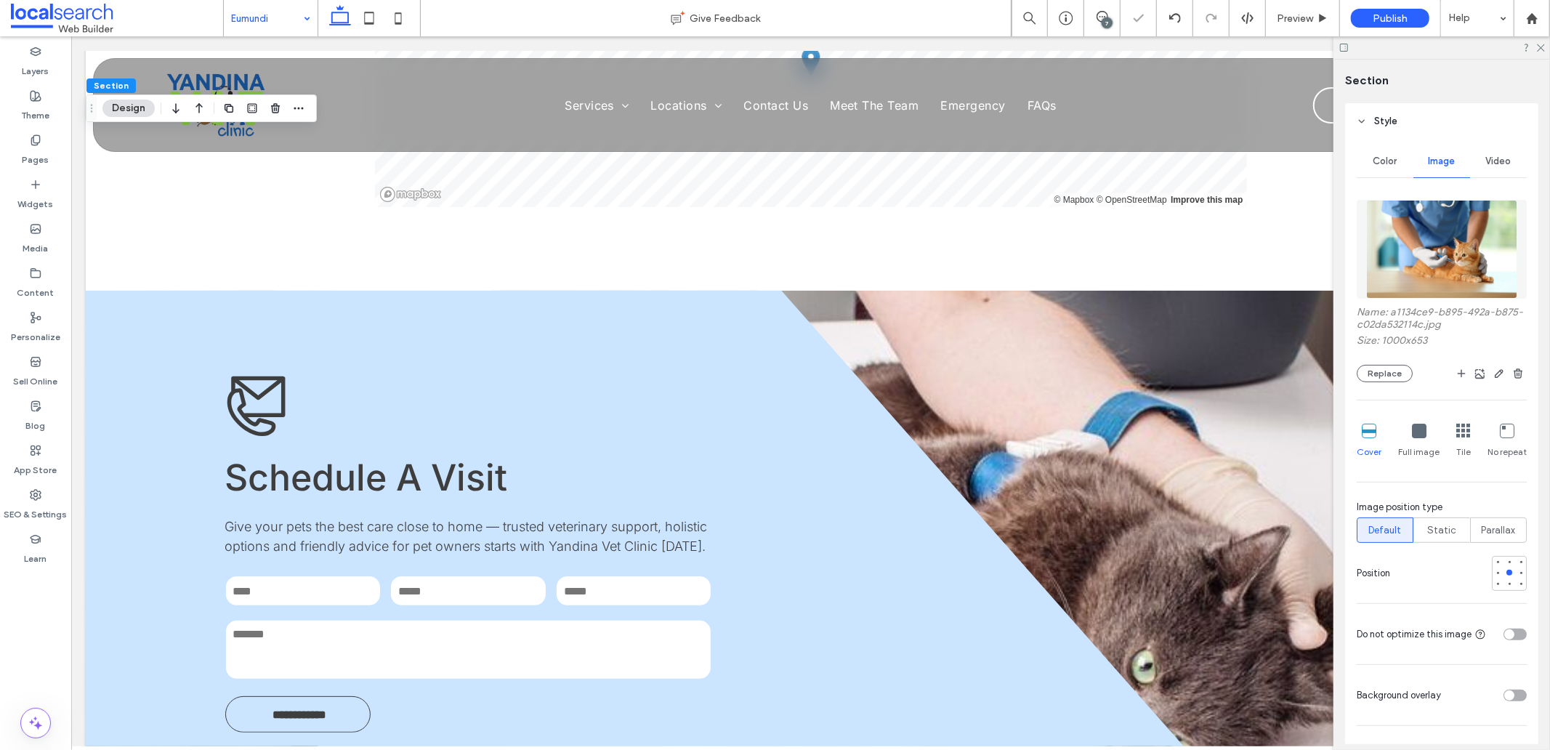
scroll to position [161, 0]
click at [1495, 577] on div at bounding box center [1498, 580] width 6 height 6
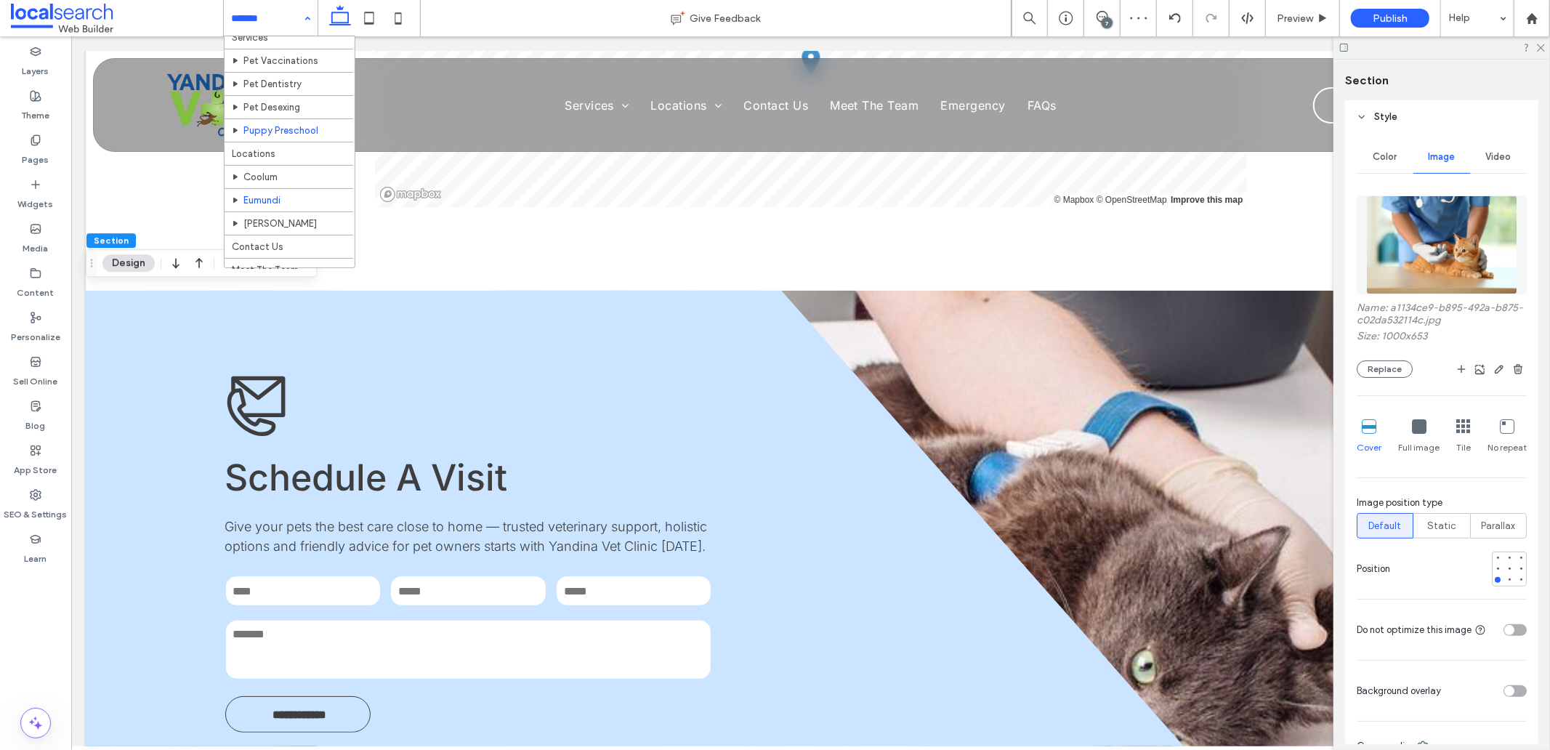
scroll to position [52, 0]
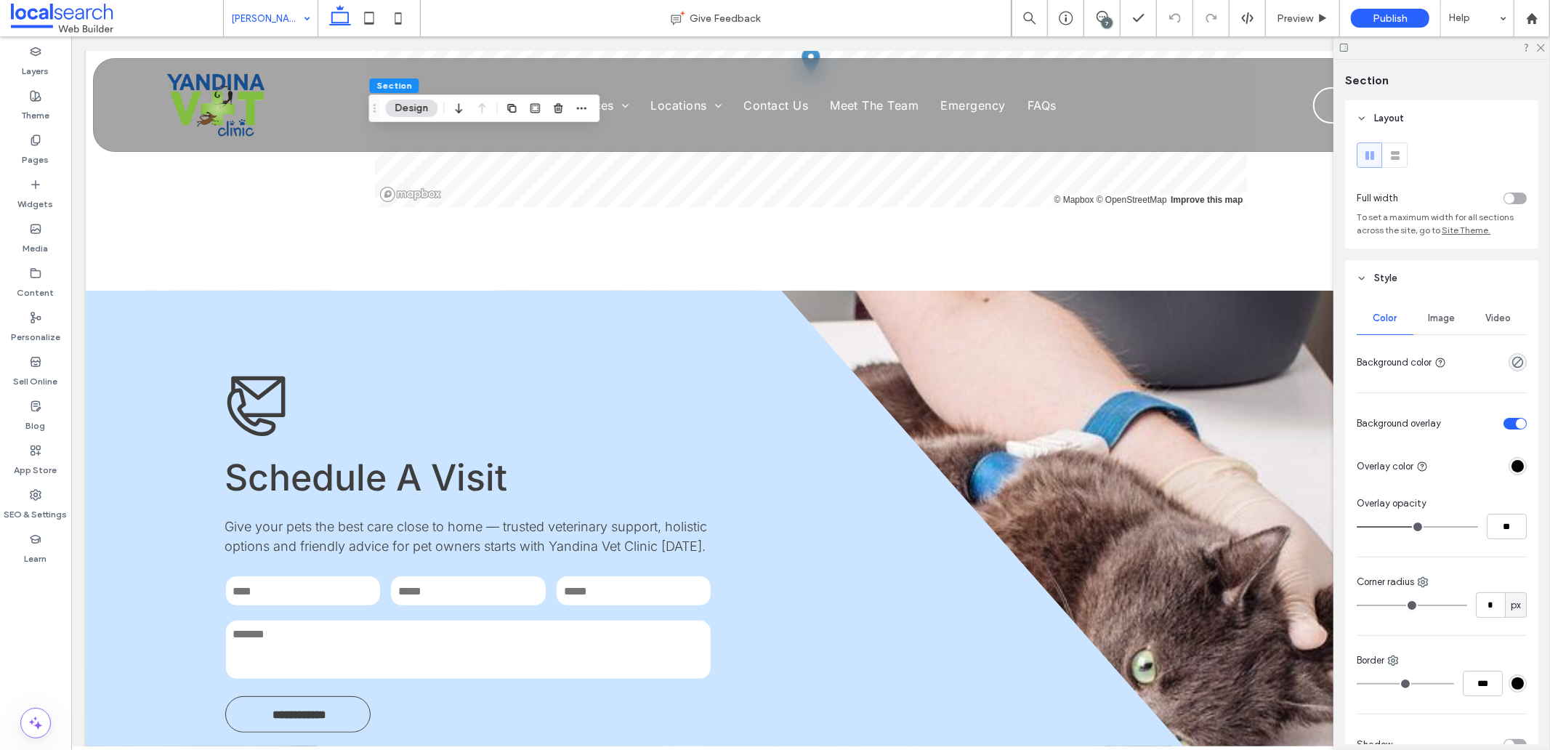
click at [1421, 320] on div "Image" at bounding box center [1442, 318] width 57 height 32
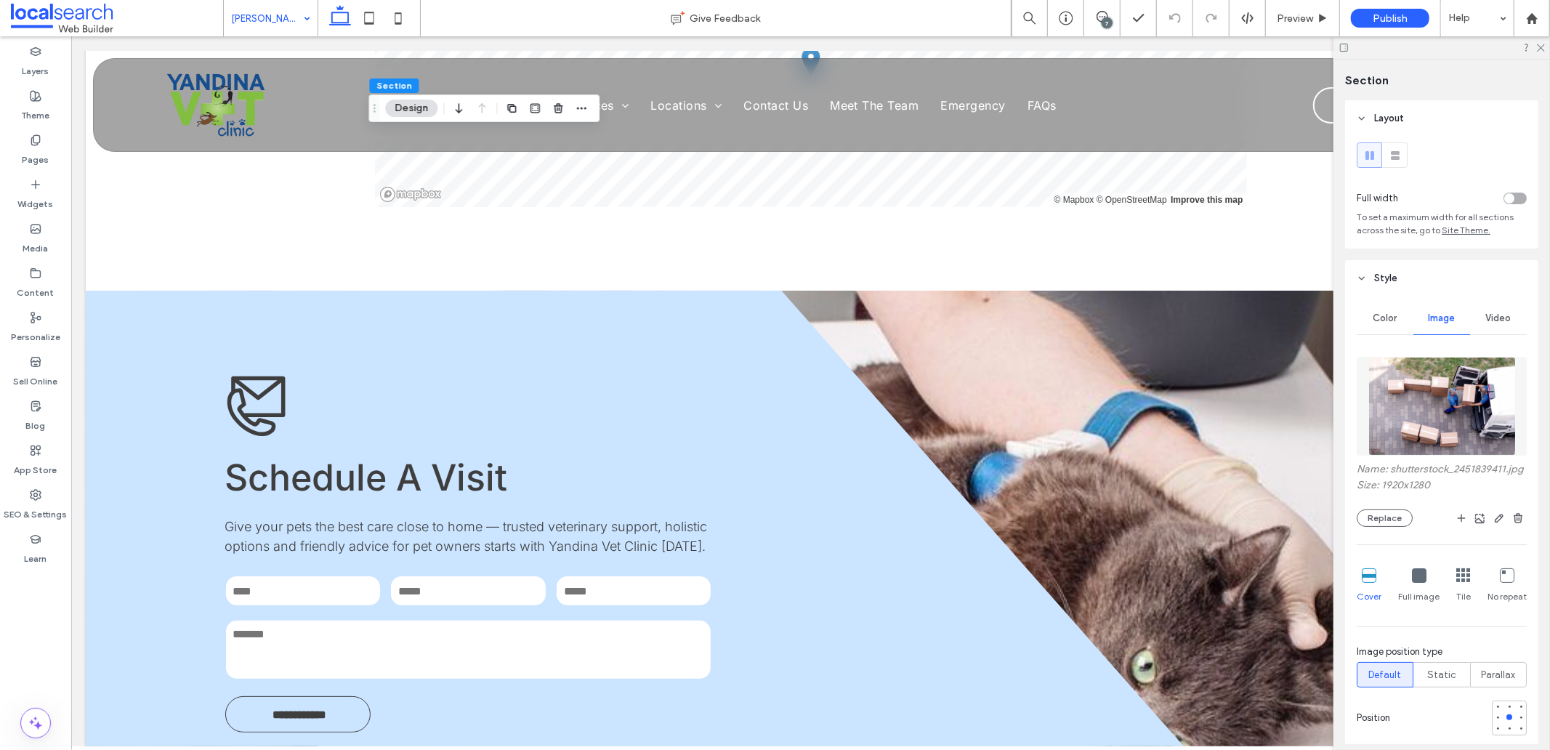
click at [1400, 407] on img at bounding box center [1443, 406] width 148 height 99
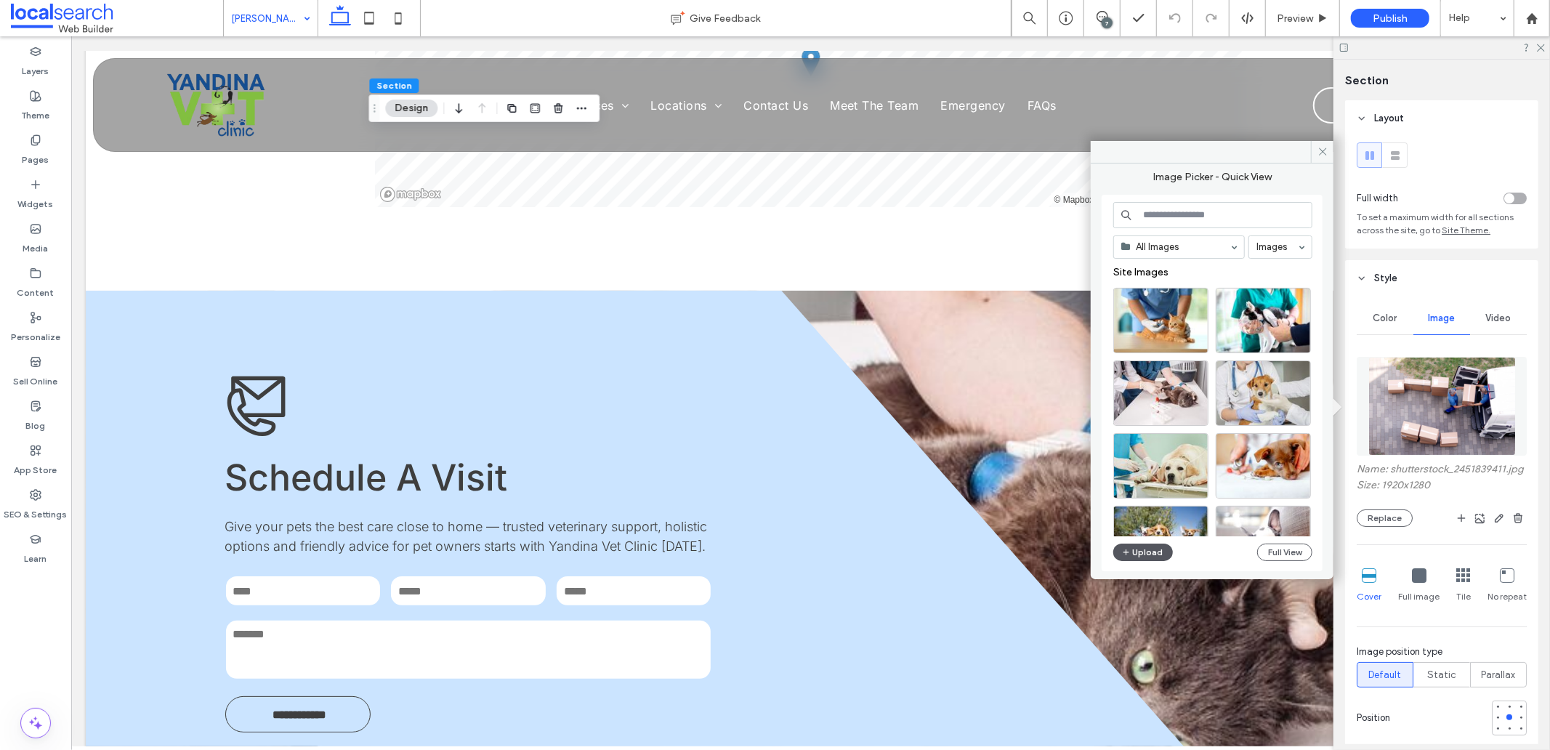
click at [1140, 555] on button "Upload" at bounding box center [1144, 552] width 60 height 17
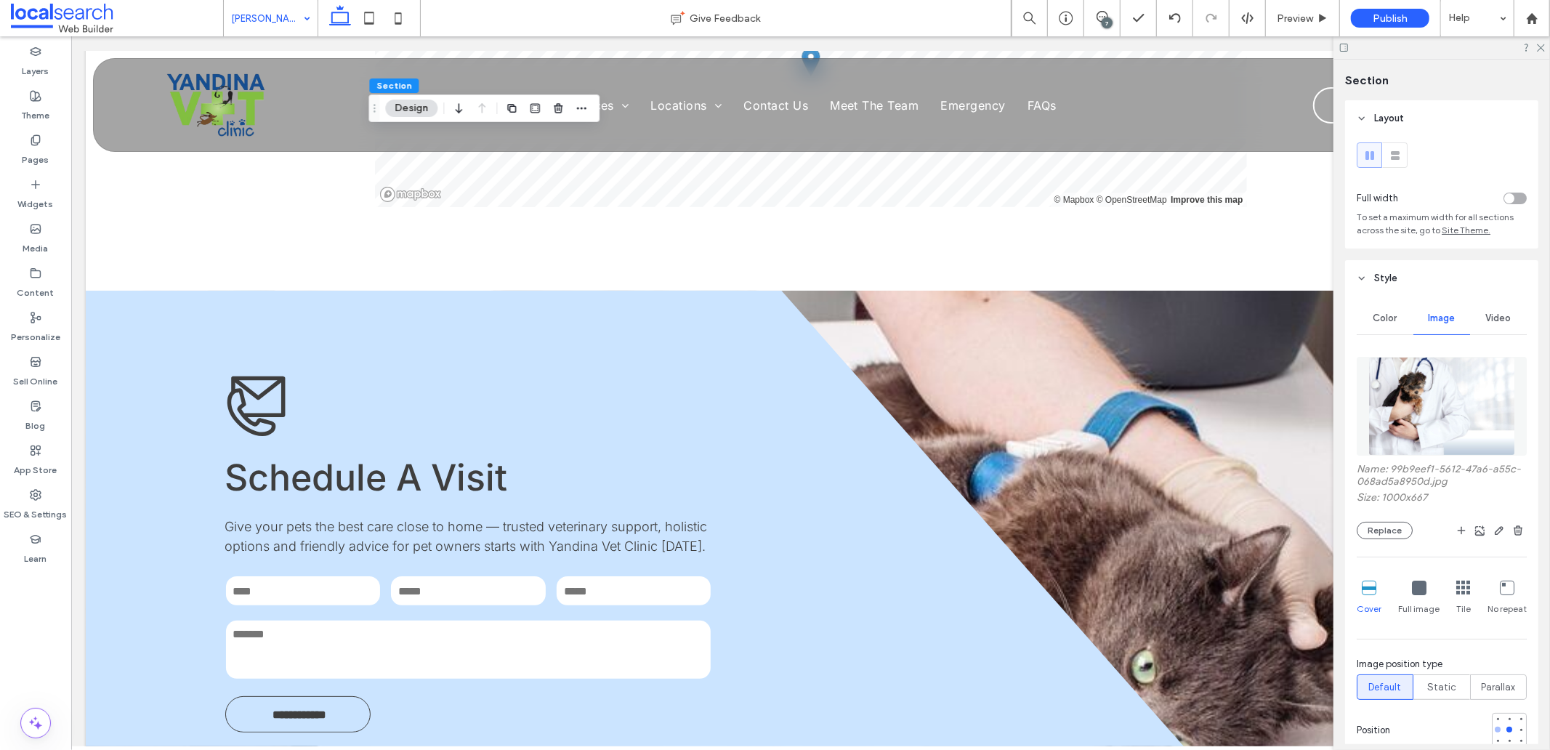
click at [1495, 733] on div at bounding box center [1498, 730] width 6 height 6
click at [1495, 717] on div at bounding box center [1498, 719] width 6 height 6
click at [1432, 402] on img at bounding box center [1443, 406] width 148 height 99
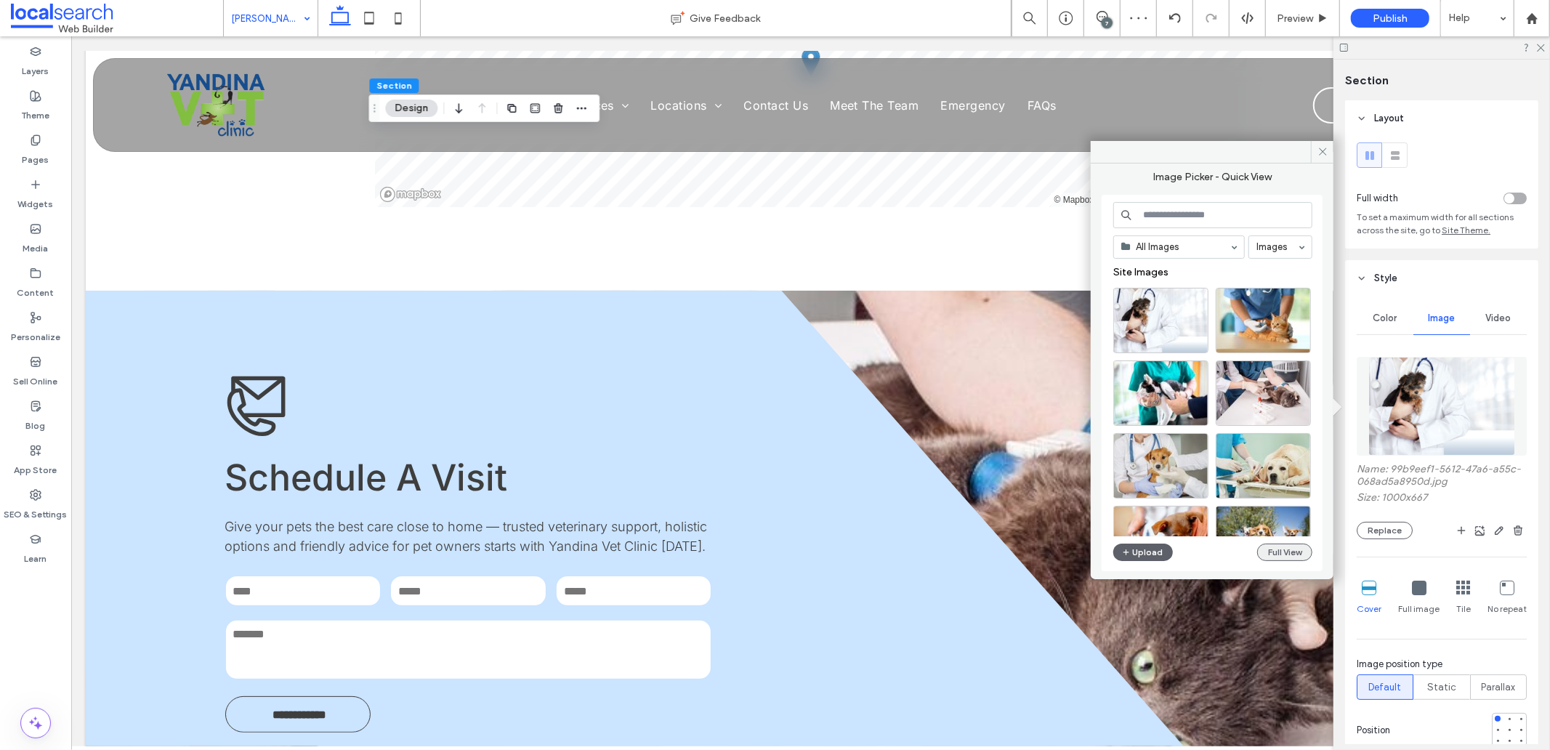
click at [1296, 557] on button "Full View" at bounding box center [1284, 552] width 55 height 17
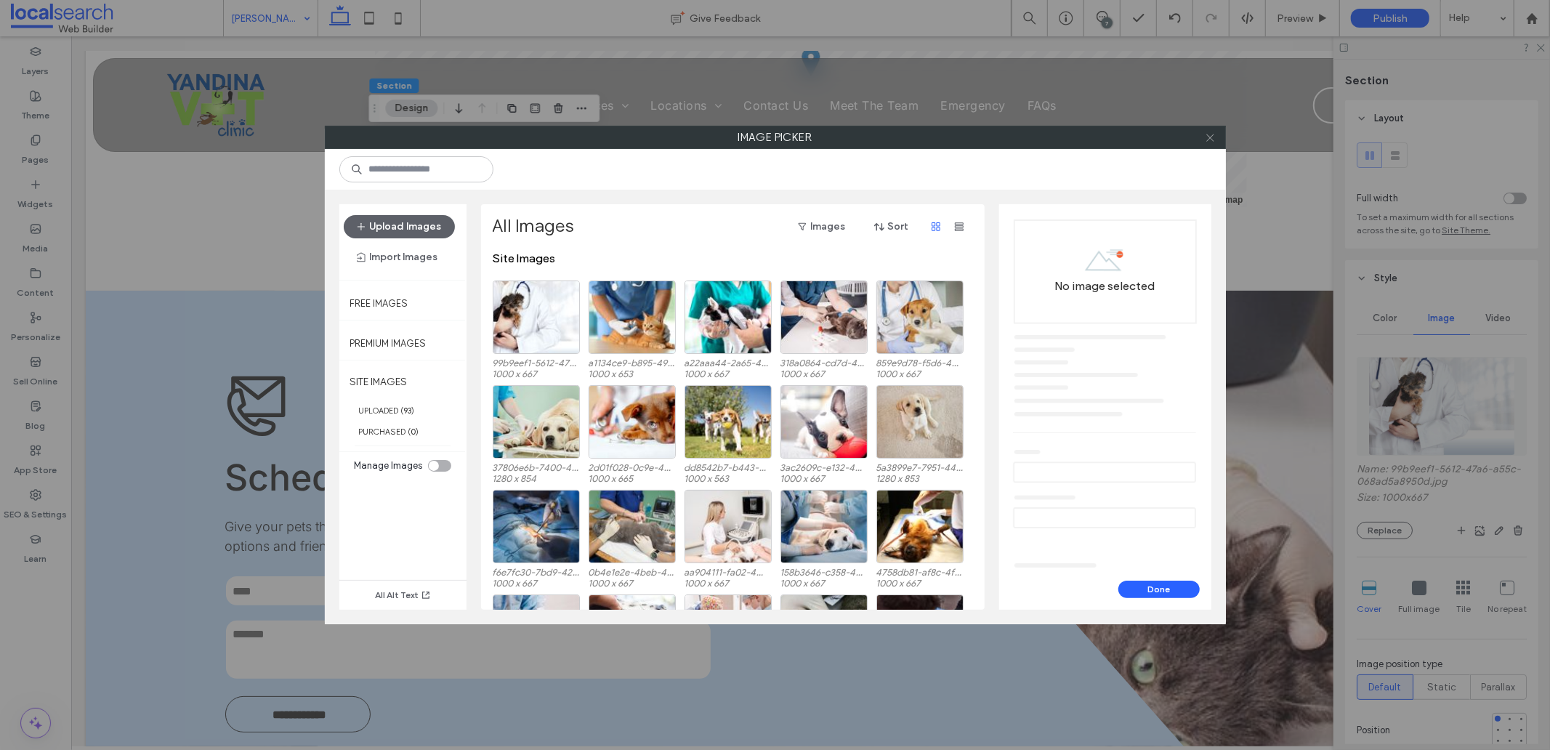
click at [1215, 135] on icon at bounding box center [1210, 137] width 11 height 11
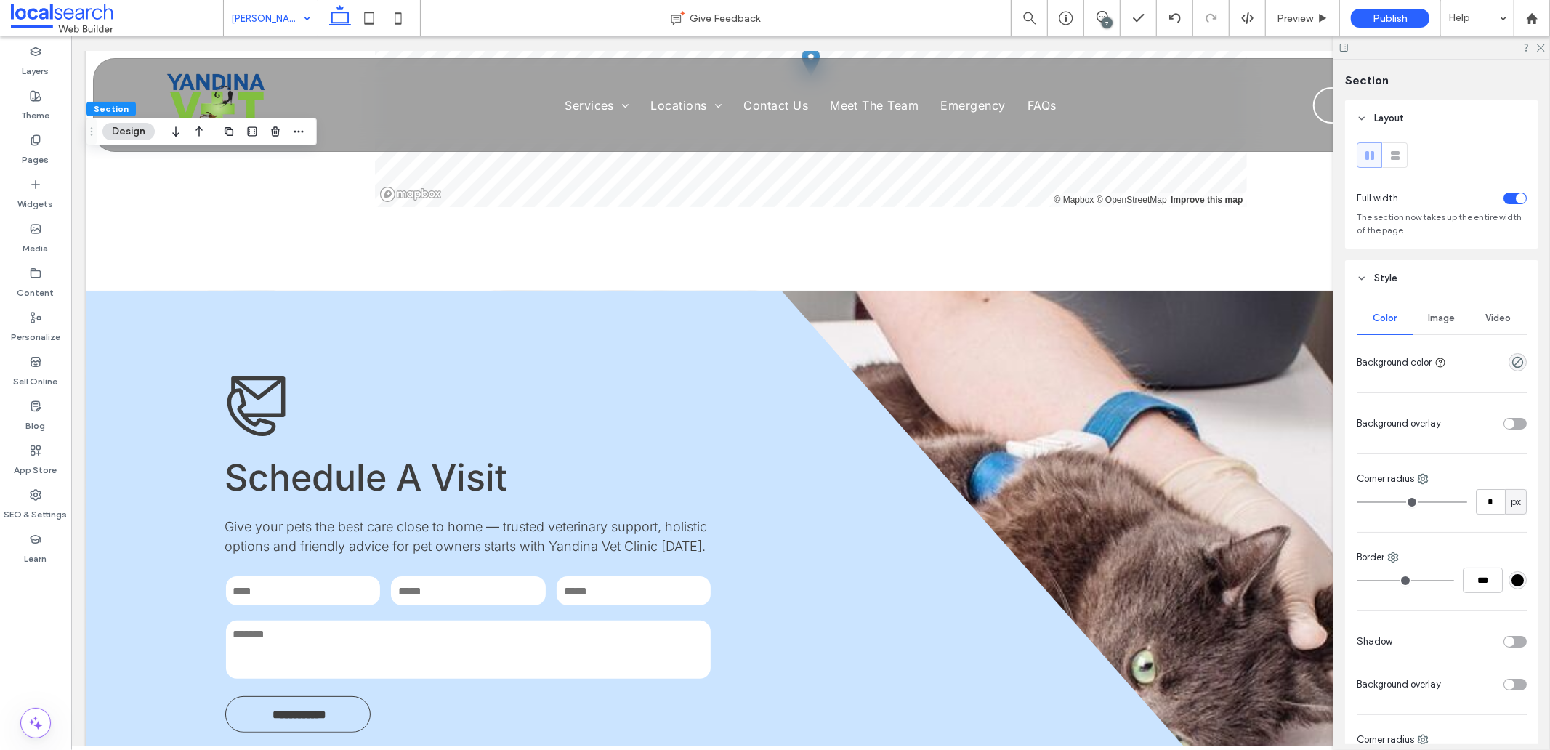
click at [1437, 321] on span "Image" at bounding box center [1442, 319] width 27 height 12
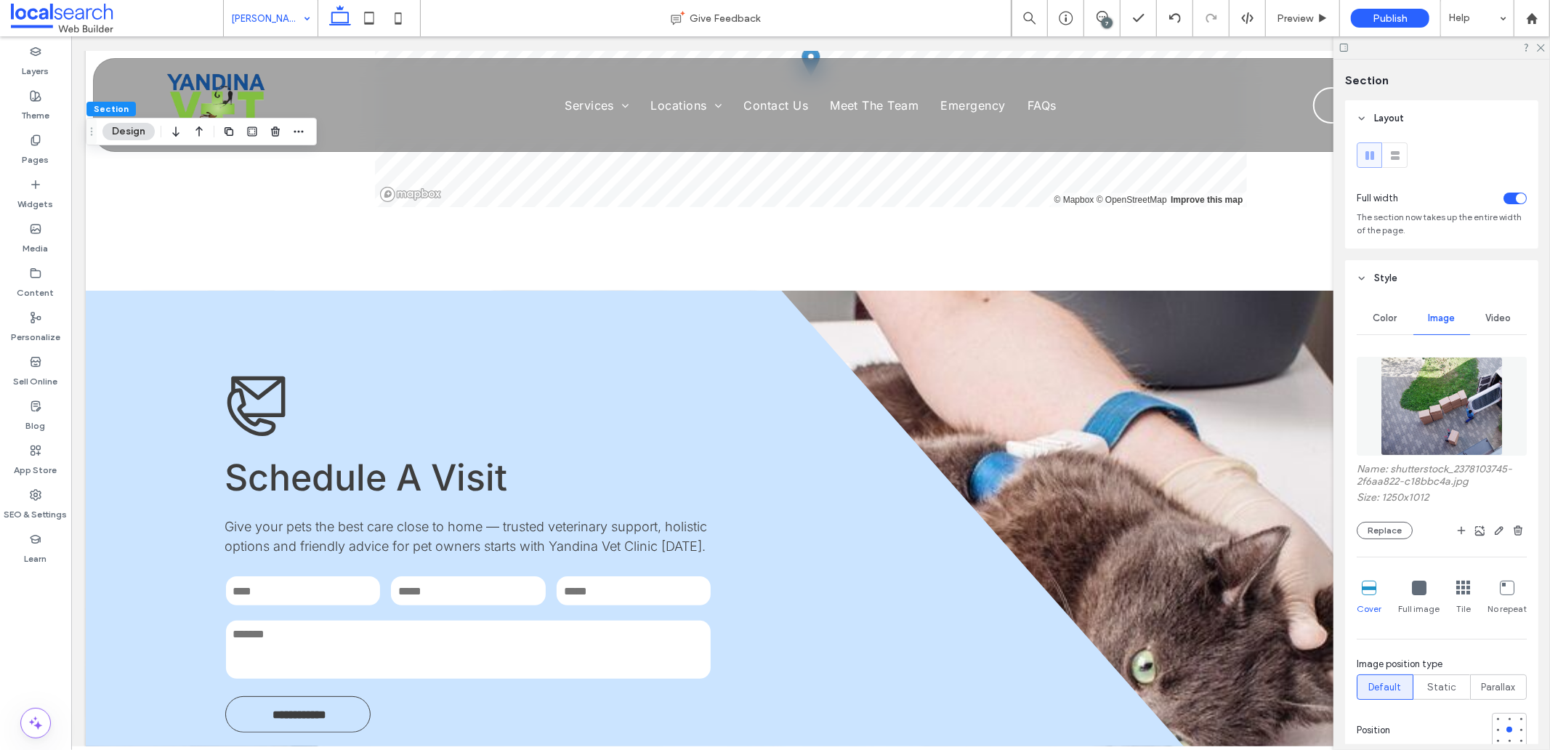
drag, startPoint x: 1457, startPoint y: 413, endPoint x: 1465, endPoint y: 424, distance: 14.1
click at [1458, 413] on img at bounding box center [1442, 406] width 122 height 99
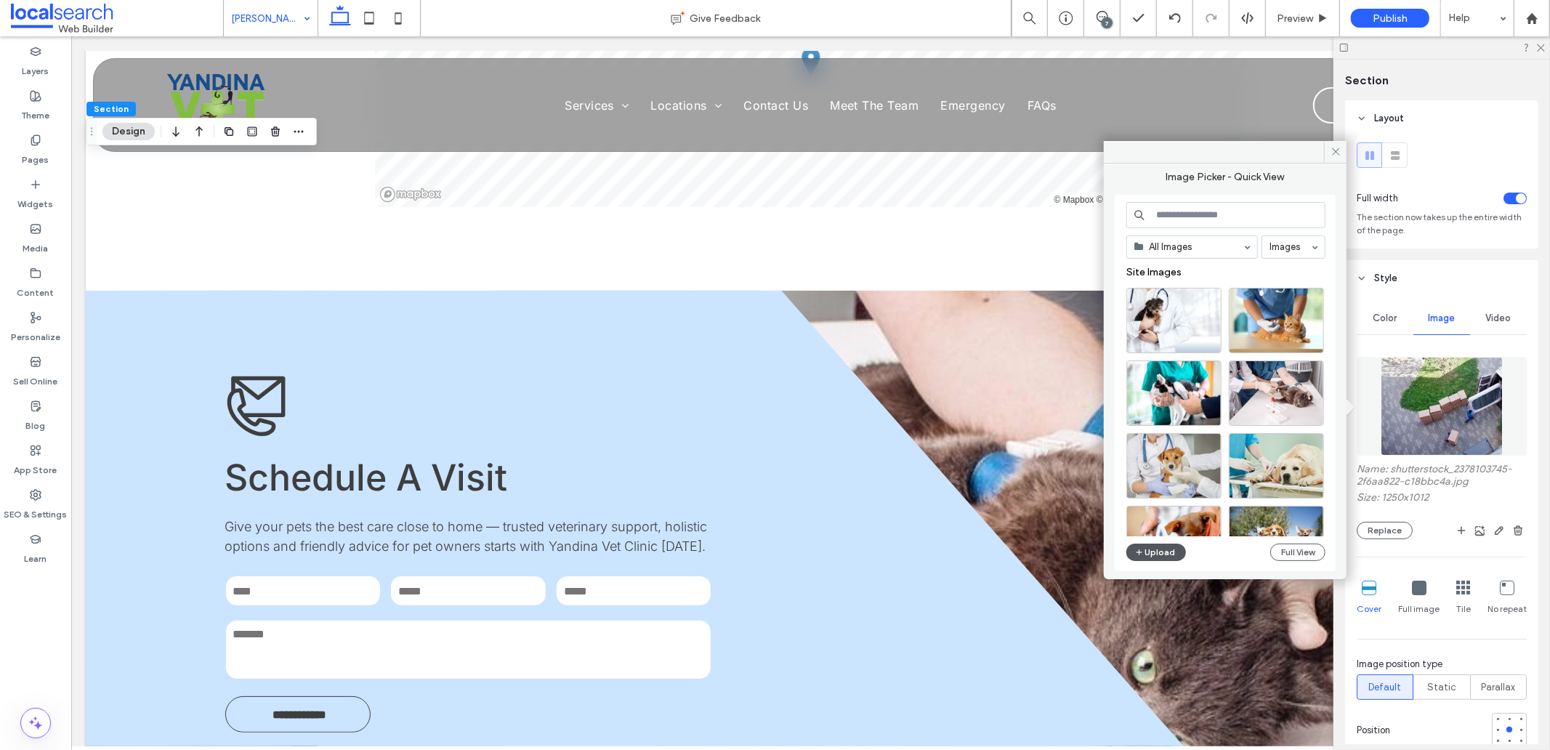
click at [1165, 545] on button "Upload" at bounding box center [1157, 552] width 60 height 17
click at [1289, 545] on button "Full View" at bounding box center [1297, 552] width 55 height 17
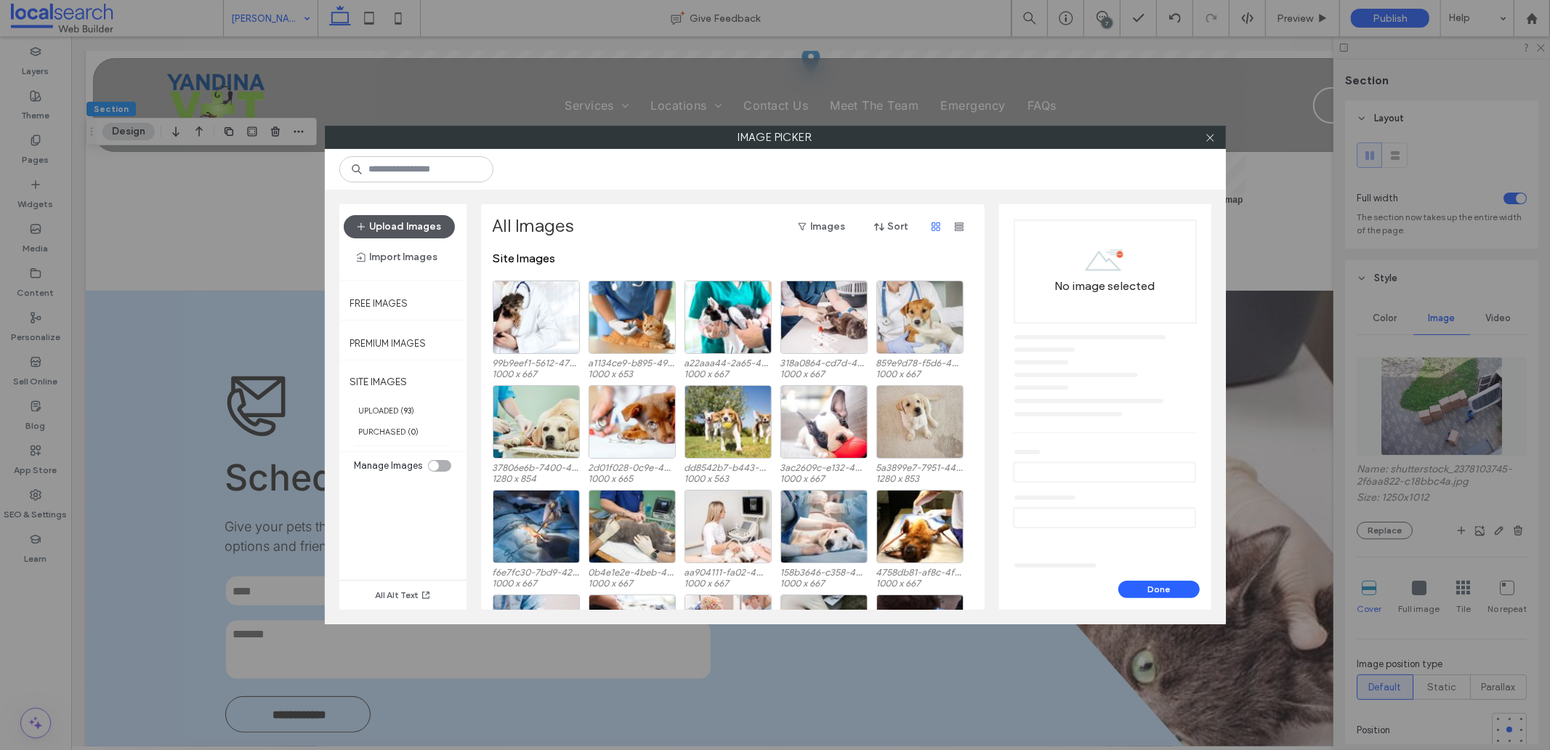
click at [427, 233] on button "Upload Images" at bounding box center [399, 226] width 111 height 23
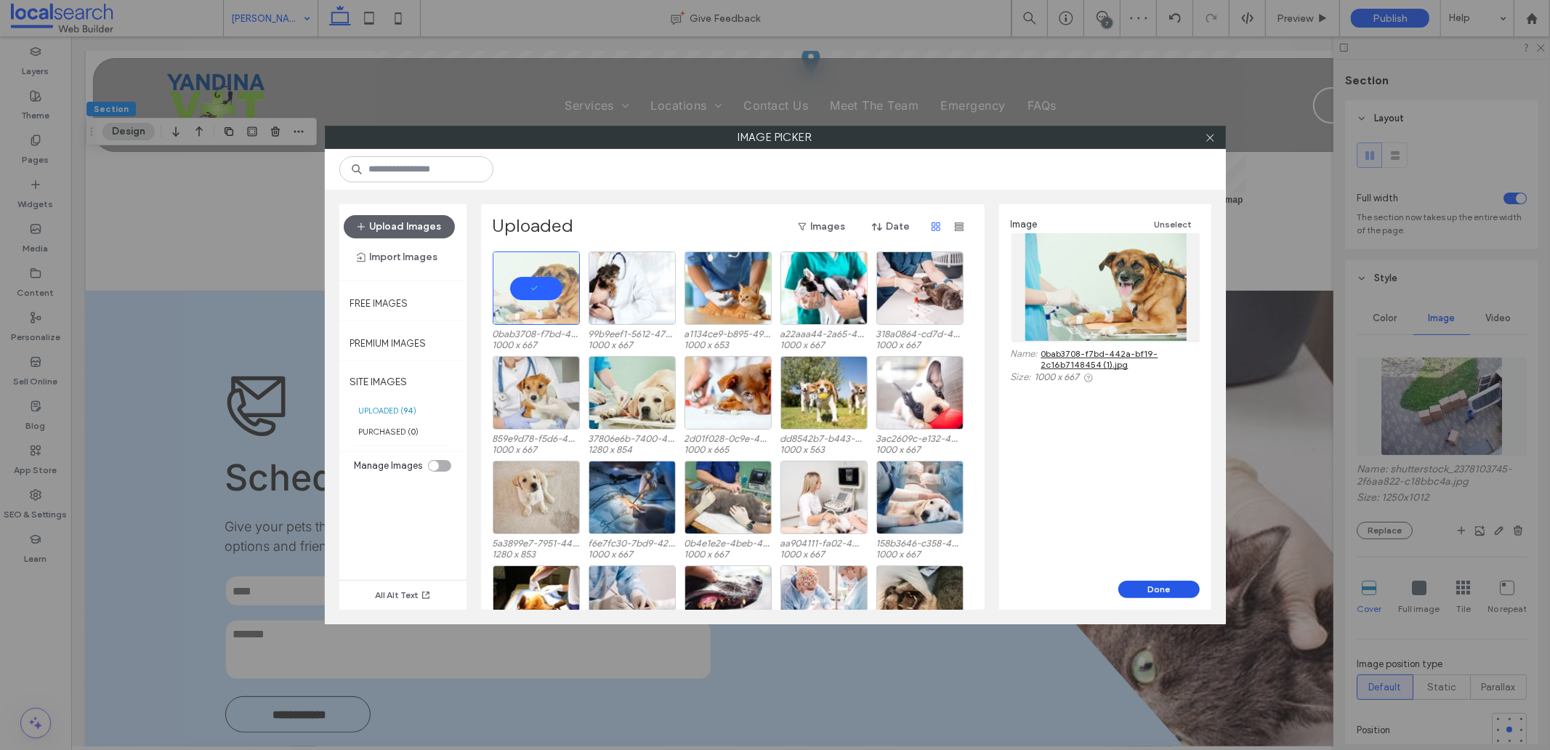
click at [1138, 596] on button "Done" at bounding box center [1159, 589] width 81 height 17
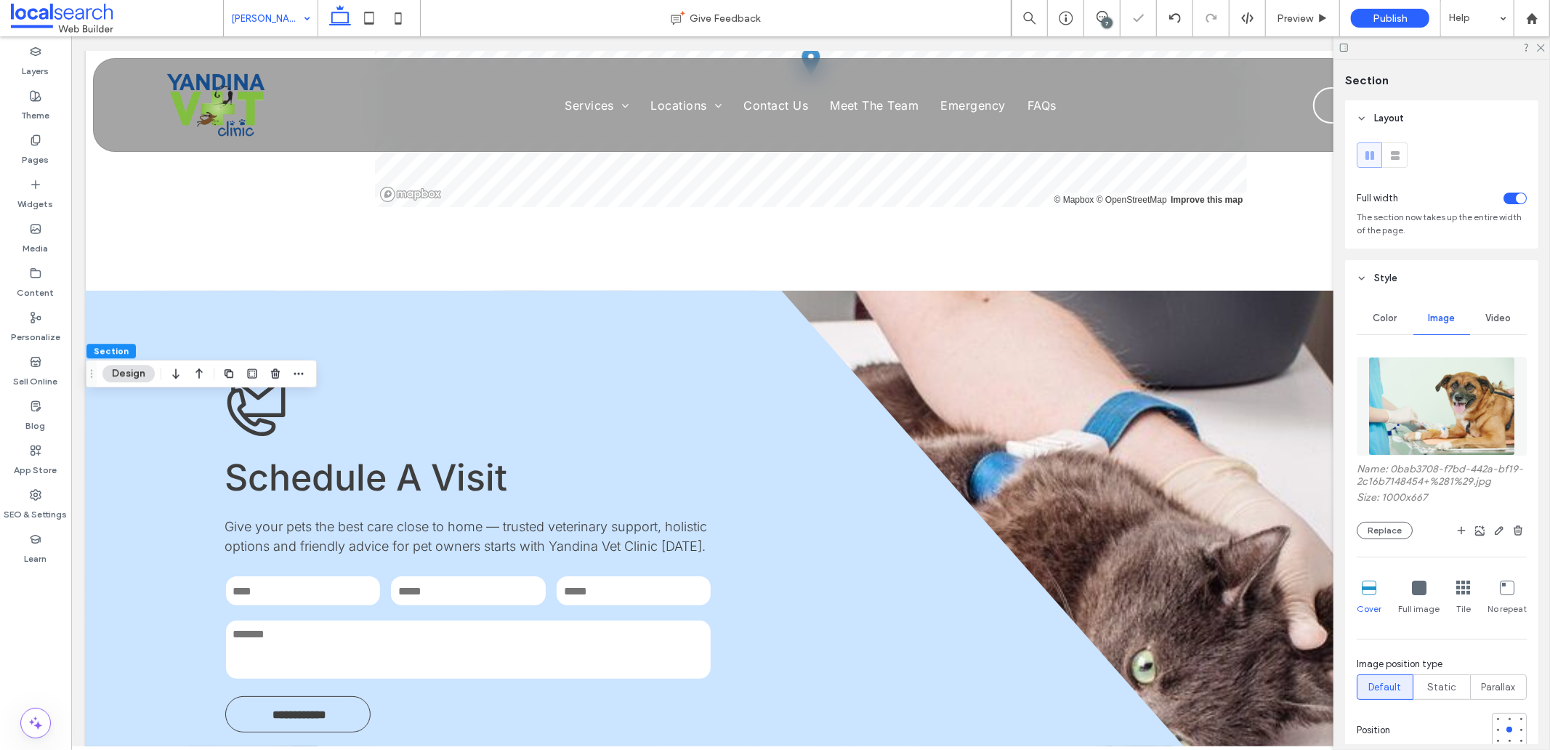
click at [1463, 401] on img at bounding box center [1443, 406] width 148 height 99
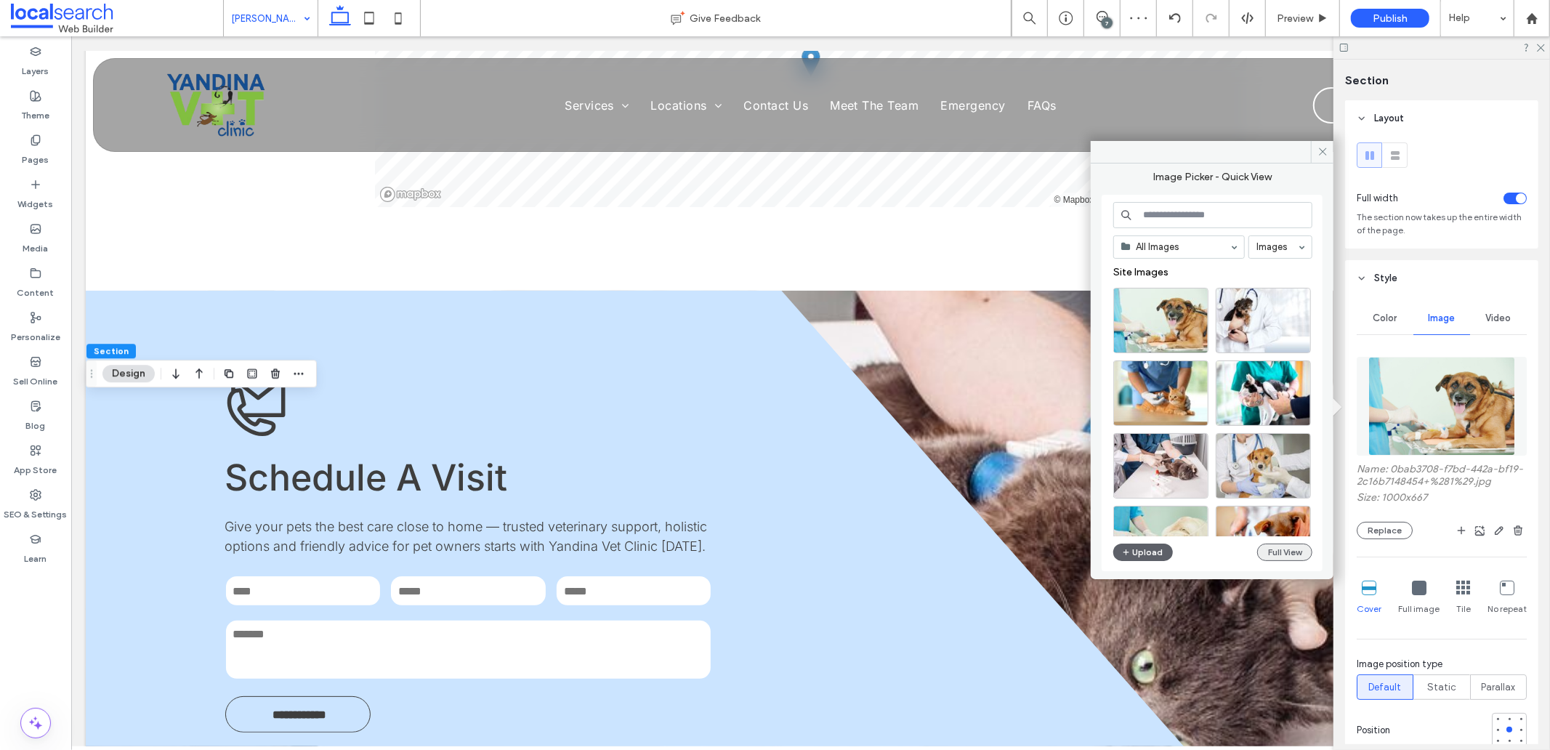
click at [1282, 555] on button "Full View" at bounding box center [1284, 552] width 55 height 17
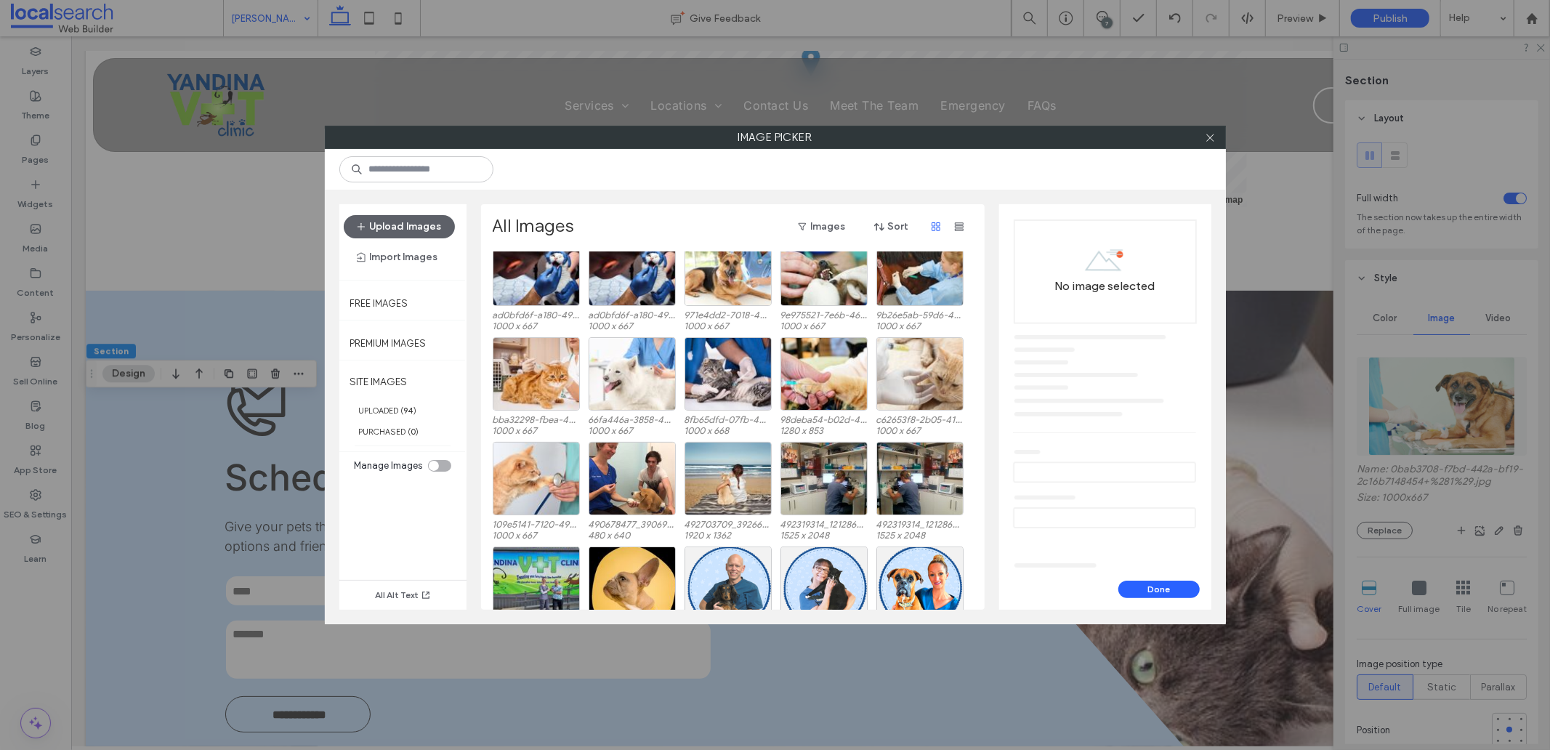
scroll to position [493, 0]
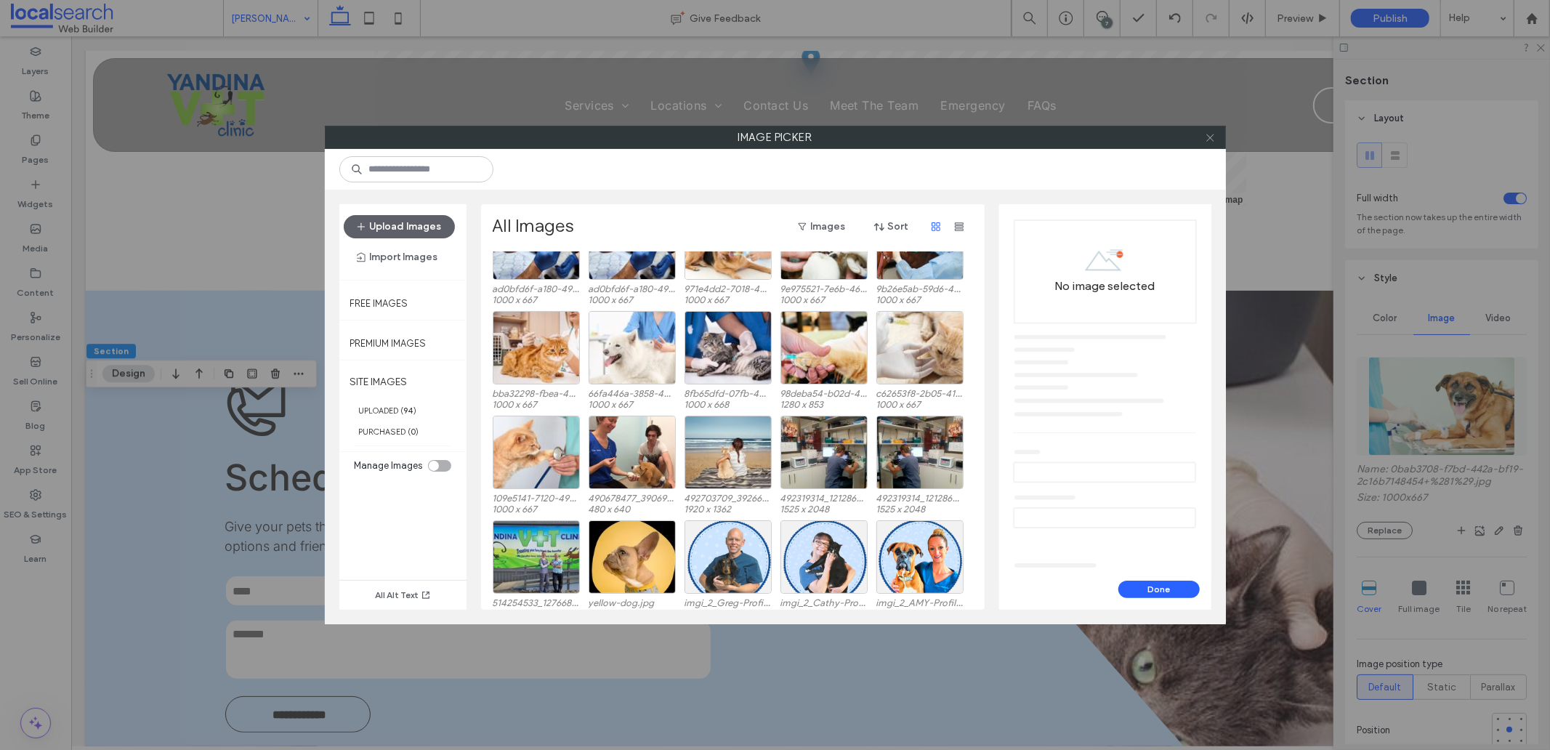
click at [1209, 140] on icon at bounding box center [1210, 137] width 11 height 11
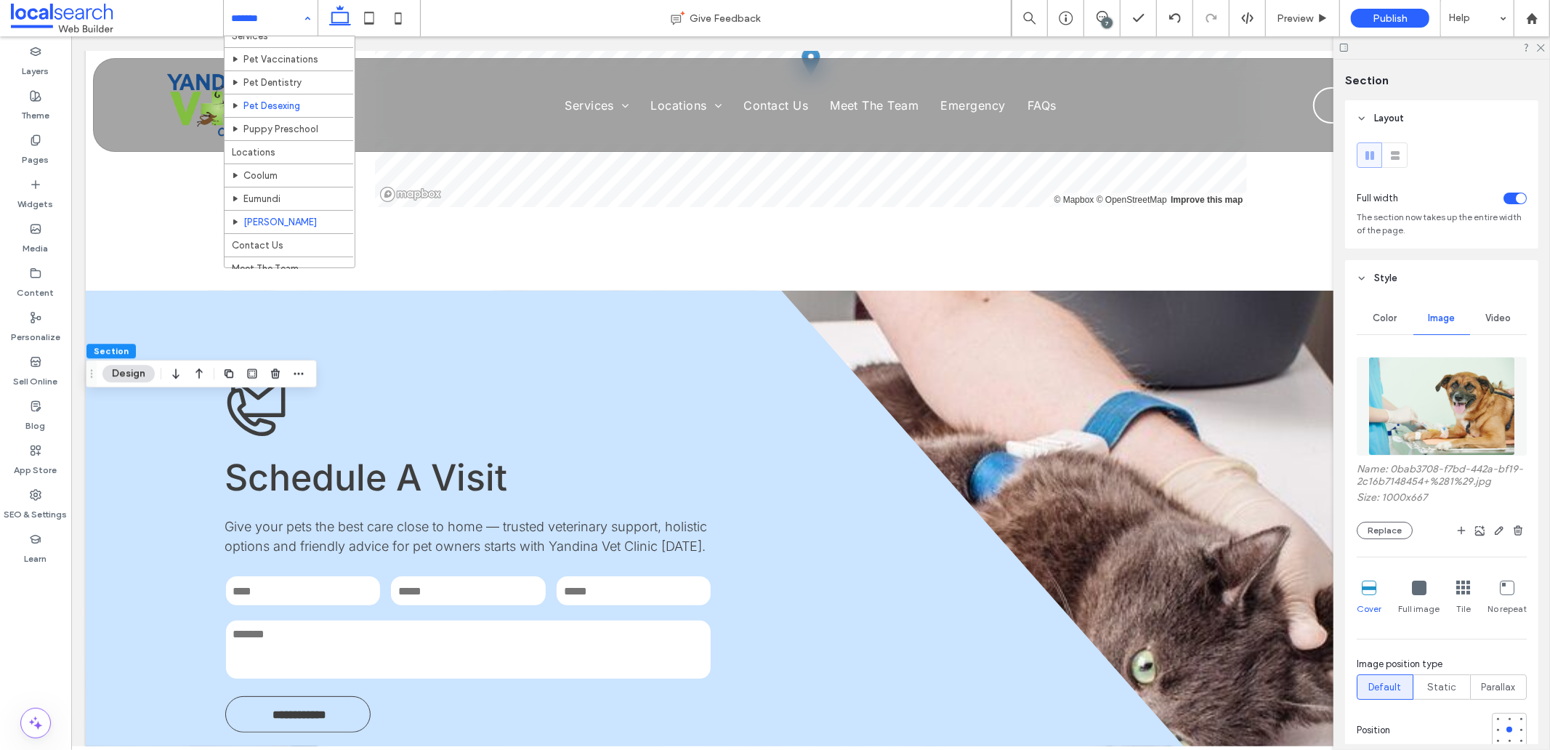
scroll to position [52, 0]
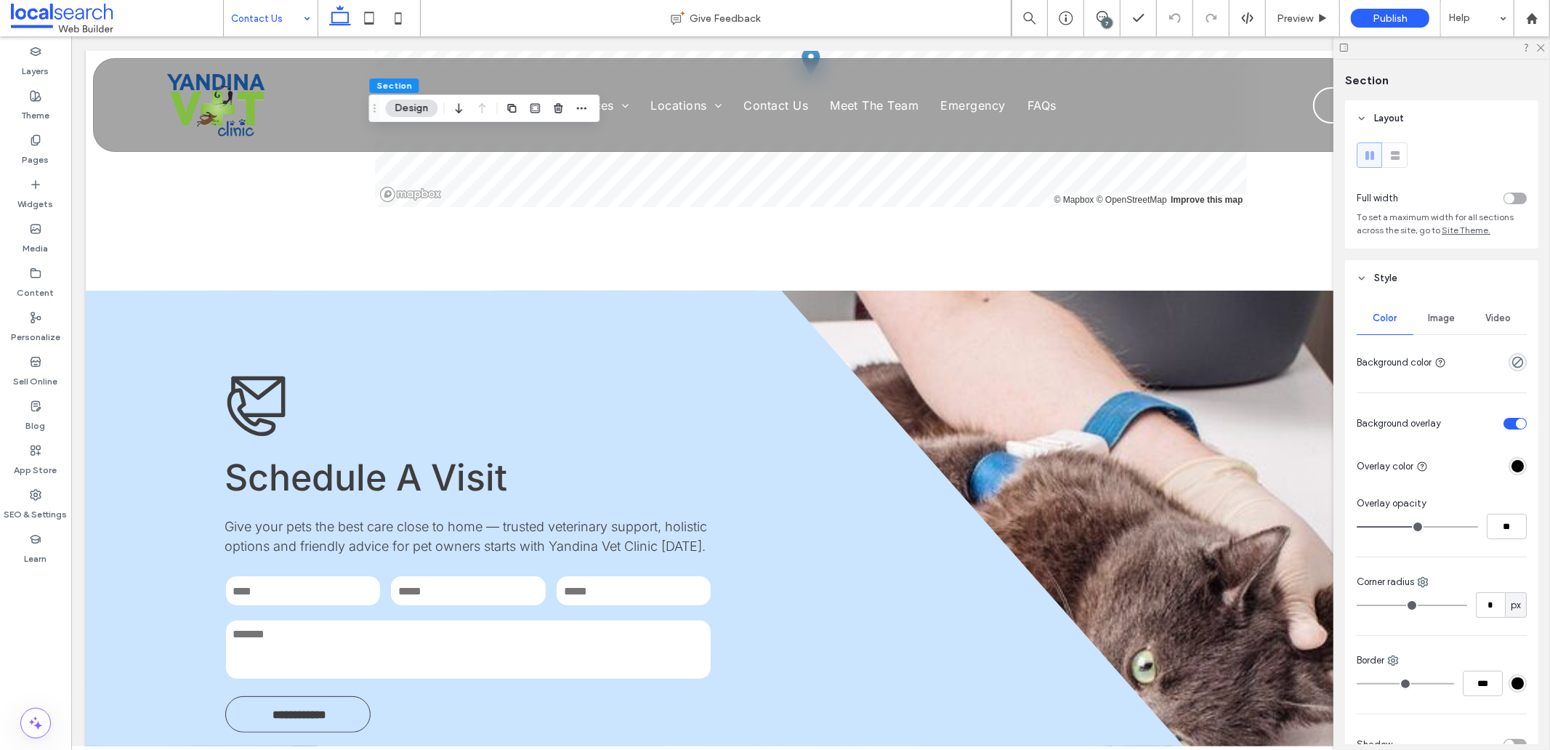
click at [1420, 316] on div "Image" at bounding box center [1442, 318] width 57 height 32
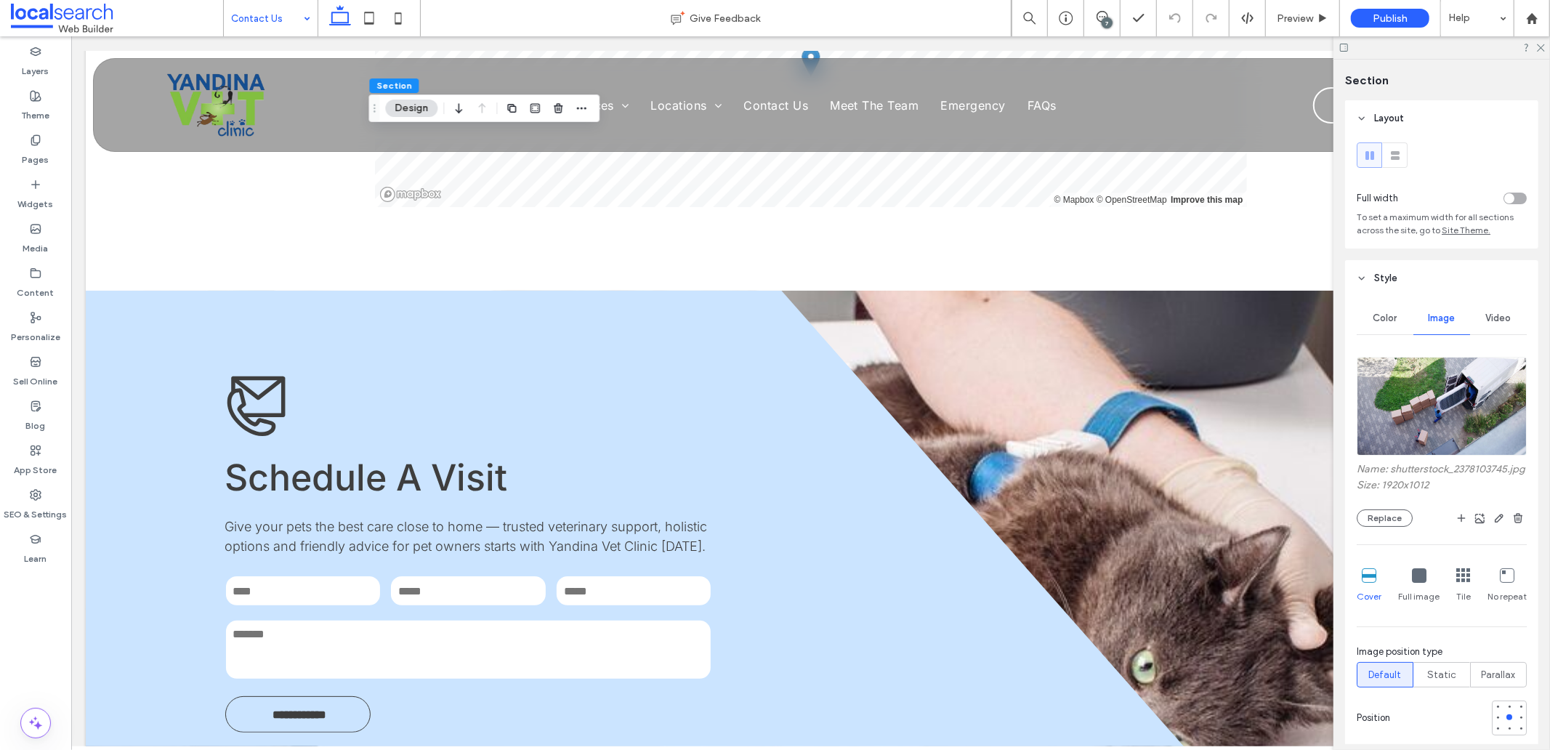
click at [1444, 353] on div at bounding box center [1442, 406] width 170 height 113
click at [1444, 364] on img at bounding box center [1442, 406] width 170 height 99
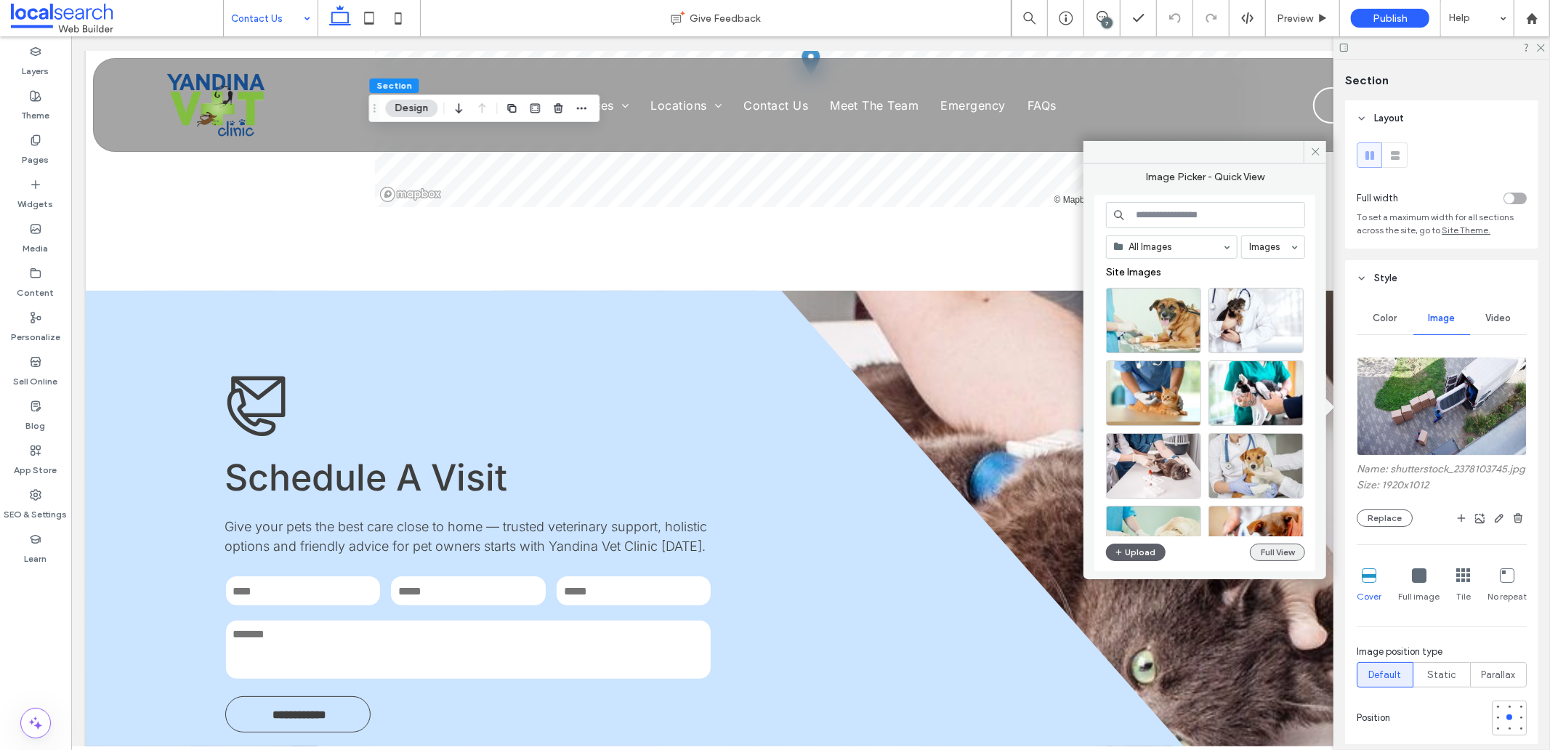
click at [1289, 549] on button "Full View" at bounding box center [1277, 552] width 55 height 17
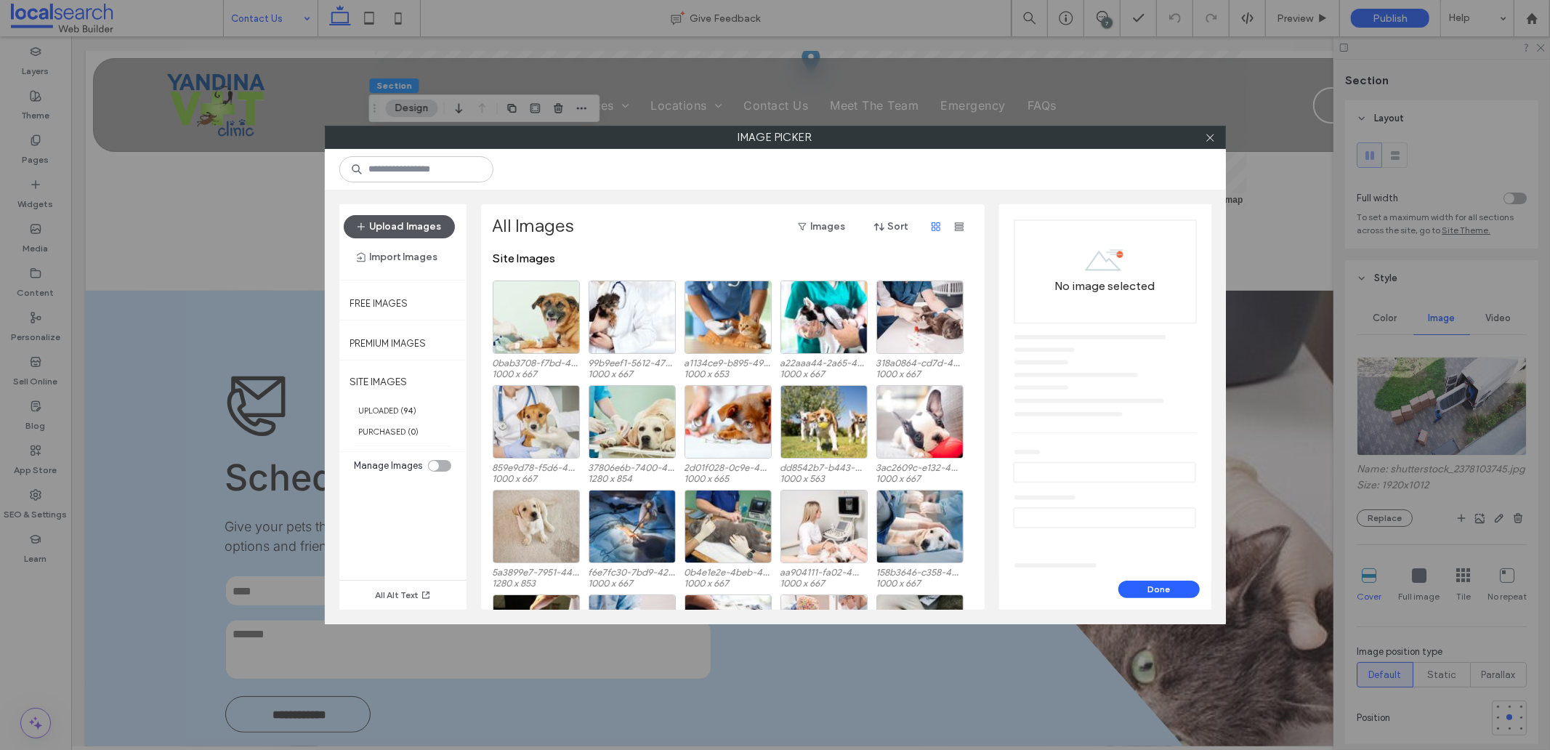
click at [407, 222] on button "Upload Images" at bounding box center [399, 226] width 111 height 23
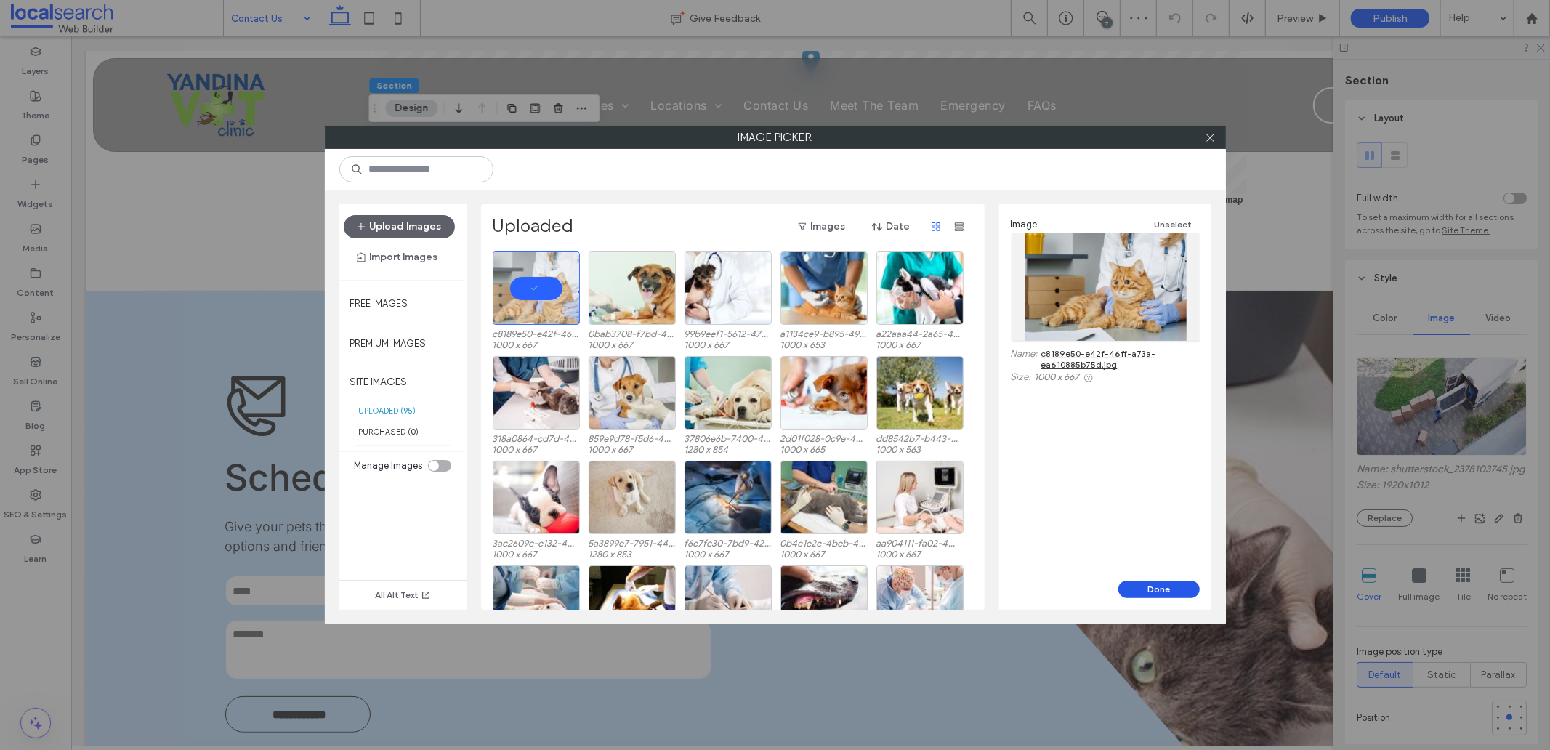
click at [1148, 585] on button "Done" at bounding box center [1159, 589] width 81 height 17
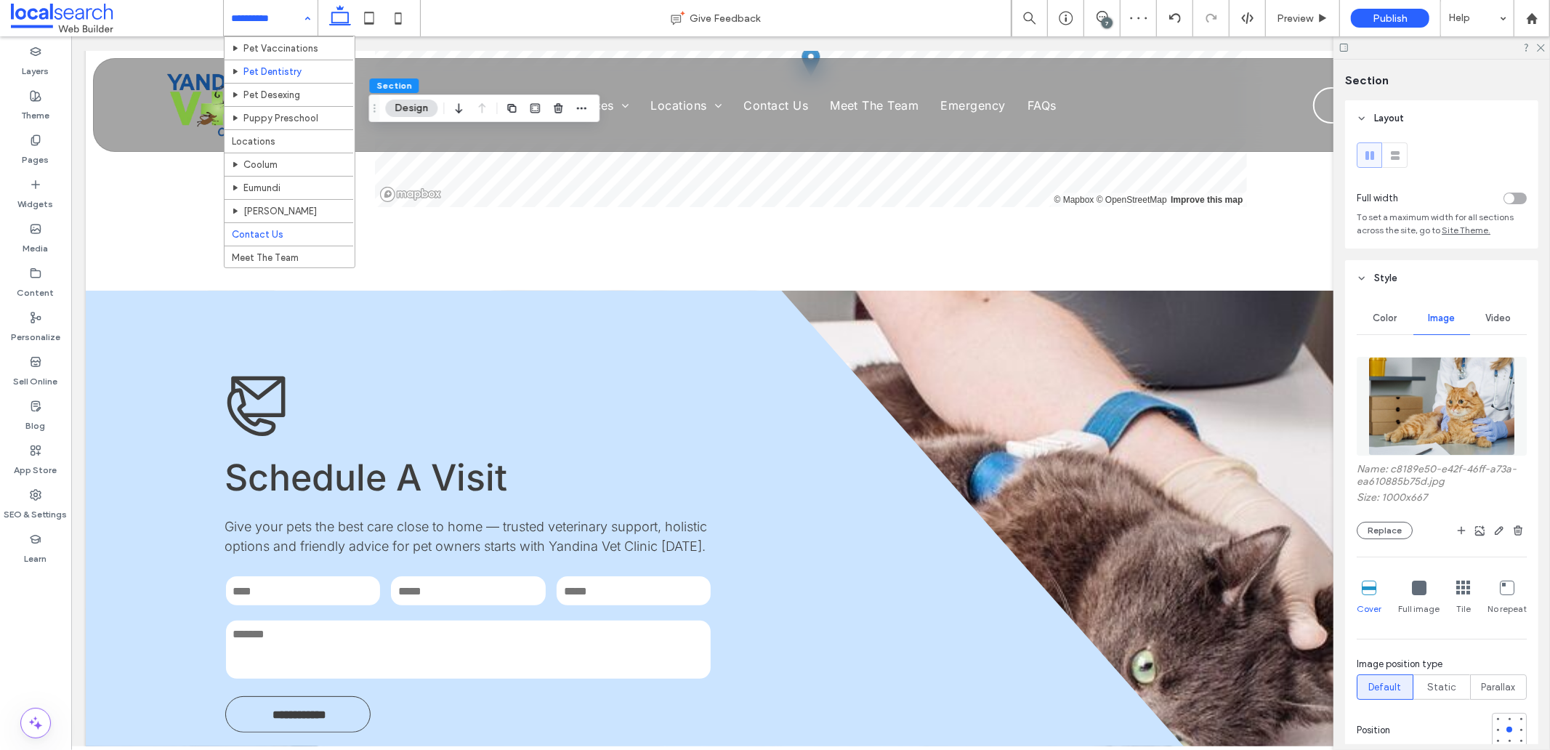
scroll to position [52, 0]
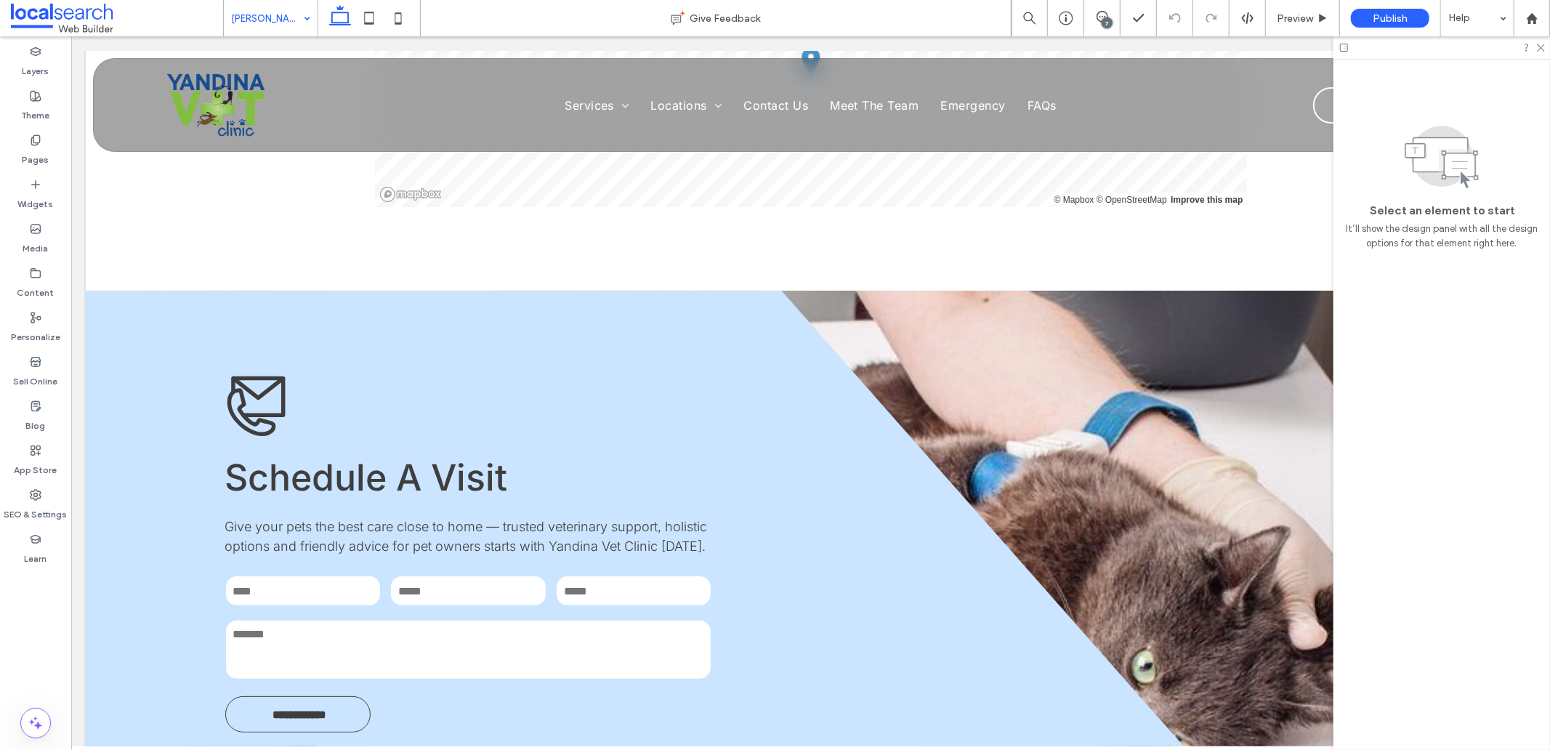
click at [267, 20] on input at bounding box center [267, 18] width 72 height 36
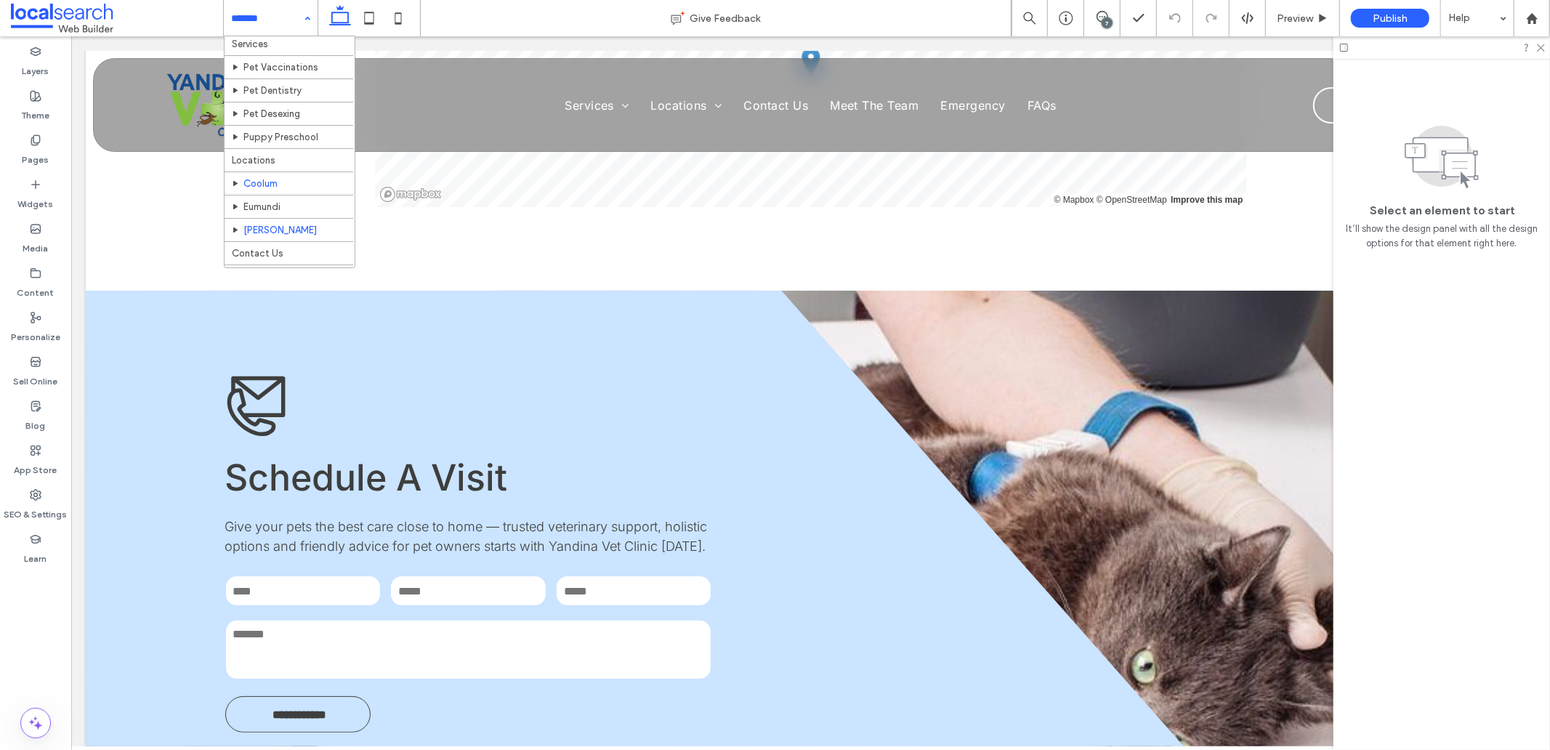
scroll to position [52, 0]
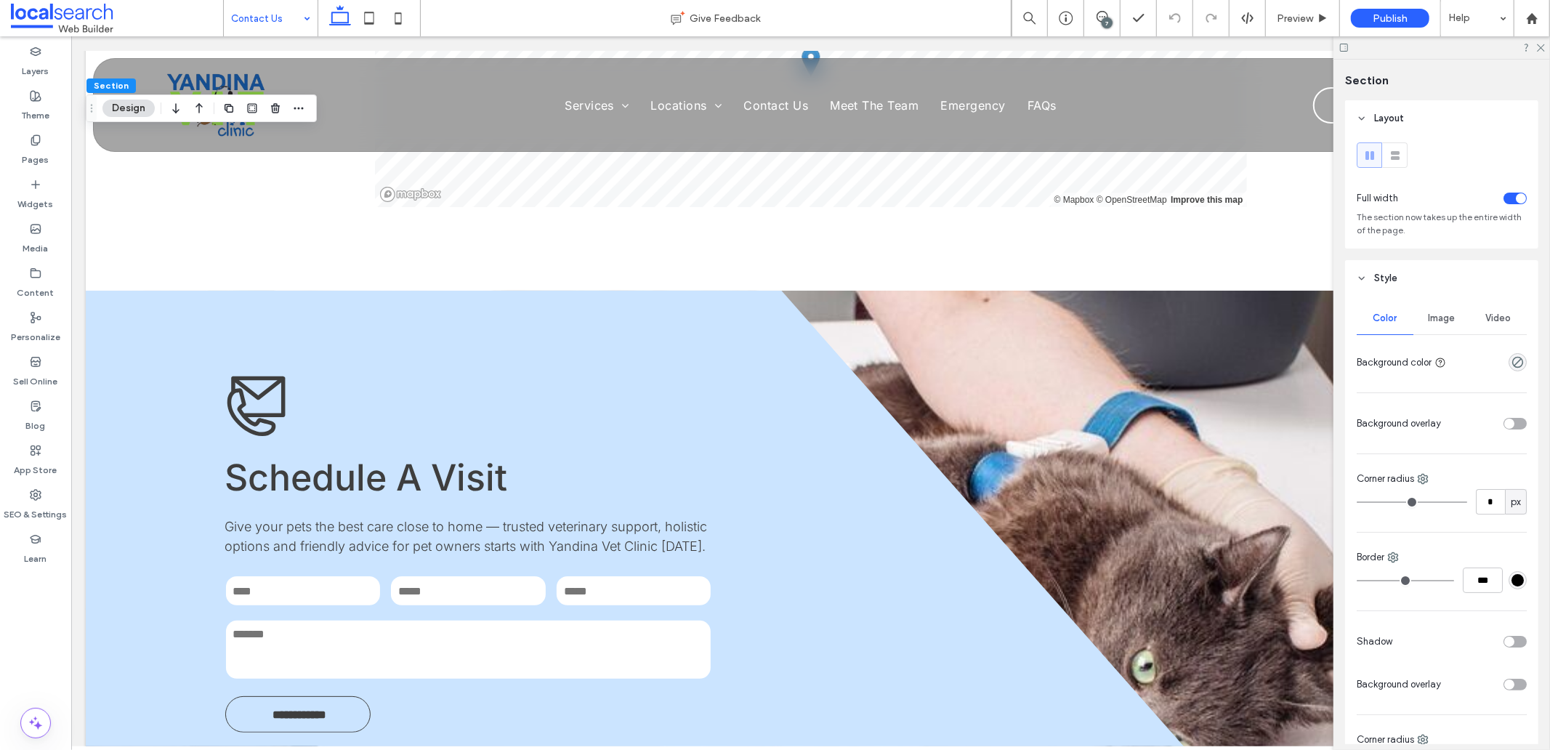
click at [1417, 314] on div "Image" at bounding box center [1442, 318] width 57 height 32
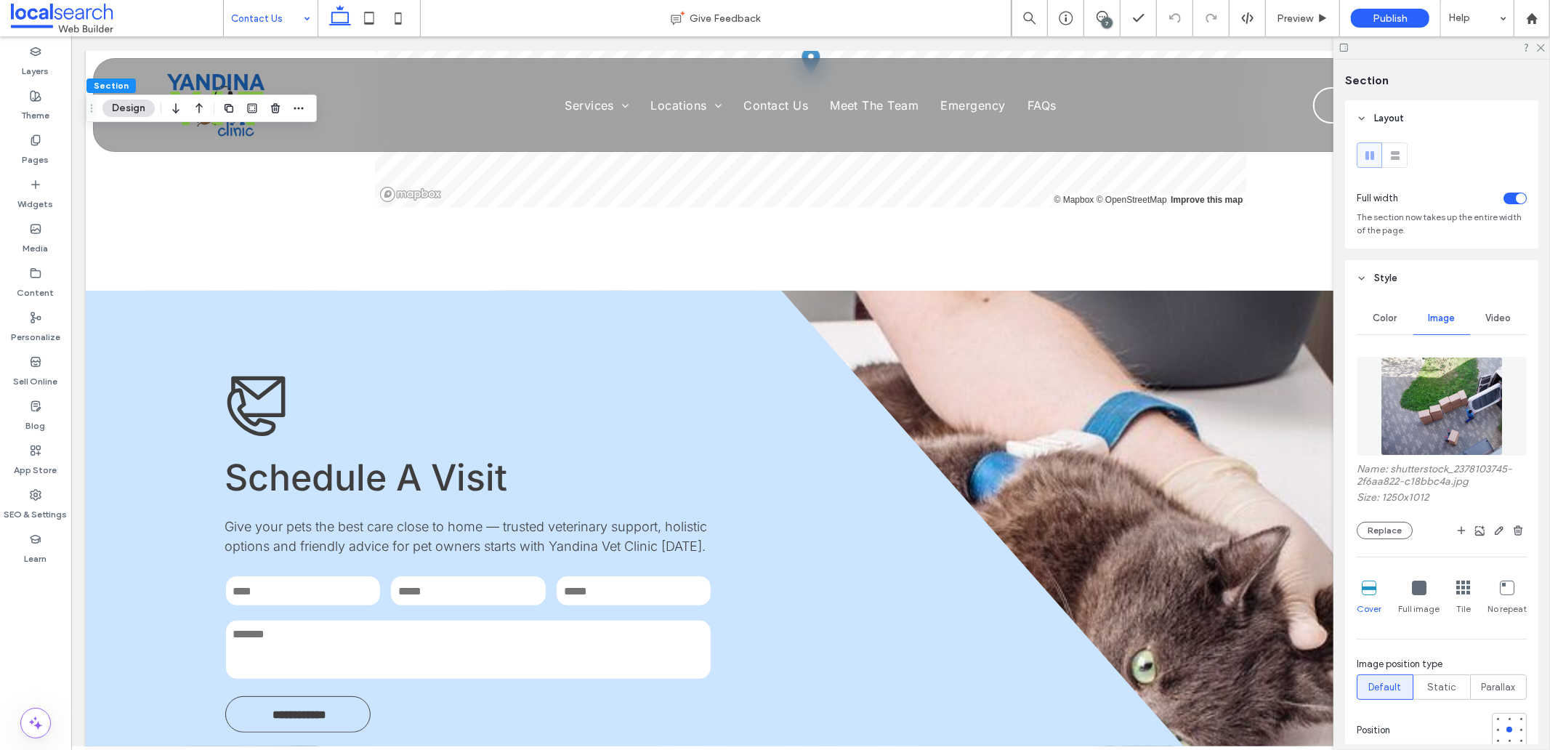
click at [1404, 408] on img at bounding box center [1442, 406] width 122 height 99
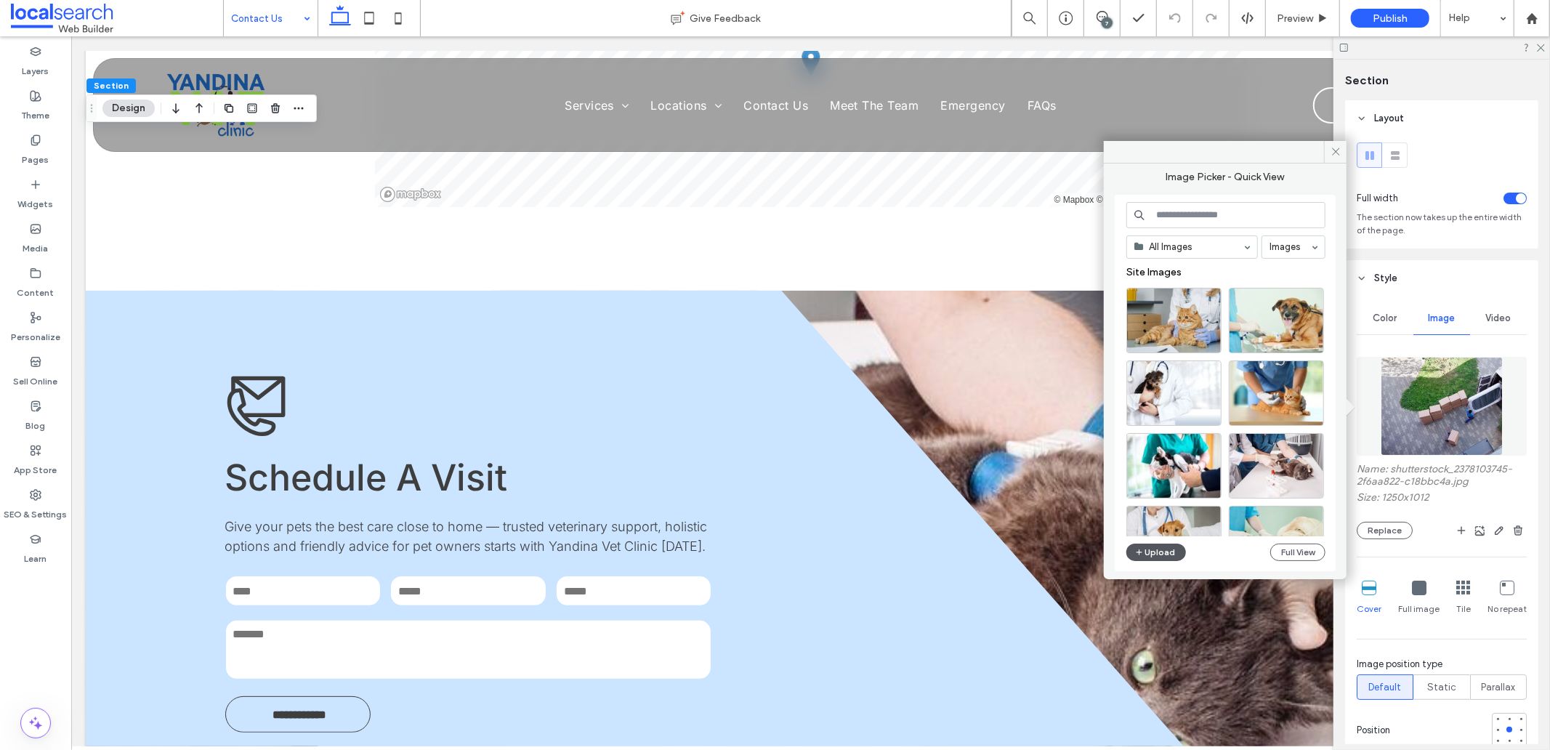
click at [1156, 554] on button "Upload" at bounding box center [1157, 552] width 60 height 17
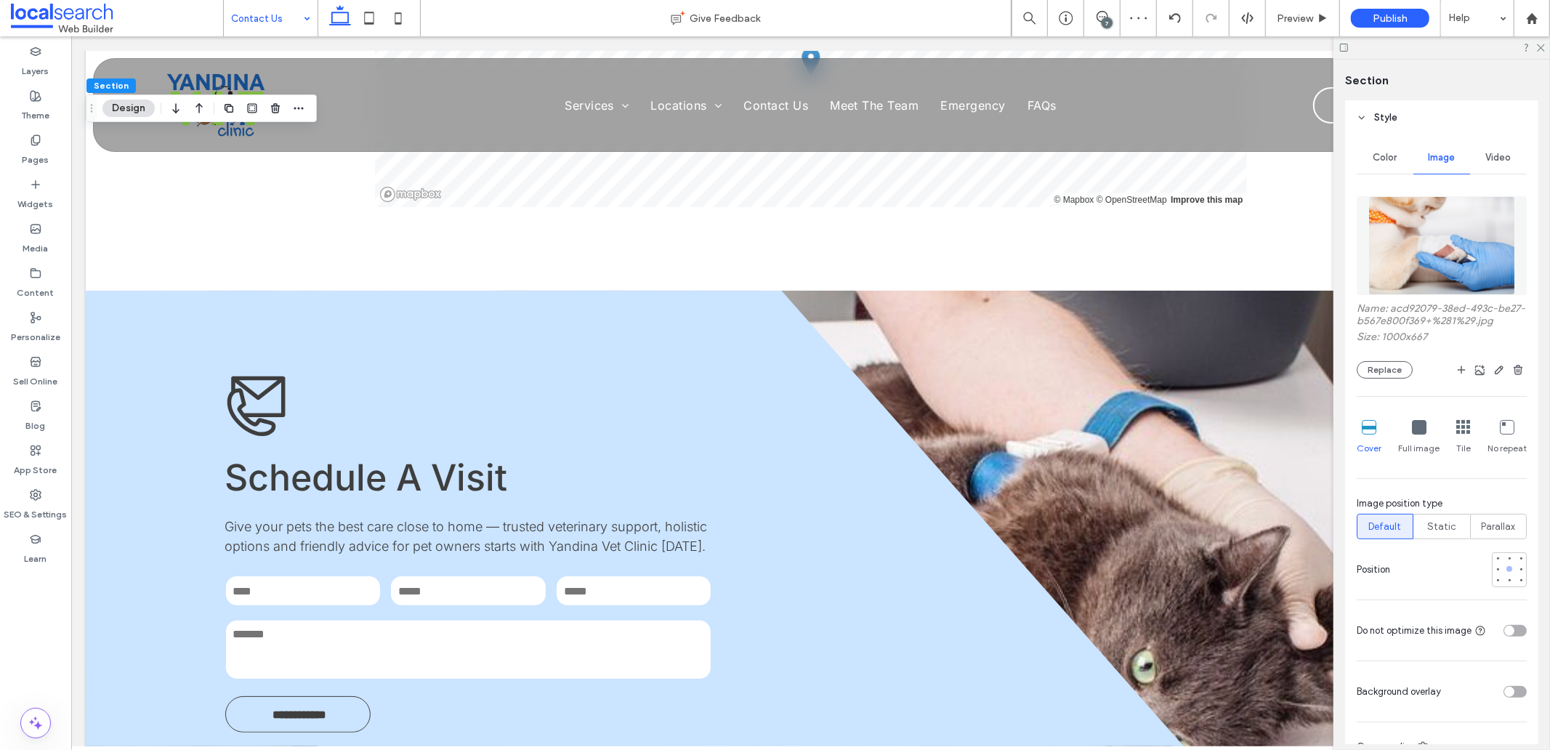
scroll to position [161, 0]
click at [1495, 571] on div at bounding box center [1498, 568] width 6 height 6
click at [1495, 560] on div at bounding box center [1498, 558] width 6 height 6
click at [1516, 573] on div at bounding box center [1521, 568] width 10 height 10
drag, startPoint x: 1425, startPoint y: 270, endPoint x: 1425, endPoint y: 287, distance: 17.5
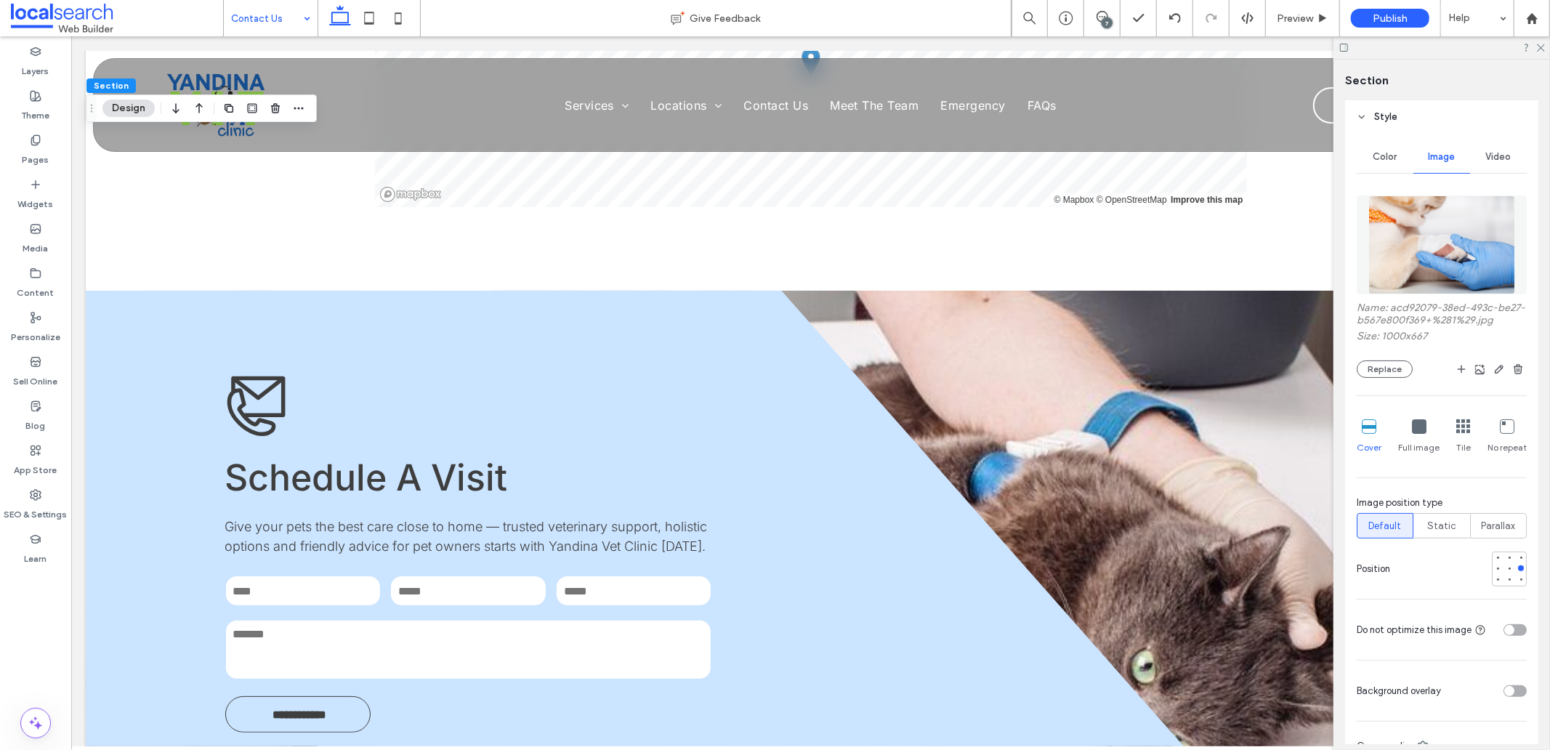
click at [1425, 270] on img at bounding box center [1443, 245] width 148 height 99
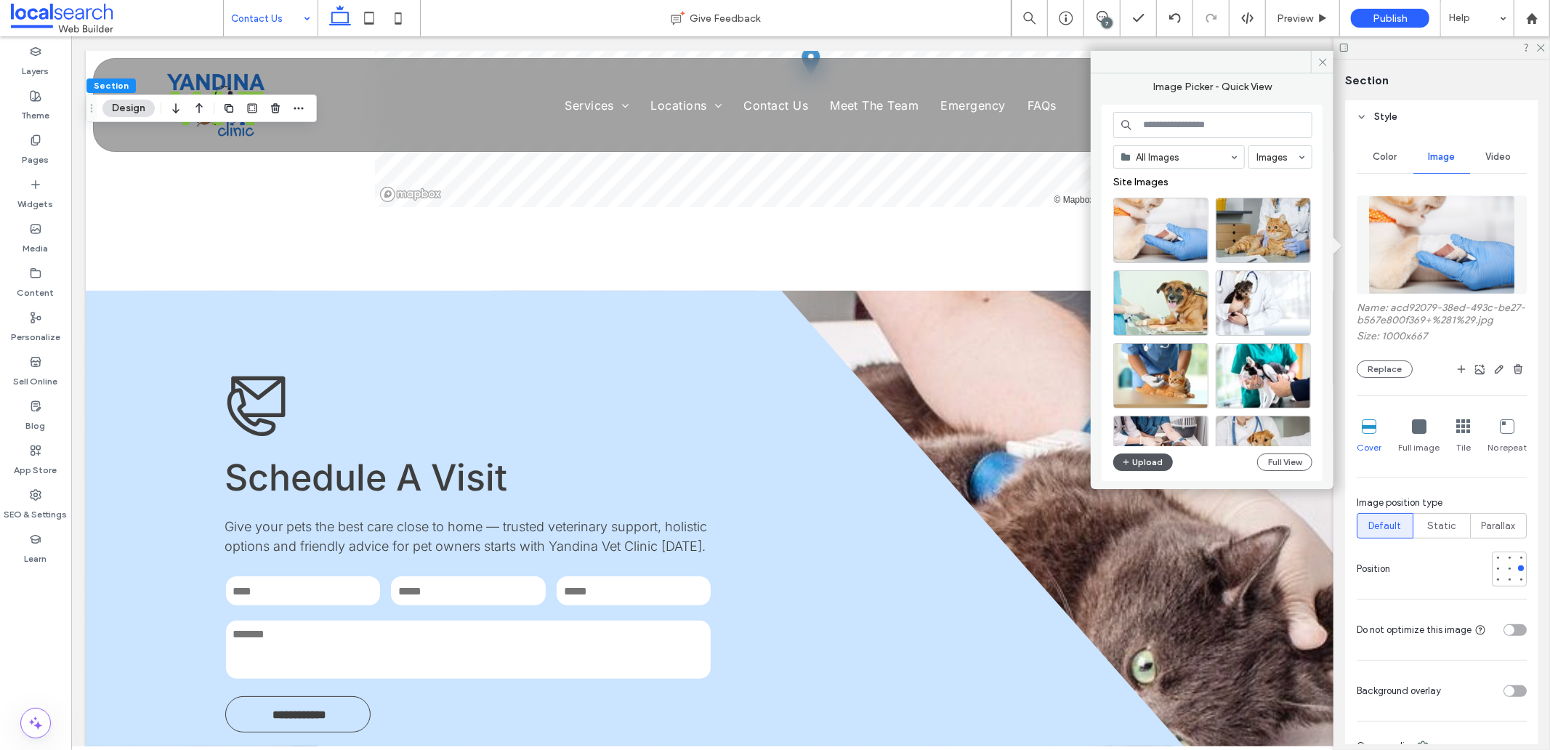
click at [1156, 462] on button "Upload" at bounding box center [1144, 462] width 60 height 17
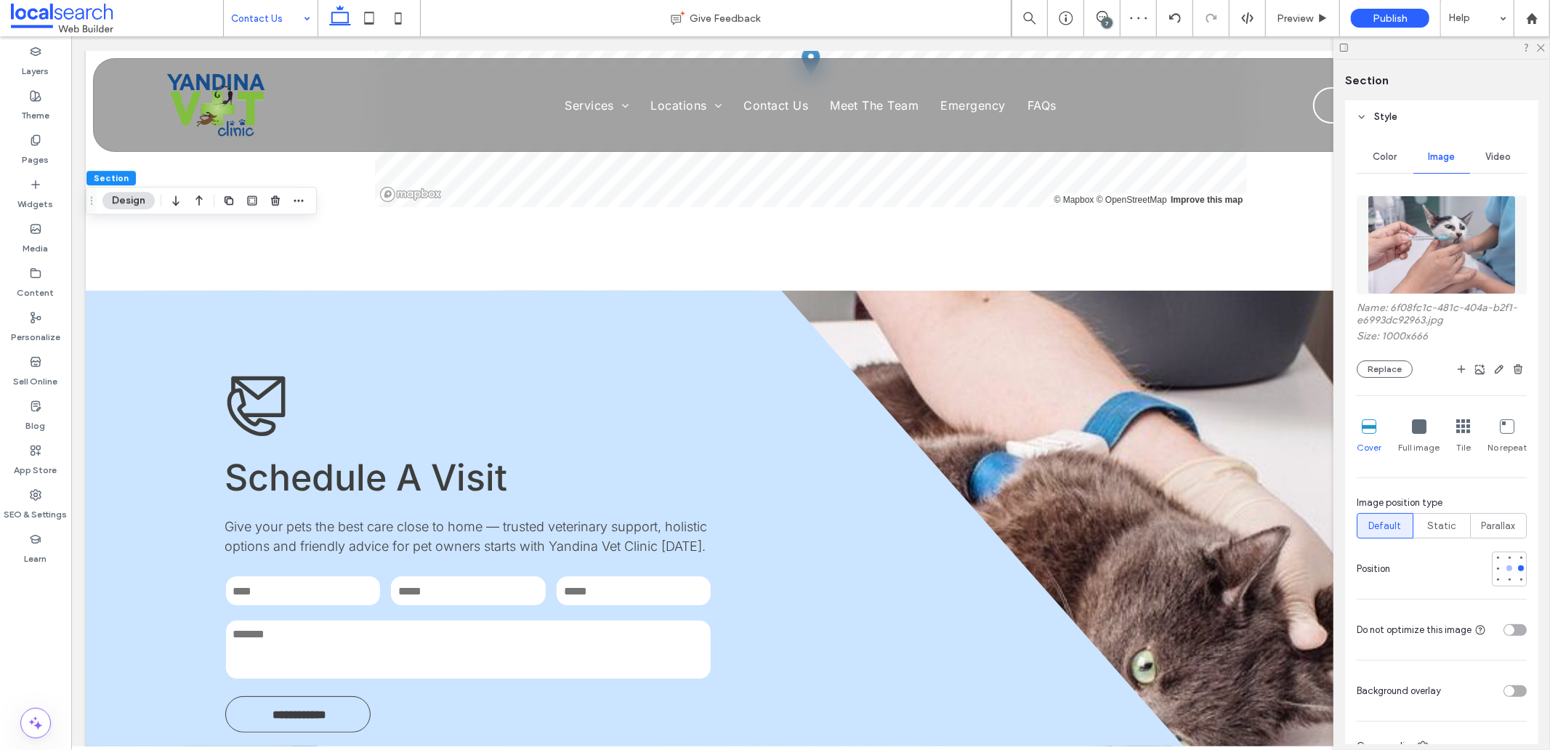
click at [1505, 567] on div at bounding box center [1510, 568] width 10 height 10
click at [1495, 571] on div at bounding box center [1498, 568] width 6 height 6
click at [1495, 560] on div at bounding box center [1498, 558] width 6 height 6
click at [1516, 576] on div at bounding box center [1521, 580] width 10 height 10
click at [1516, 565] on div at bounding box center [1521, 568] width 10 height 10
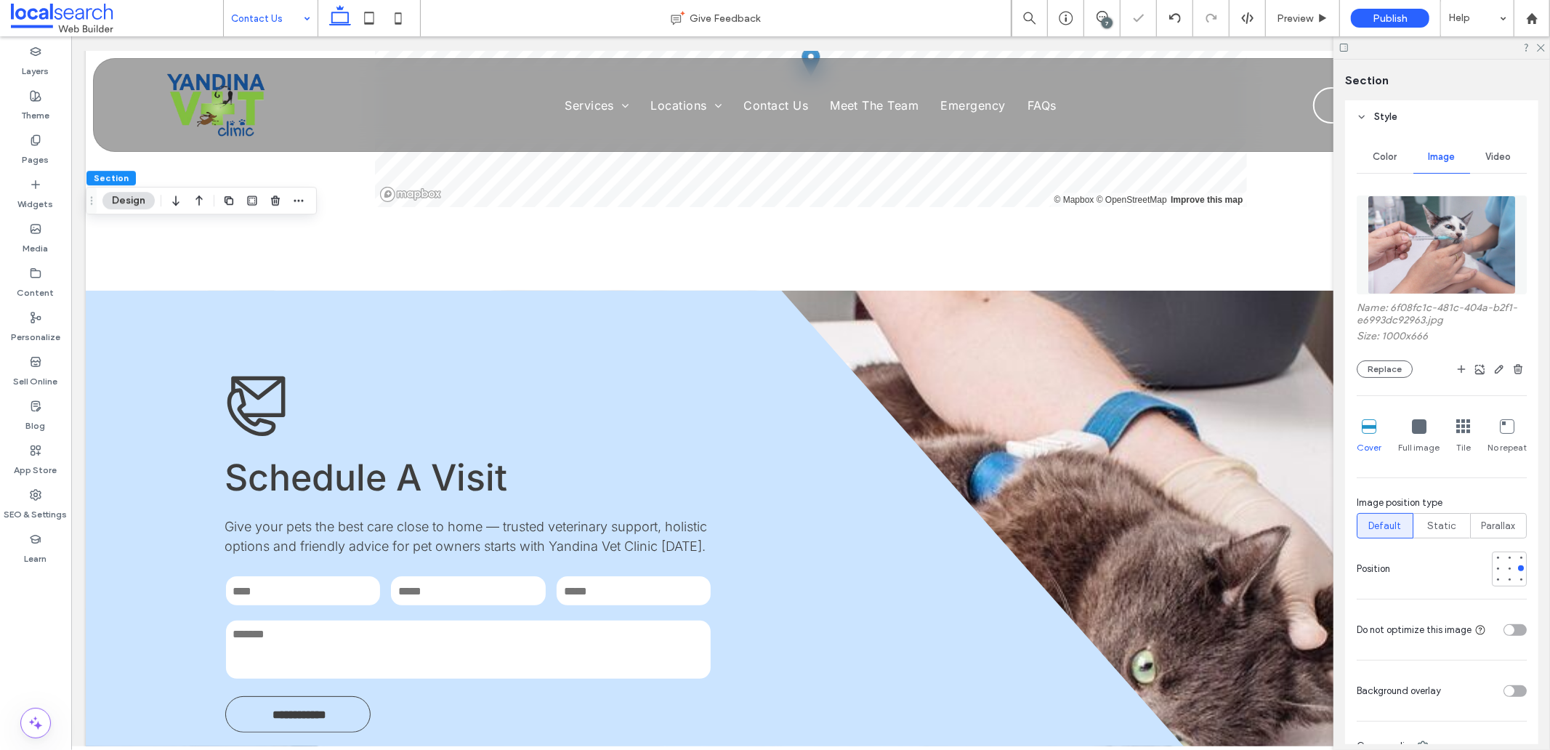
click at [1515, 552] on div at bounding box center [1509, 569] width 35 height 35
click at [1518, 556] on div at bounding box center [1521, 558] width 6 height 6
click at [1516, 571] on div at bounding box center [1521, 568] width 10 height 10
click at [1507, 579] on div at bounding box center [1510, 580] width 6 height 6
click at [1493, 577] on div at bounding box center [1498, 580] width 10 height 10
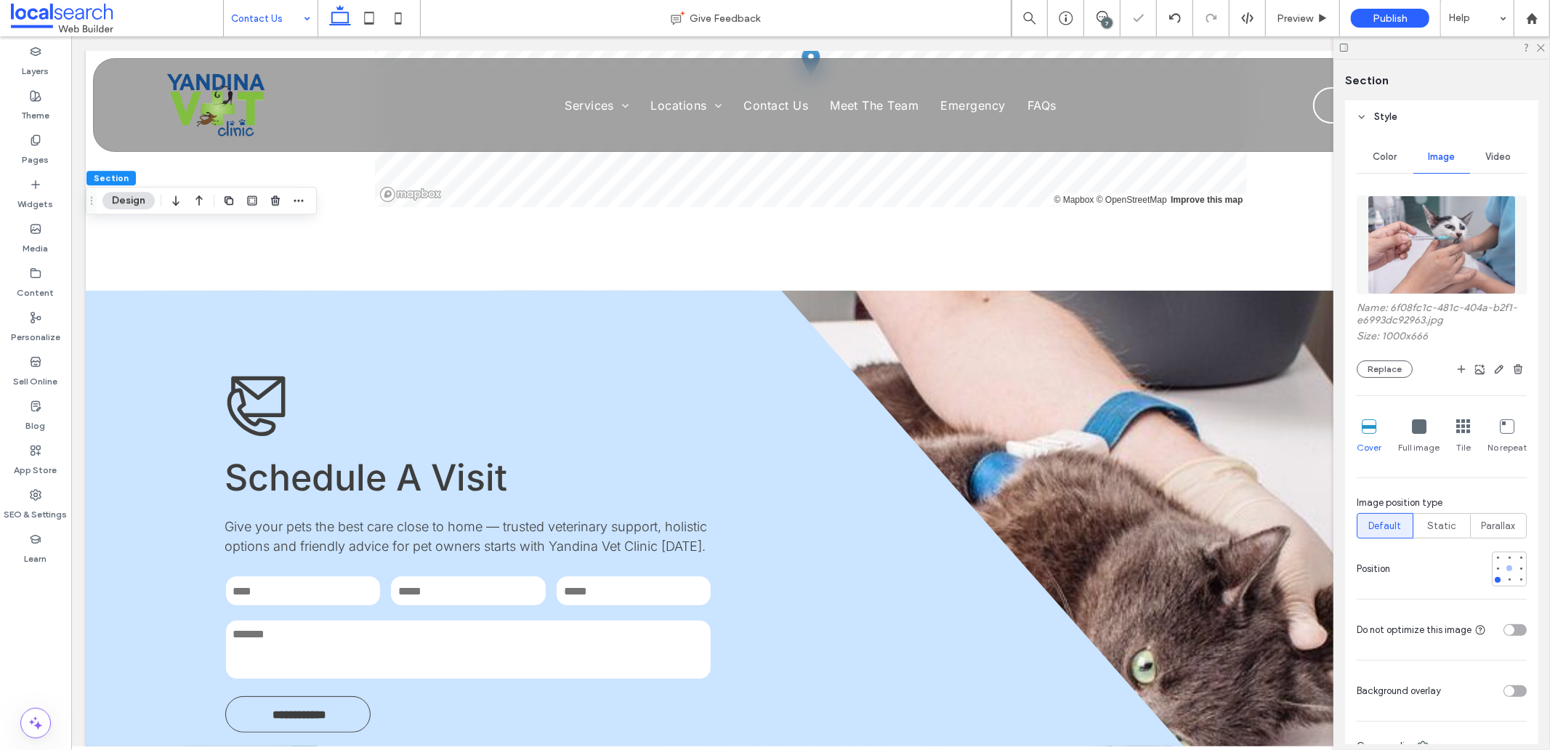
click at [1505, 568] on div at bounding box center [1510, 568] width 10 height 10
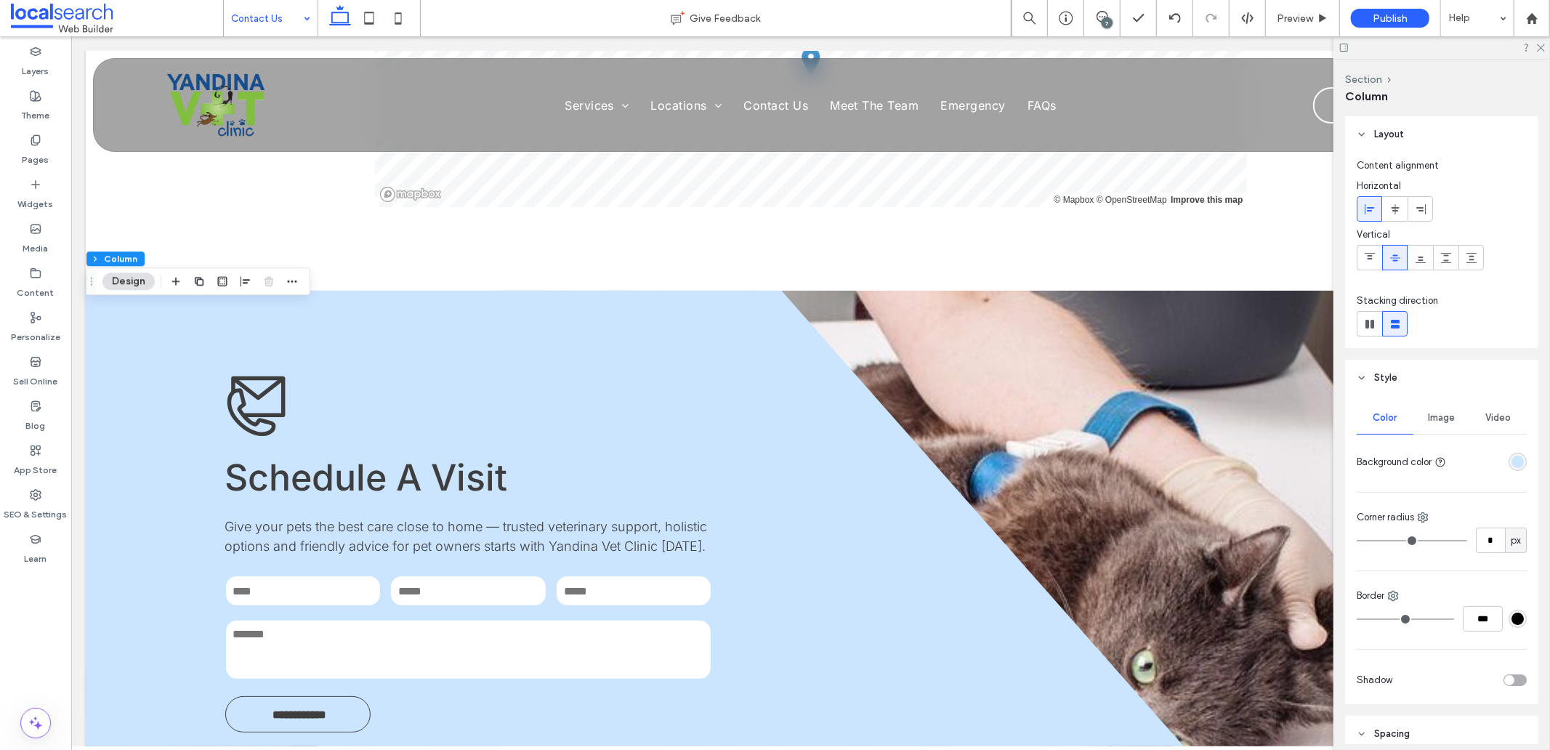
click at [1438, 423] on span "Image" at bounding box center [1442, 418] width 27 height 12
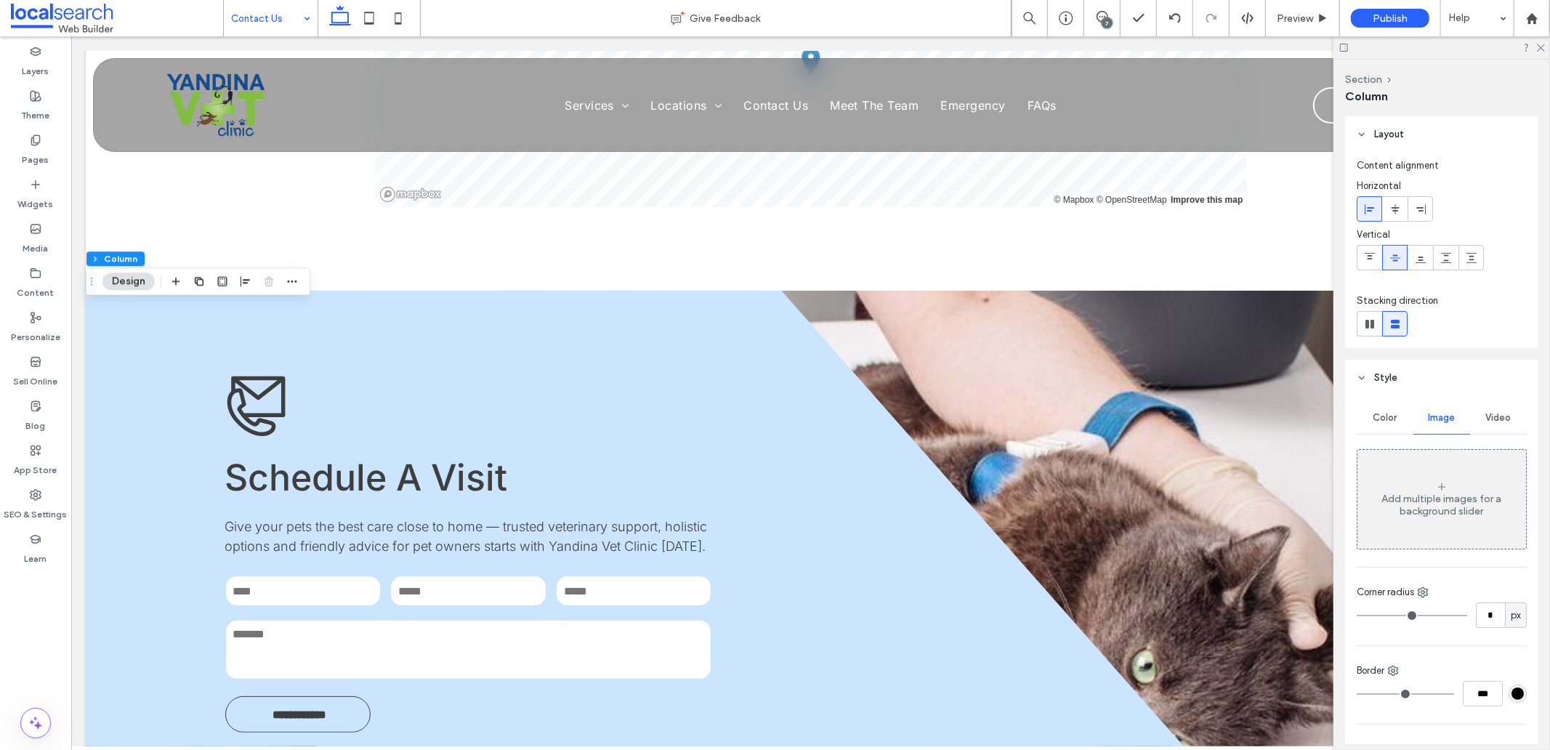
click at [1419, 487] on div "Add multiple images for a background slider" at bounding box center [1442, 499] width 169 height 96
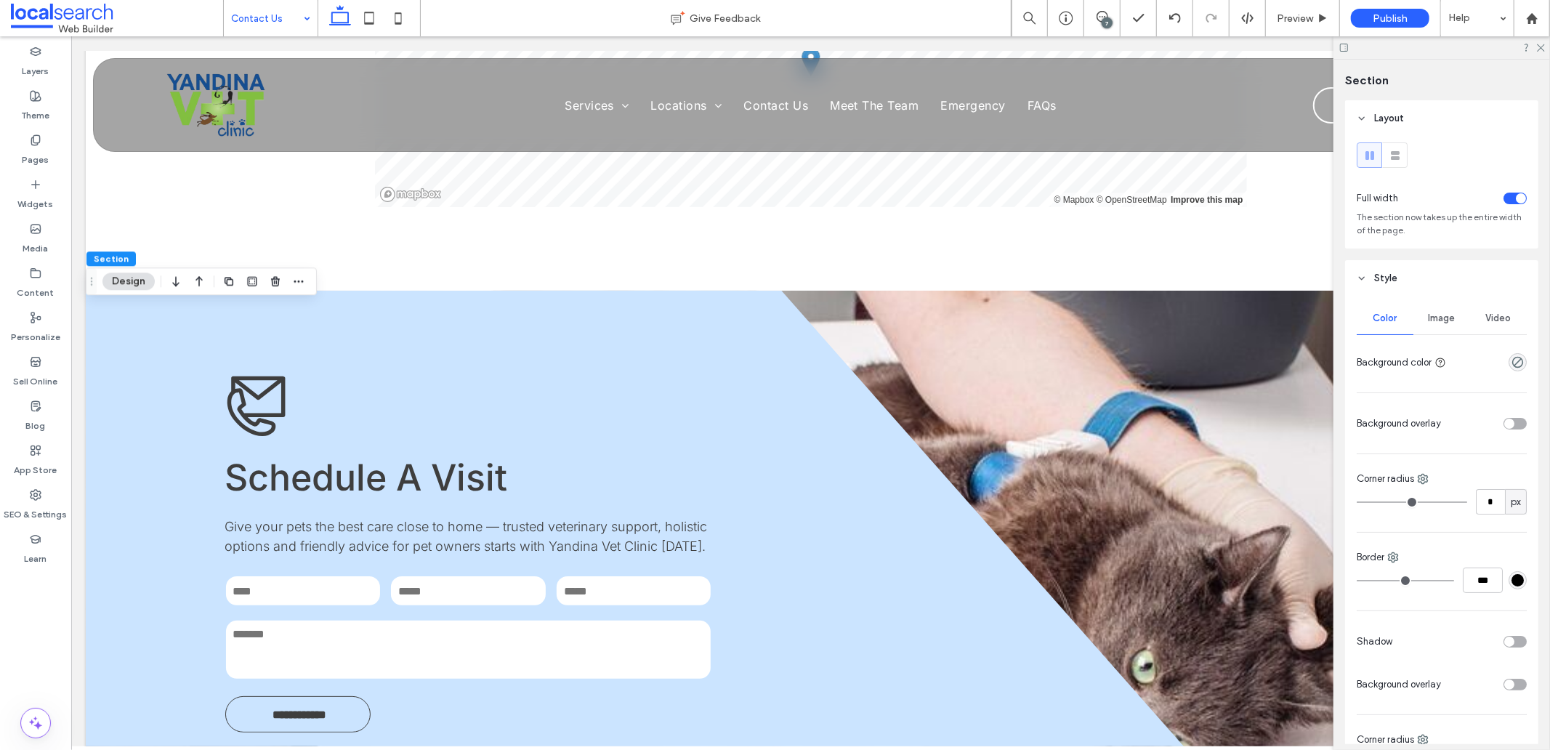
click at [1455, 329] on div "Image" at bounding box center [1442, 318] width 57 height 32
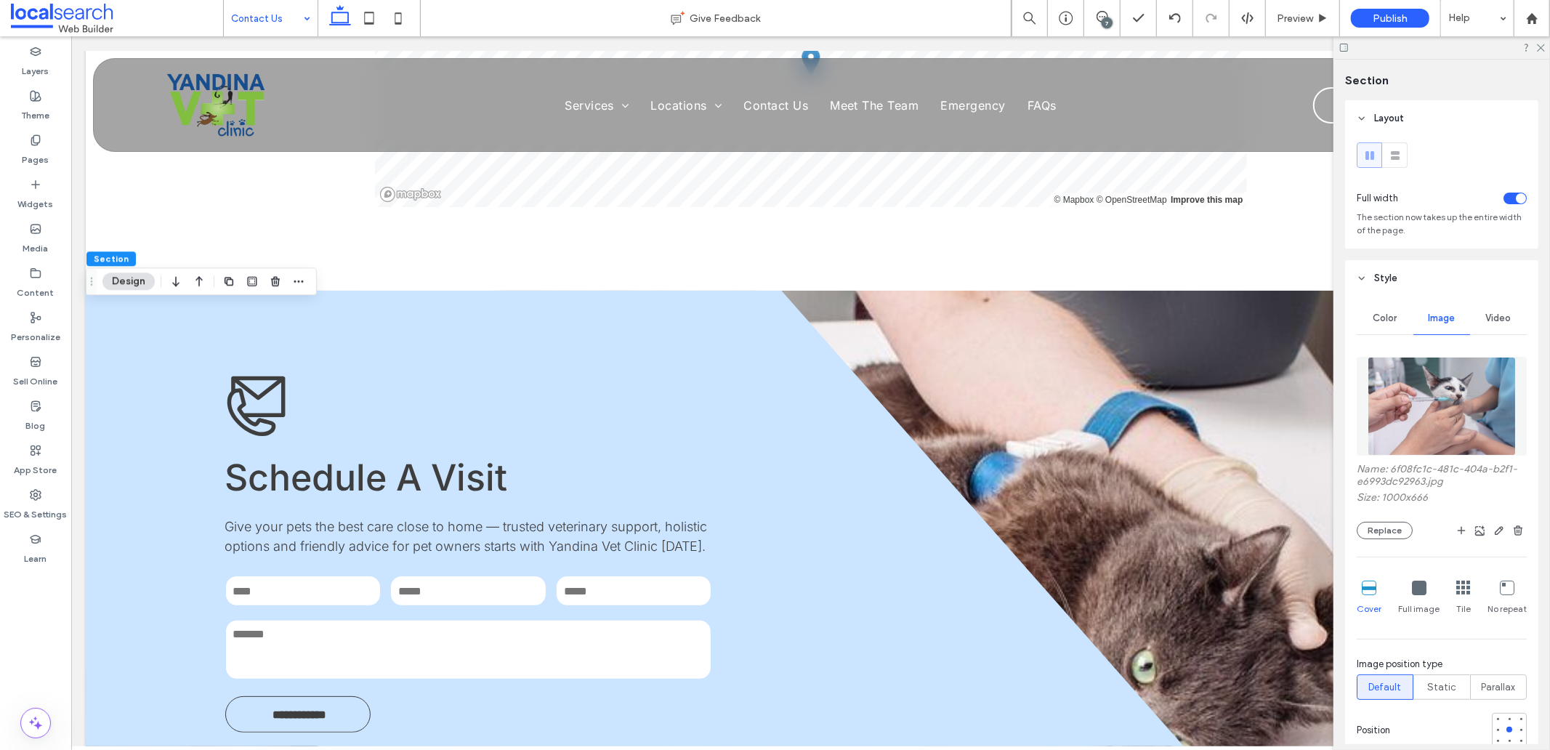
click at [1409, 395] on img at bounding box center [1442, 406] width 148 height 99
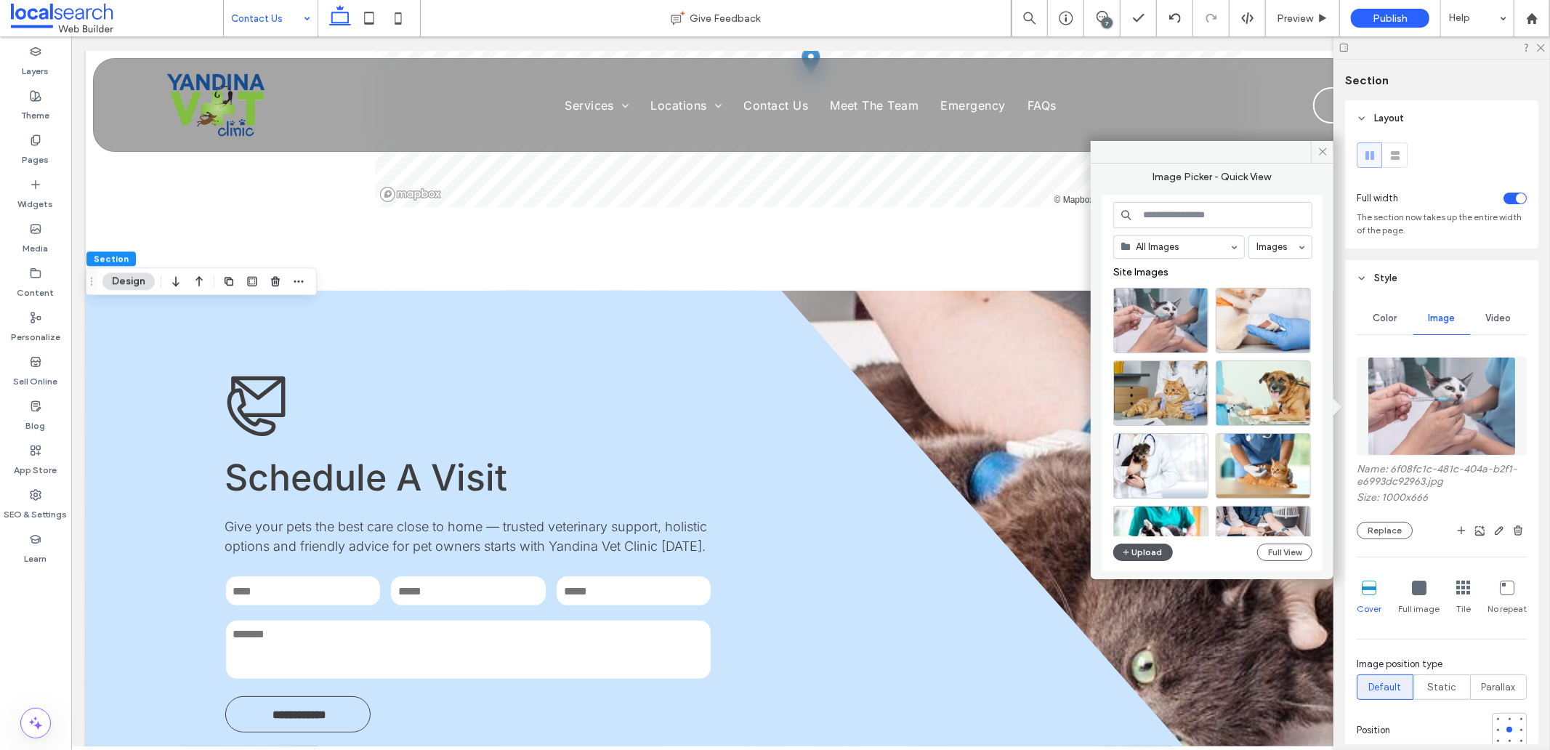
click at [1150, 553] on button "Upload" at bounding box center [1144, 552] width 60 height 17
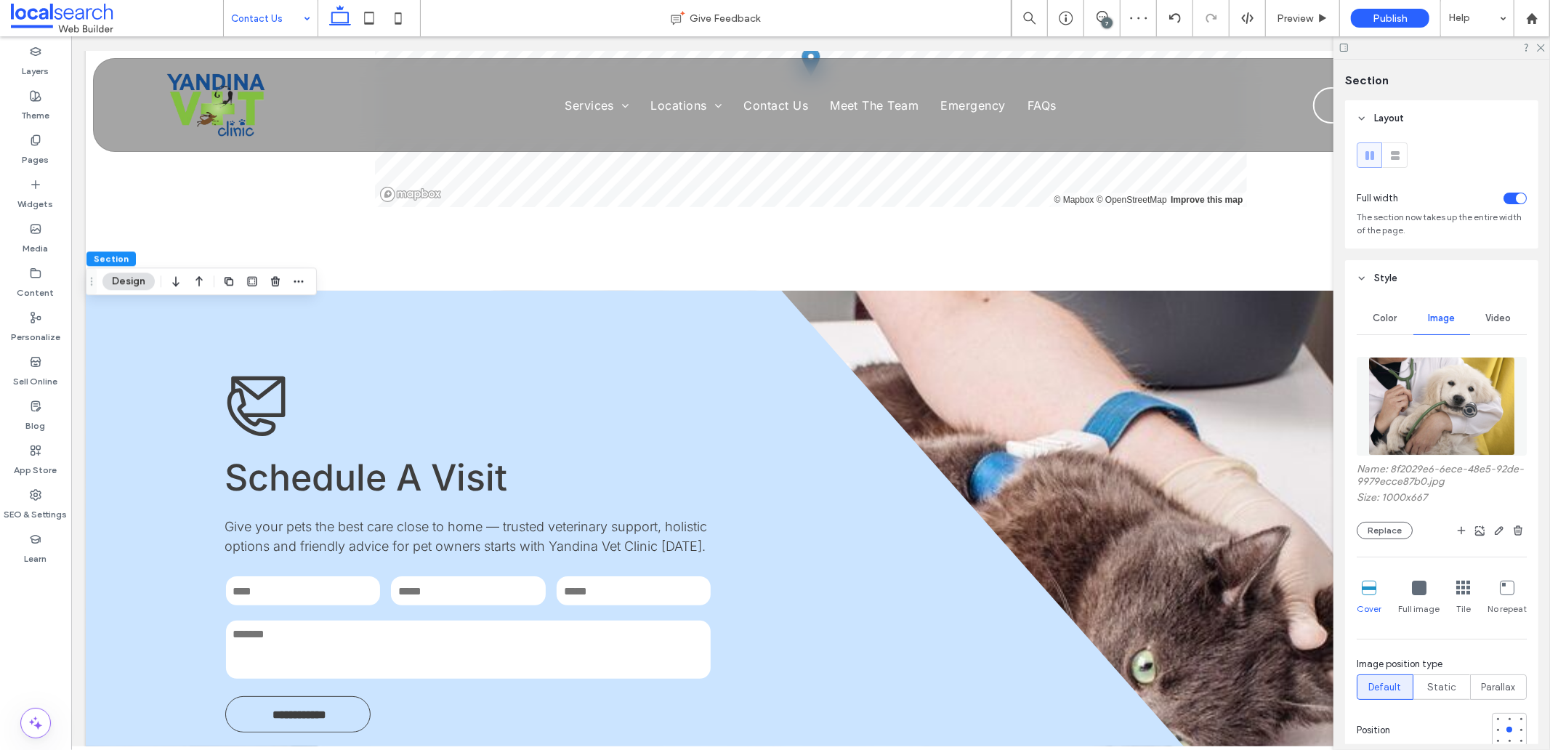
scroll to position [81, 0]
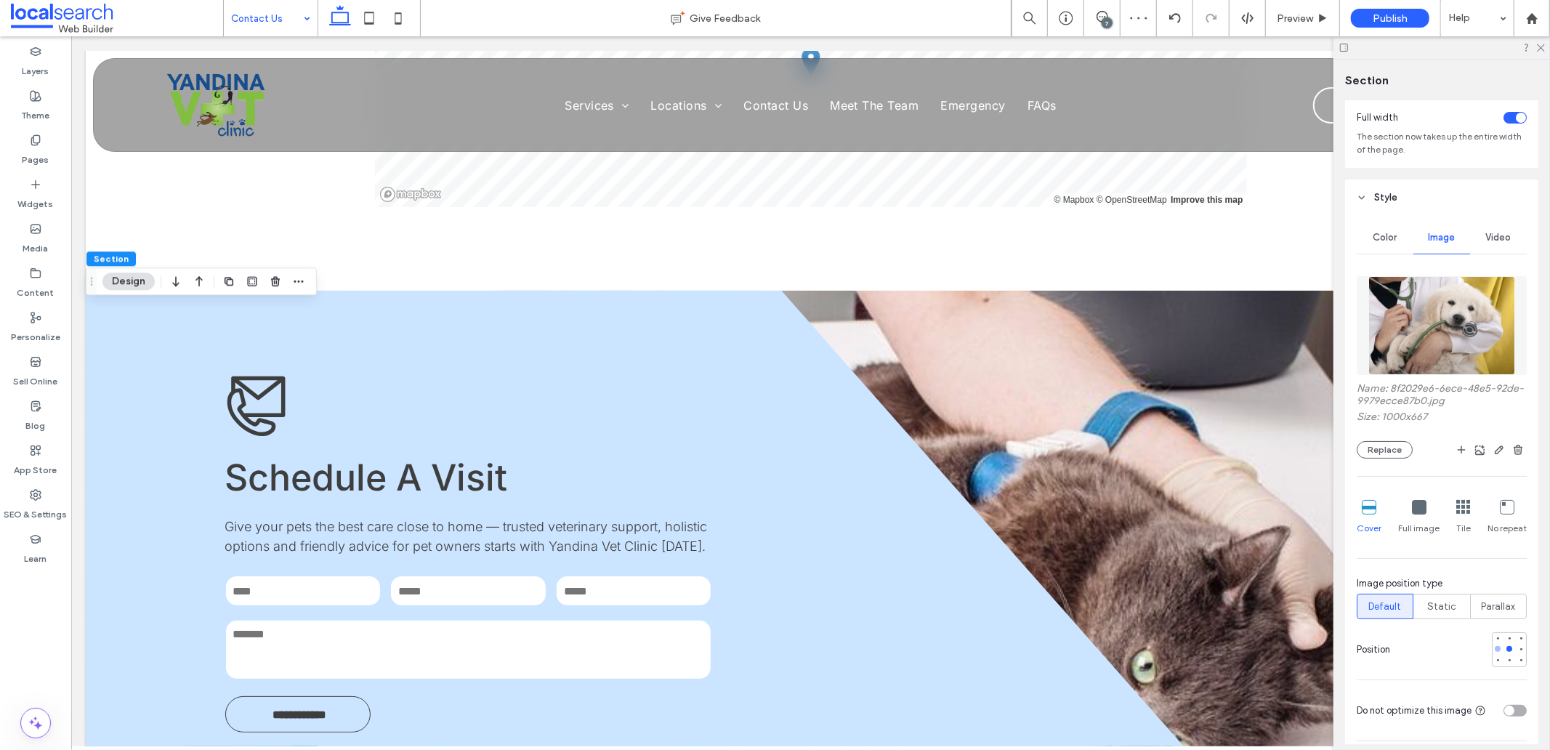
click at [1495, 650] on div at bounding box center [1498, 649] width 6 height 6
click at [1516, 650] on div at bounding box center [1521, 649] width 10 height 10
click at [1517, 638] on div at bounding box center [1521, 638] width 10 height 10
click at [1516, 662] on div at bounding box center [1521, 661] width 10 height 10
click at [1505, 653] on div at bounding box center [1510, 649] width 10 height 10
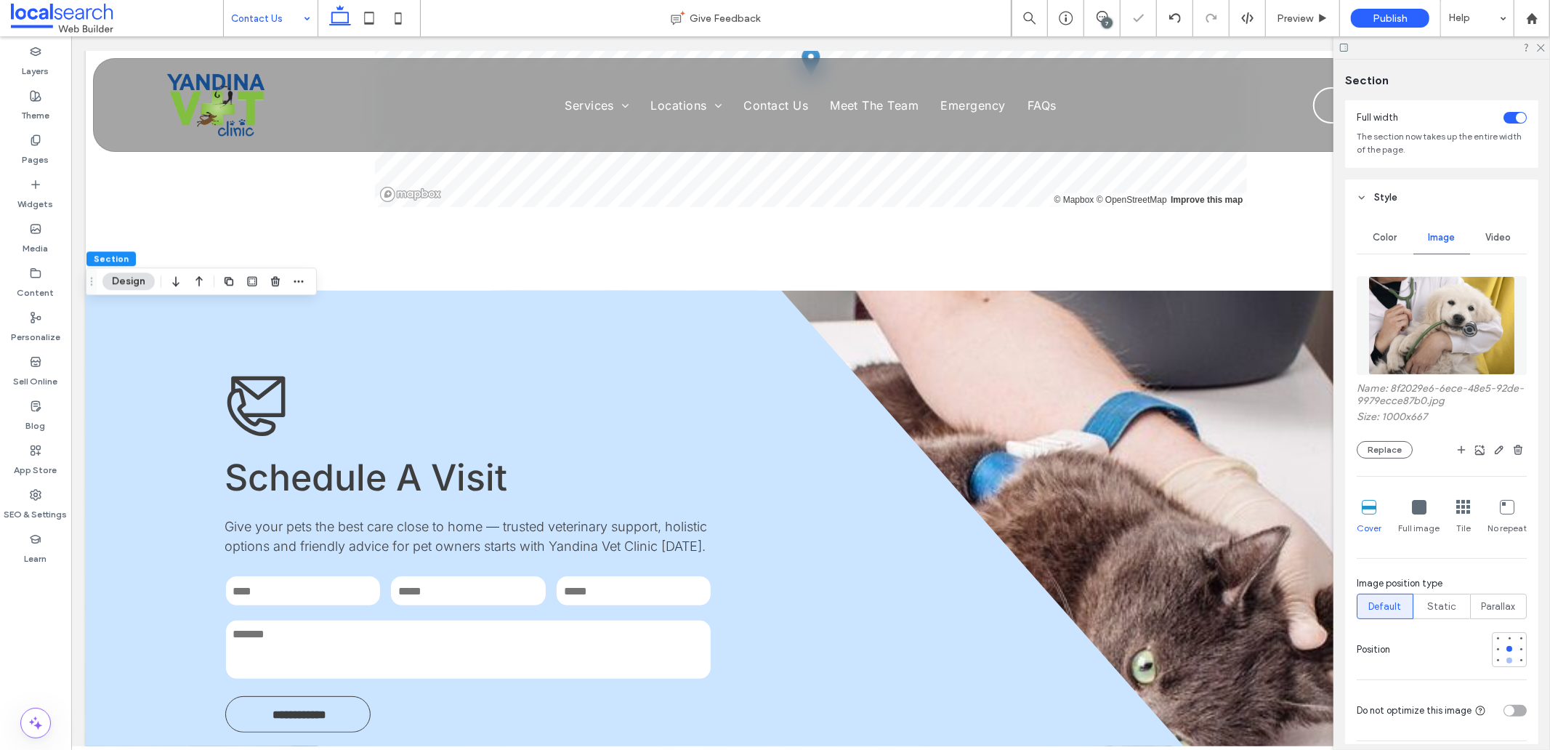
click at [1505, 665] on div at bounding box center [1510, 661] width 10 height 10
click at [1507, 652] on div at bounding box center [1510, 649] width 6 height 6
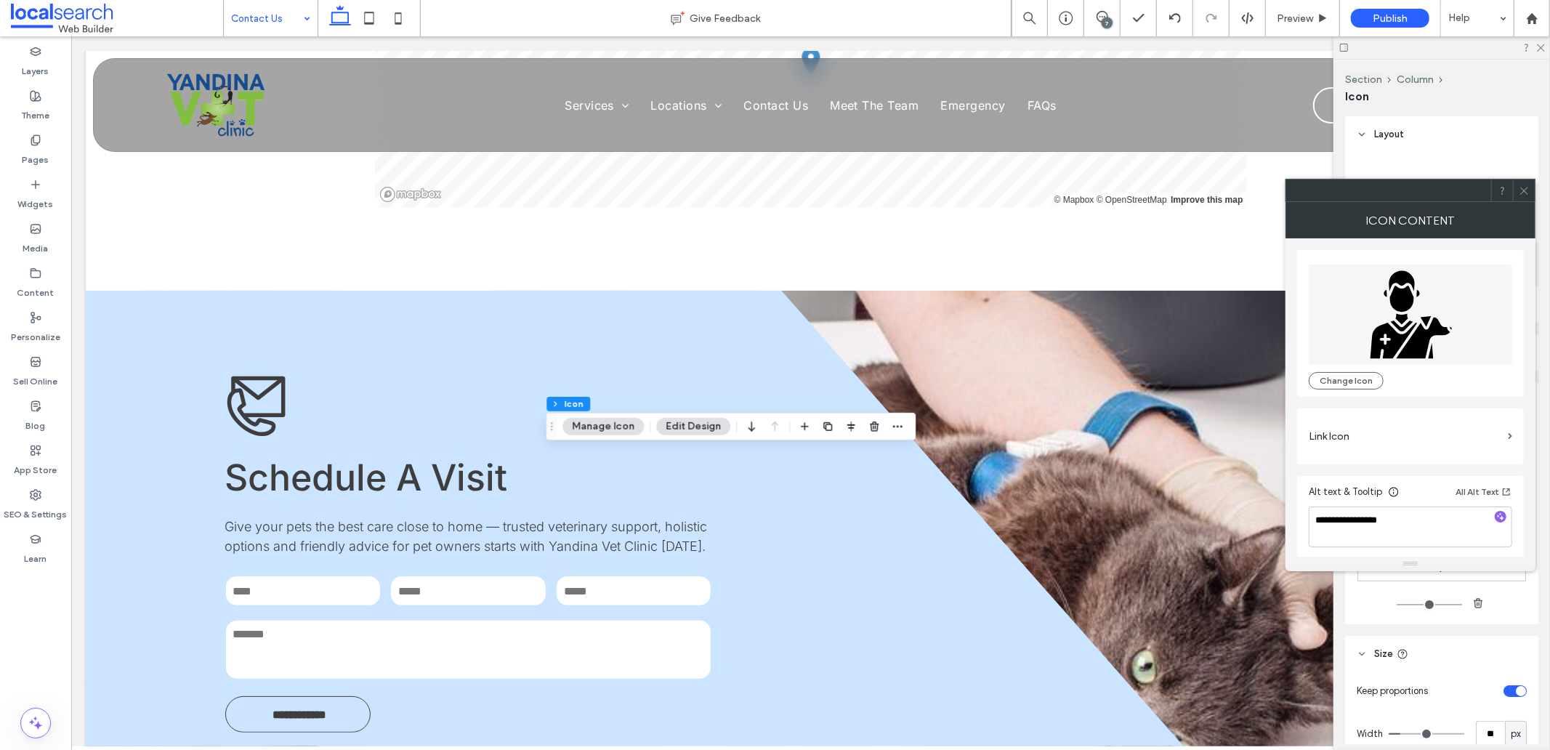
click at [1522, 192] on icon at bounding box center [1524, 190] width 11 height 11
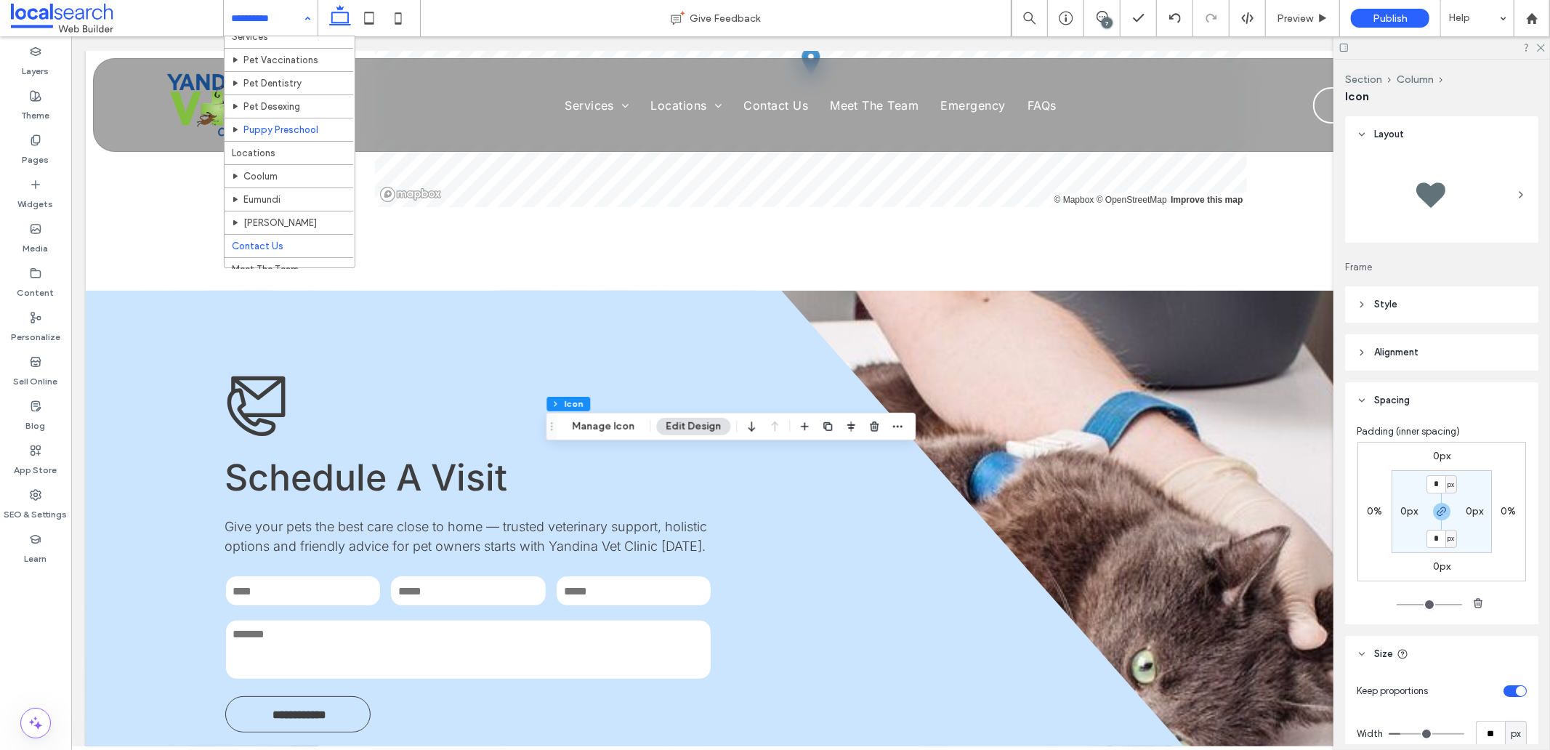
scroll to position [52, 0]
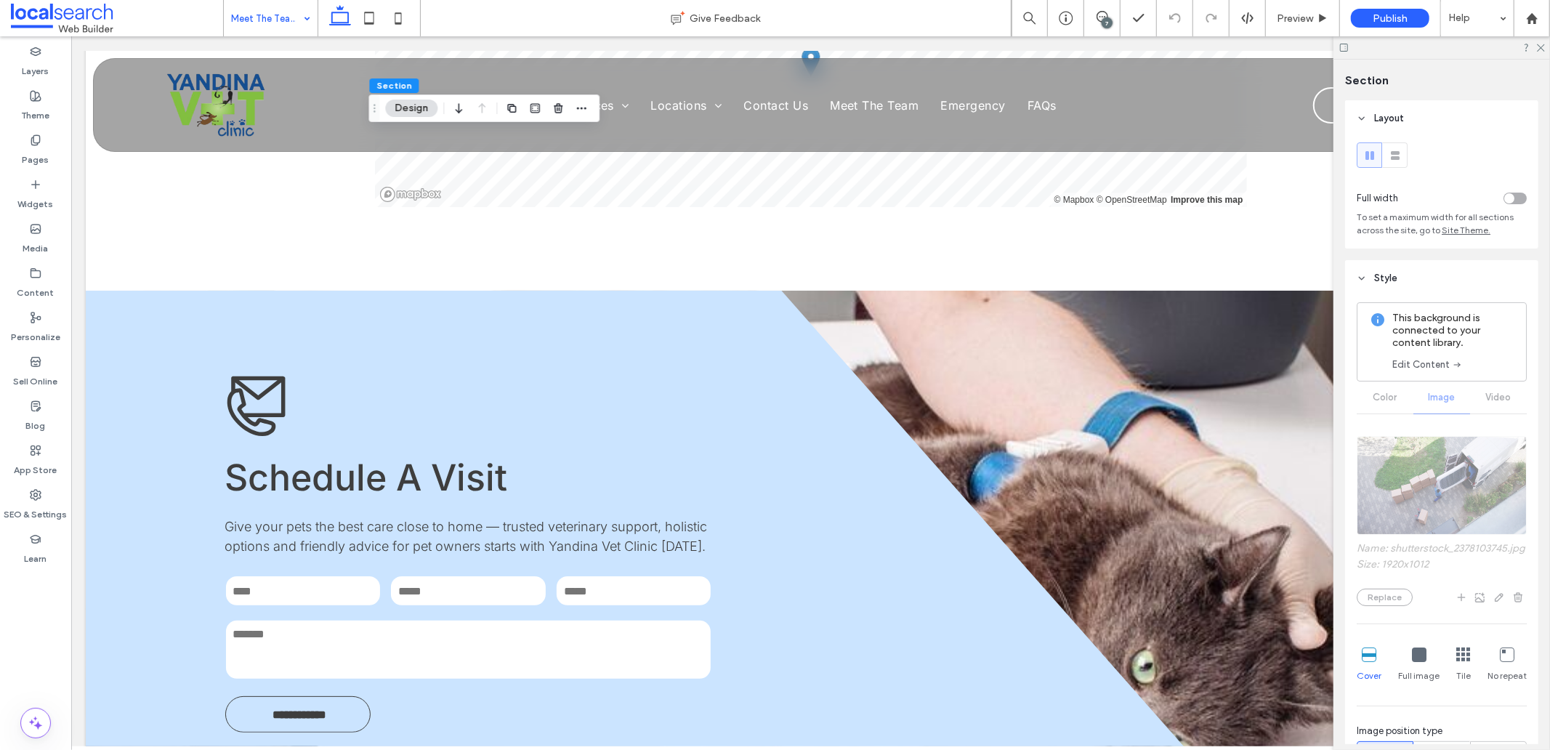
click at [1443, 395] on div "Color Image Video" at bounding box center [1442, 398] width 170 height 32
click at [1435, 366] on link "Edit Content" at bounding box center [1428, 365] width 71 height 15
click at [1441, 364] on link "Edit Content" at bounding box center [1428, 365] width 71 height 15
click at [1458, 366] on use at bounding box center [1457, 365] width 7 height 4
click at [1418, 362] on link "Edit Content" at bounding box center [1428, 365] width 71 height 15
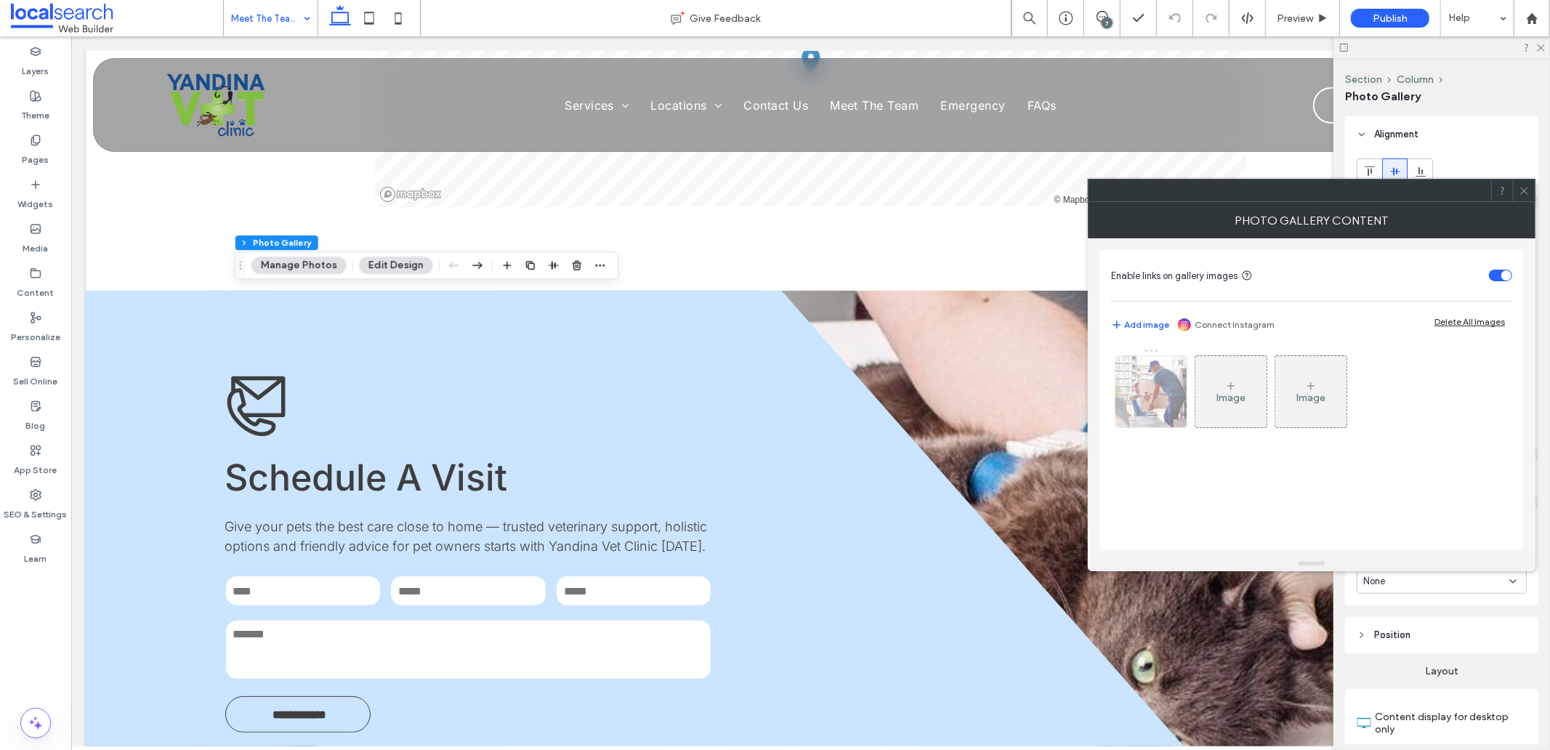
click at [1141, 396] on img at bounding box center [1151, 391] width 107 height 71
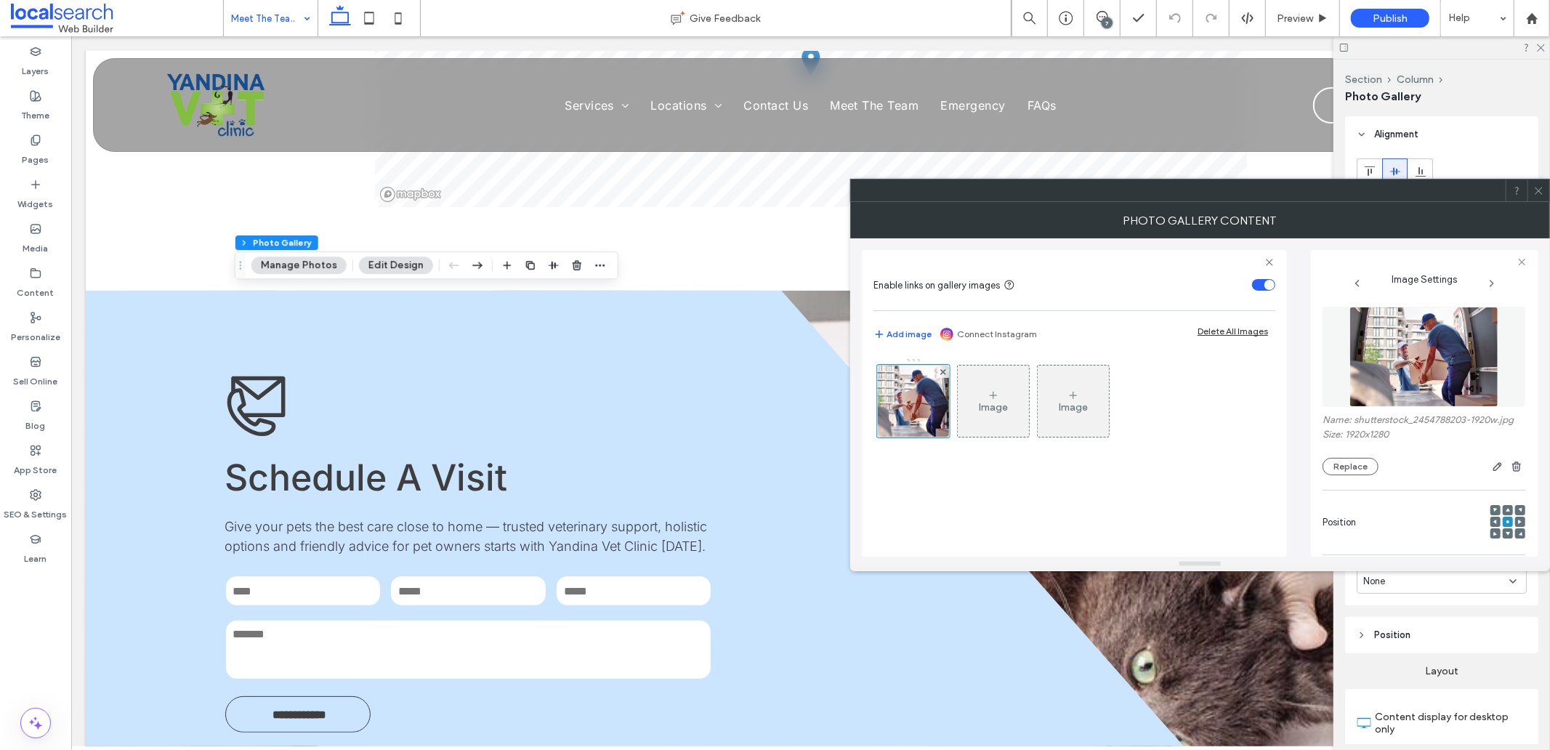
drag, startPoint x: 1407, startPoint y: 353, endPoint x: 1390, endPoint y: 405, distance: 54.9
click at [1407, 353] on img at bounding box center [1425, 357] width 150 height 100
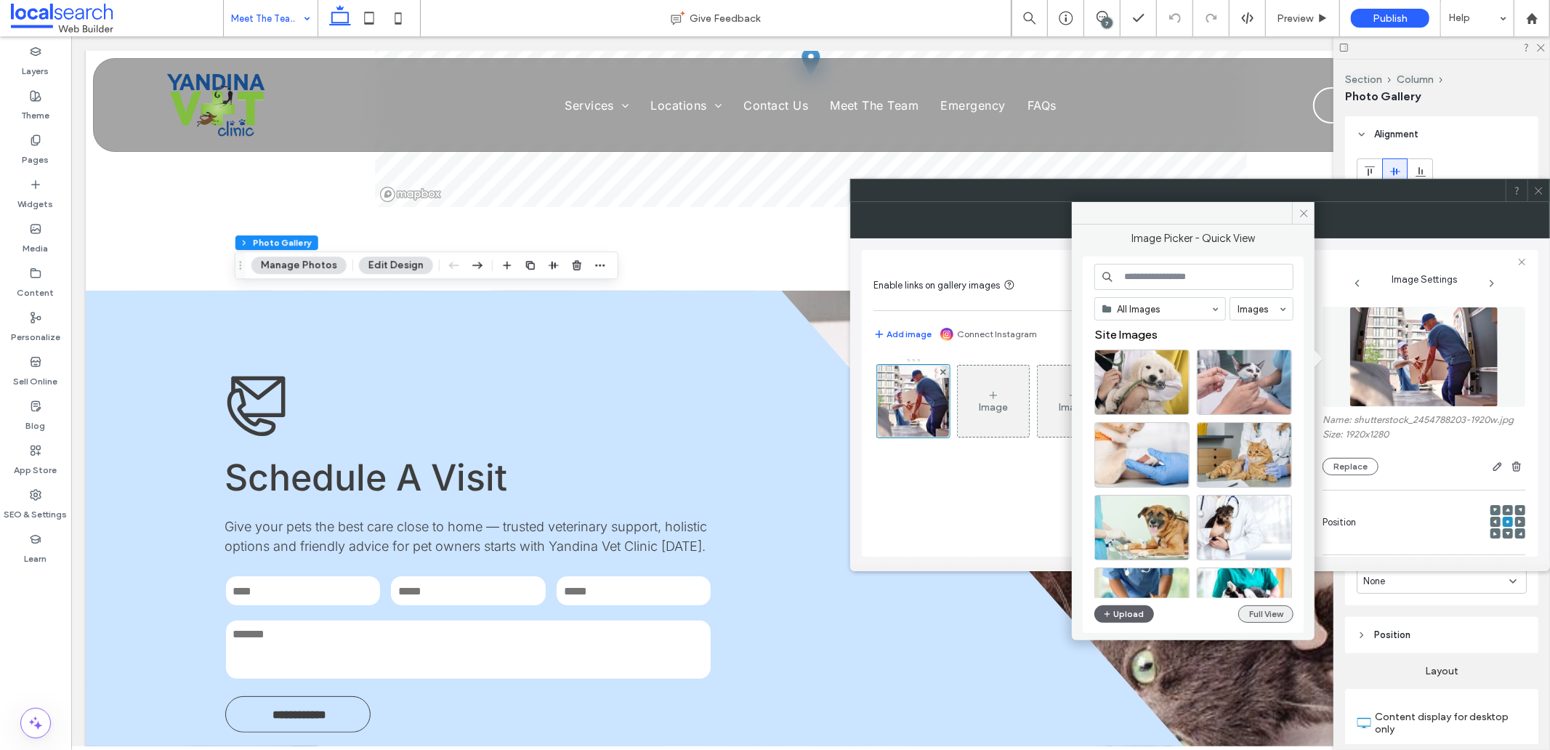
click at [1250, 611] on button "Full View" at bounding box center [1266, 613] width 55 height 17
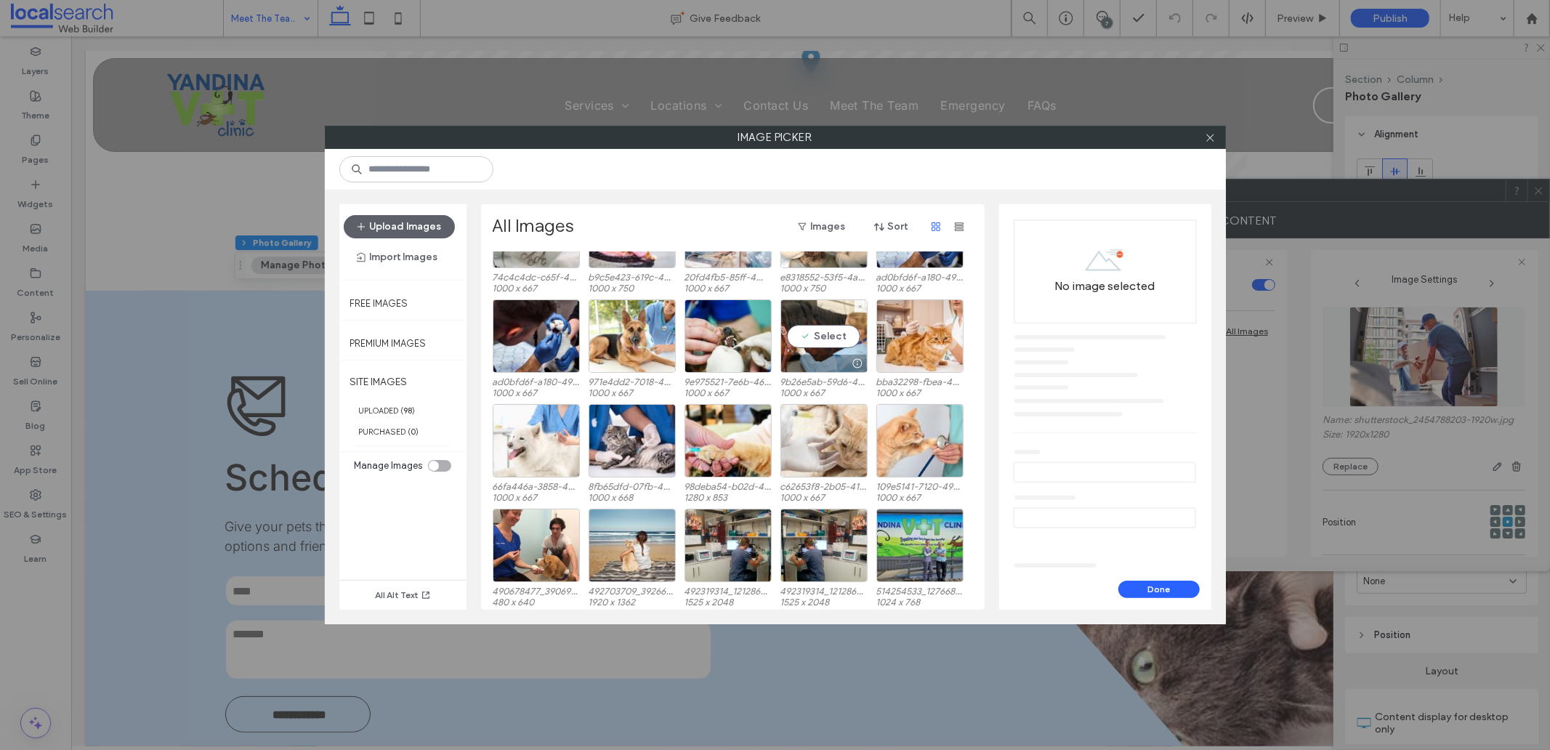
scroll to position [565, 0]
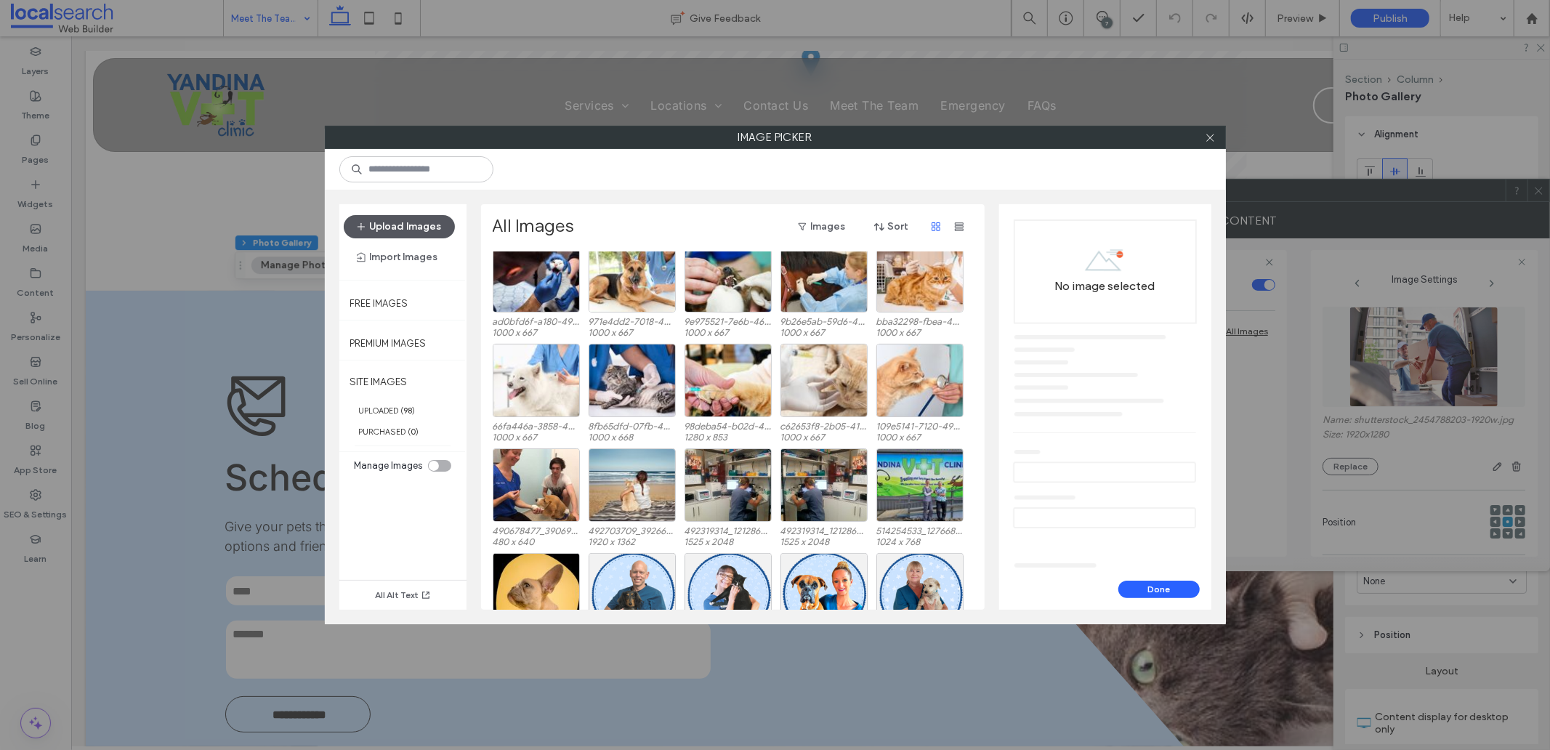
click at [378, 227] on button "Upload Images" at bounding box center [399, 226] width 111 height 23
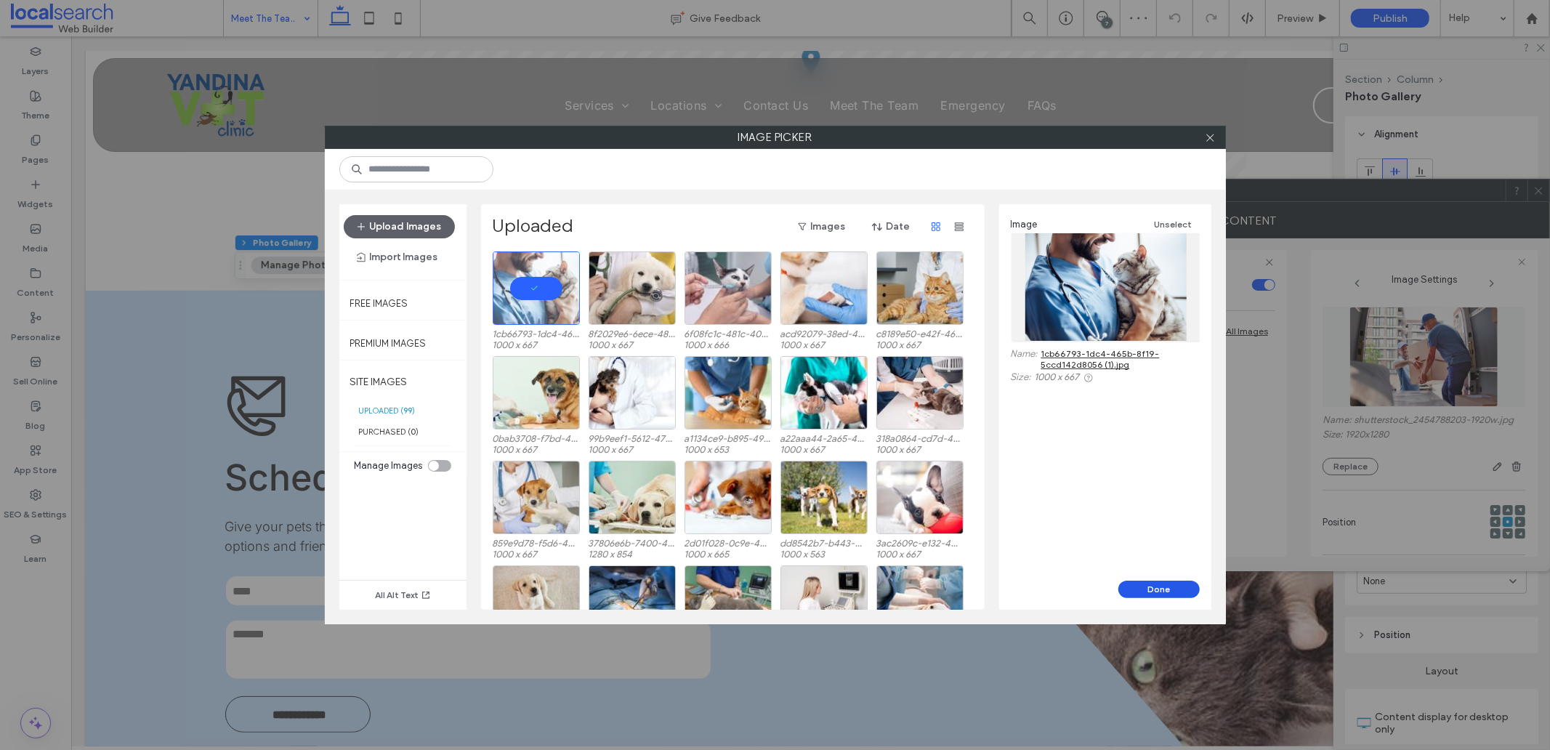
click at [1166, 589] on button "Done" at bounding box center [1159, 589] width 81 height 17
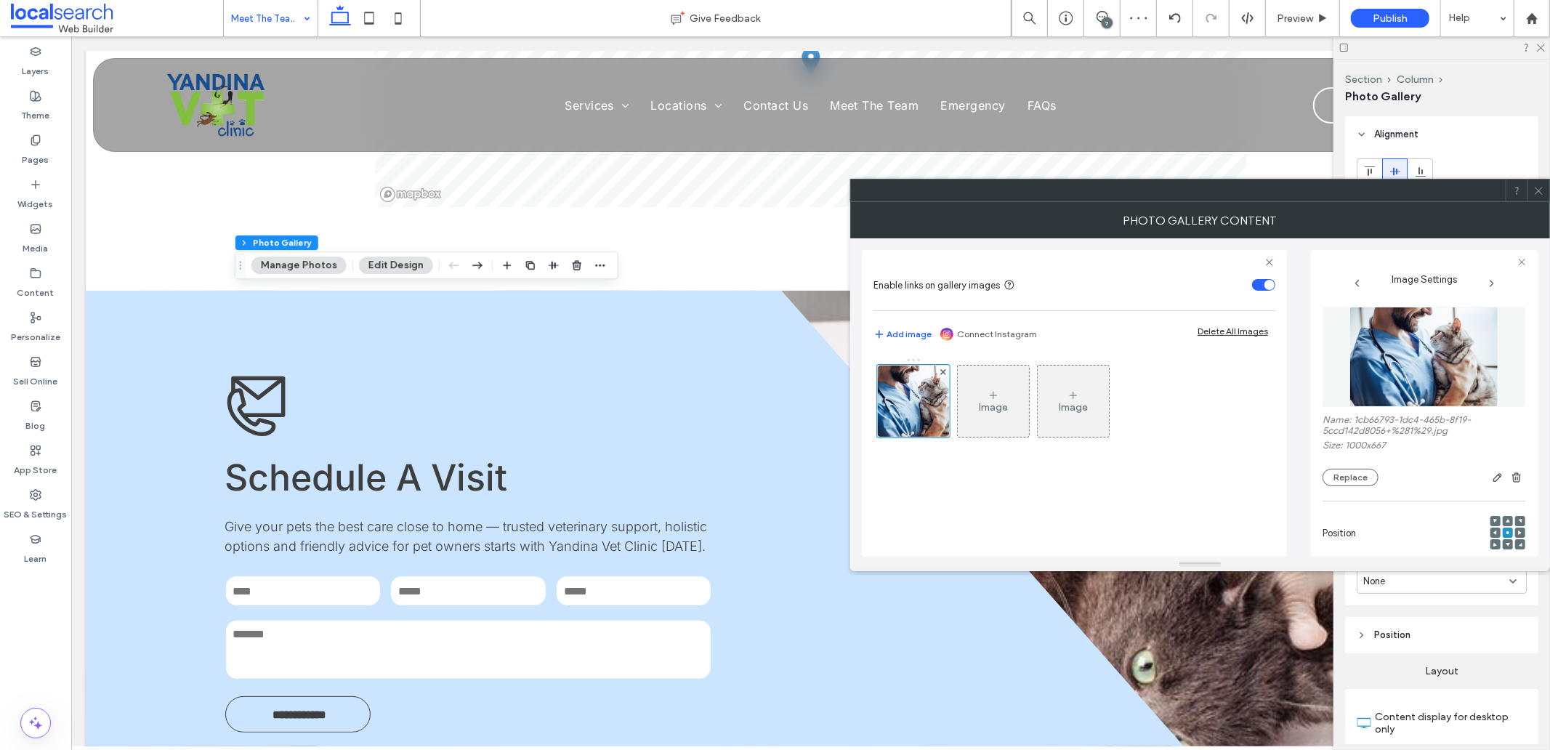
click at [1539, 187] on icon at bounding box center [1539, 190] width 11 height 11
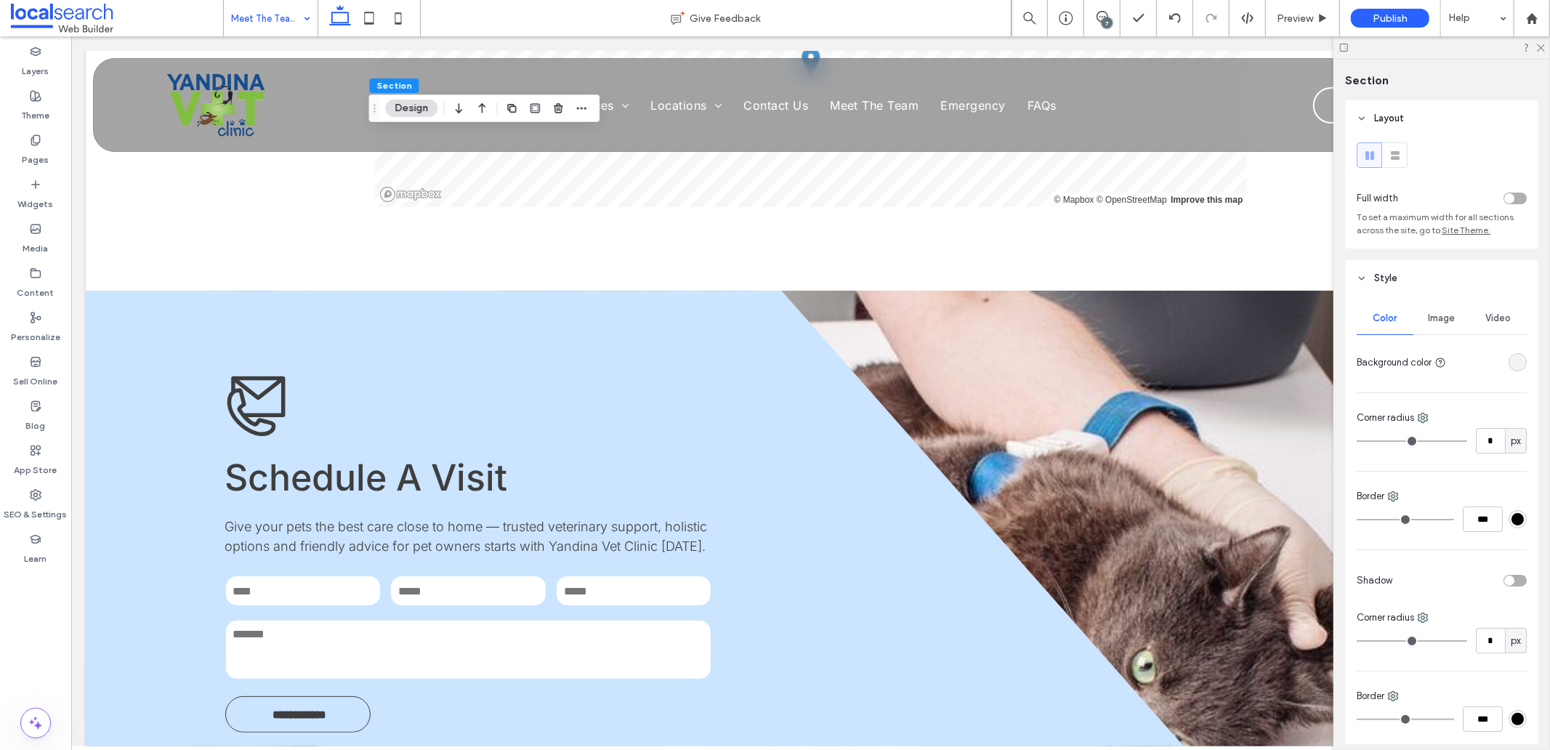
click at [1472, 313] on div "Video" at bounding box center [1498, 318] width 57 height 32
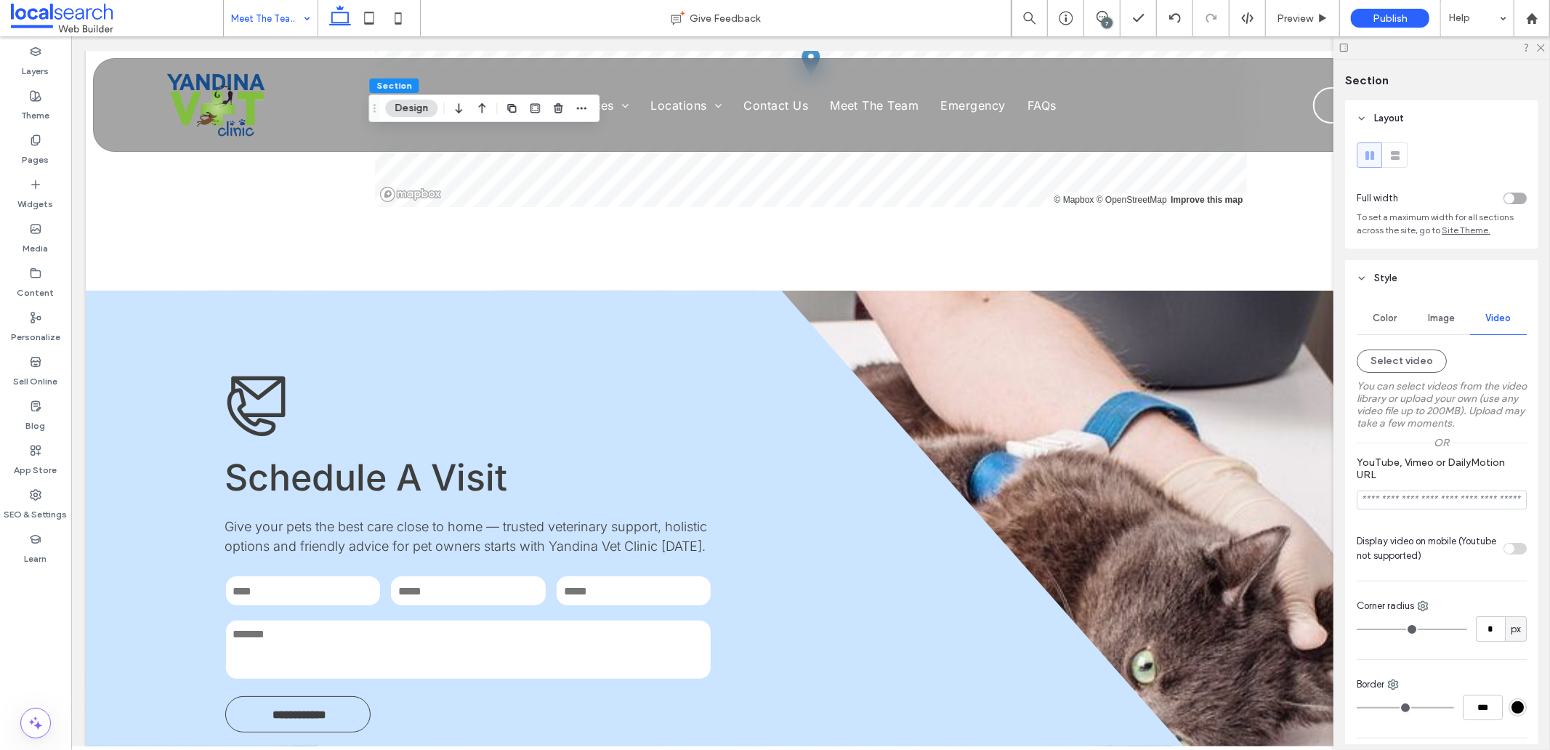
click at [1443, 318] on span "Image" at bounding box center [1442, 319] width 27 height 12
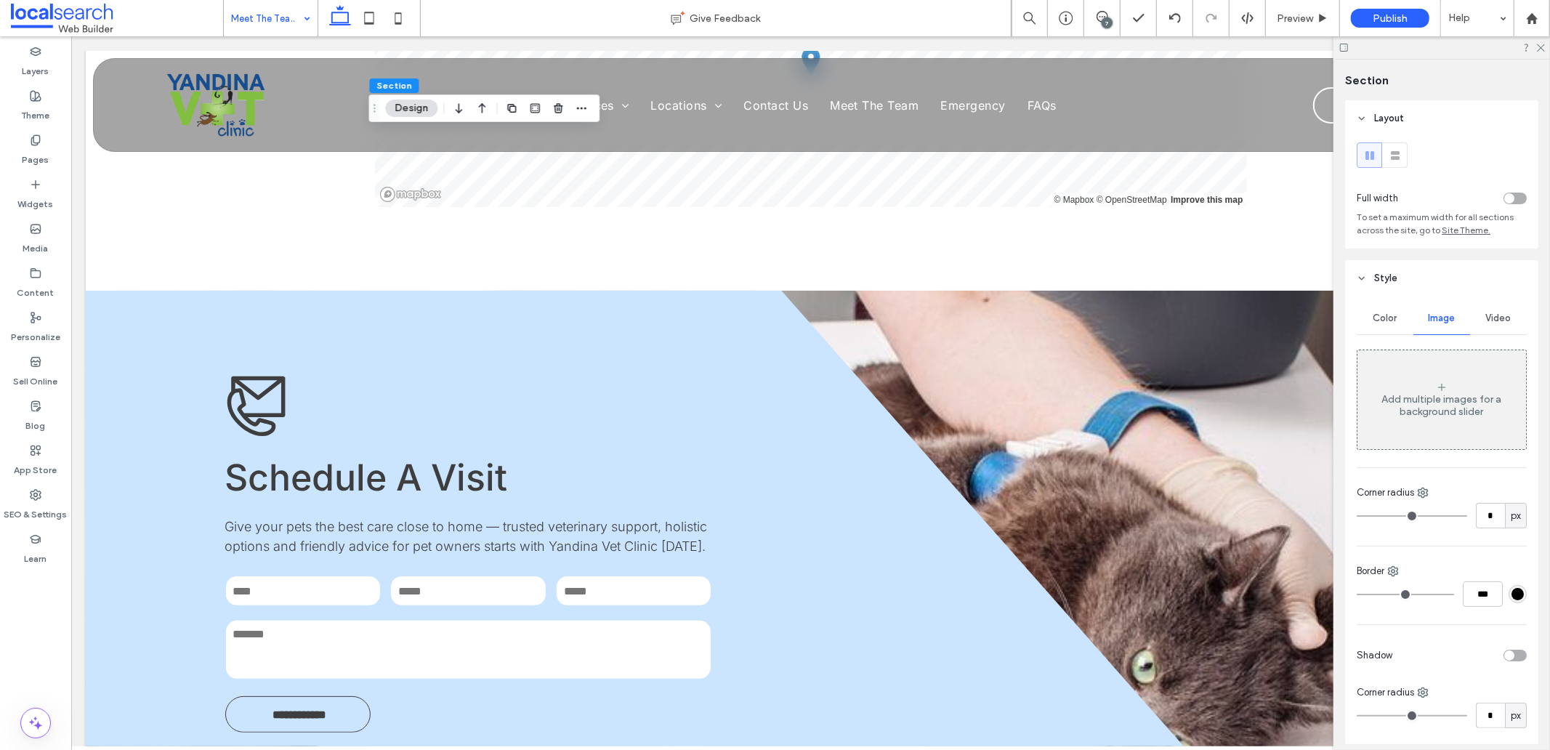
click at [1381, 328] on div "Color" at bounding box center [1385, 318] width 57 height 32
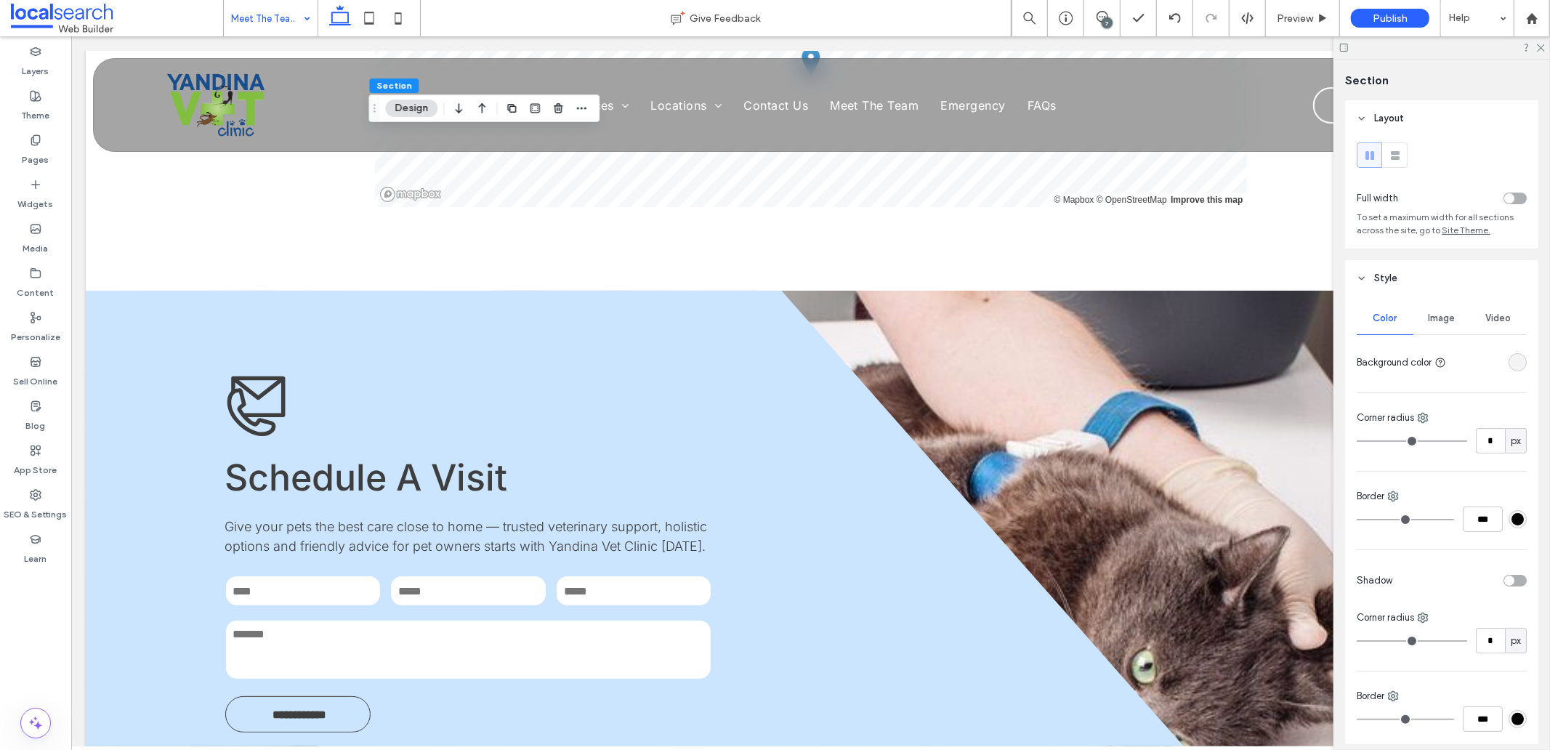
click at [1512, 369] on div "rgba(243, 243, 243, 1)" at bounding box center [1518, 362] width 12 height 12
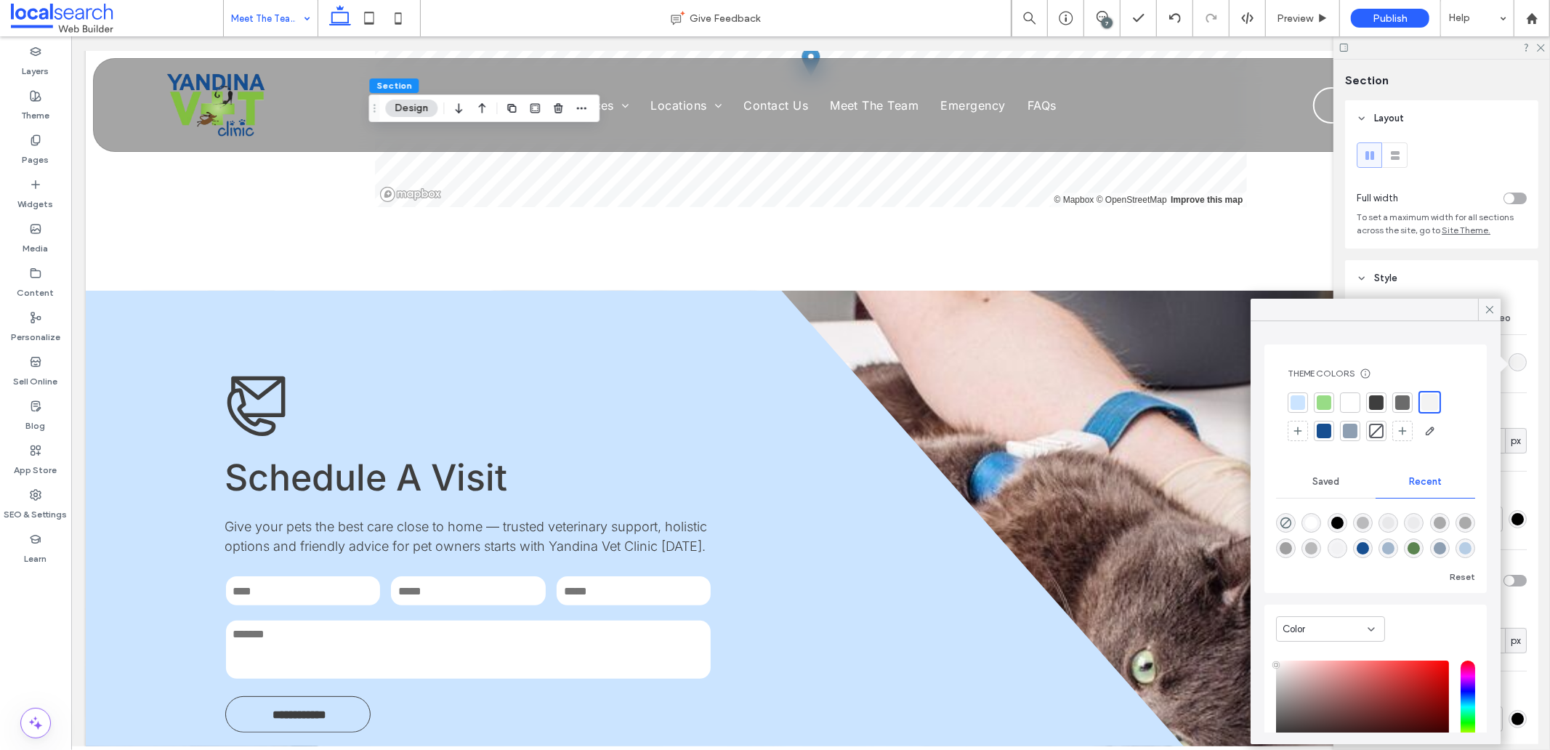
click at [1329, 432] on div at bounding box center [1324, 431] width 15 height 15
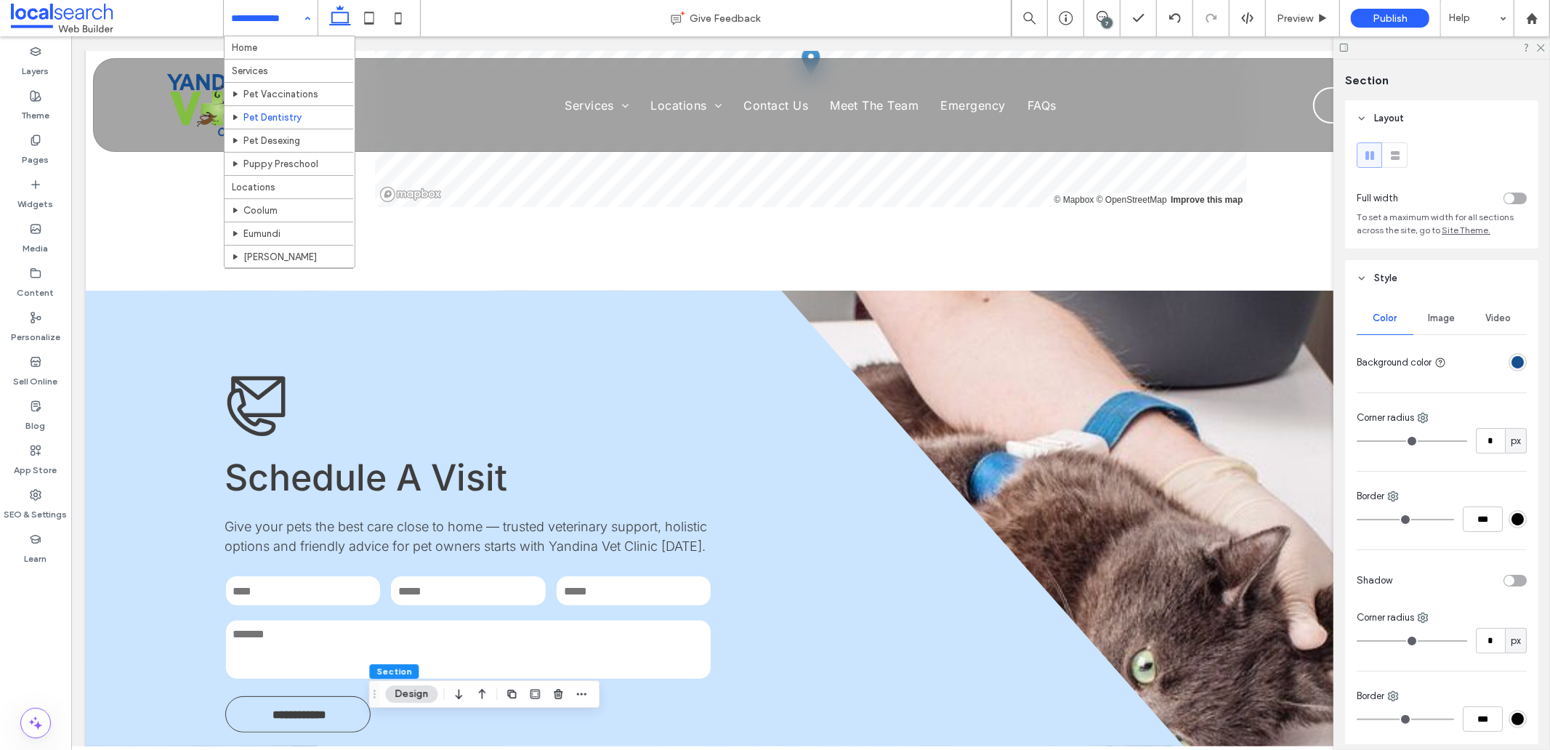
scroll to position [52, 0]
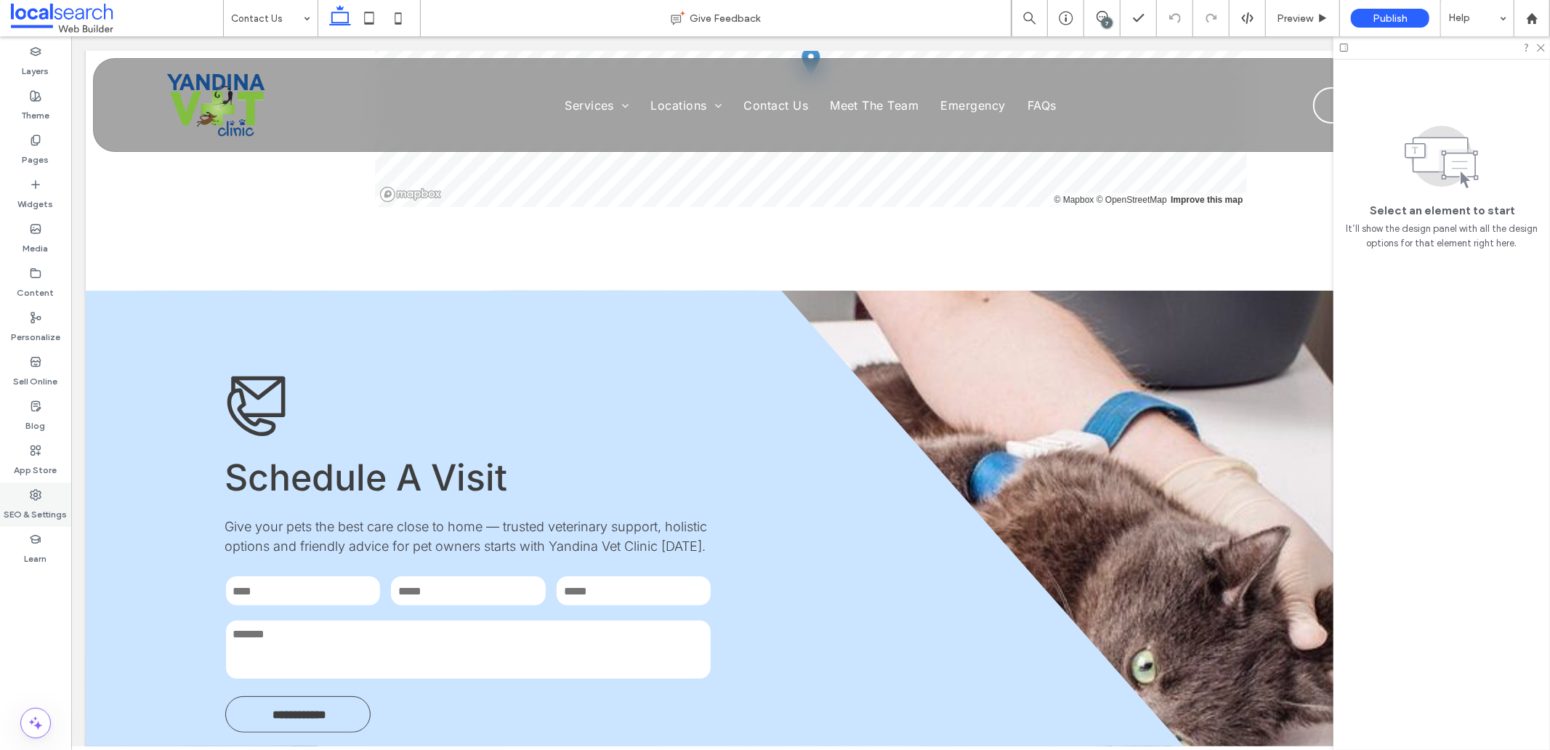
click at [32, 496] on icon at bounding box center [36, 495] width 12 height 12
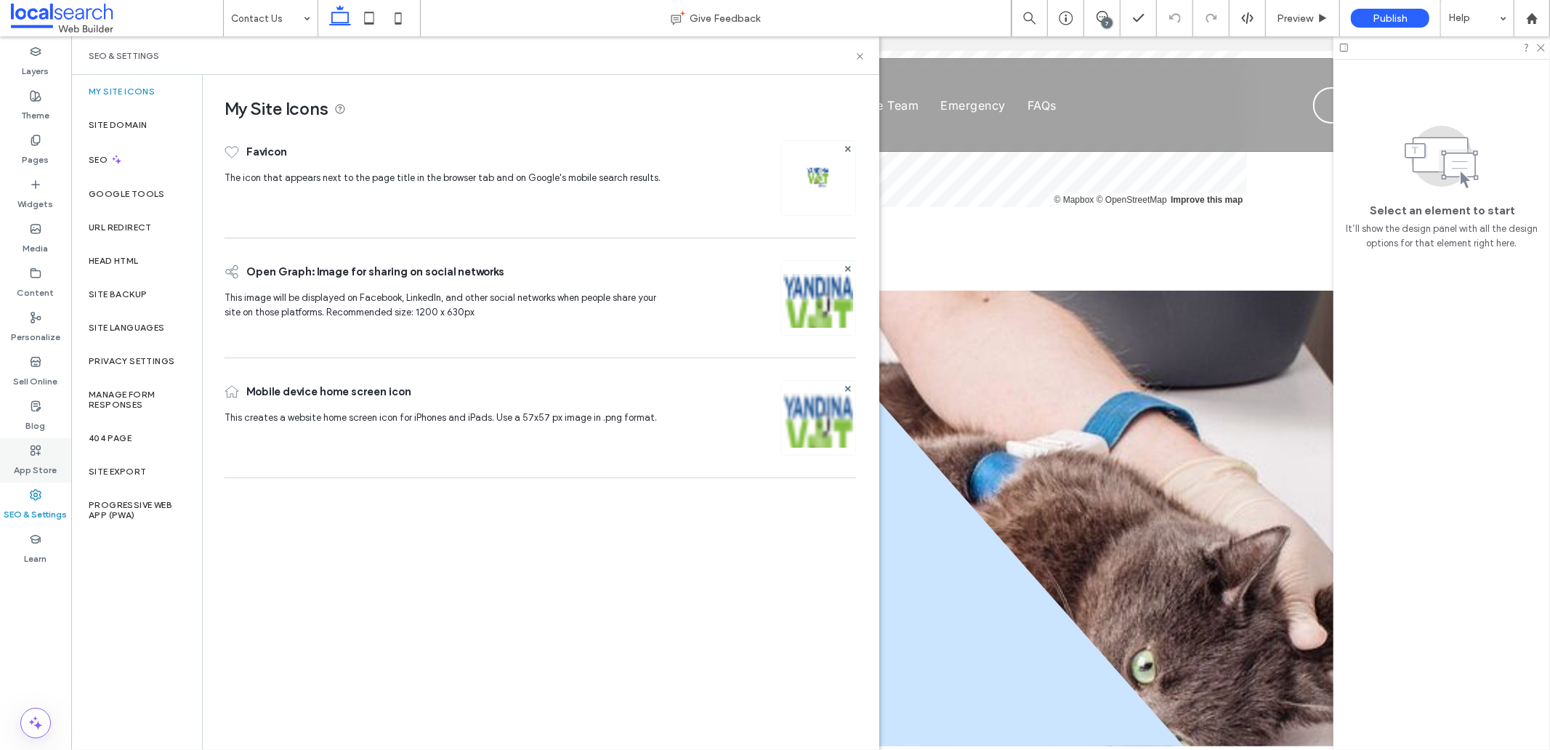
click at [30, 456] on label "App Store" at bounding box center [36, 466] width 43 height 20
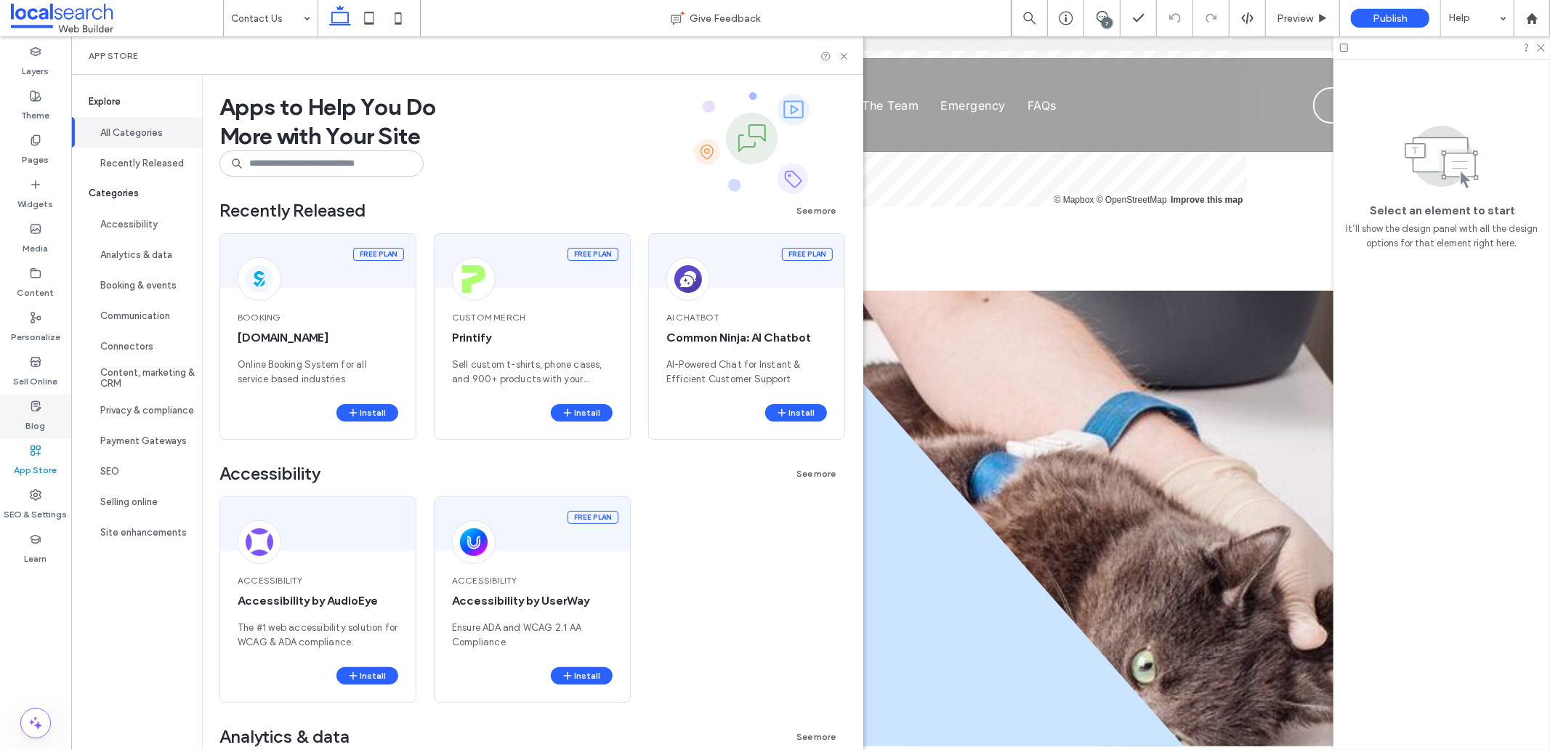
click at [36, 419] on label "Blog" at bounding box center [36, 422] width 20 height 20
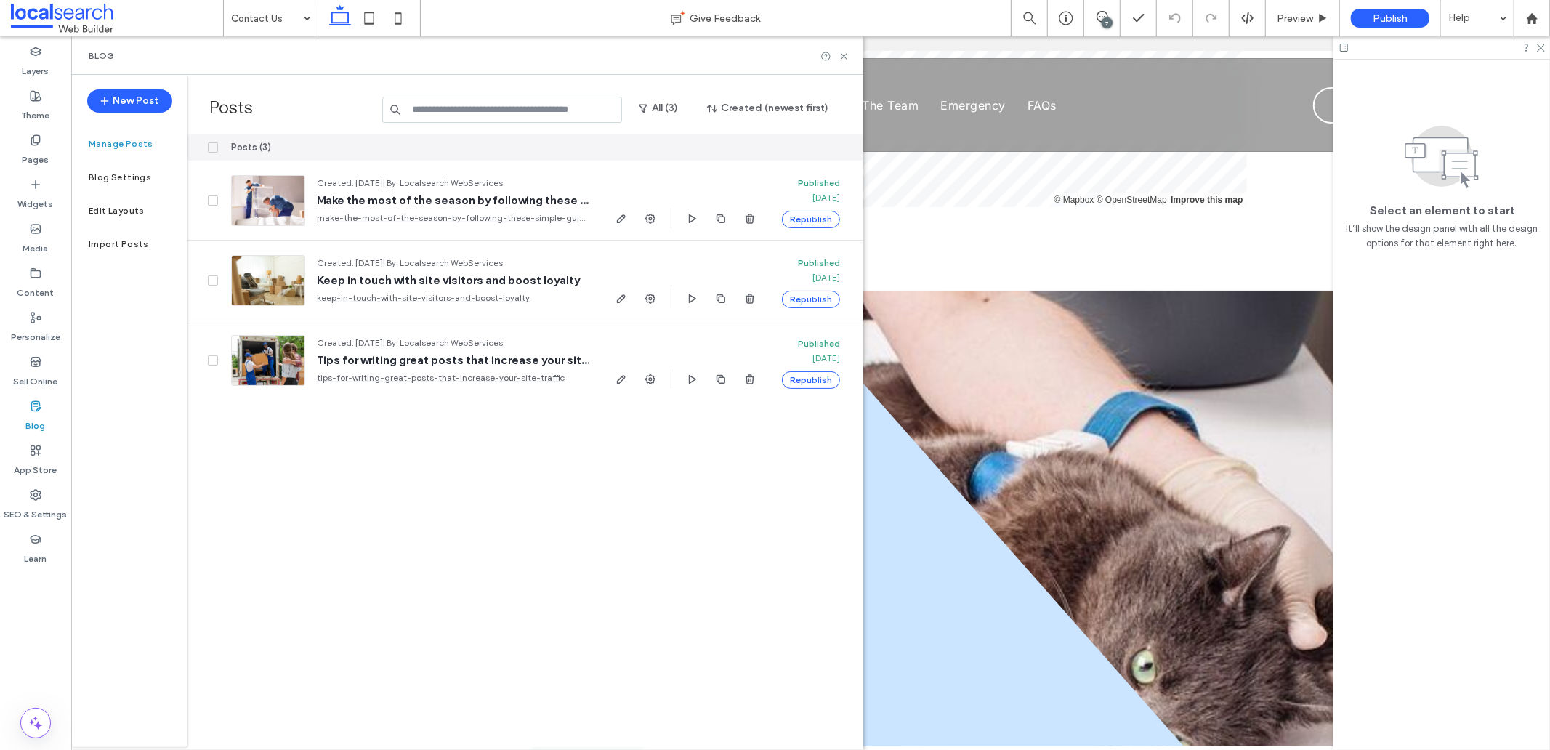
click at [211, 145] on icon at bounding box center [213, 147] width 6 height 4
click at [741, 149] on button "Delete" at bounding box center [756, 147] width 52 height 17
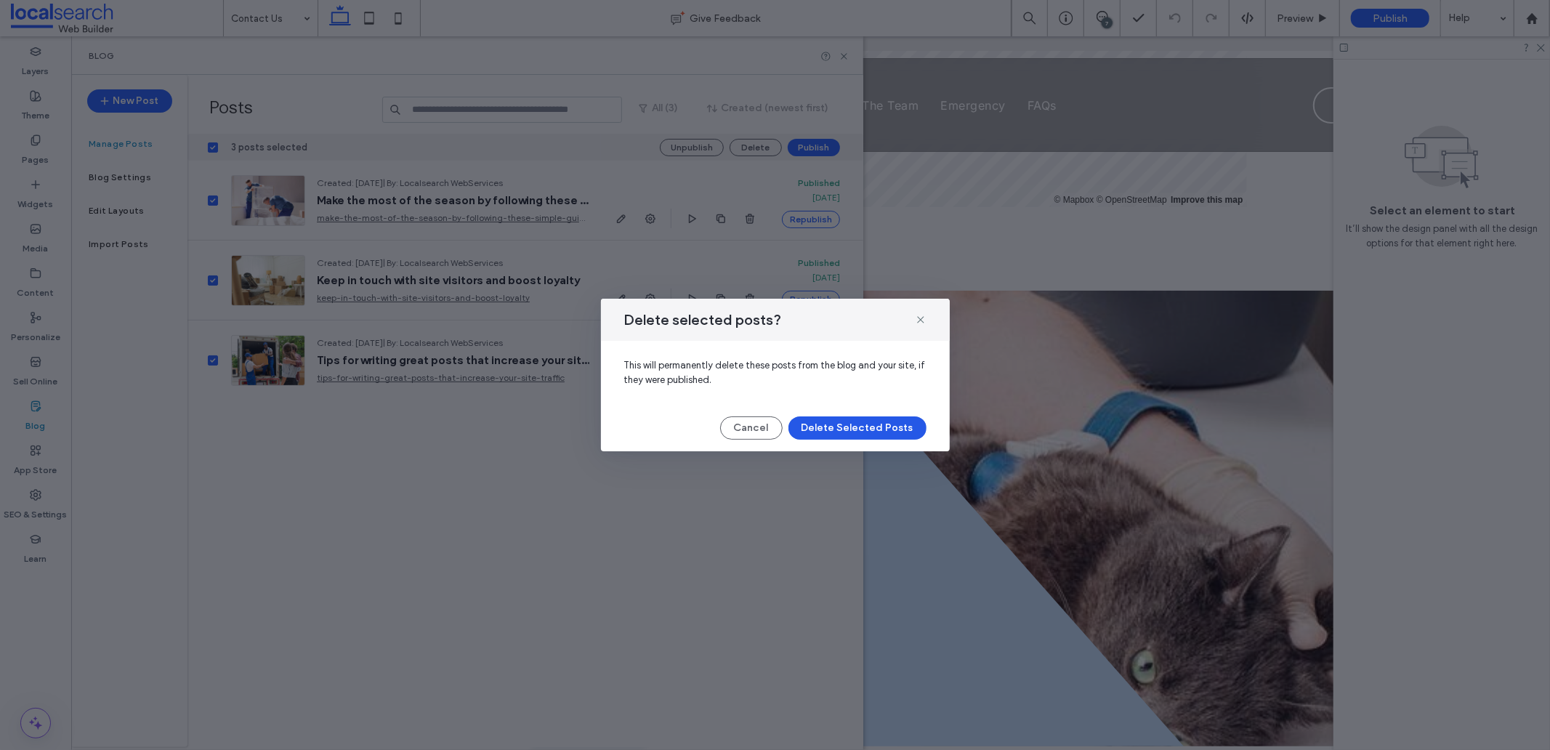
click at [818, 423] on button "Delete Selected Posts" at bounding box center [858, 427] width 138 height 23
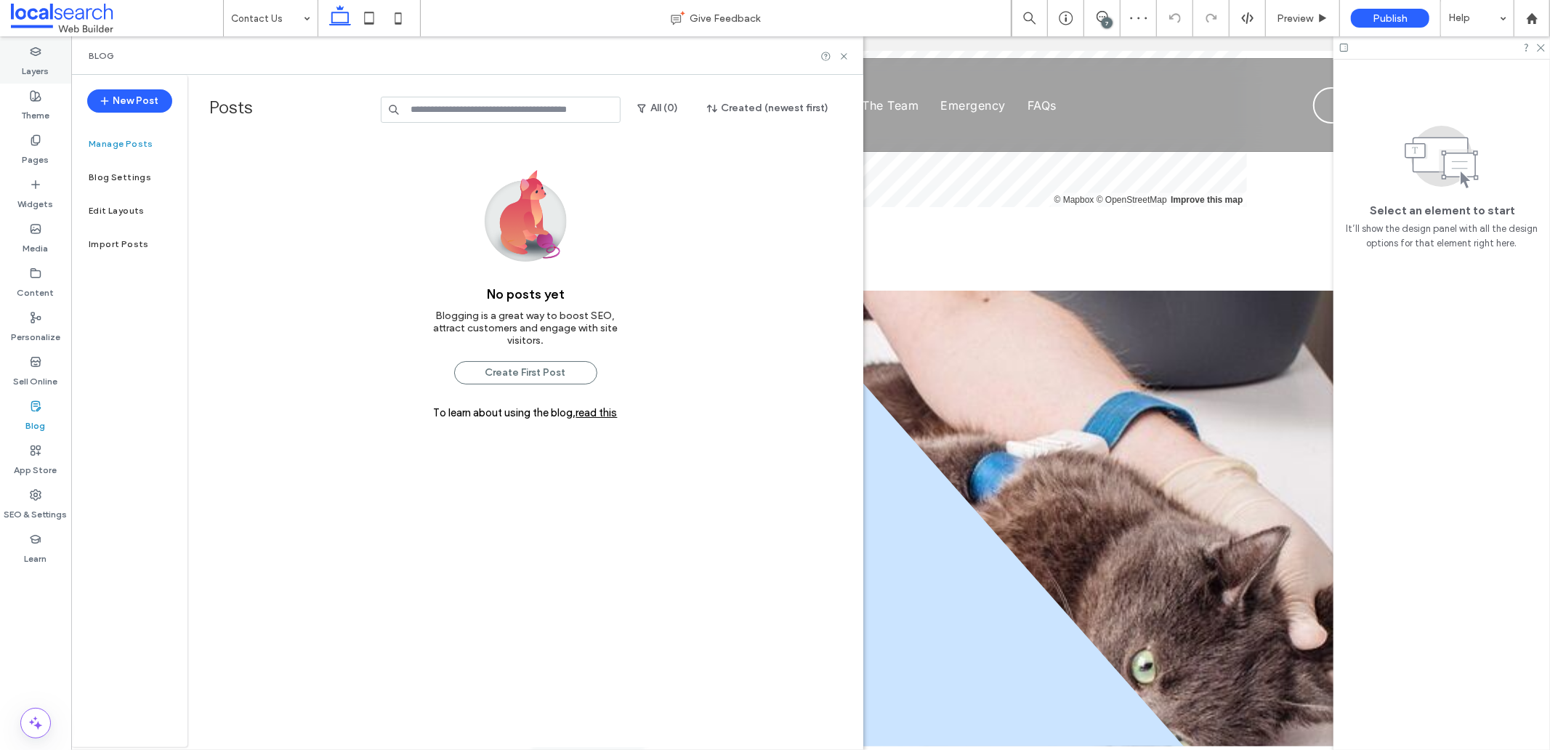
click at [34, 49] on icon at bounding box center [36, 52] width 12 height 12
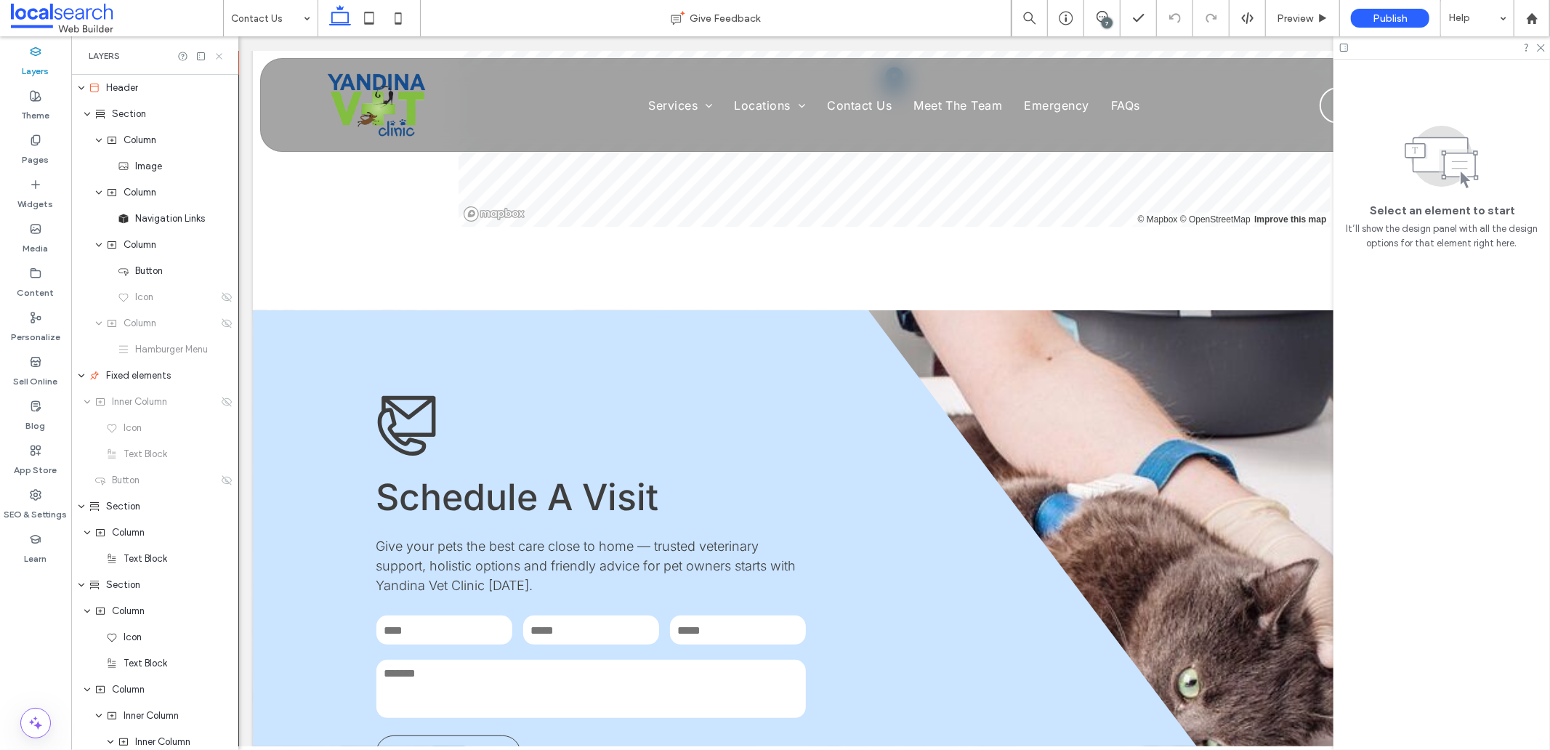
click at [216, 54] on icon at bounding box center [219, 56] width 11 height 11
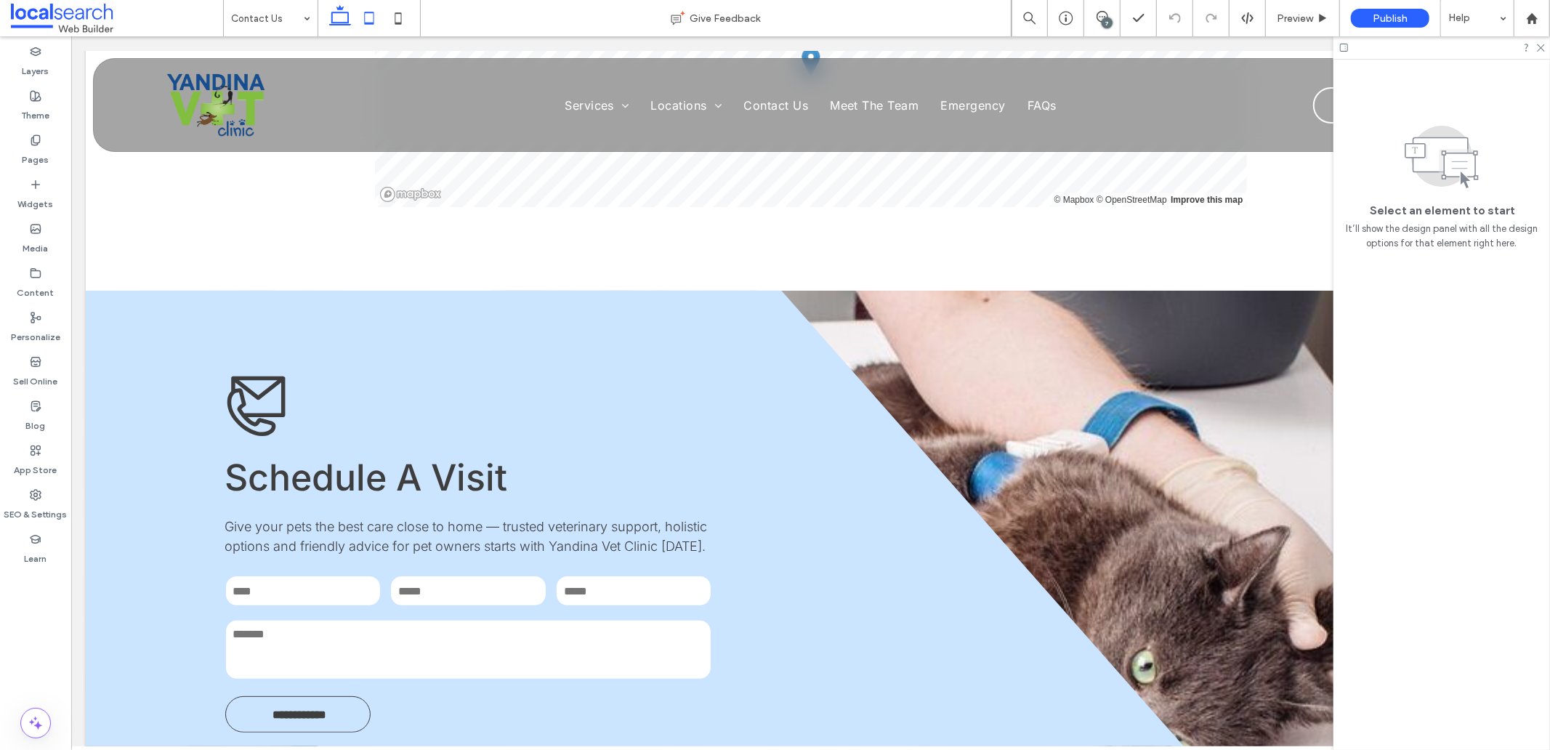
click at [373, 17] on icon at bounding box center [369, 18] width 29 height 29
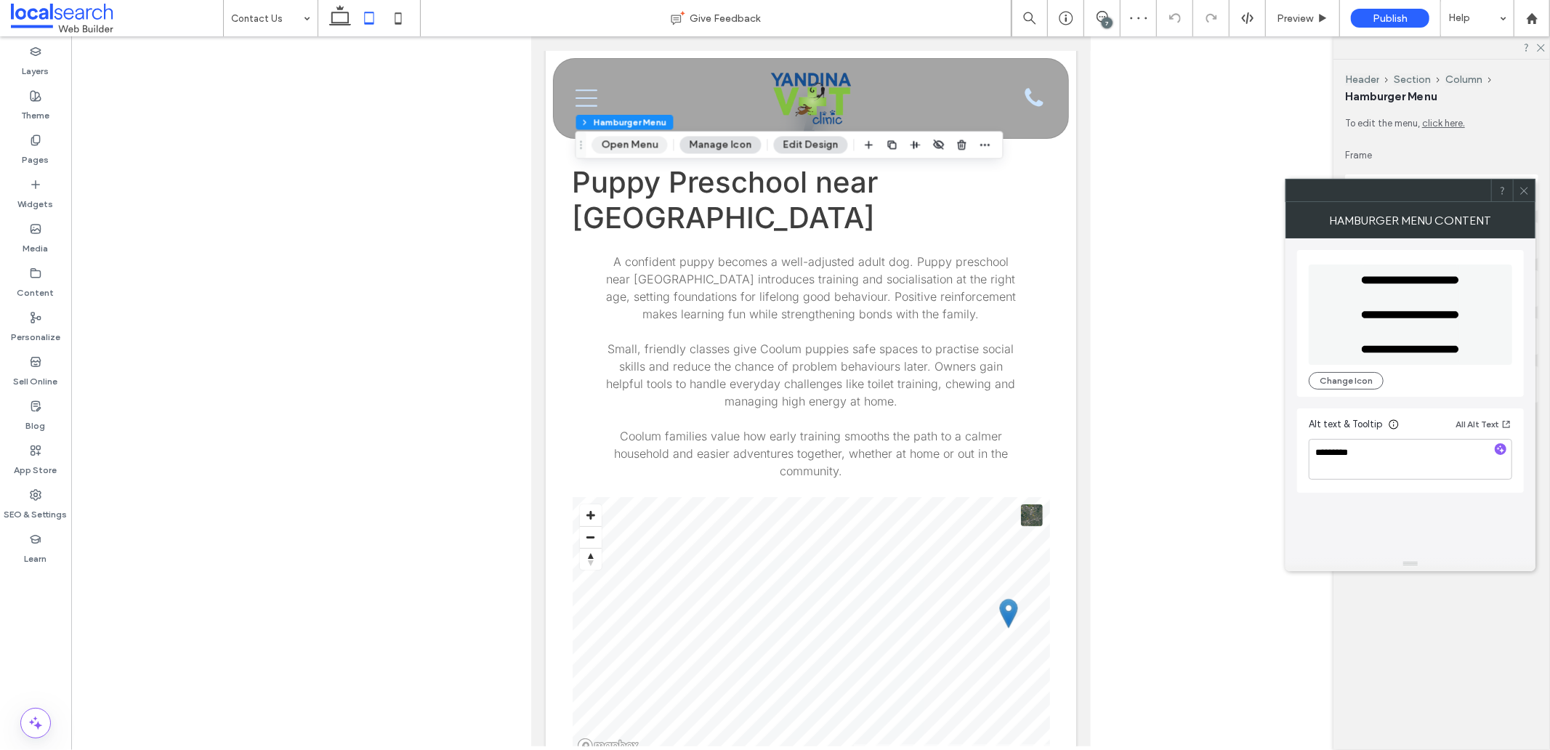
click at [642, 146] on button "Open Menu" at bounding box center [630, 144] width 76 height 17
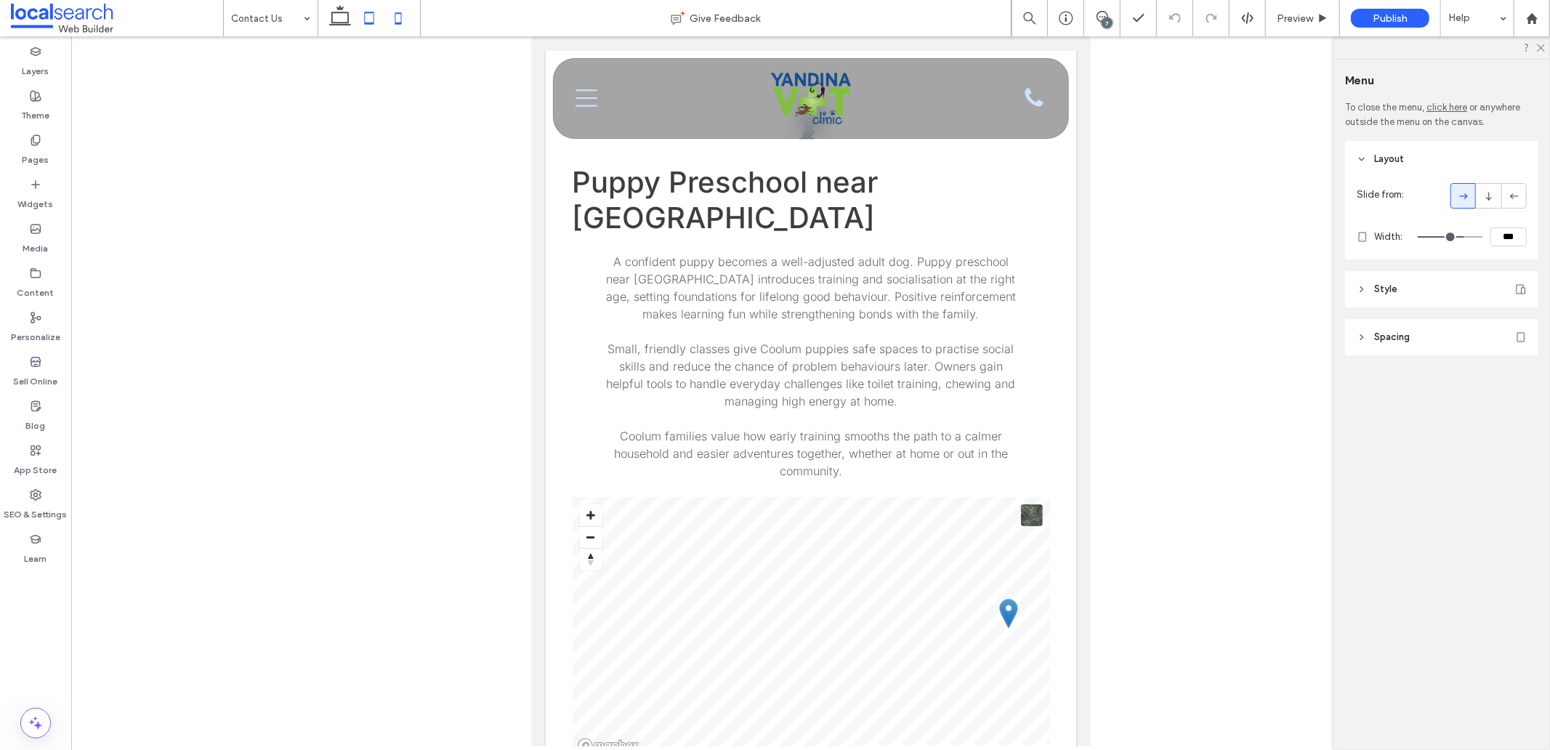
click at [396, 20] on icon at bounding box center [398, 18] width 29 height 29
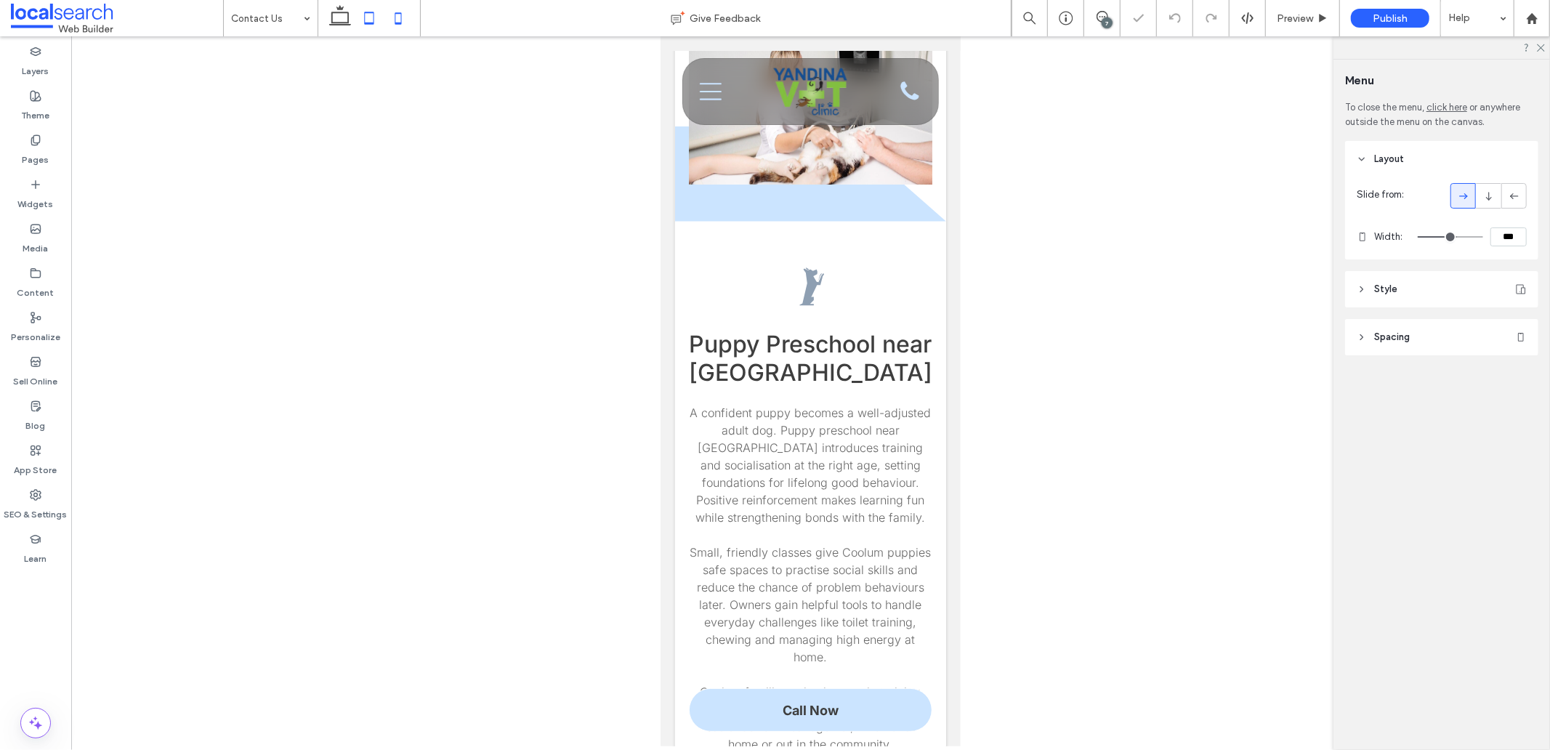
click at [361, 13] on icon at bounding box center [369, 18] width 29 height 29
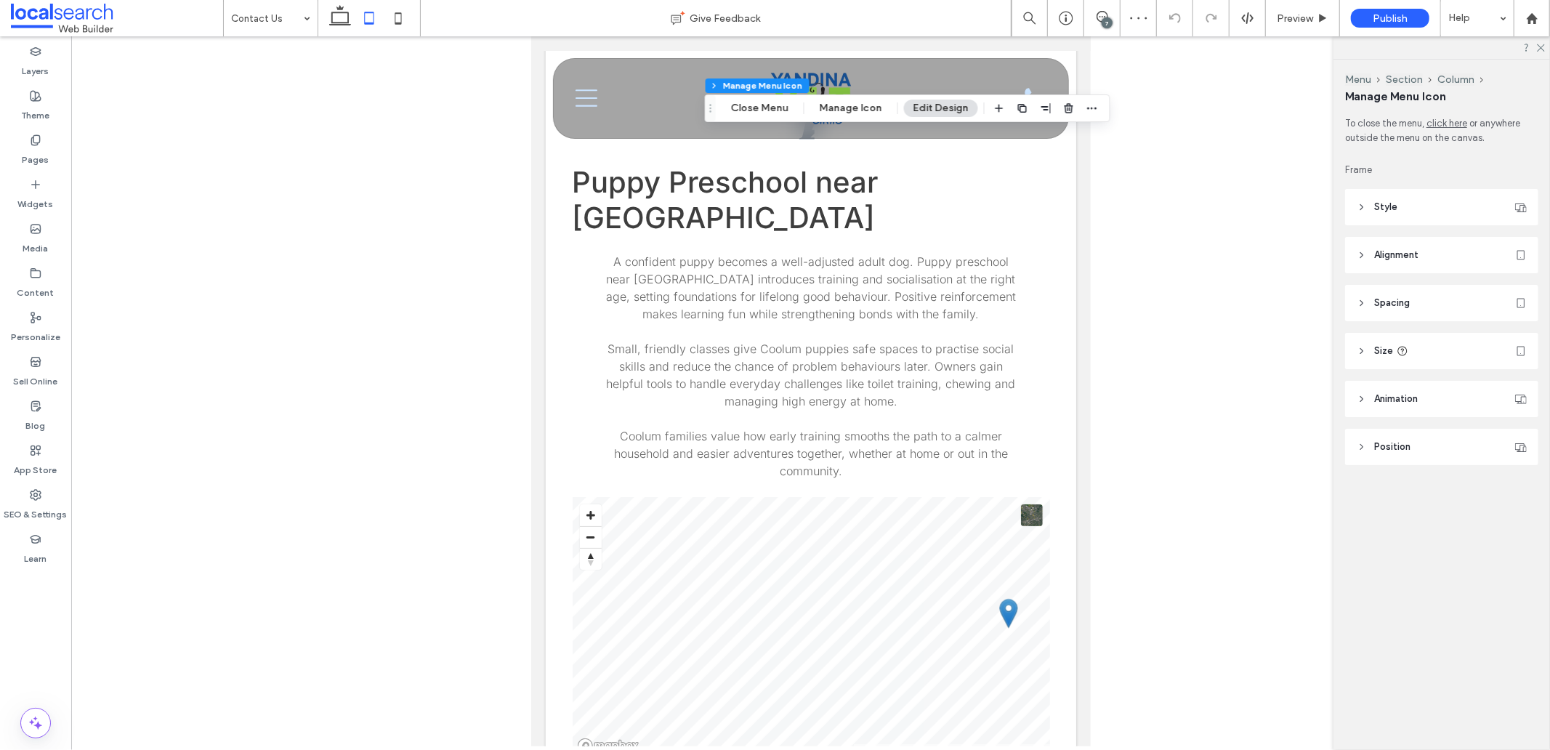
click at [933, 97] on div "Menu Section Column Manage Menu Icon Close Menu Manage Icon Edit Design" at bounding box center [908, 108] width 406 height 28
click at [779, 109] on button "Close Menu" at bounding box center [760, 108] width 76 height 17
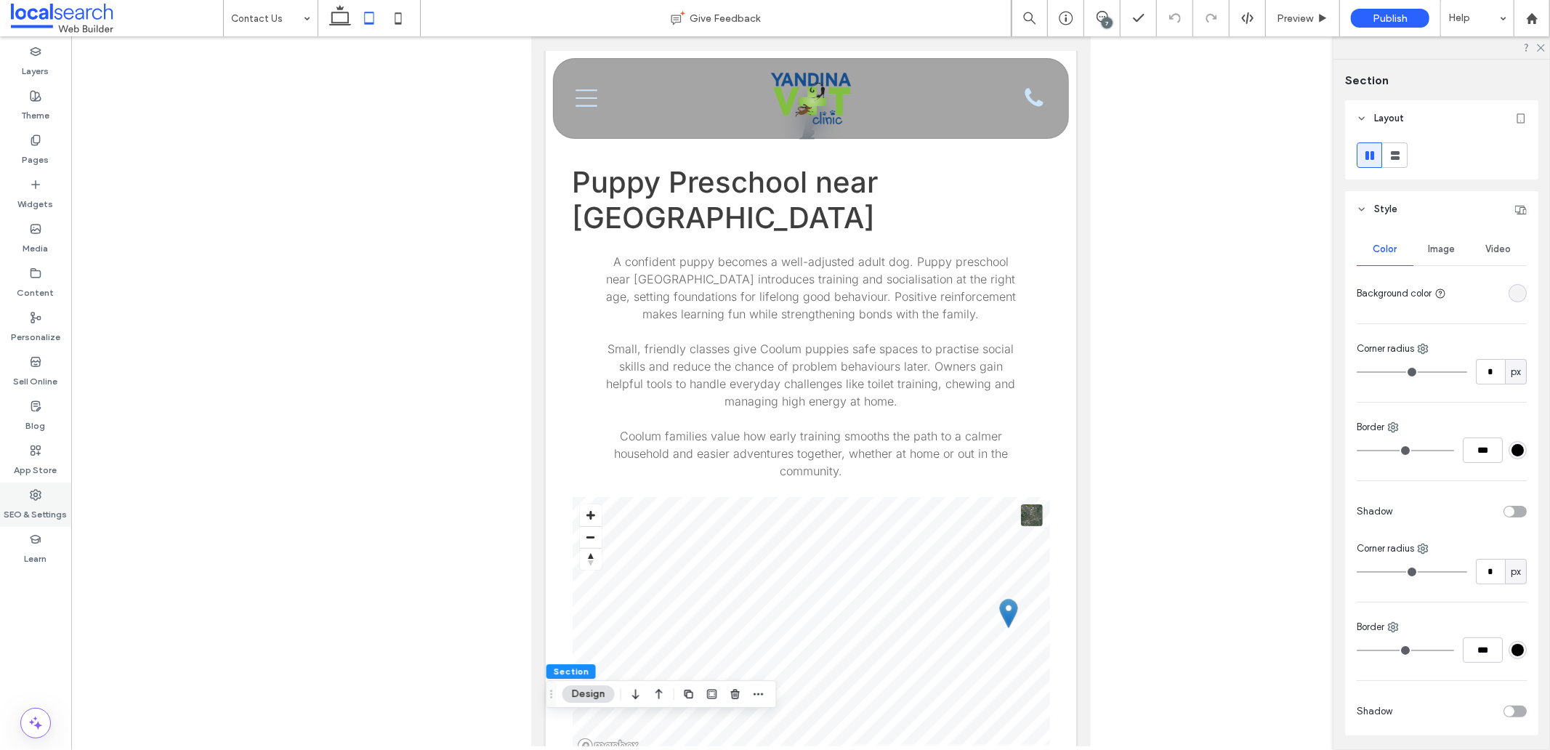
click at [52, 488] on div "SEO & Settings" at bounding box center [35, 505] width 71 height 44
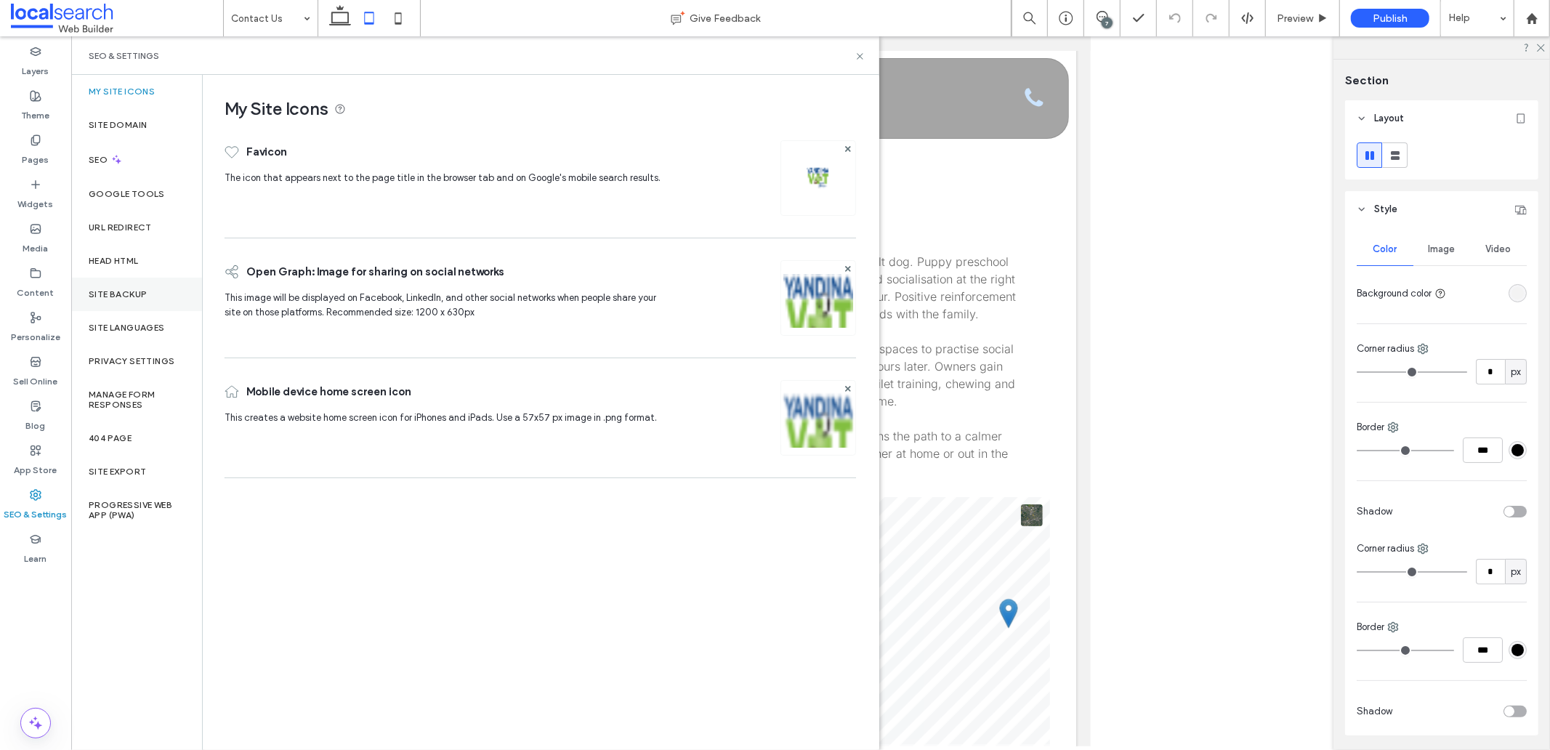
click at [118, 299] on label "Site Backup" at bounding box center [118, 294] width 58 height 10
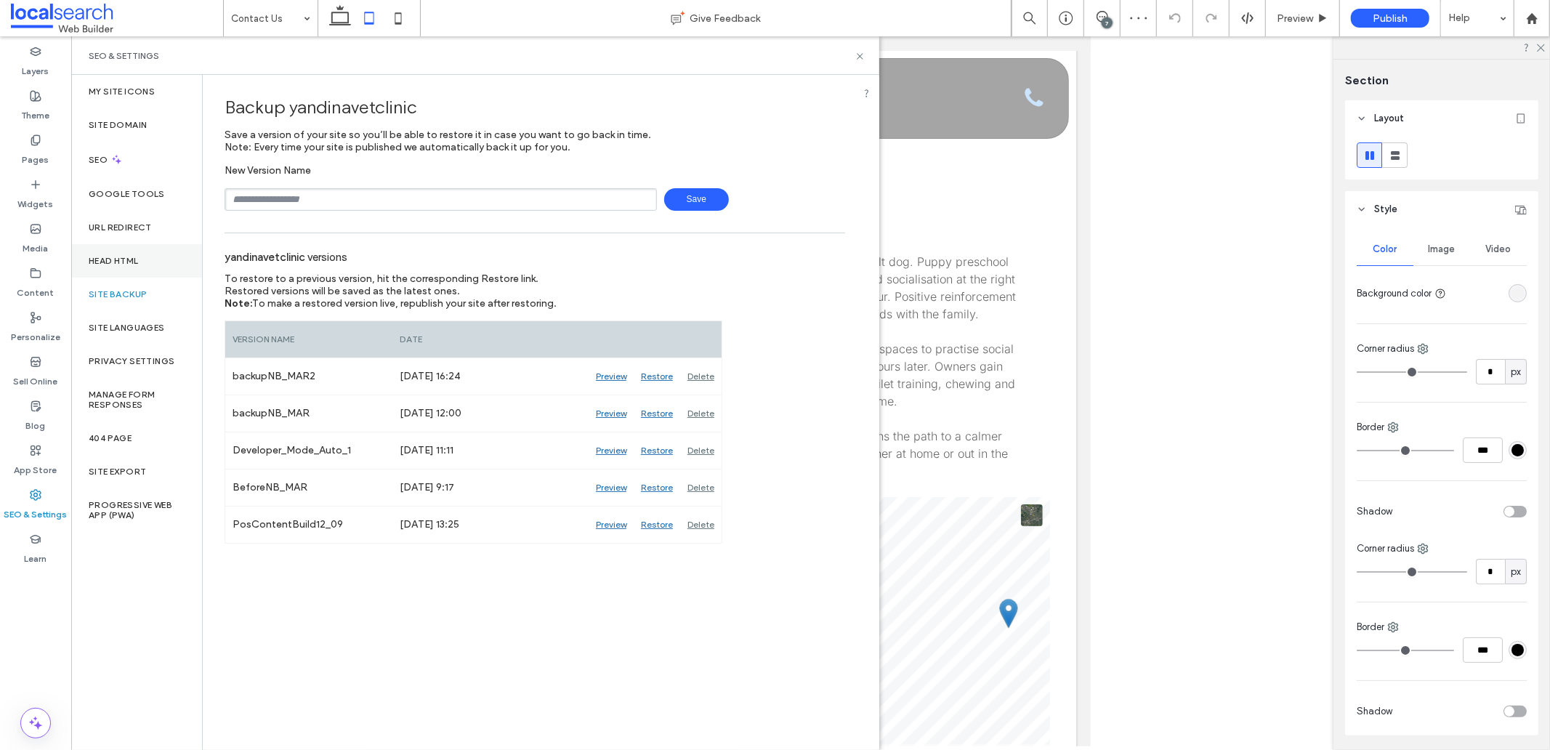
click at [116, 252] on div "Head HTML" at bounding box center [136, 260] width 131 height 33
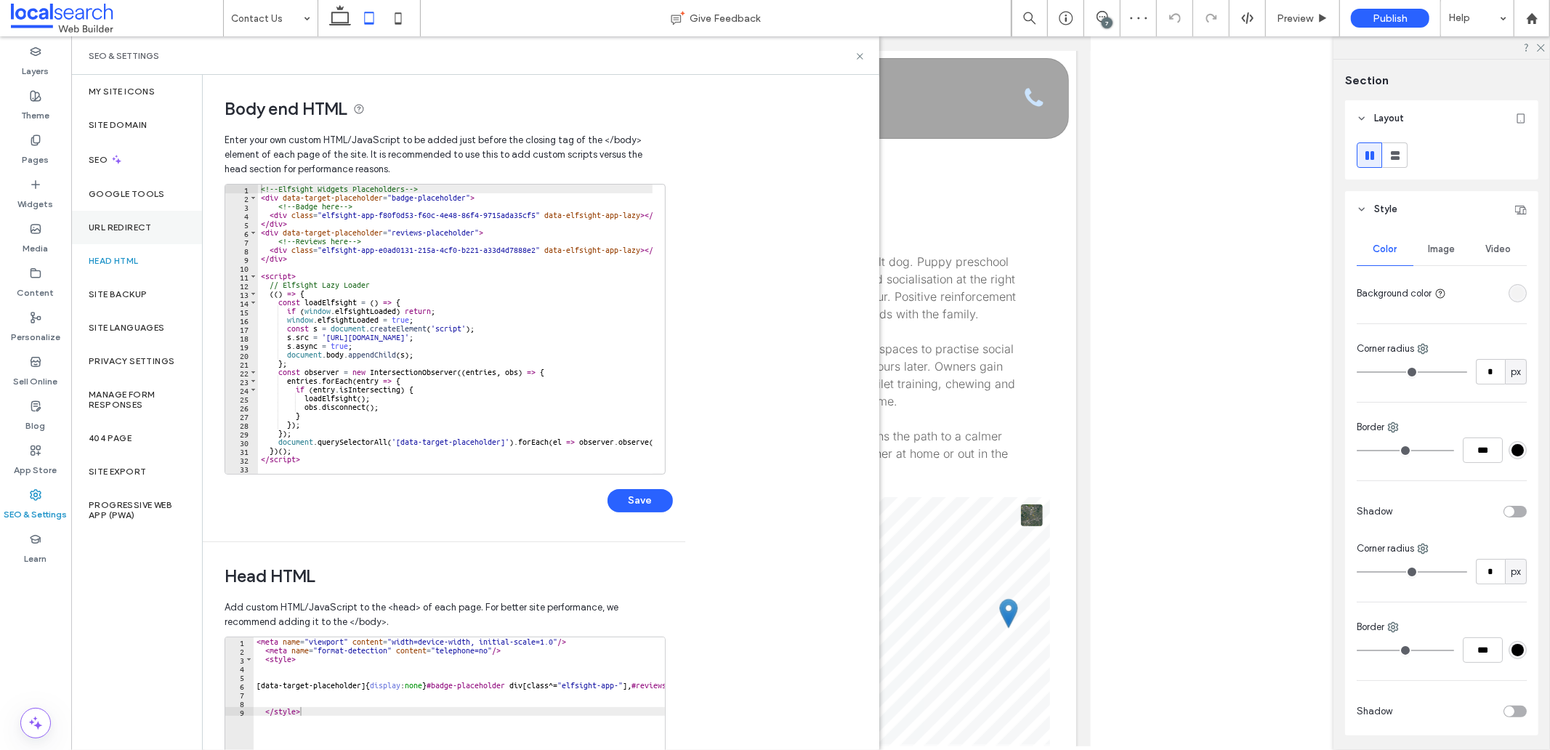
click at [113, 227] on label "URL Redirect" at bounding box center [120, 227] width 63 height 10
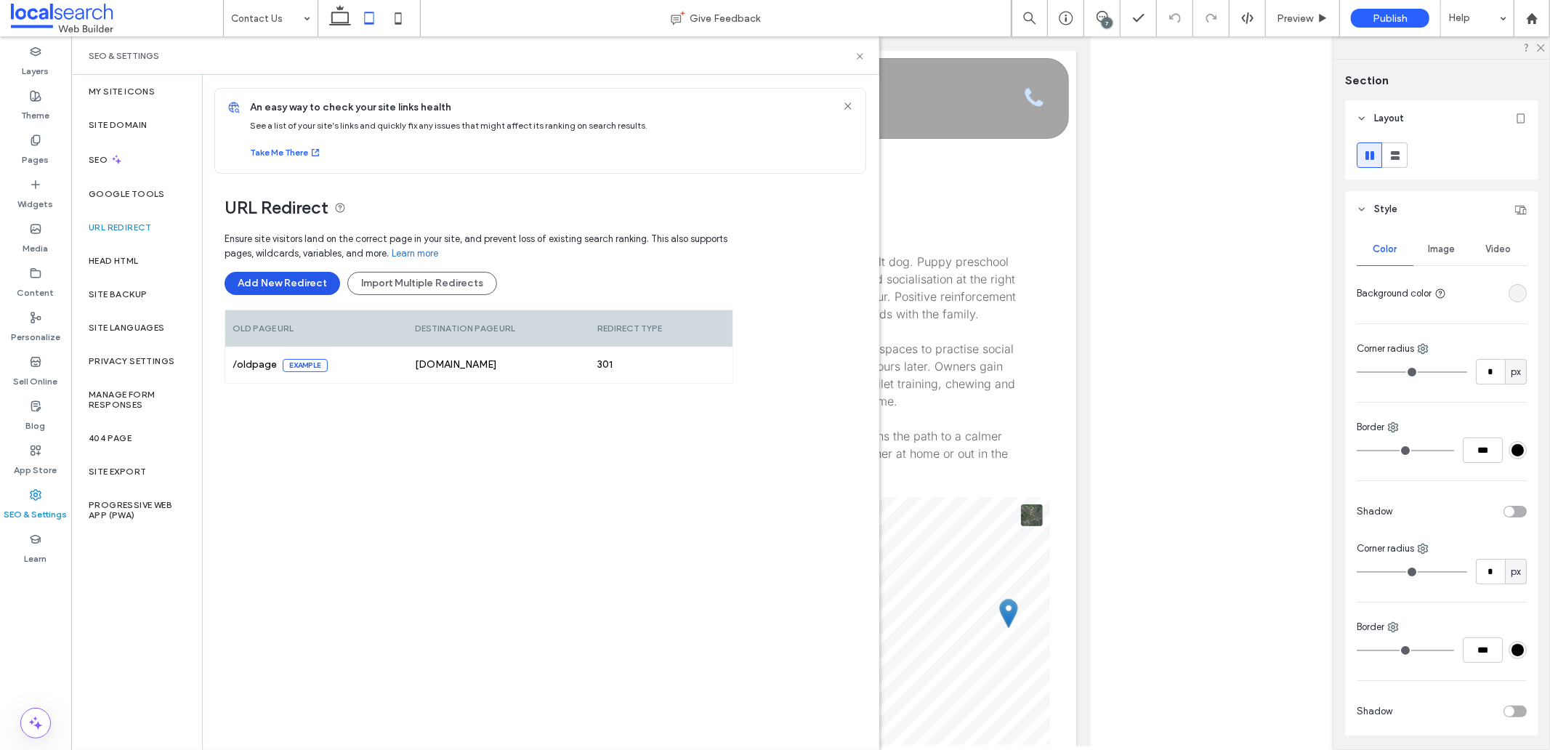
click at [269, 285] on button "Add New Redirect" at bounding box center [283, 283] width 116 height 23
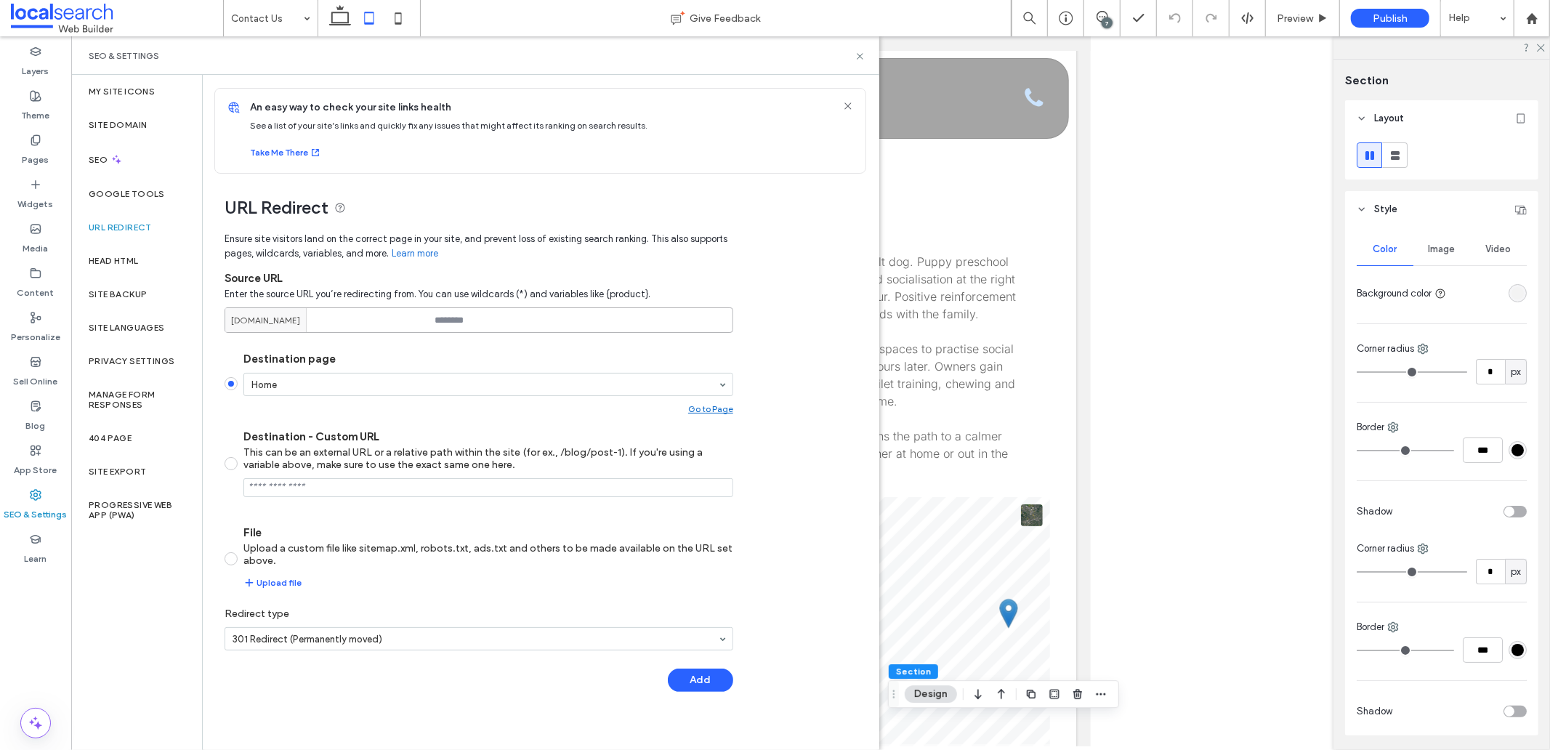
click at [470, 326] on input at bounding box center [479, 319] width 509 height 25
paste input "******"
type input "******"
click at [576, 691] on div "Add" at bounding box center [479, 680] width 509 height 23
click at [683, 674] on button "Add" at bounding box center [700, 680] width 65 height 23
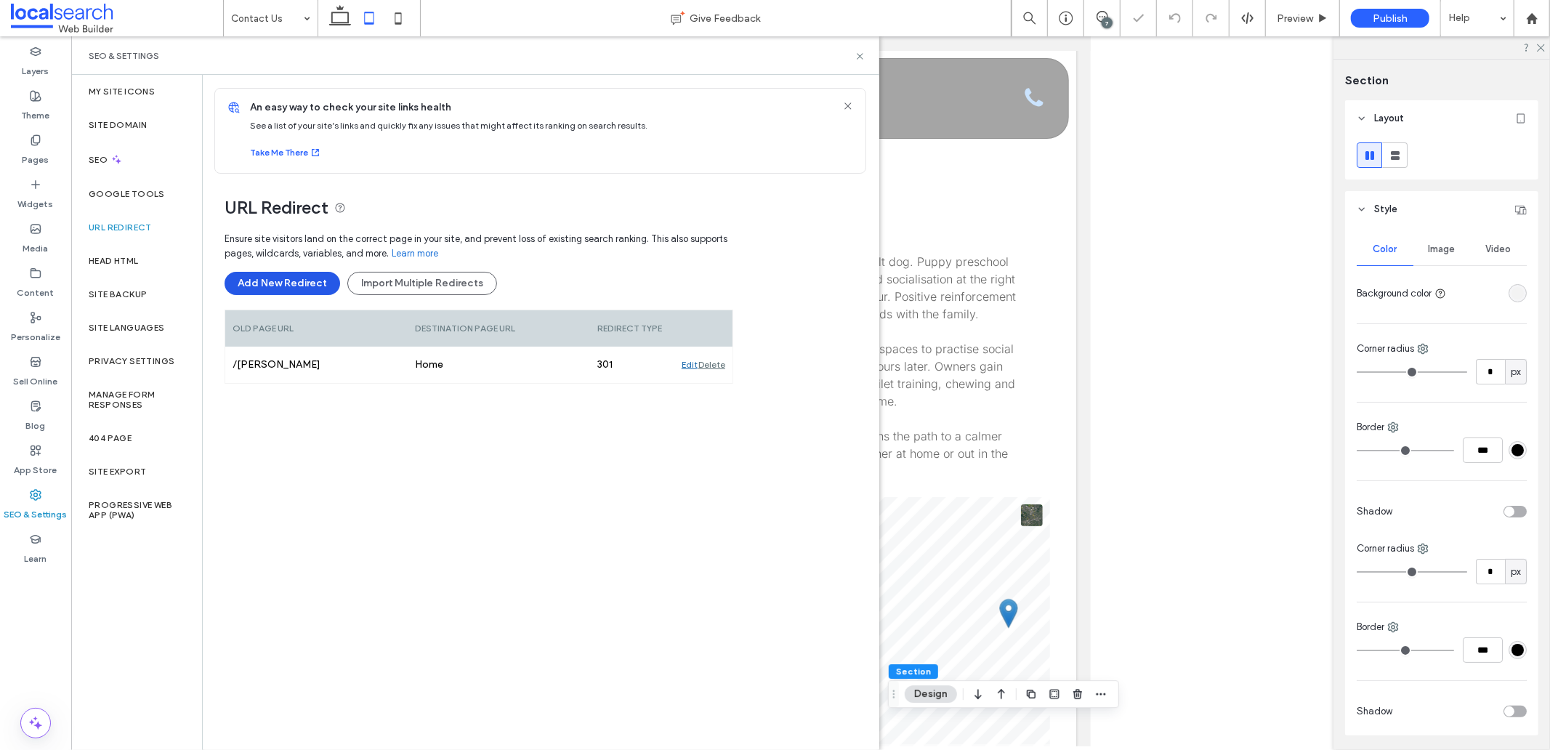
click at [267, 284] on button "Add New Redirect" at bounding box center [283, 283] width 116 height 23
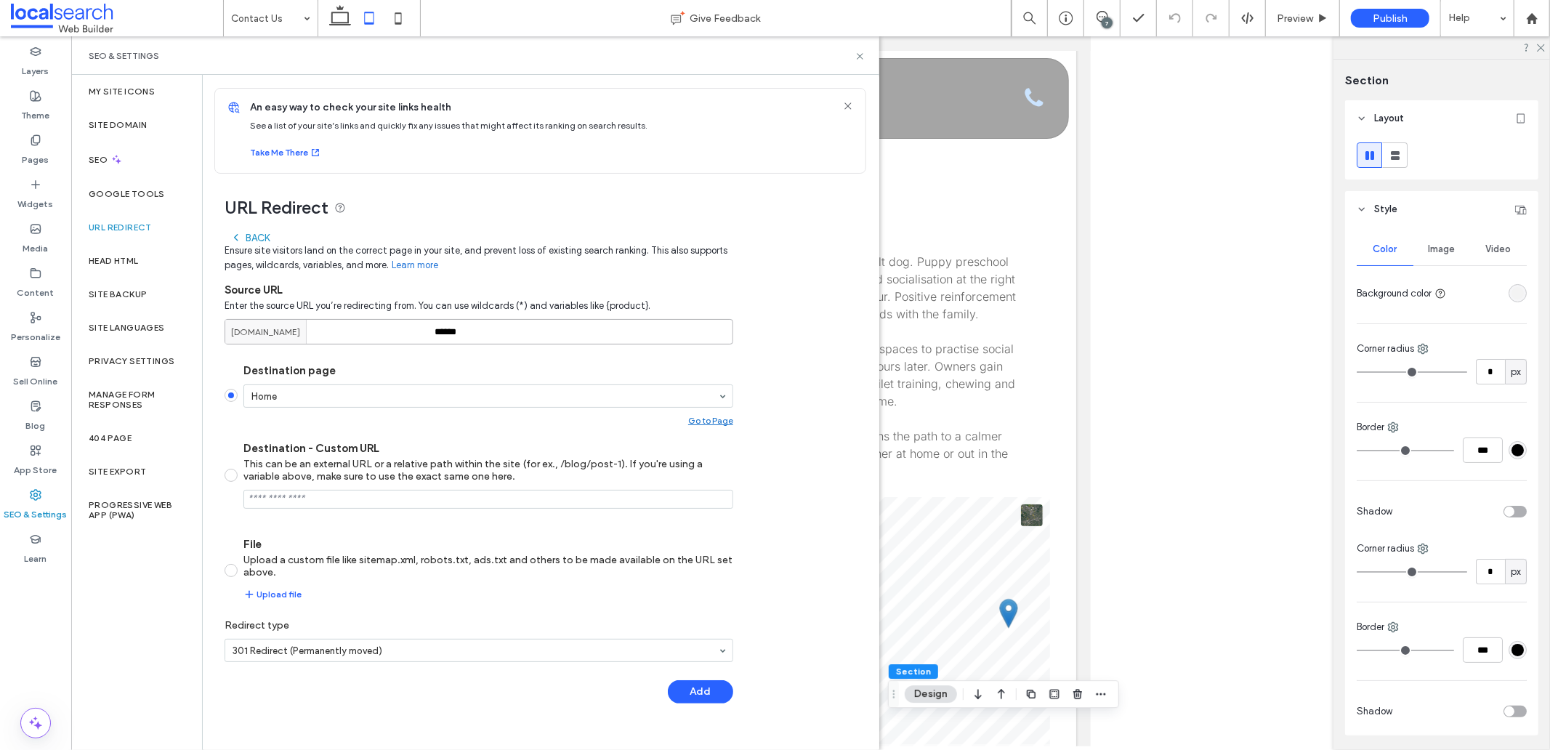
click at [446, 335] on input "******" at bounding box center [479, 331] width 509 height 25
click at [446, 334] on input "******" at bounding box center [479, 331] width 509 height 25
paste input
type input "******"
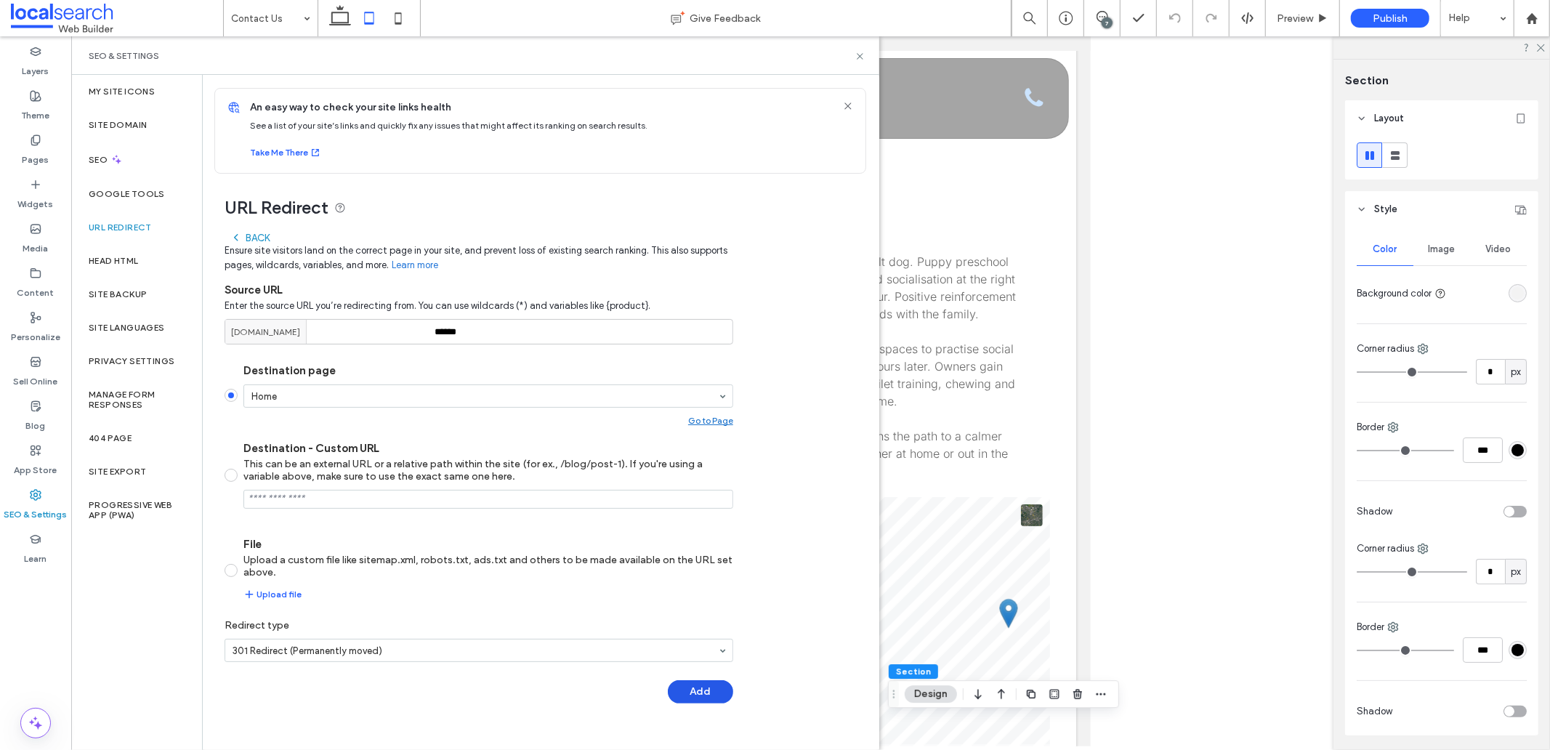
click at [695, 695] on button "Add" at bounding box center [700, 691] width 65 height 23
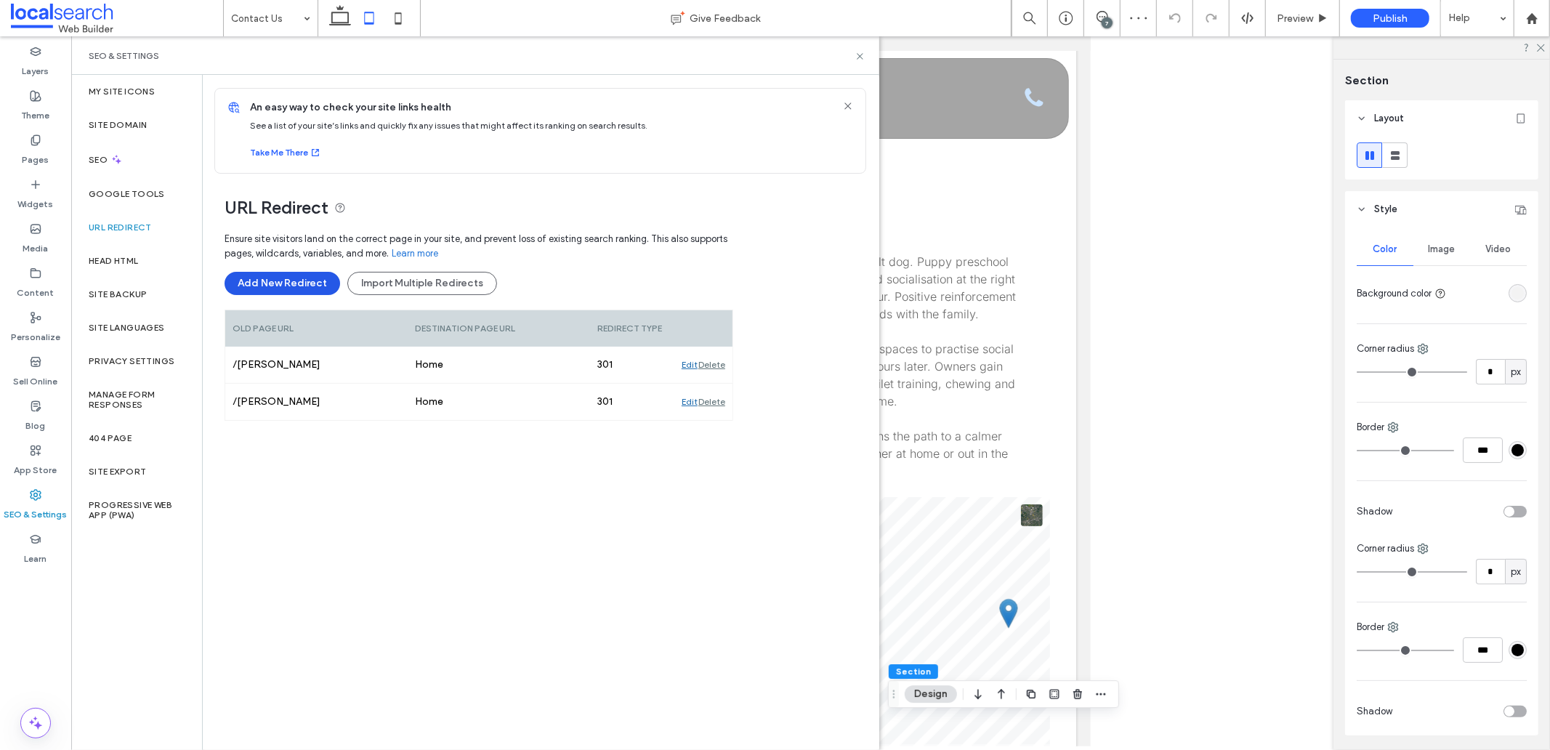
click at [315, 286] on button "Add New Redirect" at bounding box center [283, 283] width 116 height 23
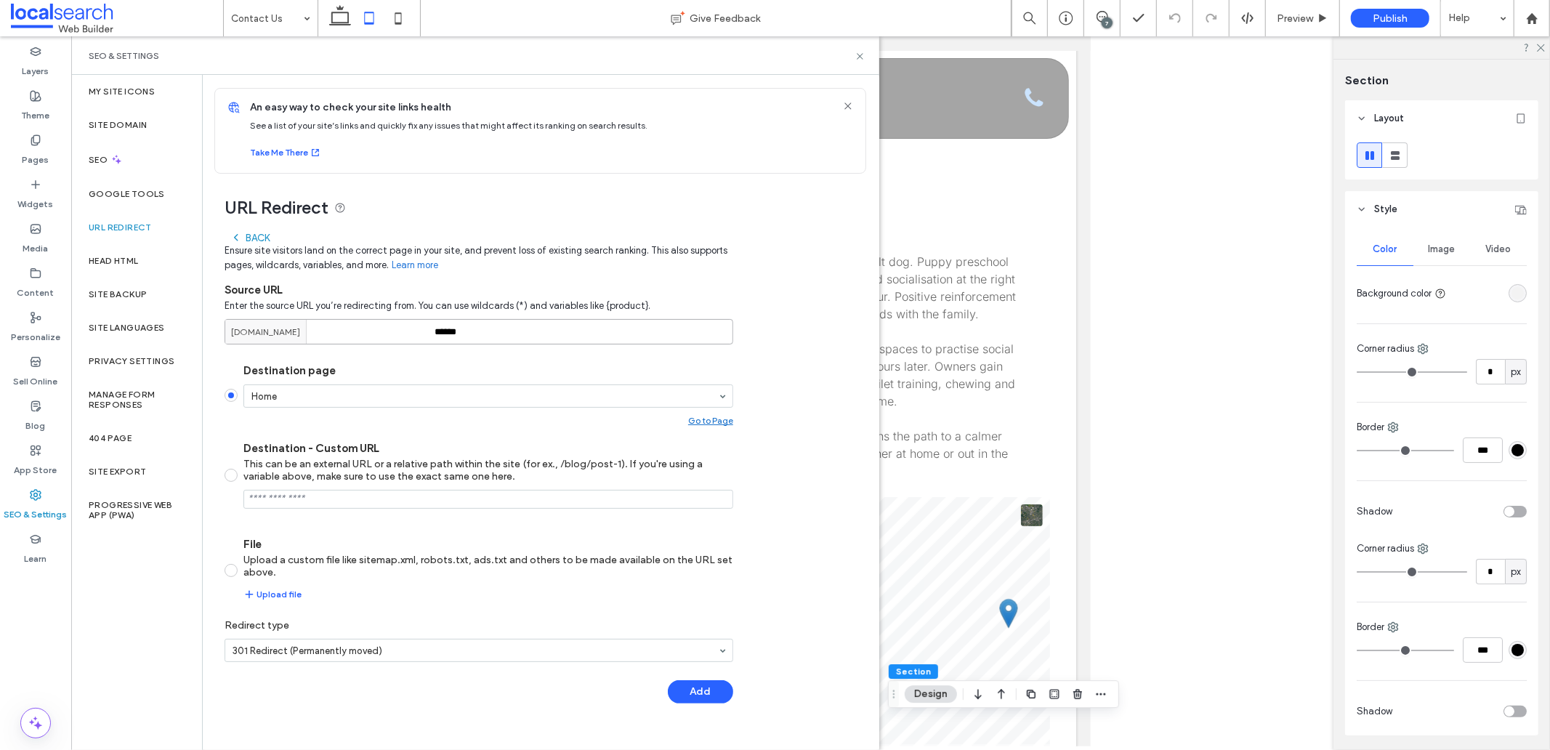
click at [462, 329] on input "******" at bounding box center [479, 331] width 509 height 25
paste input "**********"
type input "**********"
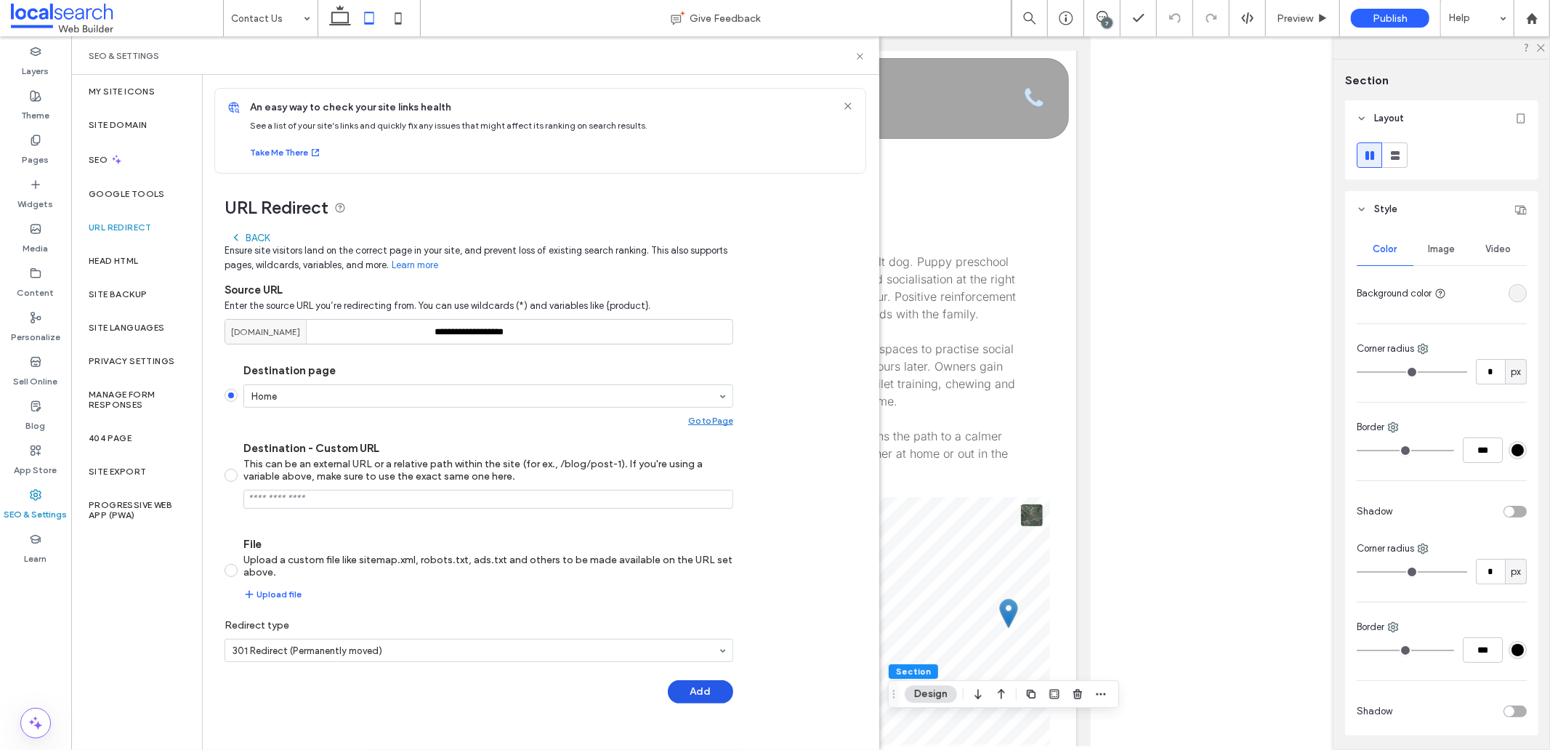
click at [691, 696] on button "Add" at bounding box center [700, 691] width 65 height 23
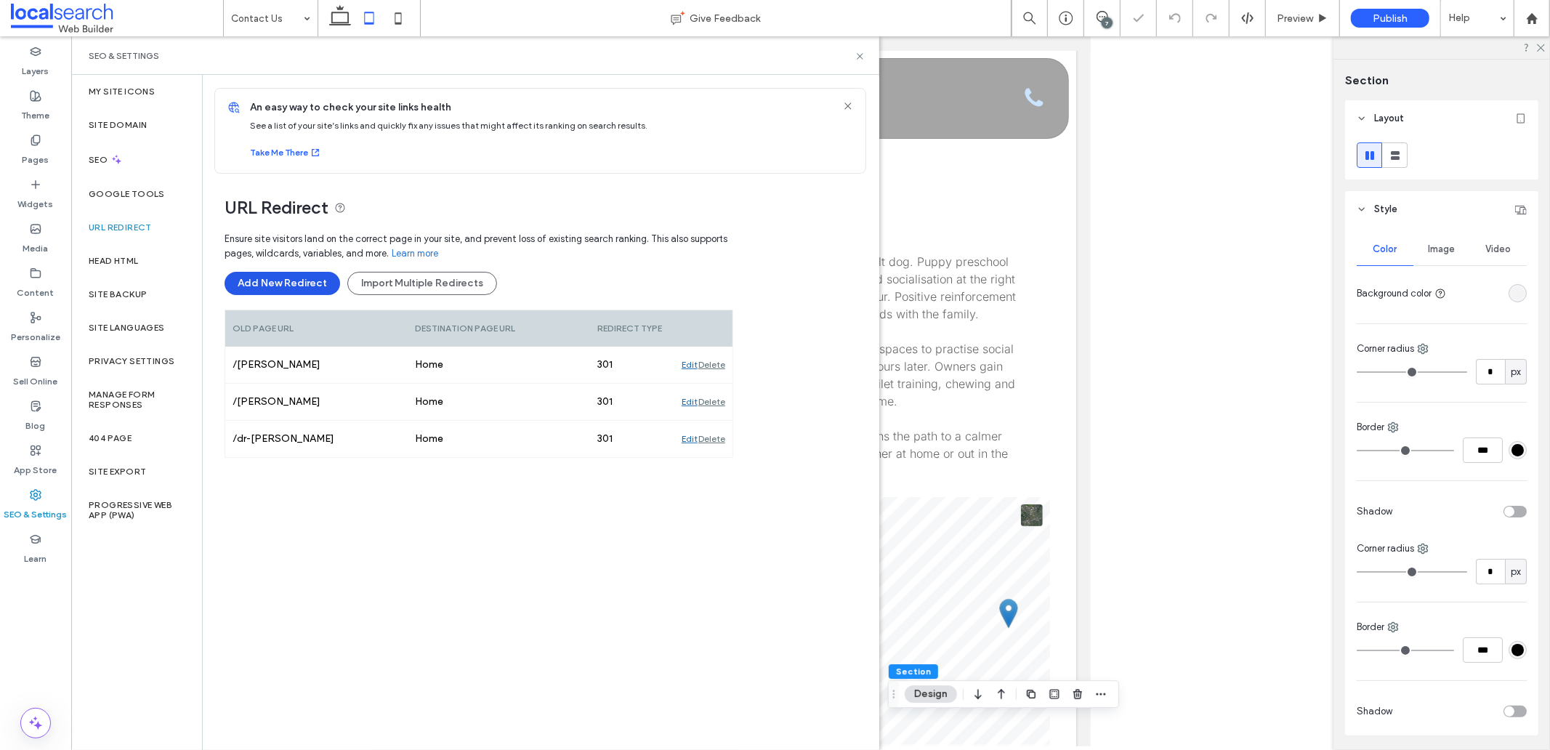
click at [270, 286] on button "Add New Redirect" at bounding box center [283, 283] width 116 height 23
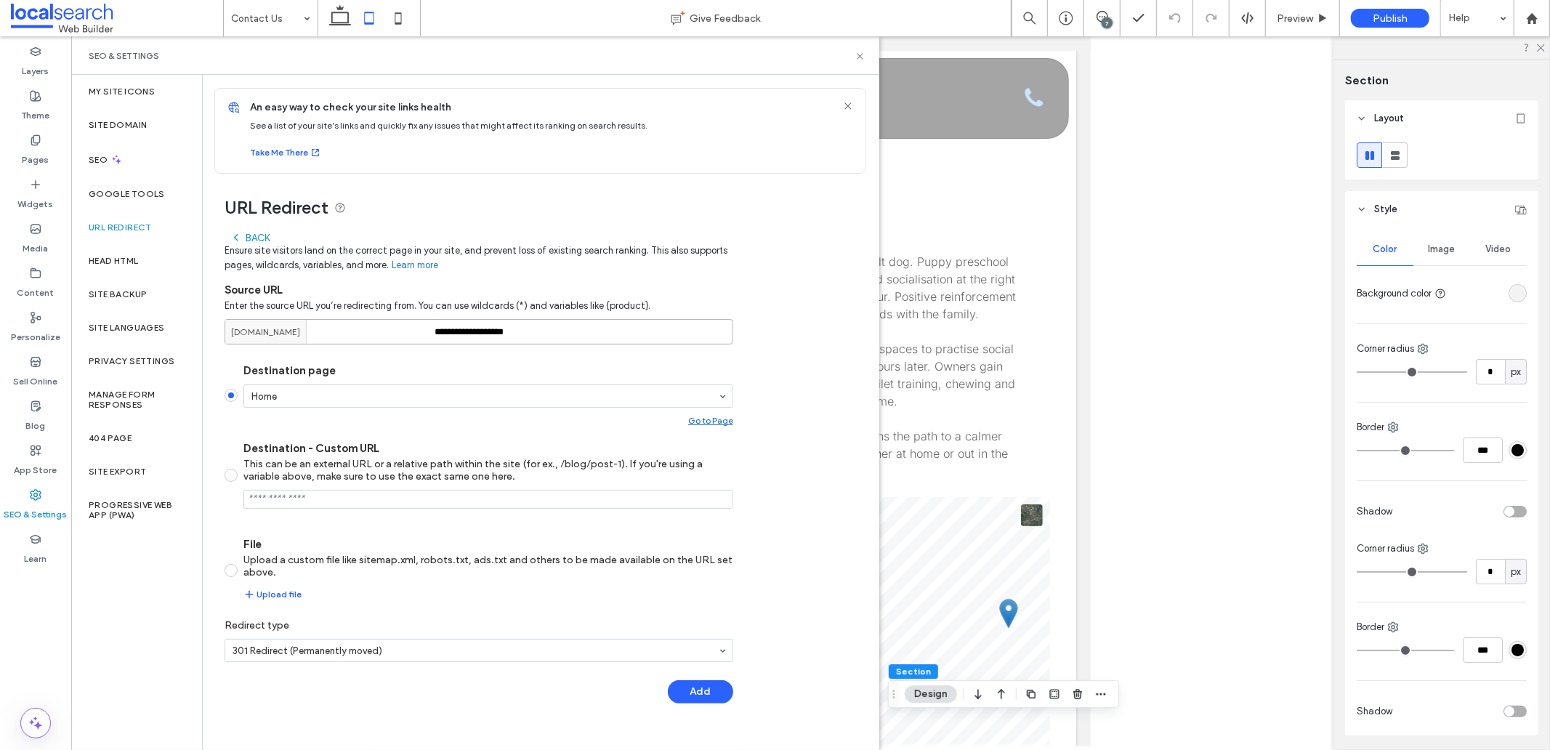
click at [512, 340] on input "**********" at bounding box center [479, 331] width 509 height 25
paste input
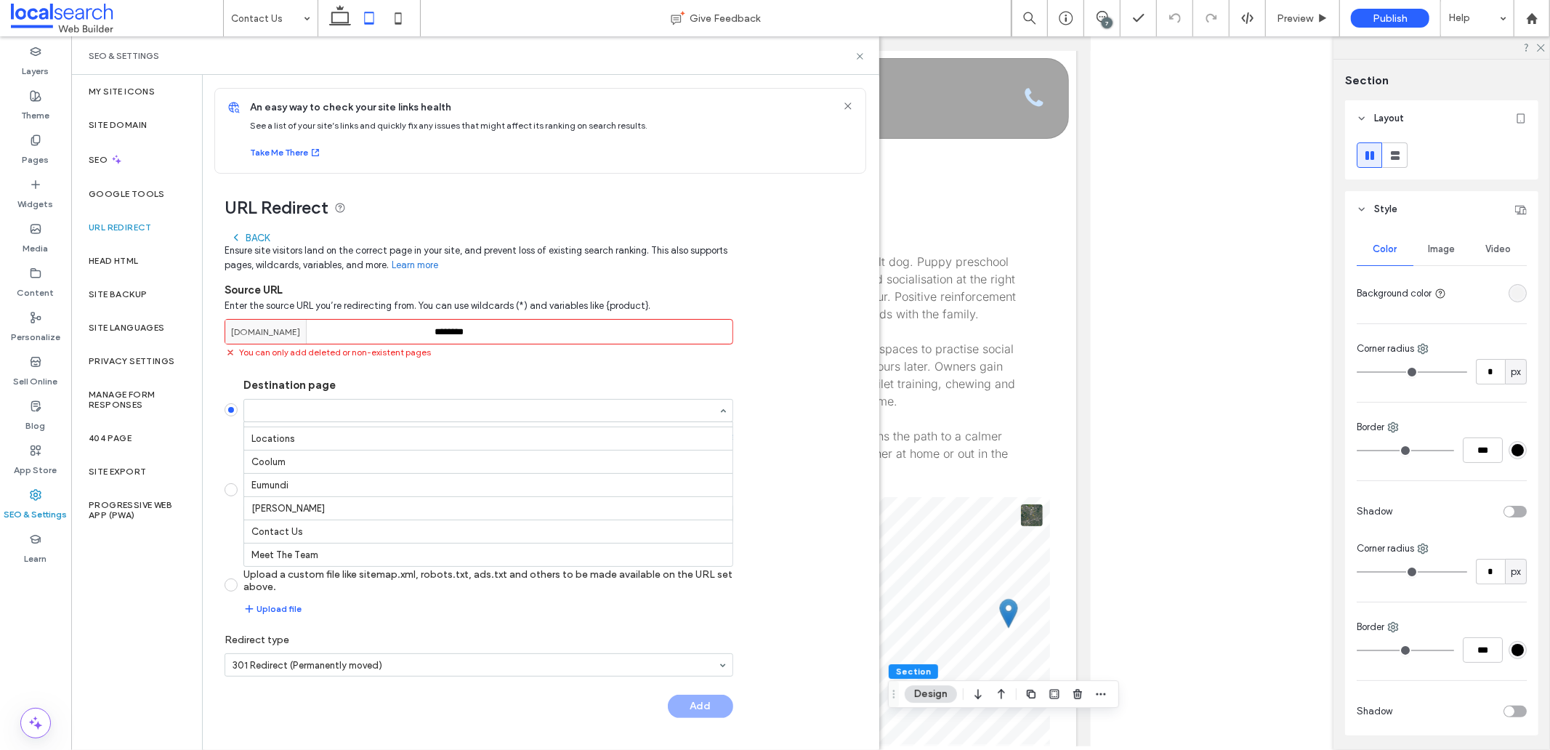
scroll to position [140, 0]
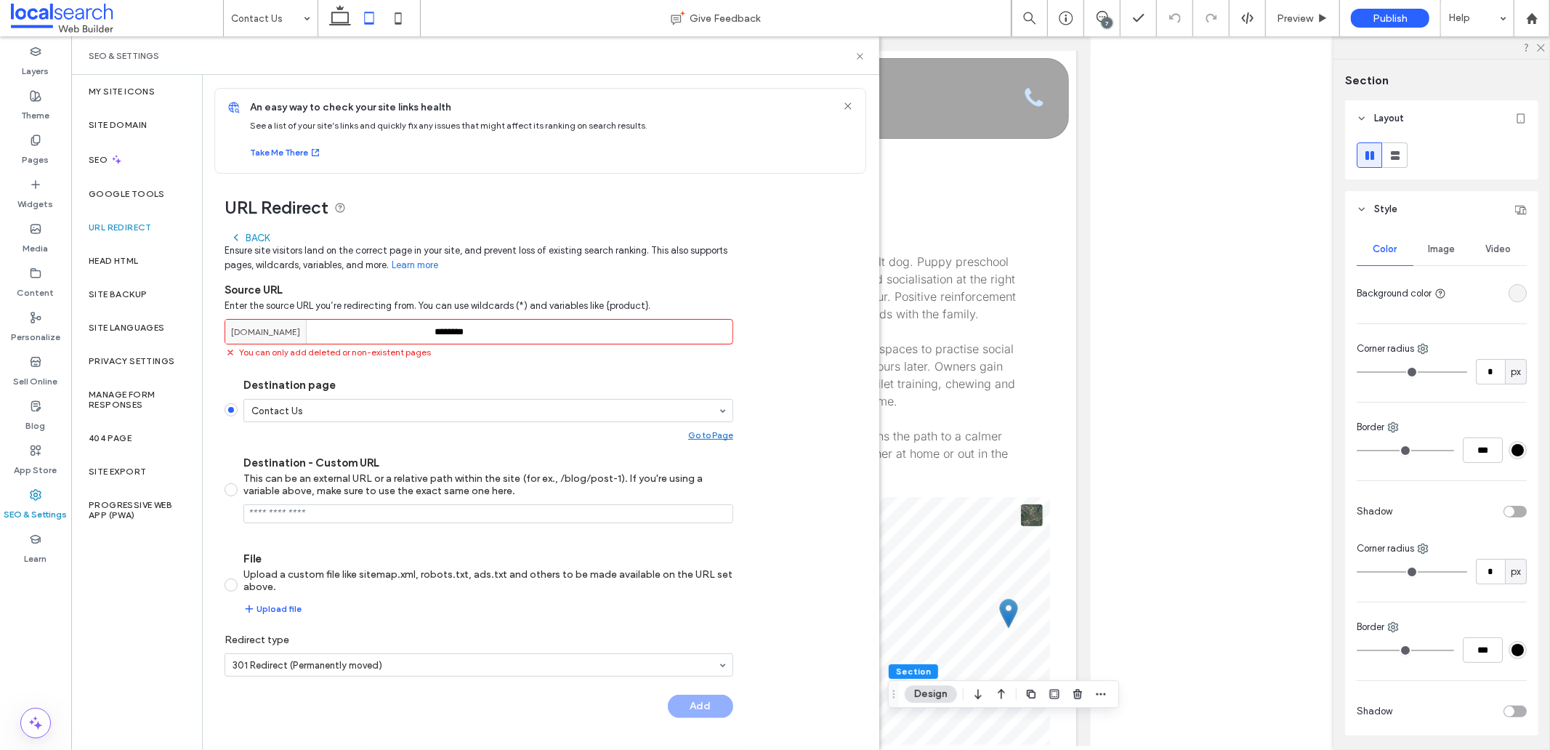
click at [446, 337] on input "********" at bounding box center [479, 331] width 509 height 25
paste input
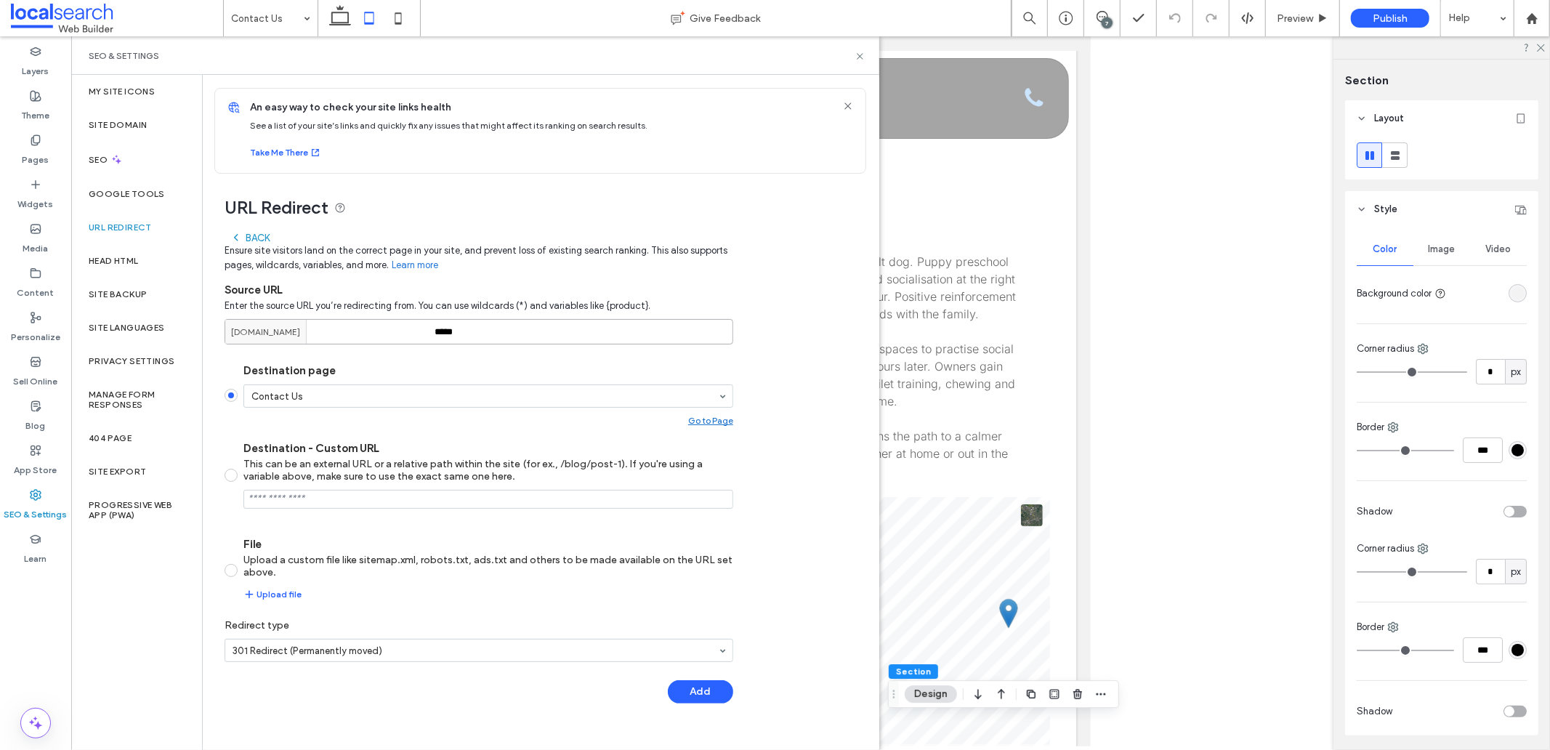
type input "*****"
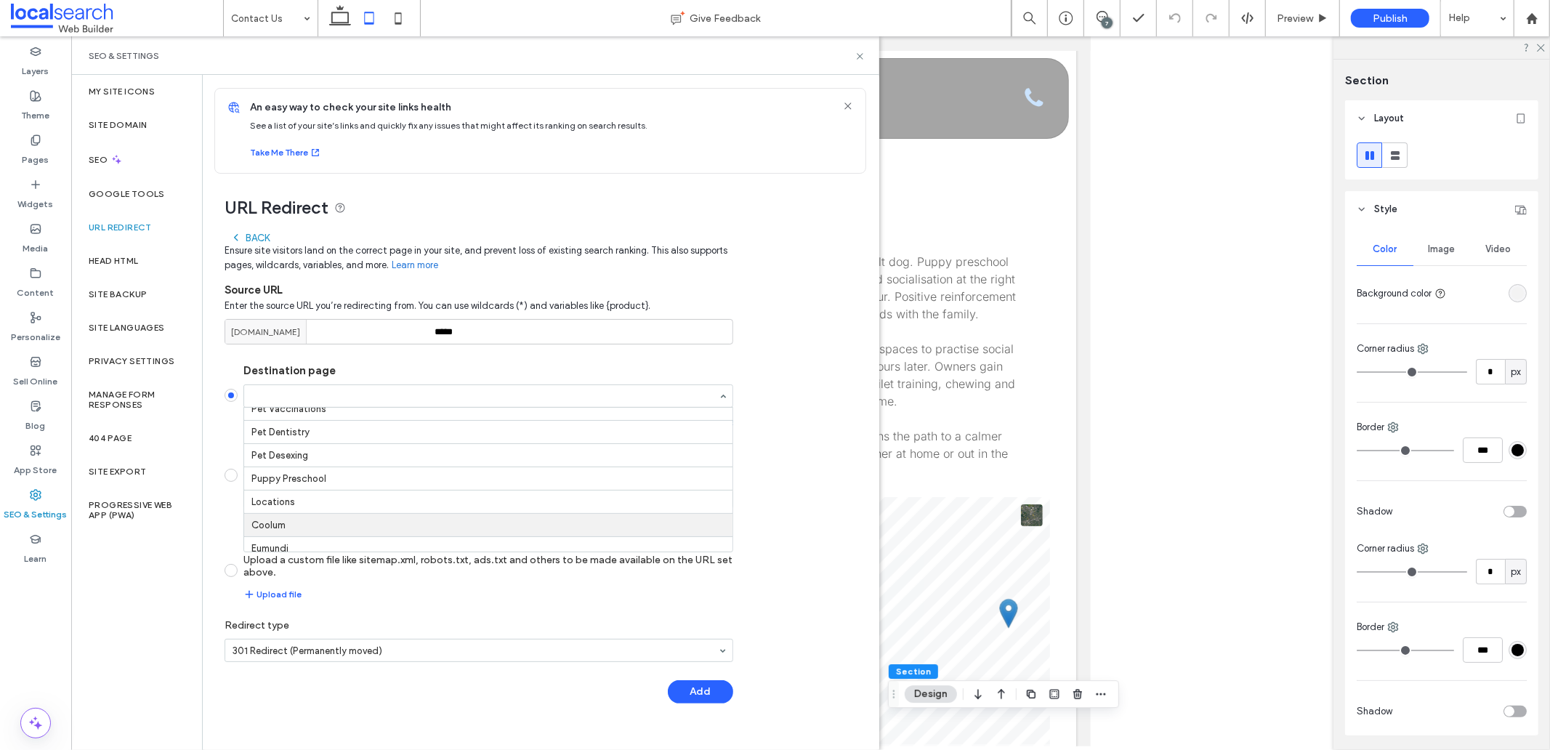
scroll to position [0, 0]
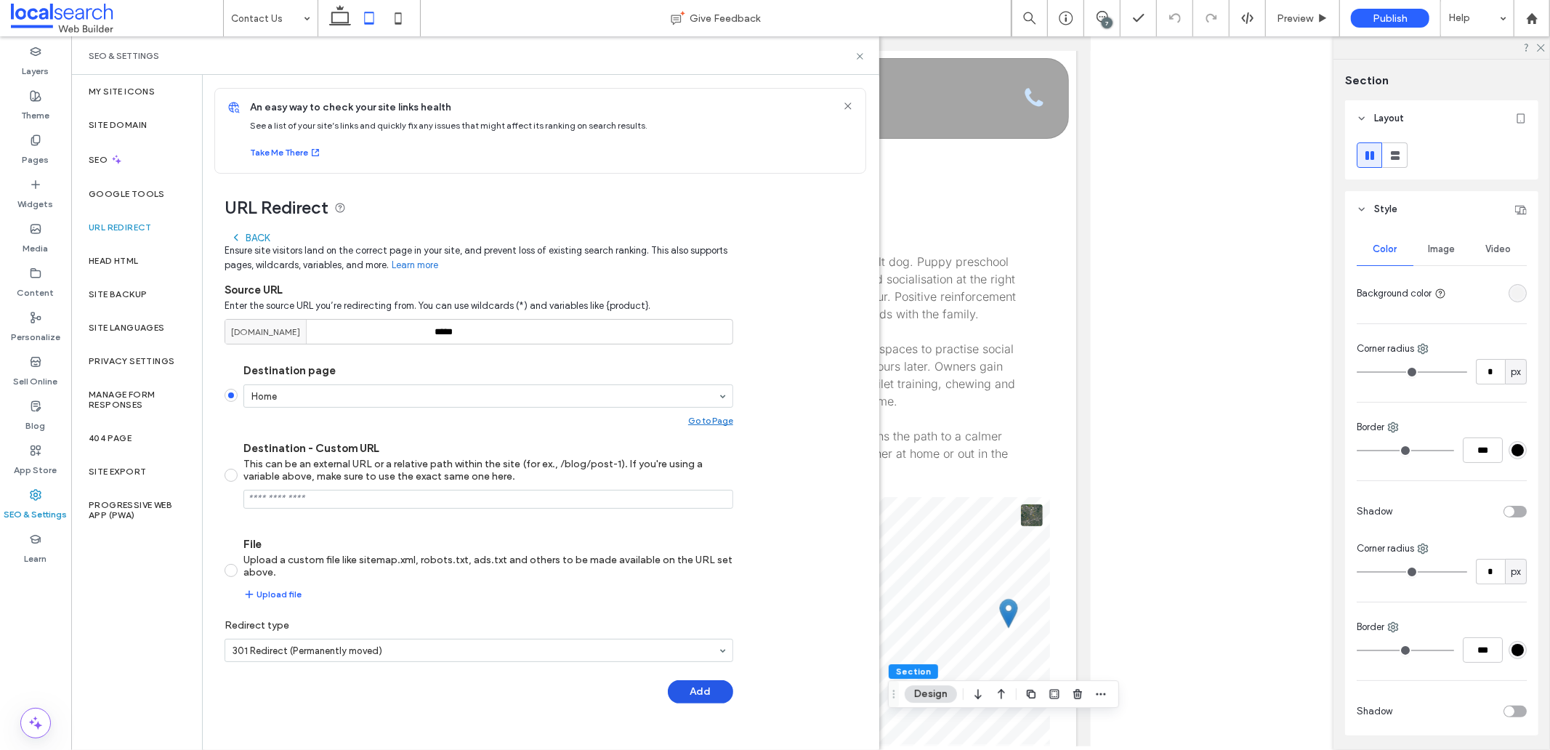
click at [695, 690] on button "Add" at bounding box center [700, 691] width 65 height 23
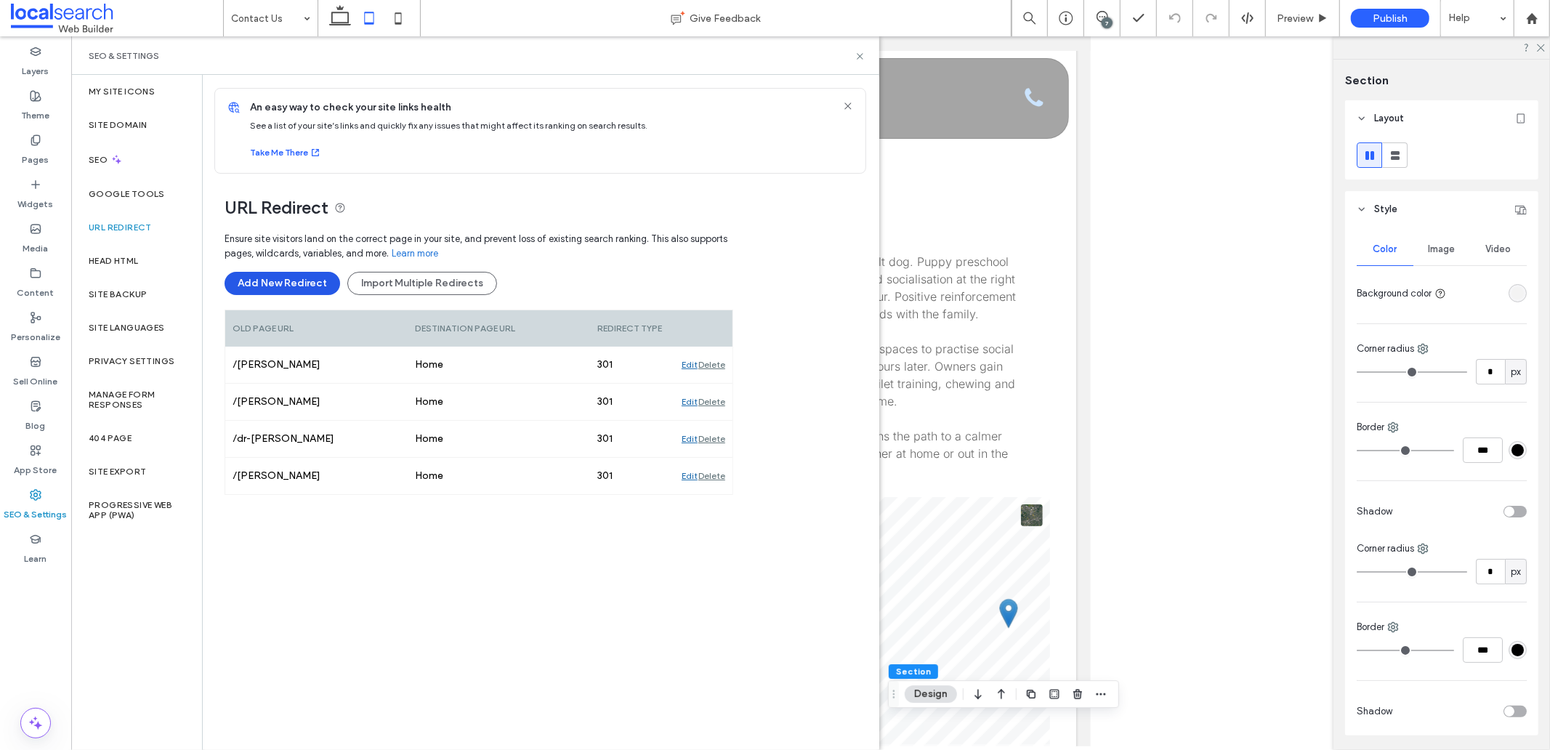
click at [273, 282] on button "Add New Redirect" at bounding box center [283, 283] width 116 height 23
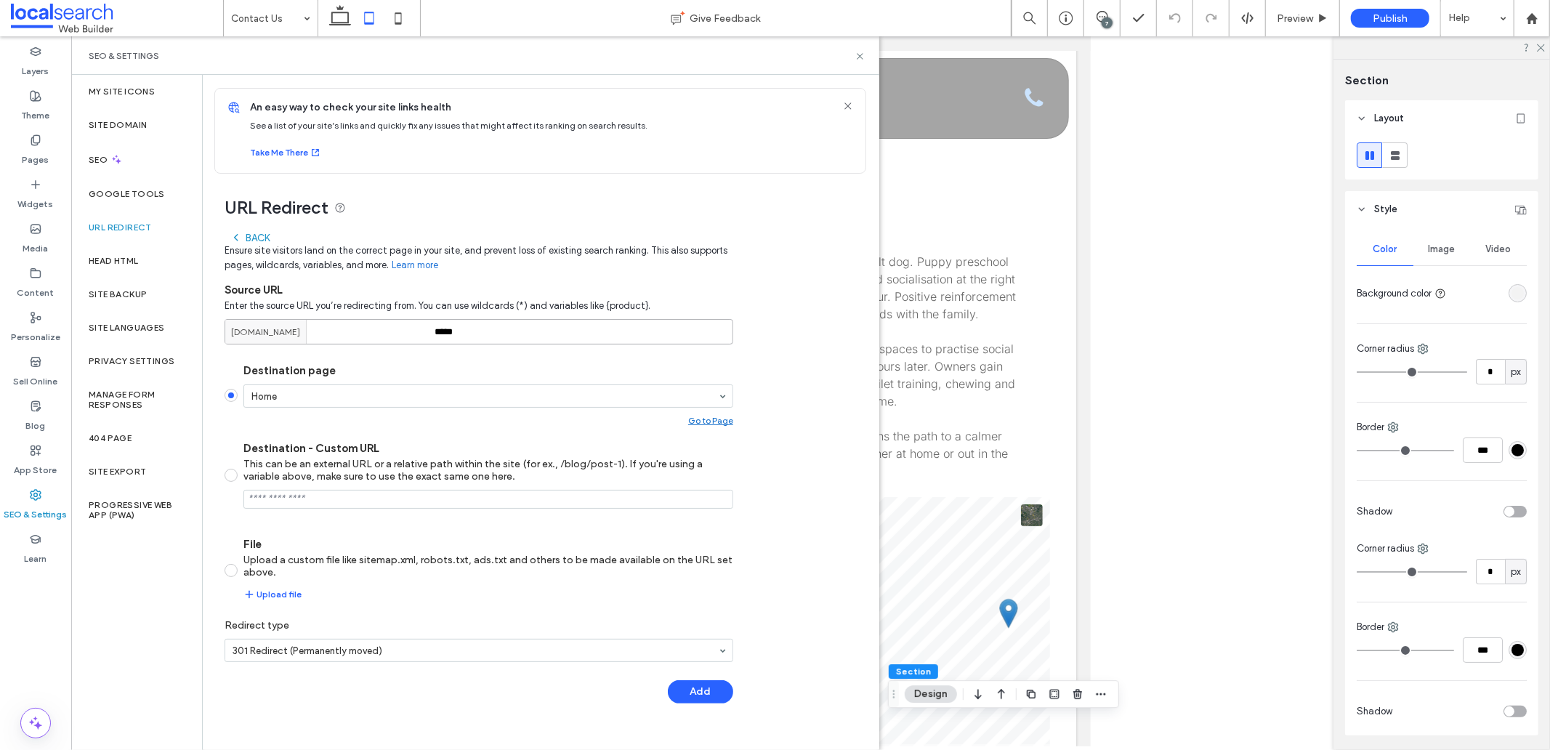
click at [456, 325] on input "*****" at bounding box center [479, 331] width 509 height 25
paste input
type input "****"
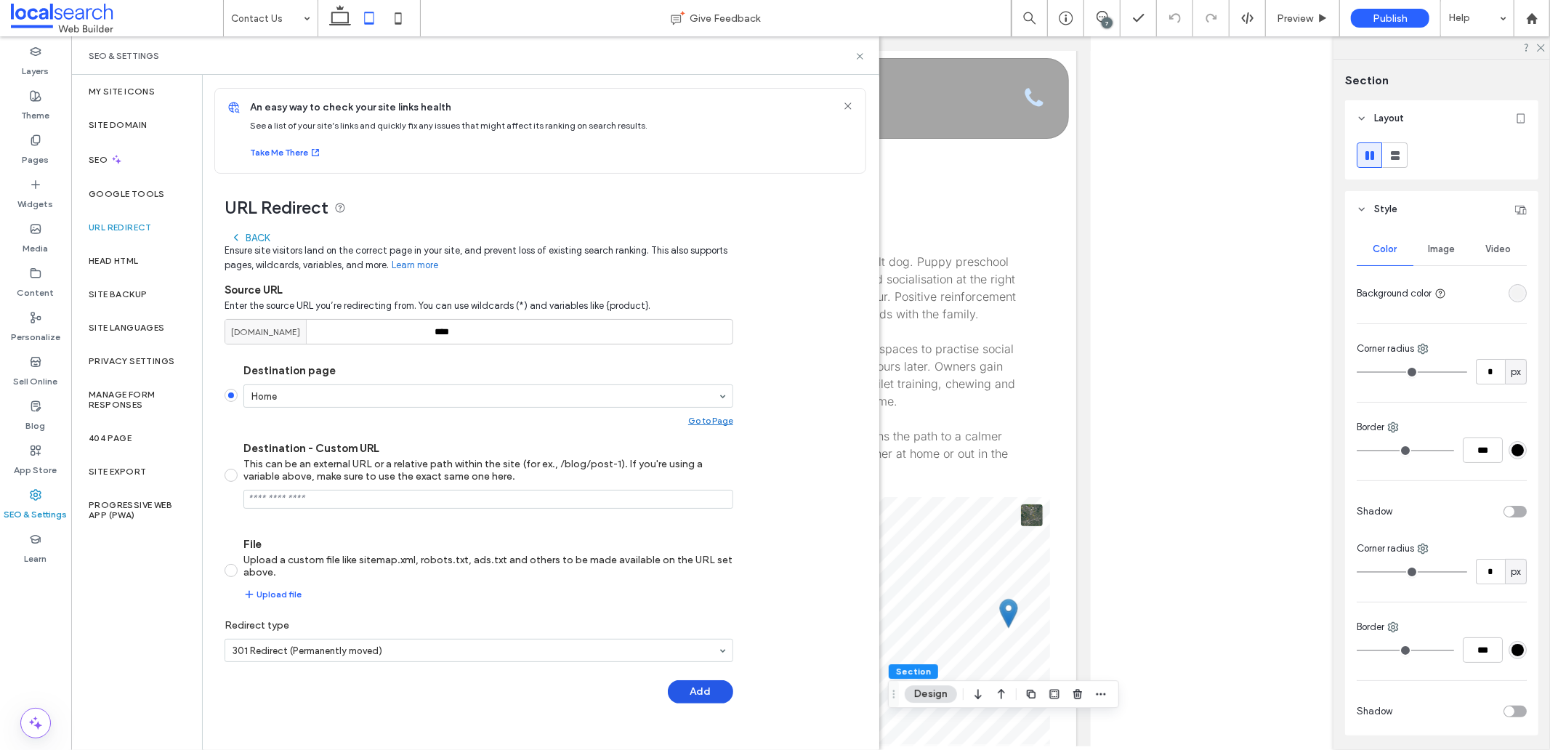
click at [693, 689] on button "Add" at bounding box center [700, 691] width 65 height 23
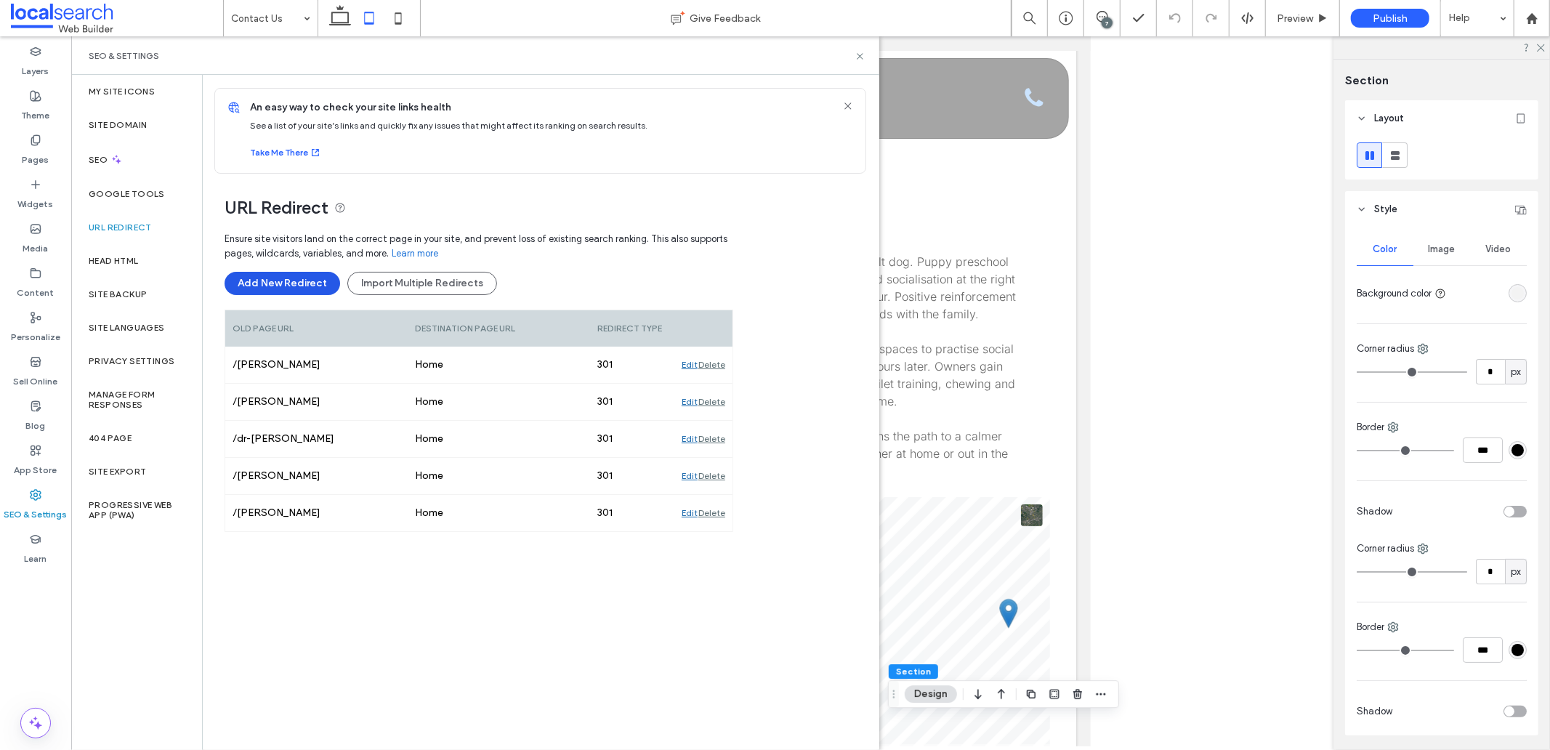
click at [291, 289] on button "Add New Redirect" at bounding box center [283, 283] width 116 height 23
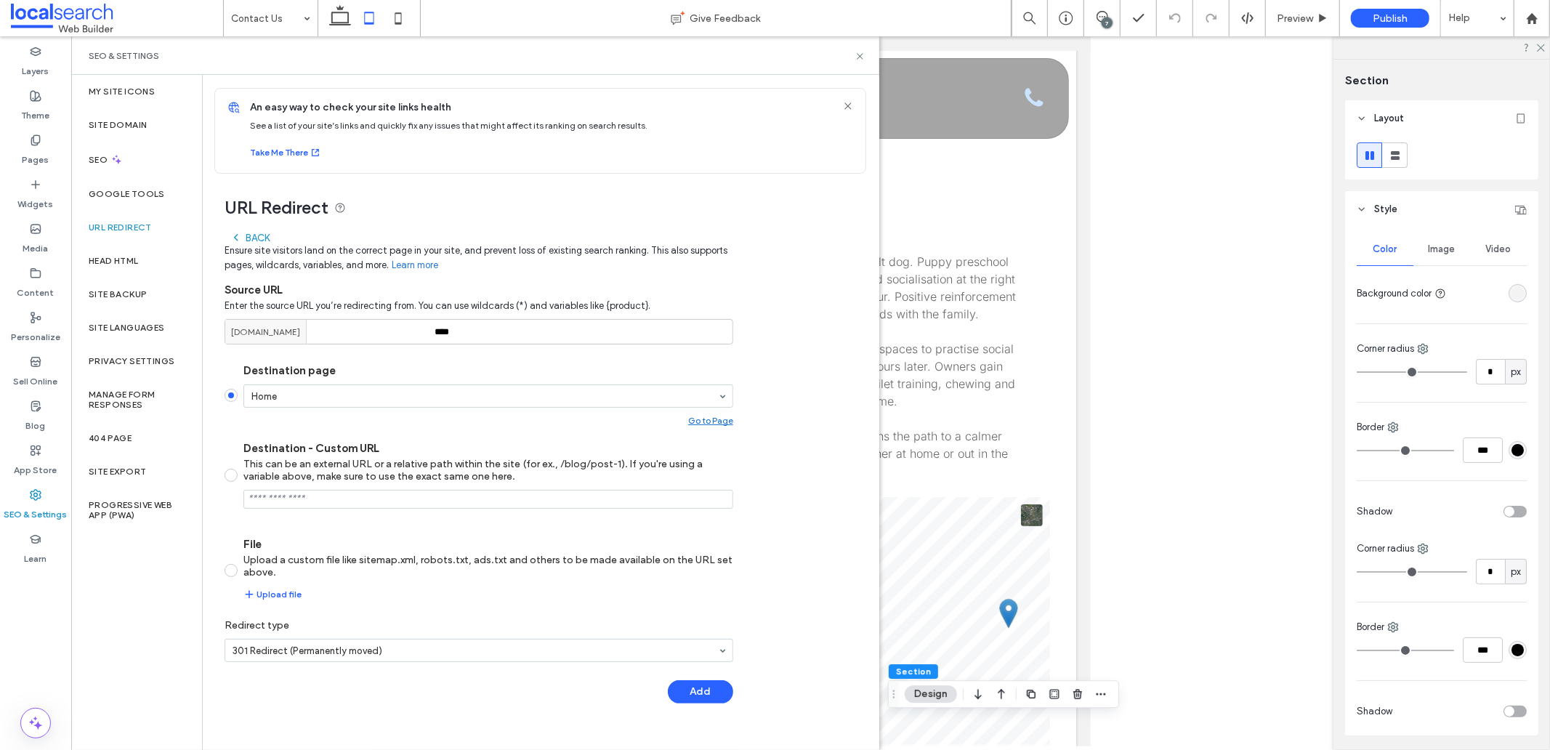
click at [313, 337] on div "[DOMAIN_NAME]" at bounding box center [268, 332] width 87 height 24
click at [451, 330] on input "****" at bounding box center [479, 331] width 509 height 25
click at [452, 330] on input "****" at bounding box center [479, 331] width 509 height 25
paste input
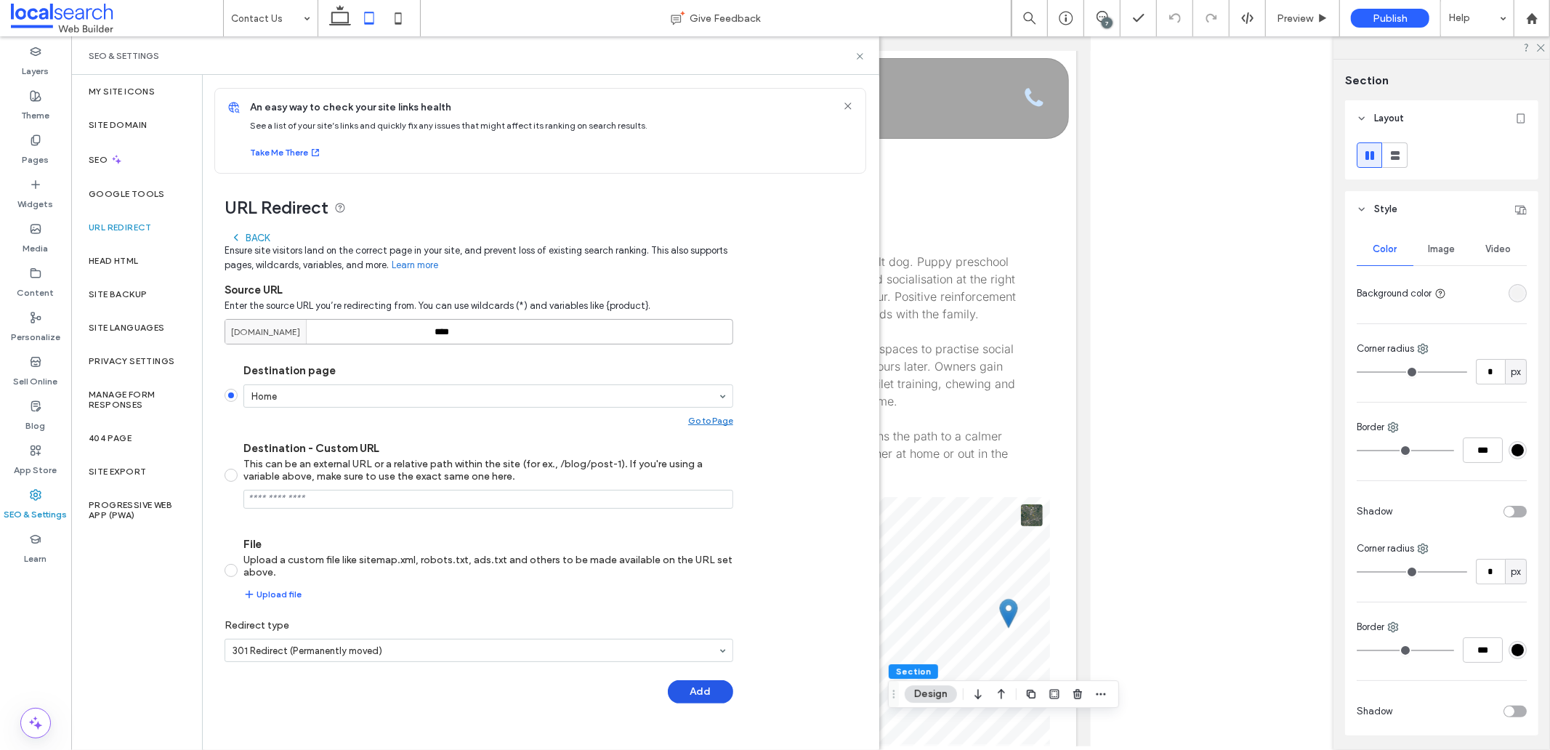
type input "****"
click at [689, 684] on button "Add" at bounding box center [700, 691] width 65 height 23
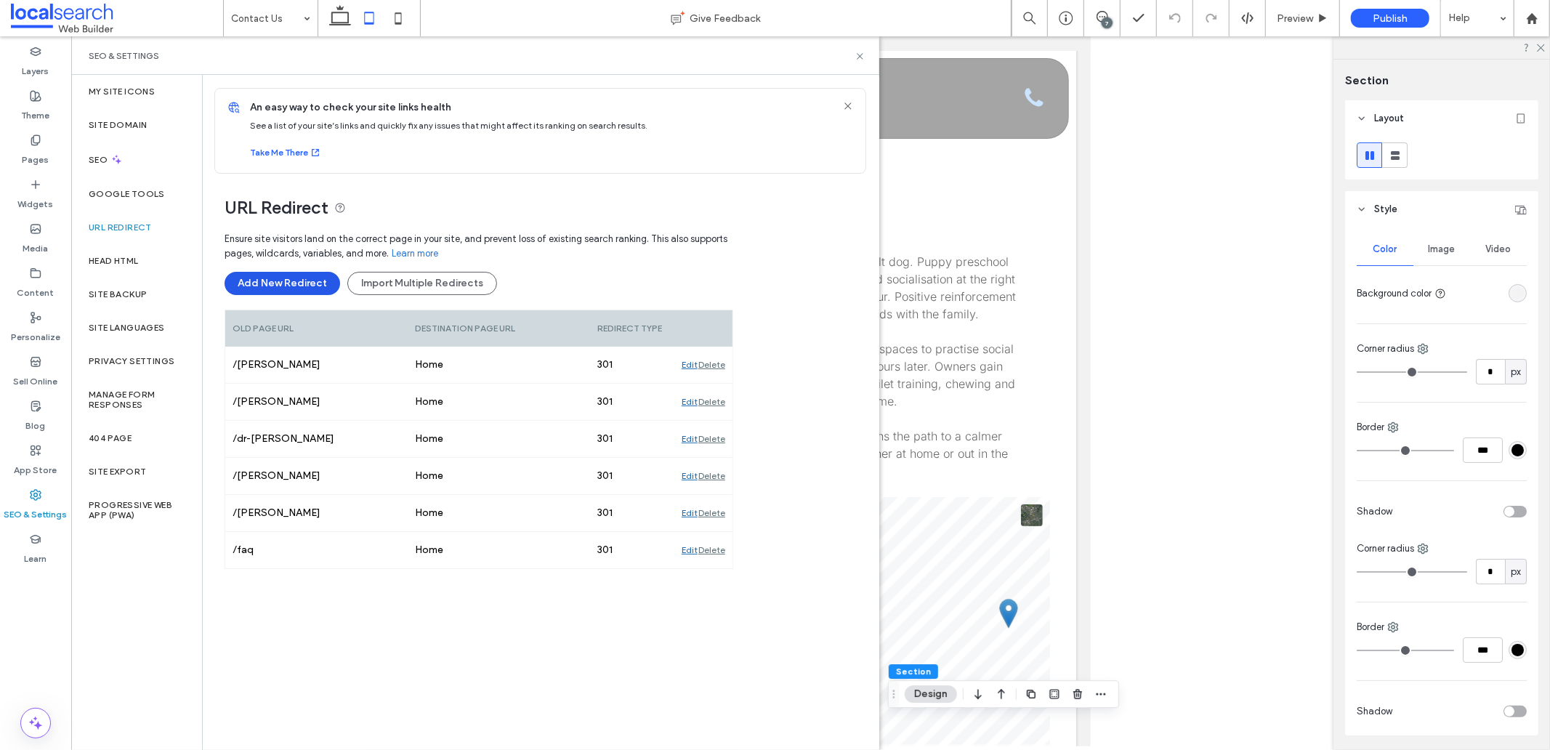
click at [318, 283] on button "Add New Redirect" at bounding box center [283, 283] width 116 height 23
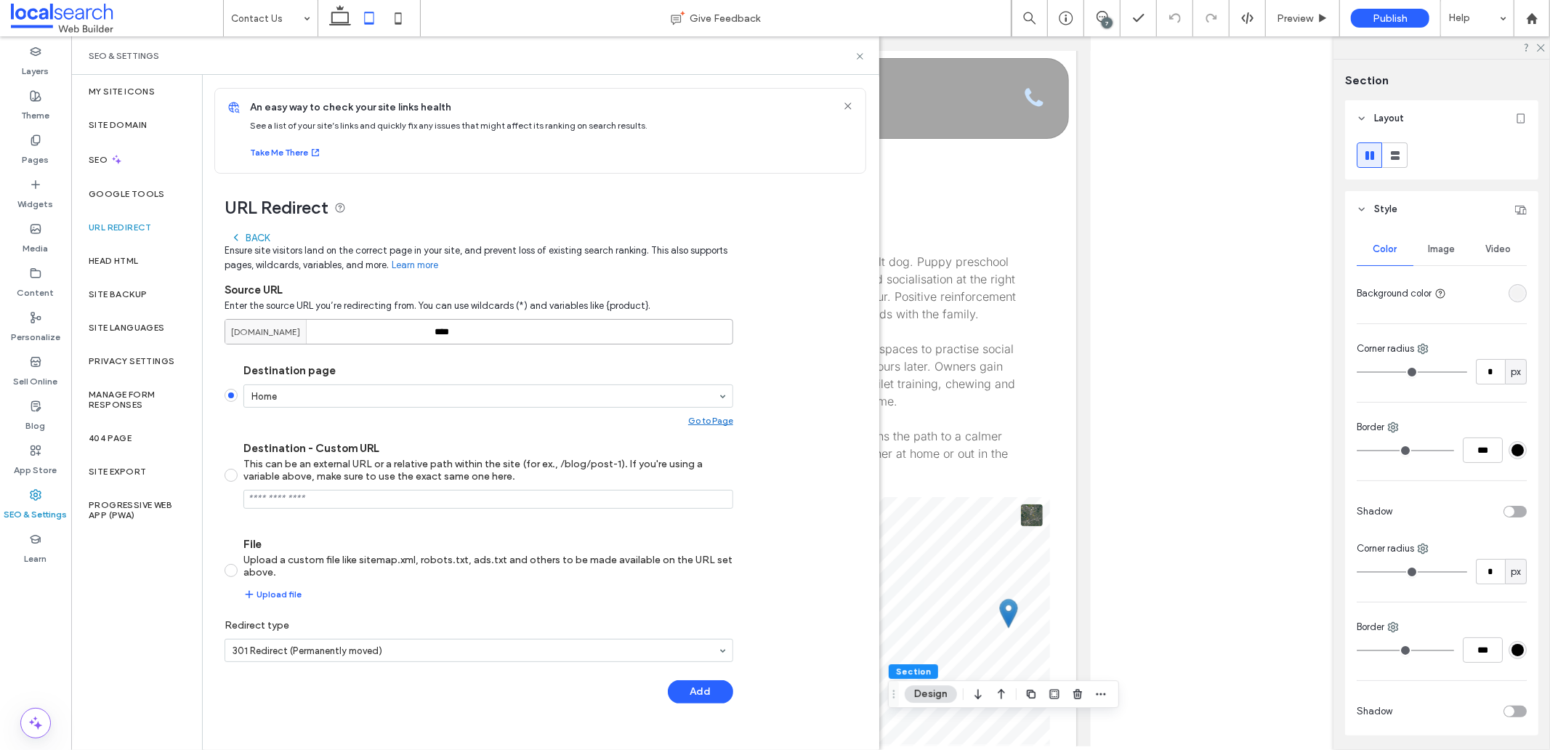
click at [469, 323] on input "****" at bounding box center [479, 331] width 509 height 25
click at [468, 325] on input "****" at bounding box center [479, 331] width 509 height 25
paste input "******"
type input "**********"
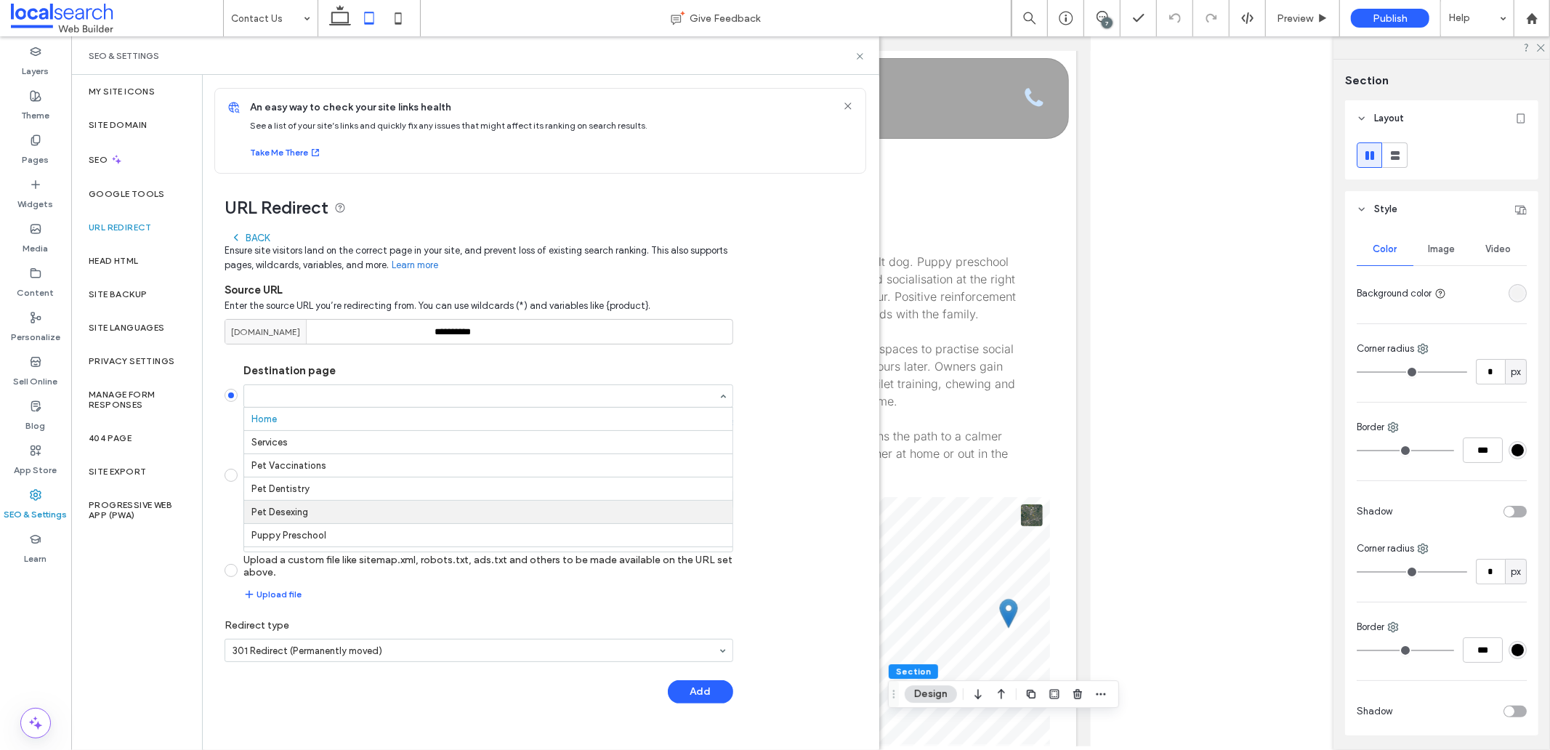
scroll to position [140, 0]
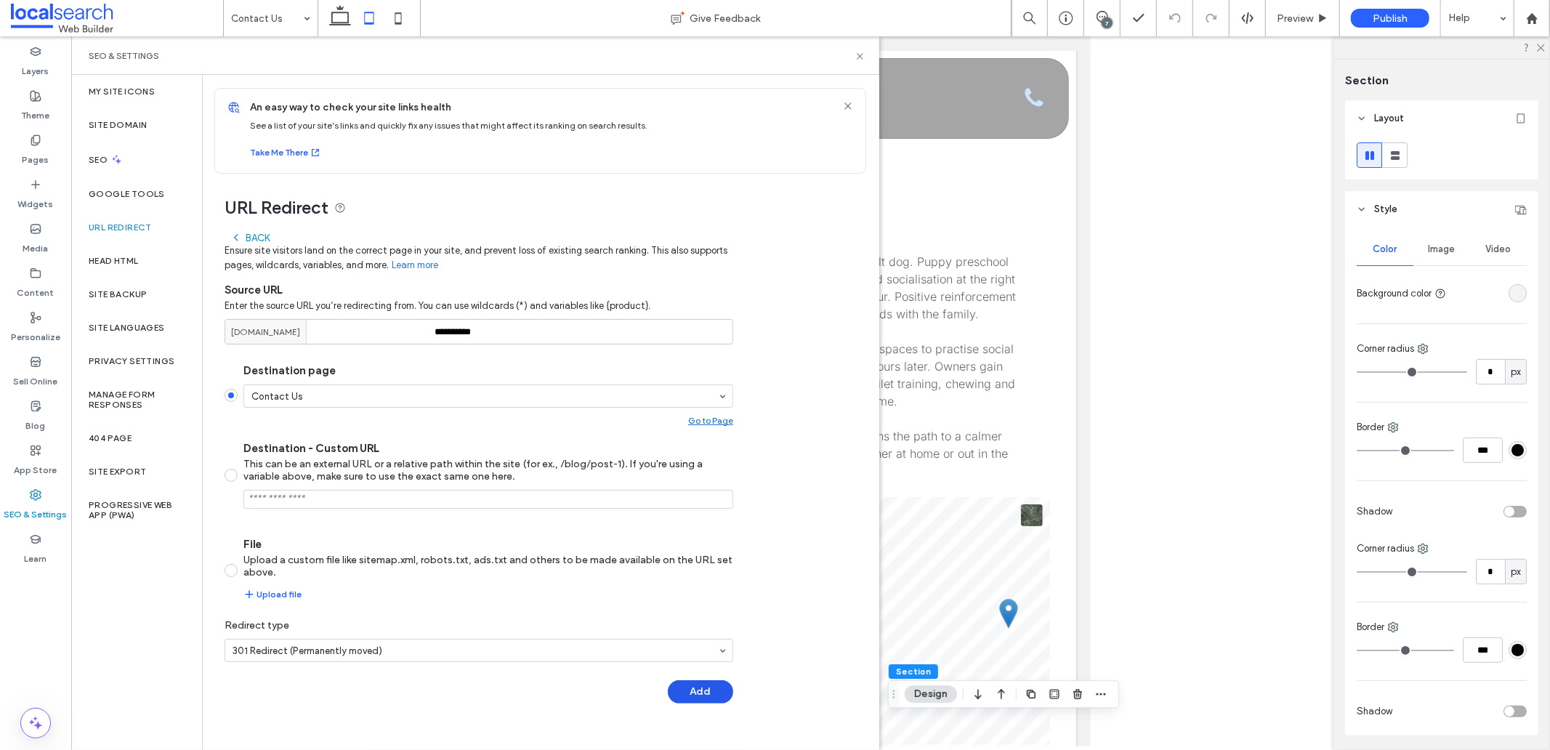
click at [696, 692] on button "Add" at bounding box center [700, 691] width 65 height 23
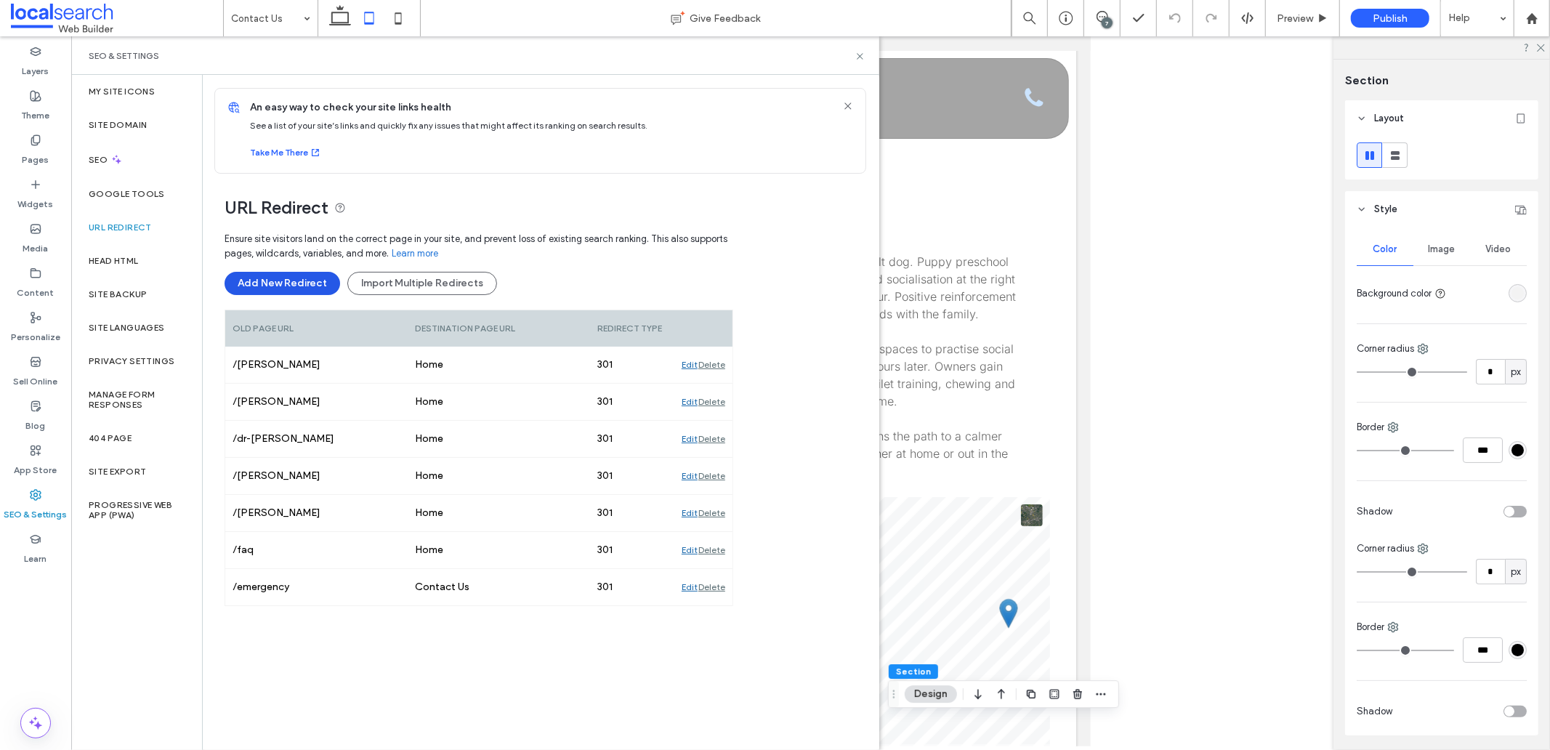
click at [294, 278] on button "Add New Redirect" at bounding box center [283, 283] width 116 height 23
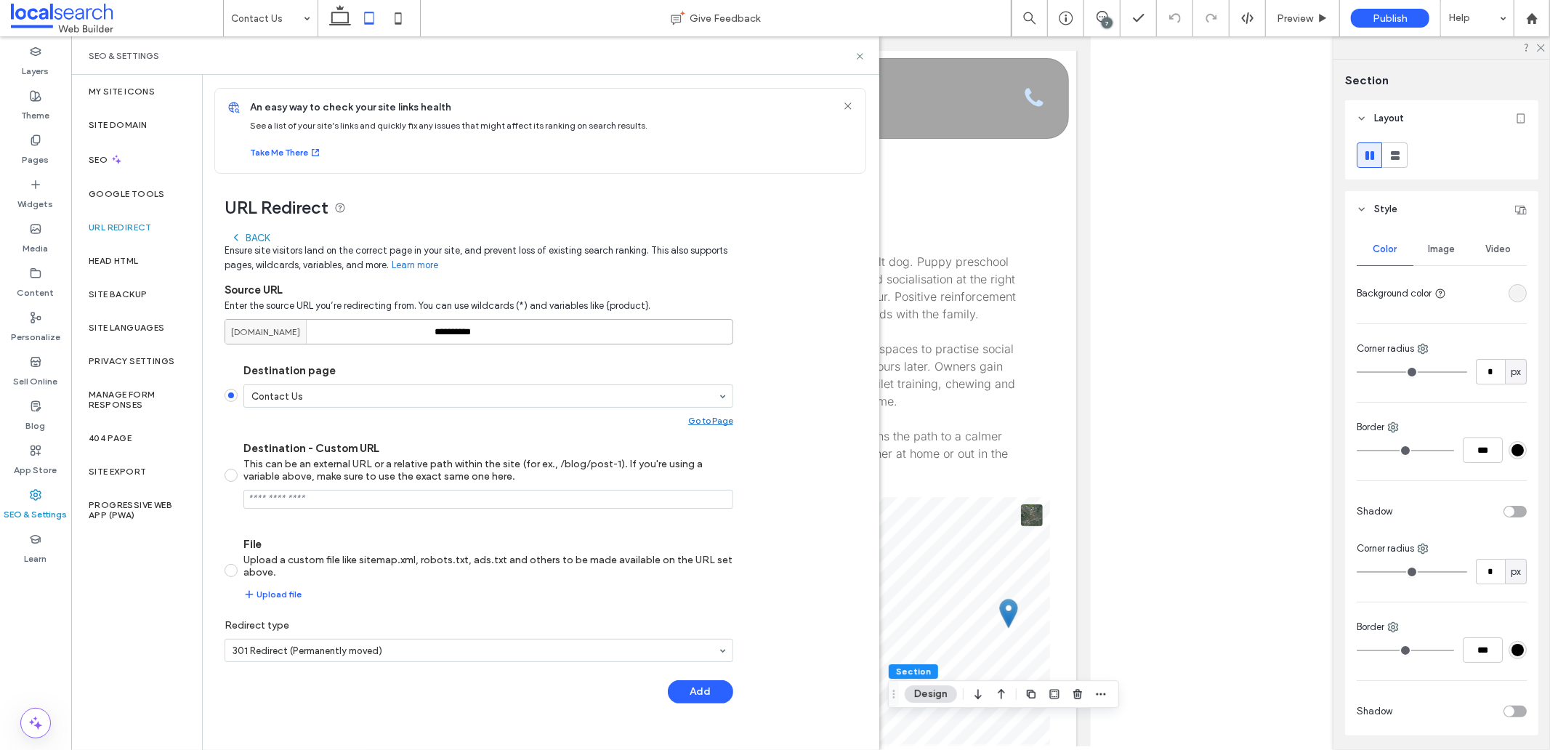
click at [480, 337] on input "**********" at bounding box center [479, 331] width 509 height 25
paste input
type input "*****"
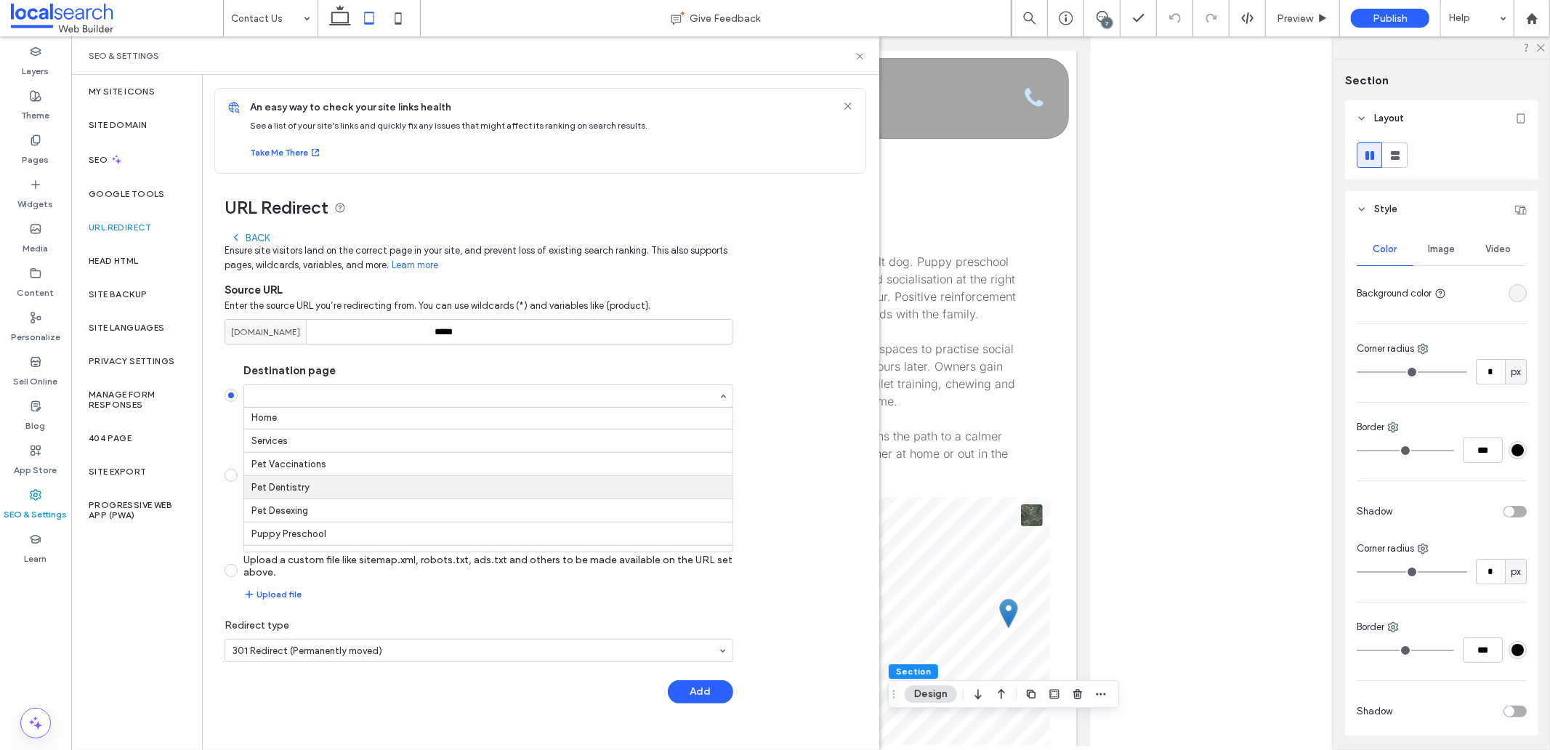
scroll to position [0, 0]
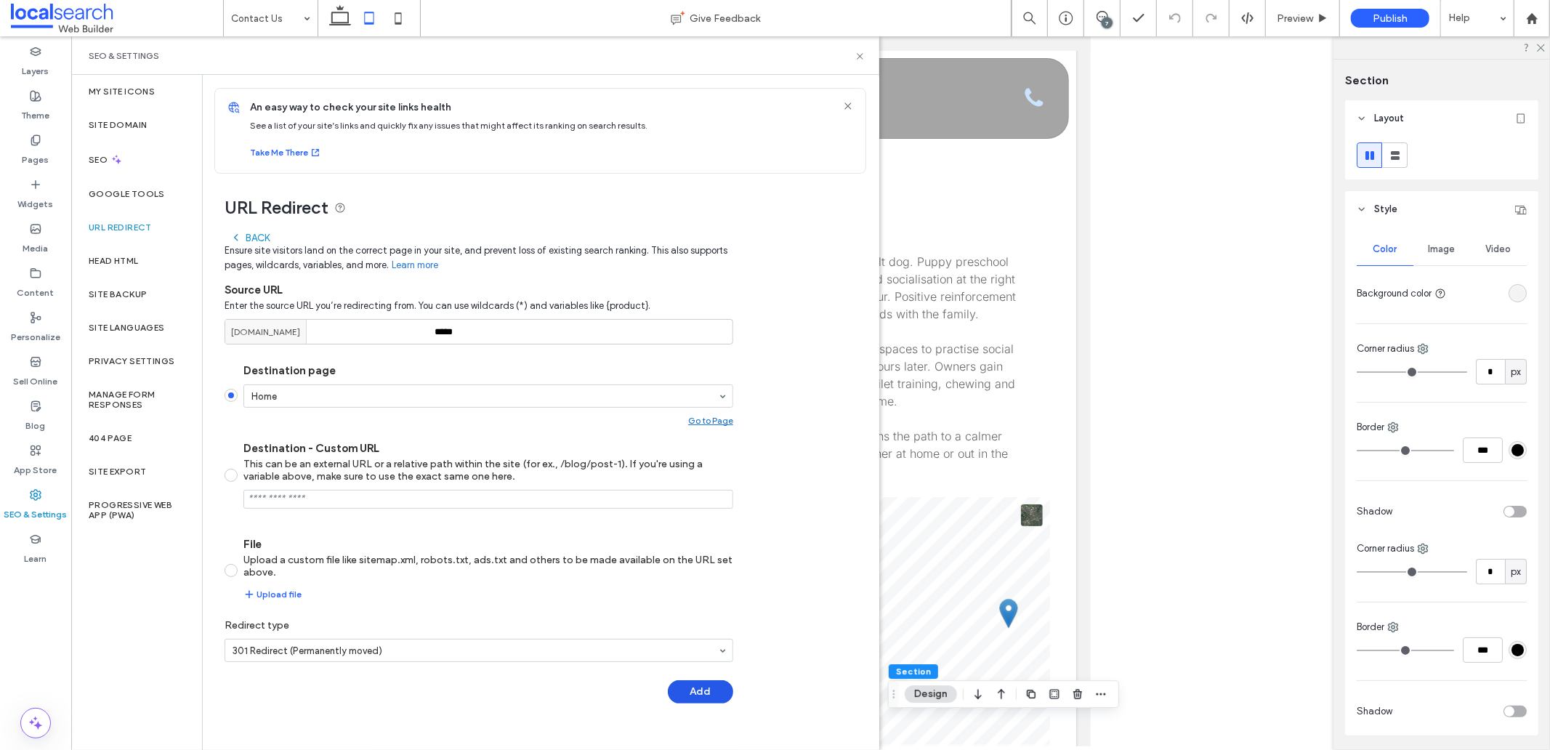
click at [699, 694] on button "Add" at bounding box center [700, 691] width 65 height 23
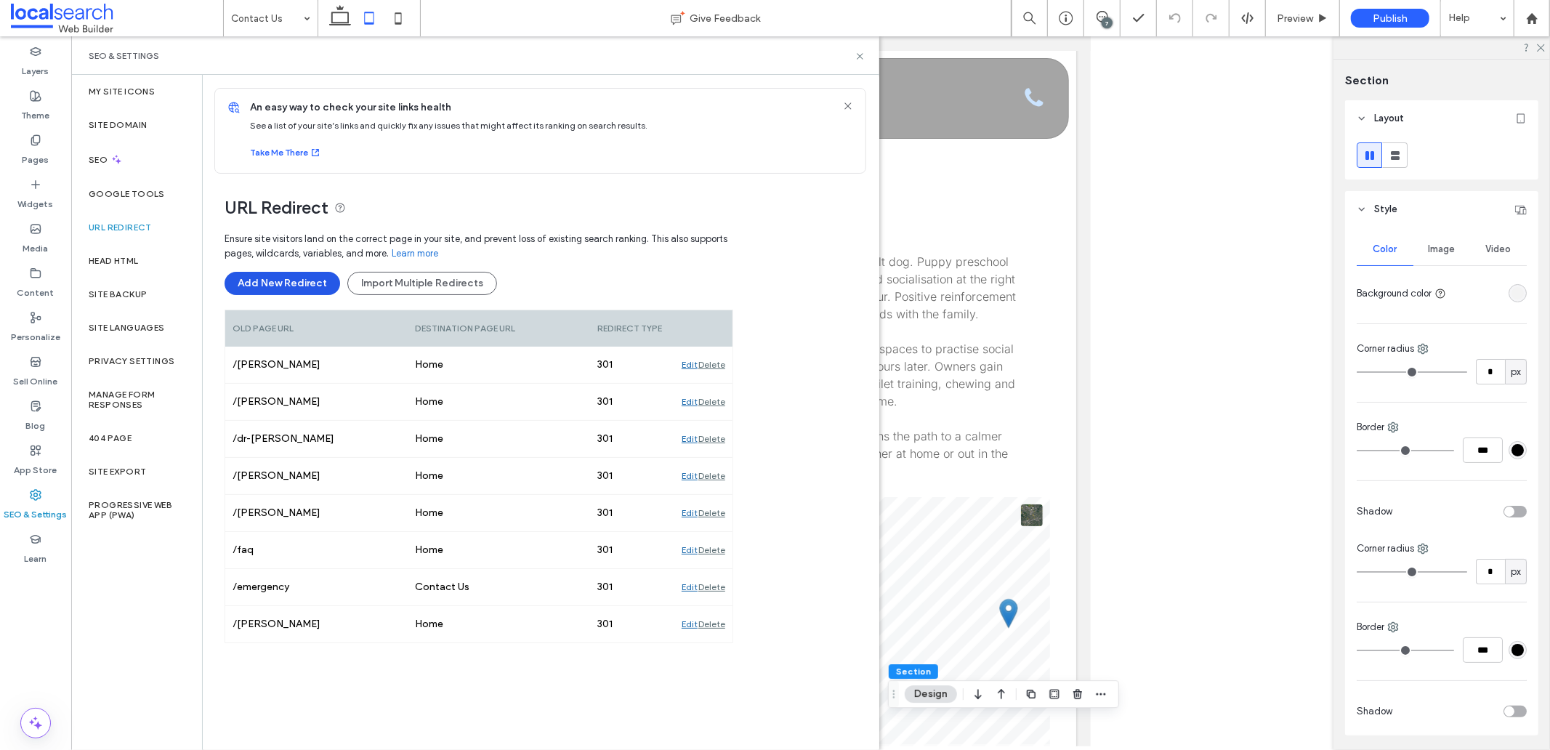
click at [286, 289] on button "Add New Redirect" at bounding box center [283, 283] width 116 height 23
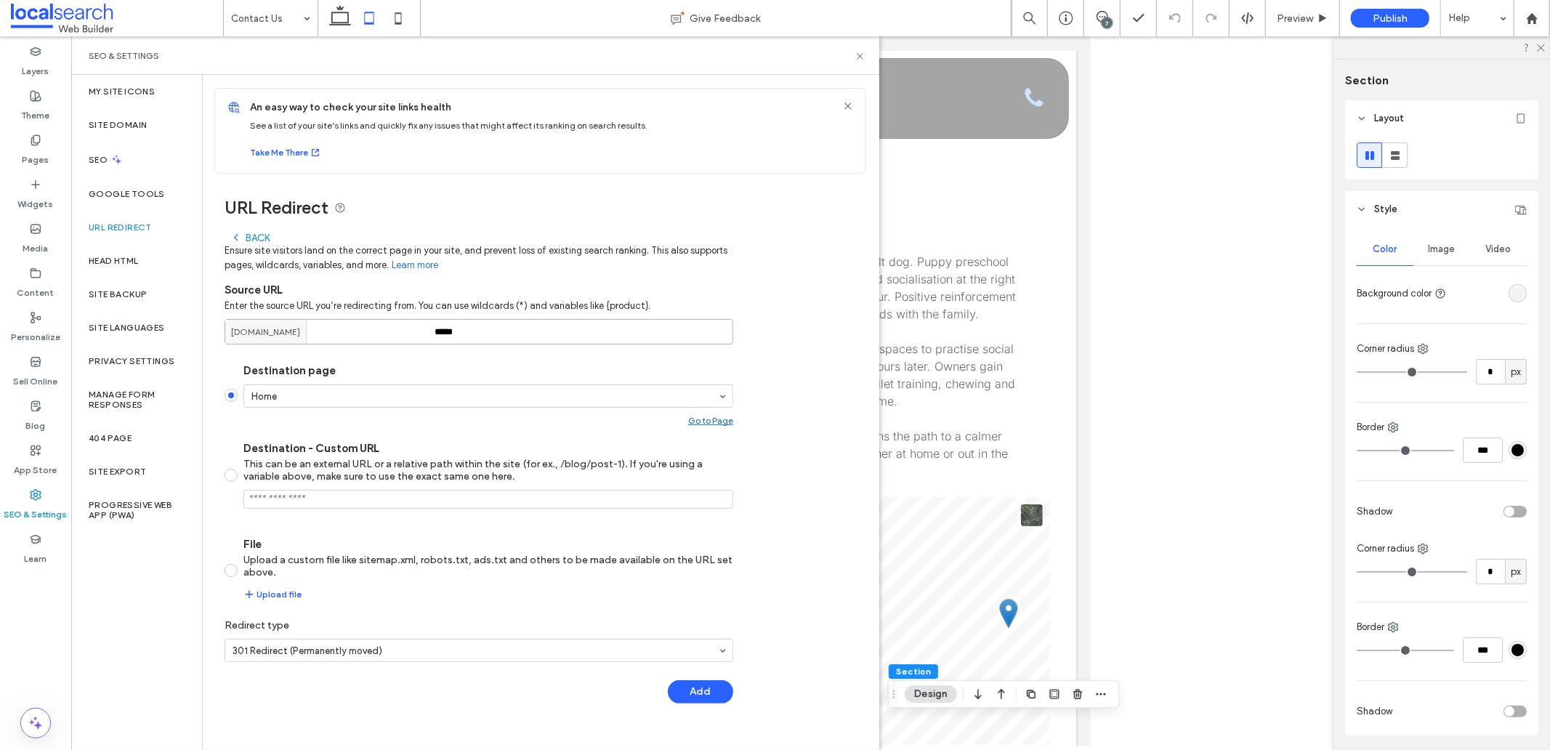
click at [463, 334] on input "*****" at bounding box center [479, 331] width 509 height 25
paste input "**"
type input "*******"
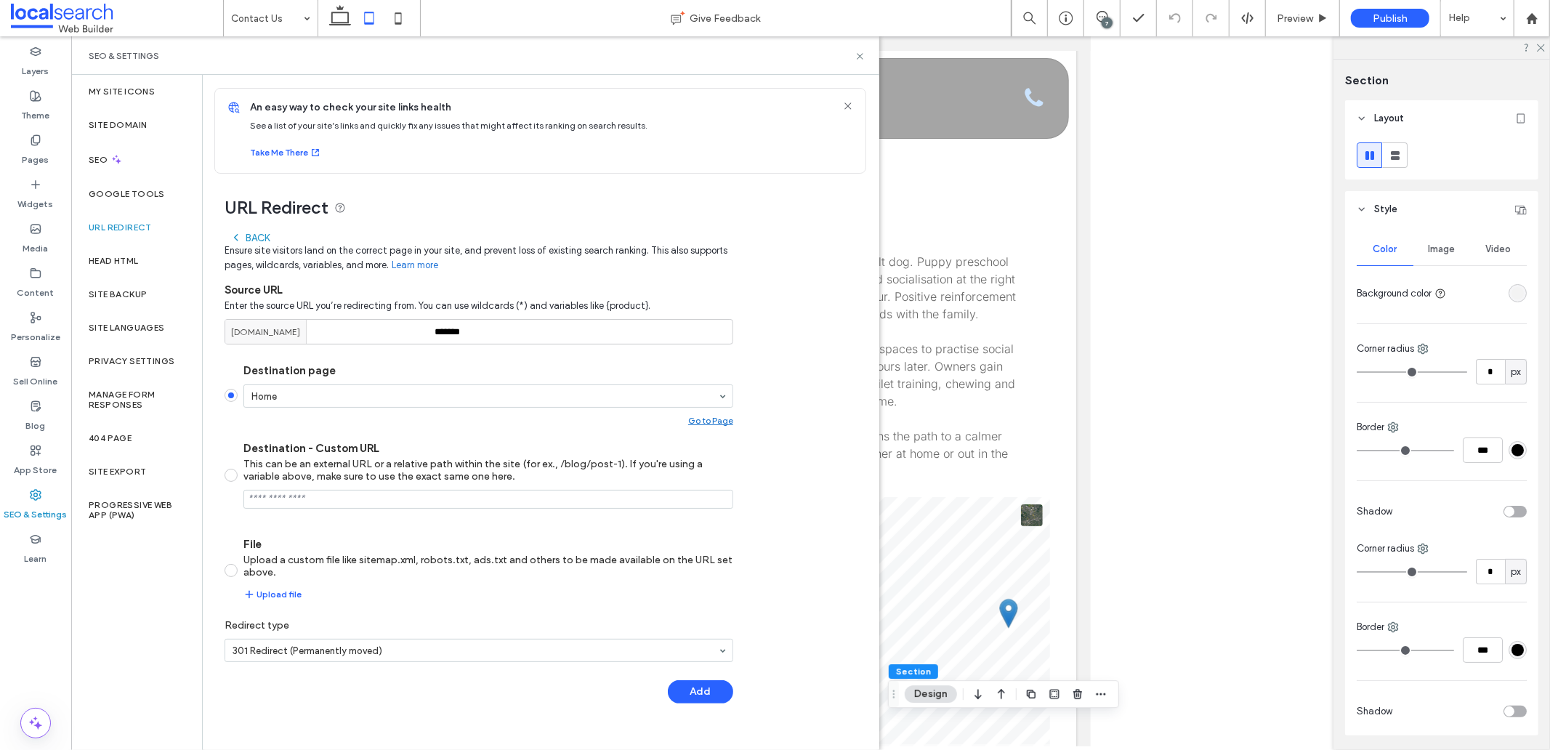
click at [696, 691] on button "Add" at bounding box center [700, 691] width 65 height 23
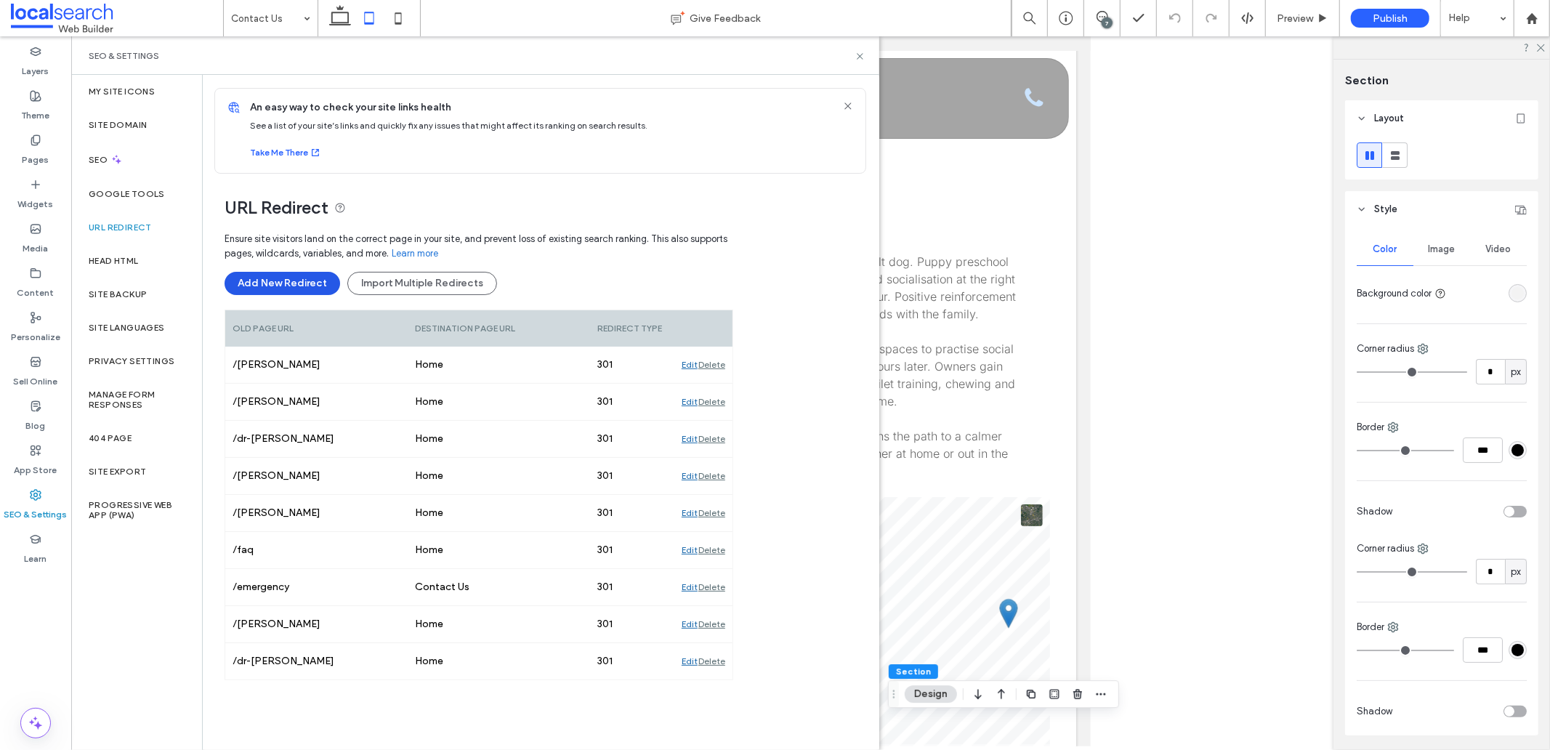
click at [286, 277] on button "Add New Redirect" at bounding box center [283, 283] width 116 height 23
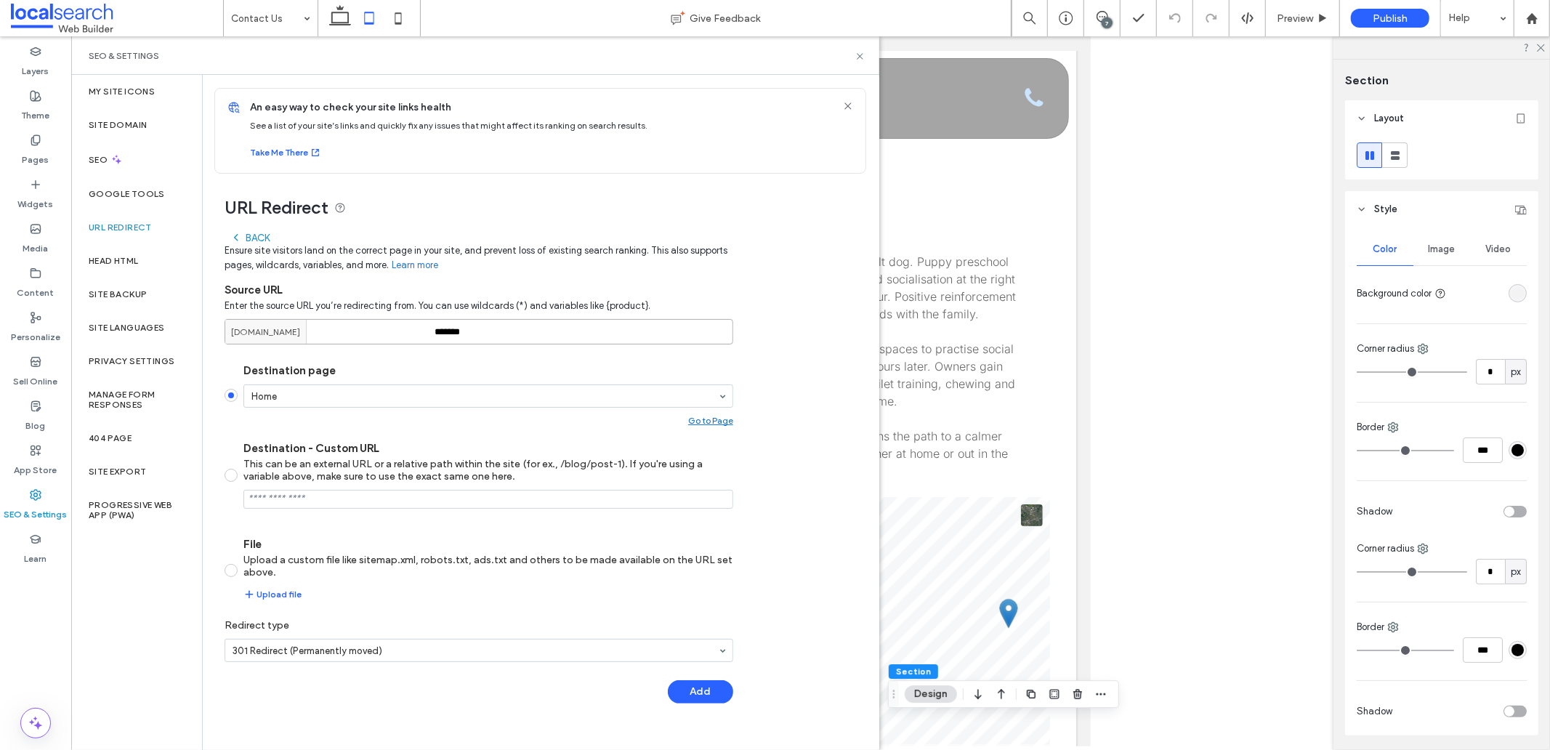
click at [468, 335] on input "*******" at bounding box center [479, 331] width 509 height 25
paste input
type input "*******"
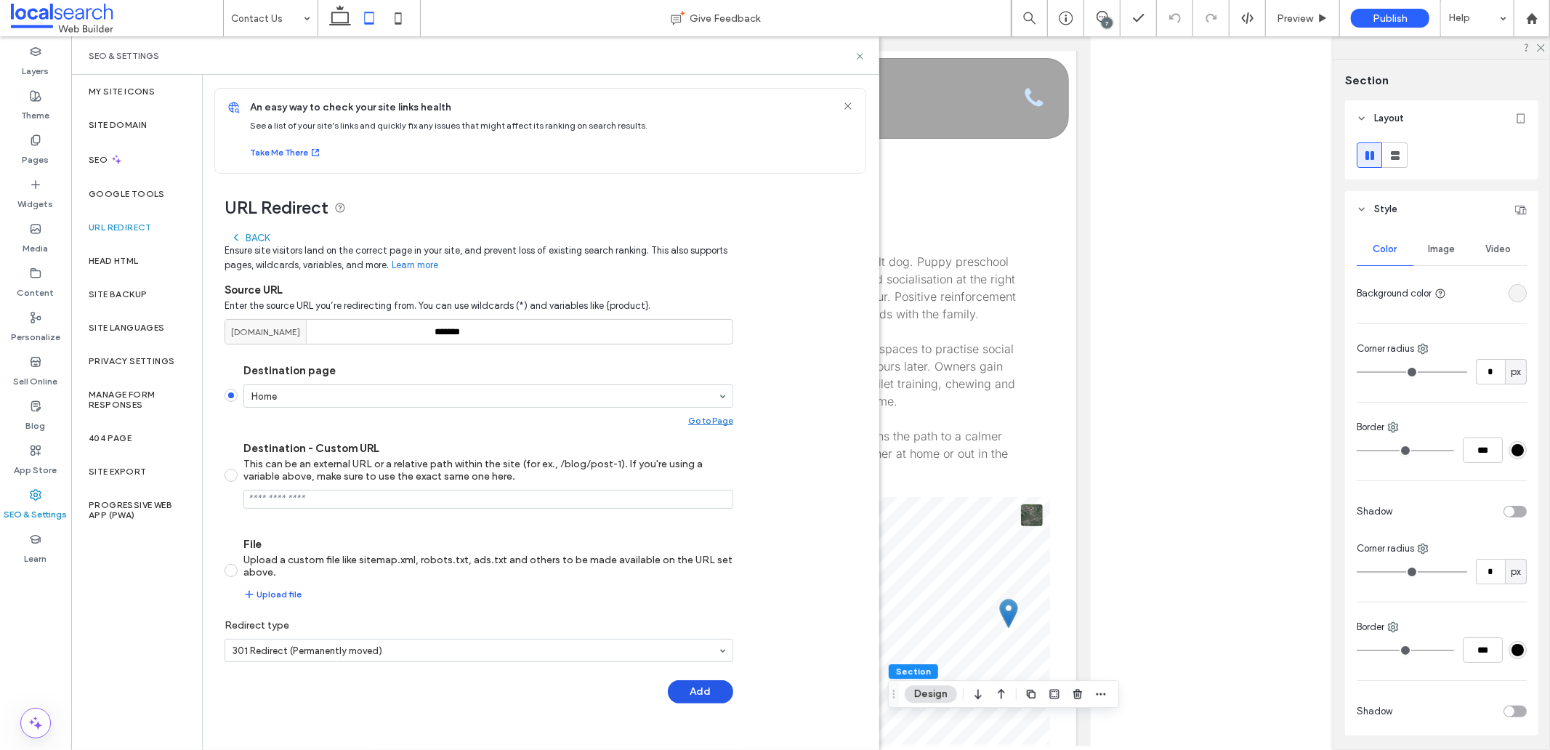
click at [681, 686] on button "Add" at bounding box center [700, 691] width 65 height 23
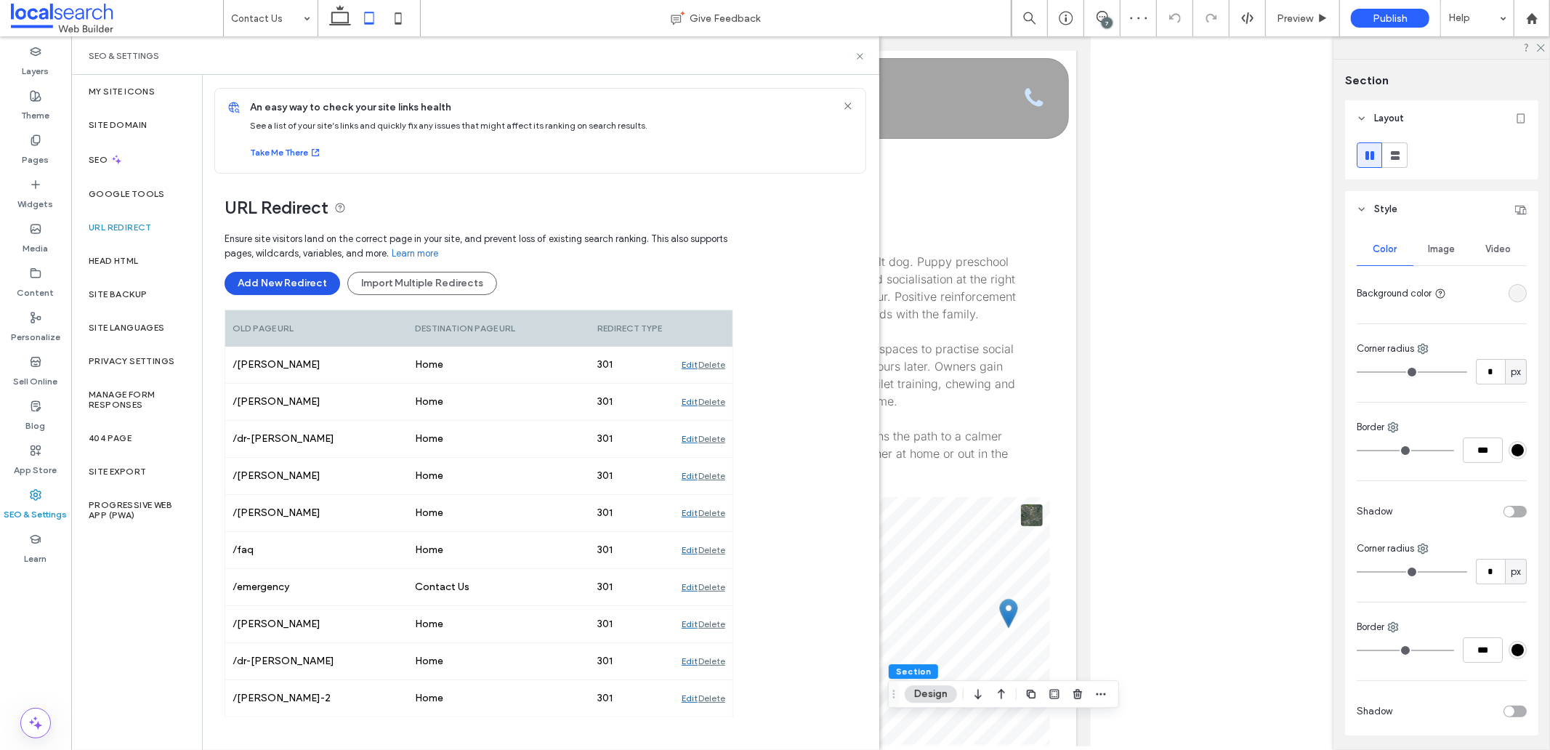
click at [278, 279] on button "Add New Redirect" at bounding box center [283, 283] width 116 height 23
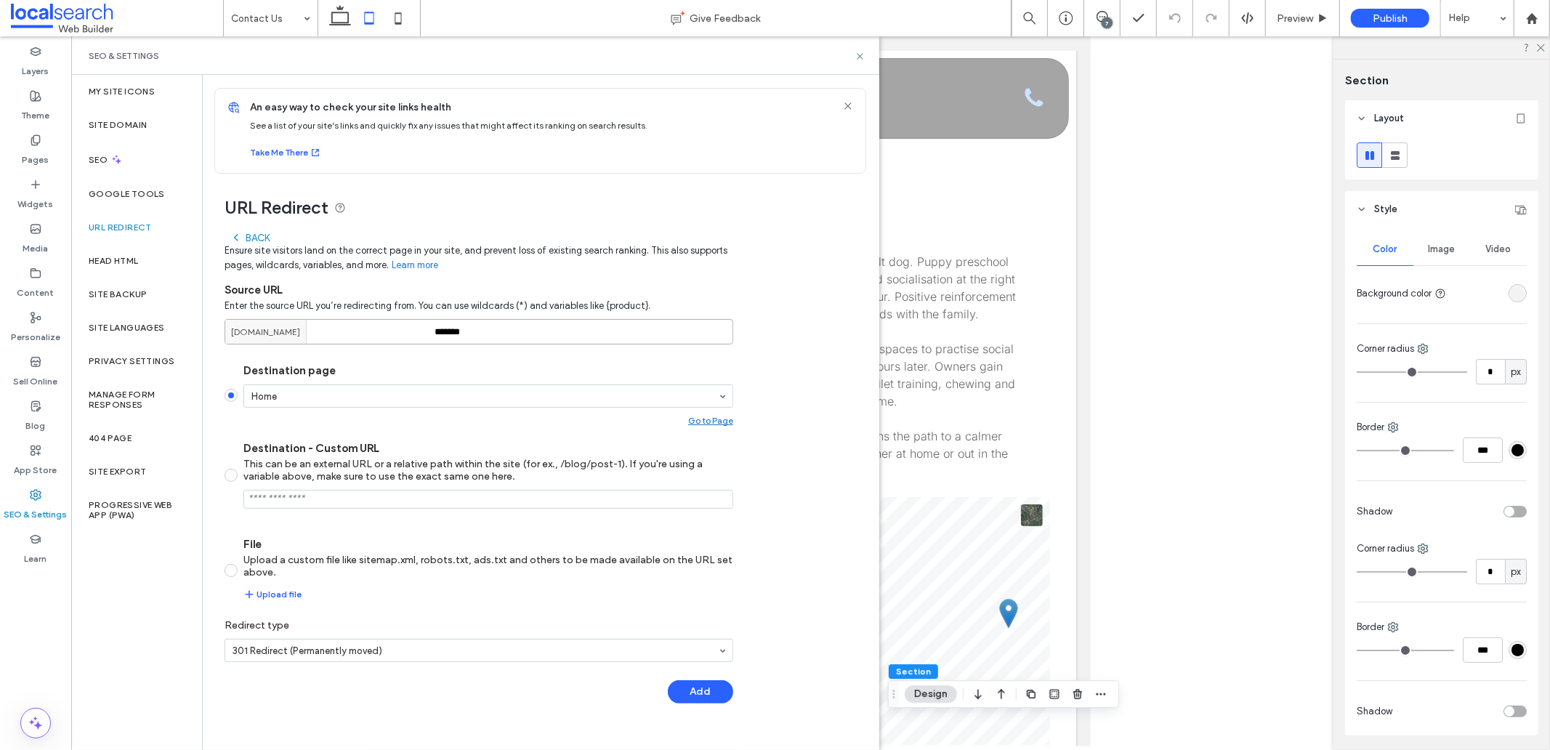
click at [462, 333] on input "*******" at bounding box center [479, 331] width 509 height 25
paste input
type input "*****"
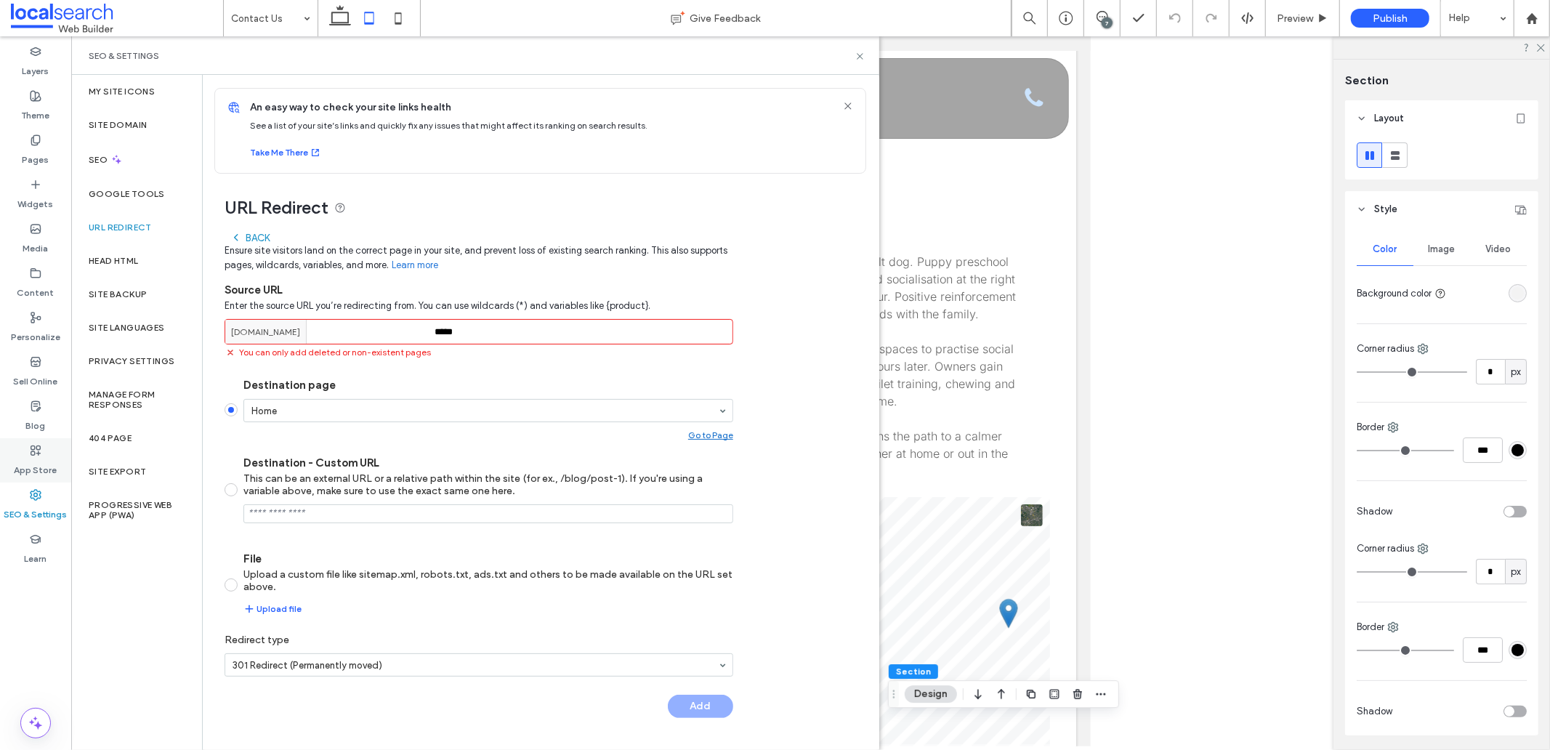
click at [39, 462] on label "App Store" at bounding box center [36, 466] width 43 height 20
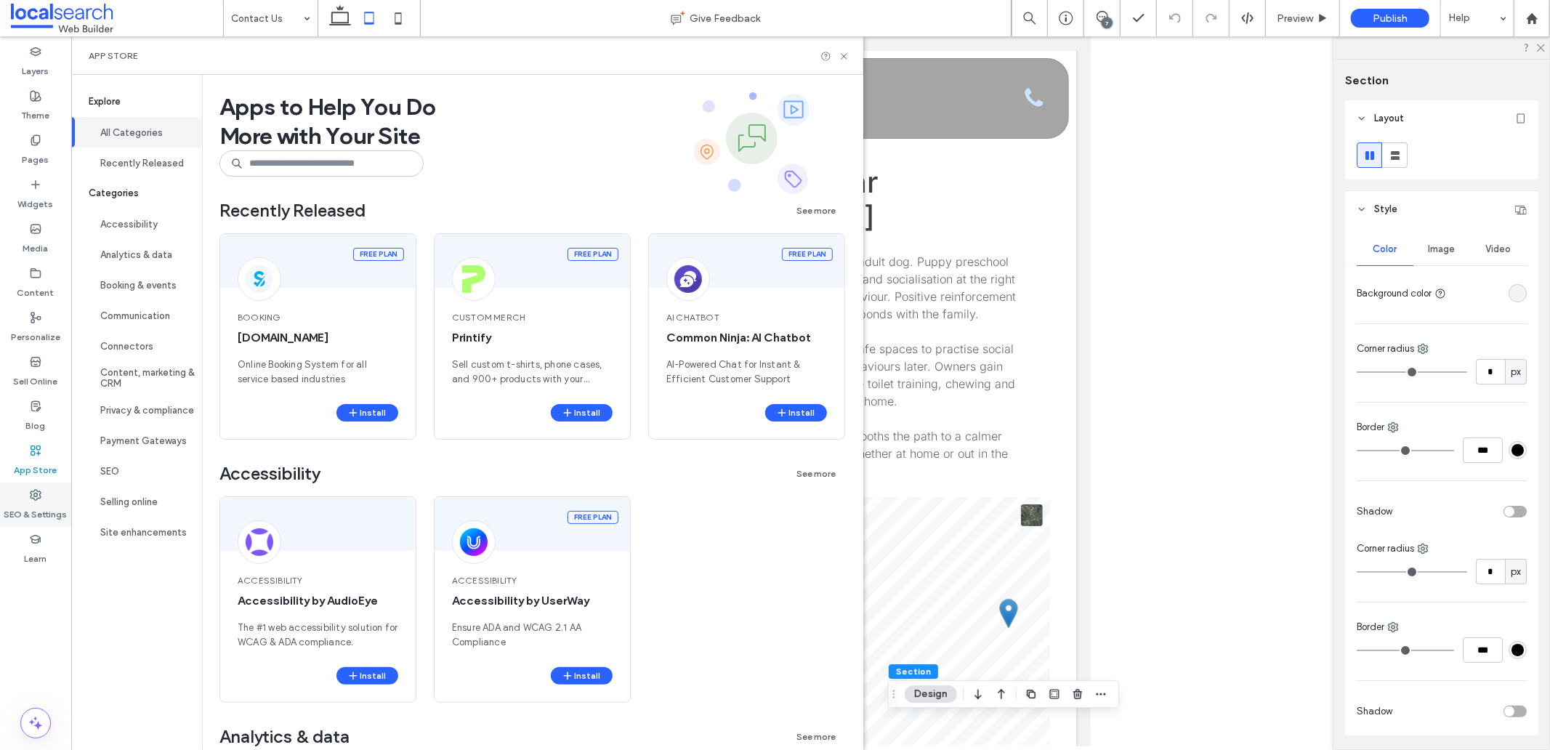
click at [34, 485] on div "SEO & Settings" at bounding box center [35, 505] width 71 height 44
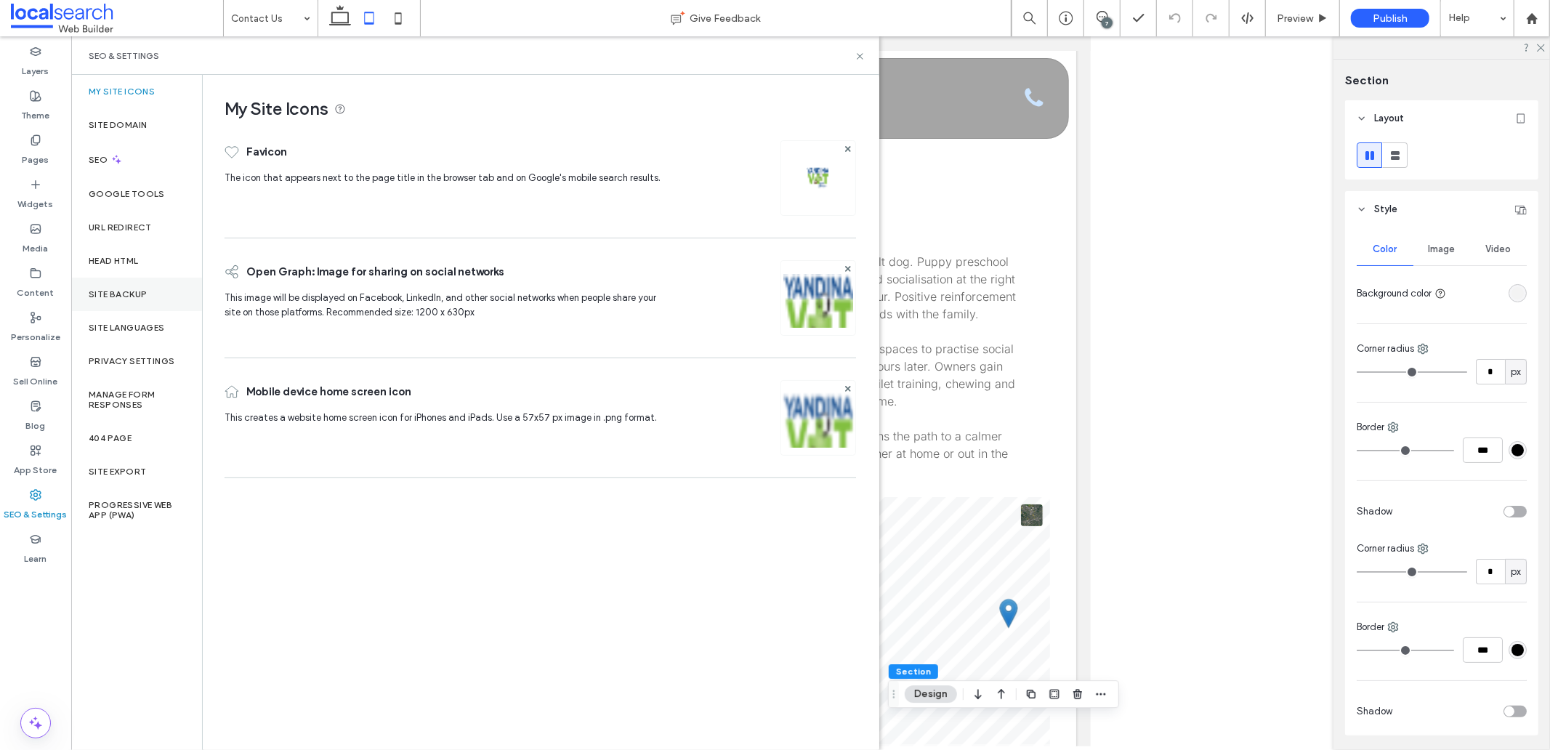
click at [110, 289] on label "Site Backup" at bounding box center [118, 294] width 58 height 10
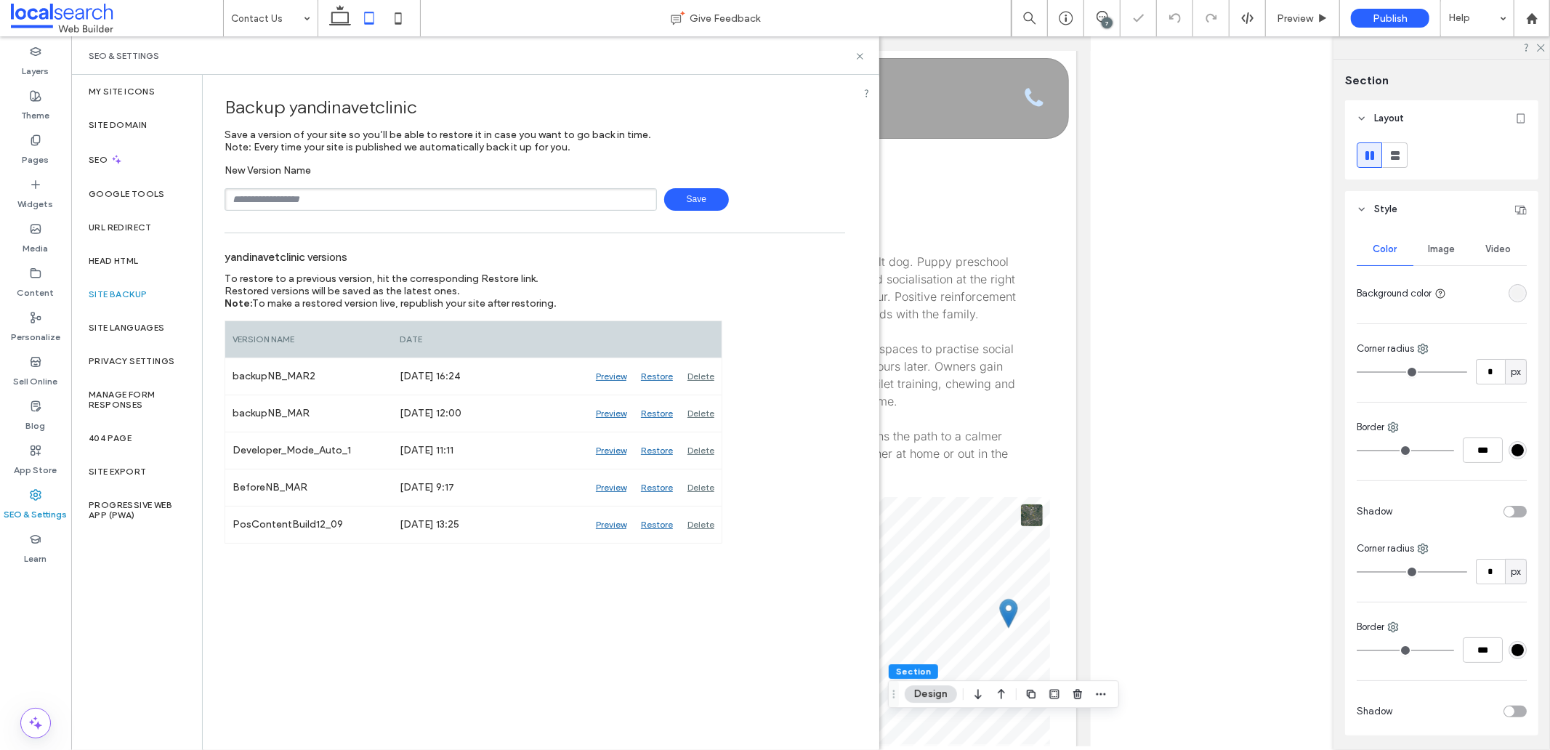
click at [313, 204] on input "text" at bounding box center [441, 199] width 432 height 23
type input "**********"
